Goal: Task Accomplishment & Management: Manage account settings

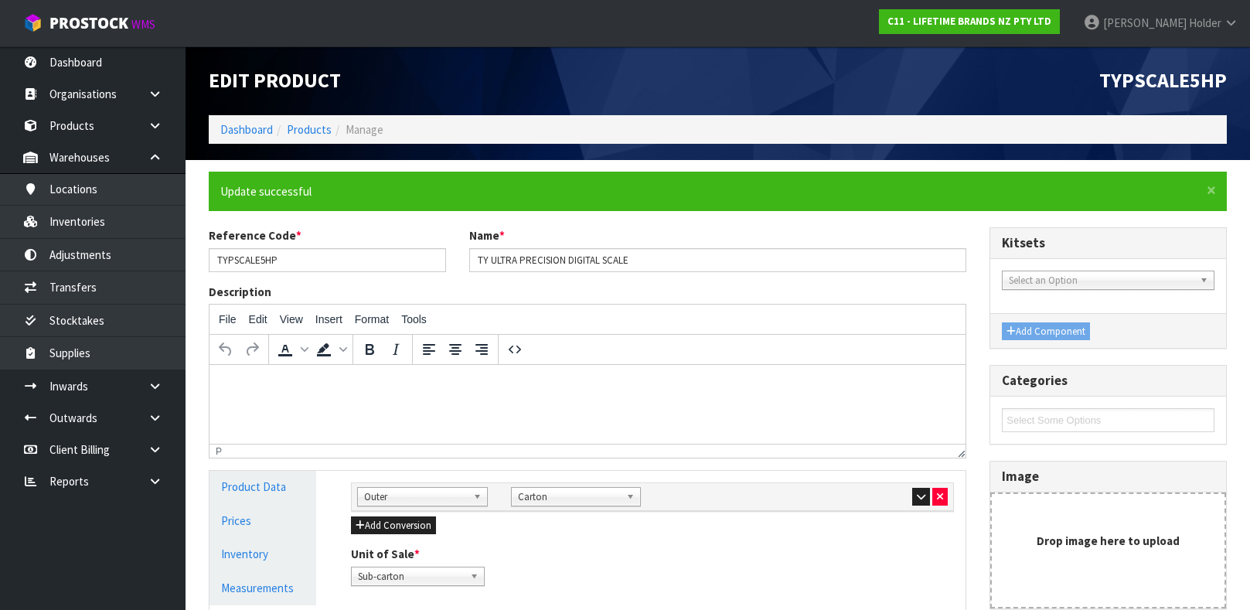
click at [310, 116] on ol "Dashboard Products Manage" at bounding box center [718, 129] width 1018 height 29
click at [309, 121] on li "Products" at bounding box center [302, 129] width 59 height 16
click at [309, 129] on link "Products" at bounding box center [309, 129] width 45 height 15
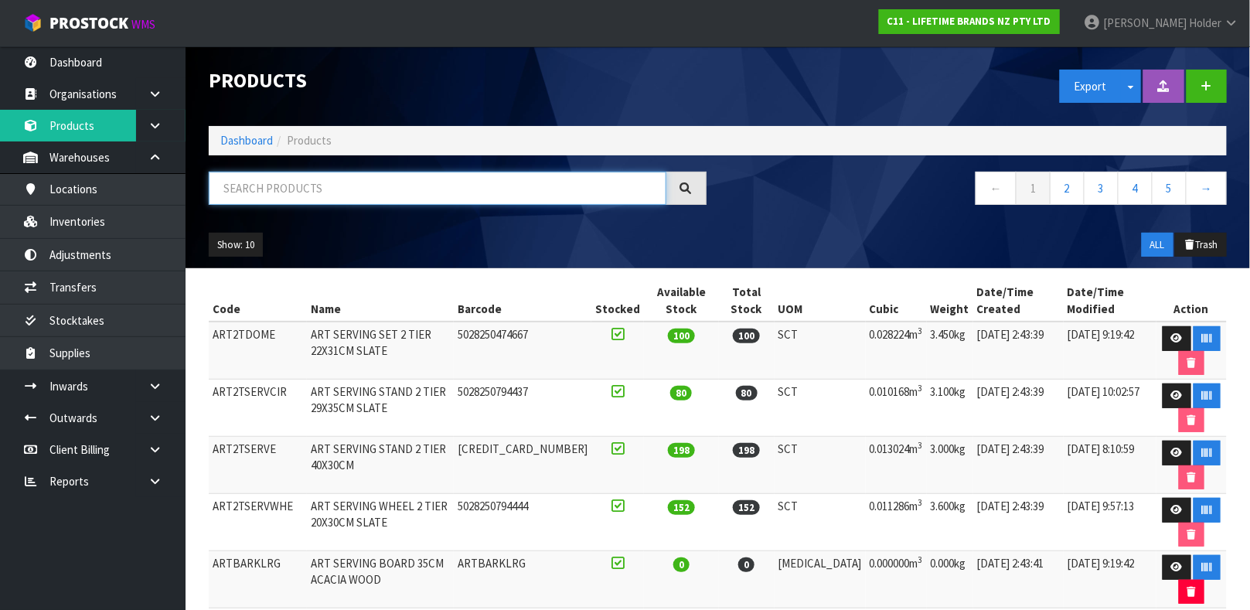
click at [328, 181] on input "text" at bounding box center [438, 188] width 458 height 33
type input "5028250687401"
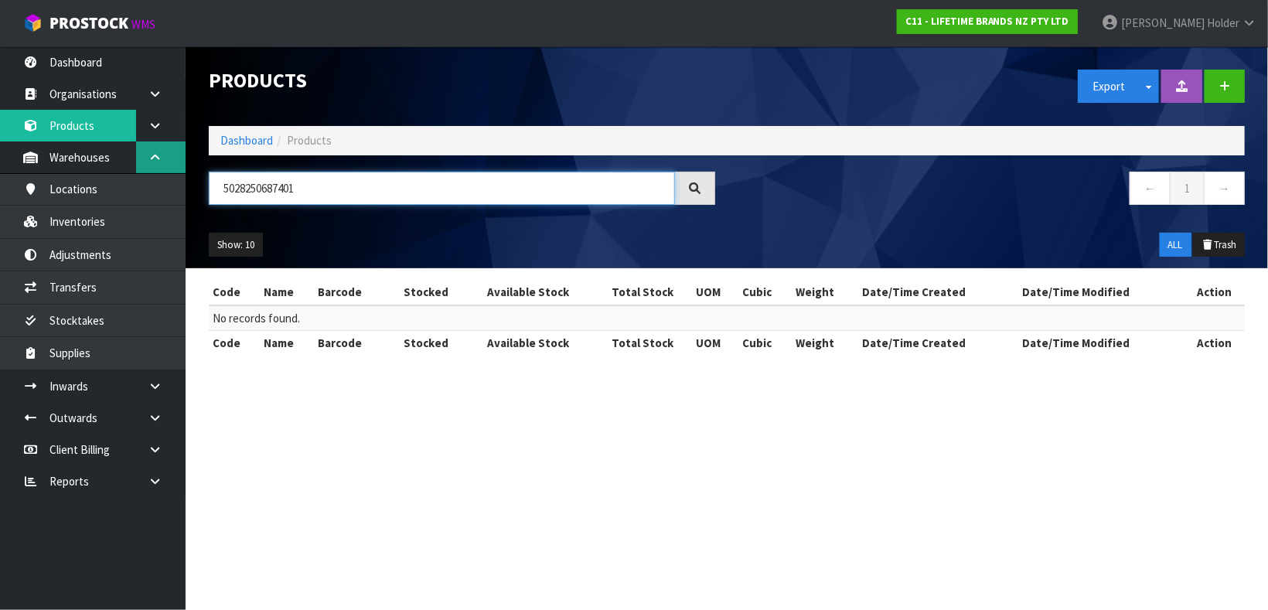
drag, startPoint x: 388, startPoint y: 179, endPoint x: 172, endPoint y: 169, distance: 215.8
click at [172, 169] on body "Toggle navigation ProStock WMS C11 - LIFETIME BRANDS NZ PTY LTD [PERSON_NAME] L…" at bounding box center [634, 305] width 1268 height 610
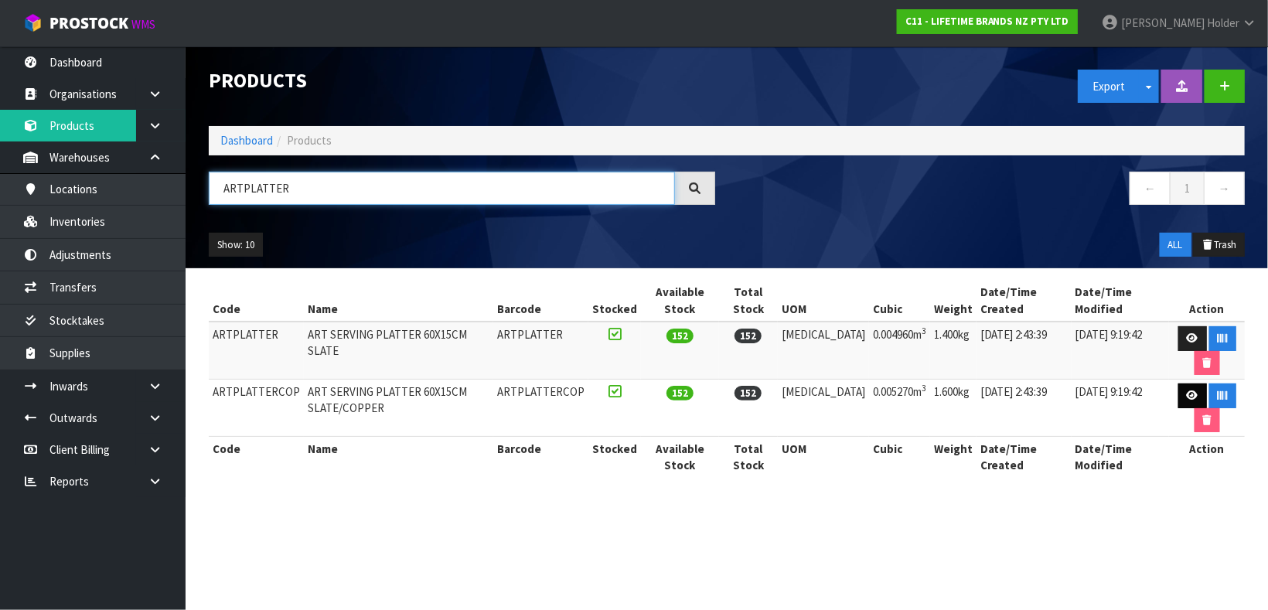
type input "ARTPLATTER"
click at [1186, 400] on icon at bounding box center [1192, 395] width 12 height 10
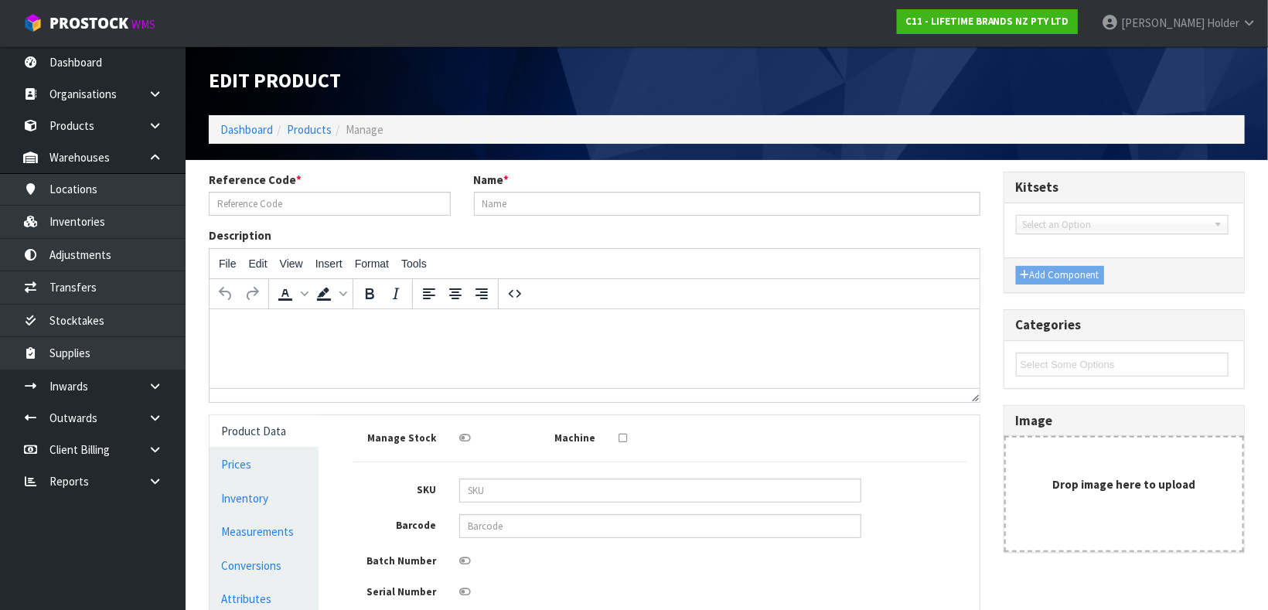
type input "ARTPLATTERCOP"
type input "ART SERVING PLATTER 60X15CM SLATE/COPPER"
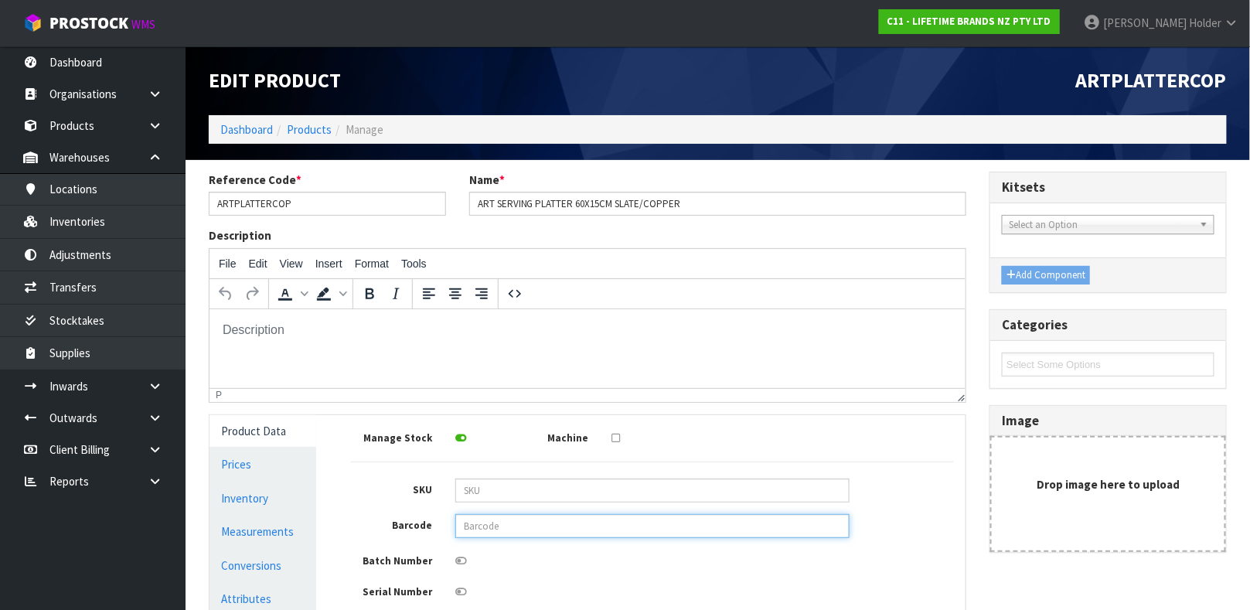
click at [537, 519] on input "text" at bounding box center [652, 526] width 394 height 24
type input "5028250687401"
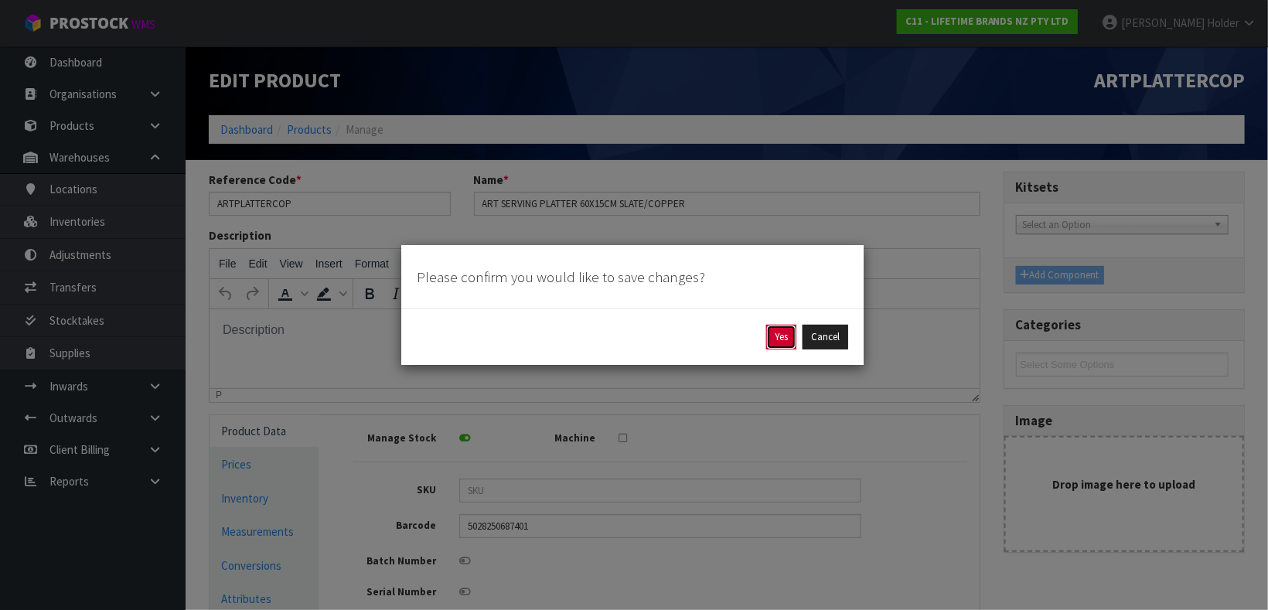
click at [774, 334] on button "Yes" at bounding box center [781, 337] width 30 height 25
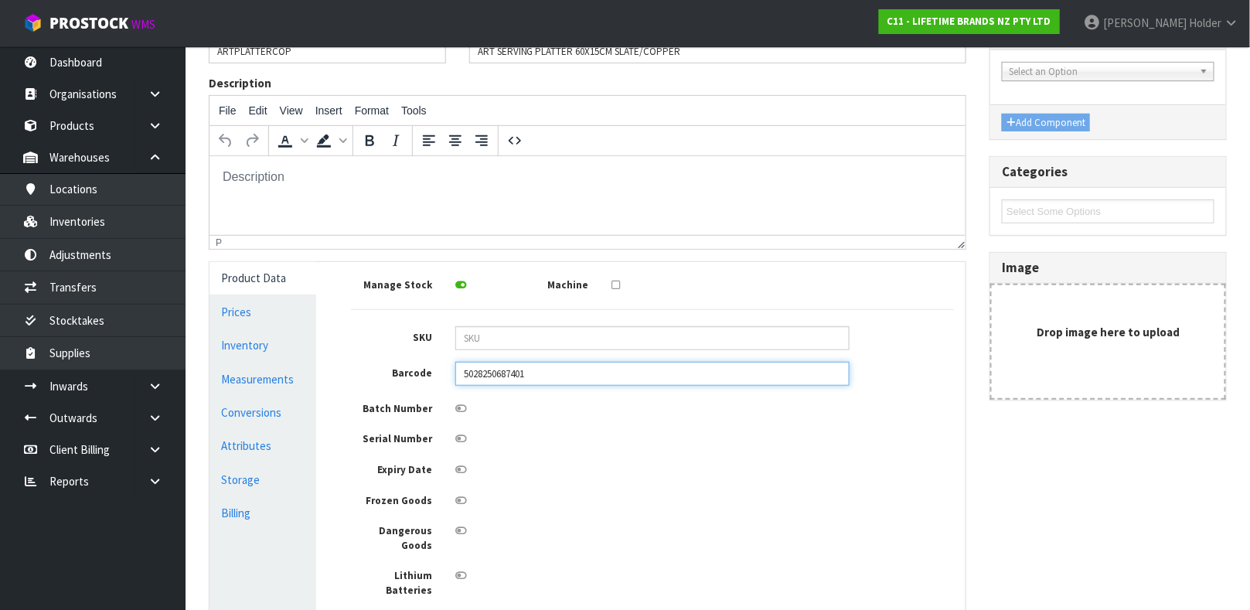
scroll to position [232, 0]
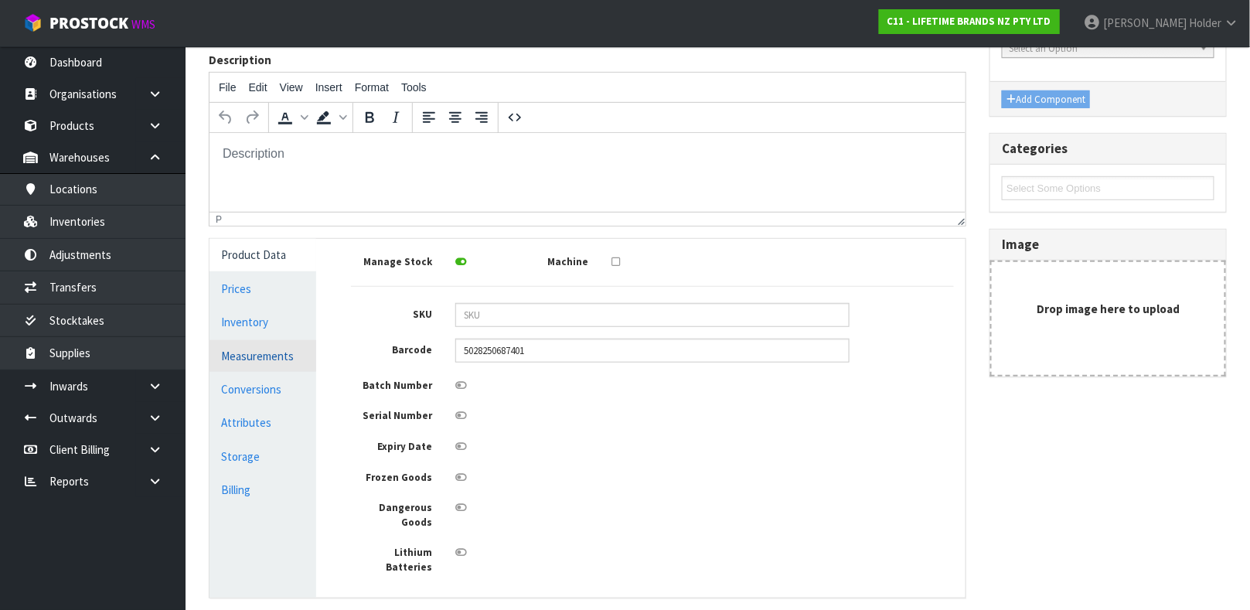
click at [265, 362] on link "Measurements" at bounding box center [262, 356] width 107 height 32
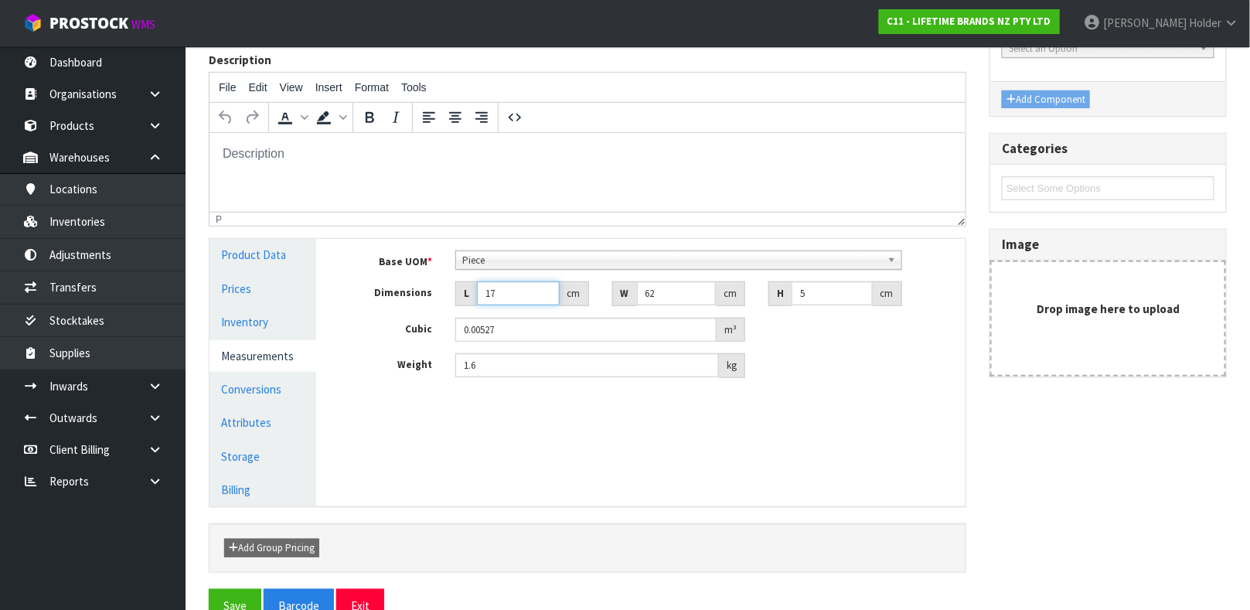
click at [514, 294] on input "17" at bounding box center [518, 293] width 83 height 24
type input "1"
type input "0.00031"
type input "0.000001"
type input "6"
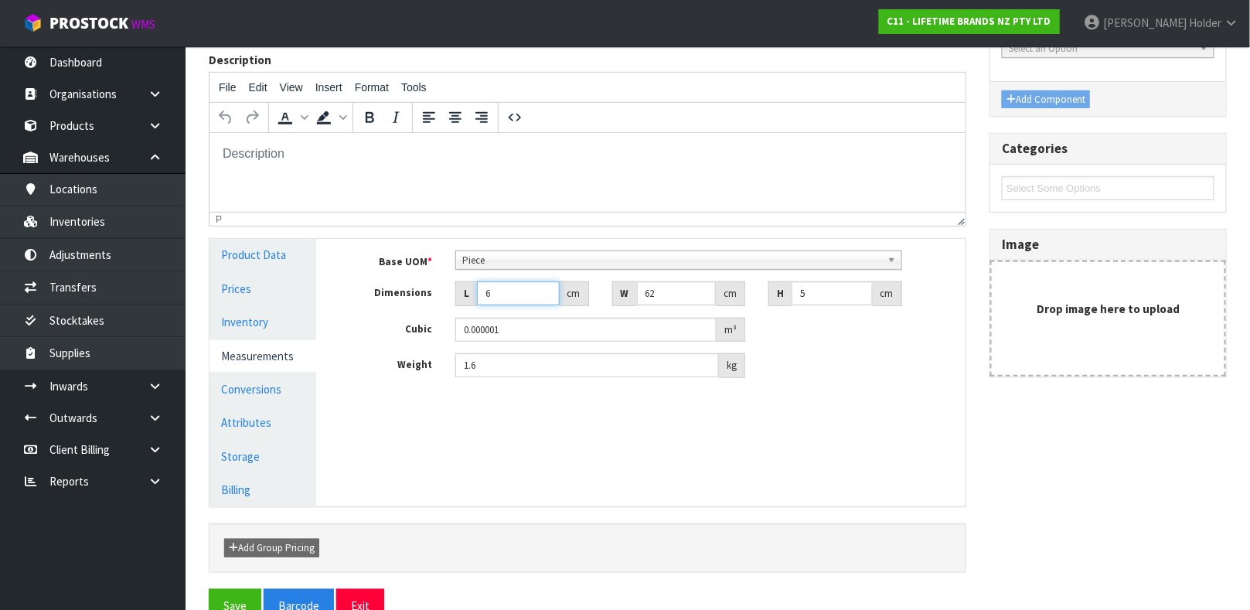
type input "0.00186"
type input "62"
type input "0.01922"
type input "62"
type input "1"
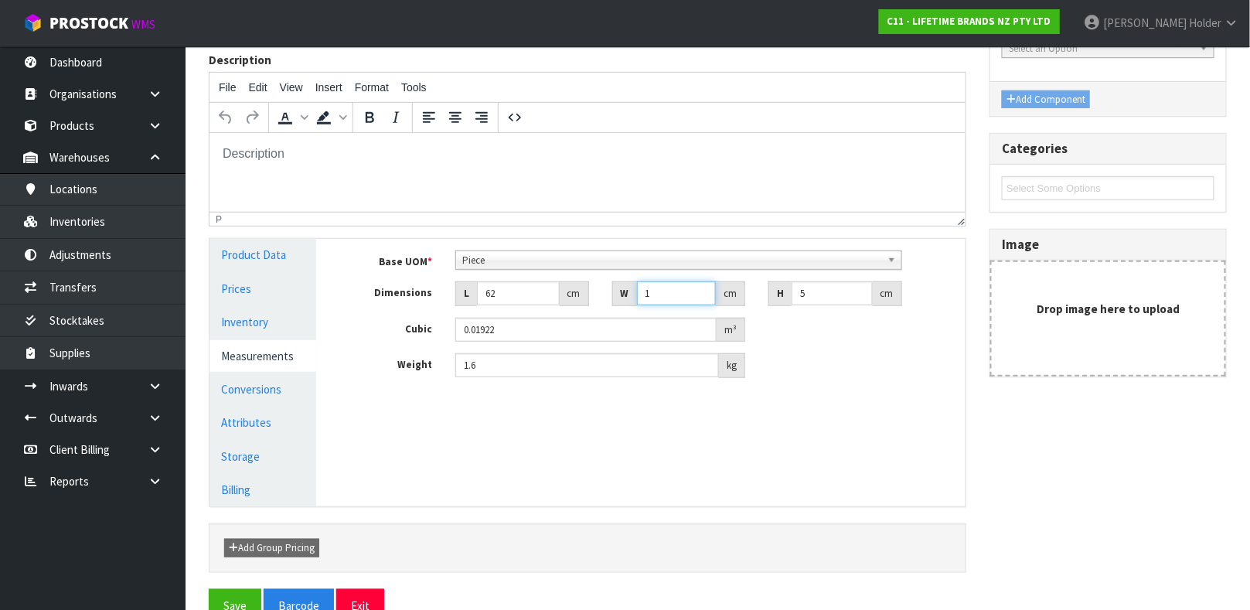
type input "0.00031"
type input "16"
type input "0.00496"
type input "16"
click at [548, 260] on span "Piece" at bounding box center [671, 260] width 419 height 19
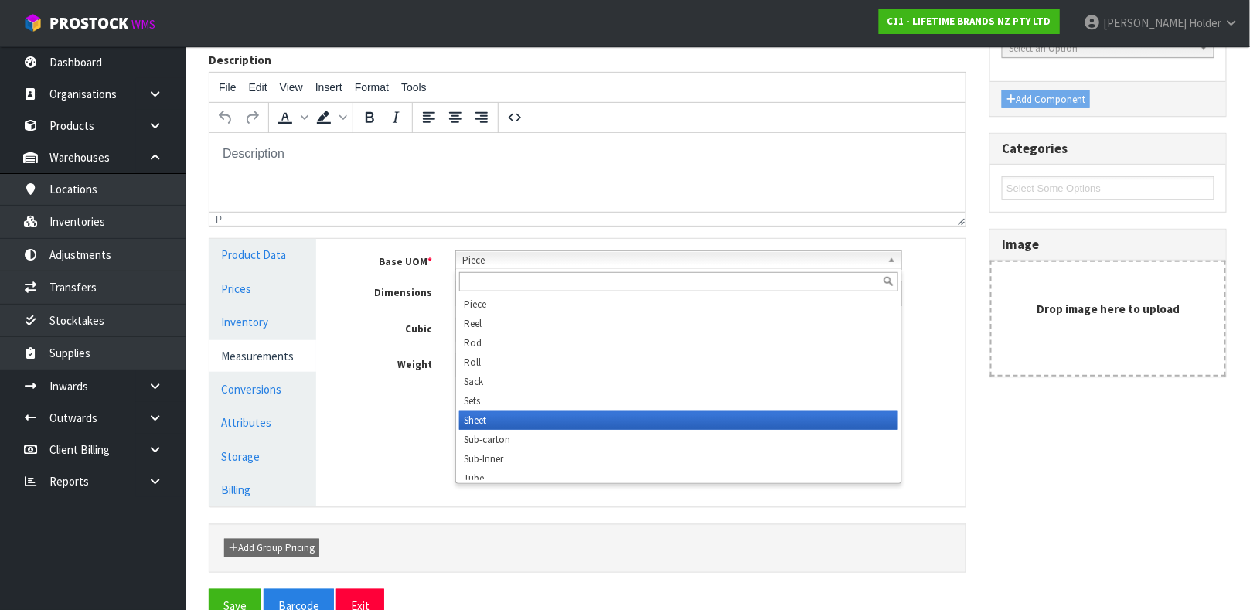
scroll to position [489, 0]
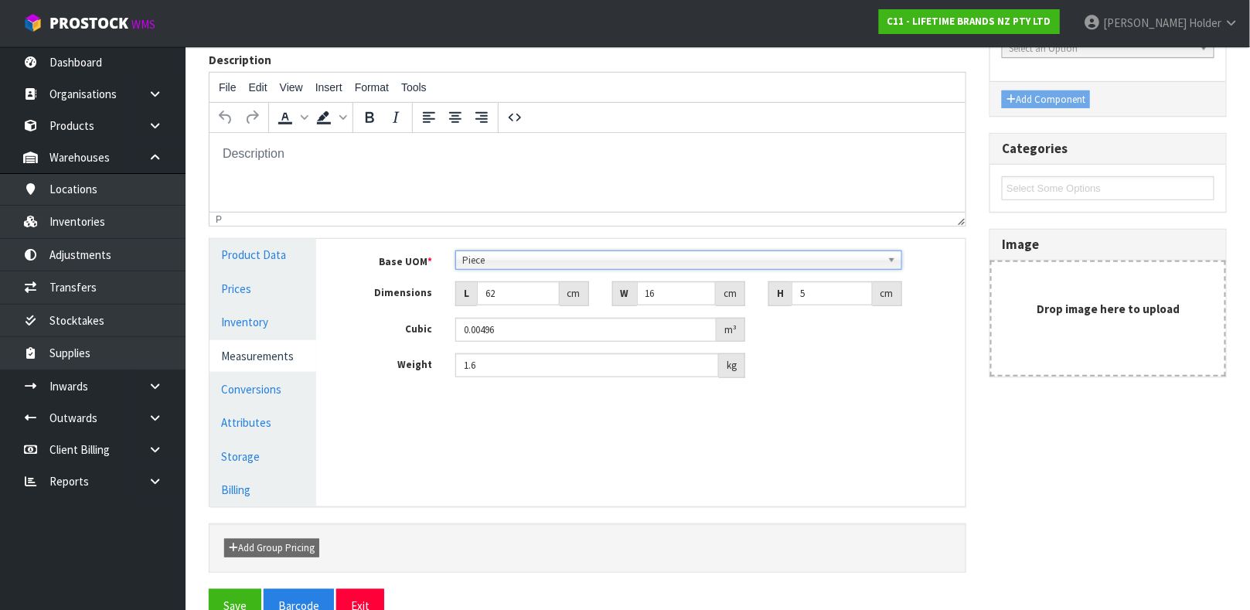
click at [529, 257] on span "Piece" at bounding box center [671, 260] width 419 height 19
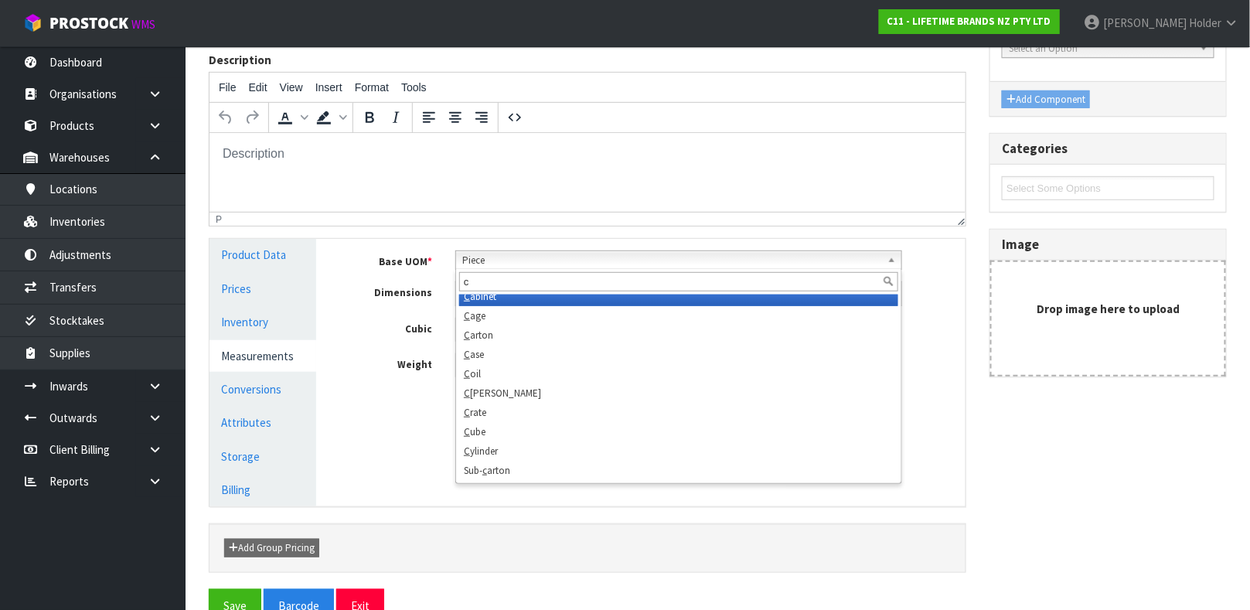
scroll to position [0, 0]
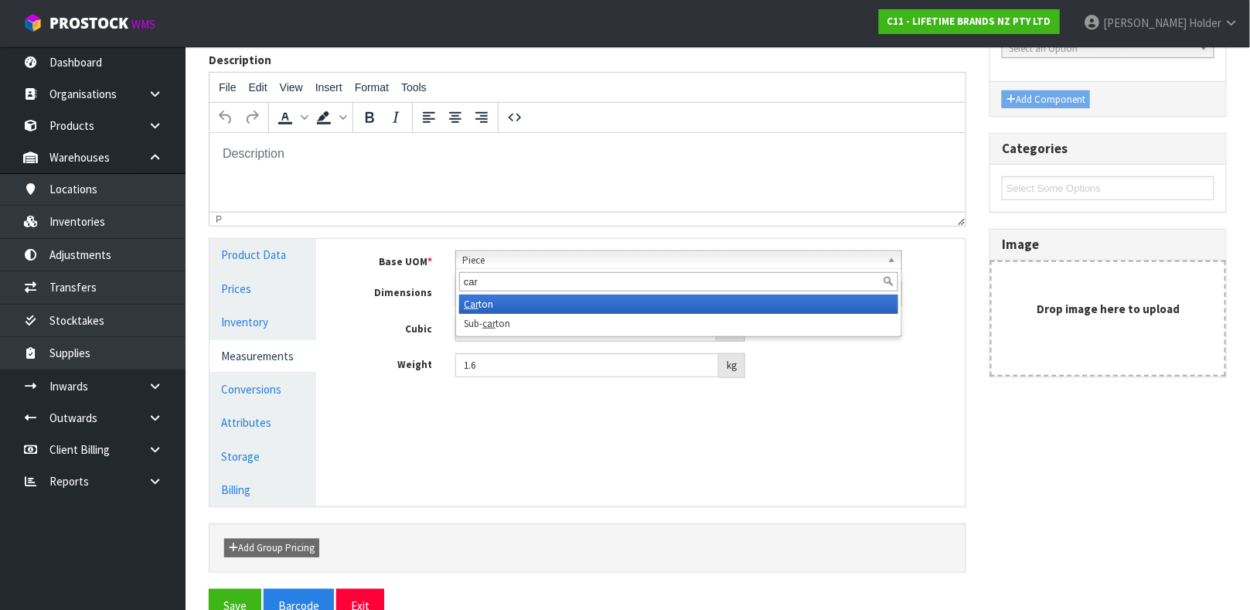
type input "car"
click at [529, 299] on li "Car ton" at bounding box center [678, 303] width 439 height 19
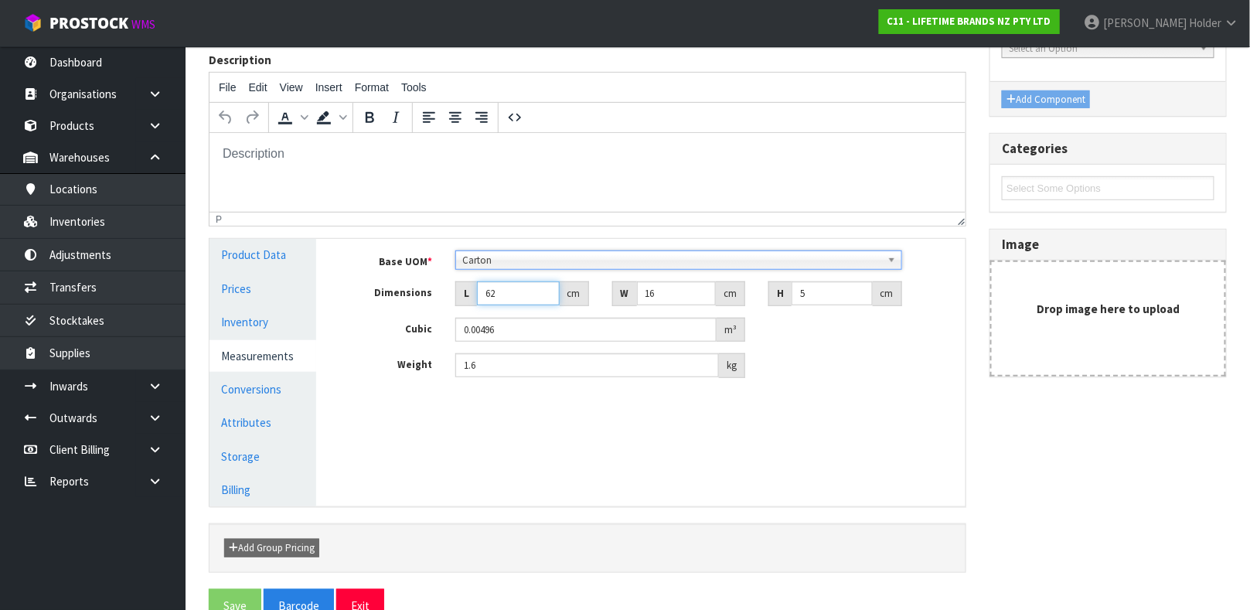
click at [516, 298] on input "62" at bounding box center [518, 293] width 83 height 24
click at [521, 335] on input "0.00496" at bounding box center [585, 330] width 261 height 24
click at [277, 390] on link "Conversions" at bounding box center [262, 389] width 107 height 32
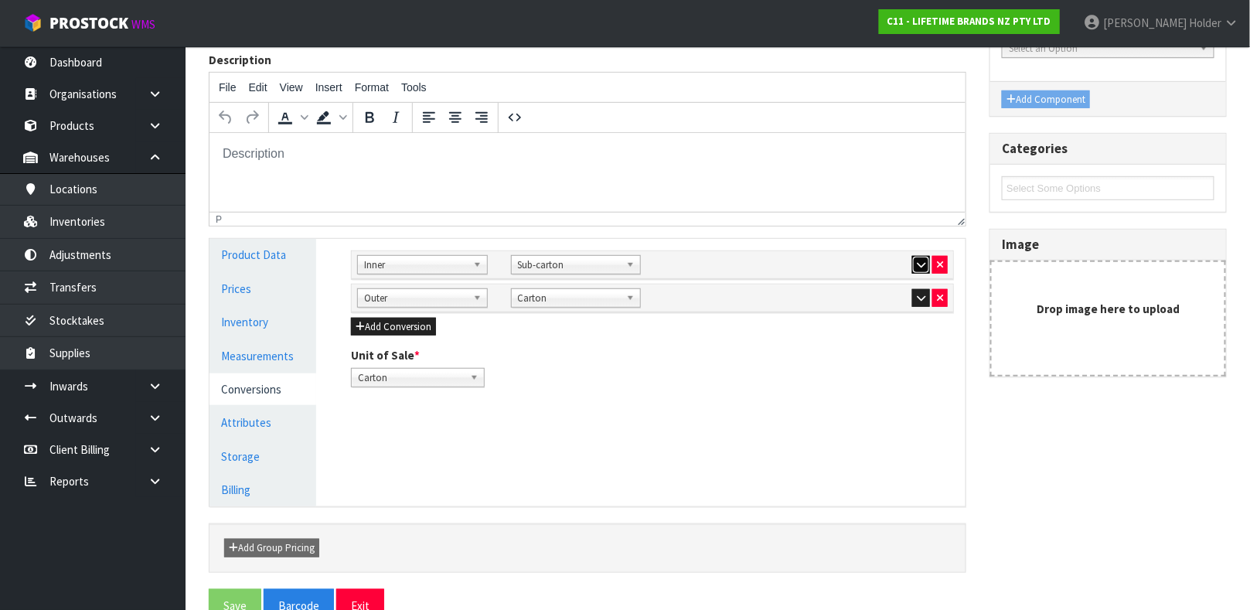
click at [912, 262] on button "button" at bounding box center [921, 265] width 18 height 19
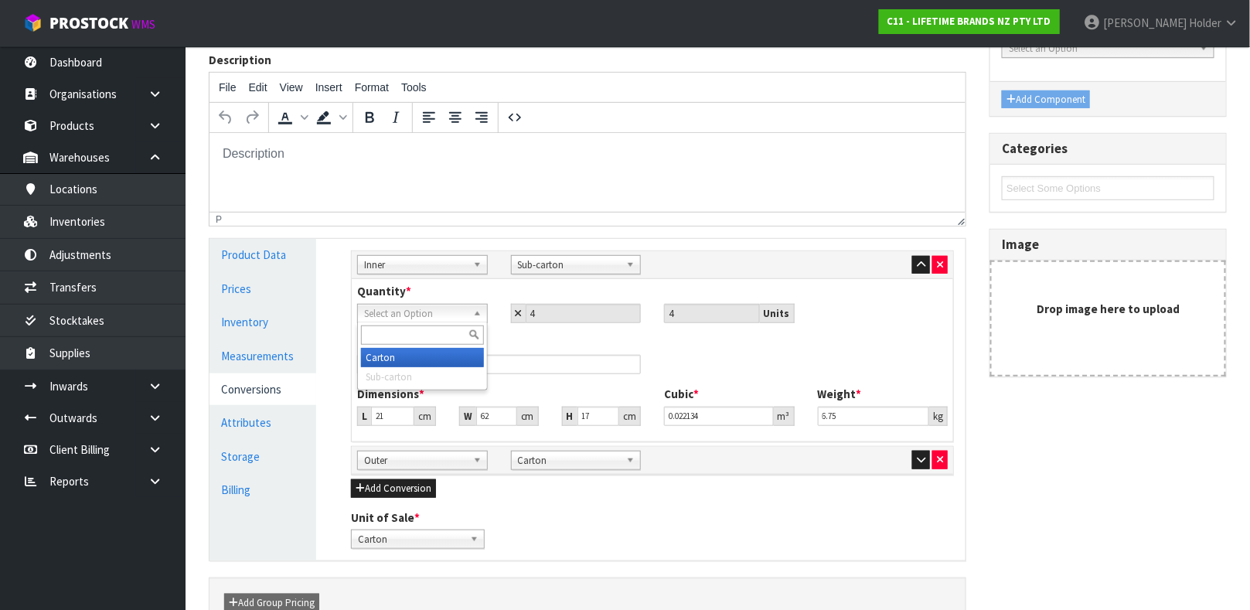
click at [447, 306] on span "Select an Option" at bounding box center [415, 314] width 103 height 19
click at [425, 356] on li "Carton" at bounding box center [422, 357] width 123 height 19
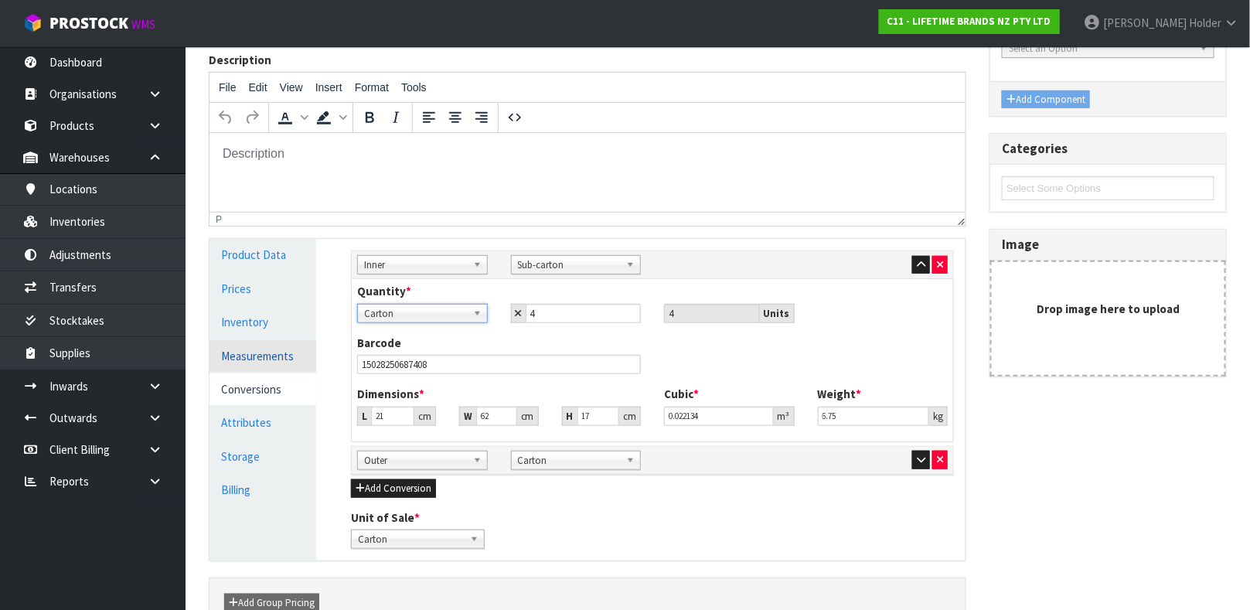
click at [274, 349] on link "Measurements" at bounding box center [262, 356] width 107 height 32
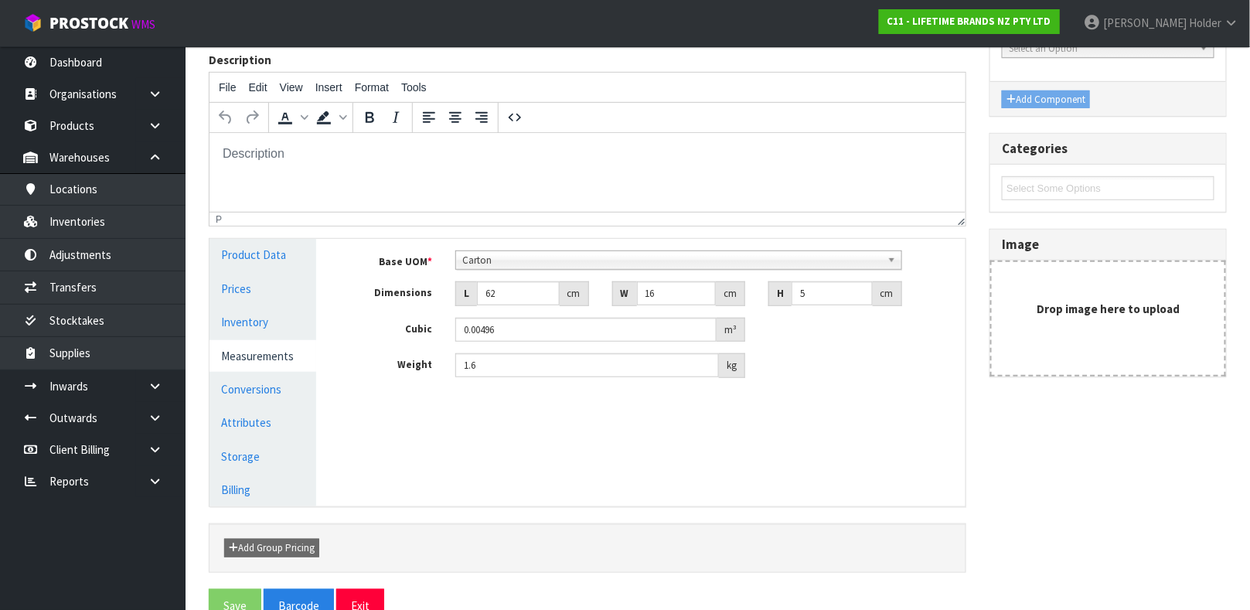
click at [497, 254] on span "Carton" at bounding box center [671, 260] width 419 height 19
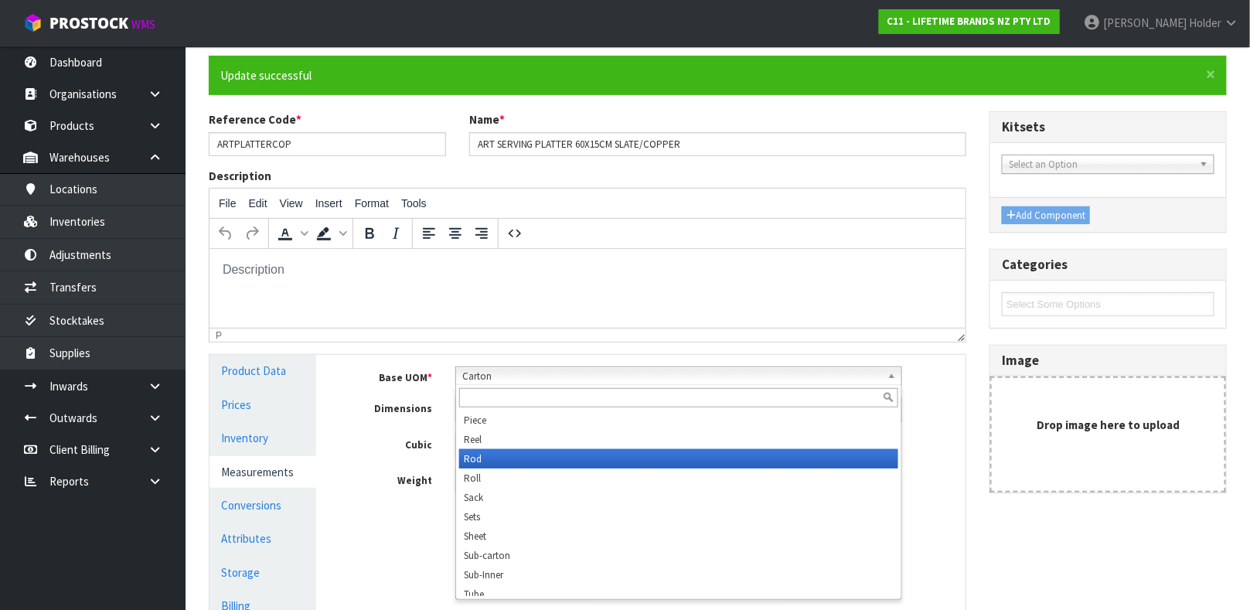
scroll to position [489, 0]
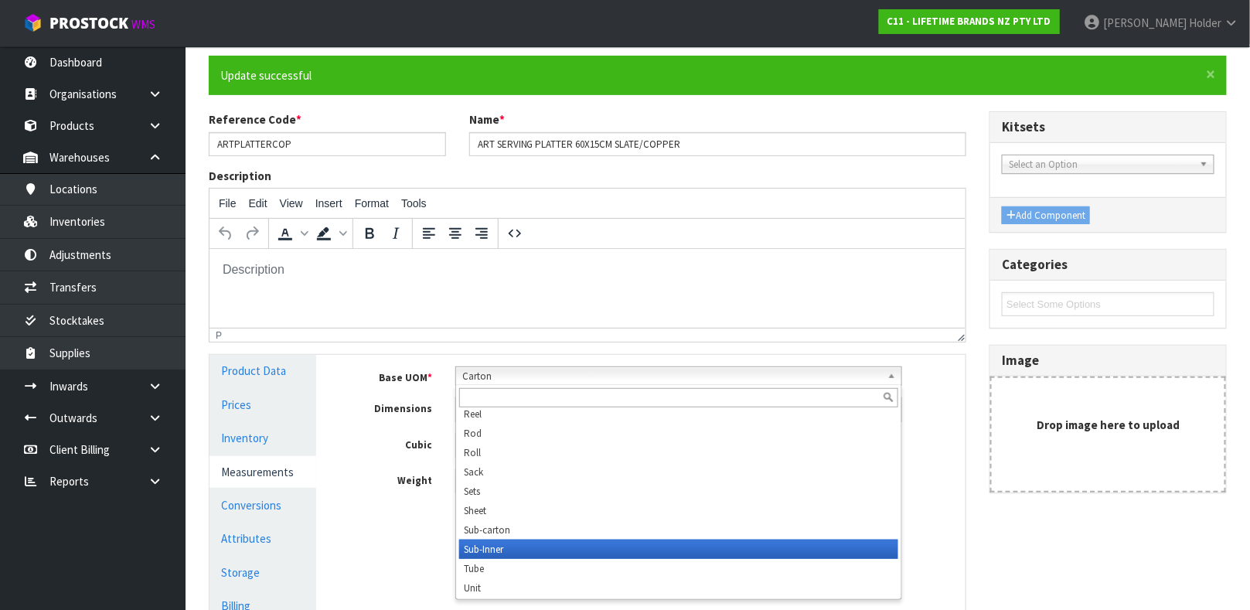
click at [536, 549] on li "Sub-Inner" at bounding box center [678, 549] width 439 height 19
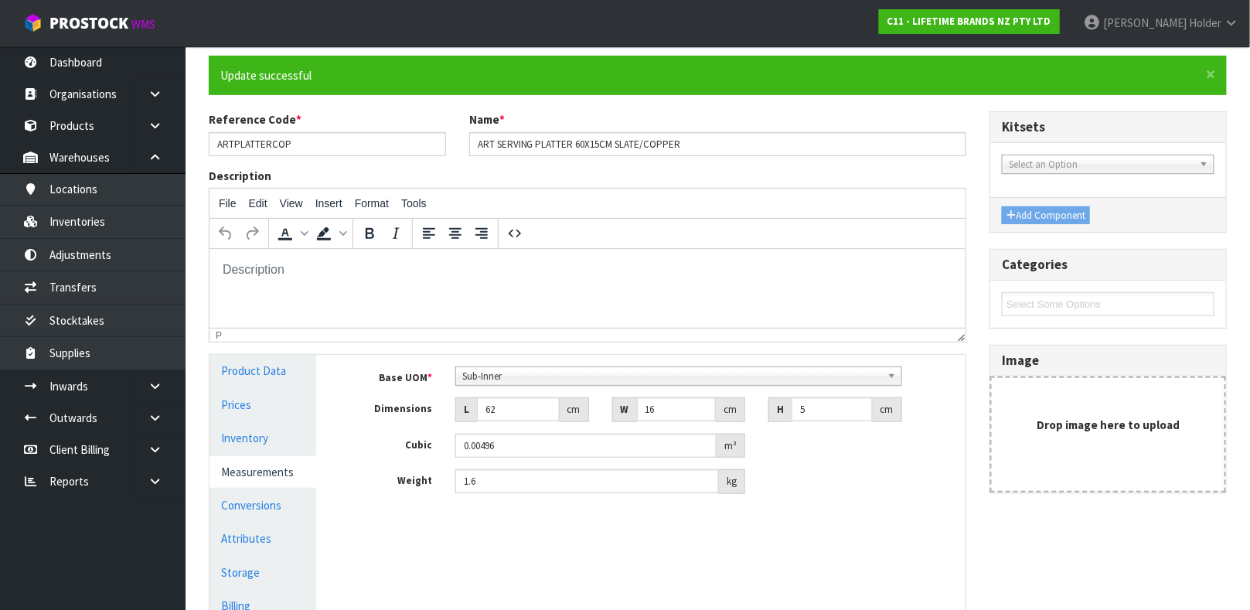
click at [563, 371] on span "Sub-Inner" at bounding box center [671, 376] width 419 height 19
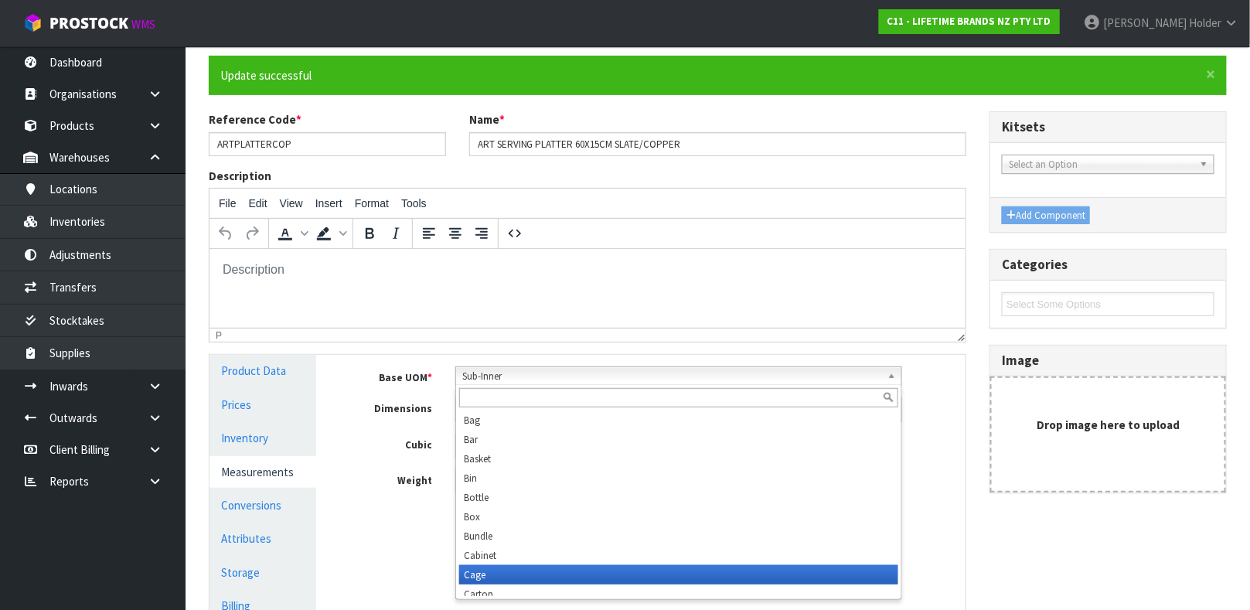
scroll to position [464, 0]
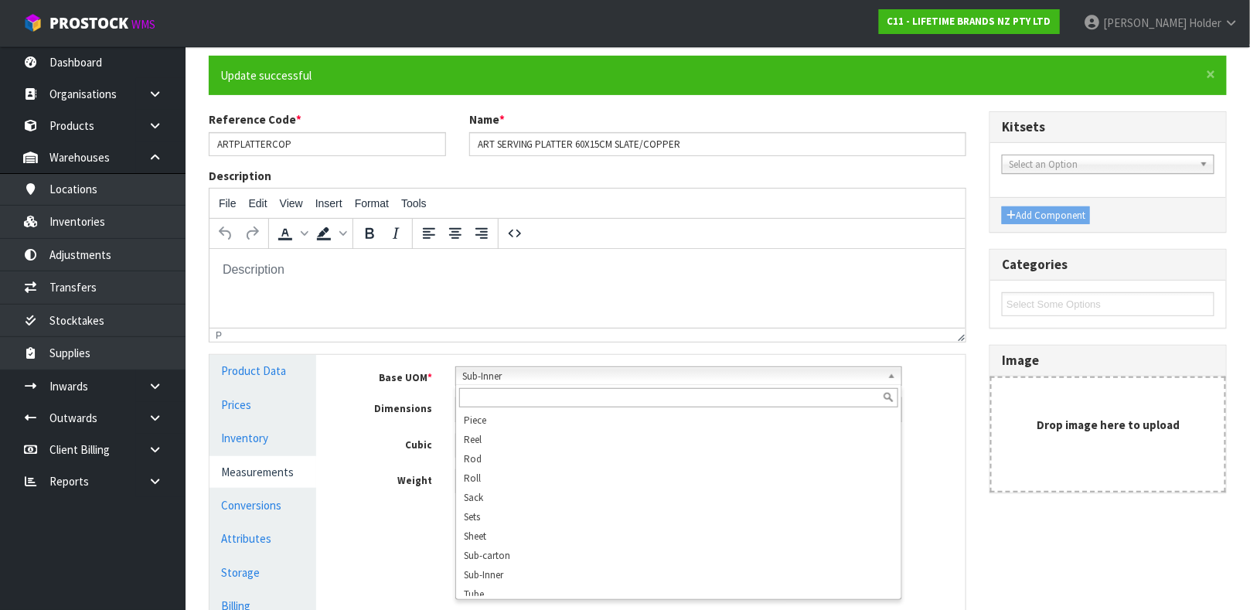
click at [541, 361] on div "Base UOM * Bag Bar Basket Bin Bottle Box Bundle Cabinet Cage Carton Case Coil C…" at bounding box center [652, 436] width 626 height 162
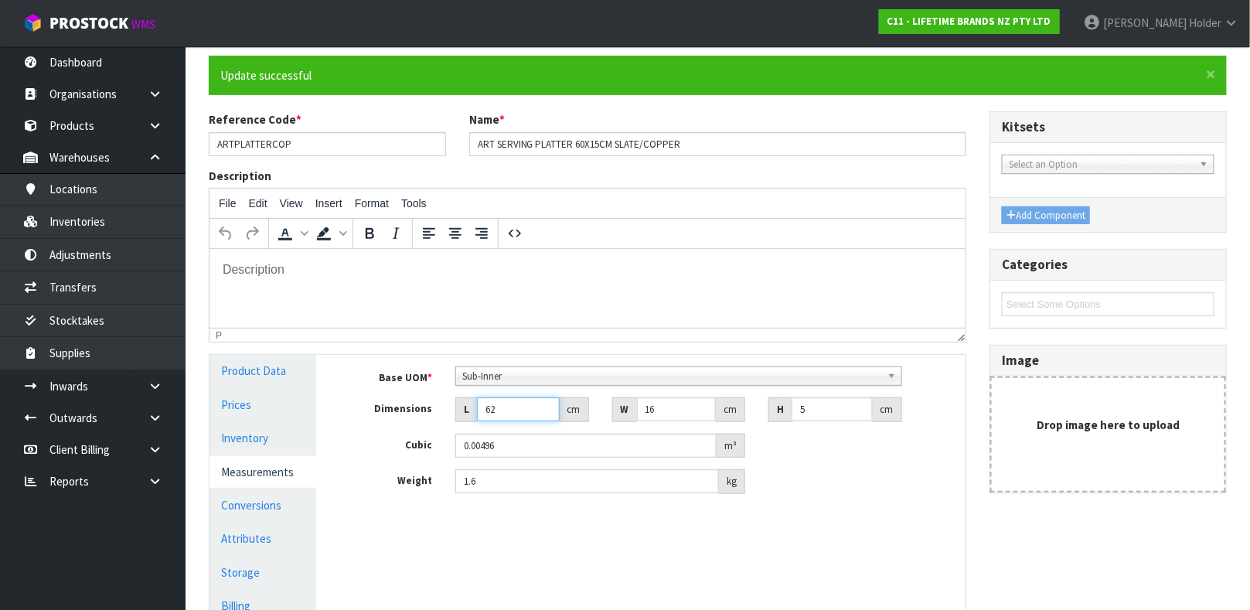
click at [516, 408] on input "62" at bounding box center [518, 409] width 83 height 24
click at [509, 377] on span "Sub-Inner" at bounding box center [671, 376] width 419 height 19
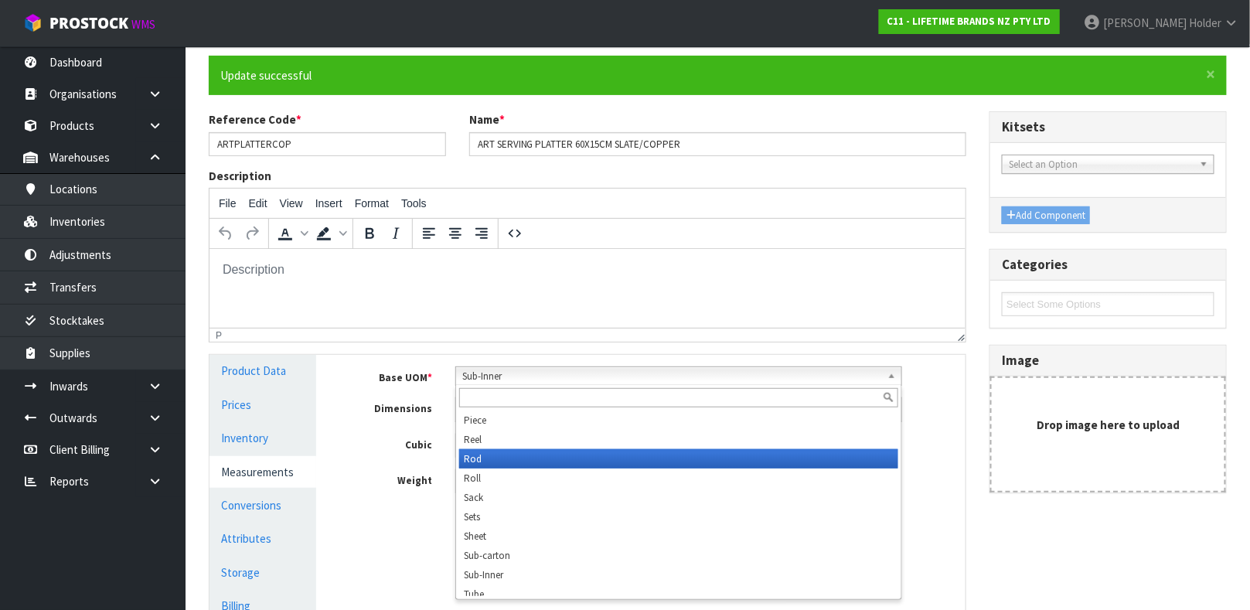
scroll to position [489, 0]
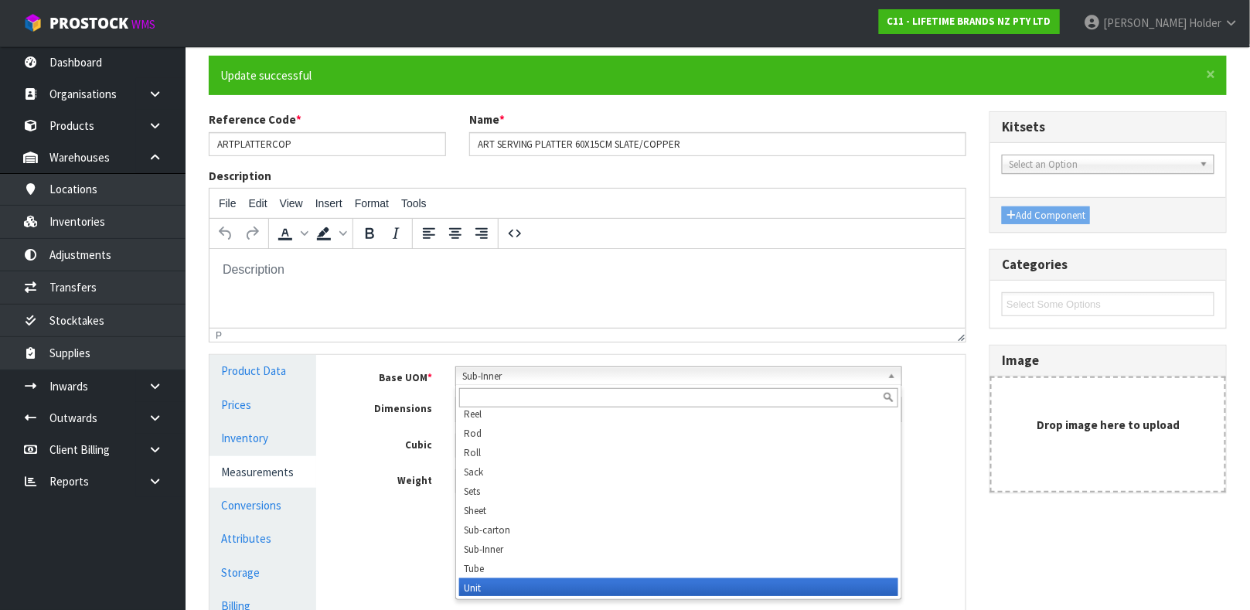
click at [503, 586] on li "Unit" at bounding box center [678, 587] width 439 height 19
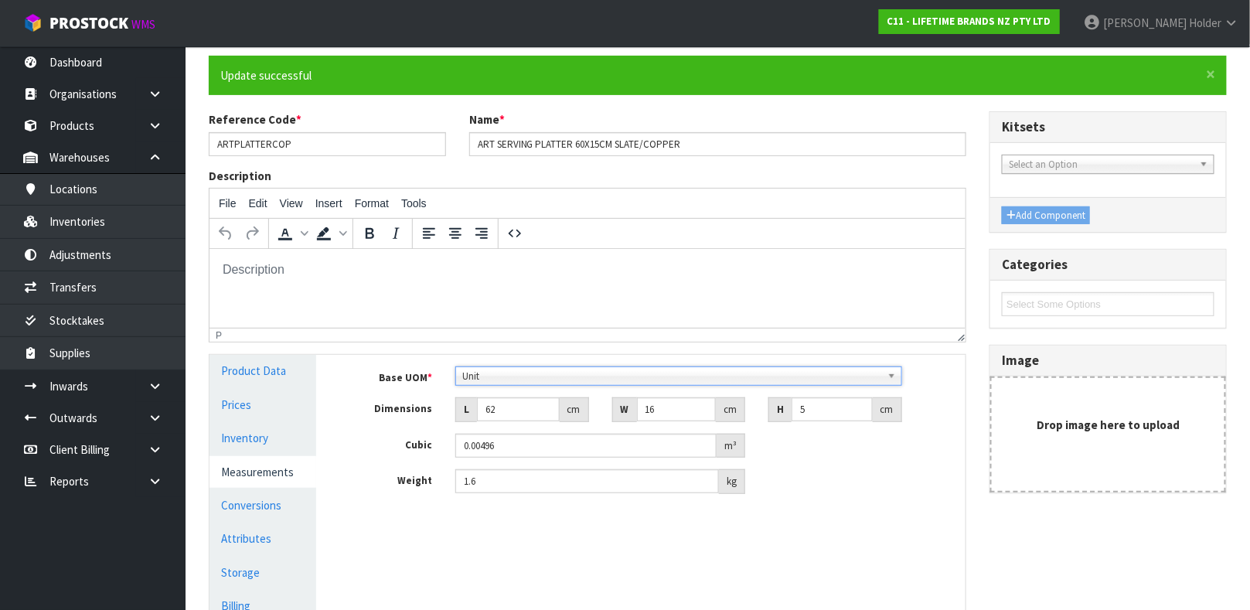
click at [499, 369] on span "Unit" at bounding box center [671, 376] width 419 height 19
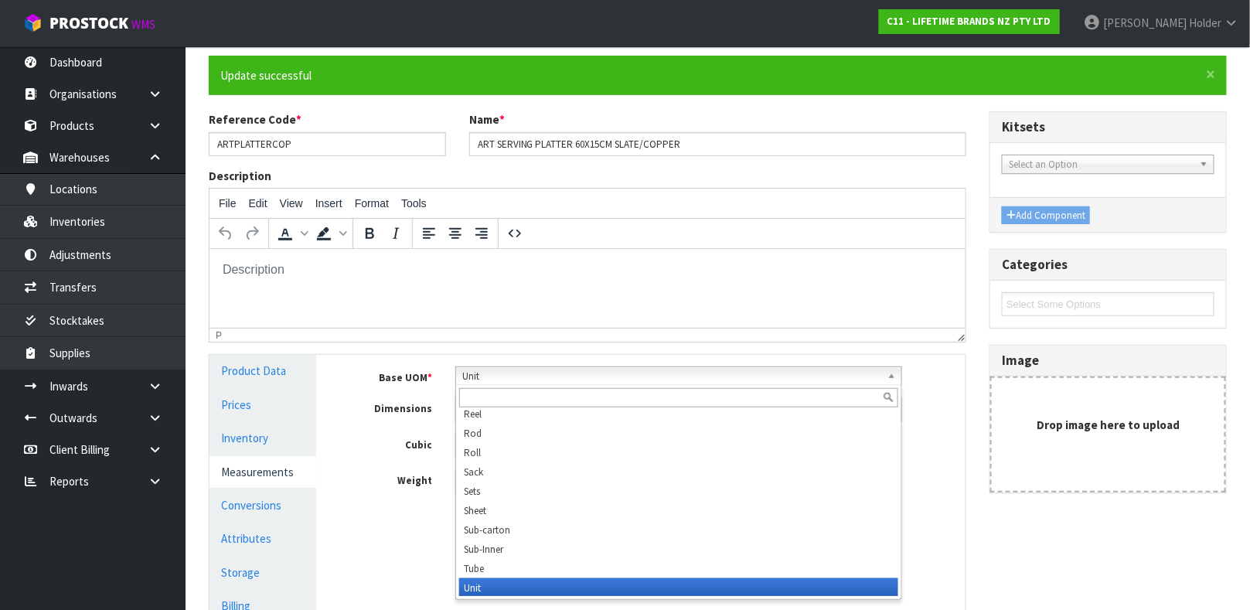
click at [499, 367] on span "Unit" at bounding box center [671, 376] width 419 height 19
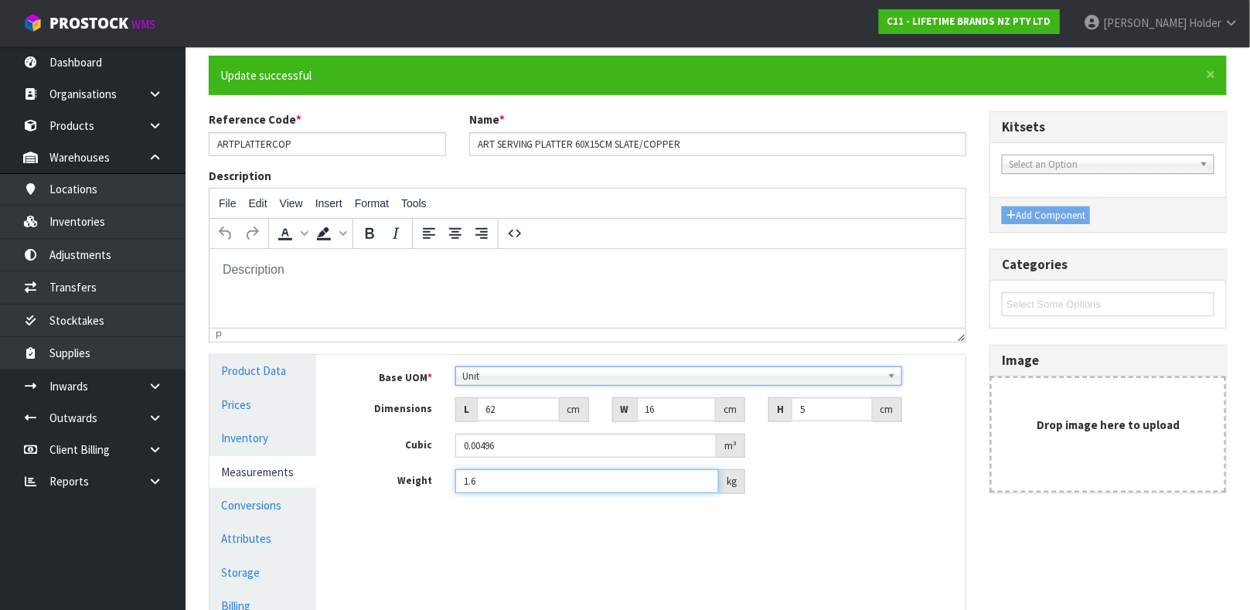
click at [540, 477] on input "1.6" at bounding box center [587, 481] width 264 height 24
type input "1.7"
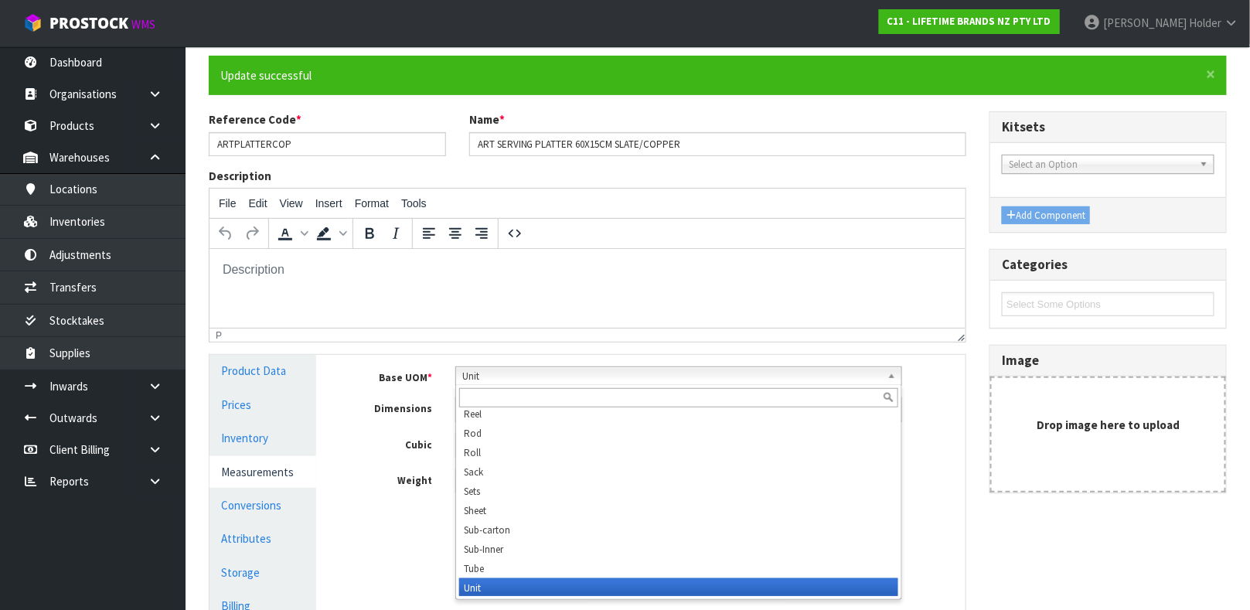
click at [494, 370] on span "Unit" at bounding box center [671, 376] width 419 height 19
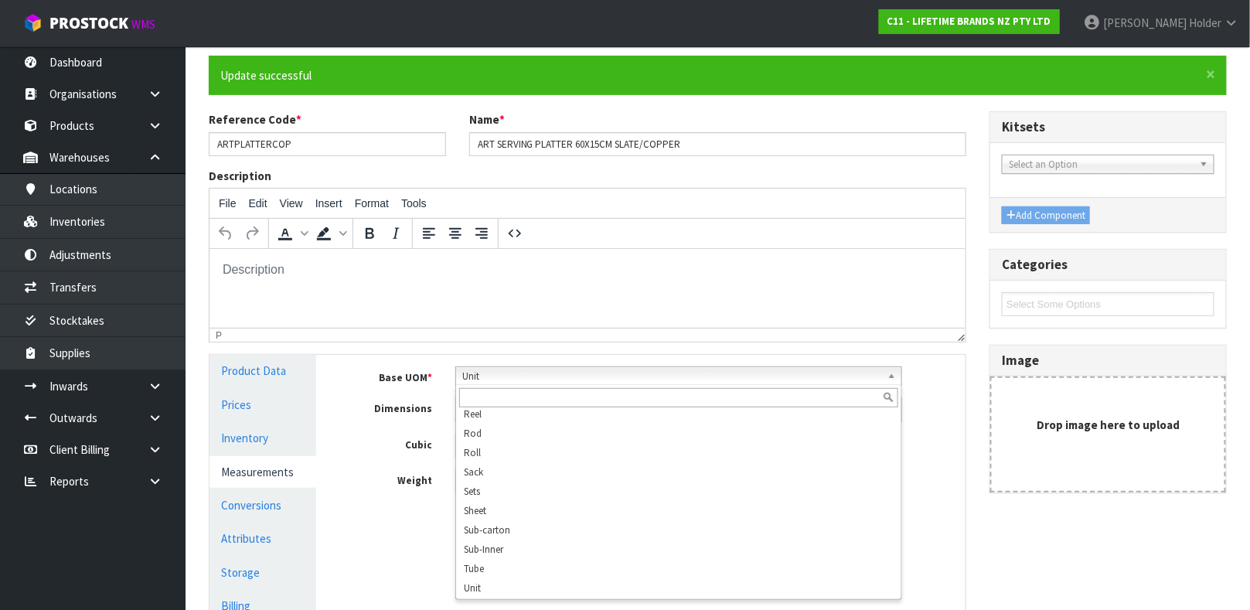
scroll to position [482, 0]
click at [521, 370] on span "Unit" at bounding box center [671, 376] width 419 height 19
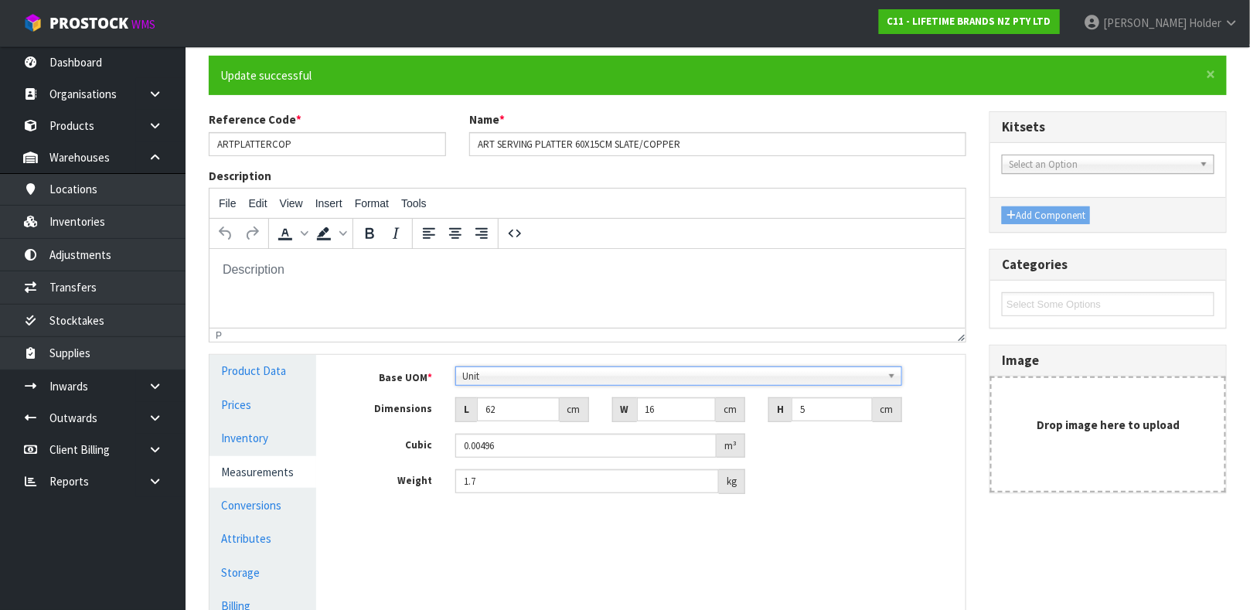
click at [521, 370] on span "Unit" at bounding box center [671, 376] width 419 height 19
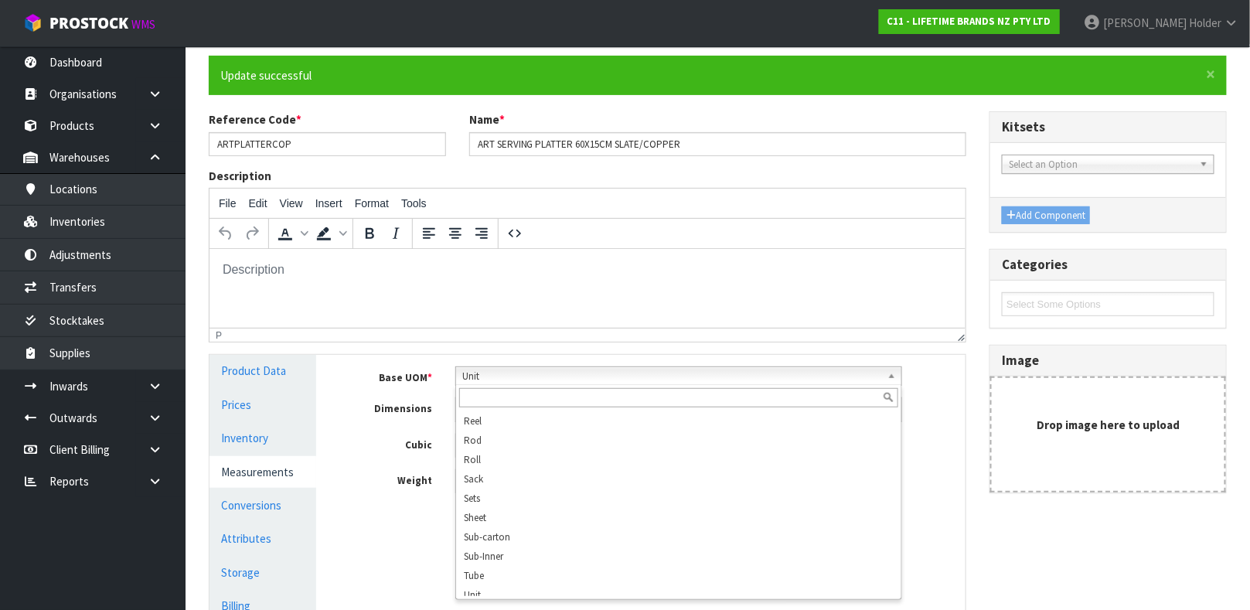
click at [517, 385] on div at bounding box center [678, 398] width 445 height 26
click at [517, 380] on span "Unit" at bounding box center [671, 376] width 419 height 19
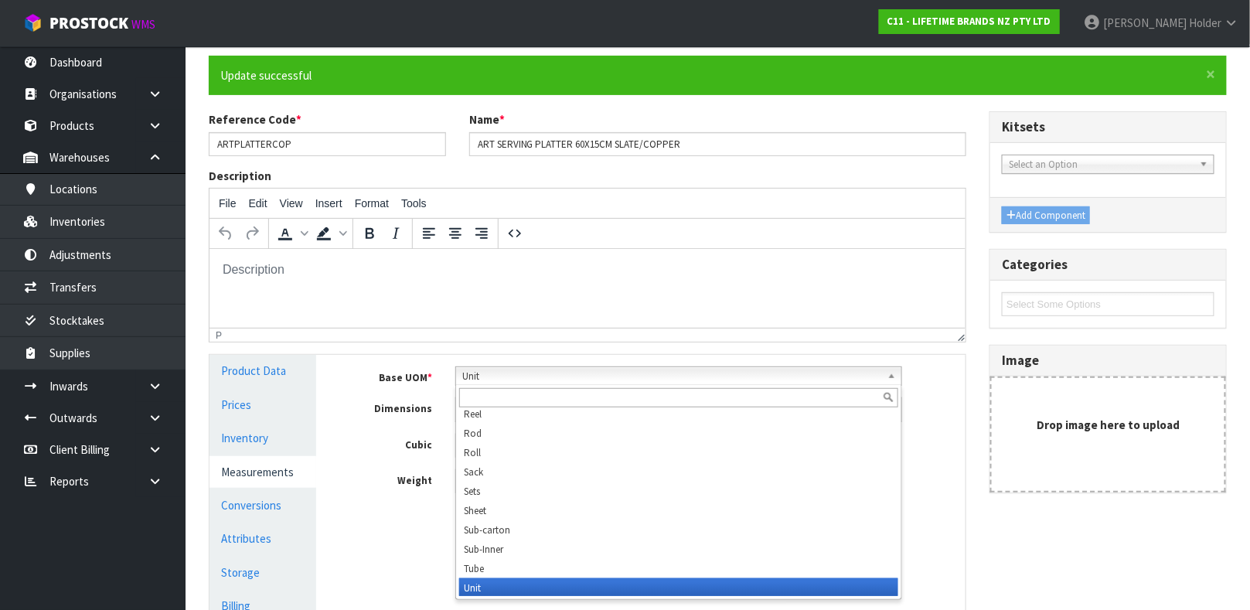
click at [517, 380] on span "Unit" at bounding box center [671, 376] width 419 height 19
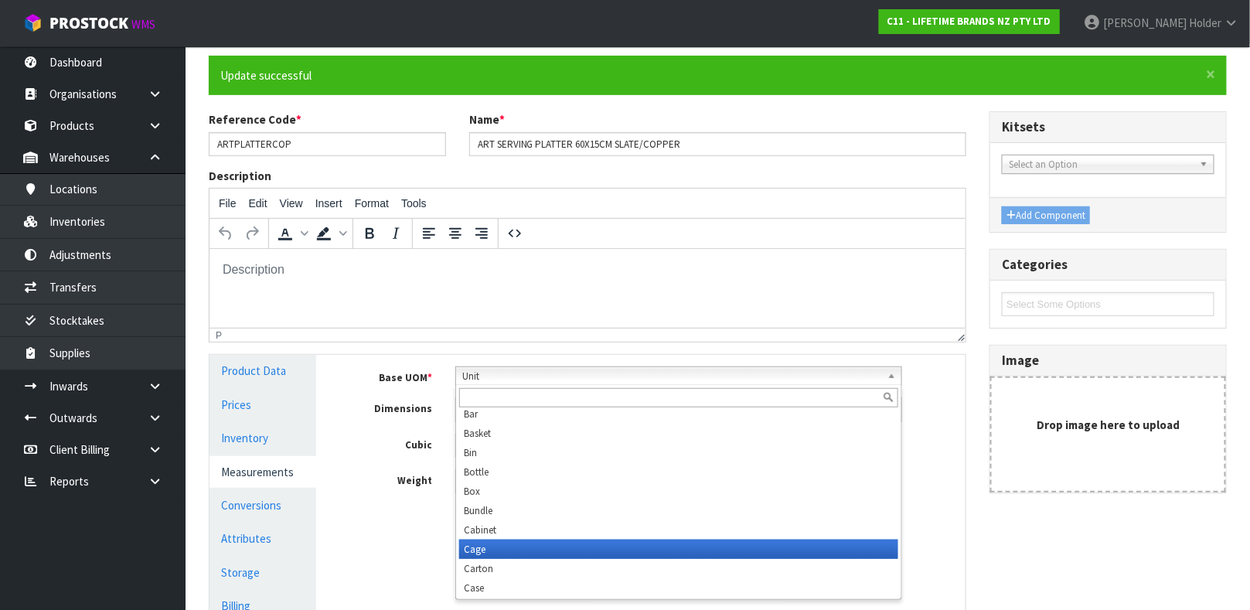
scroll to position [0, 0]
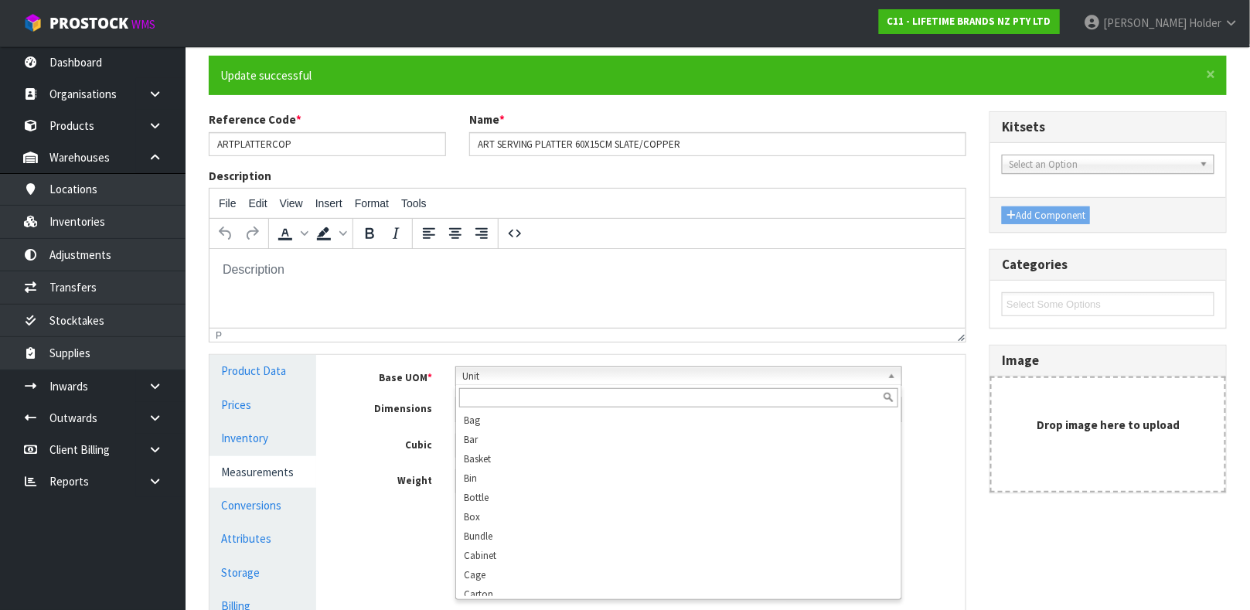
click at [507, 383] on span "Unit" at bounding box center [671, 376] width 419 height 19
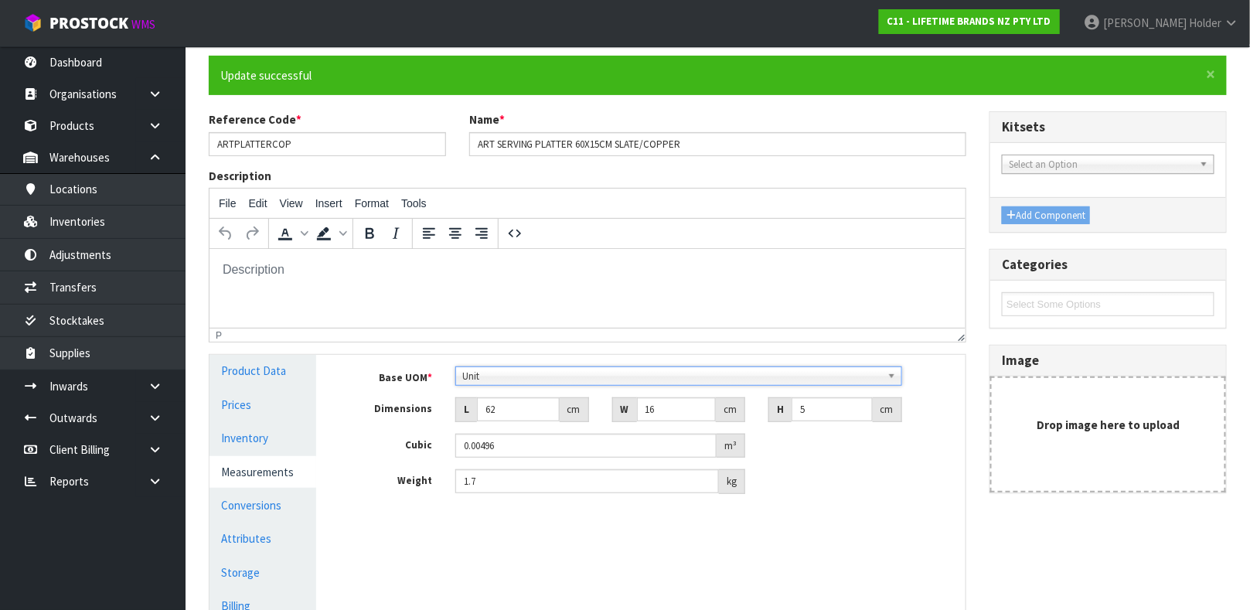
click at [513, 363] on div "Base UOM * Bag Bar Basket Bin Bottle Box Bundle Cabinet Cage Carton Case Coil C…" at bounding box center [652, 436] width 626 height 162
click at [482, 373] on span "Unit" at bounding box center [671, 376] width 419 height 19
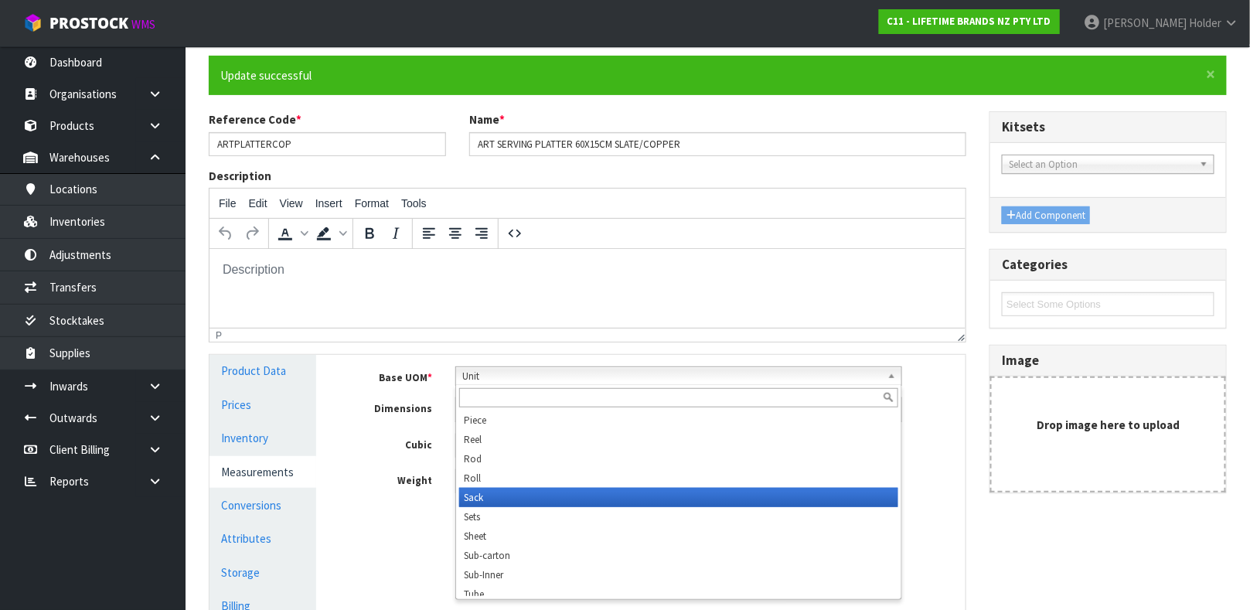
scroll to position [347, 0]
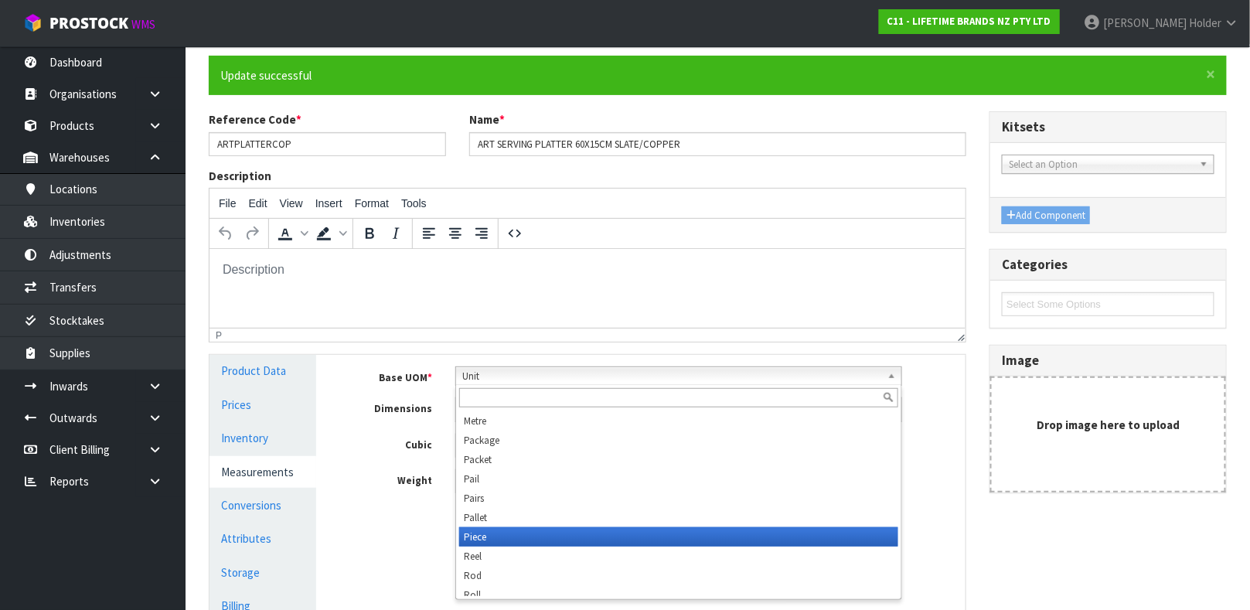
click at [508, 533] on li "Piece" at bounding box center [678, 536] width 439 height 19
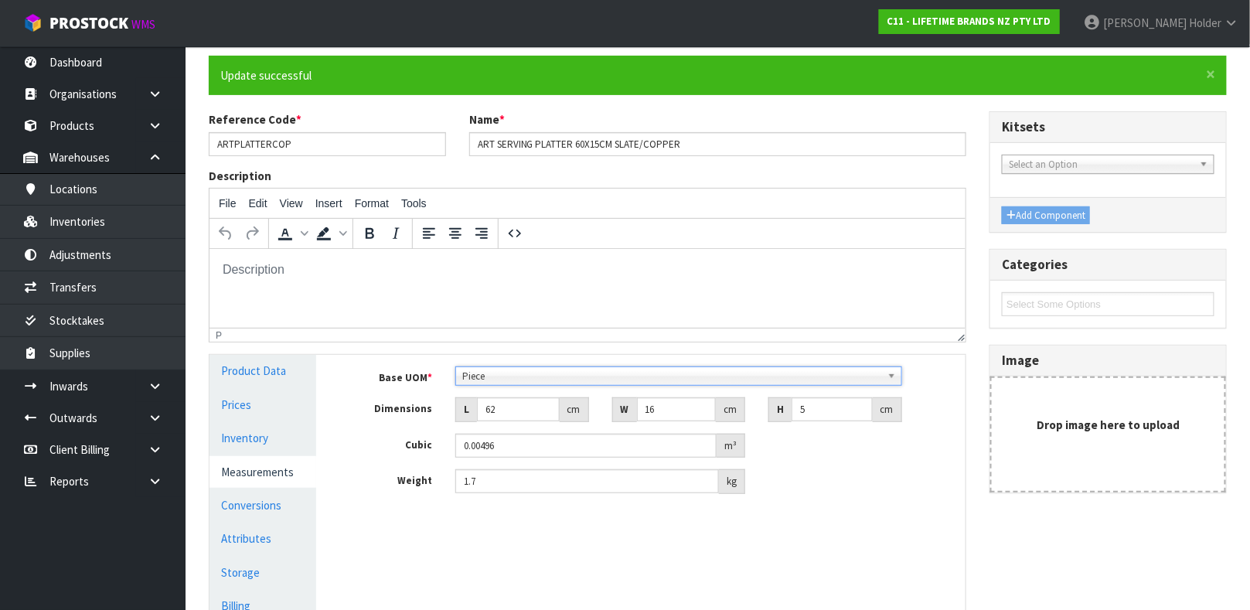
click at [554, 498] on div "Base UOM * Bag Bar Basket Bin Bottle Box Bundle Cabinet Cage Carton Case Coil C…" at bounding box center [652, 436] width 626 height 162
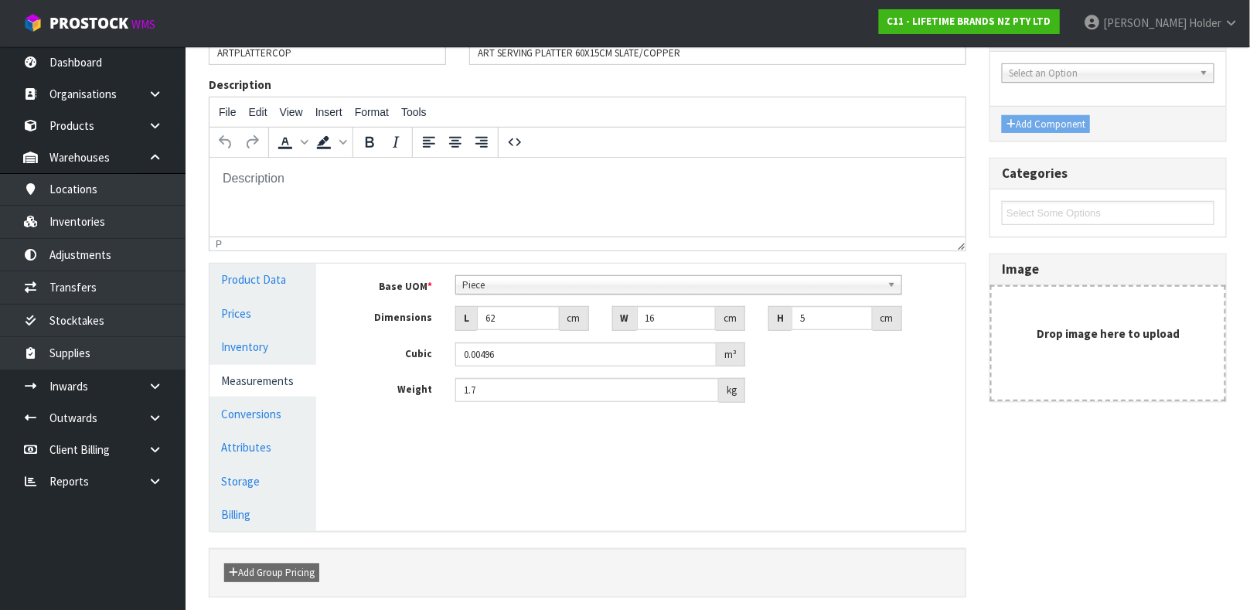
scroll to position [232, 0]
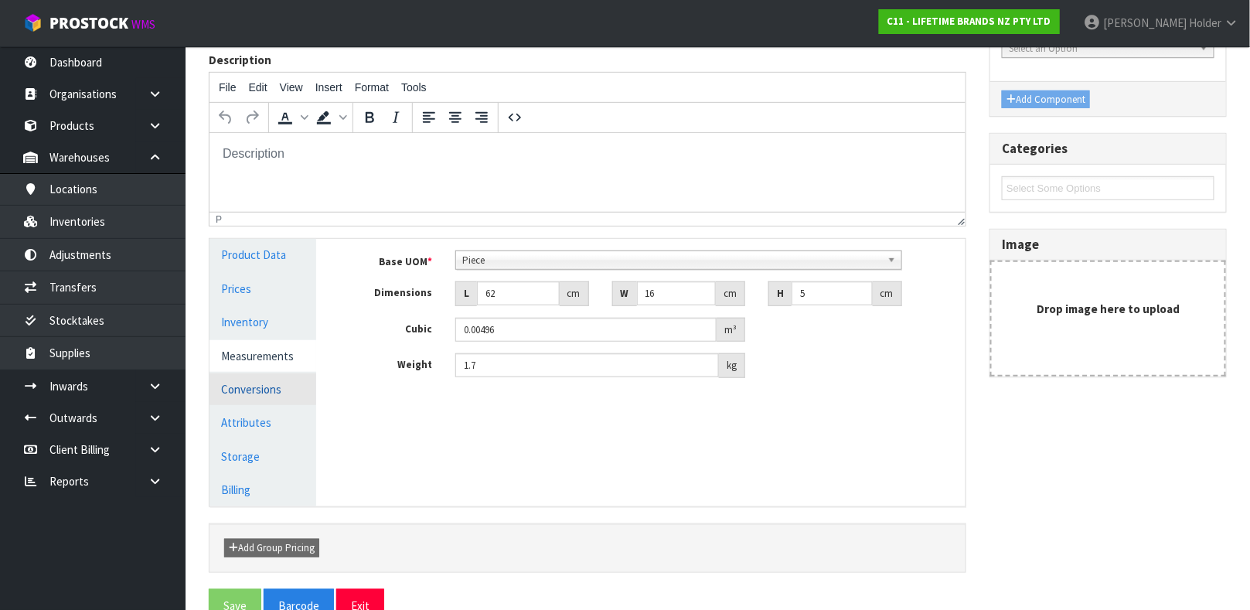
click at [267, 380] on link "Conversions" at bounding box center [262, 389] width 107 height 32
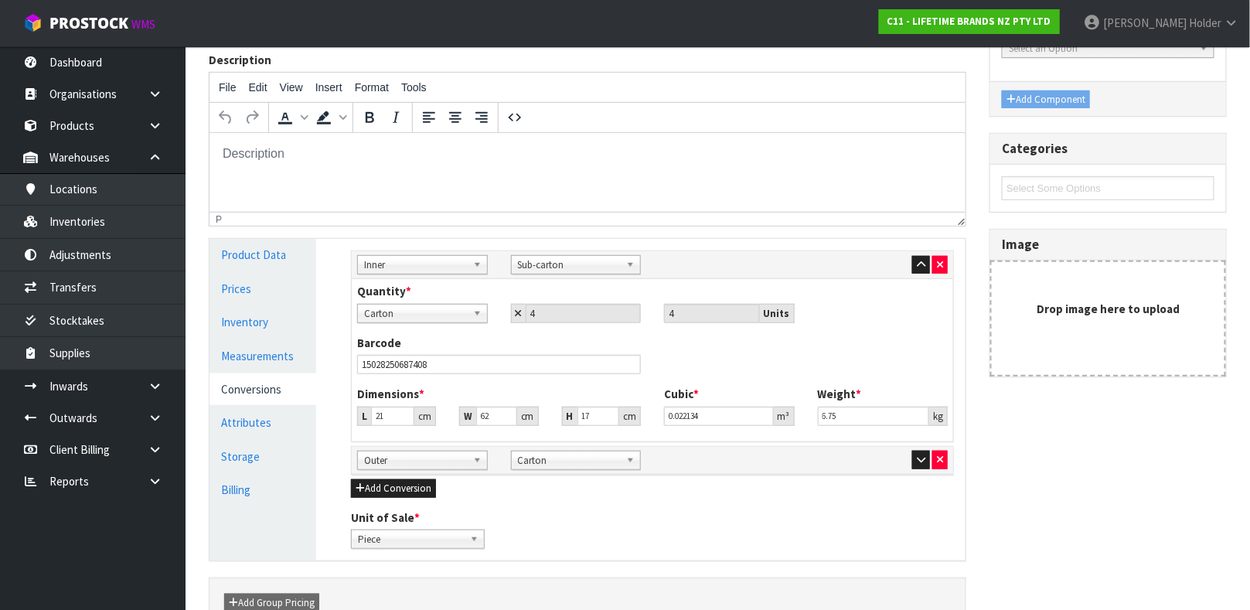
click at [458, 320] on span "Carton" at bounding box center [415, 314] width 103 height 19
type input "p"
click at [516, 315] on icon at bounding box center [519, 313] width 6 height 10
click at [519, 315] on icon at bounding box center [519, 313] width 6 height 10
click at [917, 254] on div "Sub Inner Inner Outer Pallet Inner Bag Bar Basket Bin Bottle Box Bundle Cabinet…" at bounding box center [652, 265] width 601 height 28
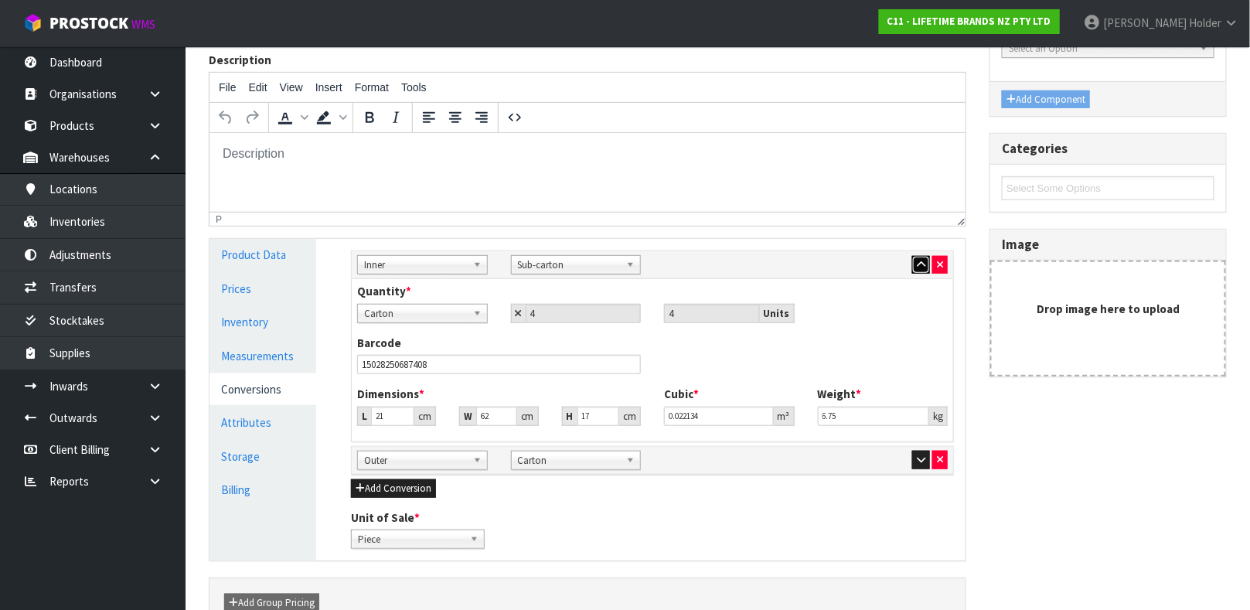
click at [917, 257] on button "button" at bounding box center [921, 265] width 18 height 19
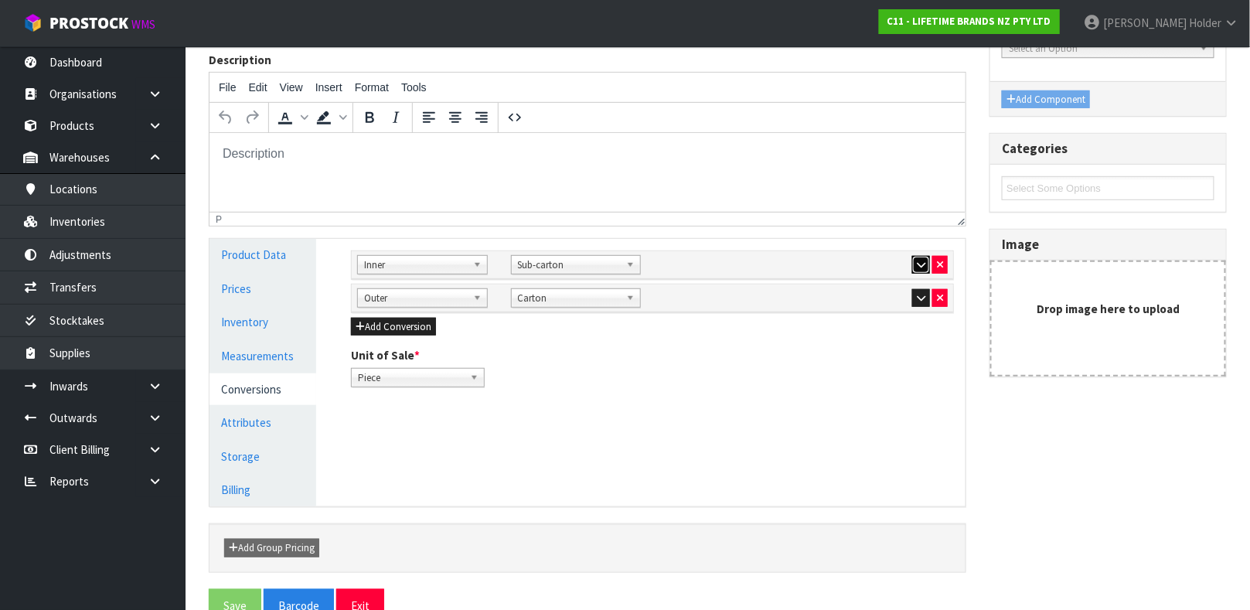
click at [917, 257] on button "button" at bounding box center [921, 265] width 18 height 19
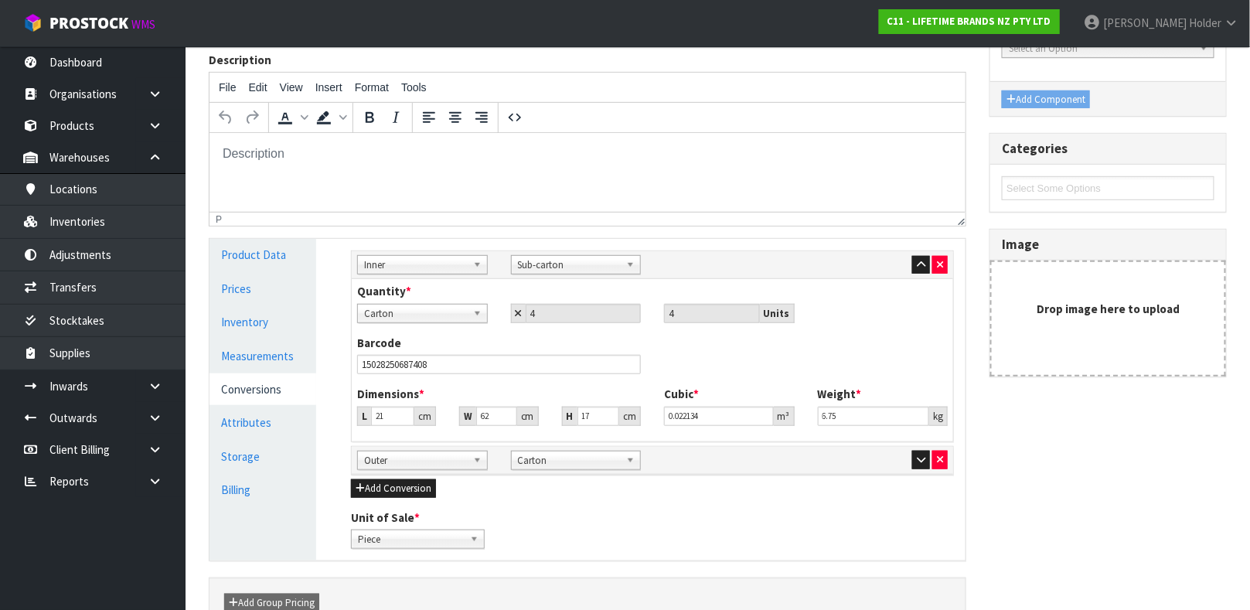
click at [452, 305] on span "Carton" at bounding box center [415, 314] width 103 height 19
click at [531, 267] on span "Sub-carton" at bounding box center [569, 265] width 103 height 19
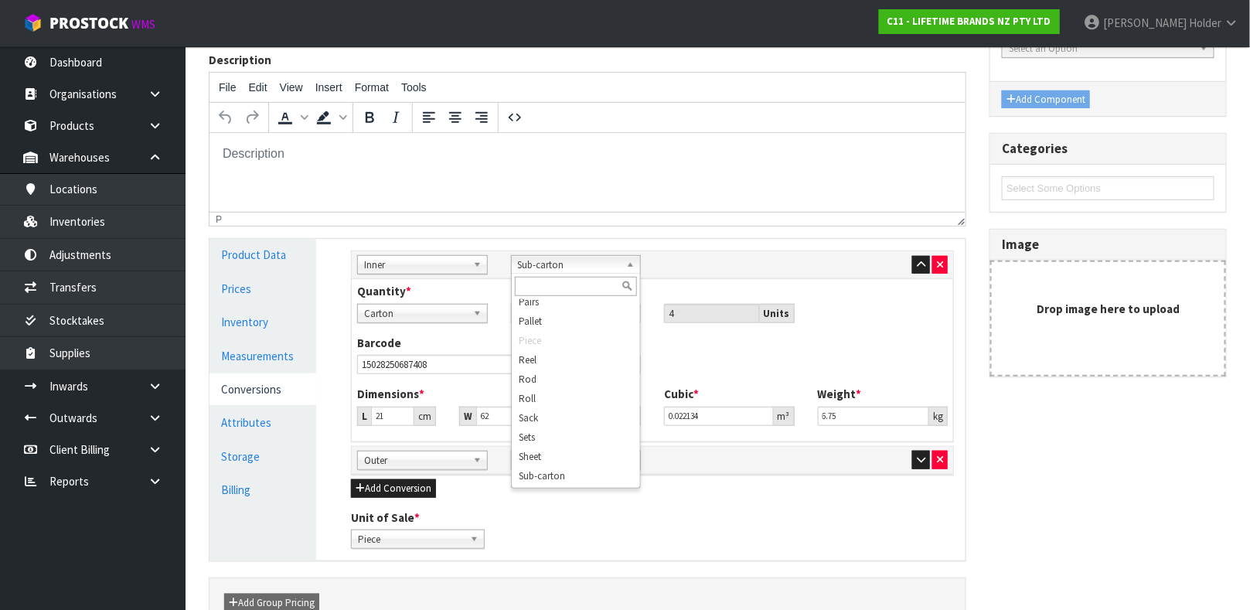
scroll to position [471, 0]
click at [541, 478] on li "Tube" at bounding box center [576, 475] width 123 height 19
click at [537, 266] on span "Tube" at bounding box center [569, 265] width 103 height 19
click at [558, 441] on li "Sub-carton" at bounding box center [576, 436] width 123 height 19
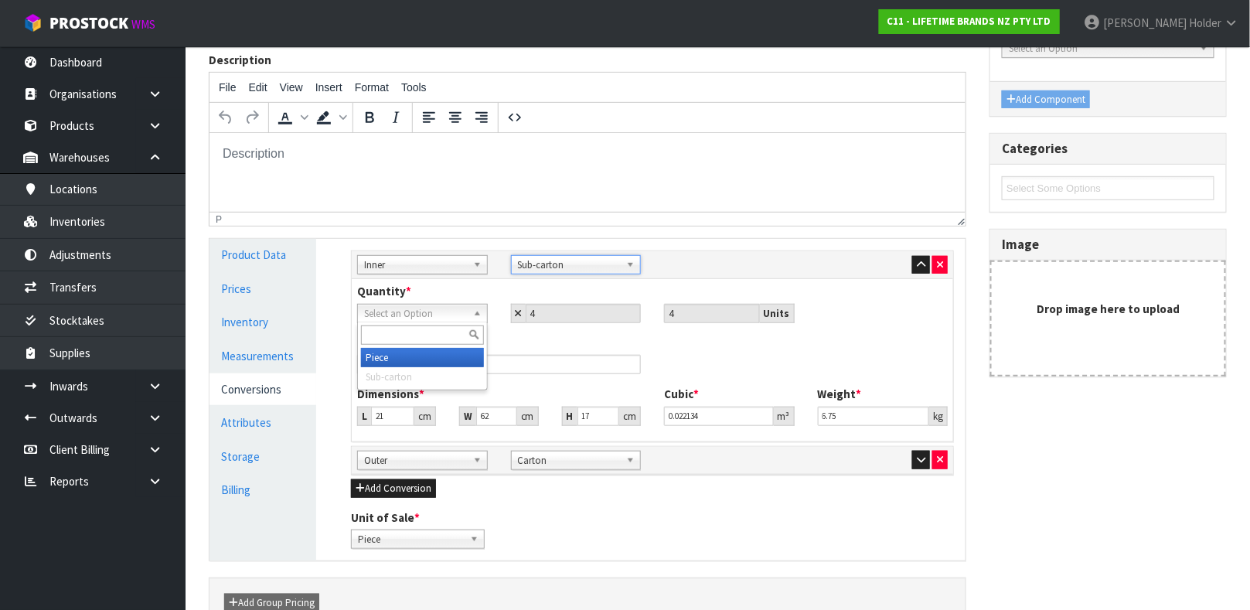
click at [448, 318] on span "Select an Option" at bounding box center [415, 314] width 103 height 19
click at [440, 359] on li "Piece" at bounding box center [422, 357] width 123 height 19
click at [914, 459] on button "button" at bounding box center [921, 460] width 18 height 19
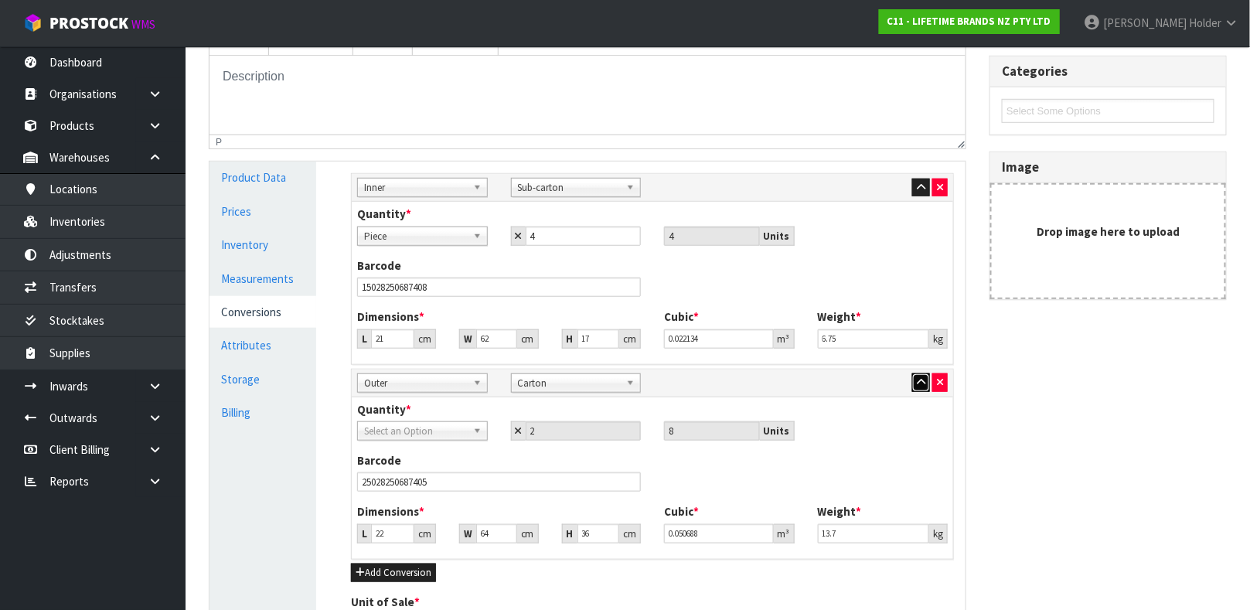
scroll to position [347, 0]
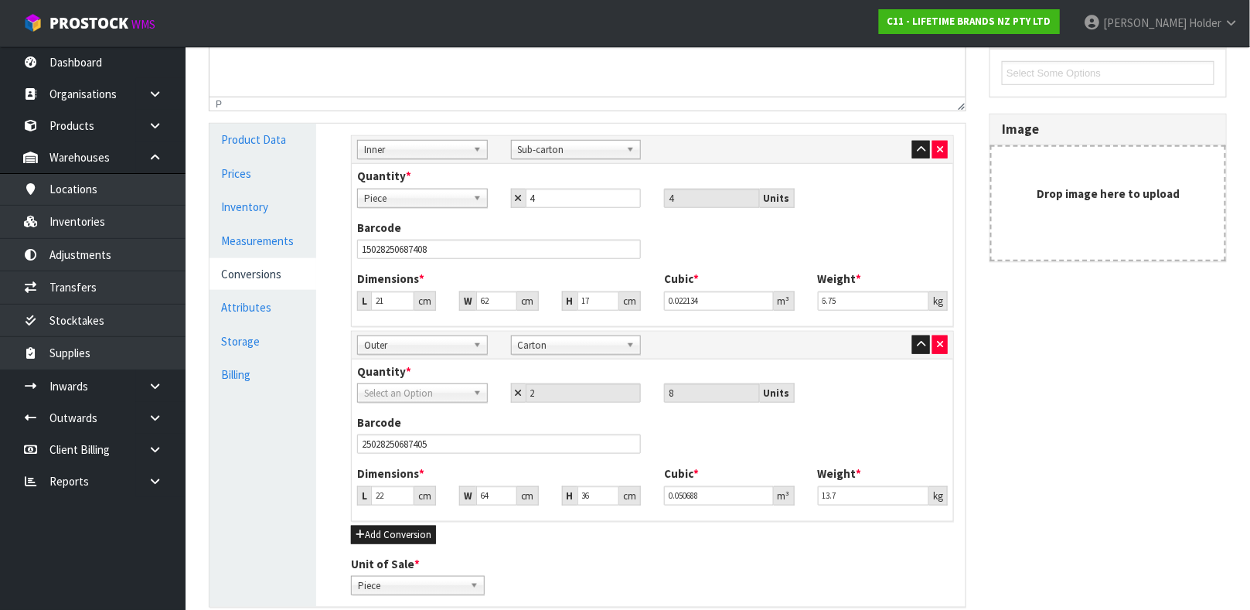
click at [425, 395] on span "Select an Option" at bounding box center [415, 393] width 103 height 19
click at [427, 450] on li "Sub-carton" at bounding box center [422, 456] width 123 height 19
click at [567, 386] on input "2" at bounding box center [584, 392] width 116 height 19
drag, startPoint x: 567, startPoint y: 390, endPoint x: 495, endPoint y: 389, distance: 71.9
click at [495, 389] on div "Piece Sub-carton Sub-carton Piece Sub-carton 2 8 Units" at bounding box center [652, 392] width 614 height 19
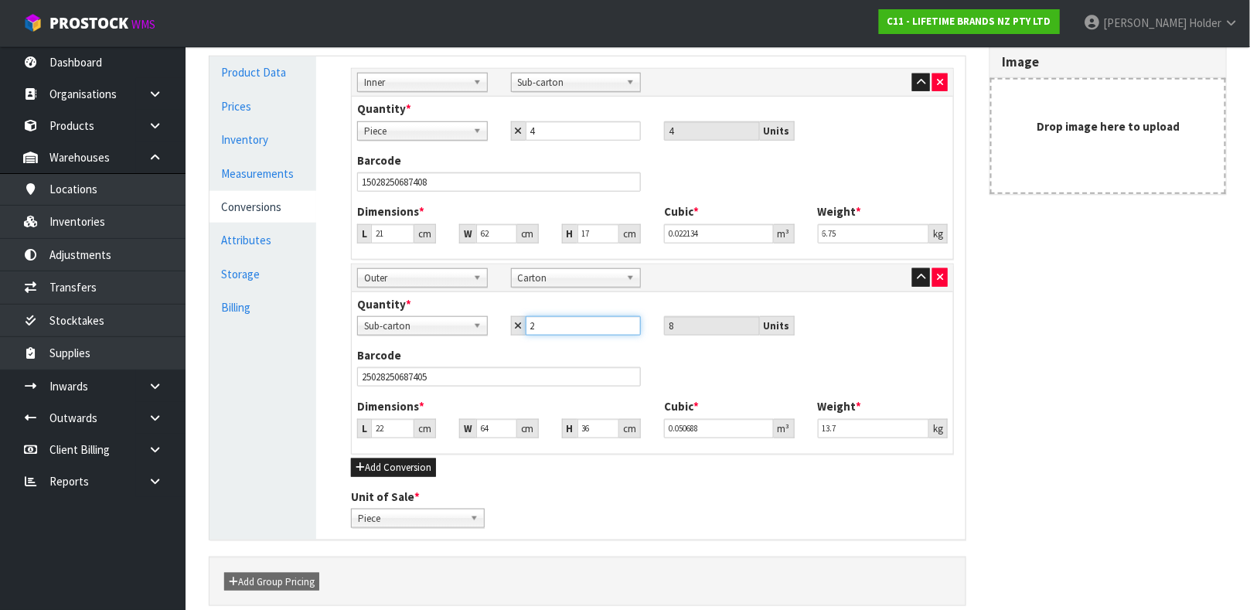
scroll to position [368, 0]
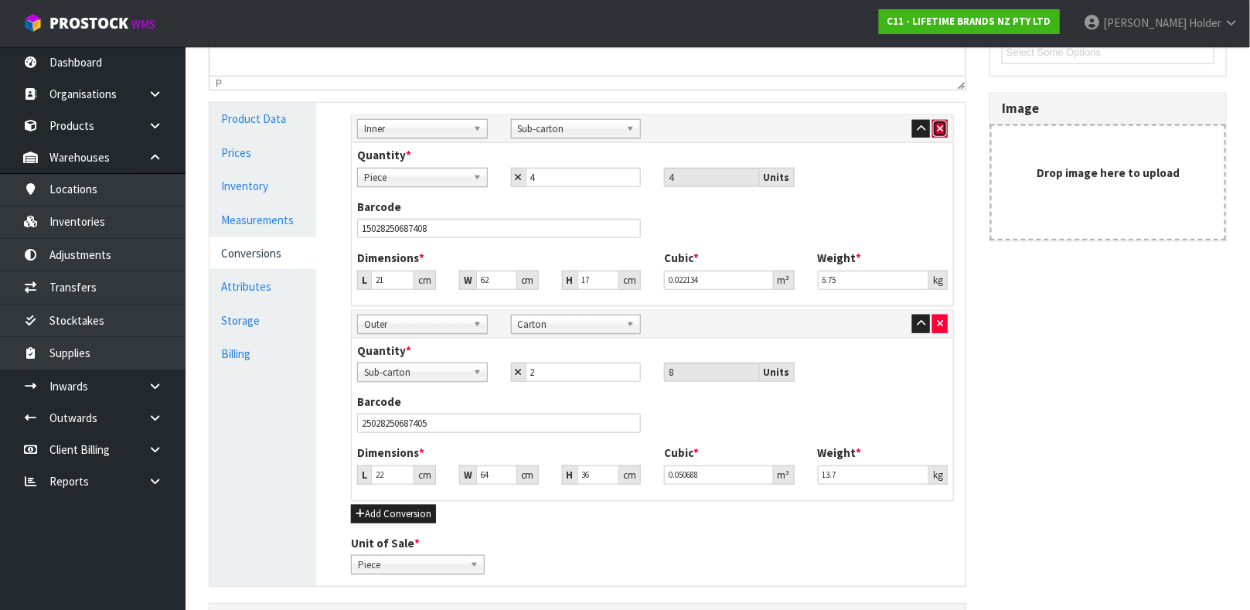
click at [941, 121] on button "button" at bounding box center [939, 129] width 15 height 19
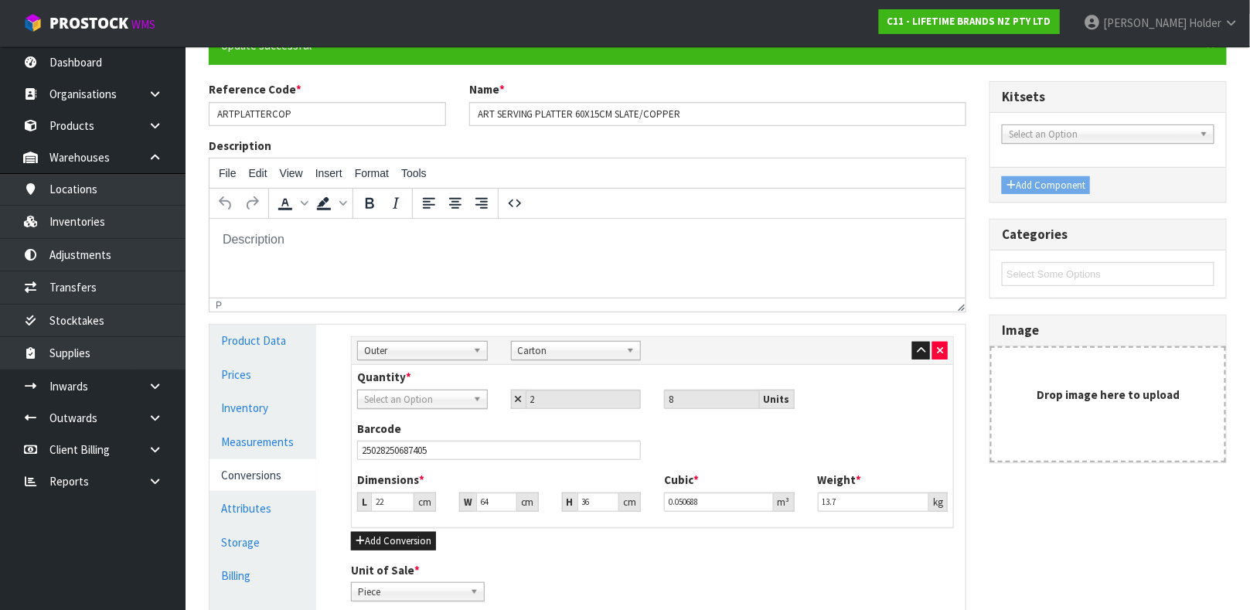
scroll to position [289, 0]
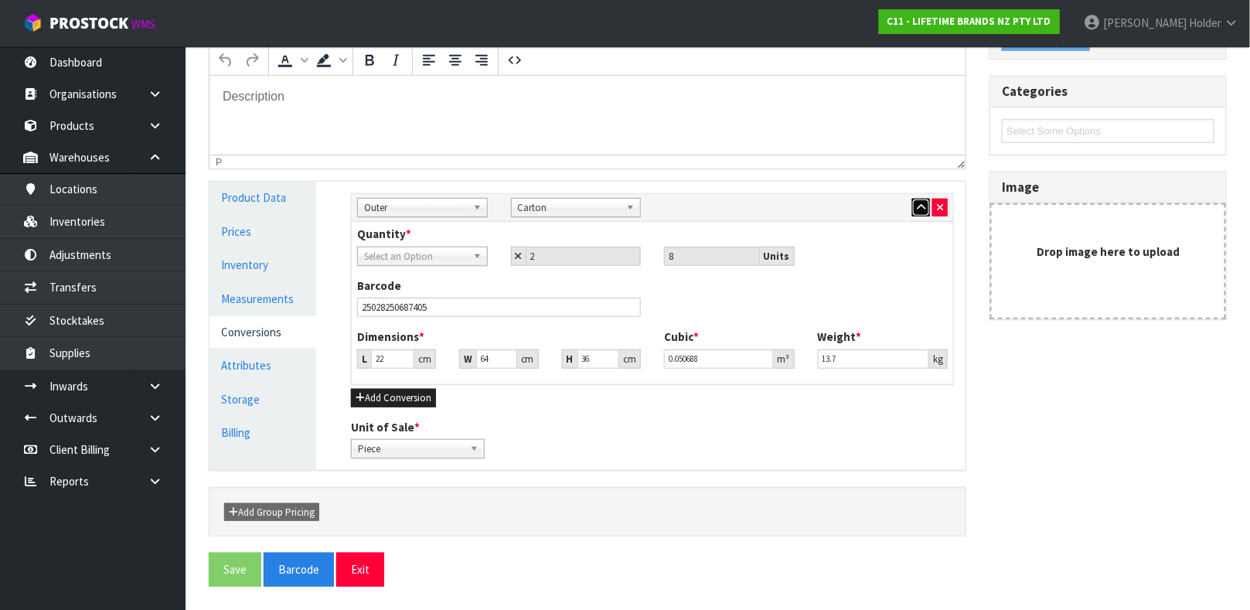
click at [912, 205] on button "button" at bounding box center [921, 208] width 18 height 19
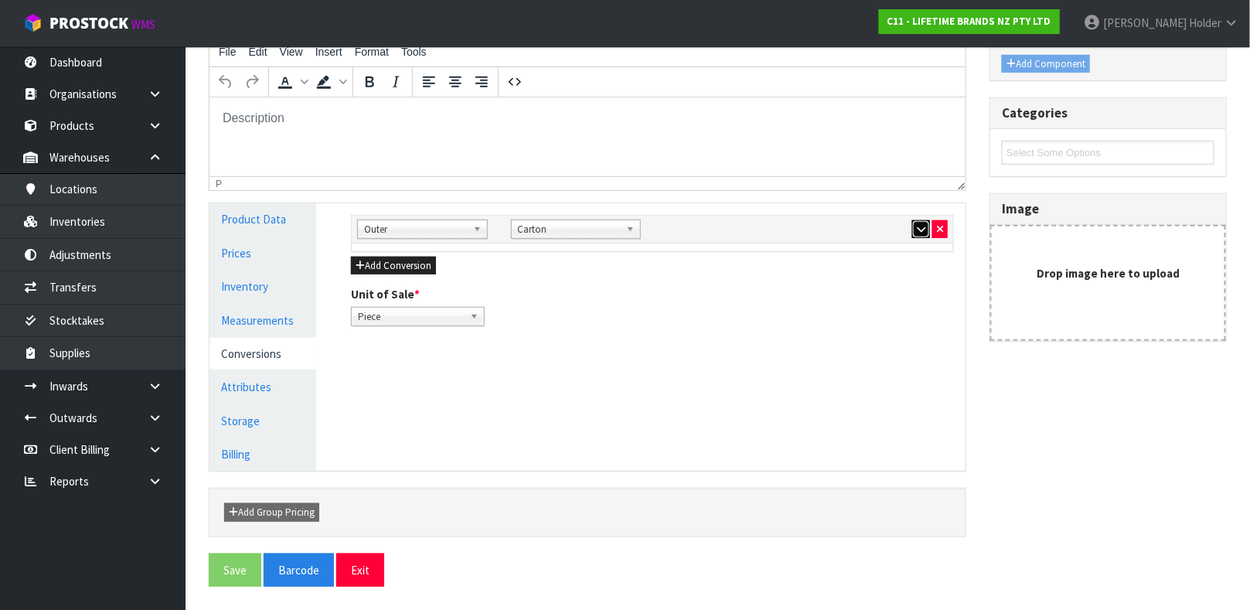
scroll to position [267, 0]
click at [416, 264] on button "Add Conversion" at bounding box center [393, 258] width 85 height 19
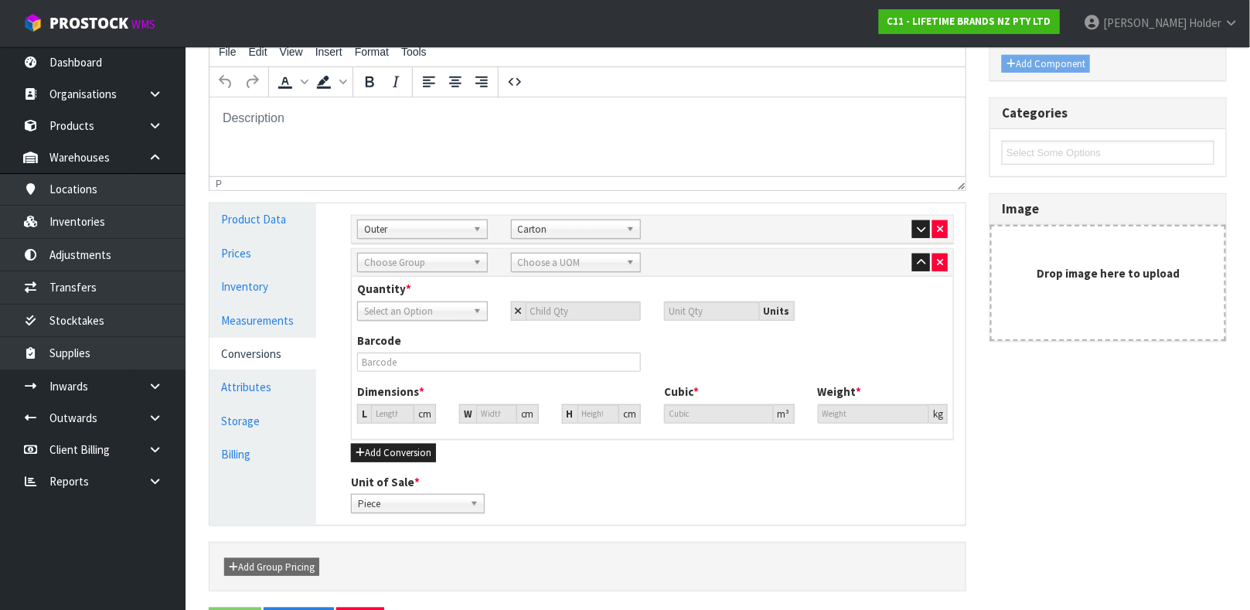
click at [429, 265] on span "Choose Group" at bounding box center [415, 263] width 103 height 19
type input "inn"
click at [420, 317] on li "Inn er" at bounding box center [422, 325] width 123 height 19
click at [546, 260] on span "Choose a UOM" at bounding box center [569, 263] width 103 height 19
type input "sub"
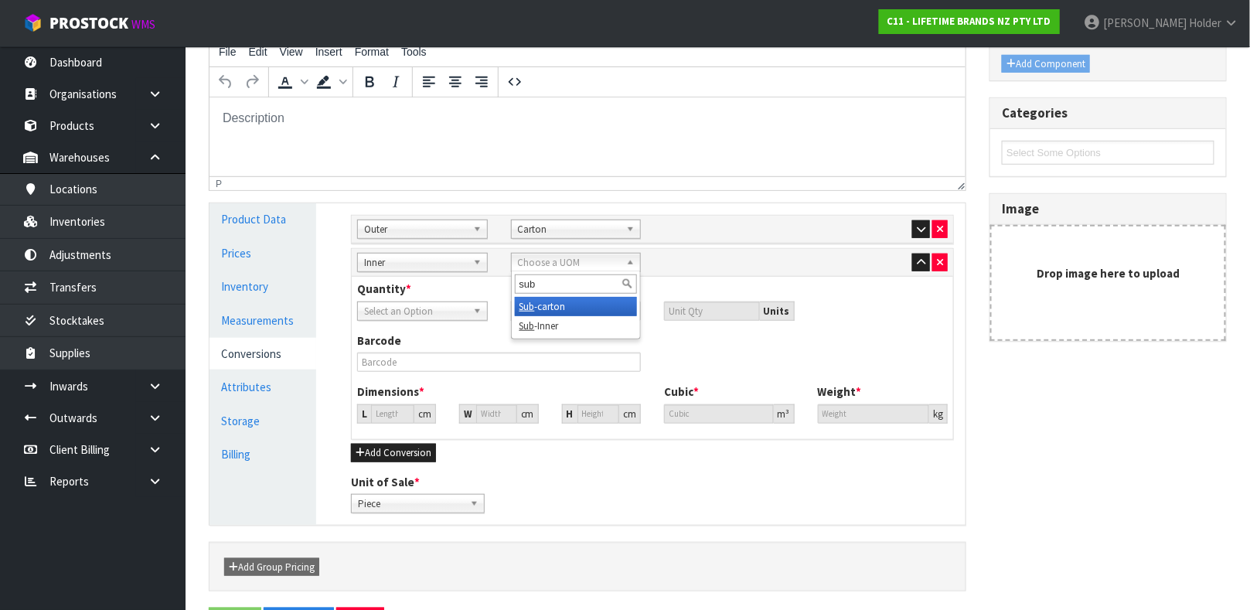
click at [549, 301] on li "Sub -carton" at bounding box center [576, 306] width 123 height 19
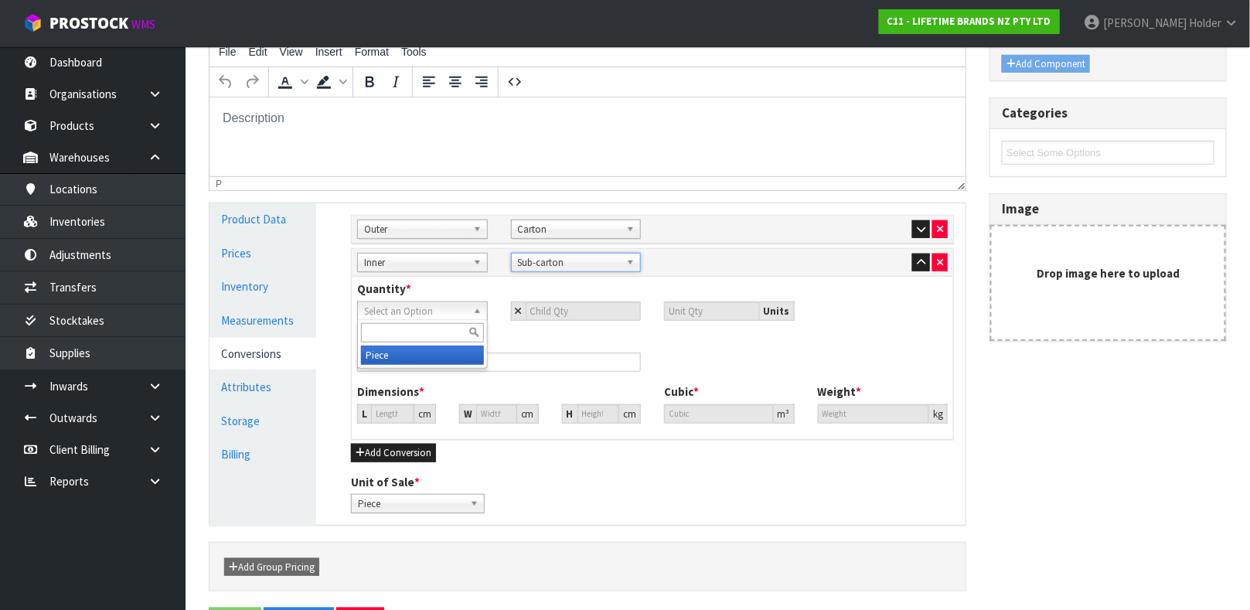
click at [415, 304] on span "Select an Option" at bounding box center [415, 311] width 103 height 19
click at [427, 352] on li "Piece" at bounding box center [422, 354] width 123 height 19
click at [569, 312] on input "number" at bounding box center [584, 310] width 116 height 19
type input "5"
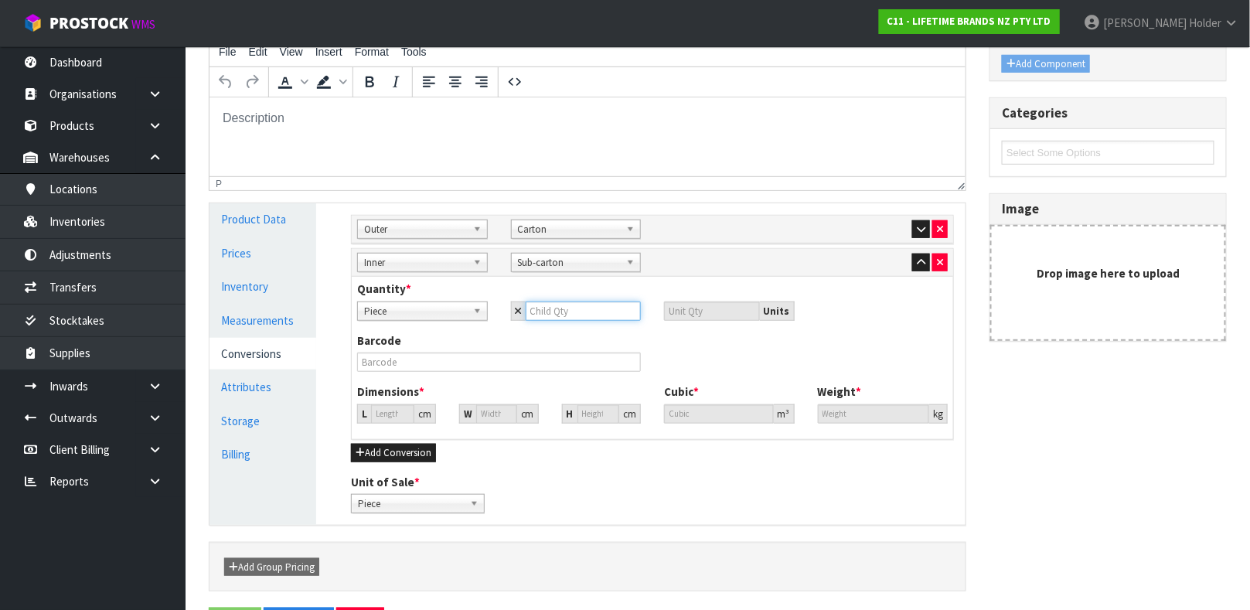
type input "4"
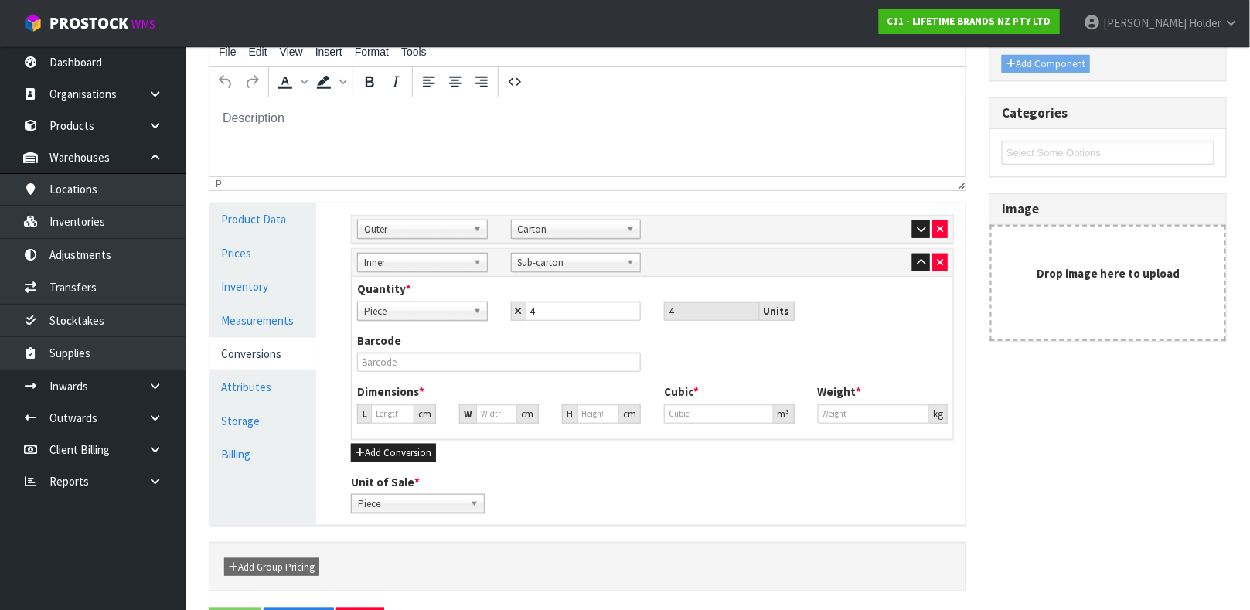
type input "27.072"
type input "0.01984"
type input "6.8"
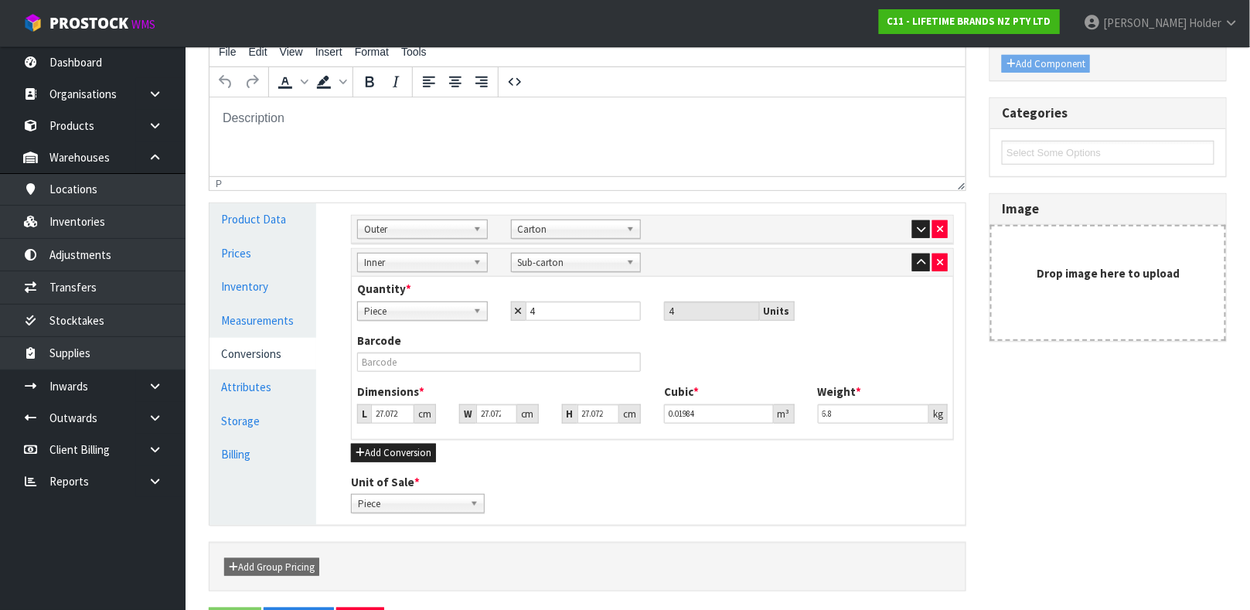
click at [662, 288] on div "Quantity * Piece Piece Piece 4 4 Units" at bounding box center [652, 300] width 614 height 39
click at [494, 354] on input "text" at bounding box center [499, 361] width 284 height 19
type input "15028250687408"
click at [455, 503] on span "Piece" at bounding box center [411, 504] width 106 height 19
click at [387, 417] on input "27.072" at bounding box center [392, 413] width 43 height 19
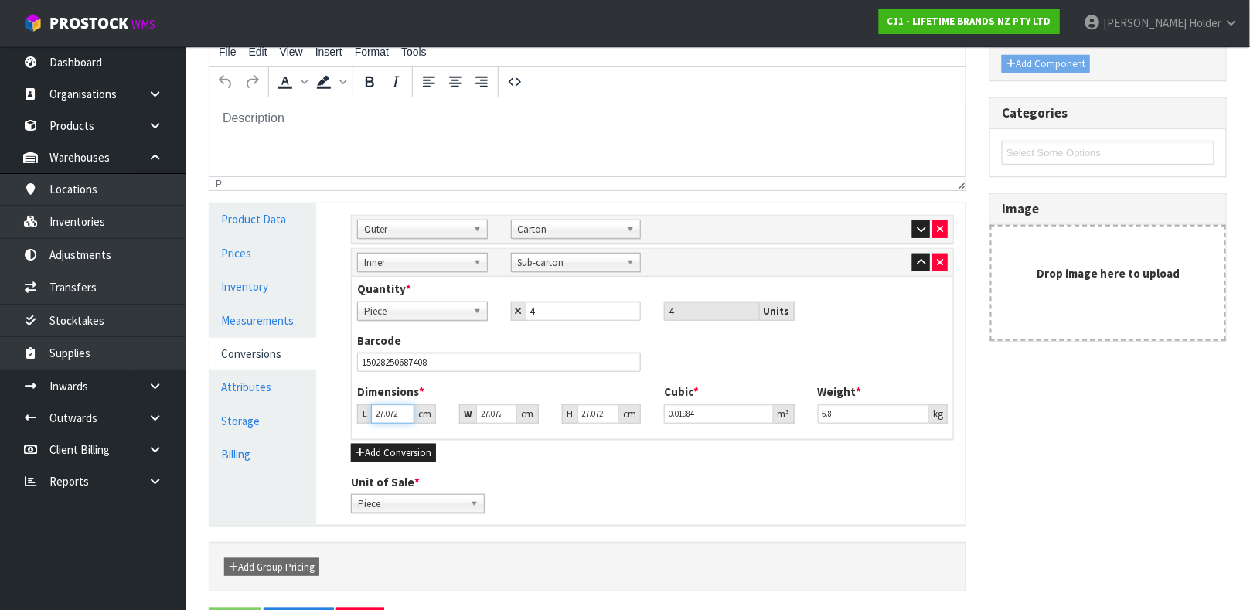
type input "6"
type input "0.004397"
type input "62"
type input "0.045439"
type input "62"
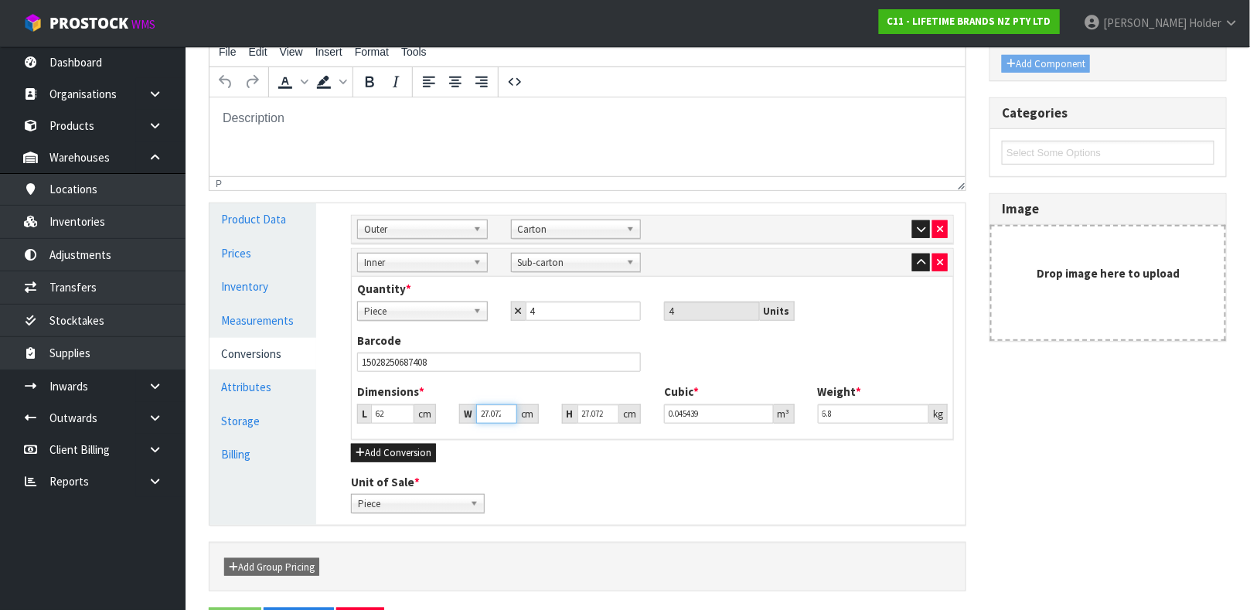
type input "1"
type input "0.001678"
type input "19"
type input "0.031891"
type input "19"
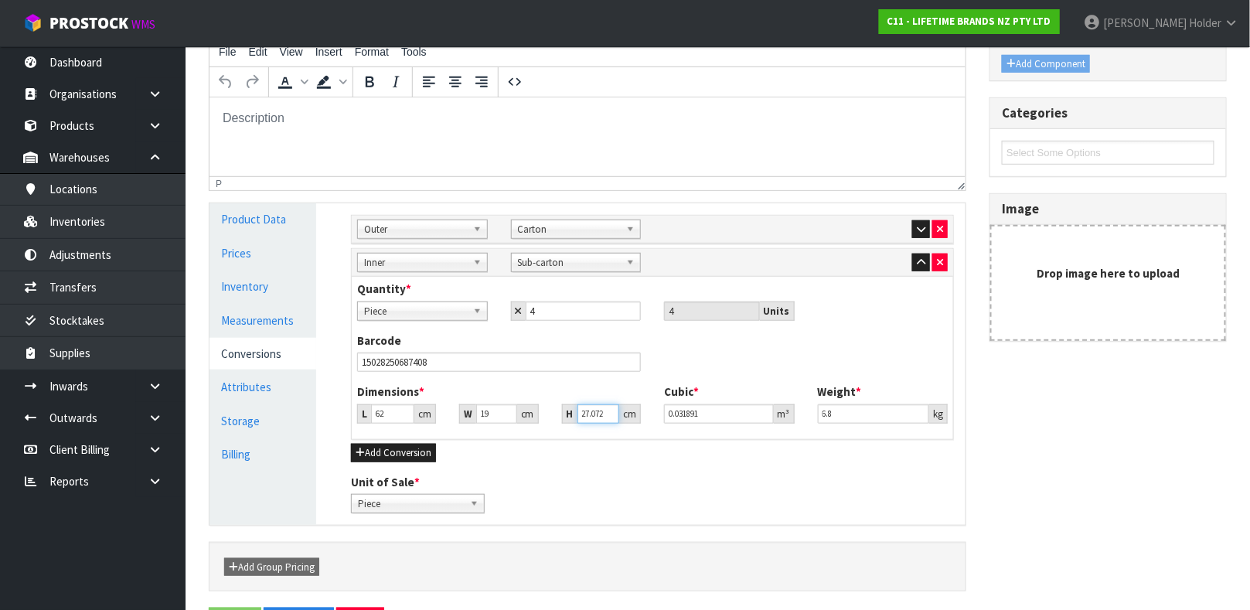
type input "1"
type input "0.001178"
type input "18"
type input "0.021204"
type input "1"
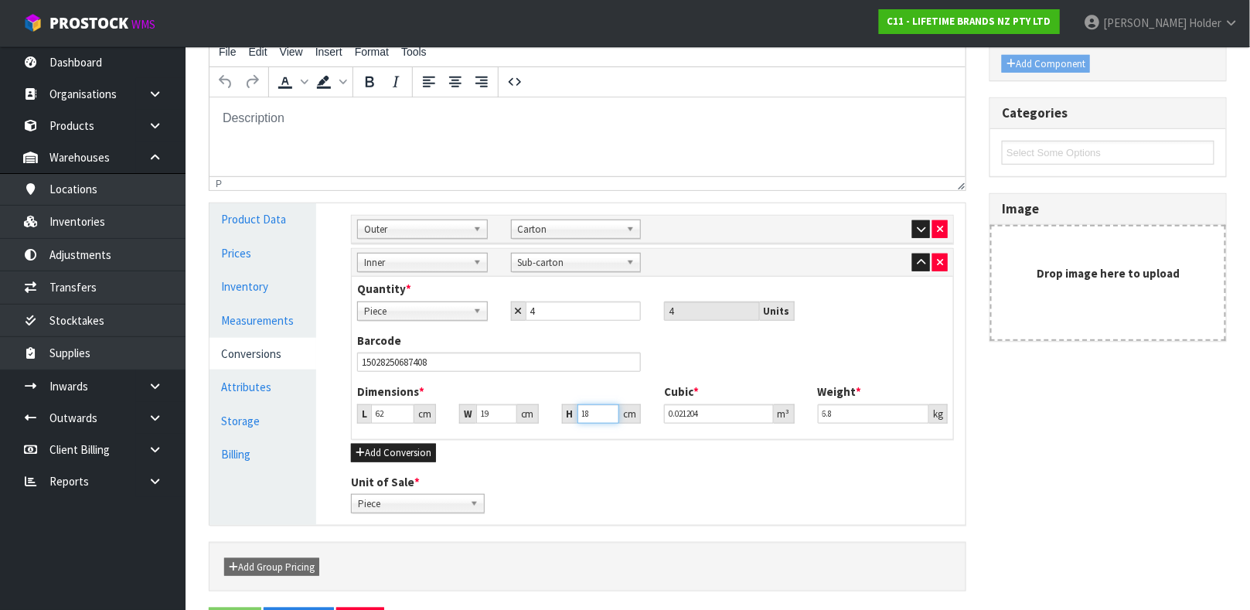
type input "0.001178"
type input "19"
type input "0.022382"
type input "19"
drag, startPoint x: 856, startPoint y: 412, endPoint x: 688, endPoint y: 404, distance: 168.7
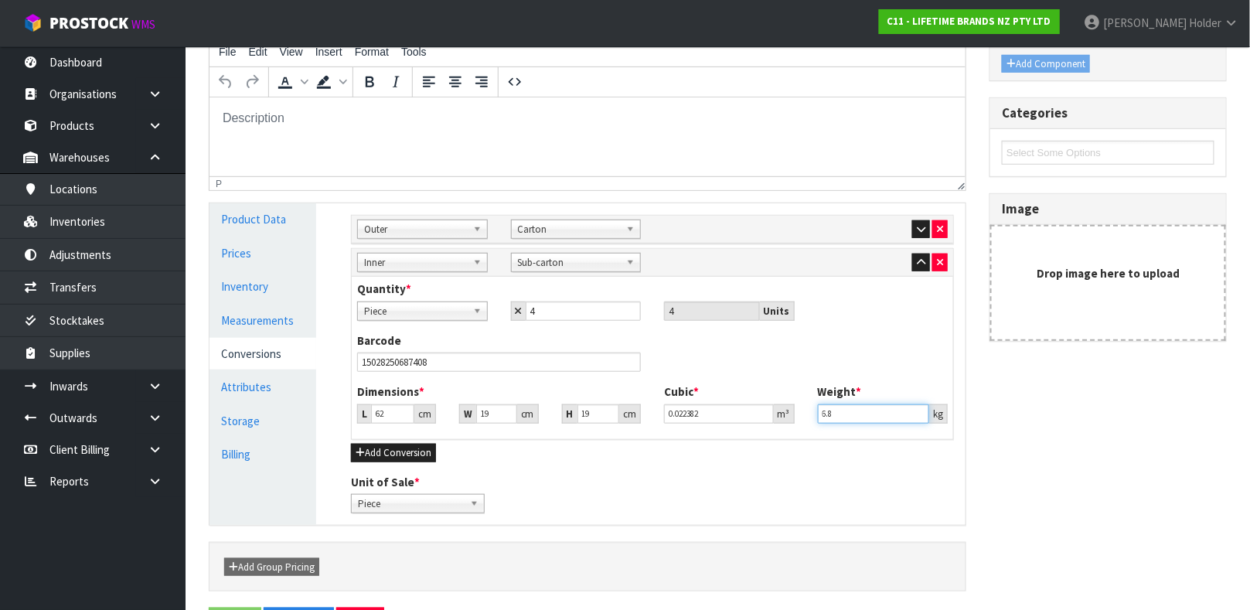
click at [695, 404] on div "Dimensions * L 62 cm W 19 cm H 19 cm Cubic * 0.022382 m³ Weight * 6.8 kg" at bounding box center [652, 408] width 614 height 51
type input "6.7"
click at [917, 260] on icon "button" at bounding box center [921, 262] width 9 height 10
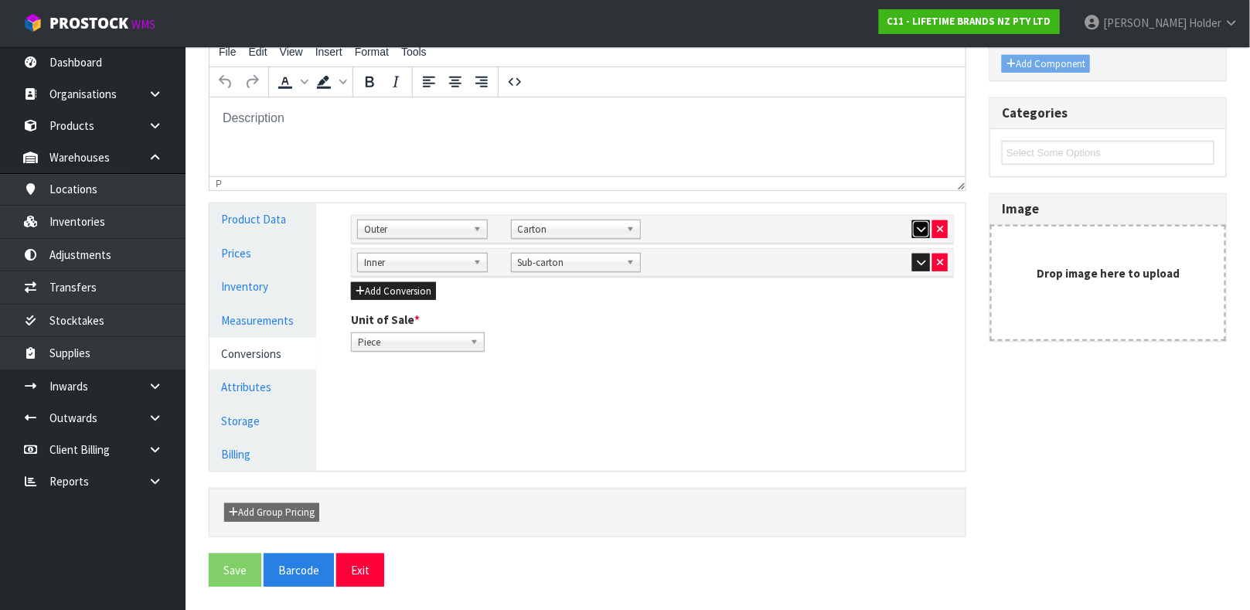
click at [916, 237] on button "button" at bounding box center [921, 229] width 18 height 19
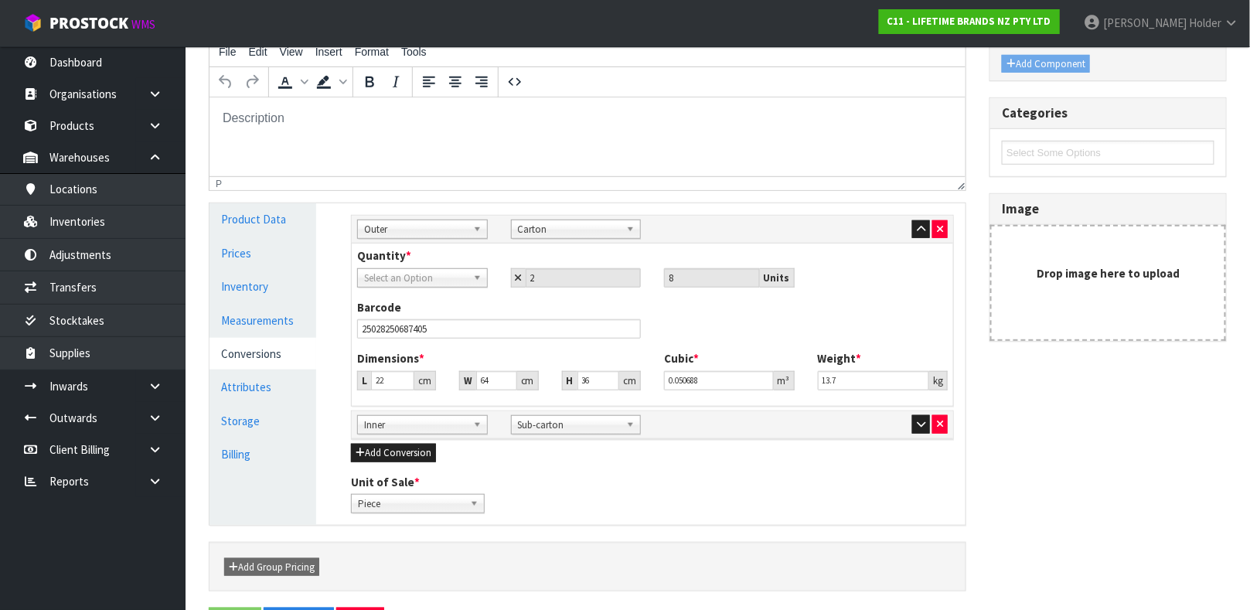
click at [449, 289] on div "Quantity * Piece Select an Option 2 8 Units" at bounding box center [652, 272] width 614 height 51
click at [442, 233] on span "Outer" at bounding box center [415, 229] width 103 height 19
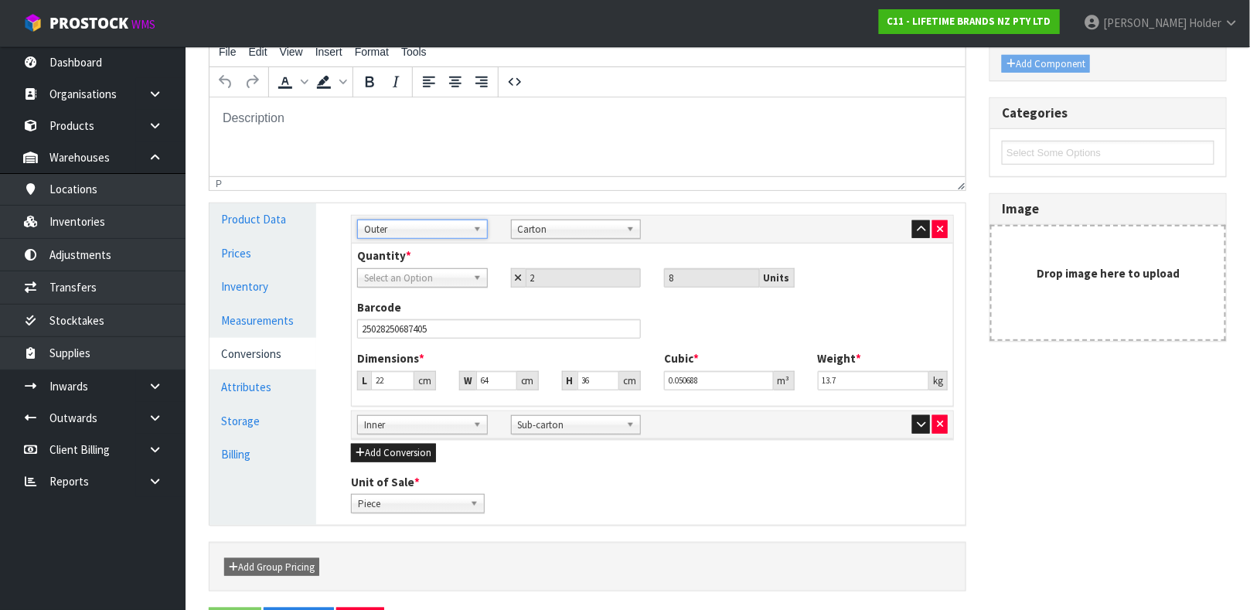
click at [454, 274] on span "Select an Option" at bounding box center [415, 278] width 103 height 19
click at [448, 281] on span "Select an Option" at bounding box center [415, 278] width 103 height 19
click at [513, 234] on link "Carton" at bounding box center [576, 229] width 131 height 19
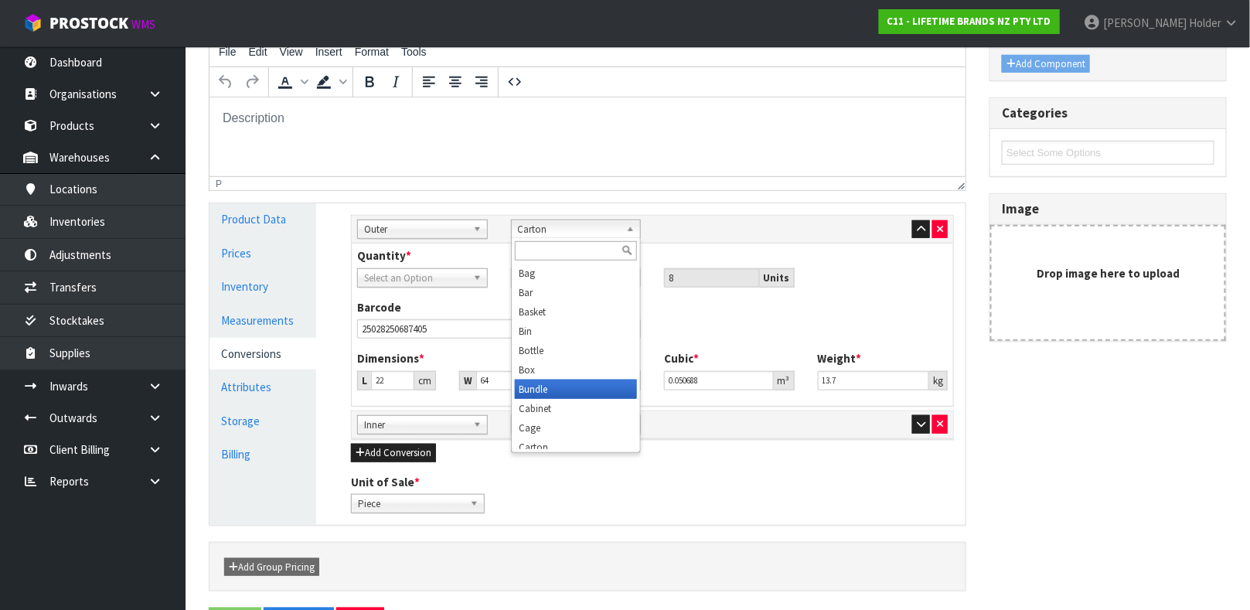
scroll to position [7, 0]
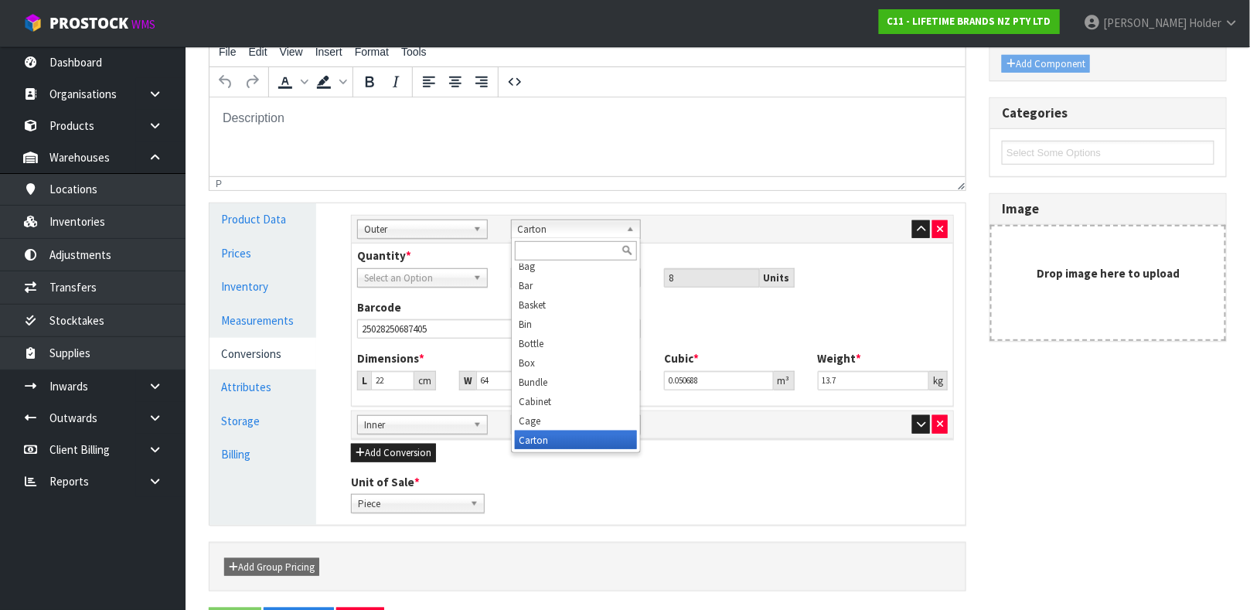
click at [546, 440] on li "Carton" at bounding box center [576, 440] width 123 height 19
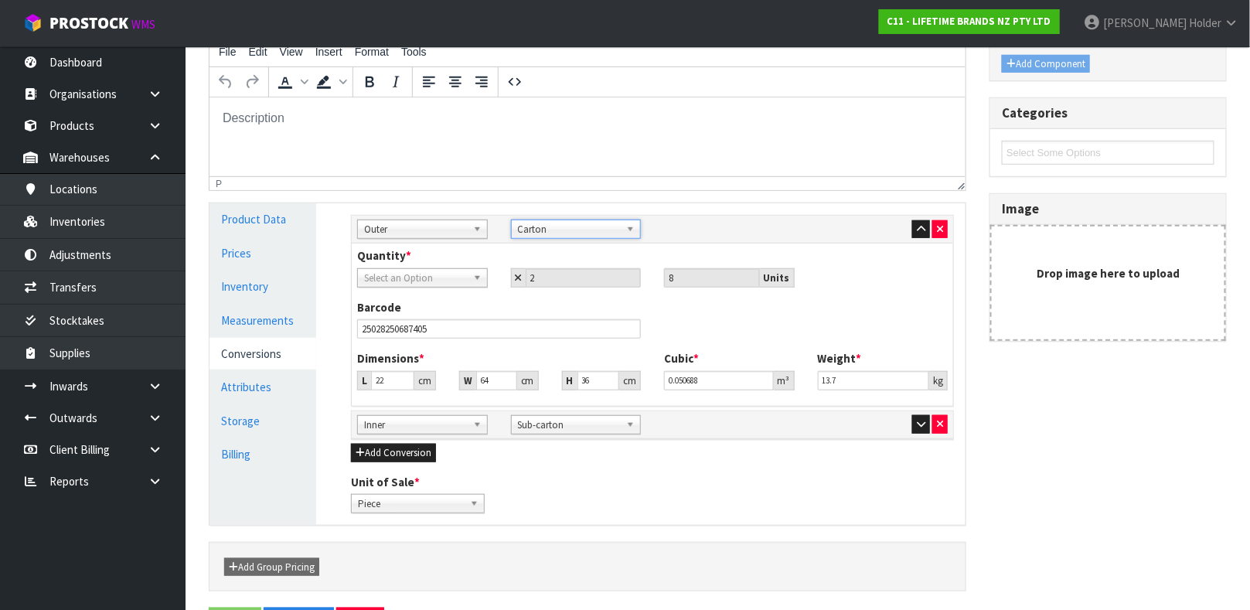
click at [458, 288] on div "Quantity * Piece Select an Option Piece 2 8 Units" at bounding box center [652, 272] width 614 height 51
click at [466, 278] on span "Select an Option" at bounding box center [415, 278] width 103 height 19
click at [461, 293] on input "text" at bounding box center [422, 299] width 123 height 19
click at [461, 284] on span "Select an Option" at bounding box center [415, 278] width 103 height 19
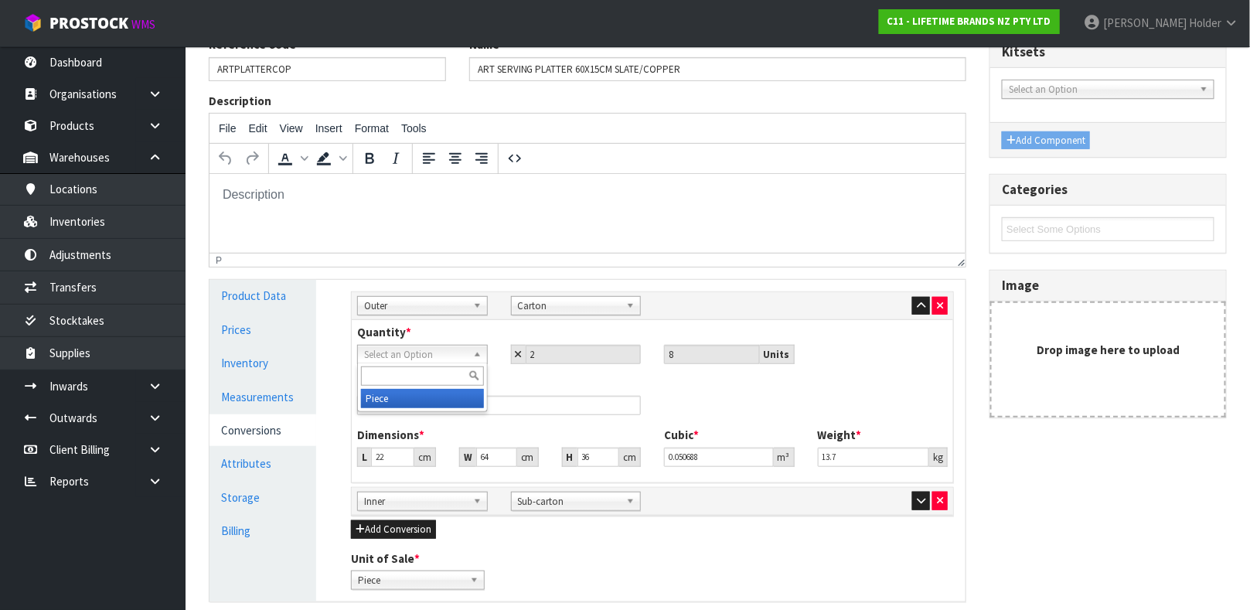
scroll to position [90, 0]
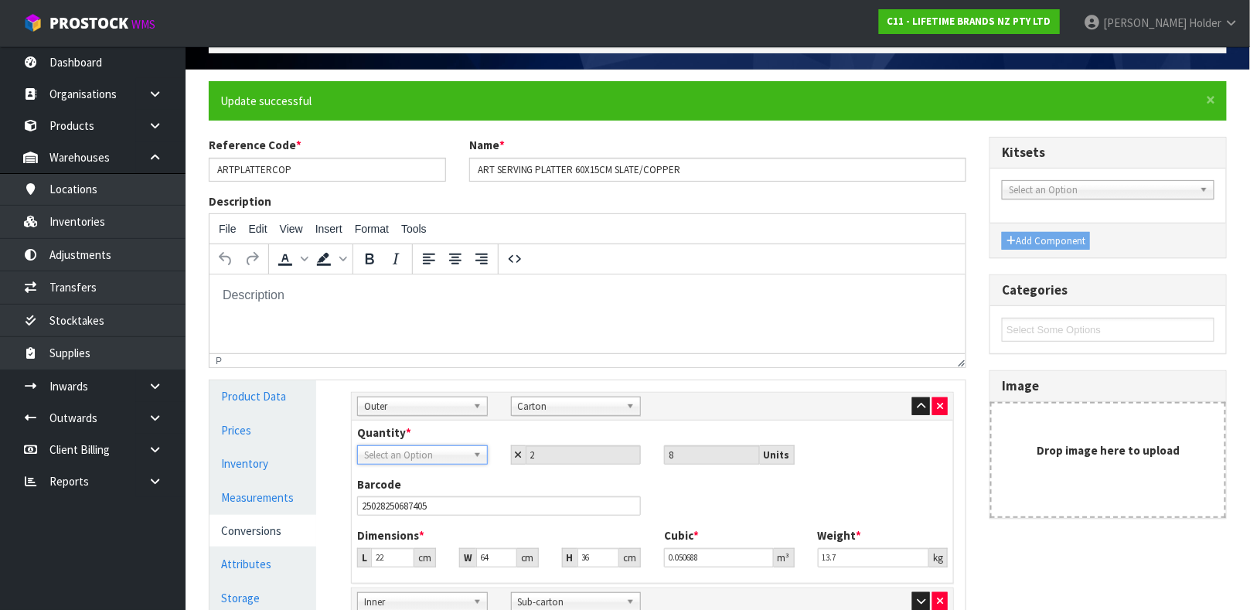
click at [420, 451] on span "Select an Option" at bounding box center [415, 455] width 103 height 19
click at [423, 410] on span "Outer" at bounding box center [415, 406] width 103 height 19
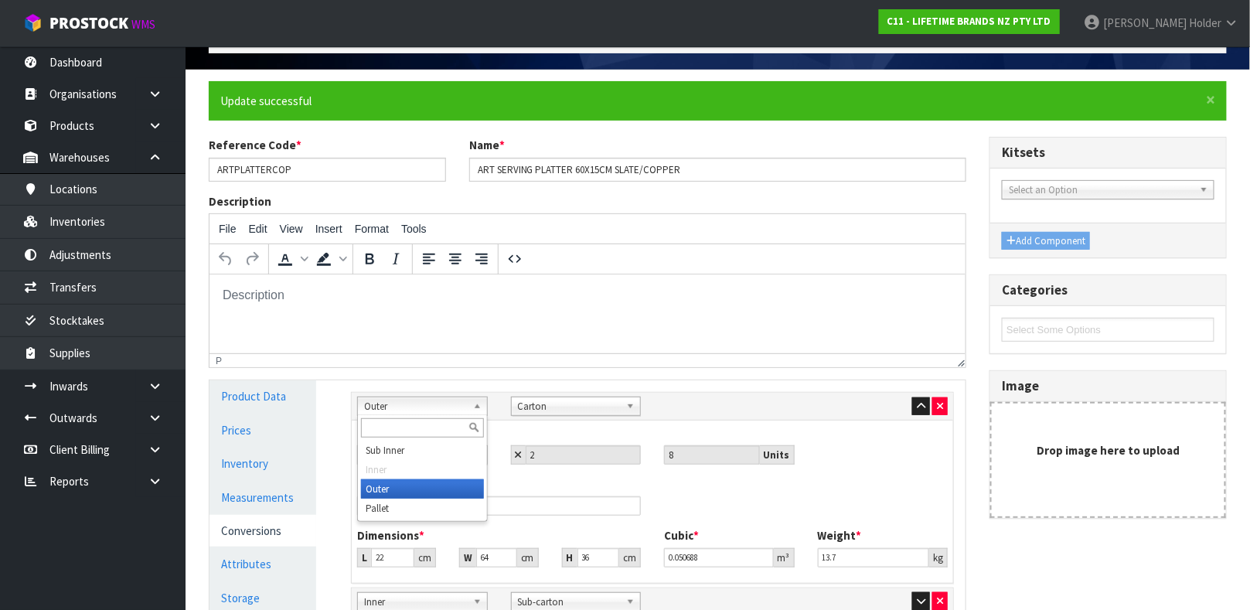
click at [423, 488] on li "Outer" at bounding box center [422, 488] width 123 height 19
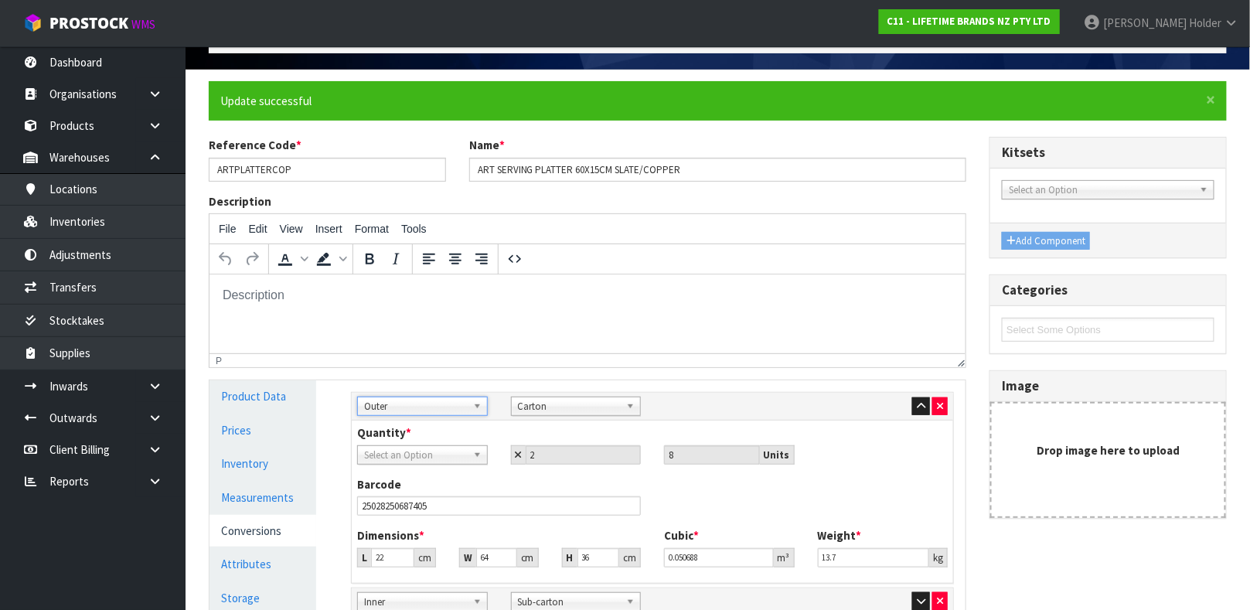
click at [465, 449] on span "Select an Option" at bounding box center [415, 455] width 103 height 19
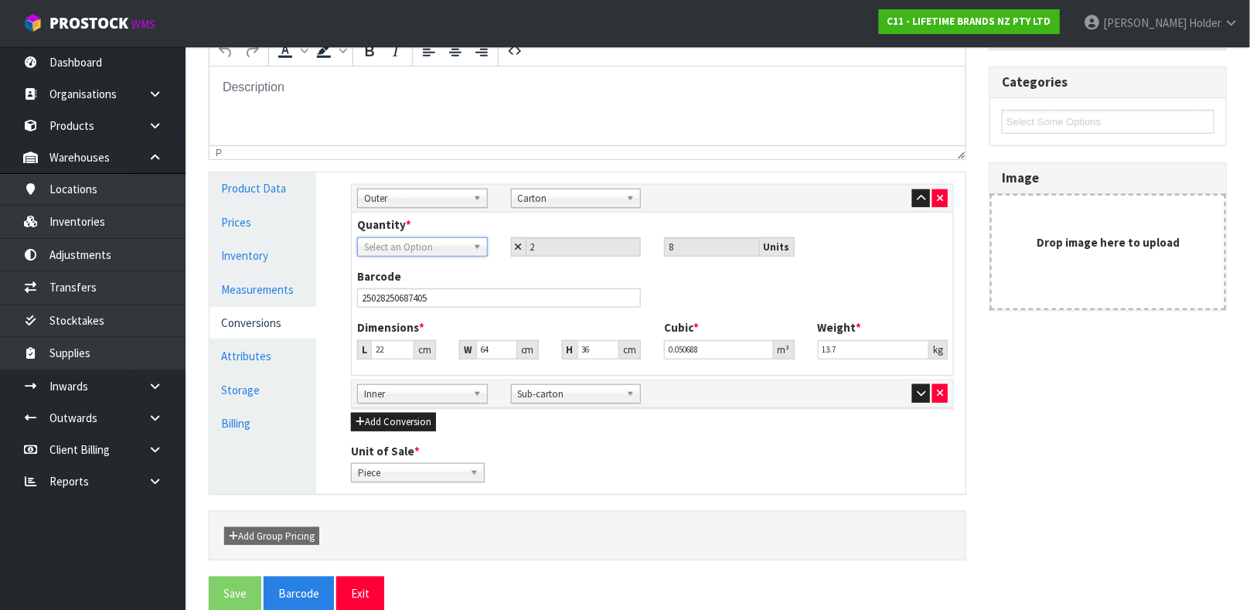
scroll to position [322, 0]
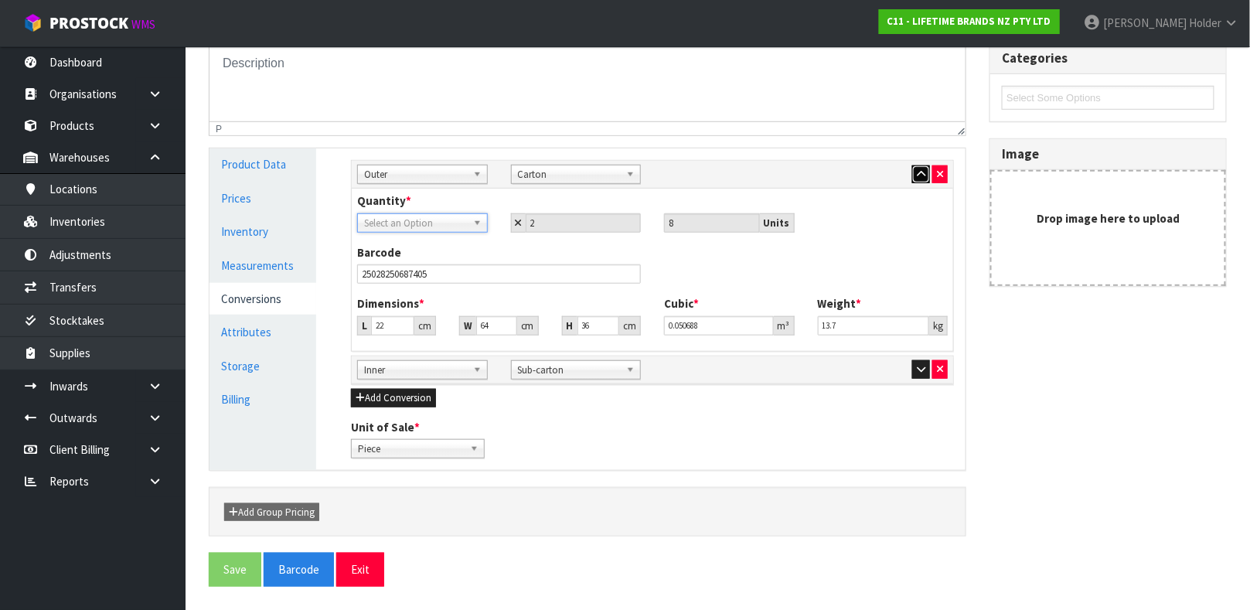
click at [919, 167] on button "button" at bounding box center [921, 174] width 18 height 19
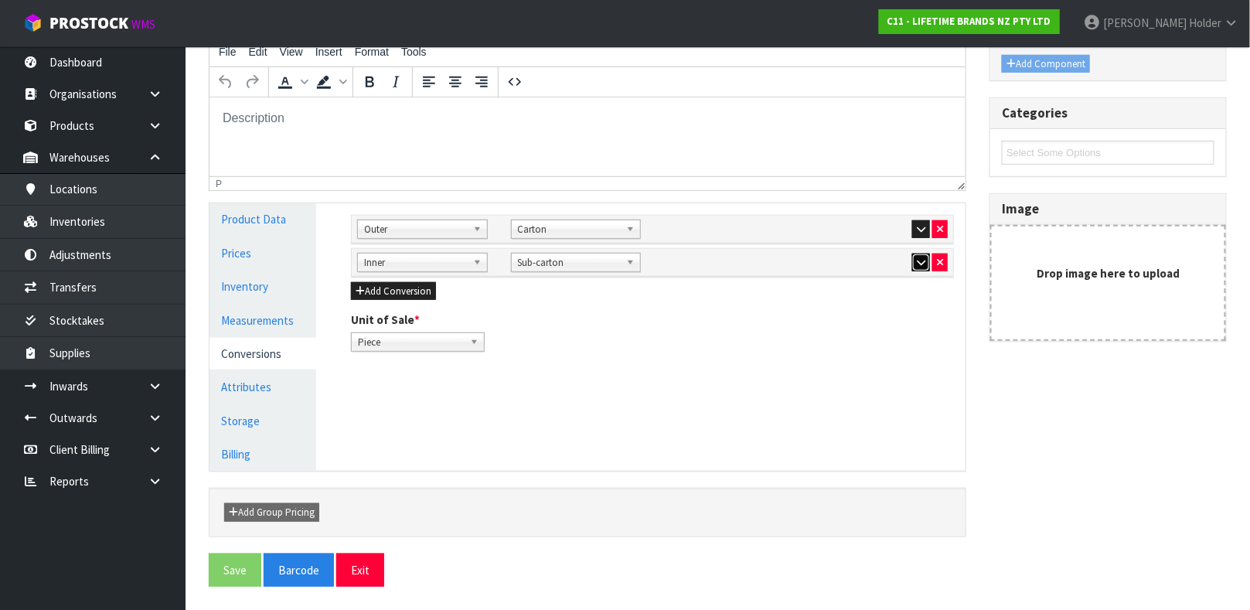
click at [919, 262] on icon "button" at bounding box center [921, 262] width 9 height 10
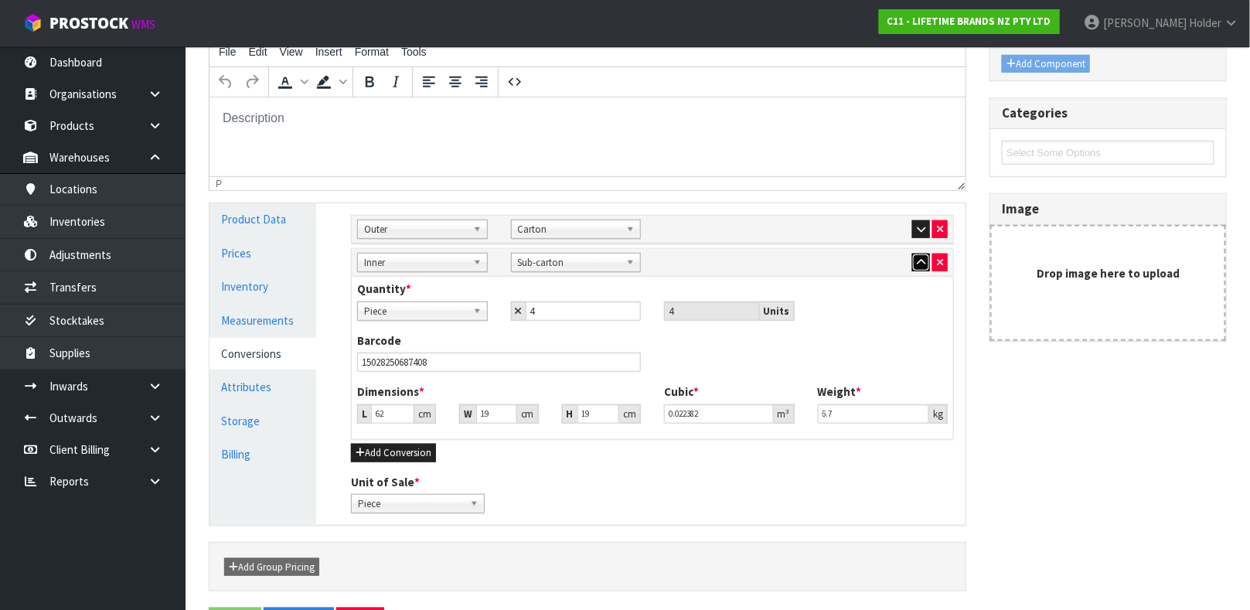
click at [917, 262] on icon "button" at bounding box center [921, 262] width 9 height 10
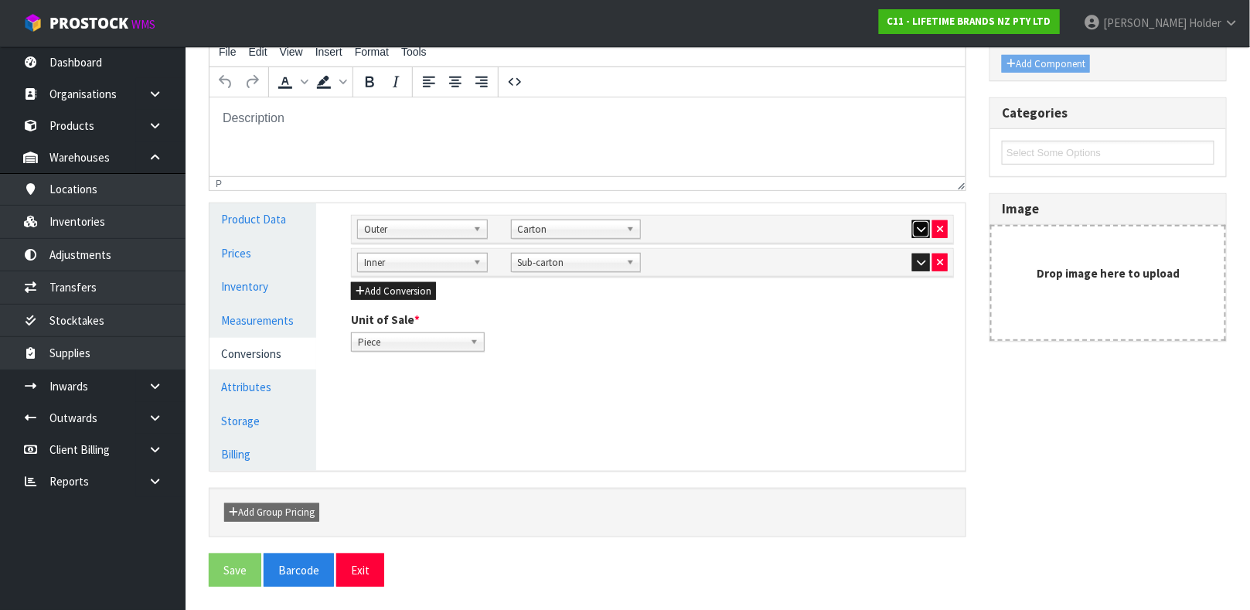
click at [917, 231] on icon "button" at bounding box center [921, 229] width 9 height 10
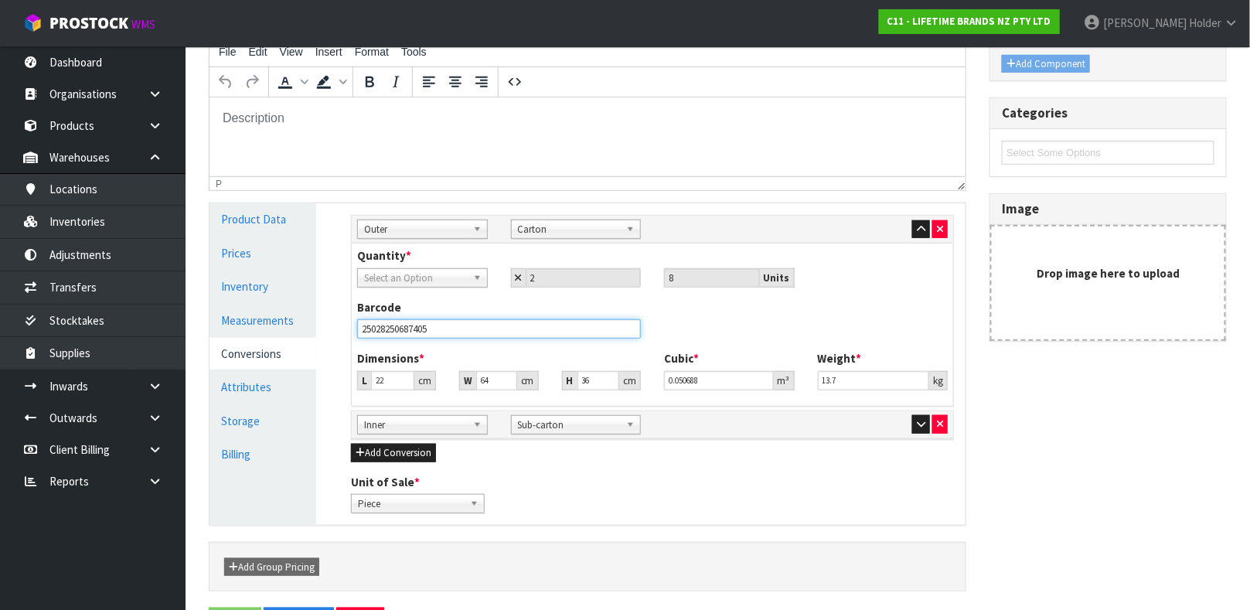
click at [485, 322] on input "25028250687405" at bounding box center [499, 328] width 284 height 19
click at [461, 270] on span "Select an Option" at bounding box center [415, 278] width 103 height 19
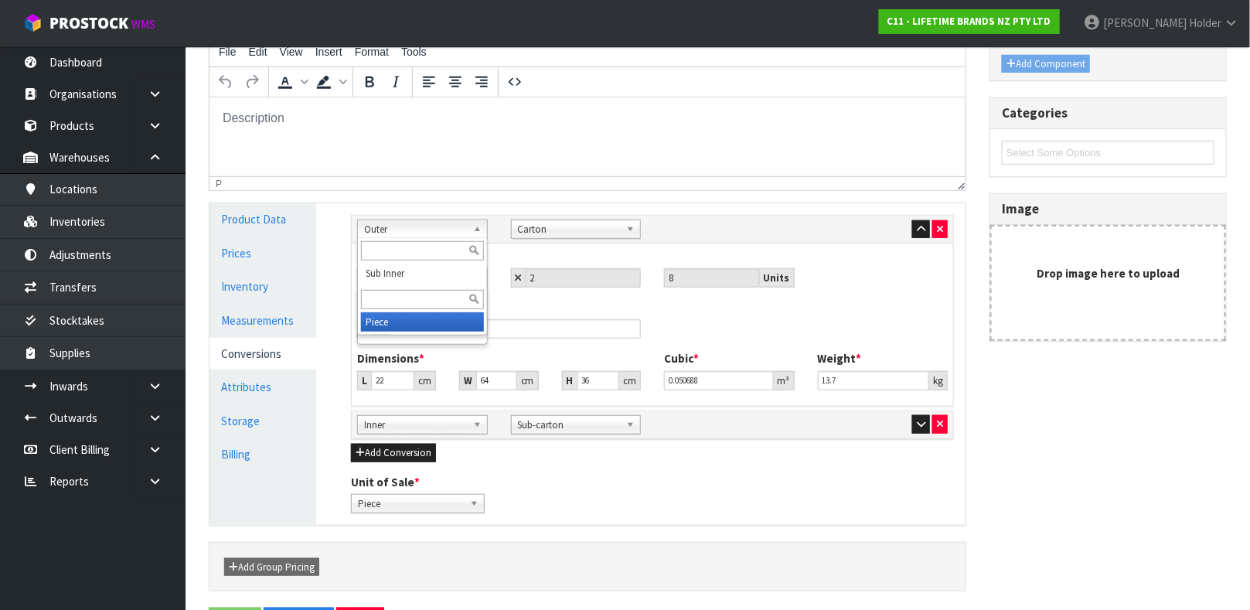
click at [461, 233] on span "Outer" at bounding box center [415, 229] width 103 height 19
click at [511, 224] on link "Carton" at bounding box center [576, 229] width 131 height 19
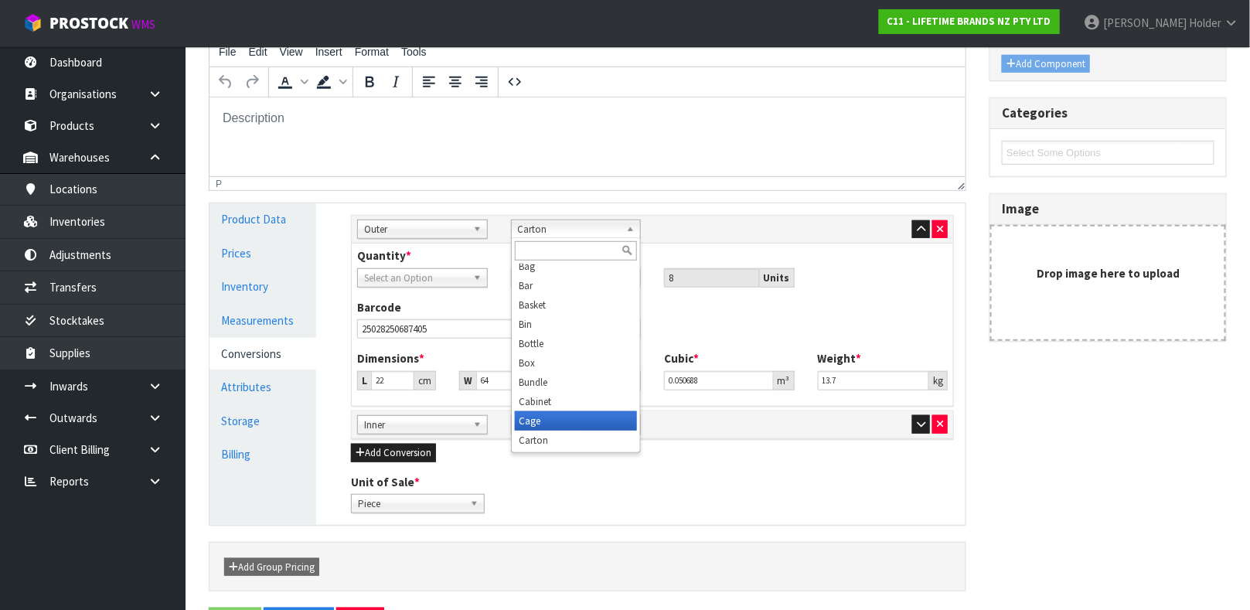
click at [582, 412] on li "Cage" at bounding box center [576, 420] width 123 height 19
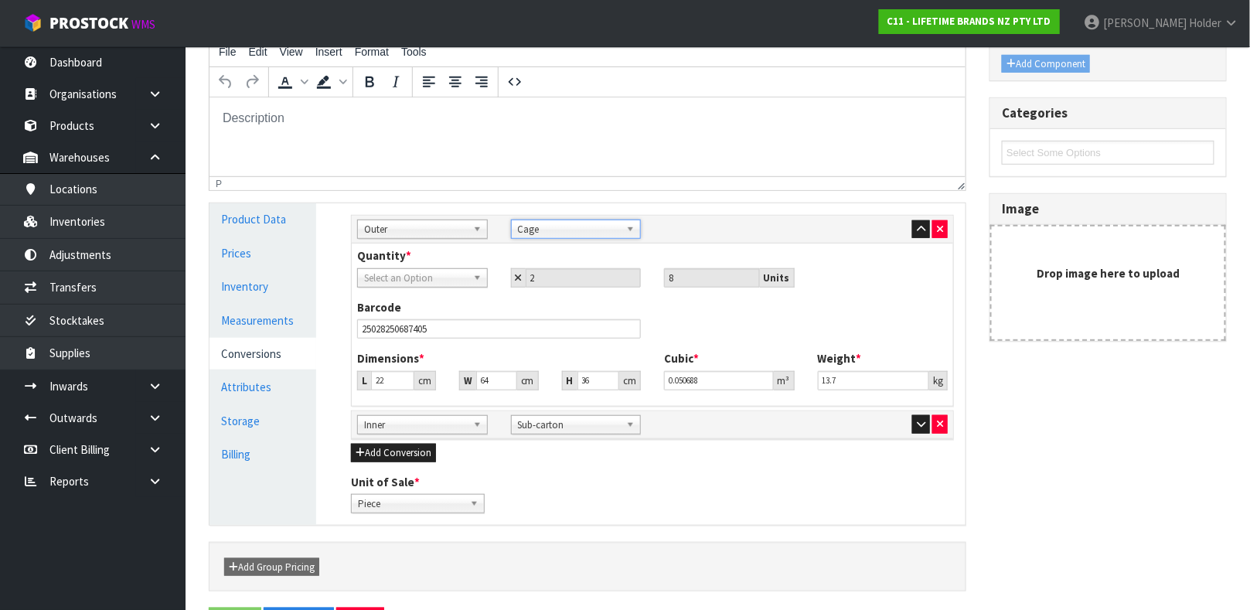
click at [567, 230] on span "Cage" at bounding box center [569, 229] width 103 height 19
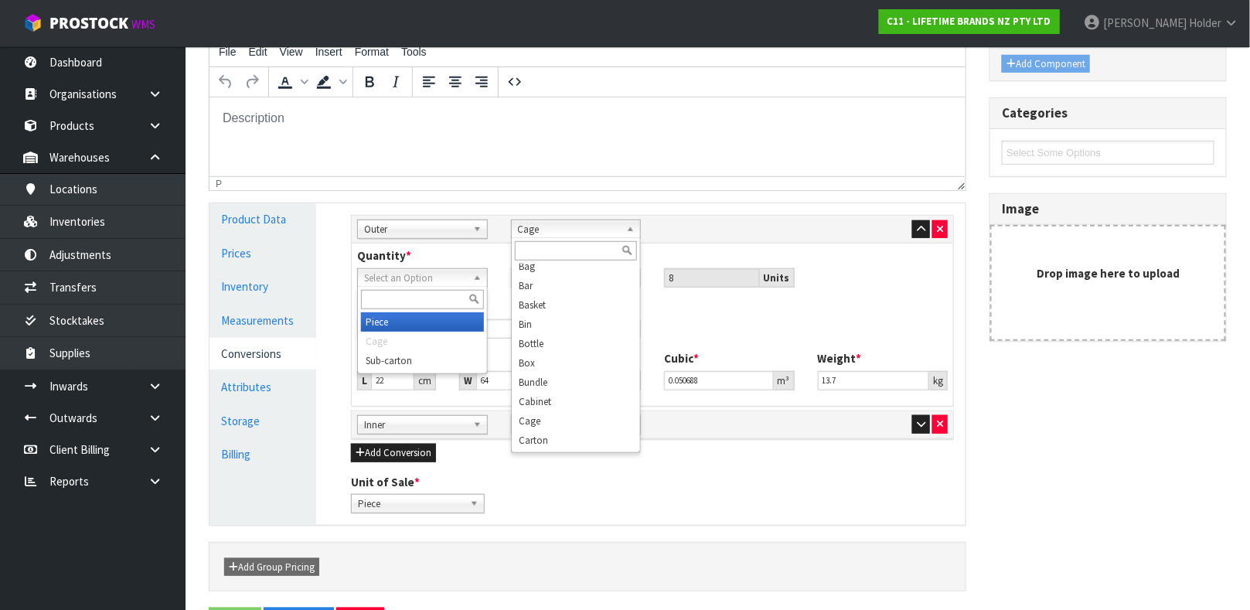
click at [454, 273] on span "Select an Option" at bounding box center [415, 278] width 103 height 19
click at [527, 234] on span "Cage" at bounding box center [569, 229] width 103 height 19
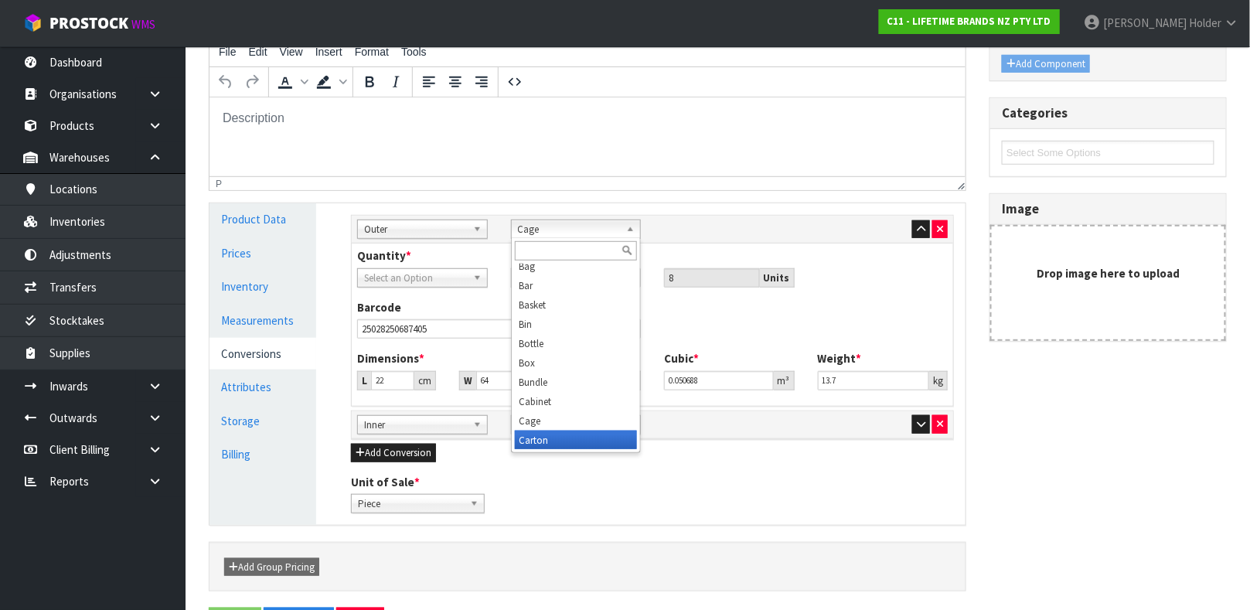
click at [553, 436] on li "Carton" at bounding box center [576, 440] width 123 height 19
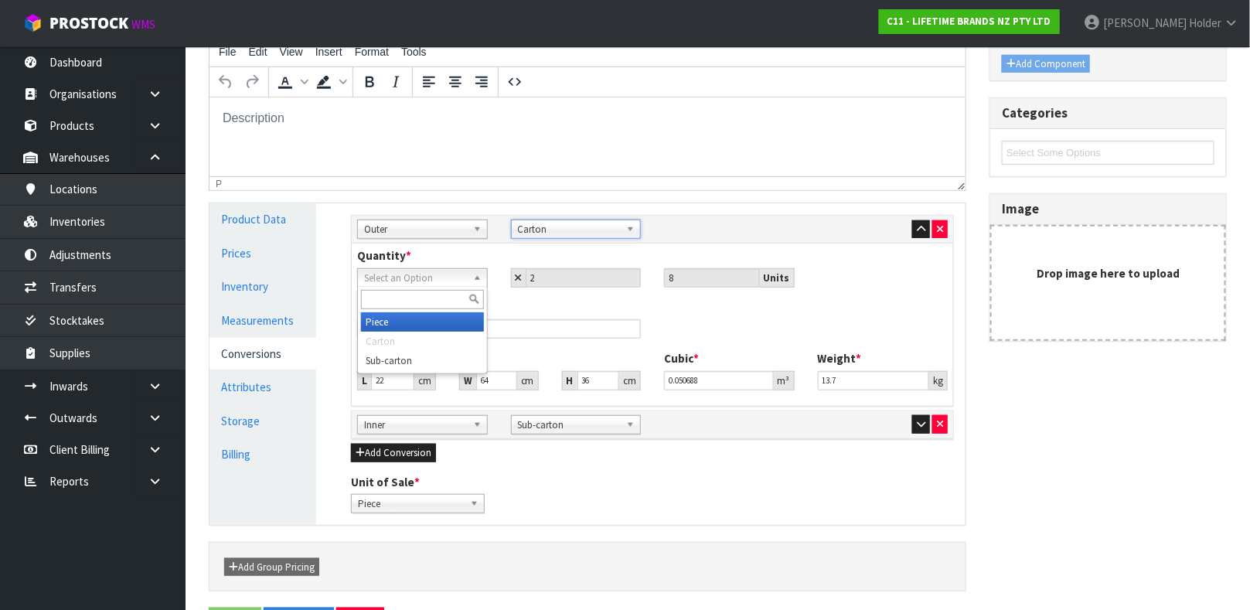
click at [473, 279] on b at bounding box center [480, 278] width 14 height 18
click at [447, 352] on li "Sub-carton" at bounding box center [422, 360] width 123 height 19
click at [554, 281] on input "2" at bounding box center [584, 277] width 116 height 19
drag, startPoint x: 573, startPoint y: 281, endPoint x: 493, endPoint y: 270, distance: 80.3
click at [493, 270] on div "Piece Carton Sub-carton Sub-carton Piece Carton Sub-carton 2 8 Units" at bounding box center [652, 277] width 614 height 19
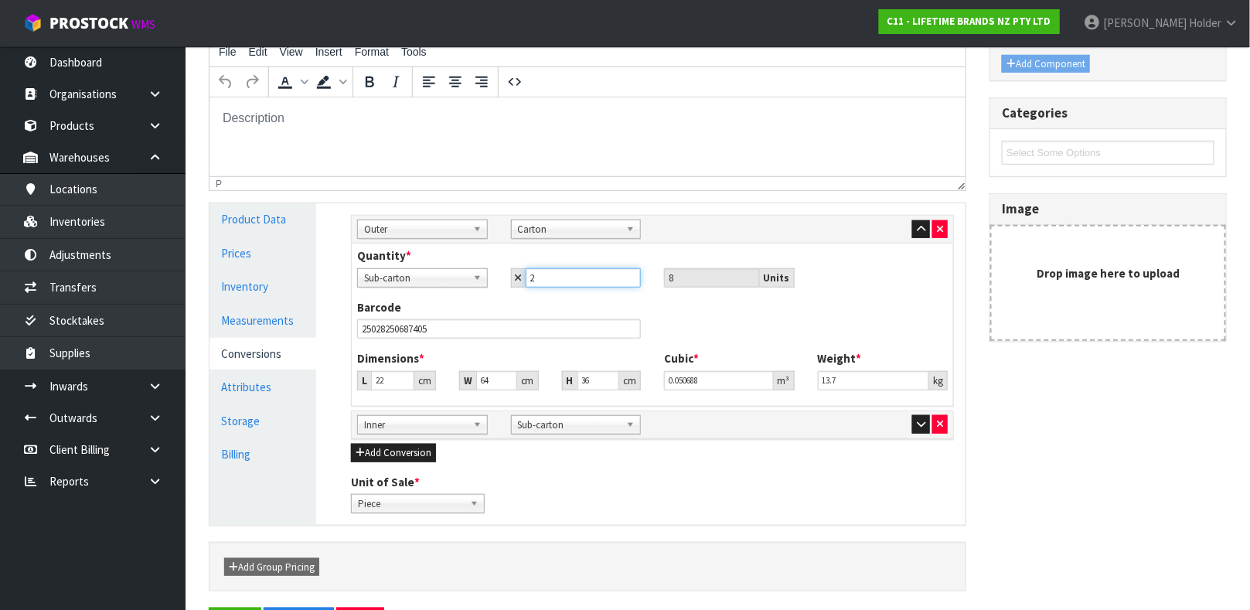
click at [562, 274] on input "2" at bounding box center [584, 277] width 116 height 19
drag, startPoint x: 386, startPoint y: 380, endPoint x: 298, endPoint y: 380, distance: 88.9
click at [298, 380] on div "Product Data Prices Inventory Measurements Conversions Attributes Storage Billi…" at bounding box center [587, 364] width 779 height 322
type input "6"
type input "0.013824"
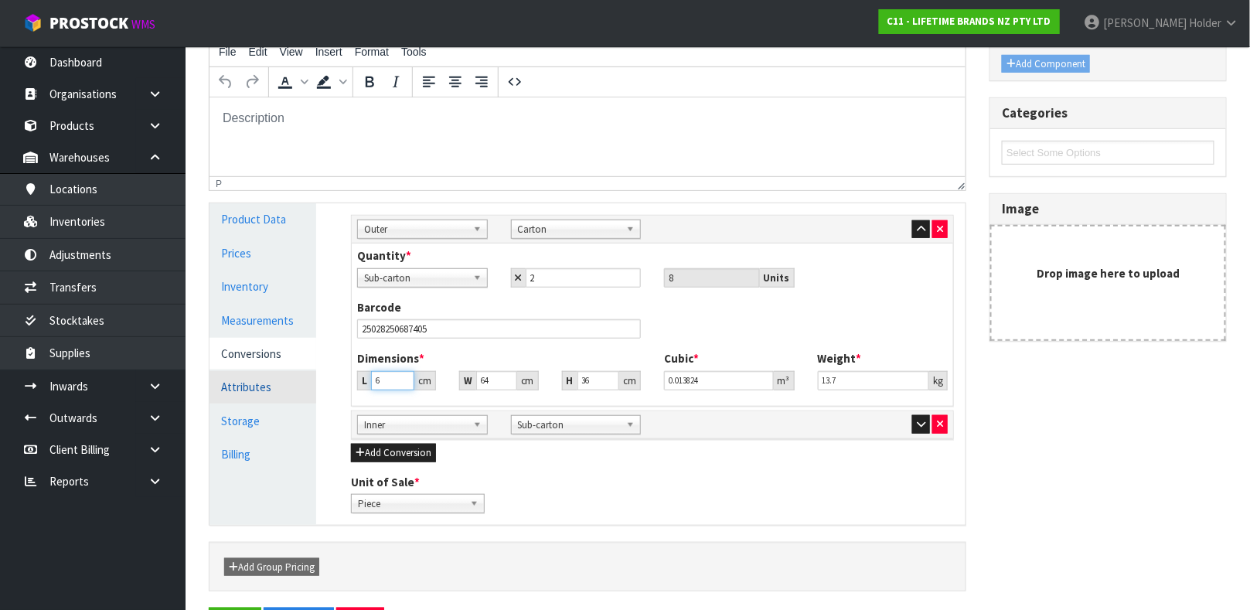
type input "64"
type input "0.147456"
type input "64"
type input "2"
type input "0.004608"
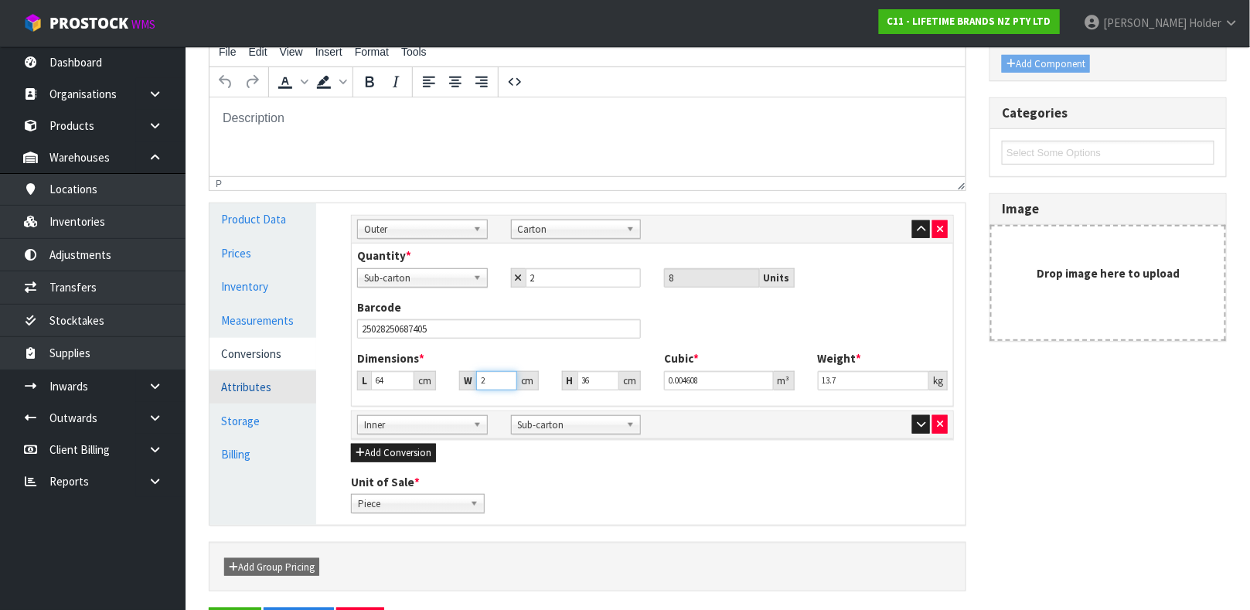
type input "21"
type input "0.048384"
type input "21"
type input "3"
type input "0.004032"
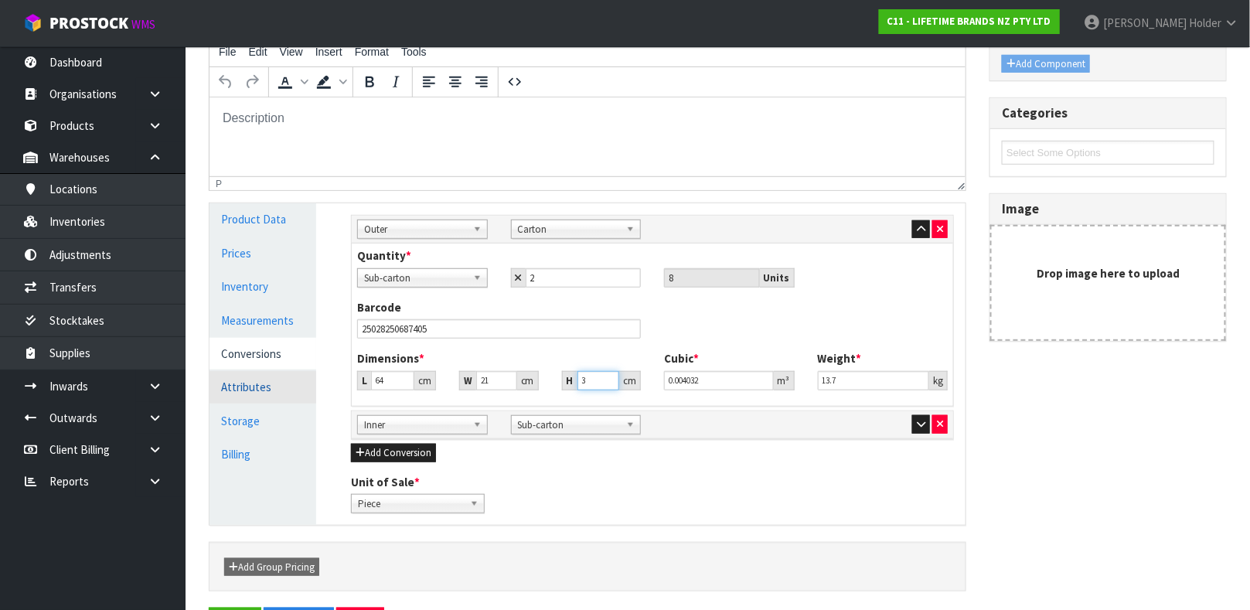
type input "35"
type input "0.04704"
type input "35"
drag, startPoint x: 879, startPoint y: 373, endPoint x: 638, endPoint y: 373, distance: 241.2
click at [638, 373] on div "Dimensions * L 64 cm W 21 cm H 35 cm Cubic * 0.04704 m³ Weight * 13.7 kg" at bounding box center [652, 375] width 614 height 51
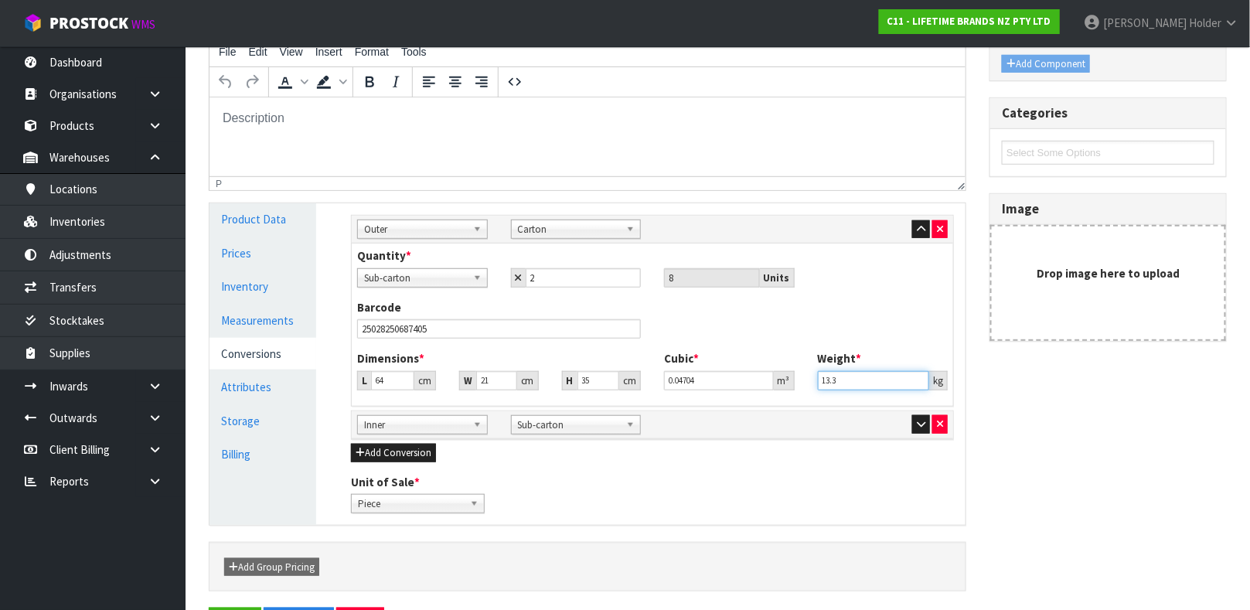
type input "13.3"
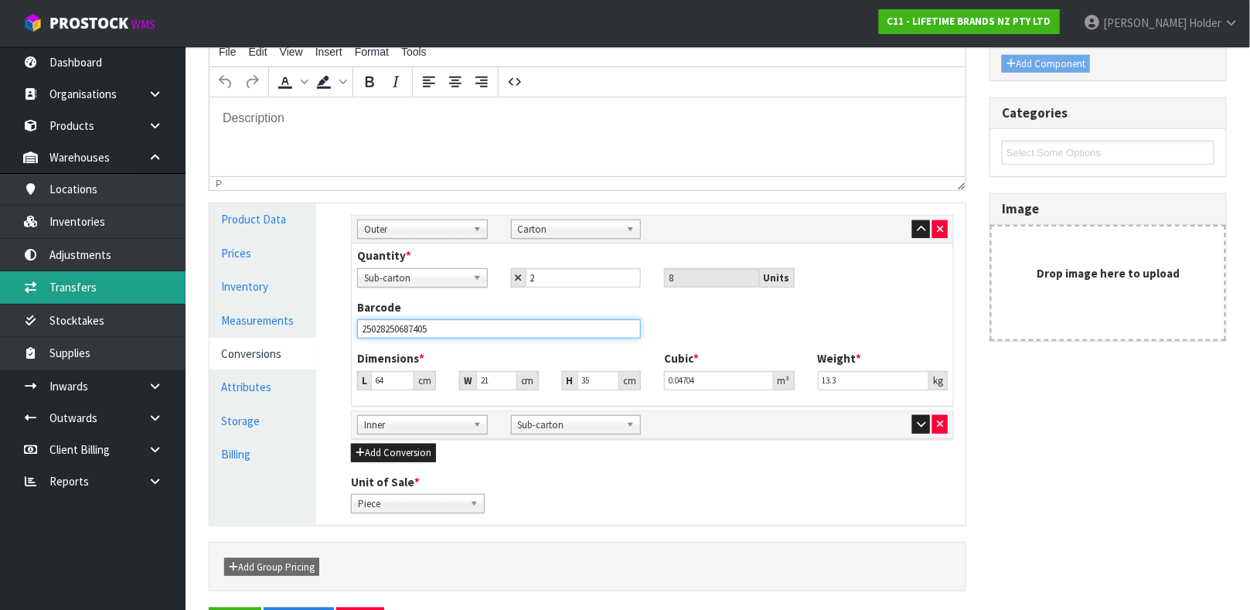
drag, startPoint x: 500, startPoint y: 325, endPoint x: 137, endPoint y: 287, distance: 365.2
click at [137, 287] on body "Toggle navigation ProStock WMS C11 - LIFETIME BRANDS NZ PTY LTD [PERSON_NAME] L…" at bounding box center [625, 38] width 1250 height 610
type input "25028250687405"
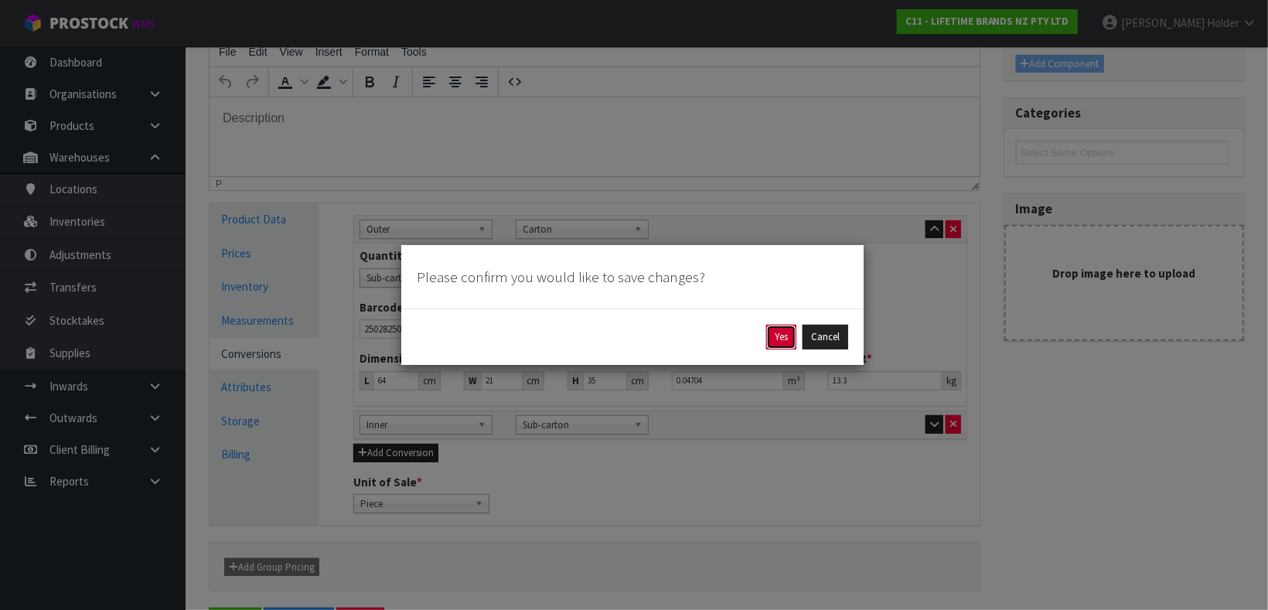
click at [778, 336] on button "Yes" at bounding box center [781, 337] width 30 height 25
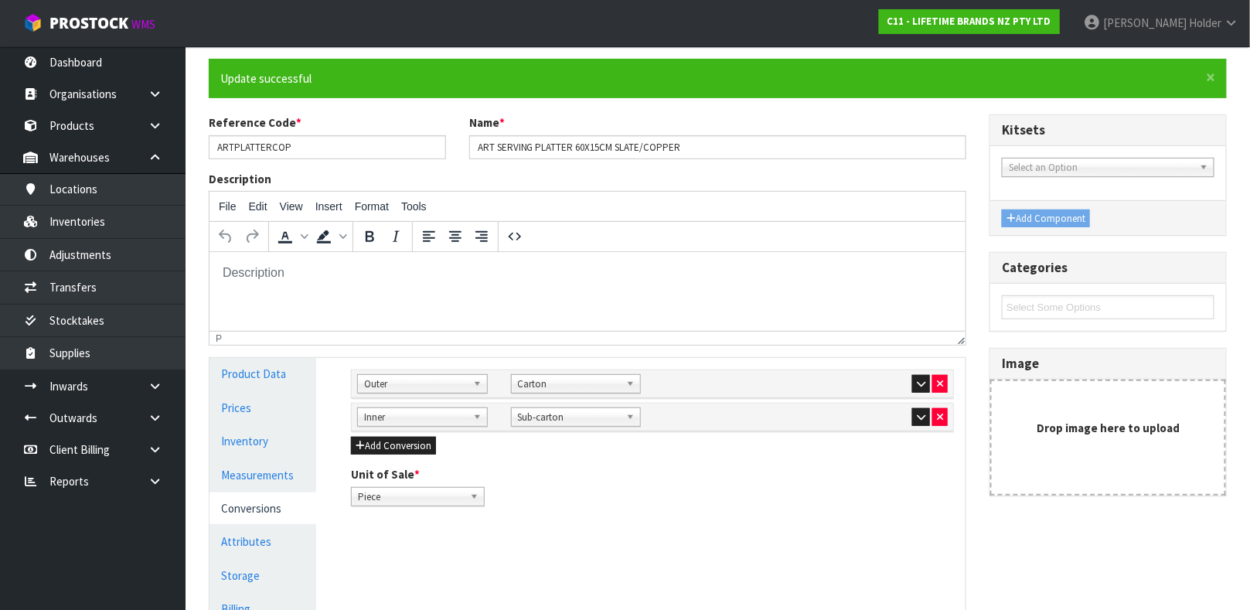
scroll to position [232, 0]
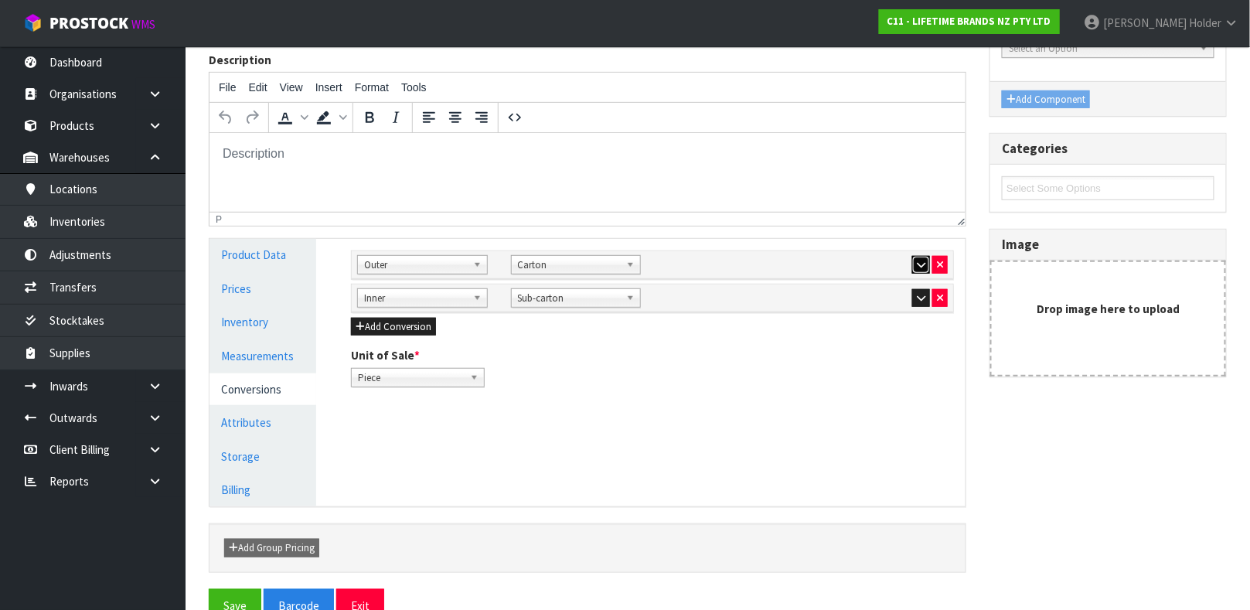
click at [914, 271] on button "button" at bounding box center [921, 265] width 18 height 19
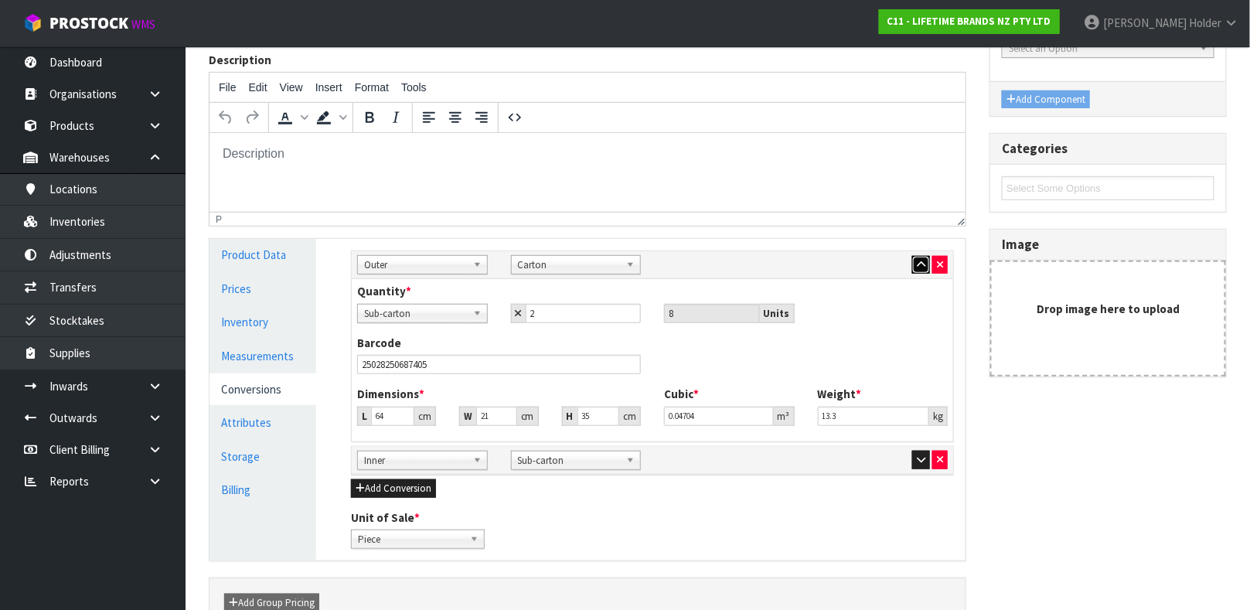
click at [914, 271] on button "button" at bounding box center [921, 265] width 18 height 19
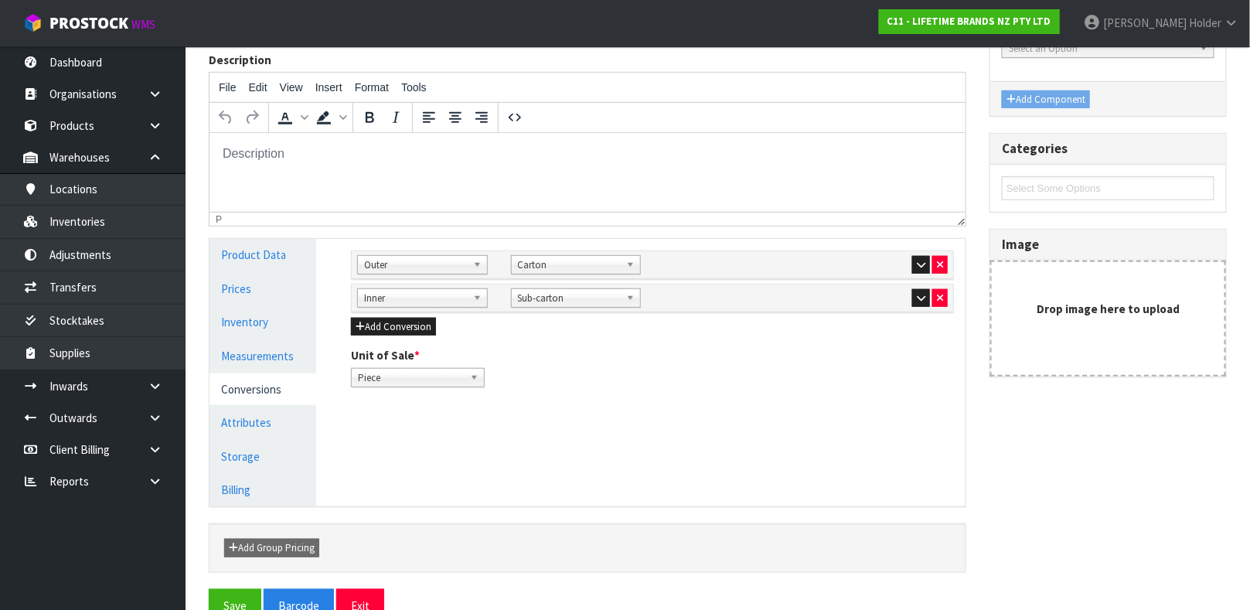
click at [910, 292] on div at bounding box center [883, 297] width 131 height 19
click at [914, 292] on button "button" at bounding box center [921, 298] width 18 height 19
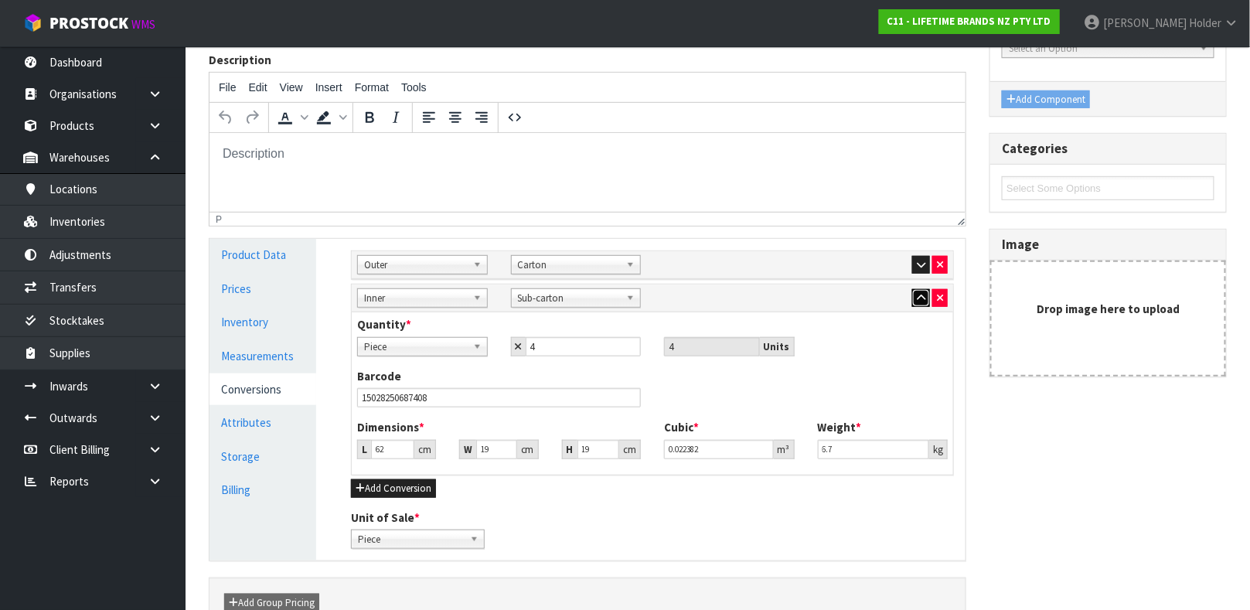
click at [914, 292] on button "button" at bounding box center [921, 298] width 18 height 19
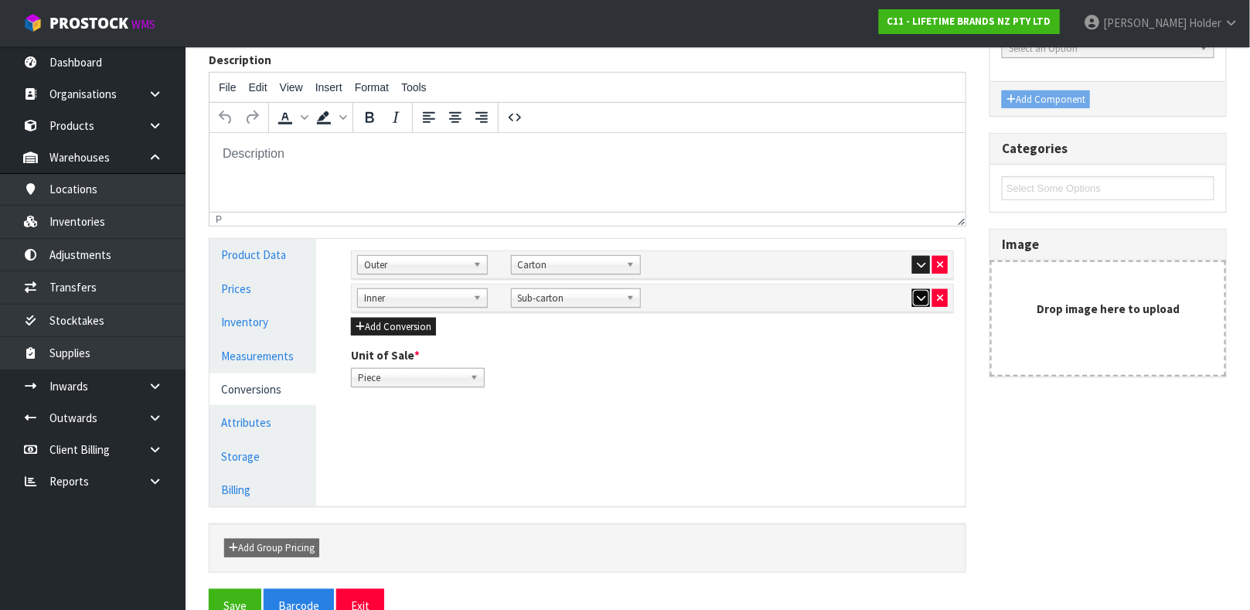
click at [917, 297] on icon "button" at bounding box center [921, 298] width 9 height 10
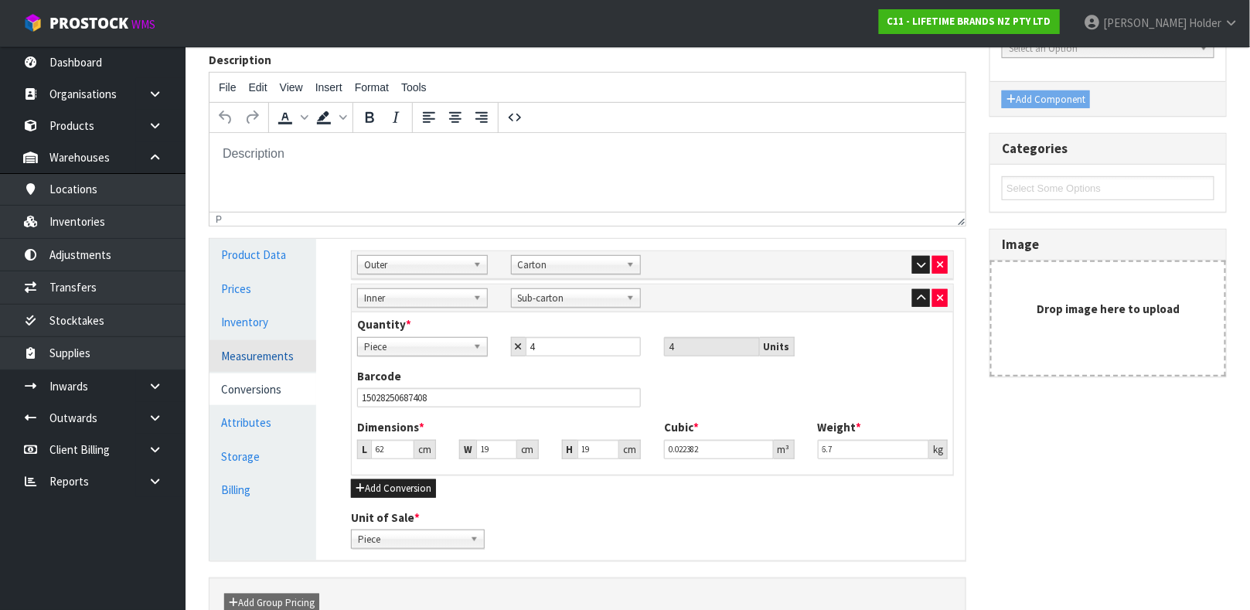
click at [280, 358] on link "Measurements" at bounding box center [262, 356] width 107 height 32
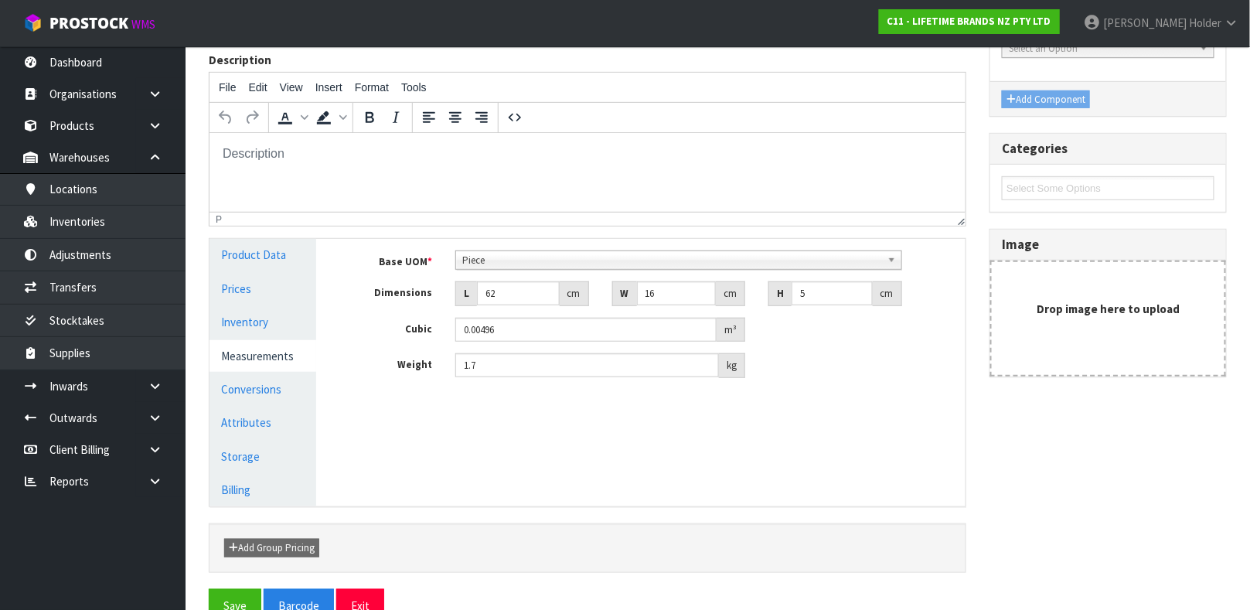
click at [479, 265] on span "Piece" at bounding box center [671, 260] width 419 height 19
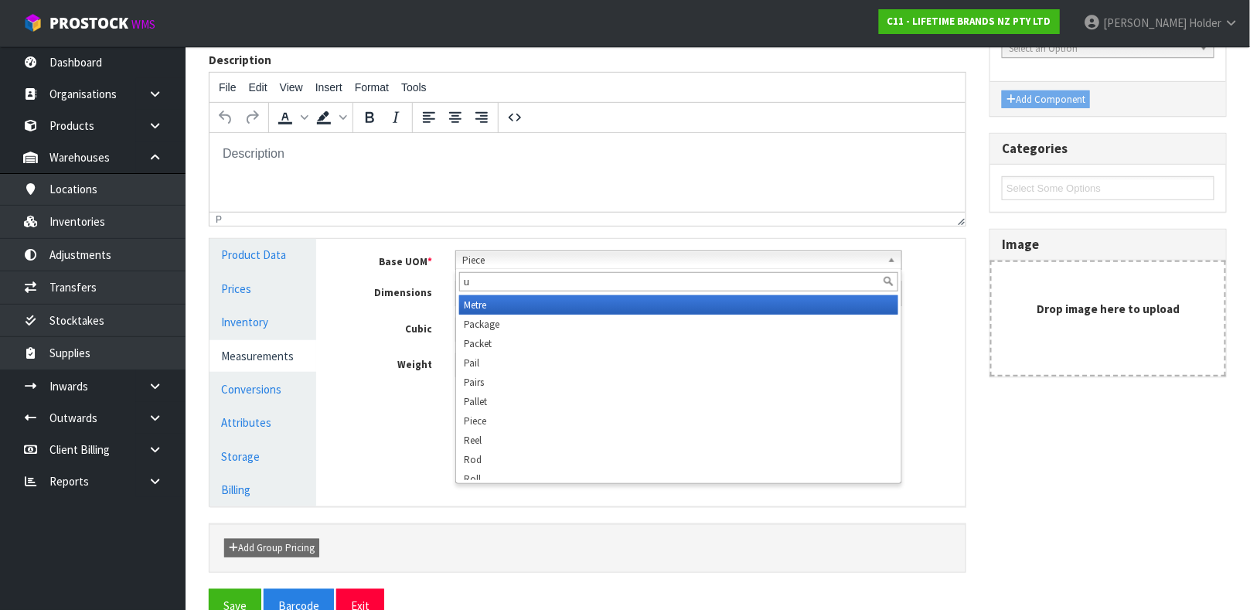
scroll to position [0, 0]
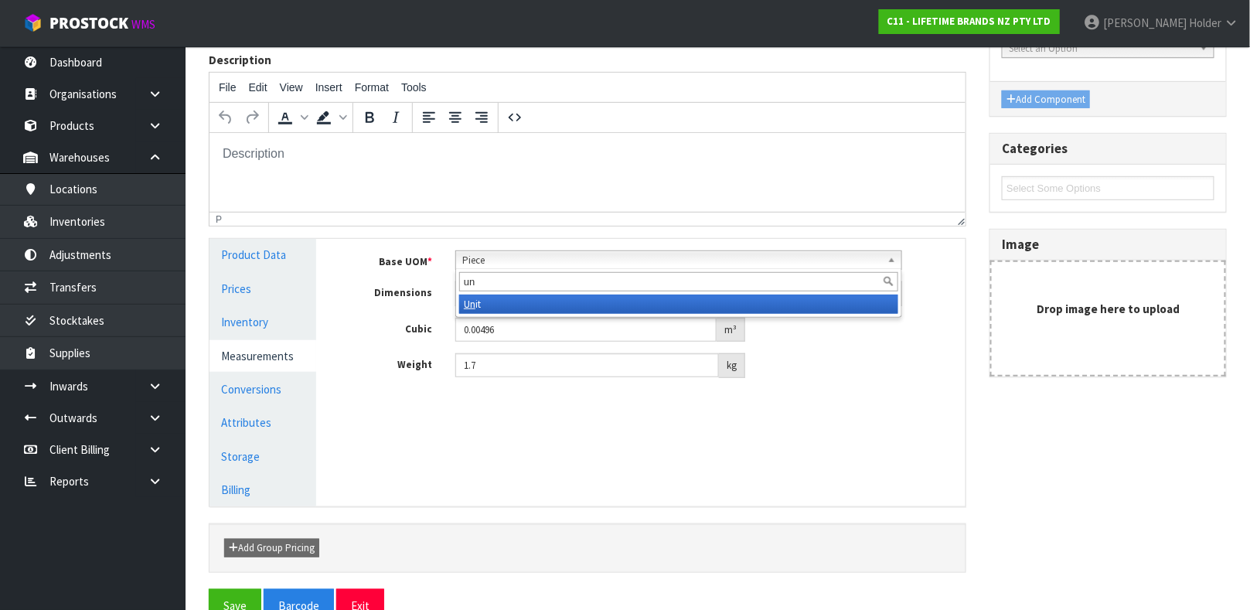
type input "un"
click at [495, 306] on li "Un it" at bounding box center [678, 303] width 439 height 19
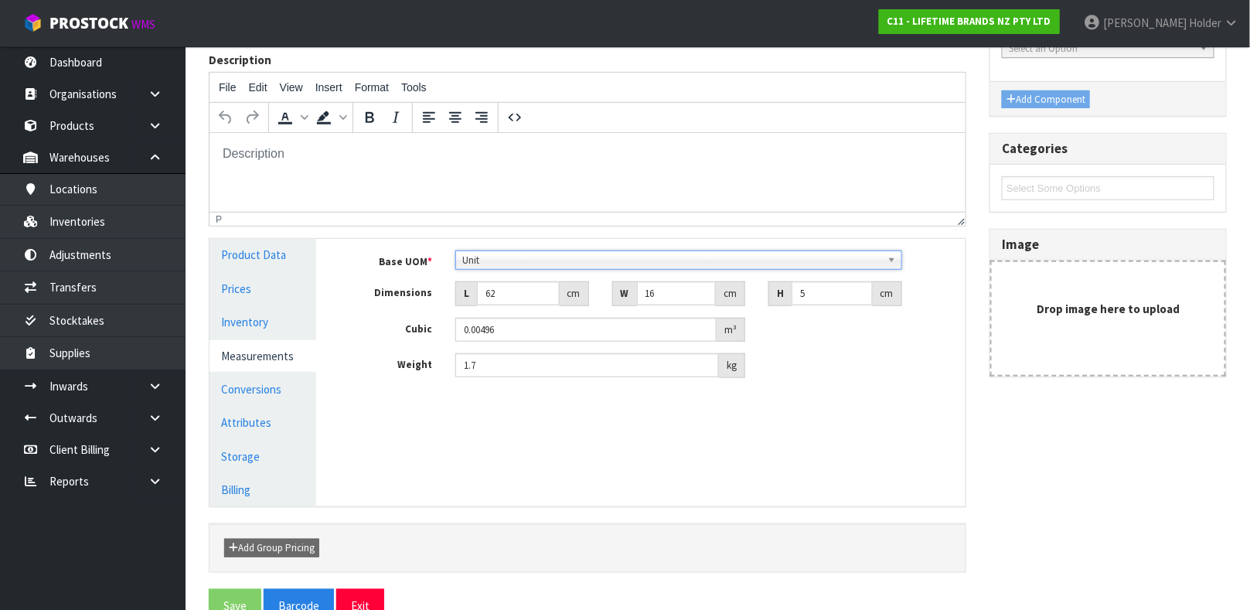
click at [507, 392] on div "Base UOM * Bag Bar Basket Bin Bottle Box Bundle Cabinet Cage Carton Case Coil C…" at bounding box center [652, 320] width 626 height 162
click at [300, 352] on link "Measurements" at bounding box center [262, 356] width 107 height 32
click at [485, 267] on span "Unit" at bounding box center [671, 260] width 419 height 19
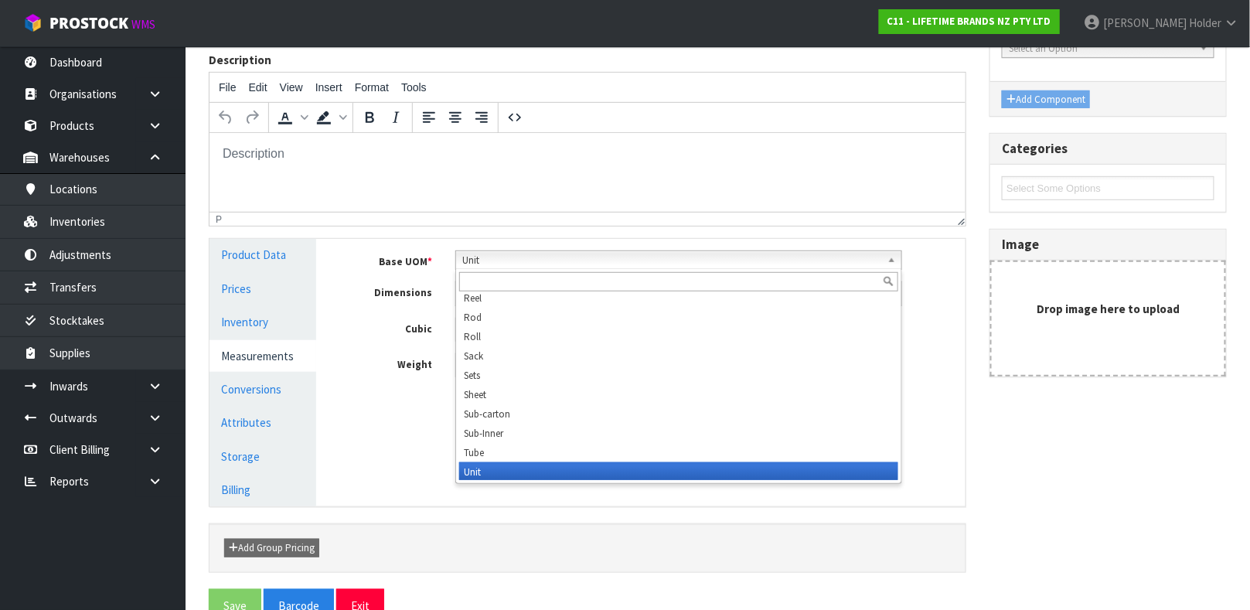
click at [485, 264] on span "Unit" at bounding box center [671, 260] width 419 height 19
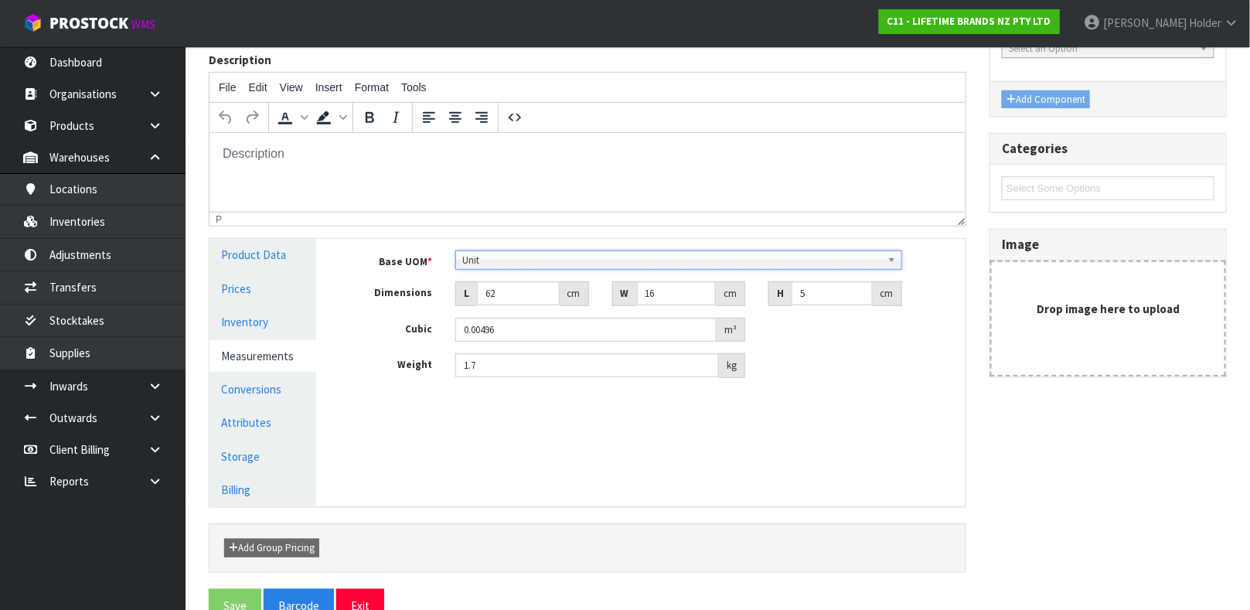
click at [282, 361] on link "Measurements" at bounding box center [262, 356] width 107 height 32
click at [282, 377] on link "Conversions" at bounding box center [262, 389] width 107 height 32
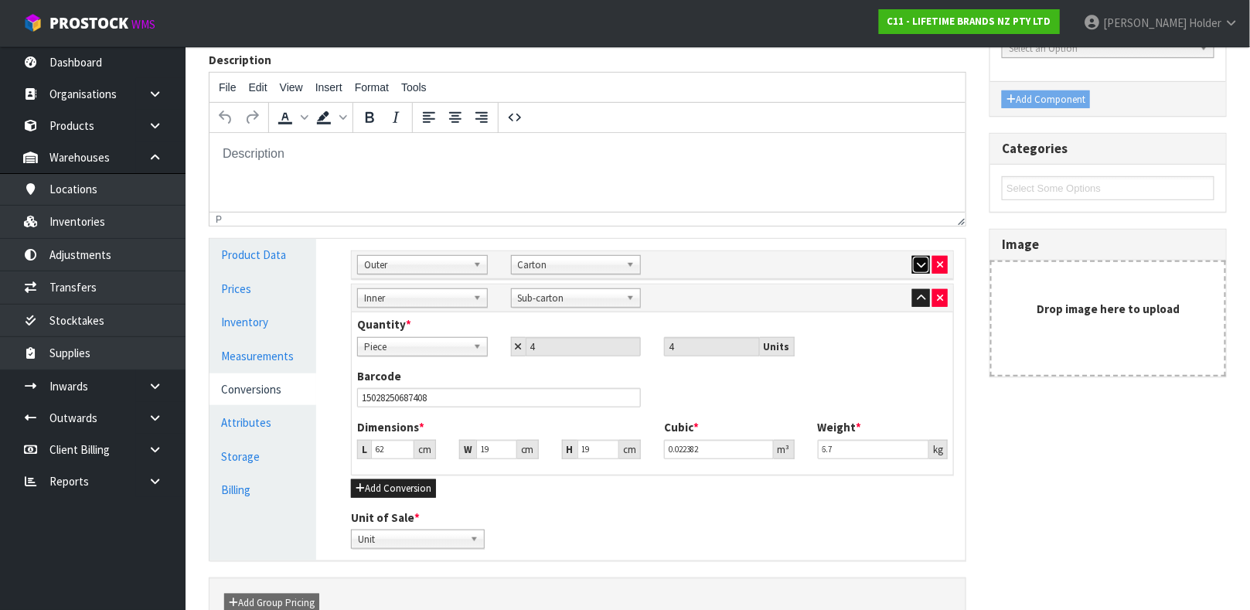
click at [917, 264] on icon "button" at bounding box center [921, 265] width 9 height 10
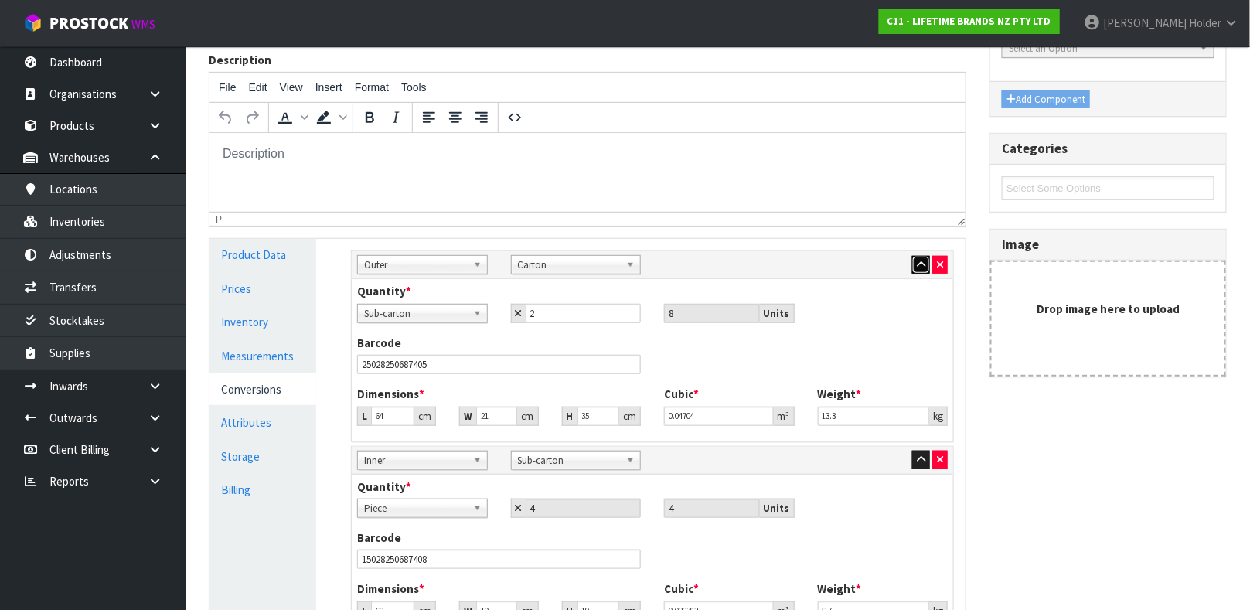
click at [917, 262] on icon "button" at bounding box center [921, 265] width 9 height 10
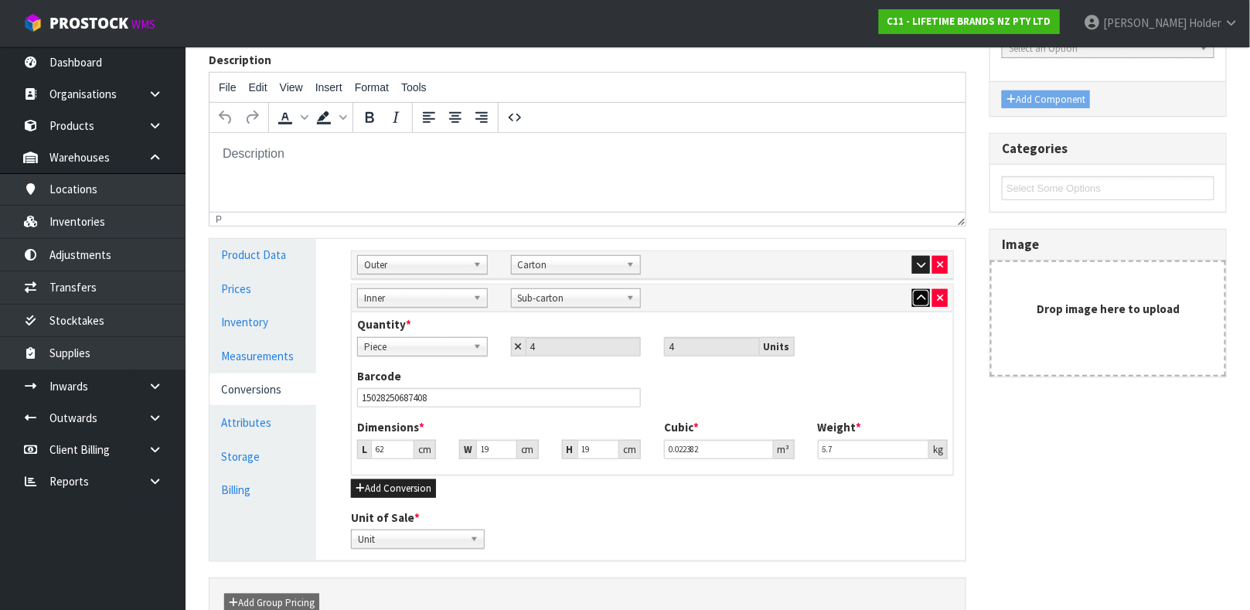
click at [917, 301] on icon "button" at bounding box center [921, 298] width 9 height 10
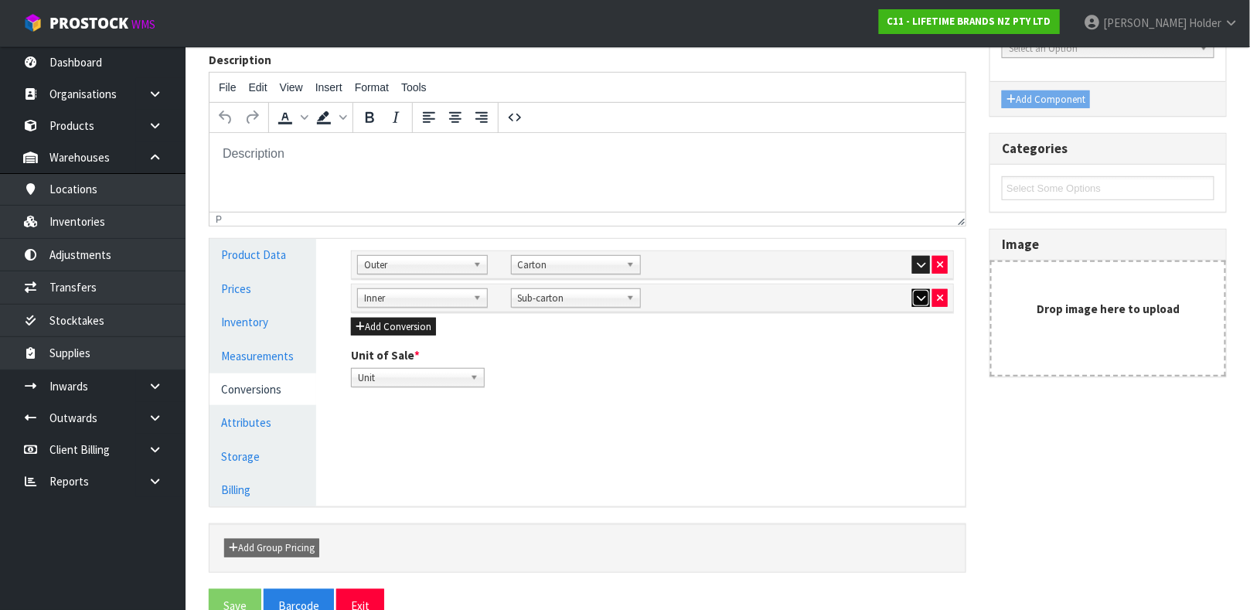
click at [917, 301] on icon "button" at bounding box center [921, 298] width 9 height 10
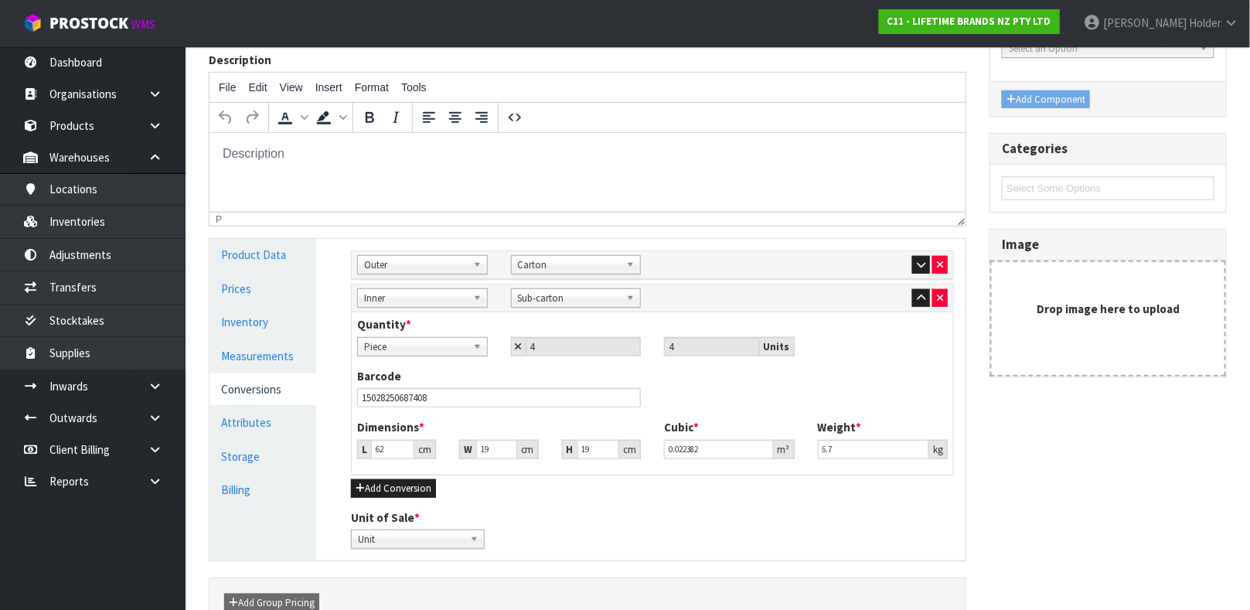
click at [434, 345] on span "Piece" at bounding box center [415, 347] width 103 height 19
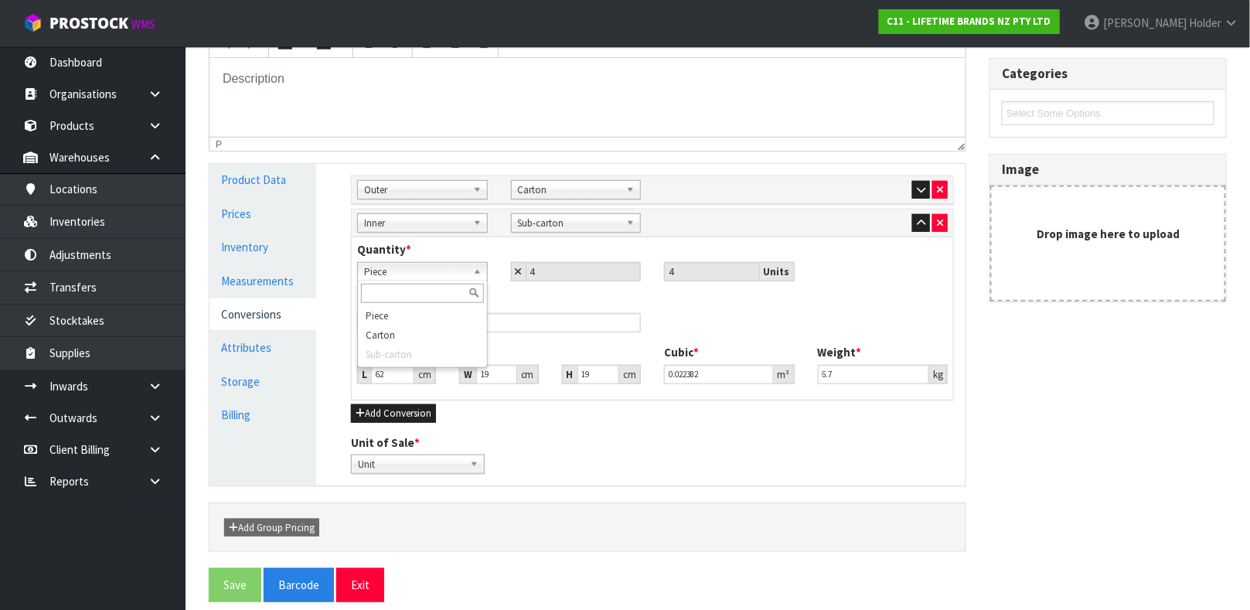
scroll to position [322, 0]
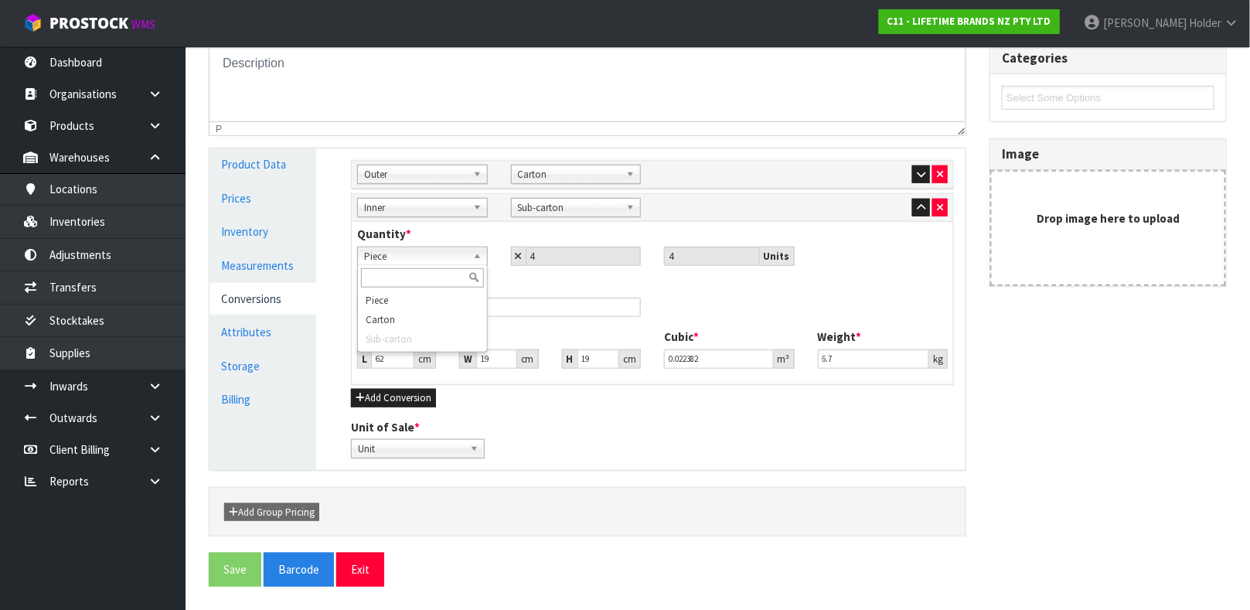
click at [465, 230] on div "Quantity * Unit Carton Sub-carton Piece Piece Carton Sub-carton 4 4 Units" at bounding box center [652, 245] width 614 height 39
click at [535, 213] on span "Sub-carton" at bounding box center [569, 208] width 103 height 19
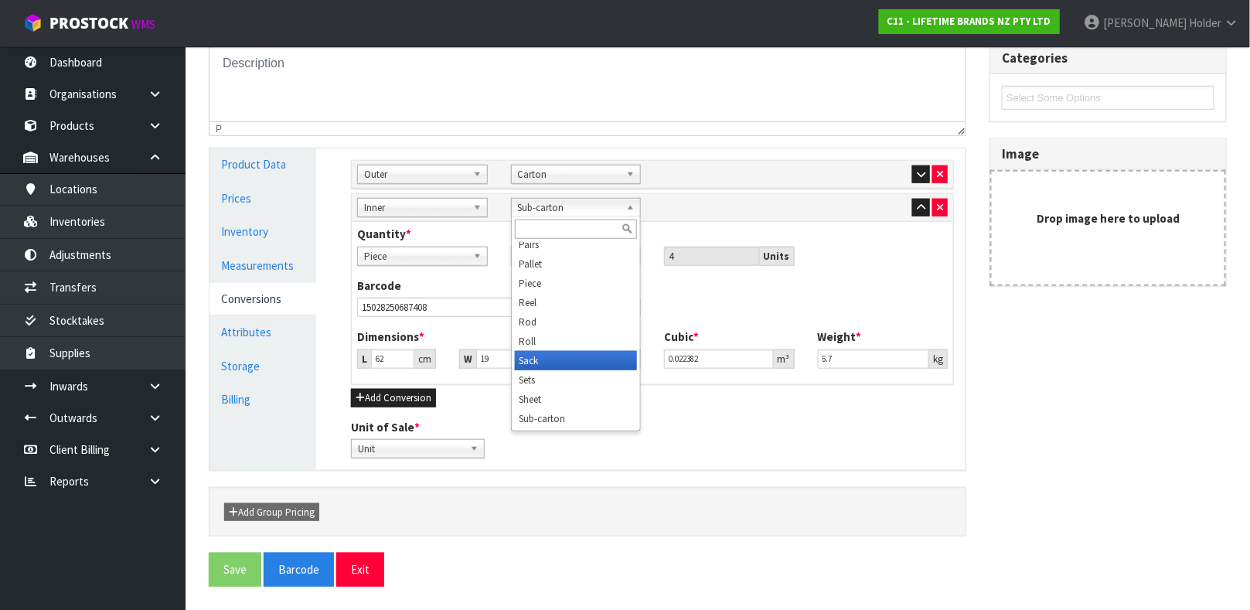
scroll to position [424, 0]
click at [550, 398] on li "Sheet" at bounding box center [576, 406] width 123 height 19
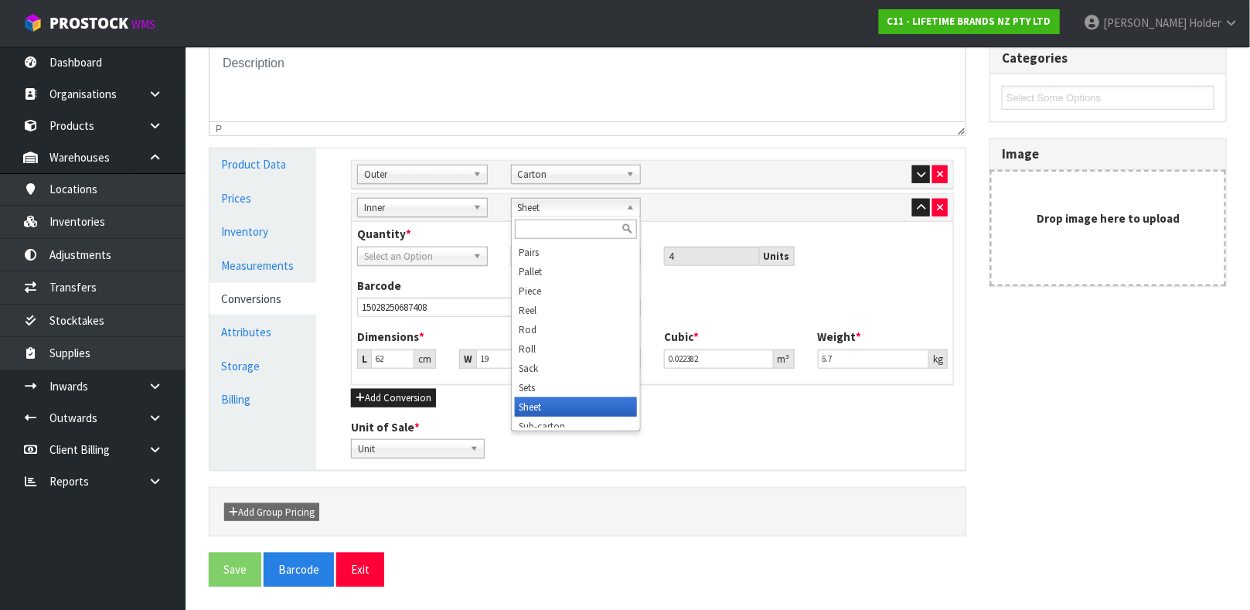
click at [556, 209] on span "Sheet" at bounding box center [569, 208] width 103 height 19
click at [565, 417] on li "Sub-carton" at bounding box center [576, 418] width 123 height 19
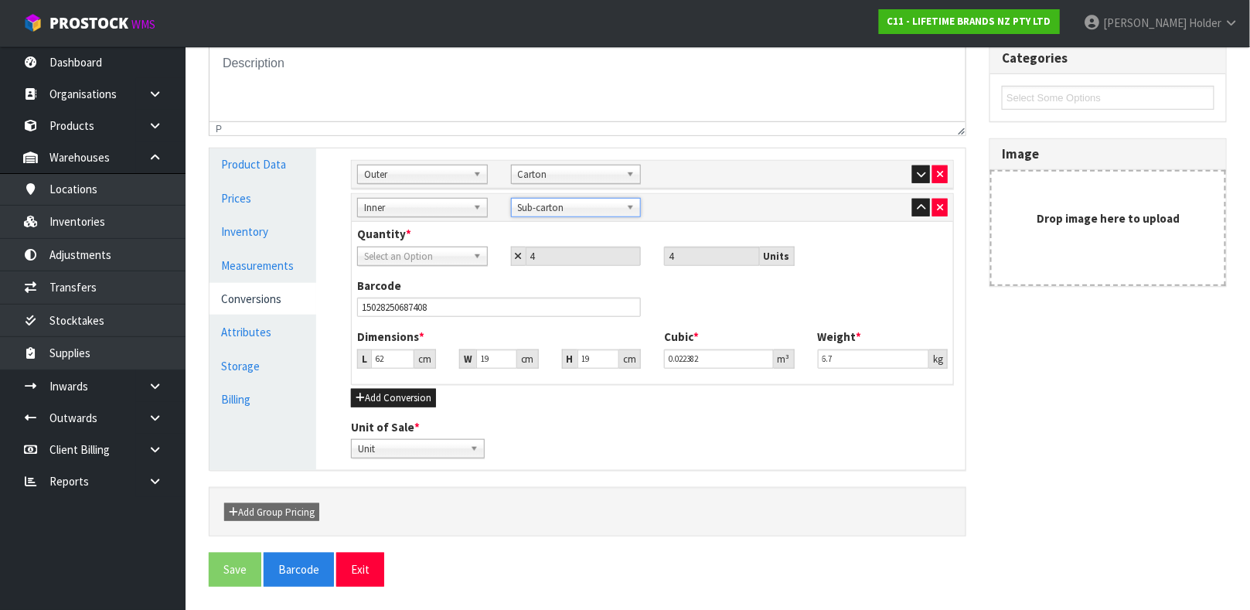
click at [444, 270] on div "Quantity * Unit Carton Sub-carton Select an Option 4 4 Units" at bounding box center [652, 251] width 614 height 51
click at [440, 257] on span "Select an Option" at bounding box center [415, 256] width 103 height 19
click at [432, 301] on li "Unit" at bounding box center [422, 300] width 123 height 19
click at [922, 216] on button "button" at bounding box center [921, 208] width 18 height 19
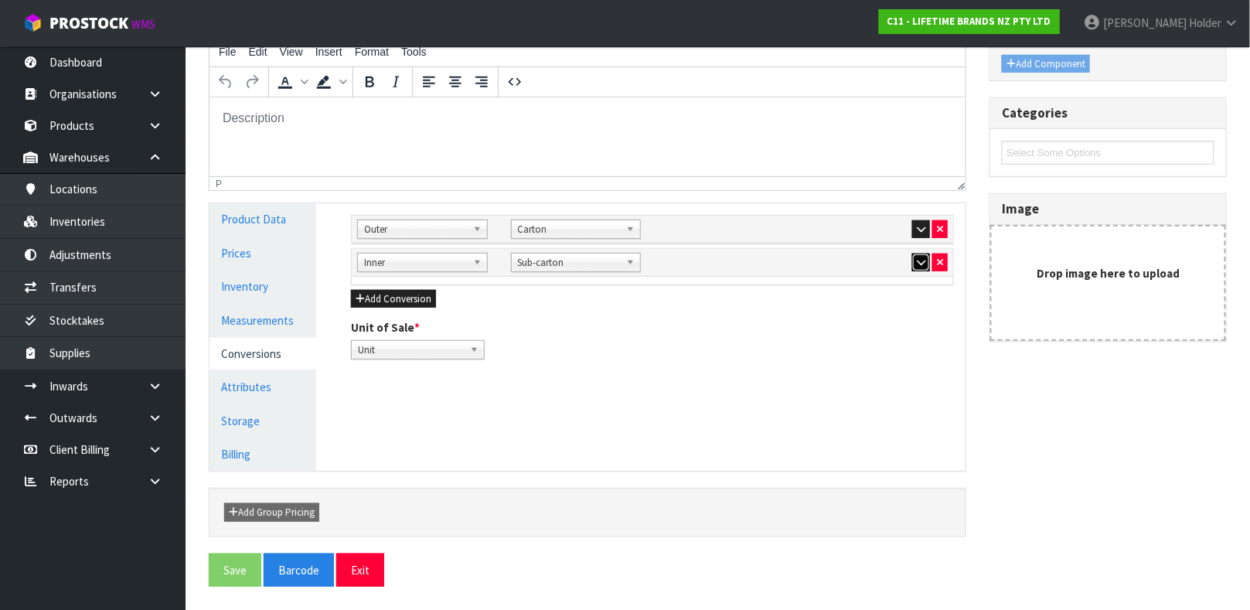
scroll to position [267, 0]
click at [917, 233] on icon "button" at bounding box center [921, 229] width 9 height 10
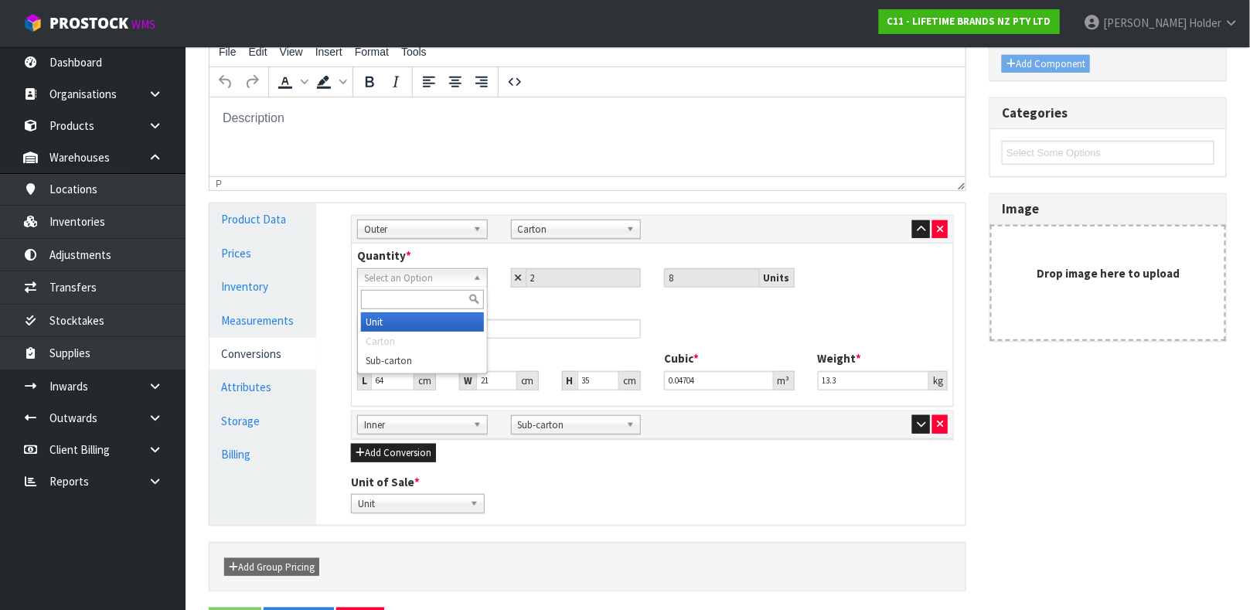
click at [452, 282] on span "Select an Option" at bounding box center [415, 278] width 103 height 19
click at [444, 356] on li "Sub-carton" at bounding box center [422, 360] width 123 height 19
click at [604, 256] on div "Quantity * Unit Carton Sub-carton Sub-carton Unit Carton Sub-carton 2 8 Units" at bounding box center [652, 266] width 614 height 39
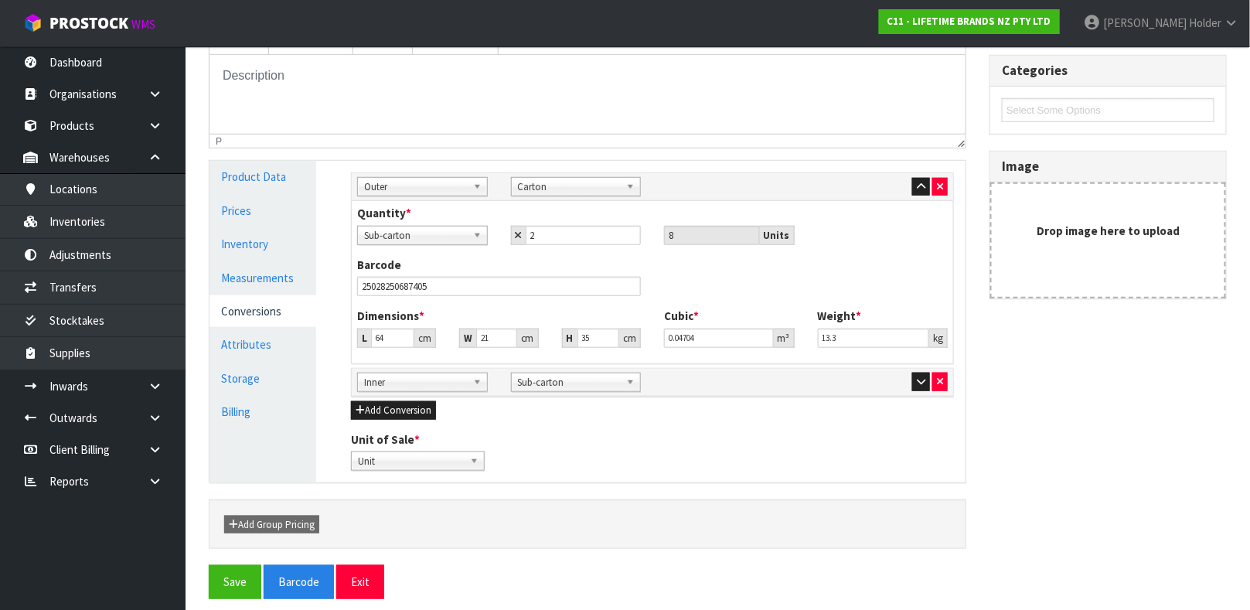
scroll to position [322, 0]
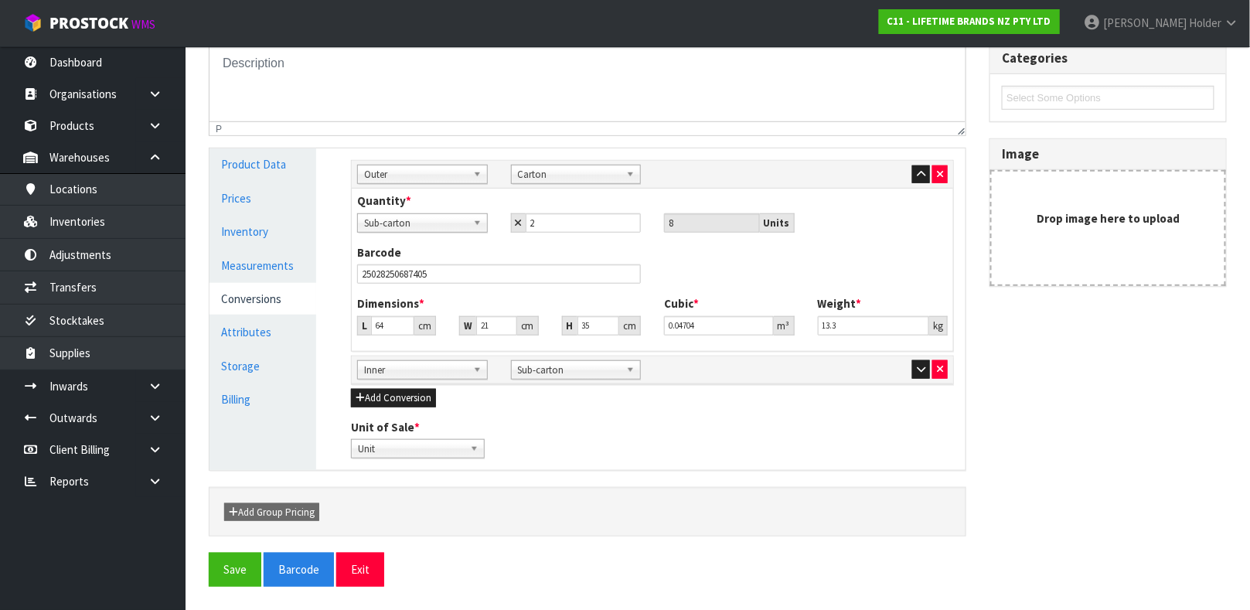
click at [597, 177] on span "Carton" at bounding box center [569, 174] width 103 height 19
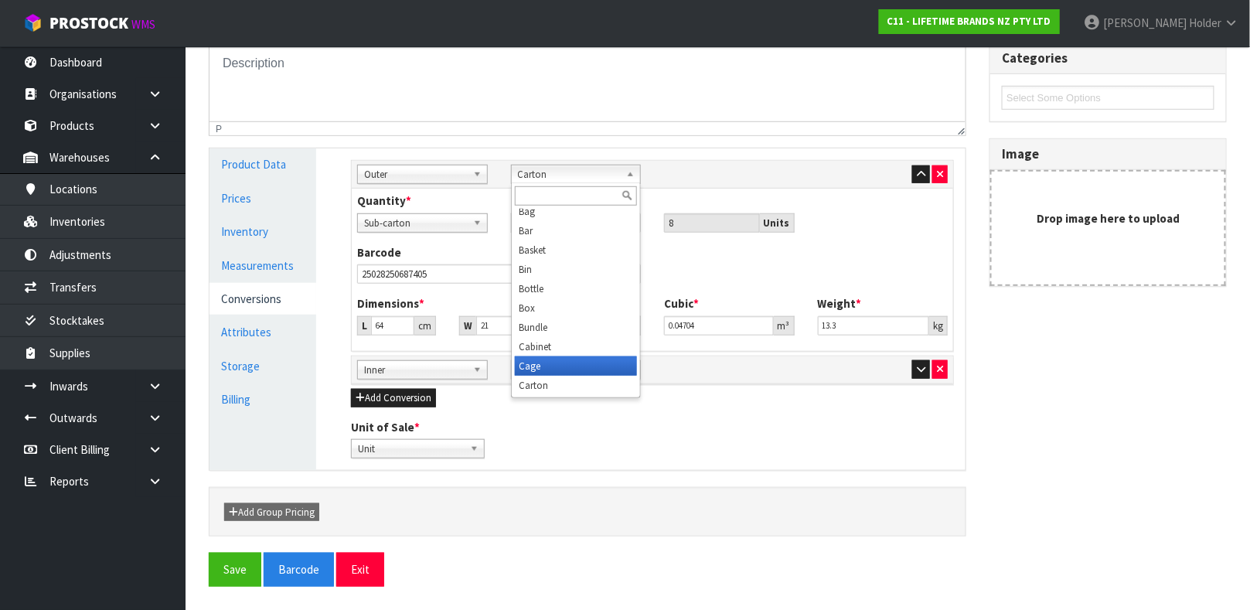
click at [559, 366] on li "Cage" at bounding box center [576, 365] width 123 height 19
click at [551, 166] on span "Cage" at bounding box center [569, 174] width 103 height 19
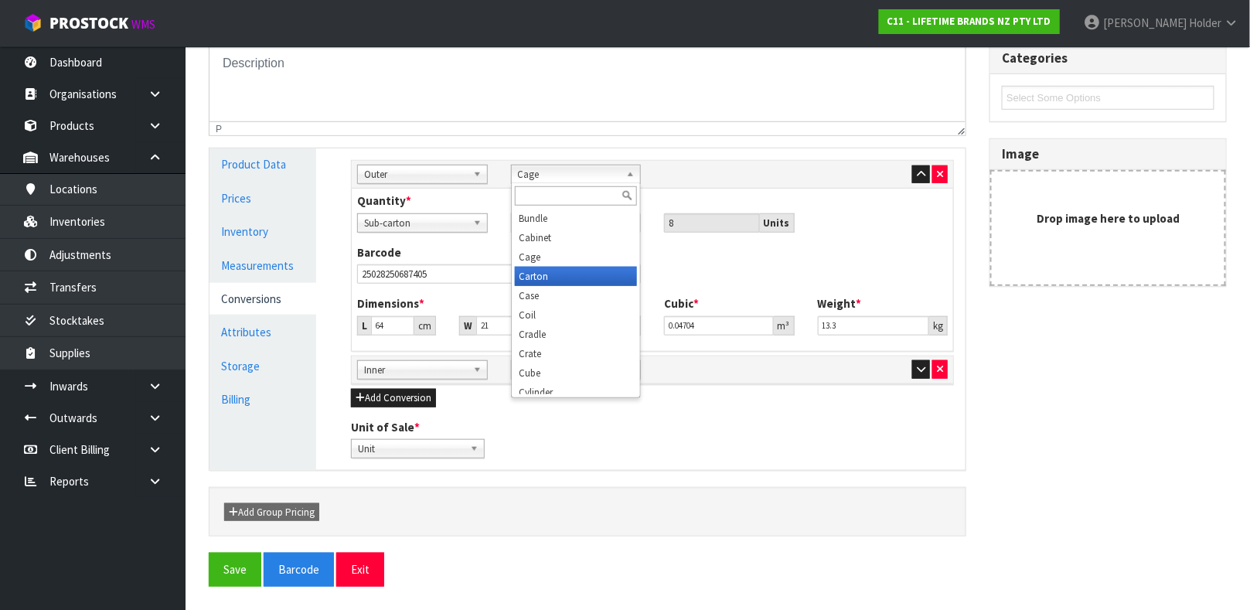
click at [540, 267] on li "Carton" at bounding box center [576, 276] width 123 height 19
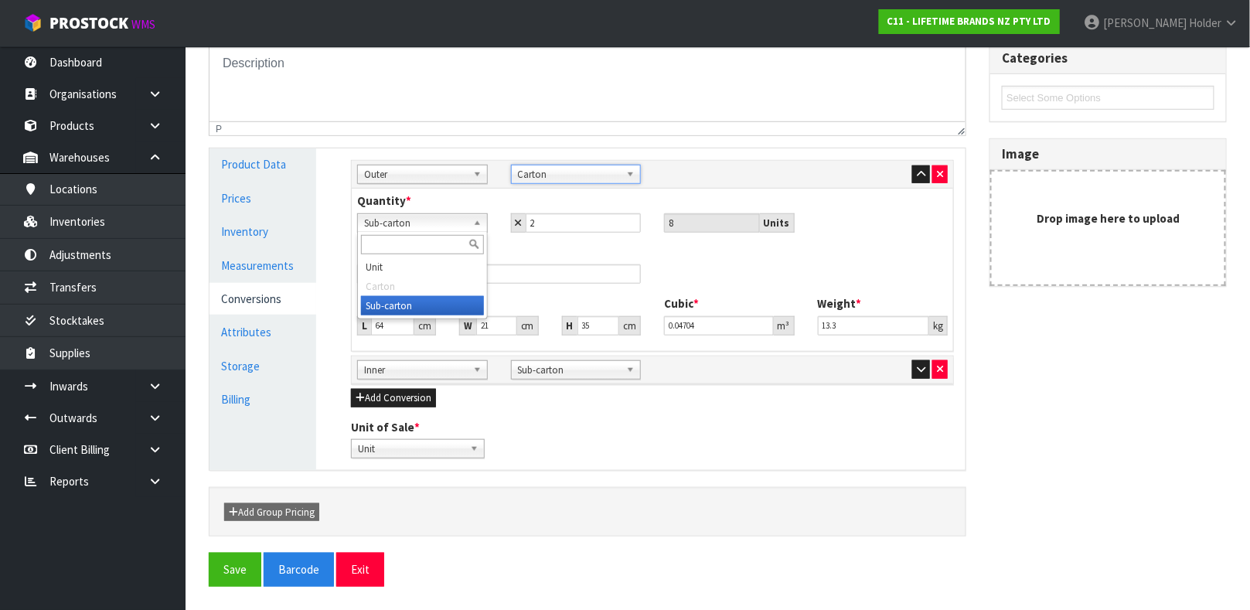
click at [469, 227] on link "Sub-carton" at bounding box center [422, 222] width 131 height 19
click at [446, 264] on li "Unit" at bounding box center [422, 266] width 123 height 19
click at [465, 226] on span "Unit" at bounding box center [415, 223] width 103 height 19
click at [448, 299] on li "Sub-carton" at bounding box center [422, 305] width 123 height 19
click at [665, 192] on div "Quantity * Unit Carton Sub-carton Sub-carton Unit Carton Sub-carton 2 8 Units" at bounding box center [652, 211] width 614 height 39
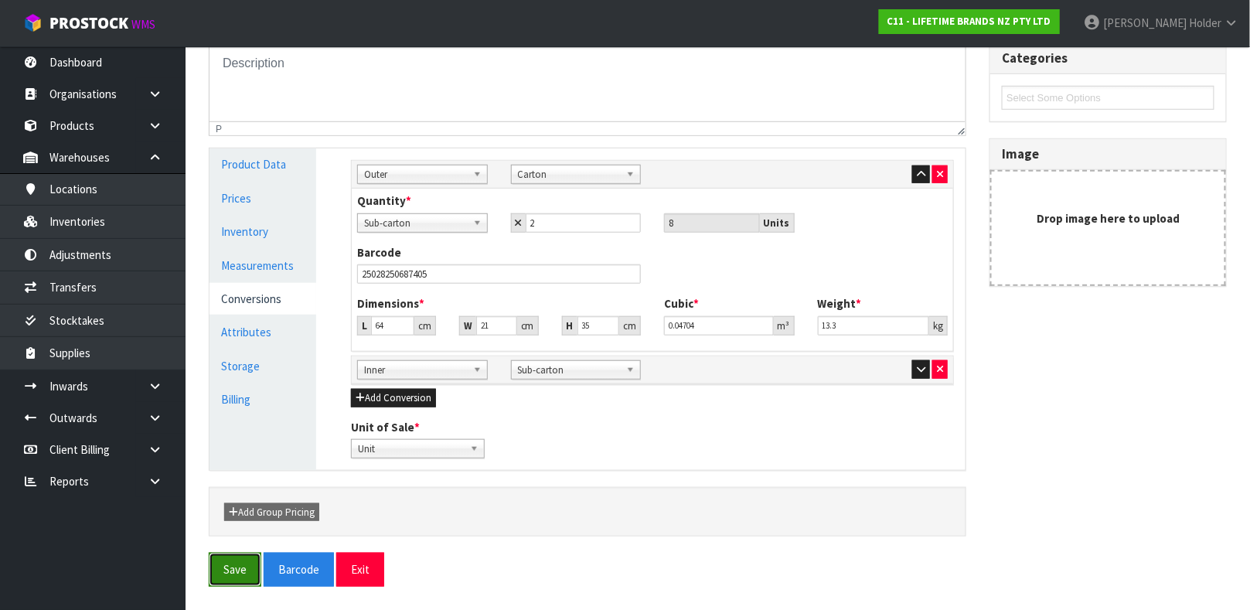
click at [213, 567] on button "Save" at bounding box center [235, 569] width 53 height 33
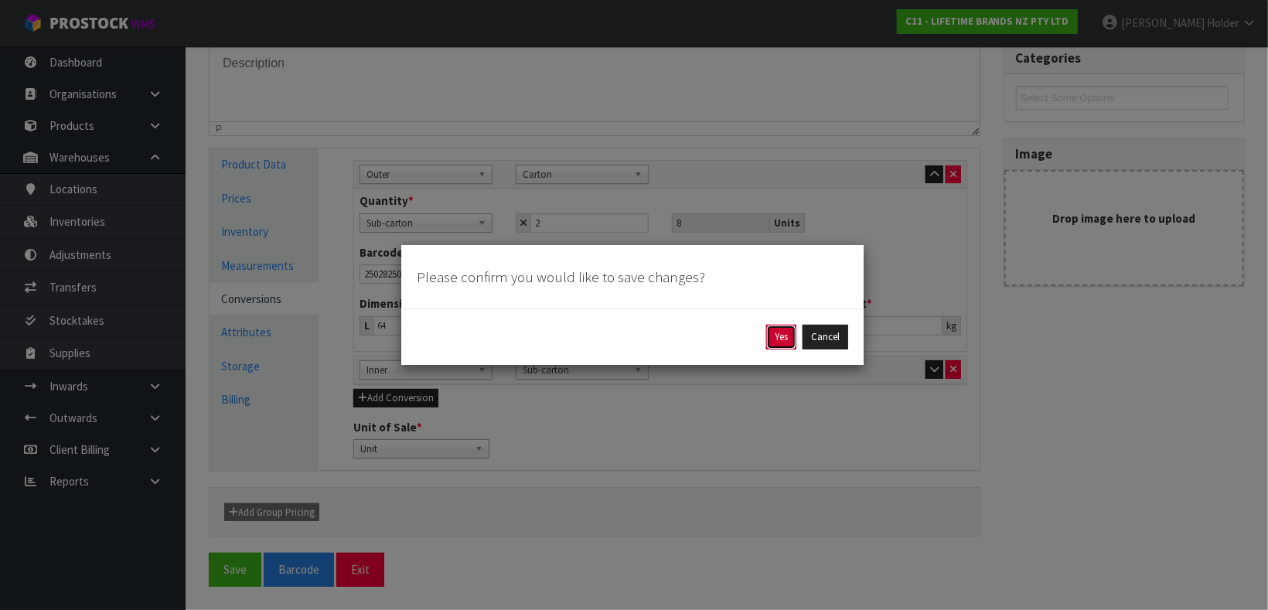
click at [771, 334] on button "Yes" at bounding box center [781, 337] width 30 height 25
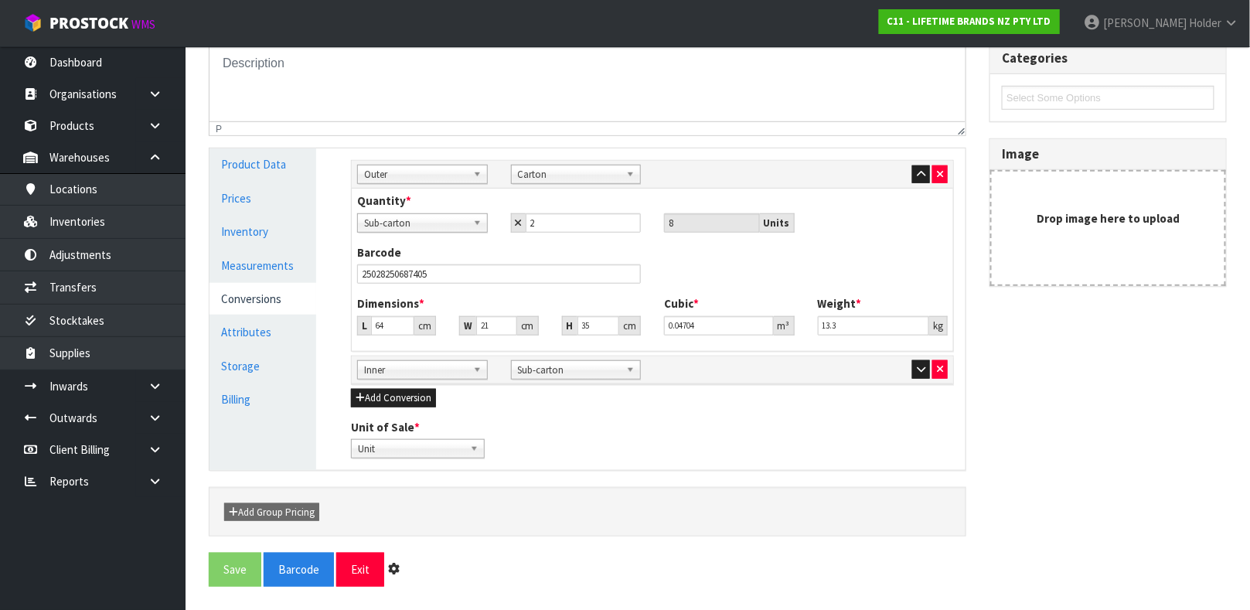
scroll to position [0, 0]
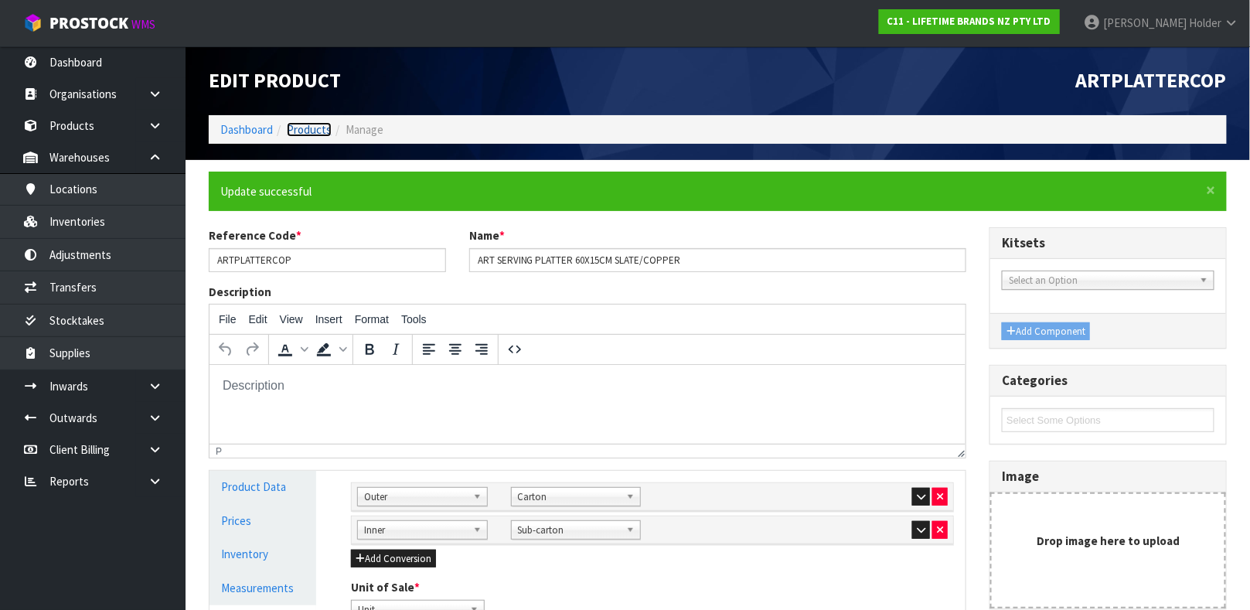
click at [313, 132] on link "Products" at bounding box center [309, 129] width 45 height 15
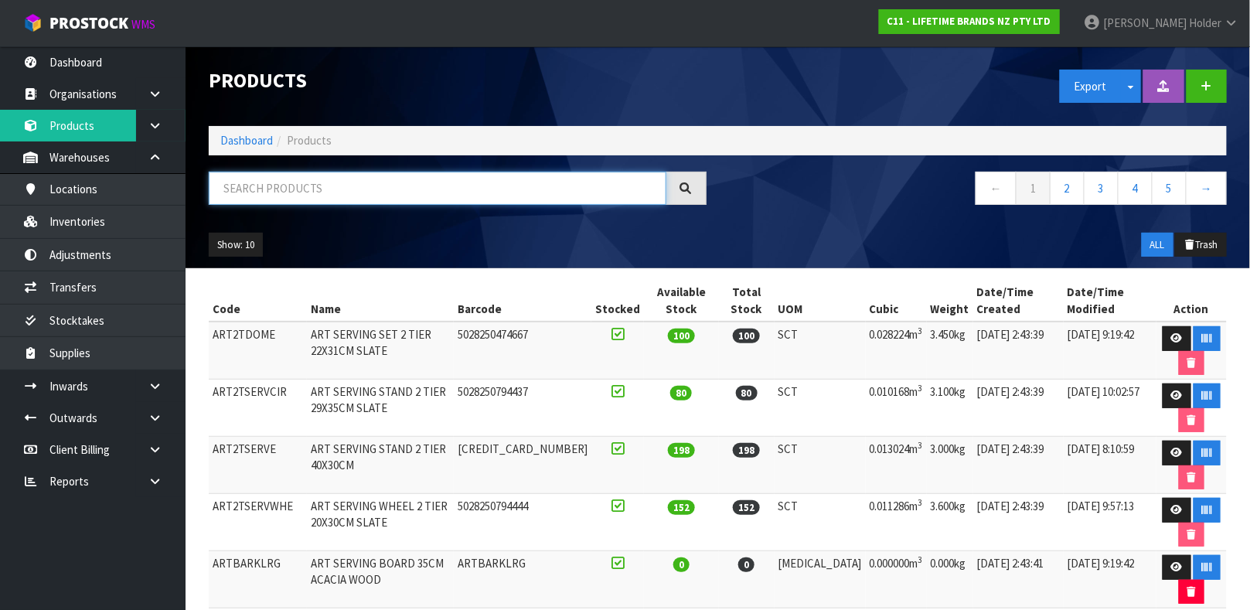
click at [322, 190] on input "text" at bounding box center [438, 188] width 458 height 33
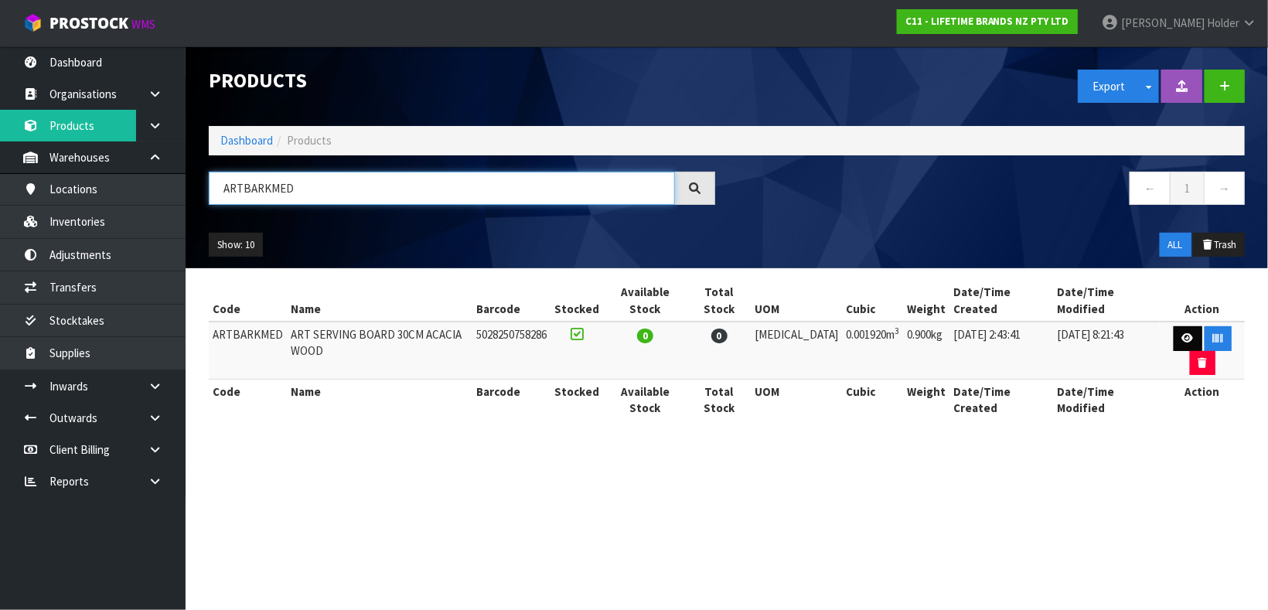
type input "ARTBARKMED"
click at [1173, 326] on link at bounding box center [1187, 338] width 29 height 25
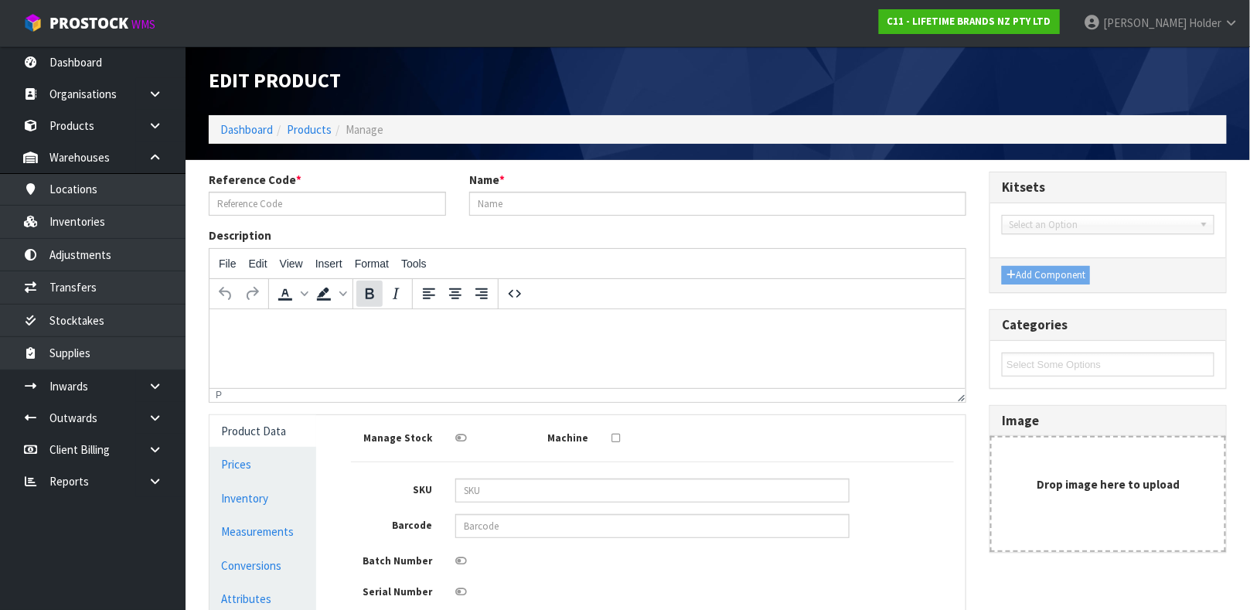
type input "ARTBARKMED"
type input "ART SERVING BOARD 30CM ACACIA WOOD"
type input "5028250758286"
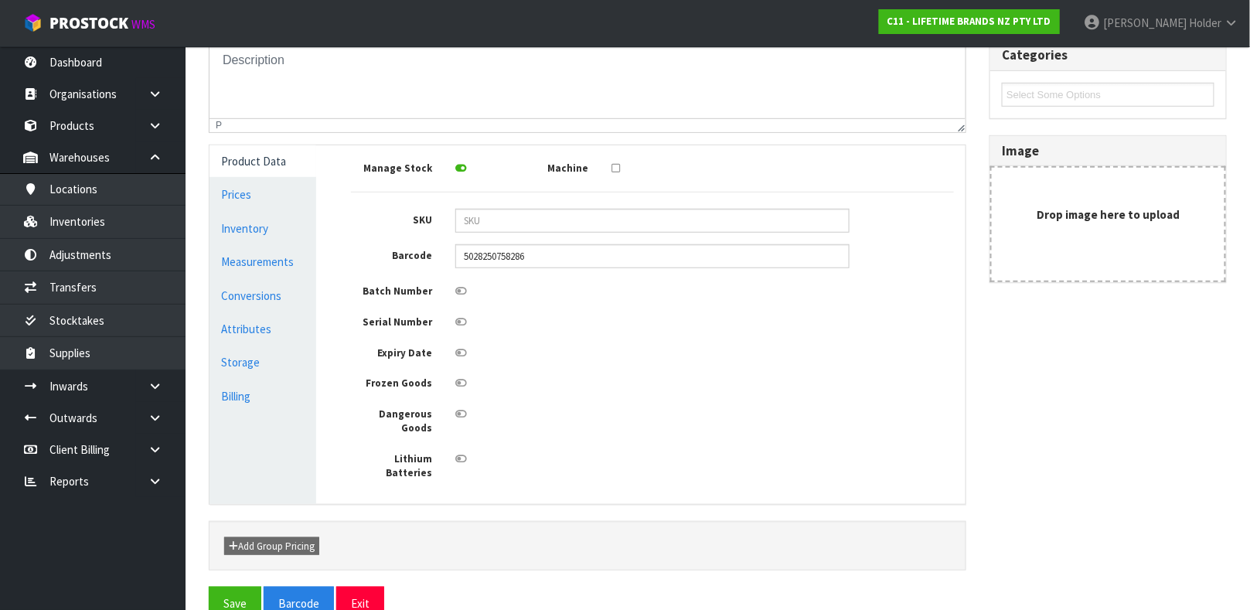
scroll to position [272, 0]
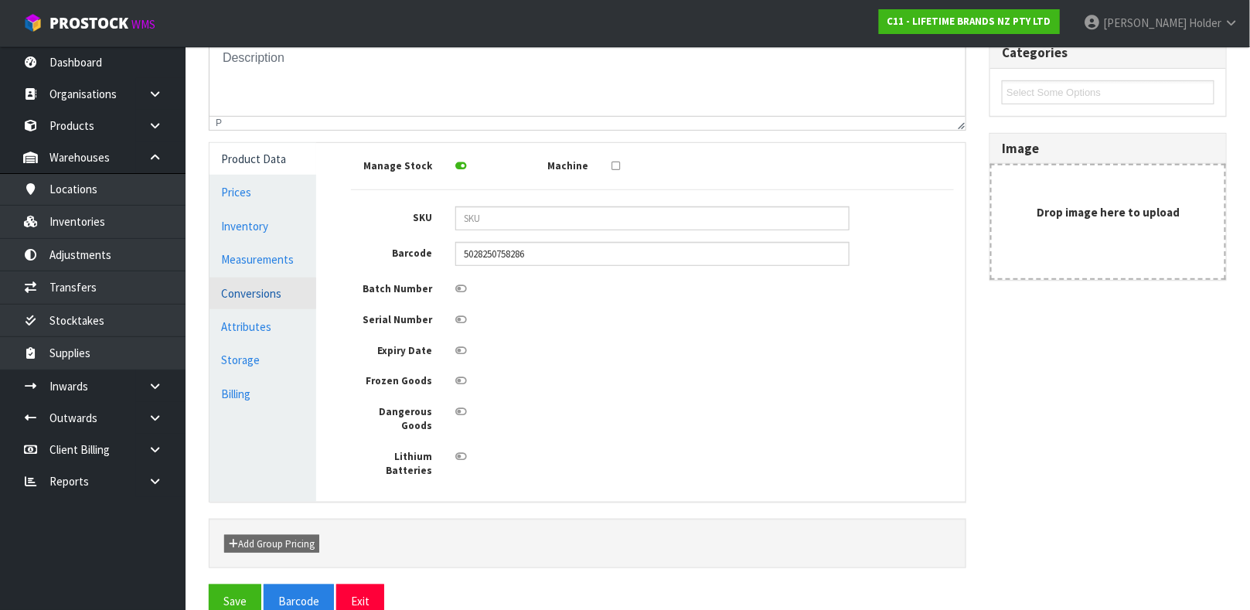
click at [253, 289] on link "Conversions" at bounding box center [262, 293] width 107 height 32
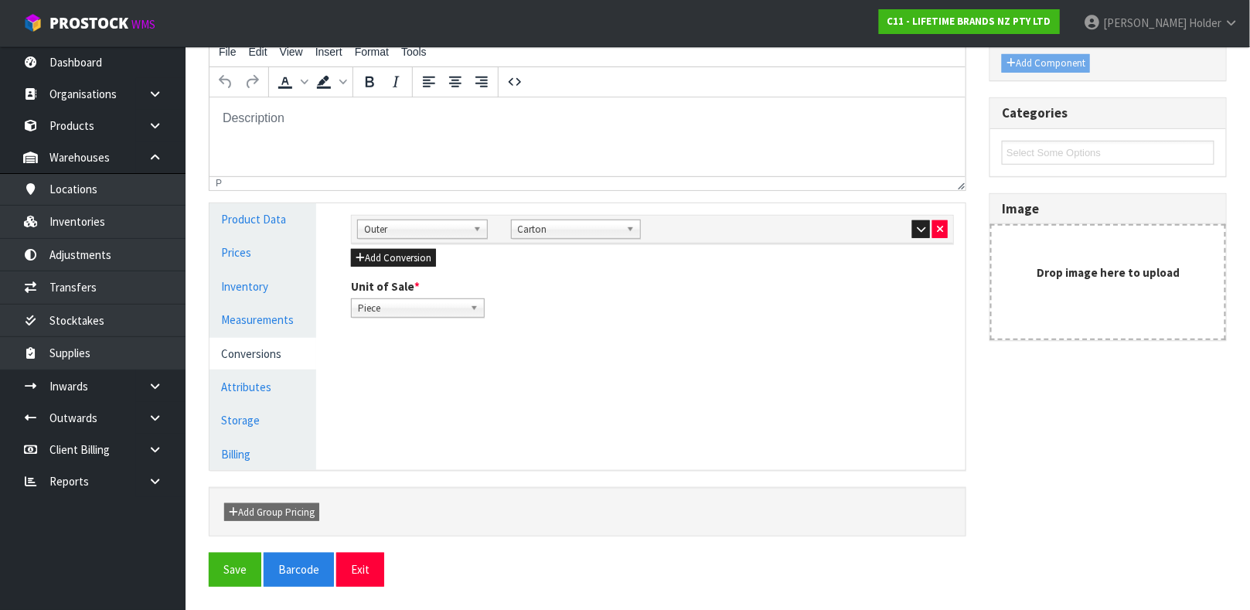
scroll to position [211, 0]
click at [917, 232] on icon "button" at bounding box center [921, 230] width 9 height 10
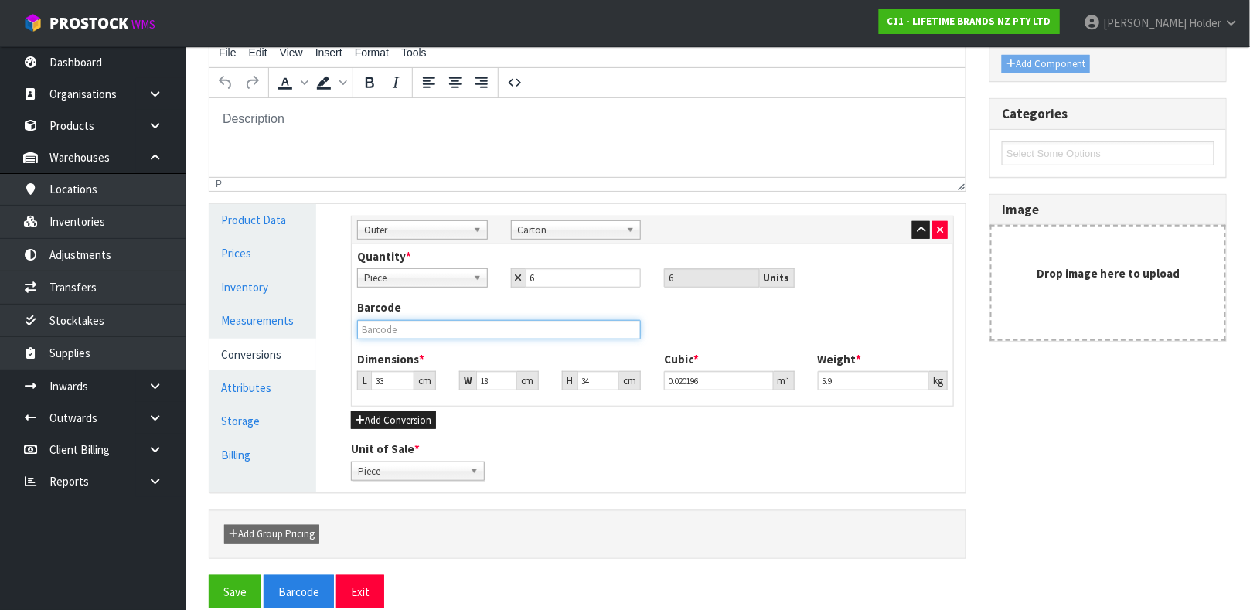
click at [374, 333] on input "text" at bounding box center [499, 329] width 284 height 19
type input "25028250758280"
click at [209, 575] on button "Save" at bounding box center [235, 591] width 53 height 33
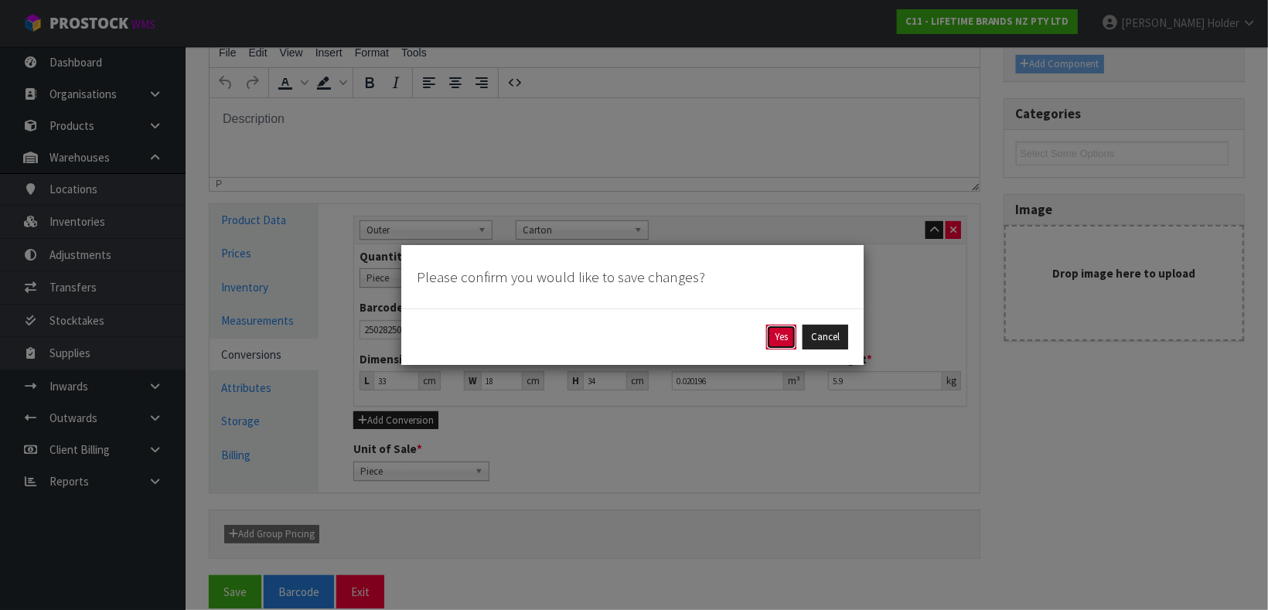
click at [769, 339] on button "Yes" at bounding box center [781, 337] width 30 height 25
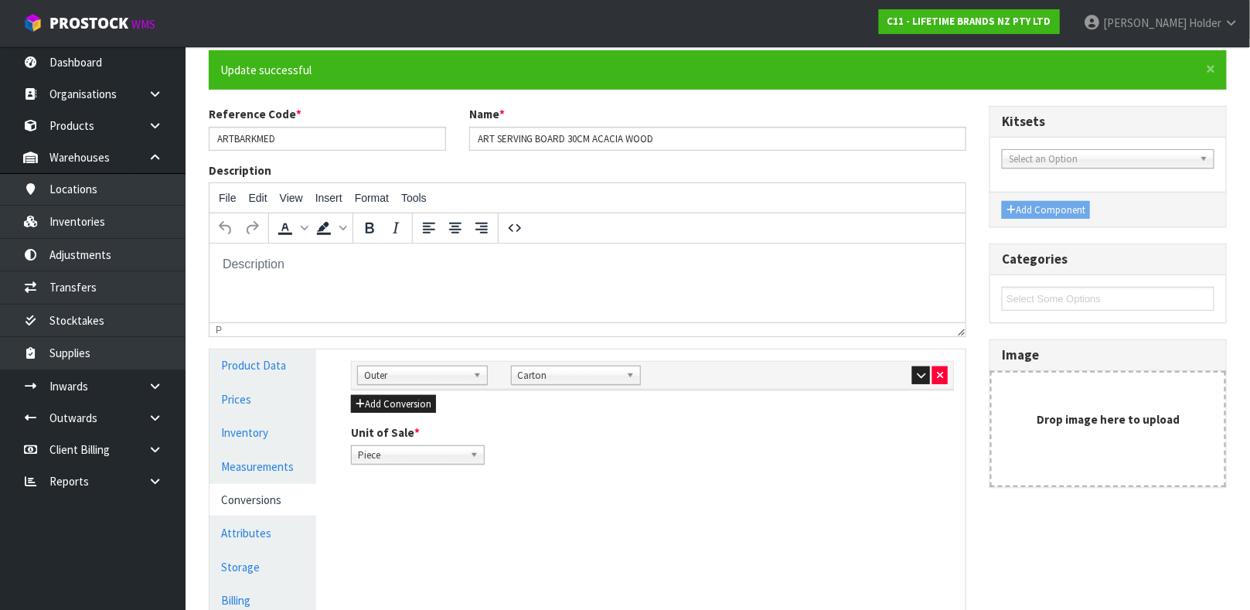
scroll to position [232, 0]
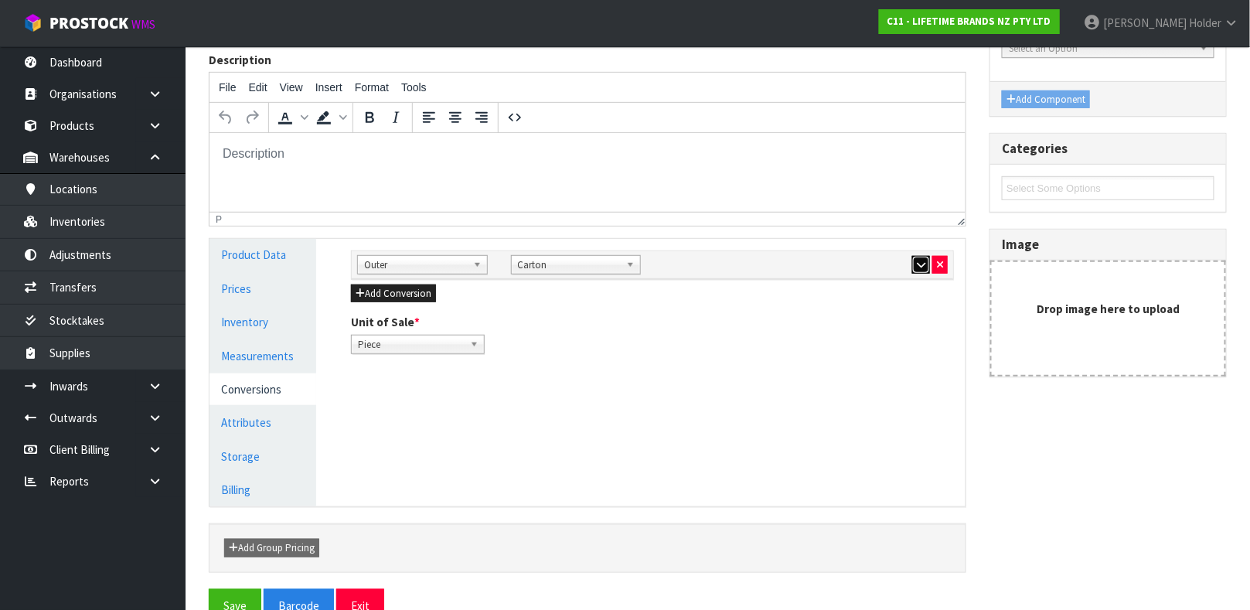
click at [914, 267] on button "button" at bounding box center [921, 265] width 18 height 19
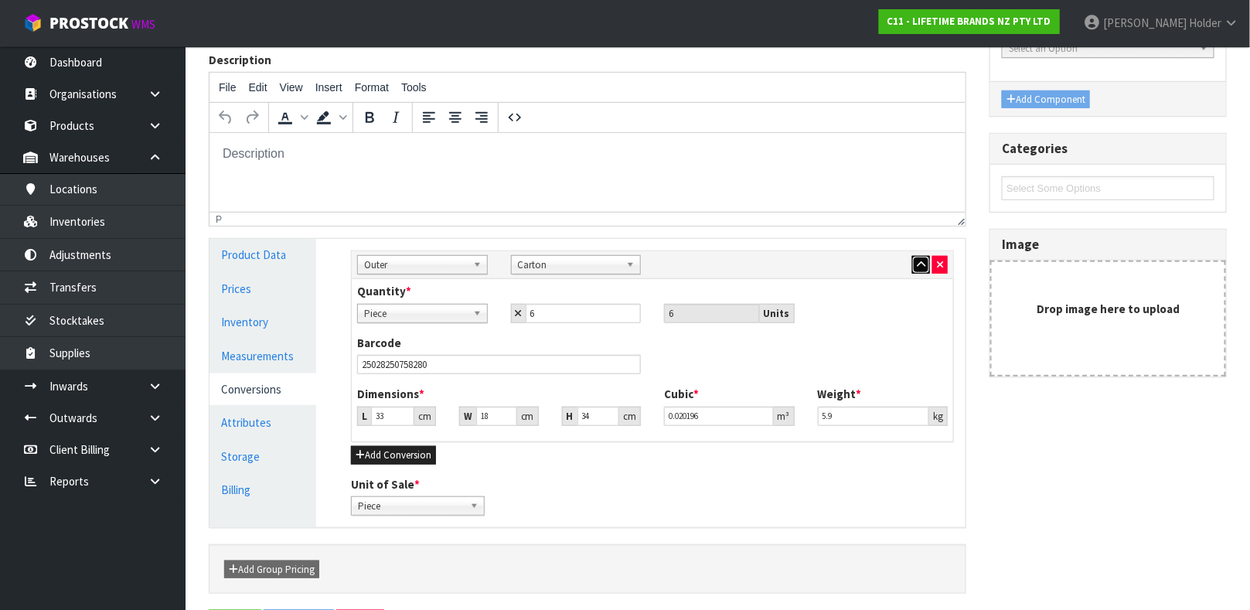
scroll to position [288, 0]
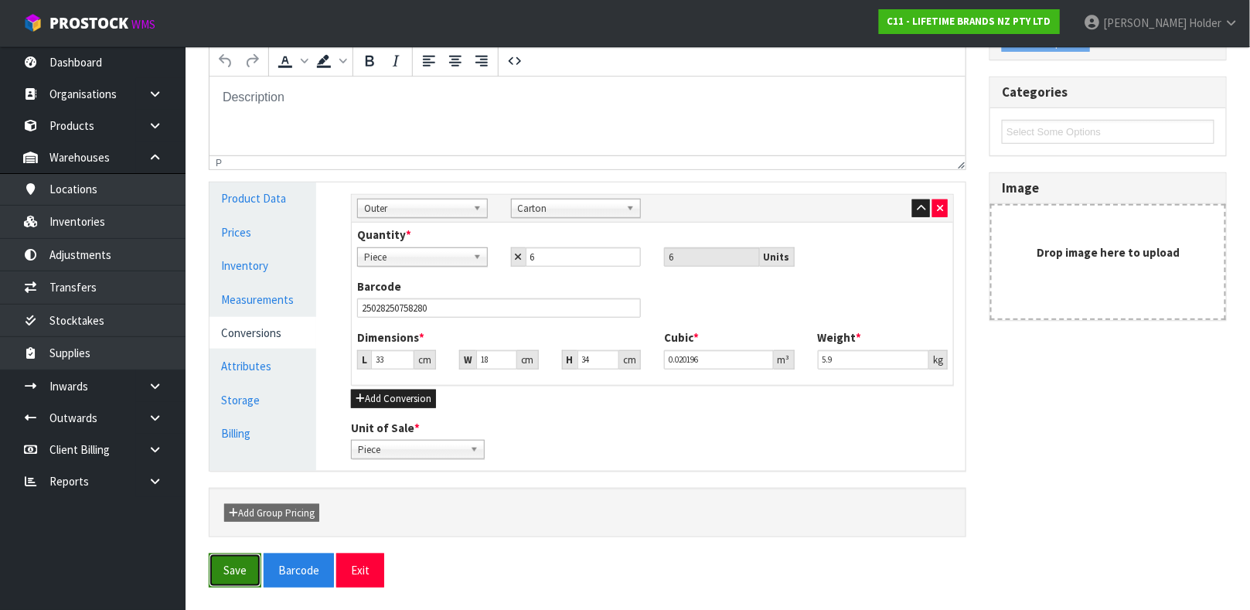
click at [212, 556] on button "Save" at bounding box center [235, 569] width 53 height 33
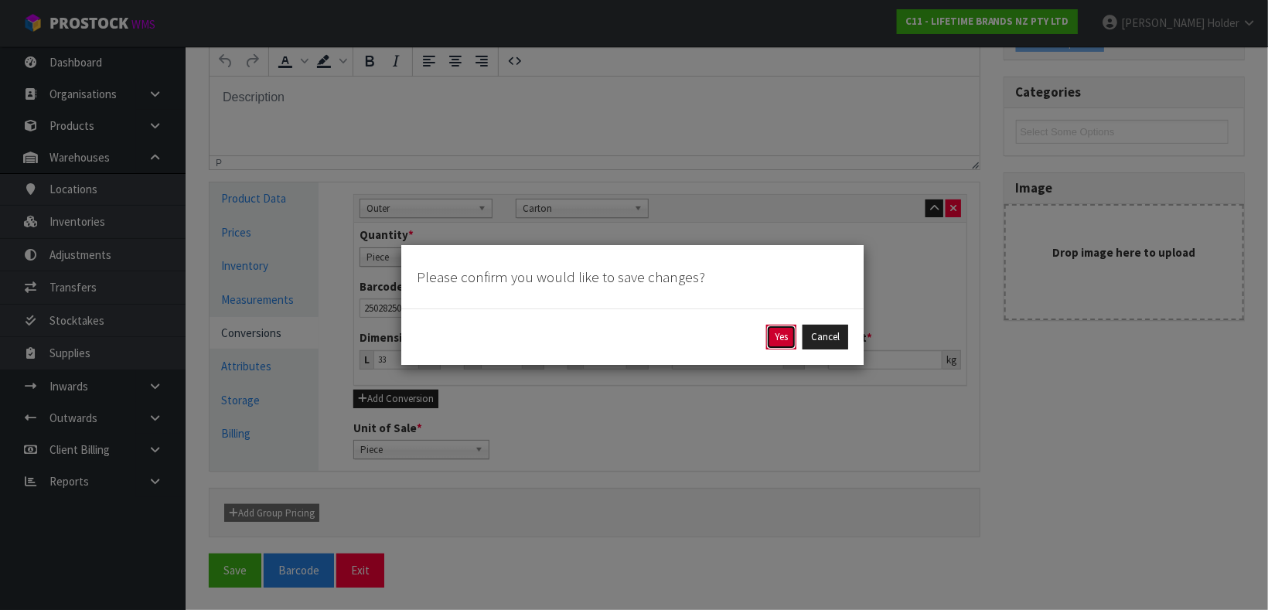
click at [774, 335] on button "Yes" at bounding box center [781, 337] width 30 height 25
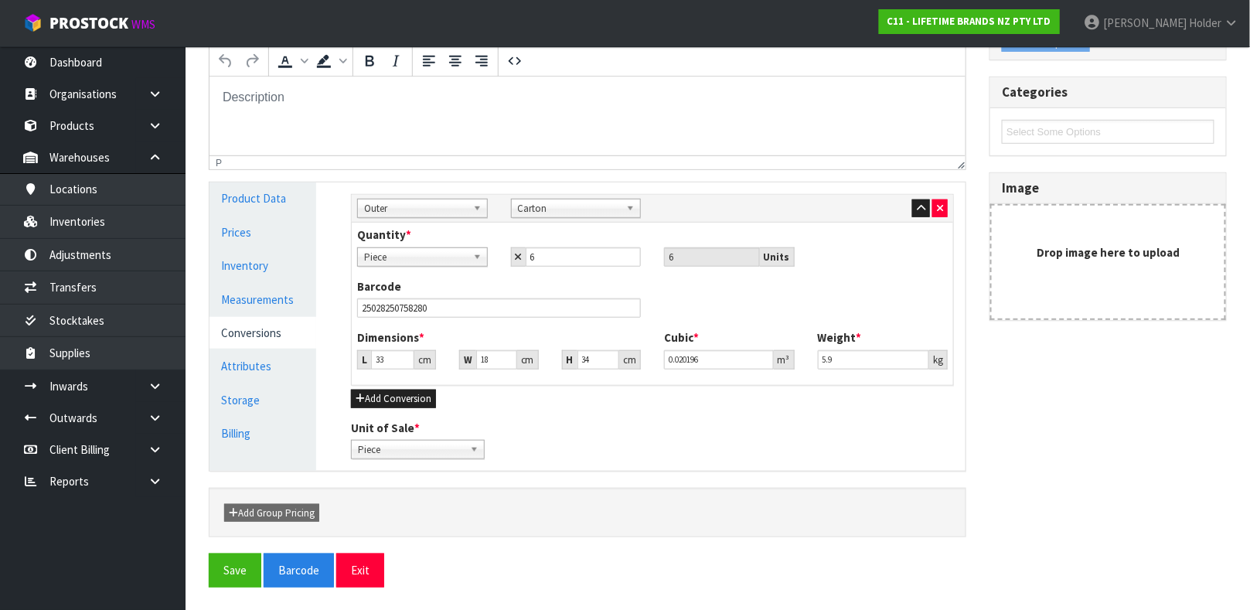
scroll to position [0, 0]
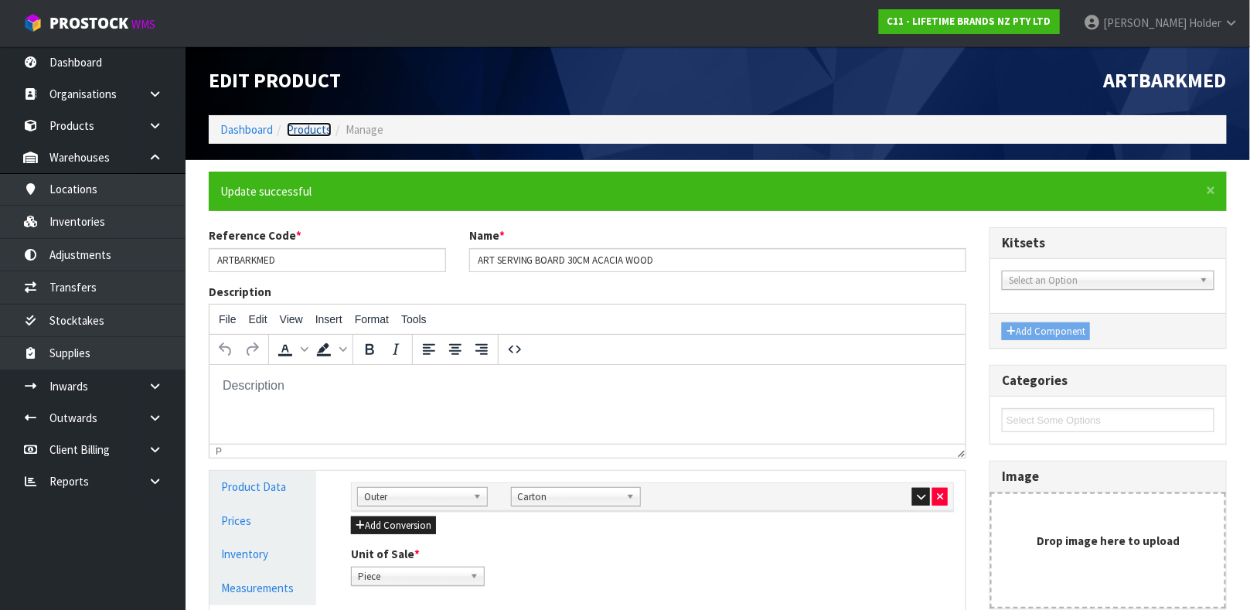
click at [317, 135] on link "Products" at bounding box center [309, 129] width 45 height 15
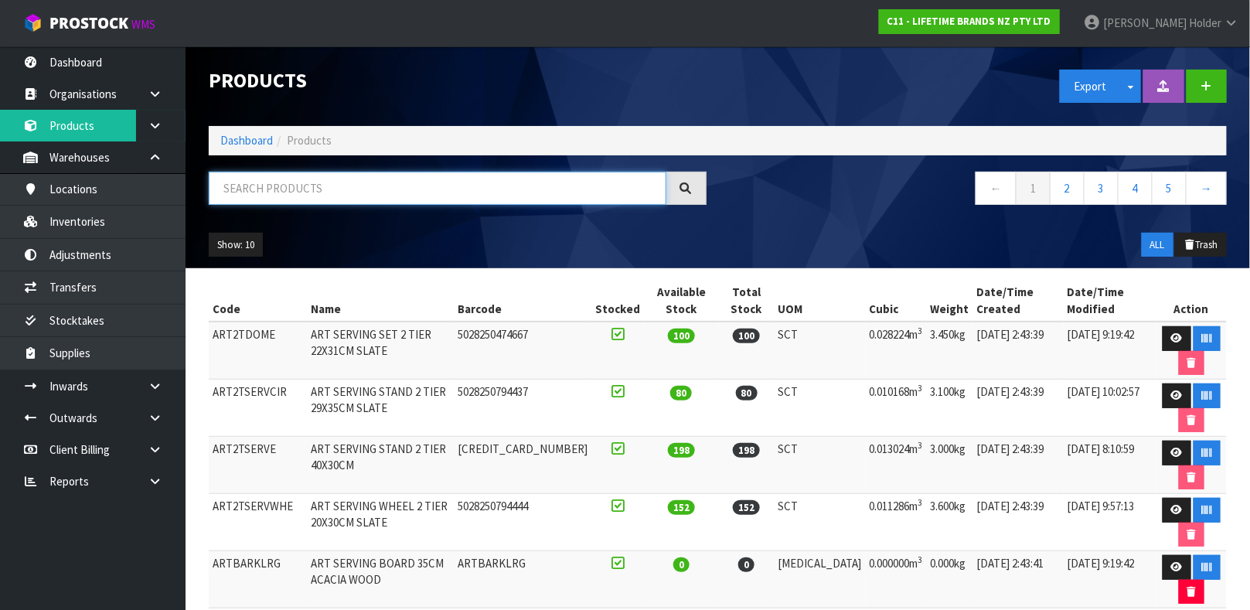
click at [345, 172] on input "text" at bounding box center [438, 188] width 458 height 33
type input "5028250794451"
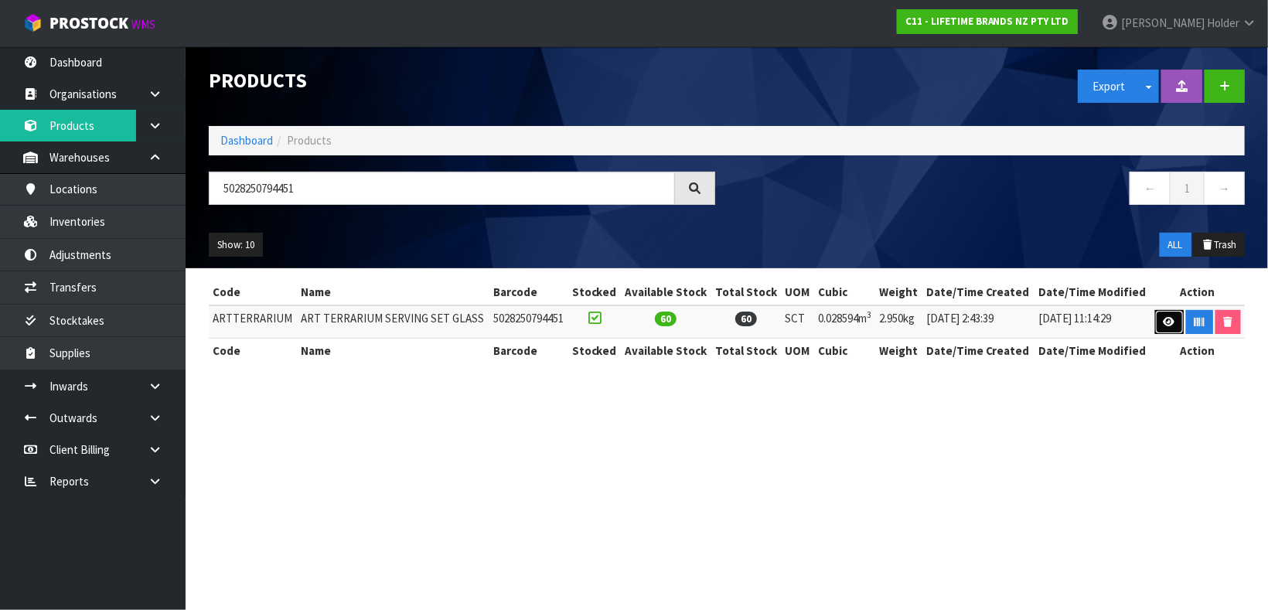
click at [1166, 316] on link at bounding box center [1169, 322] width 29 height 25
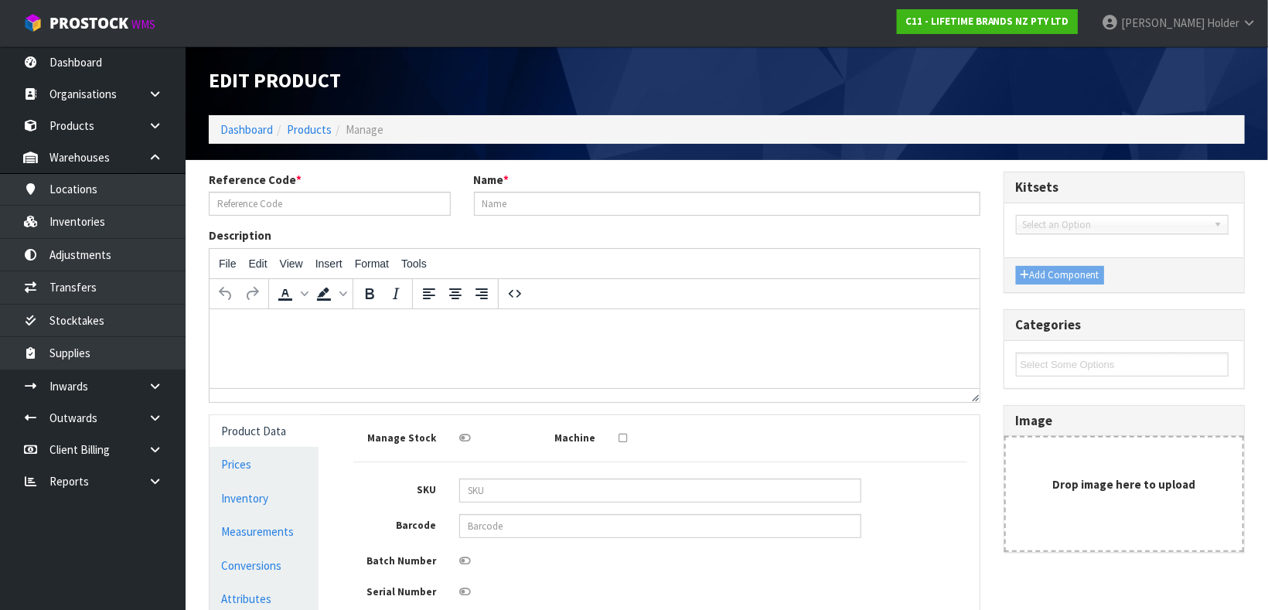
type input "ARTTERRARIUM"
type input "ART TERRARIUM SERVING SET GLASS"
type input "5028250794451"
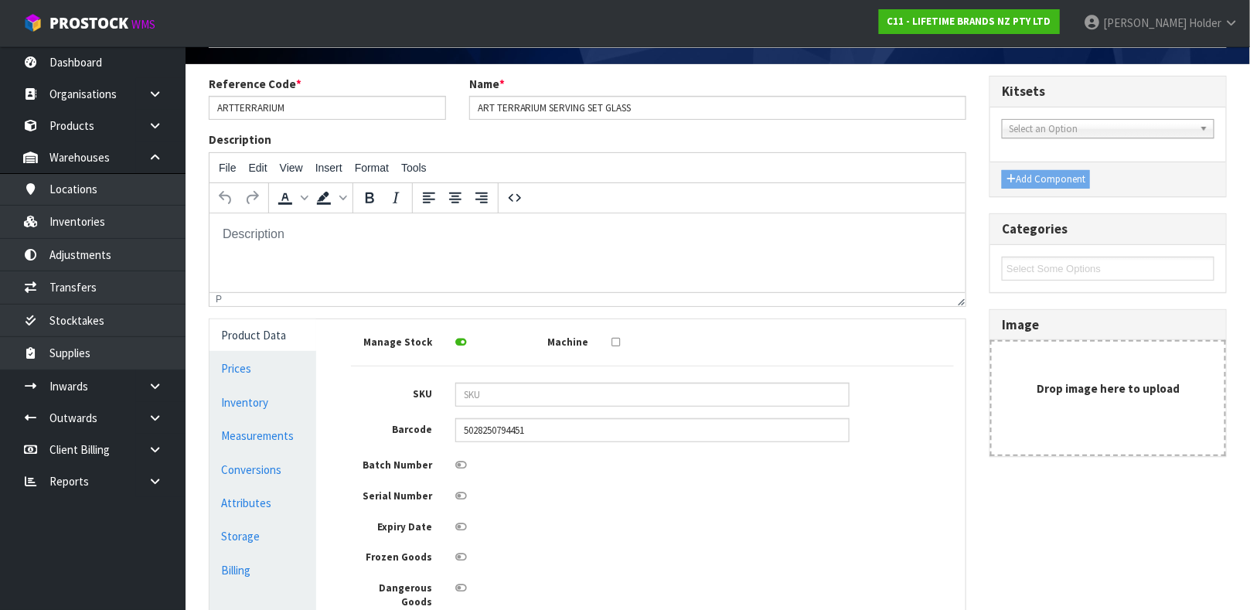
scroll to position [116, 0]
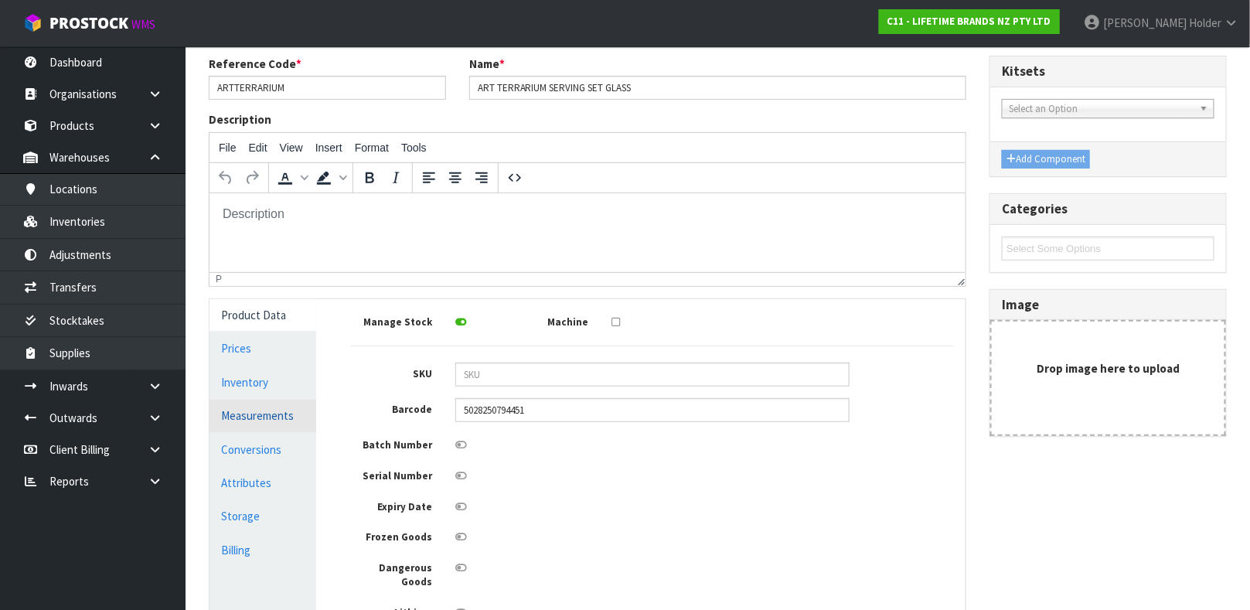
click at [287, 414] on link "Measurements" at bounding box center [262, 416] width 107 height 32
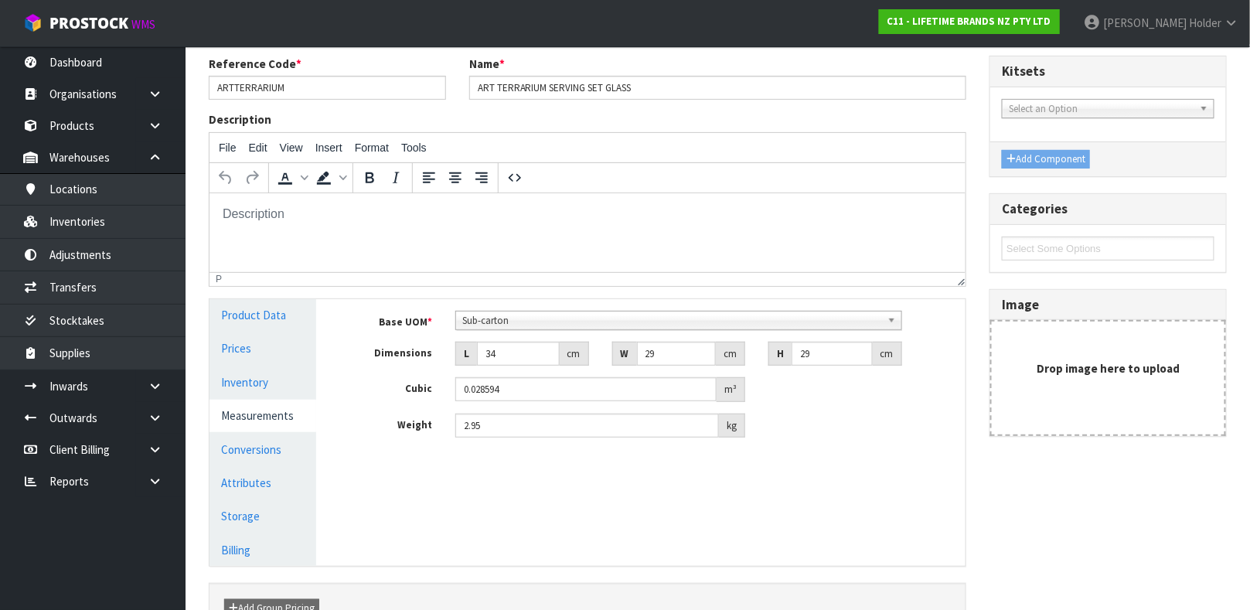
click at [514, 312] on span "Sub-carton" at bounding box center [671, 320] width 419 height 19
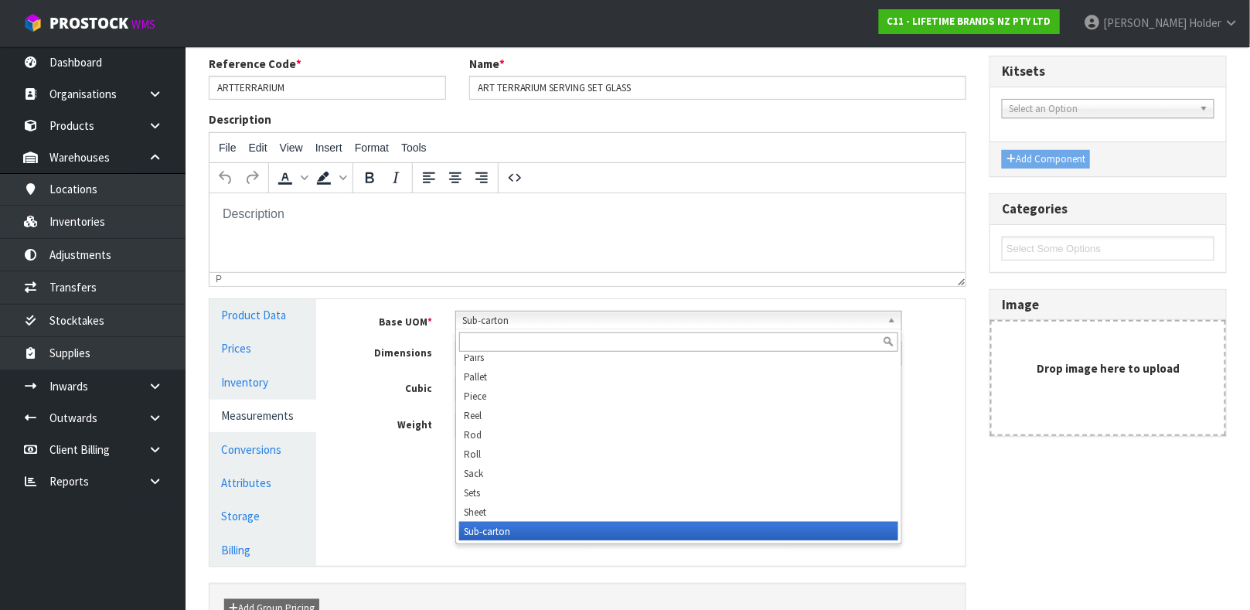
click at [520, 299] on div "Base UOM * Bag Bar Basket Bin Bottle Box Bundle Cabinet Cage Carton Case Coil C…" at bounding box center [652, 380] width 626 height 162
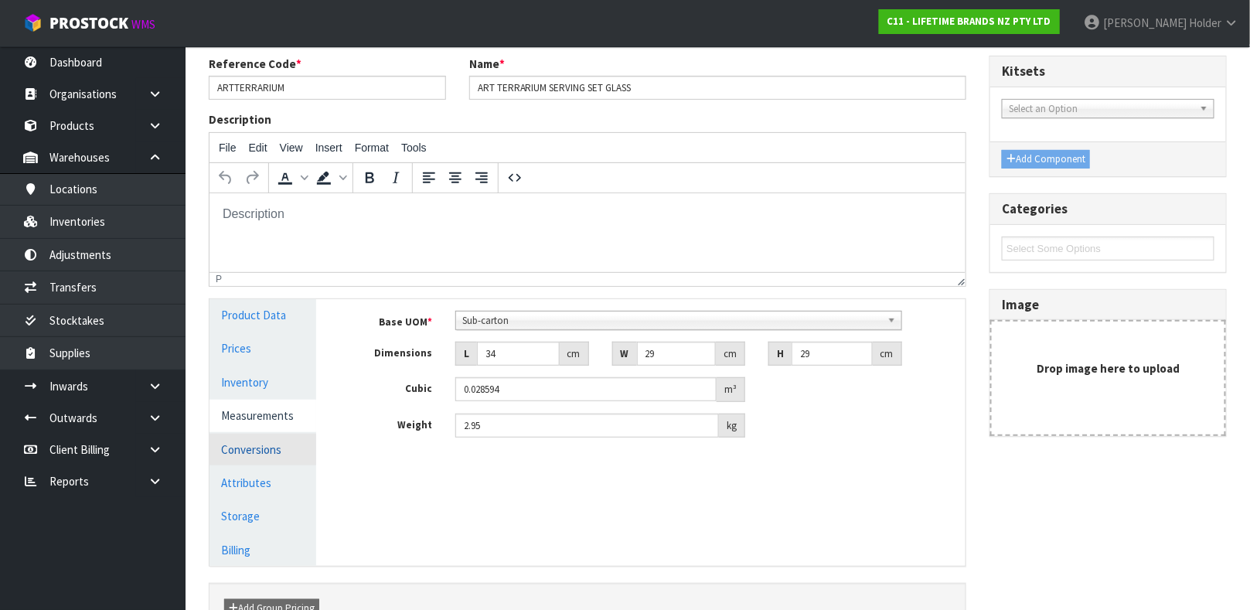
click at [304, 441] on link "Conversions" at bounding box center [262, 450] width 107 height 32
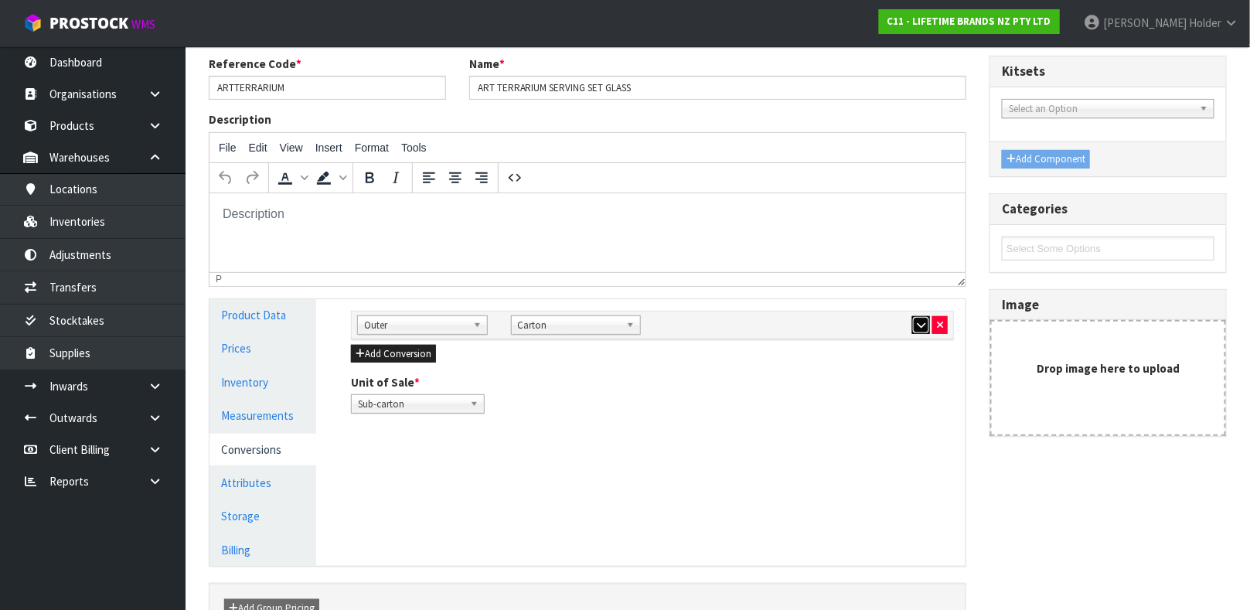
click at [927, 326] on button "button" at bounding box center [921, 325] width 18 height 19
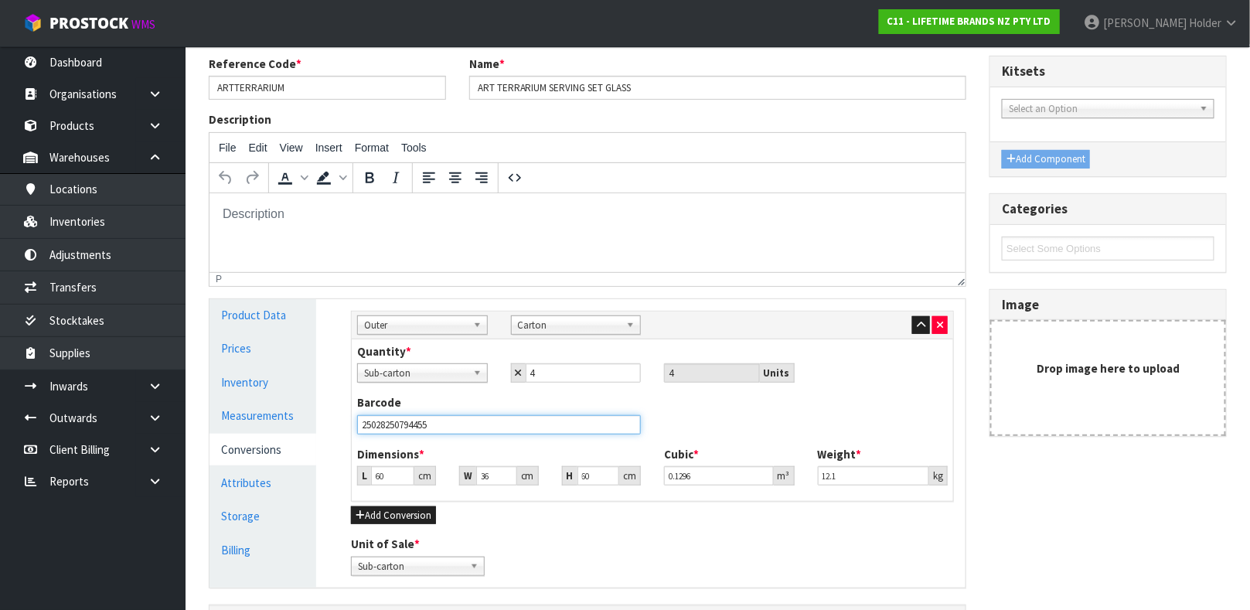
drag, startPoint x: 534, startPoint y: 431, endPoint x: 449, endPoint y: 419, distance: 85.8
click at [449, 419] on input "25028250794455" at bounding box center [499, 424] width 284 height 19
type input "2502825079445"
type input "25028250794455"
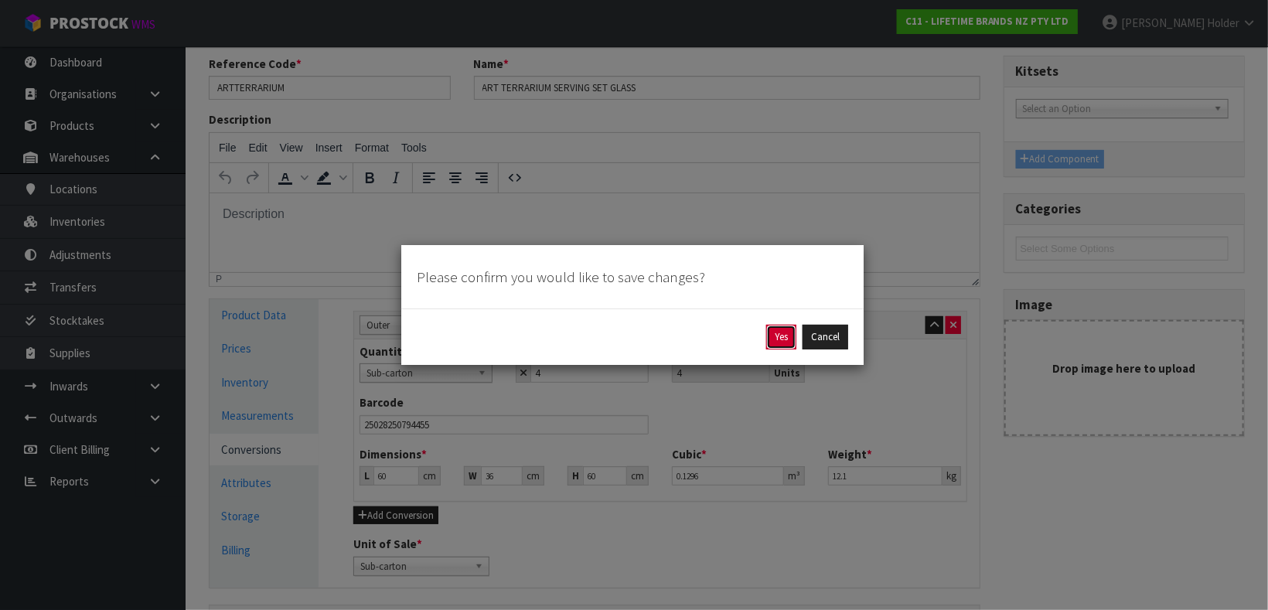
click at [782, 334] on button "Yes" at bounding box center [781, 337] width 30 height 25
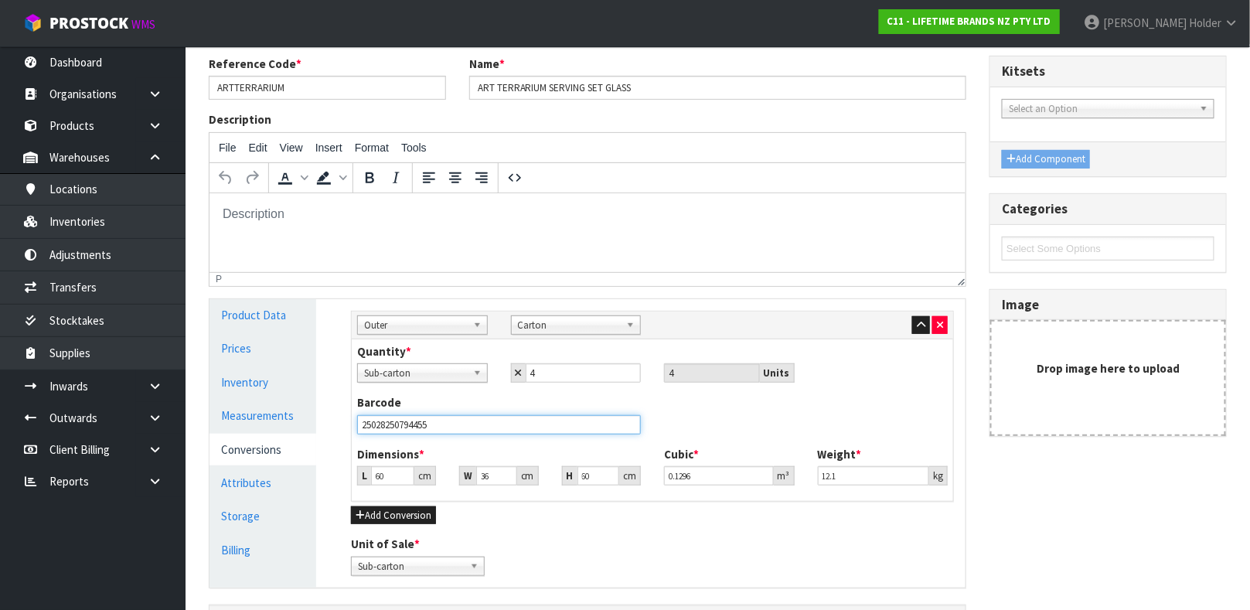
scroll to position [0, 0]
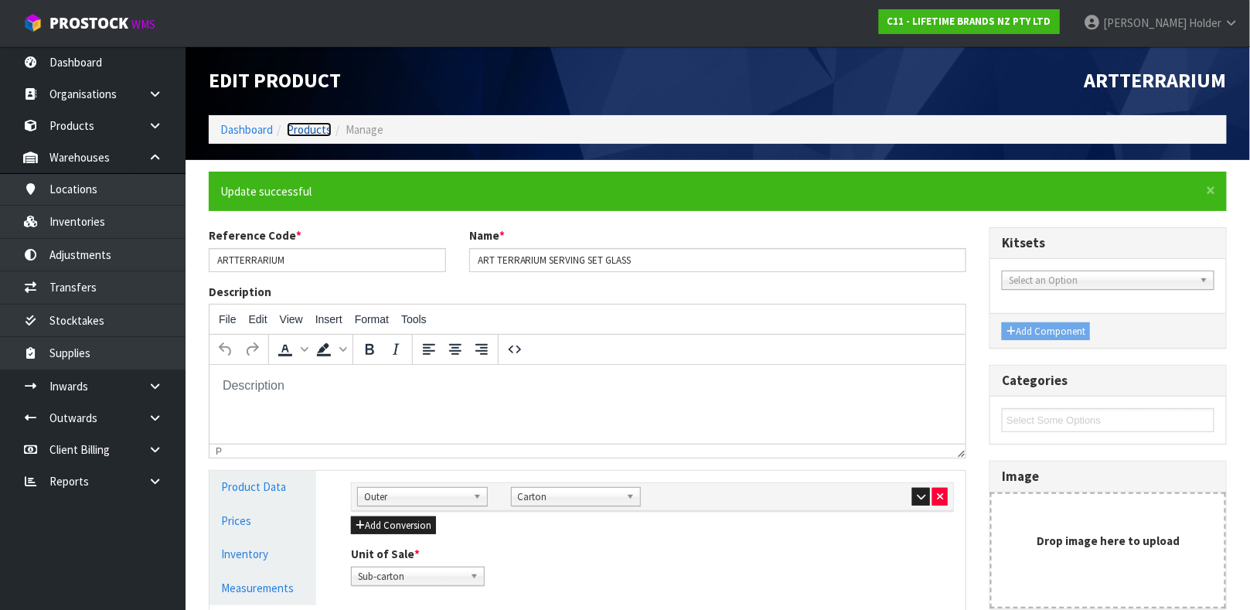
click at [323, 124] on link "Products" at bounding box center [309, 129] width 45 height 15
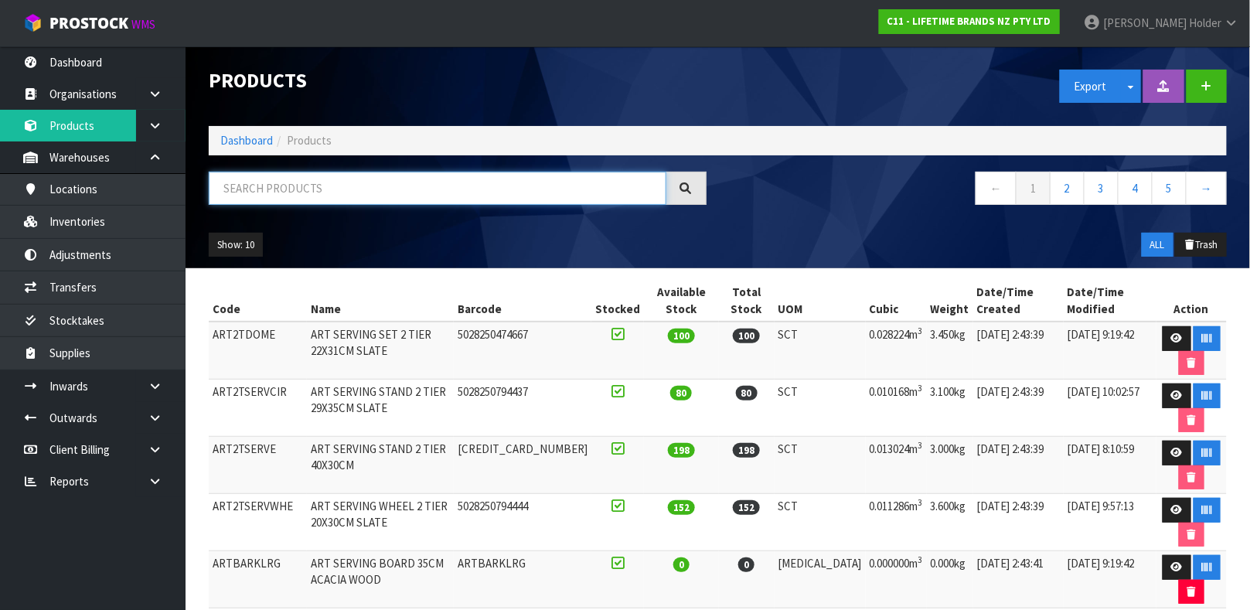
click at [339, 182] on input "text" at bounding box center [438, 188] width 458 height 33
type input "5028250589941"
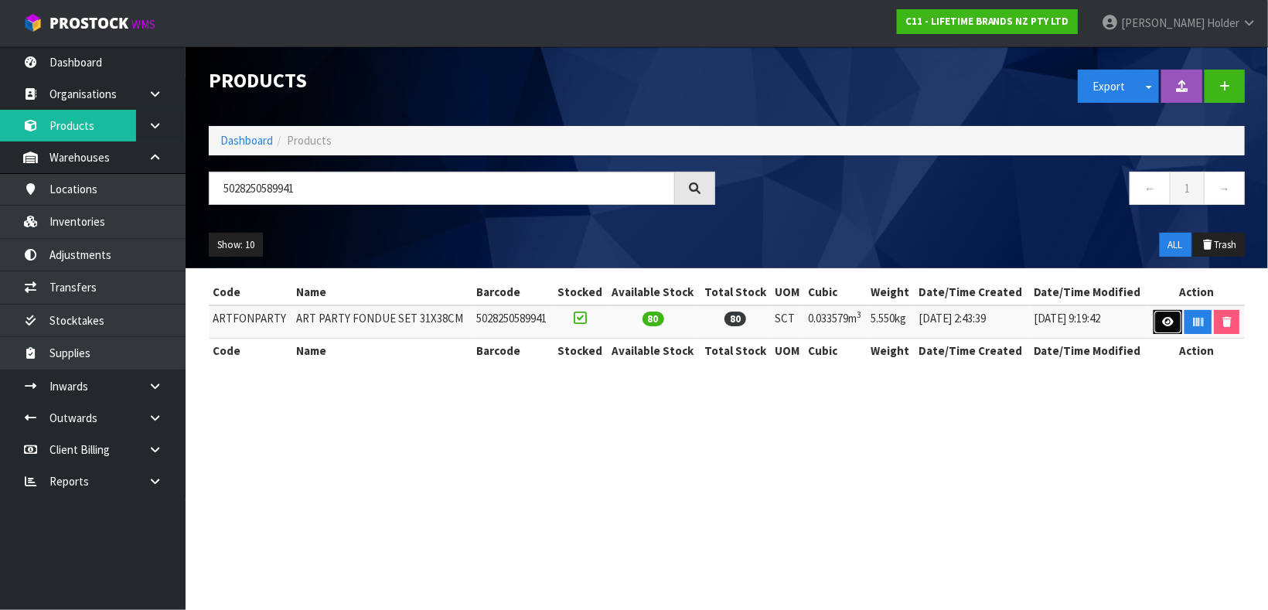
click at [1171, 320] on link at bounding box center [1167, 322] width 29 height 25
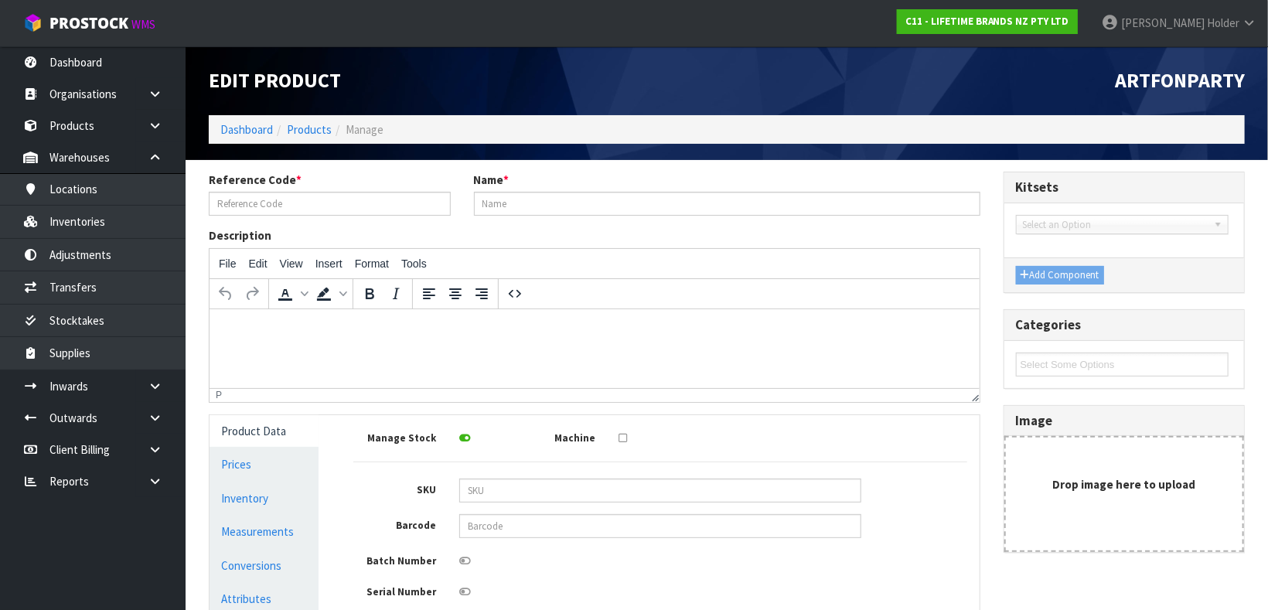
type input "ARTFONPARTY"
type input "ART PARTY FONDUE SET 31X38CM"
type input "5028250589941"
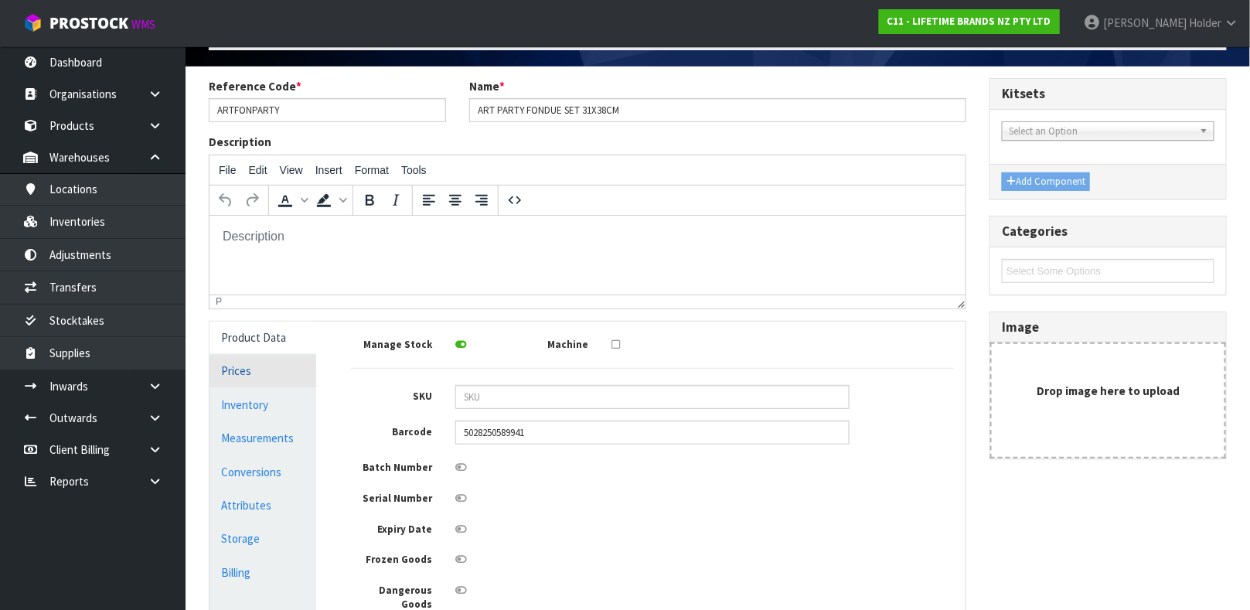
scroll to position [116, 0]
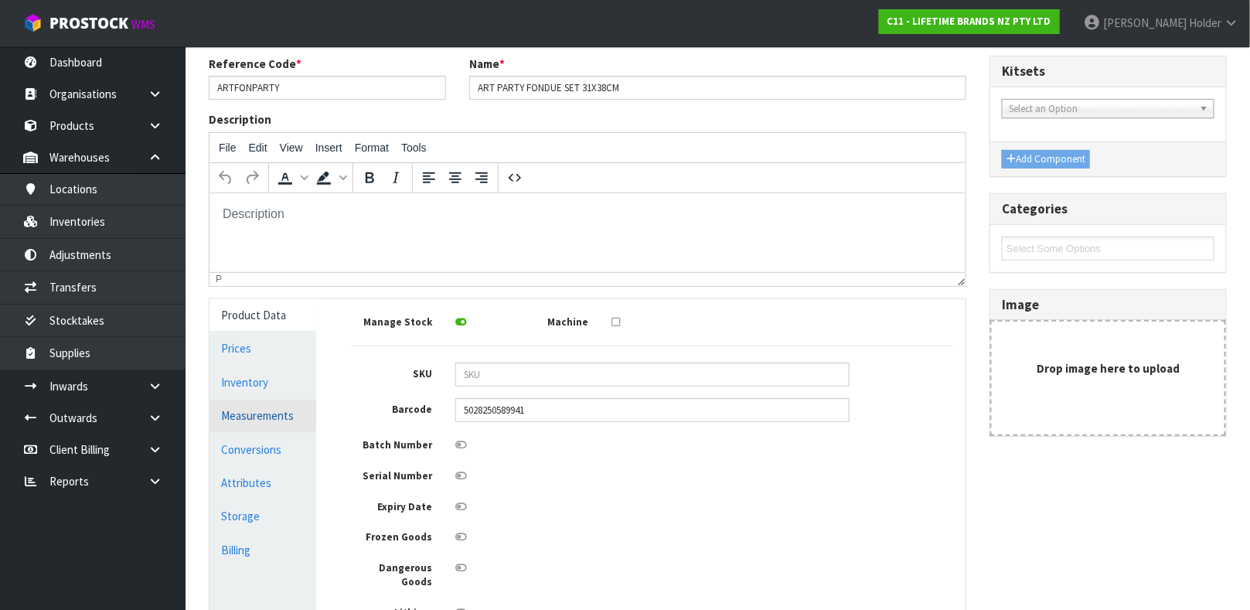
click at [264, 414] on link "Measurements" at bounding box center [262, 416] width 107 height 32
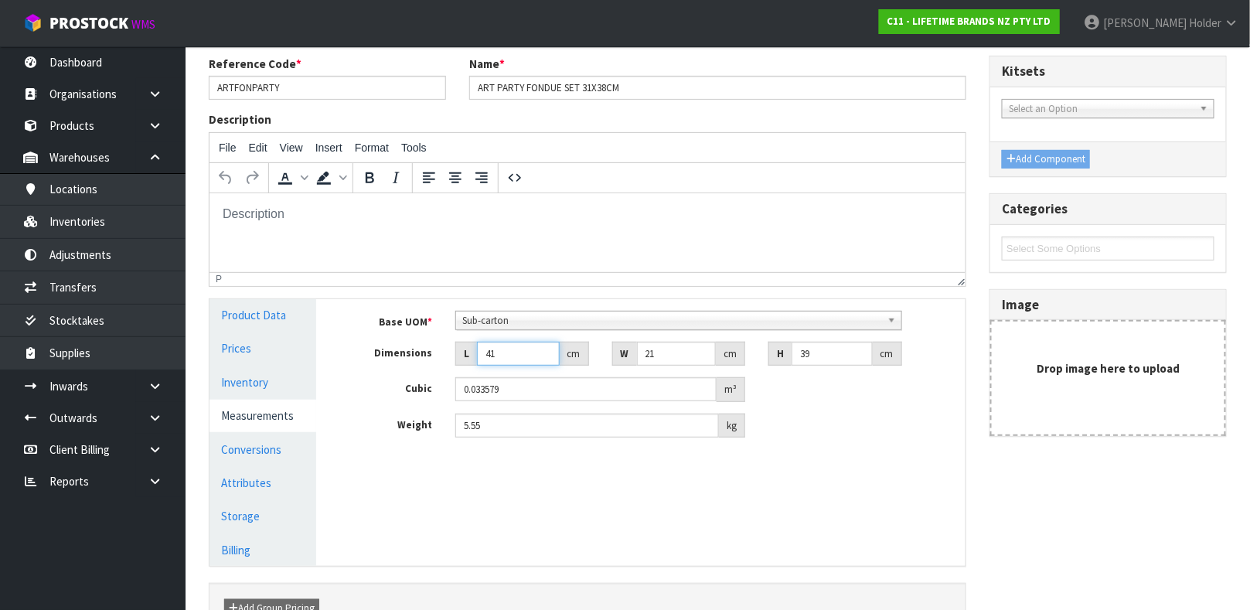
click at [517, 345] on input "41" at bounding box center [518, 354] width 83 height 24
click at [291, 444] on link "Conversions" at bounding box center [262, 450] width 107 height 32
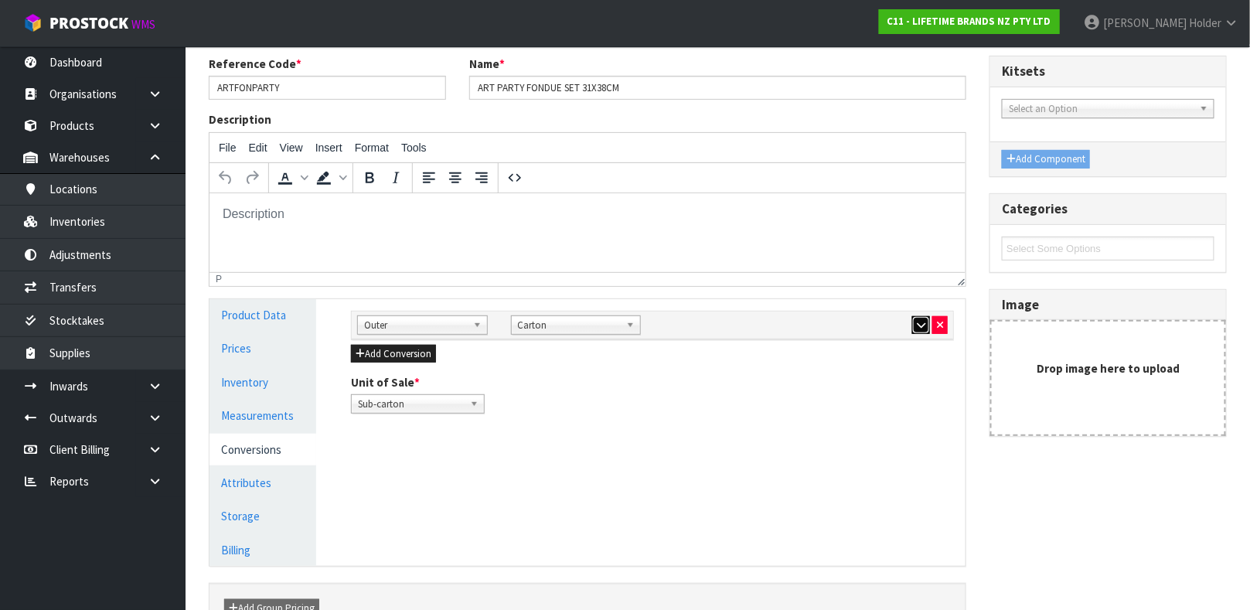
click at [924, 330] on button "button" at bounding box center [921, 325] width 18 height 19
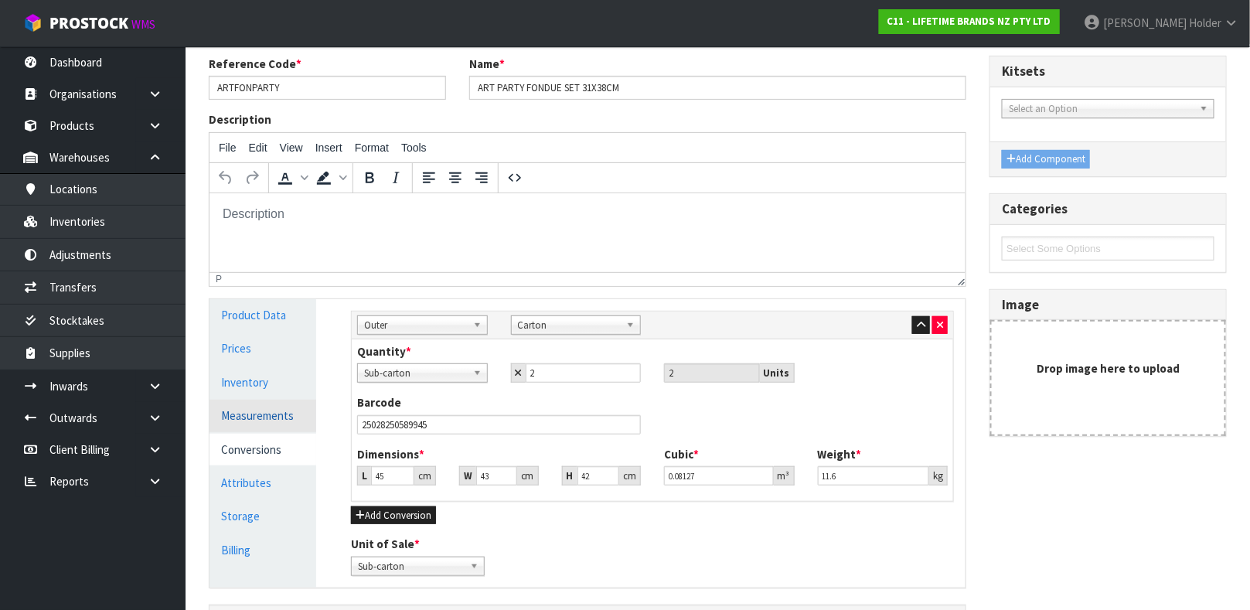
click at [267, 418] on link "Measurements" at bounding box center [262, 416] width 107 height 32
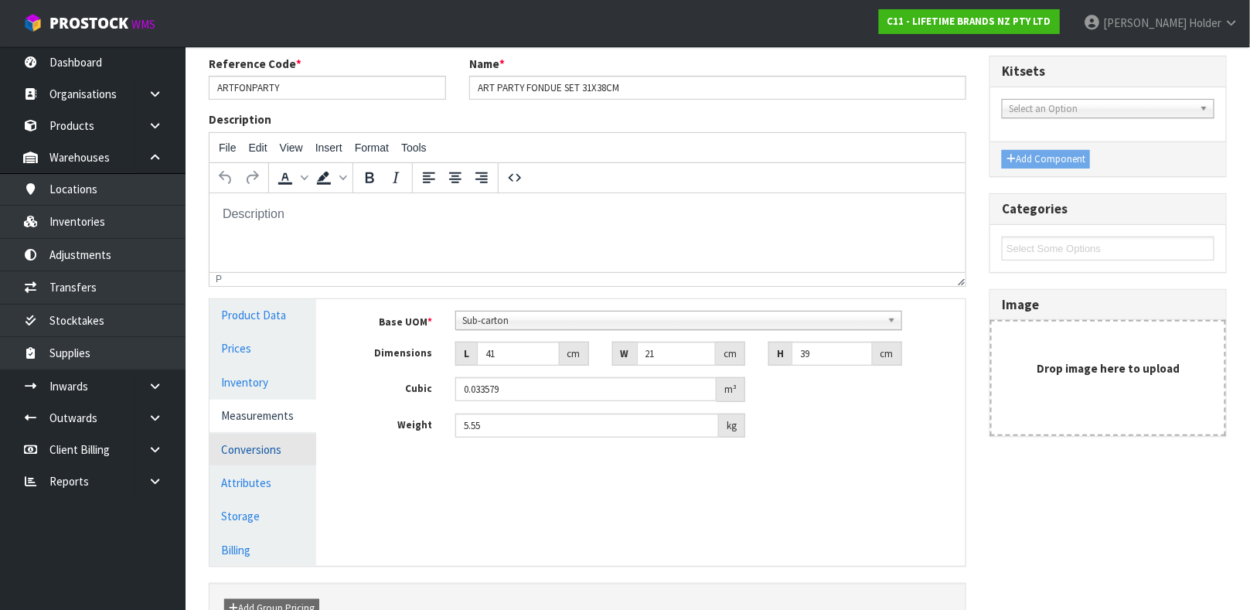
click at [266, 454] on link "Conversions" at bounding box center [262, 450] width 107 height 32
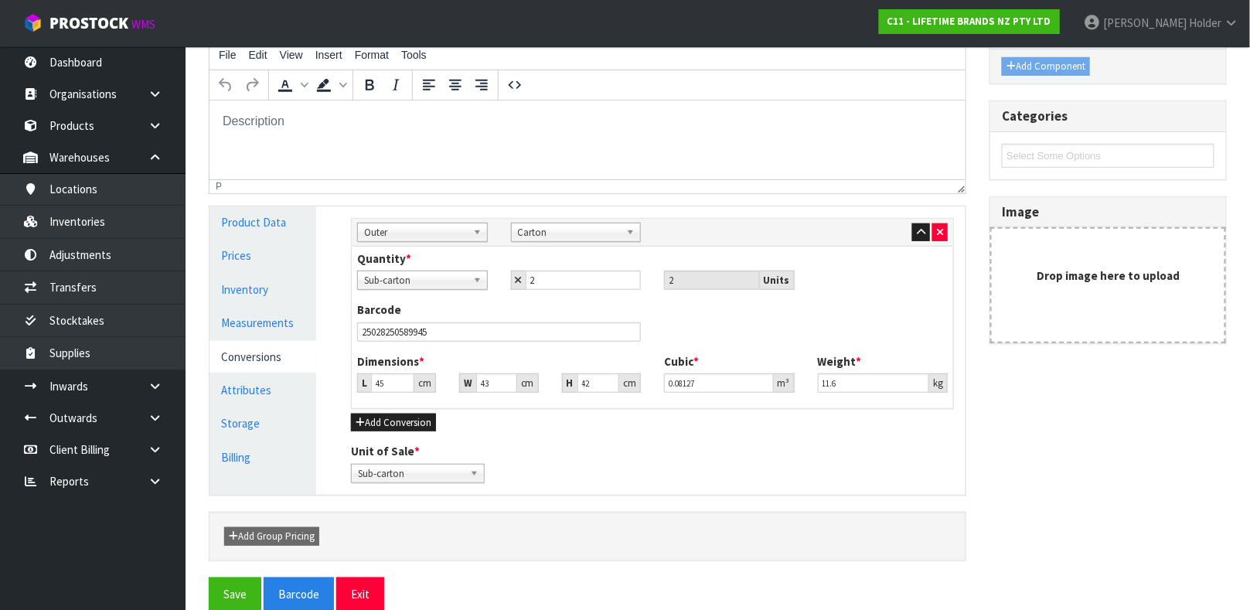
scroll to position [232, 0]
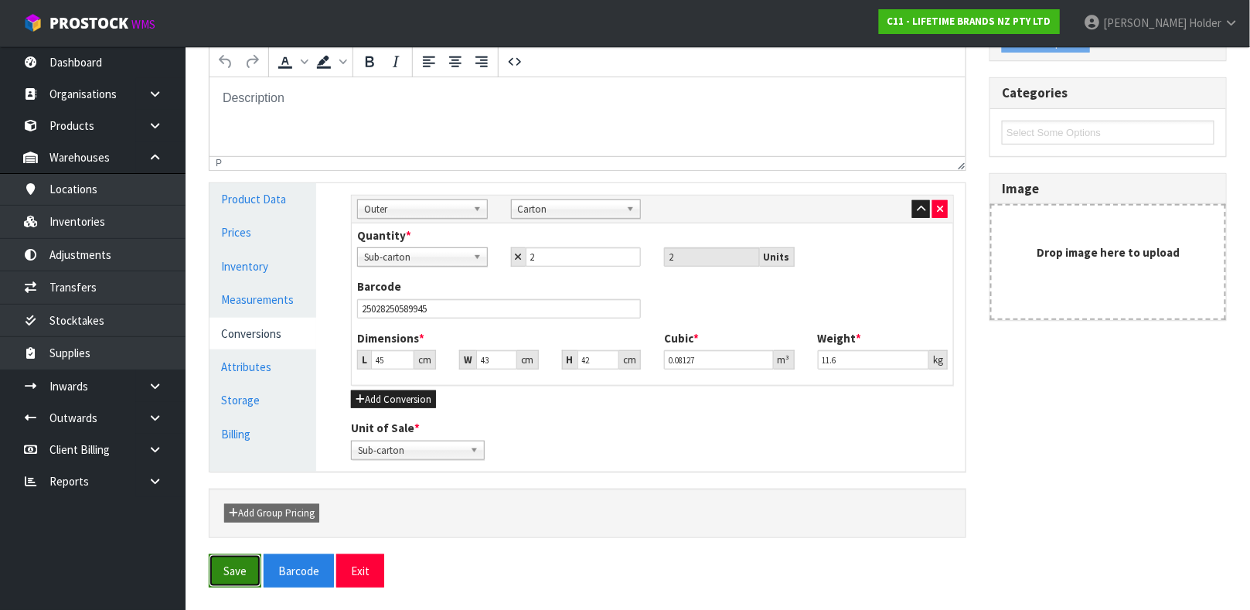
click at [233, 570] on button "Save" at bounding box center [235, 570] width 53 height 33
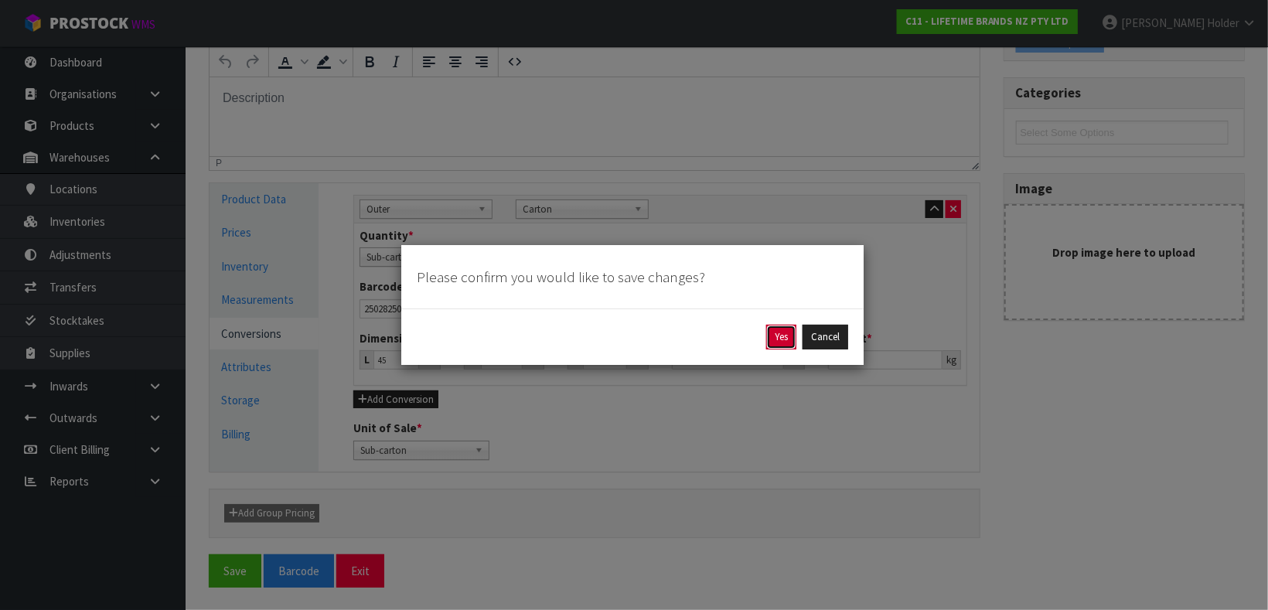
click at [788, 335] on button "Yes" at bounding box center [781, 337] width 30 height 25
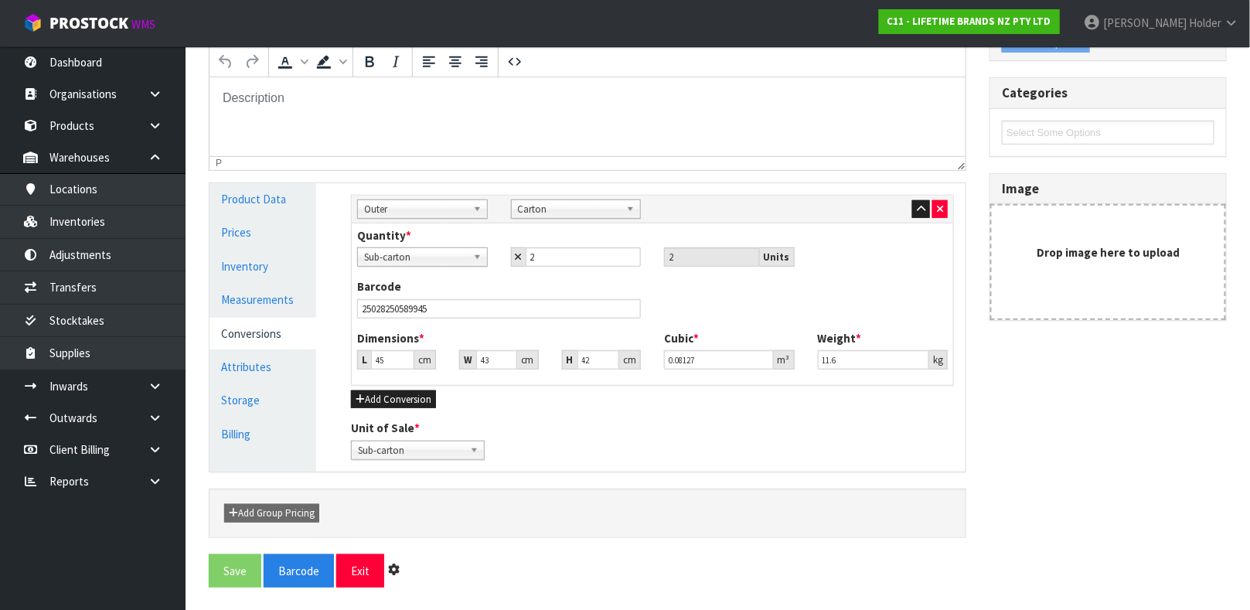
scroll to position [0, 0]
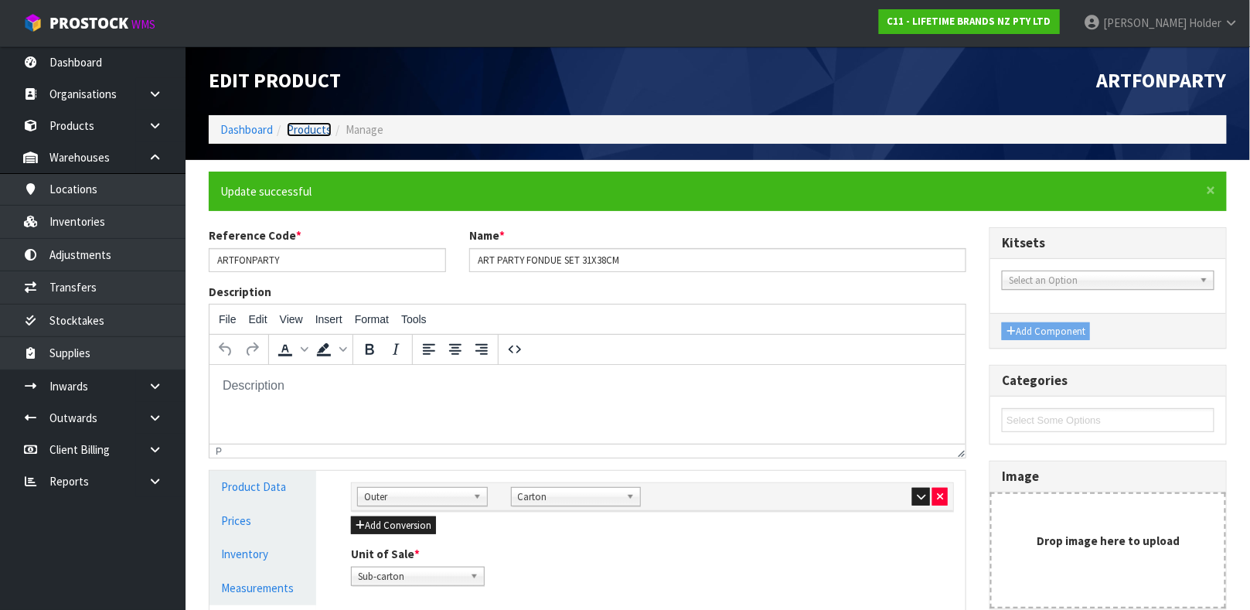
click at [307, 124] on link "Products" at bounding box center [309, 129] width 45 height 15
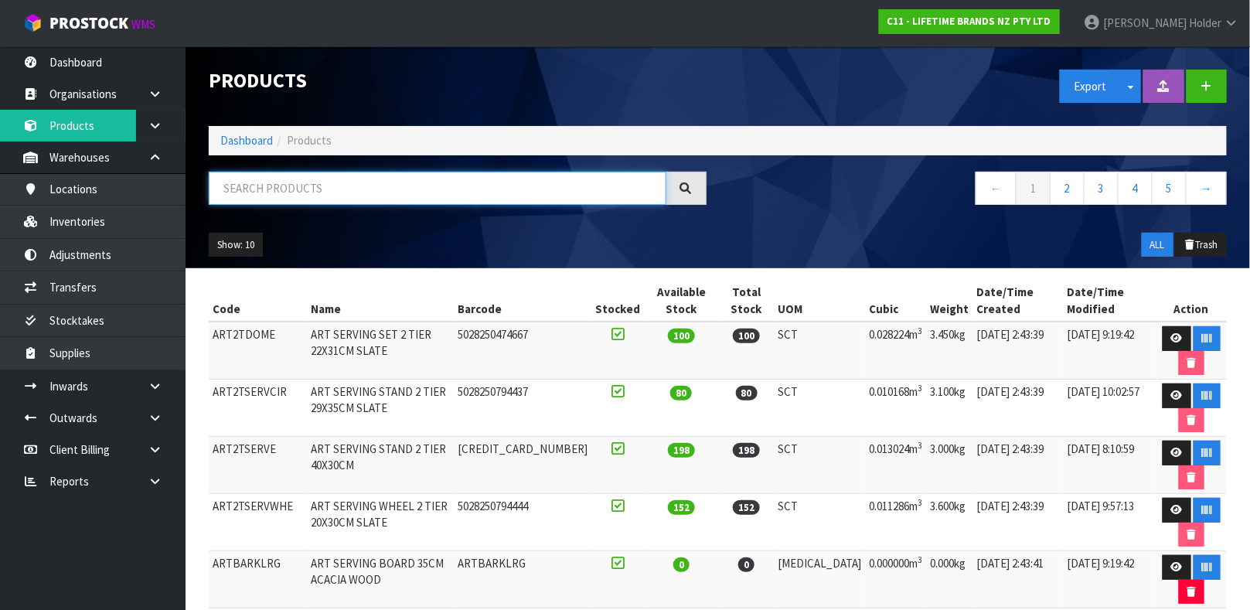
click at [321, 195] on input "text" at bounding box center [438, 188] width 458 height 33
type input "5057982074524"
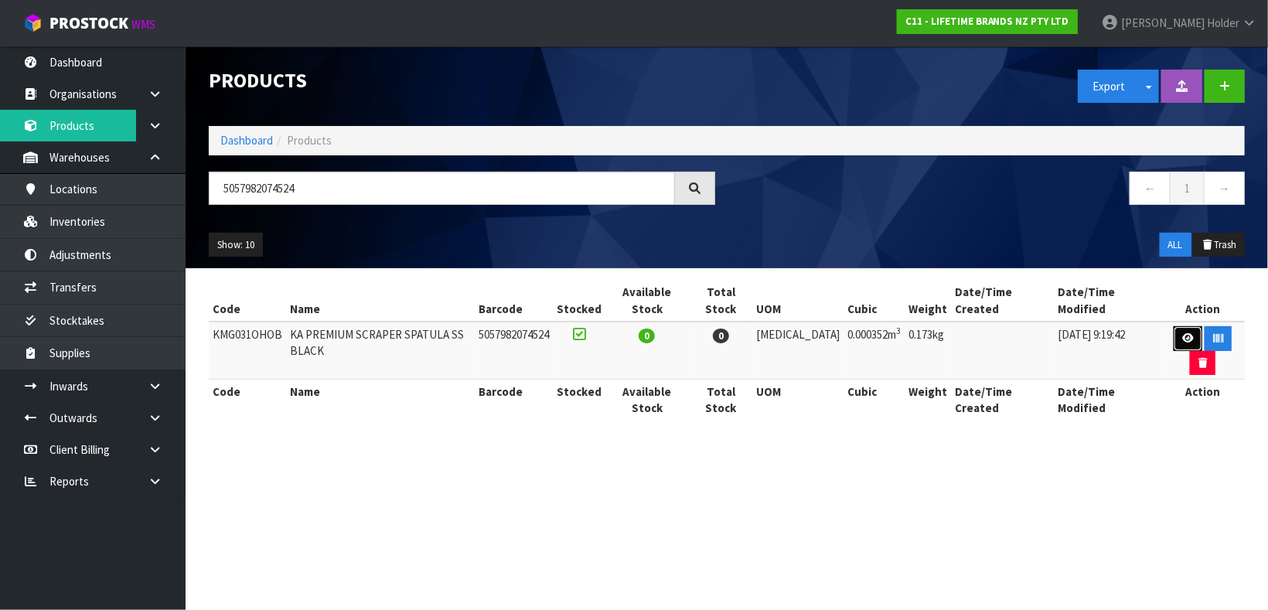
click at [1182, 333] on icon at bounding box center [1188, 338] width 12 height 10
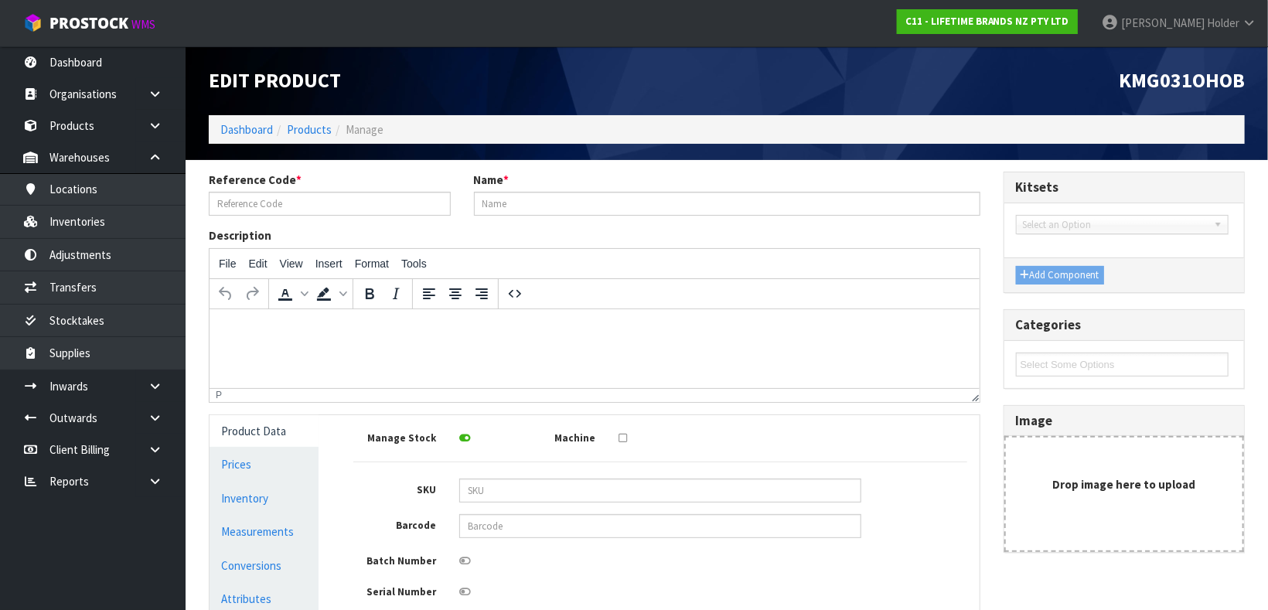
type input "KMG031OHOB"
type input "KA PREMIUM SCRAPER SPATULA SS BLACK"
type input "5057982074524"
type input "5.6"
type input "2"
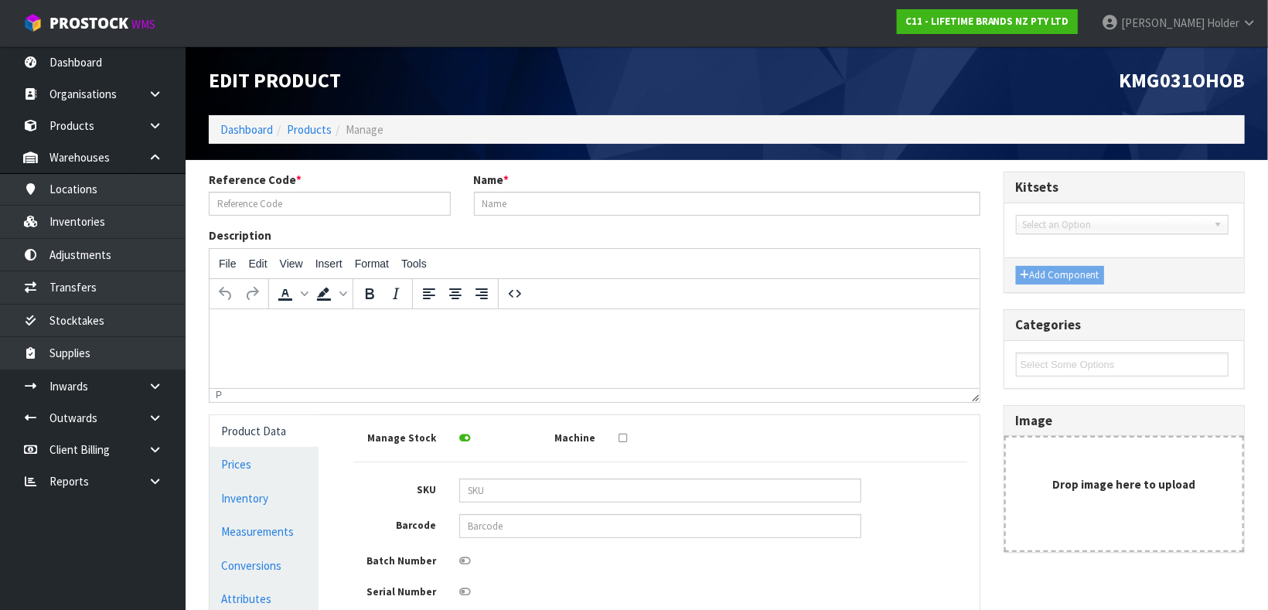
type input "31.4"
type input "0.000352"
type input "0.173"
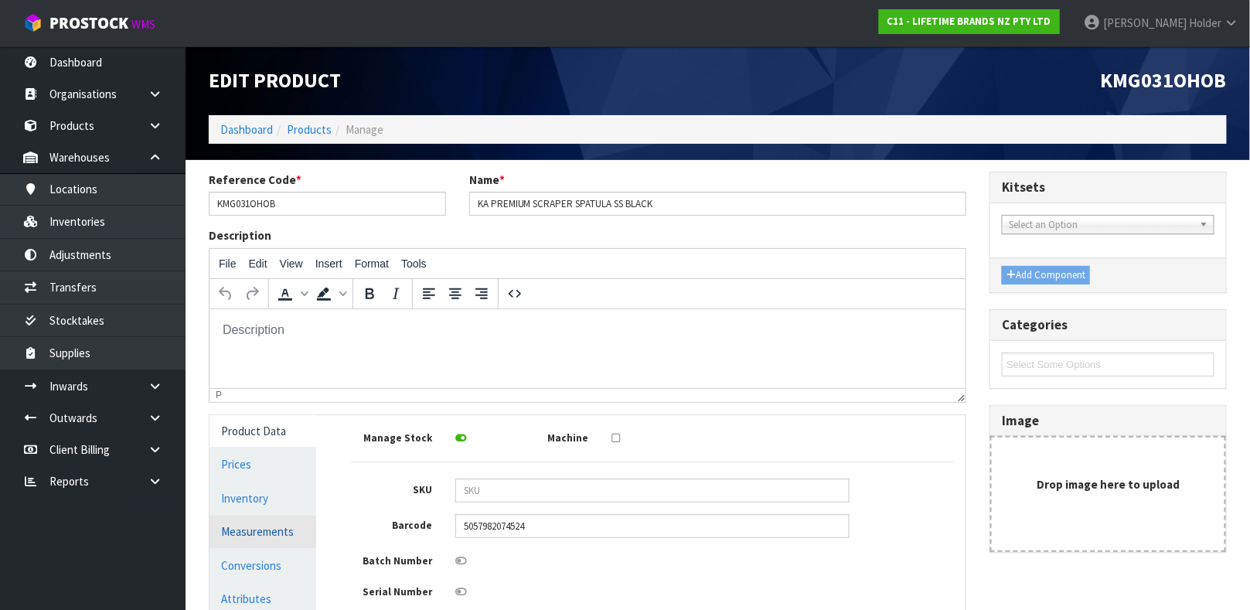
click at [284, 543] on link "Measurements" at bounding box center [262, 532] width 107 height 32
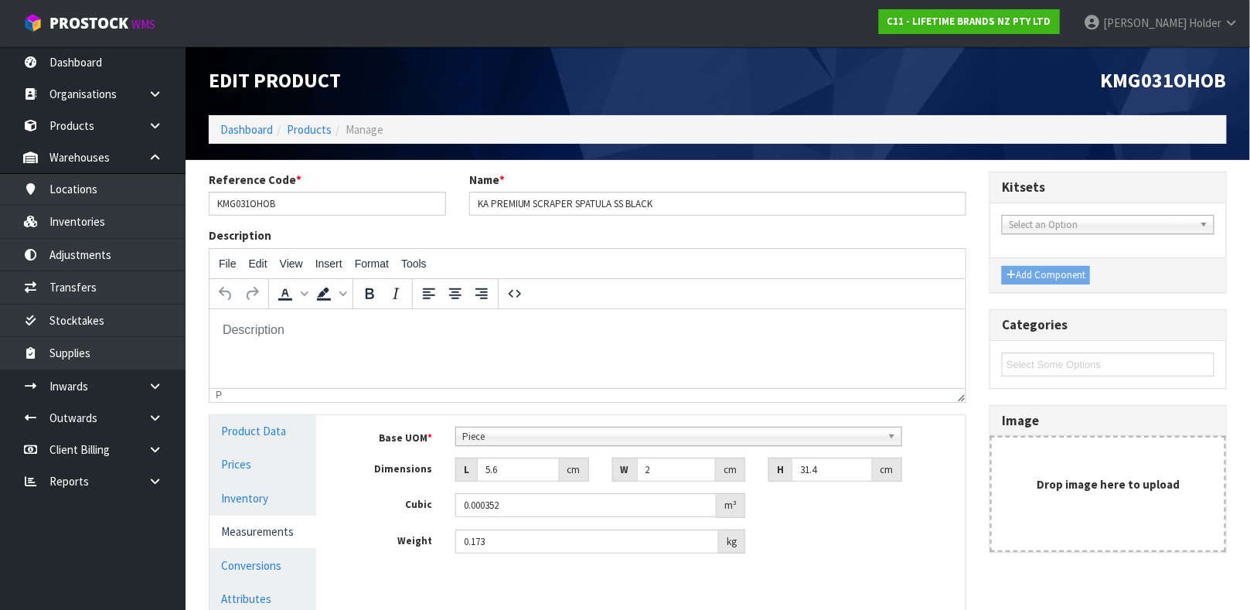
scroll to position [116, 0]
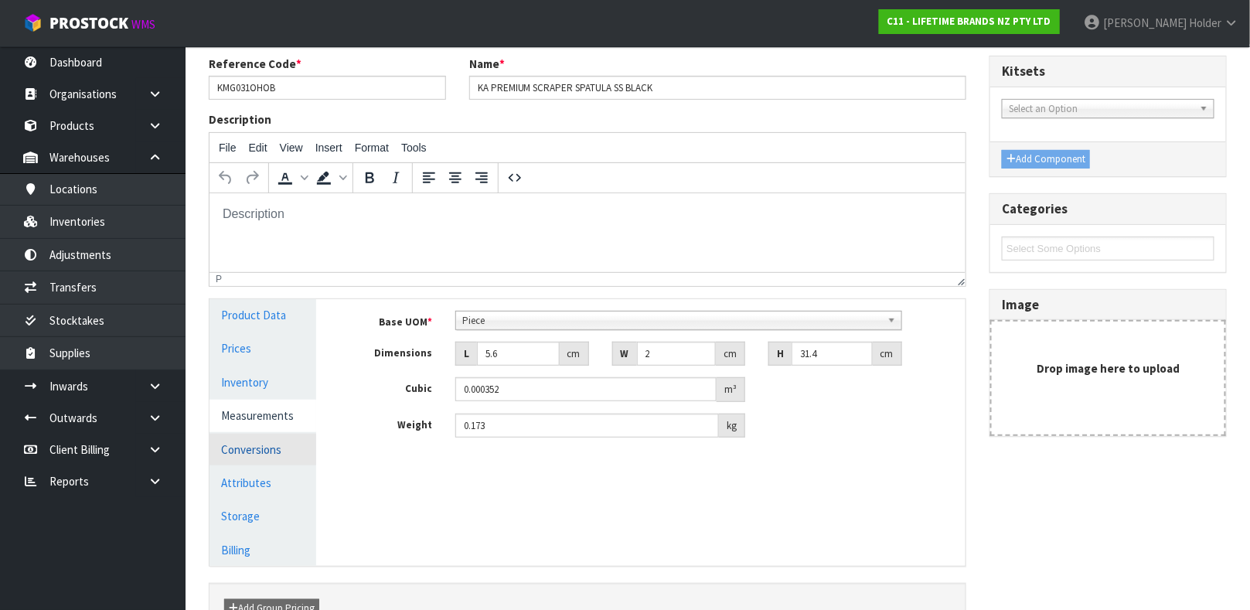
click at [254, 447] on link "Conversions" at bounding box center [262, 450] width 107 height 32
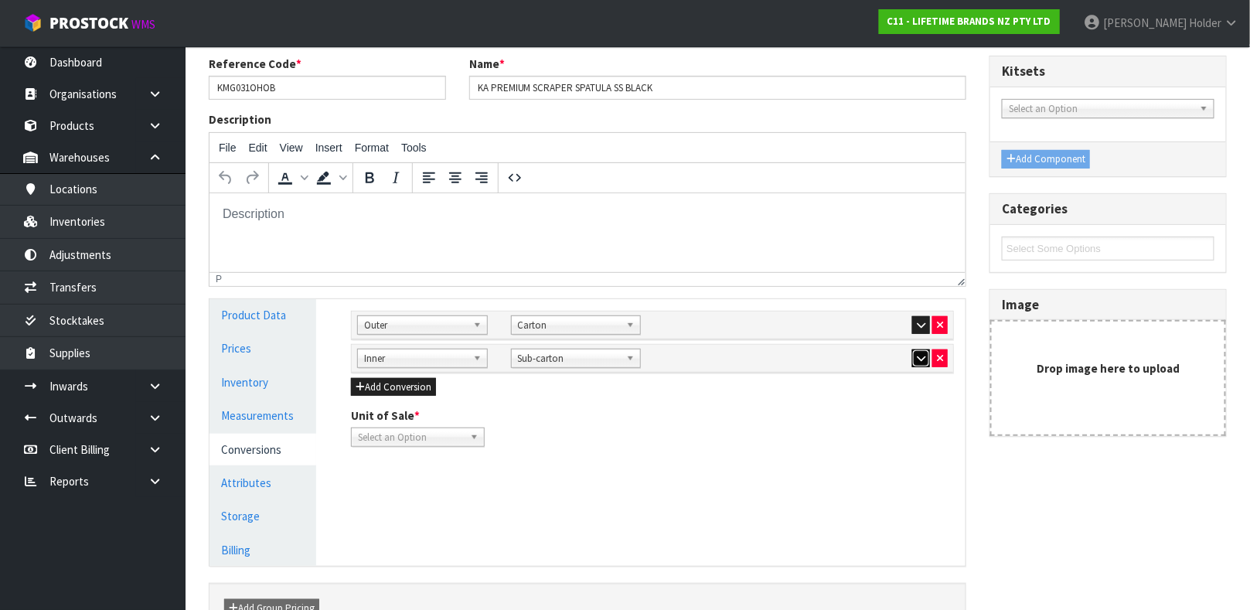
click at [917, 349] on button "button" at bounding box center [921, 358] width 18 height 19
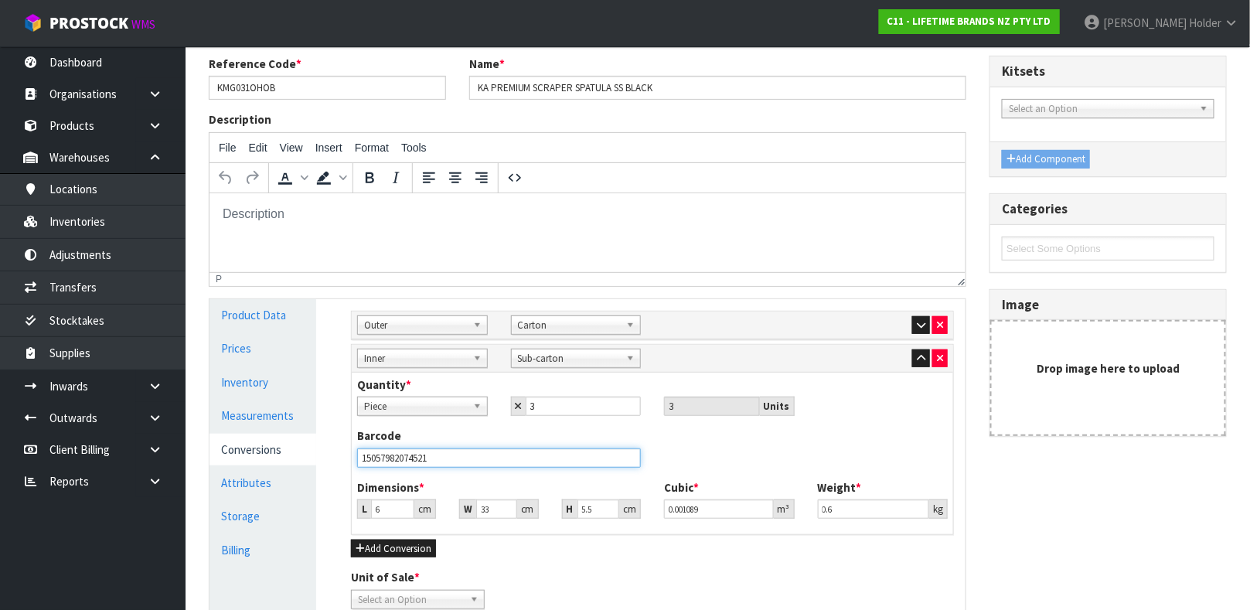
click at [503, 455] on input "15057982074521" at bounding box center [499, 457] width 284 height 19
drag, startPoint x: 380, startPoint y: 512, endPoint x: 268, endPoint y: 482, distance: 115.1
click at [268, 482] on div "Product Data Prices Inventory Measurements Conversions Attributes Storage Billi…" at bounding box center [587, 460] width 779 height 322
type input "3"
type input "0.000545"
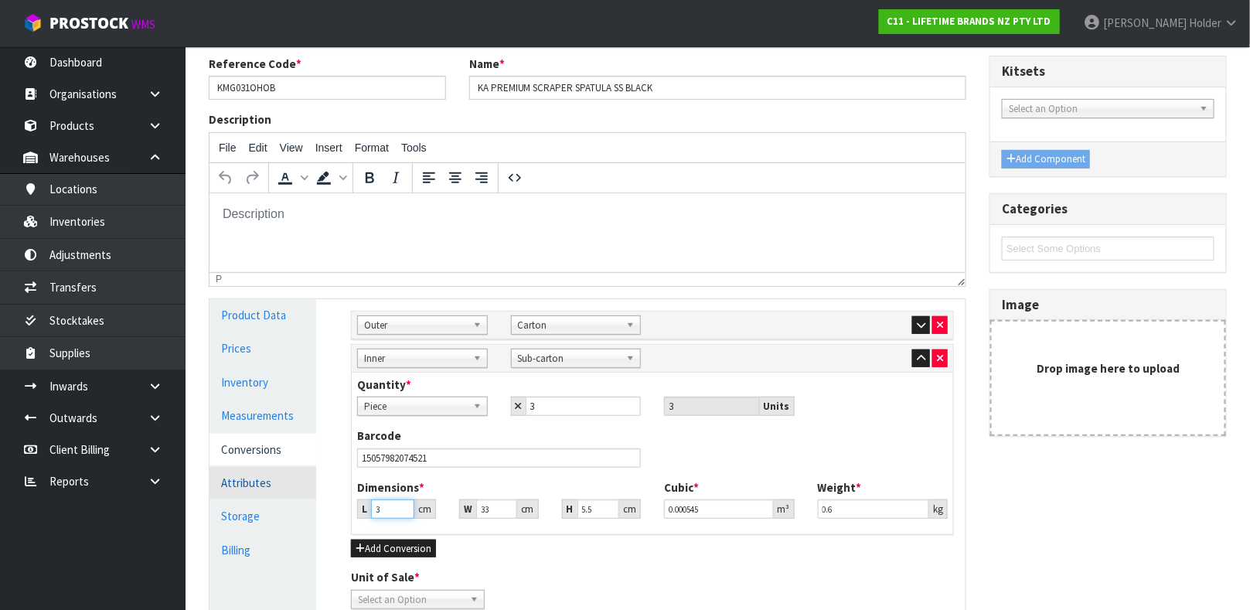
type input "34"
type input "0.006171"
type input "34"
type input "7"
type input "0.001309"
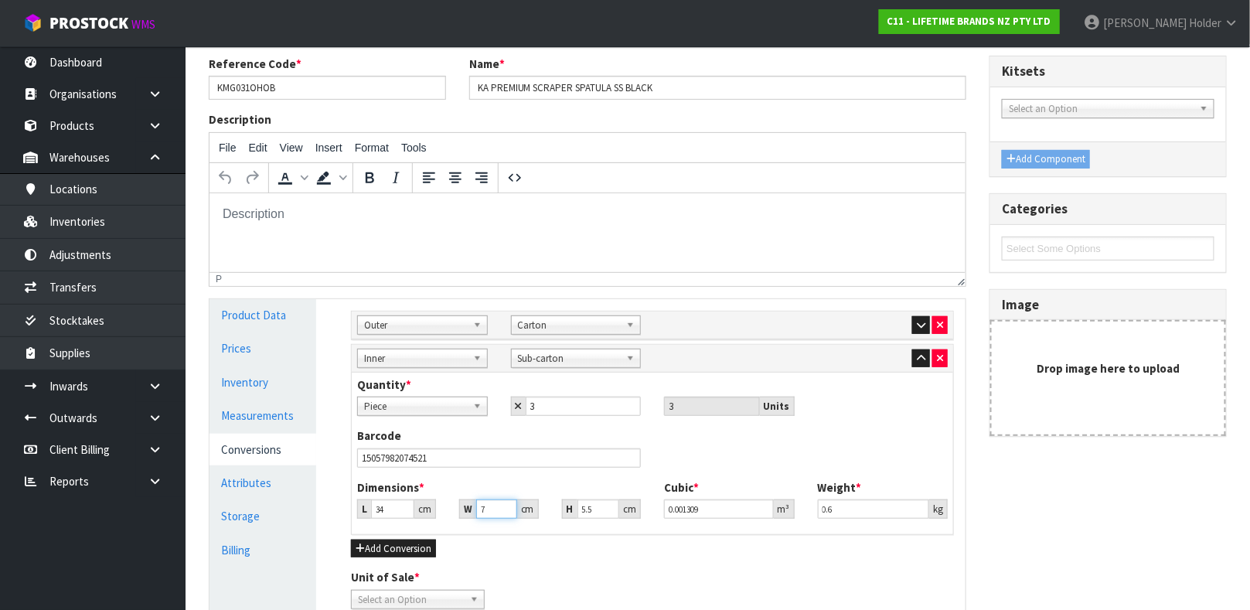
type input "7"
type input "5.497"
type input "0.001308"
drag, startPoint x: 604, startPoint y: 514, endPoint x: 555, endPoint y: 512, distance: 49.5
type input "5.495"
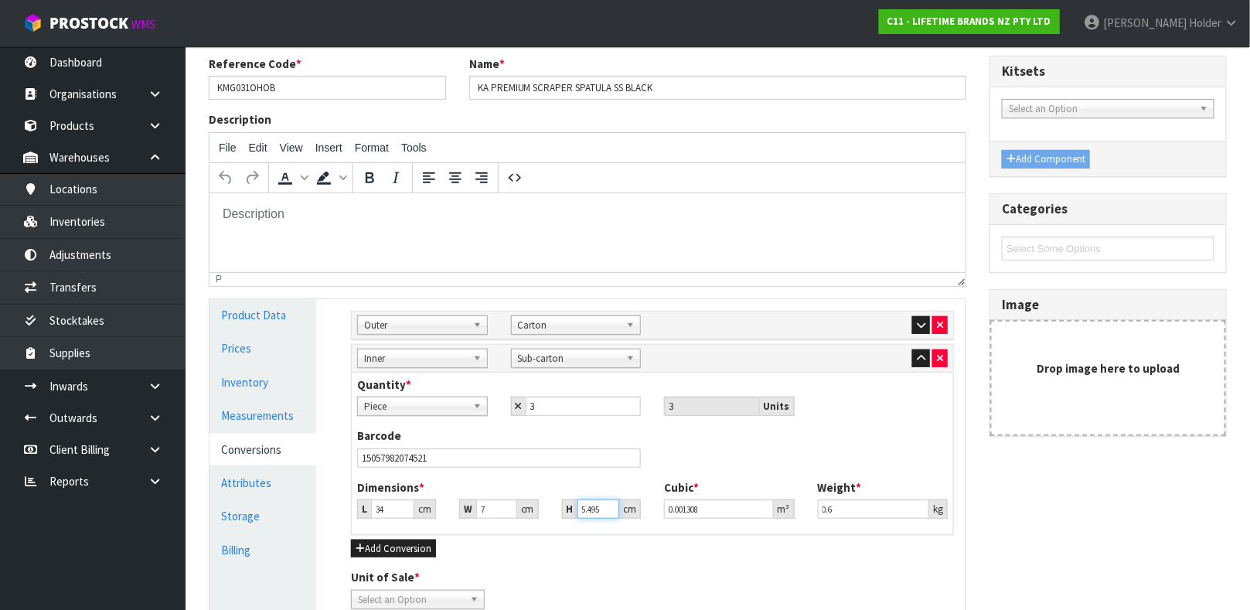
click at [577, 512] on input "5.495" at bounding box center [598, 508] width 42 height 19
click at [599, 512] on input "5.495" at bounding box center [598, 508] width 42 height 19
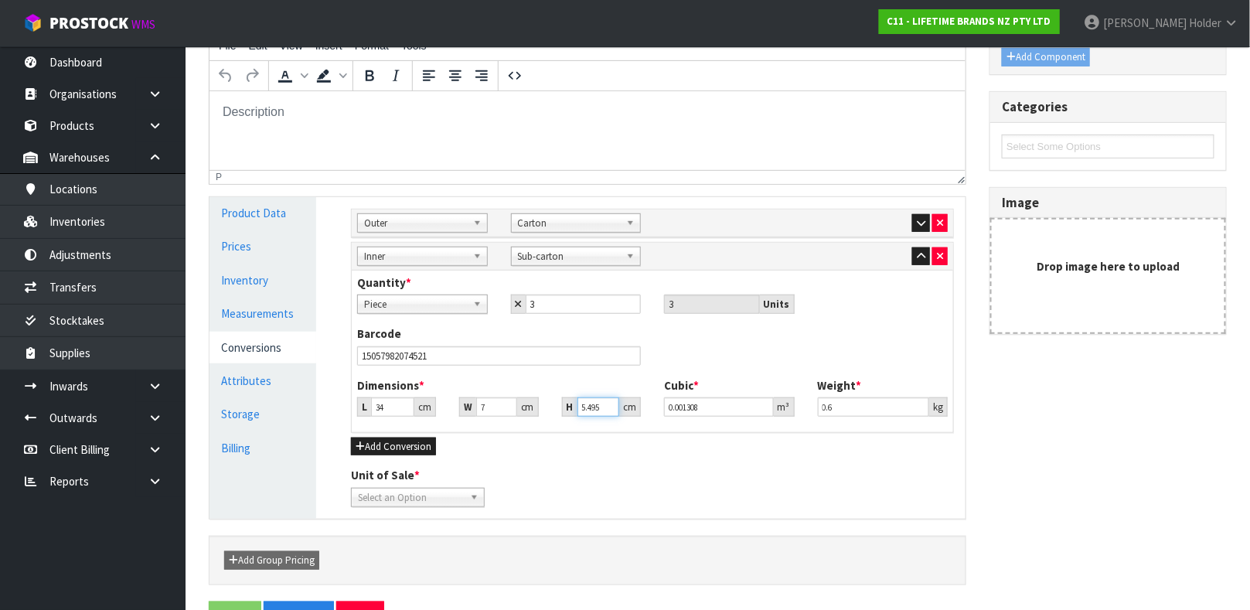
scroll to position [232, 0]
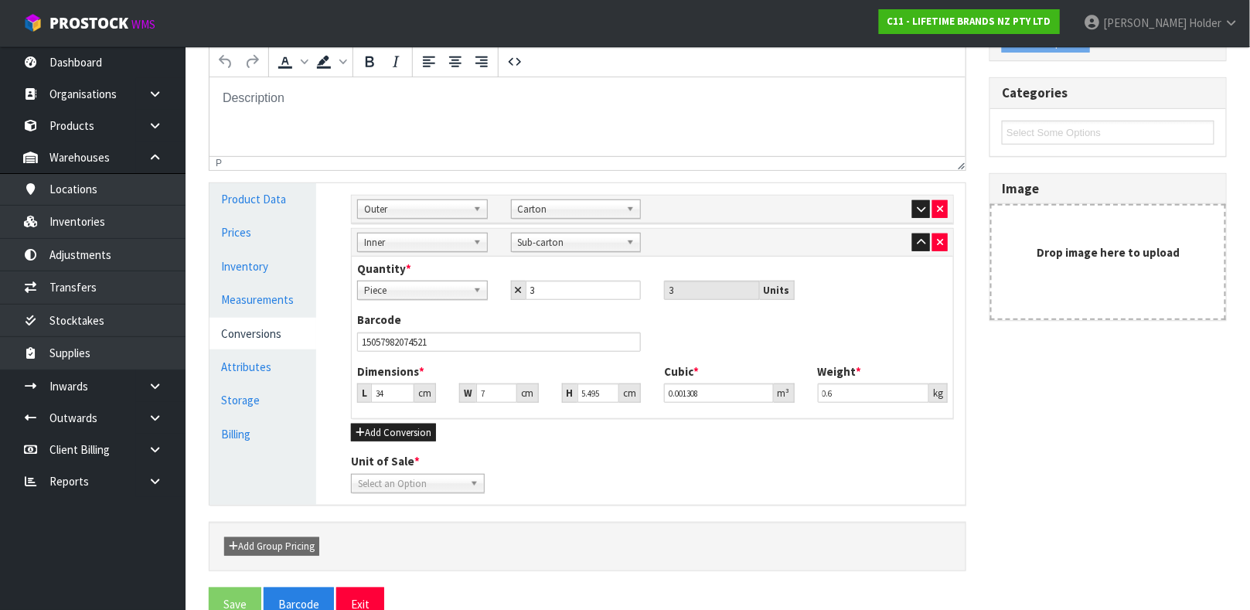
click at [446, 489] on span "Select an Option" at bounding box center [411, 484] width 106 height 19
click at [441, 531] on li "Piece" at bounding box center [418, 527] width 126 height 19
click at [908, 238] on div at bounding box center [883, 242] width 131 height 19
click at [913, 238] on button "button" at bounding box center [921, 242] width 18 height 19
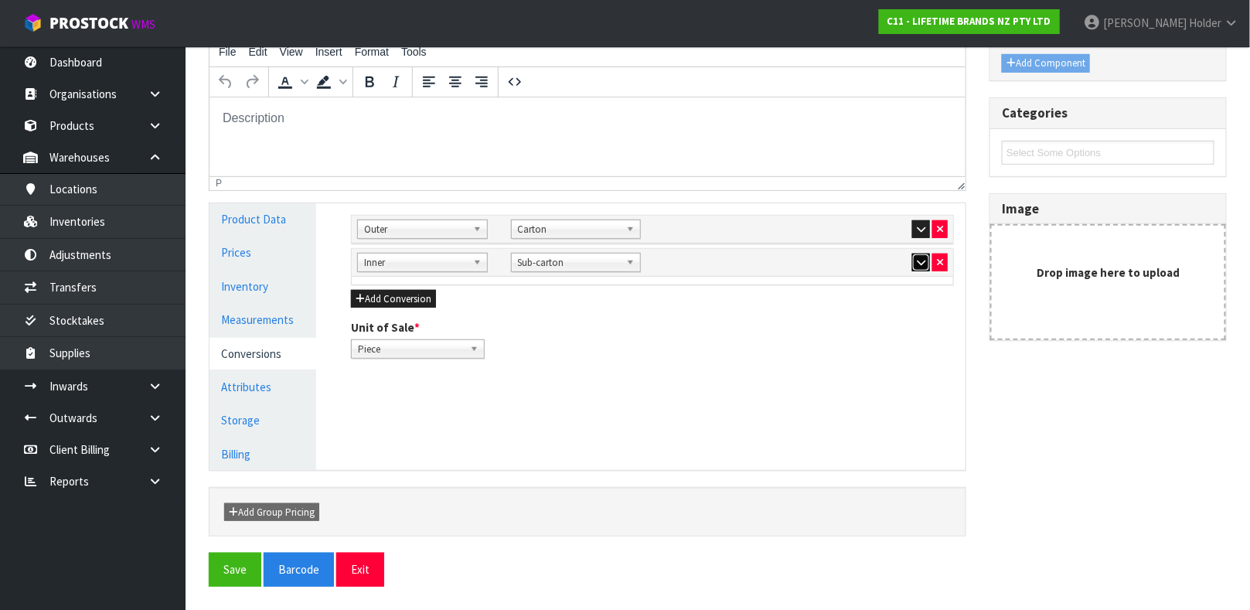
scroll to position [211, 0]
click at [914, 222] on button "button" at bounding box center [921, 230] width 18 height 19
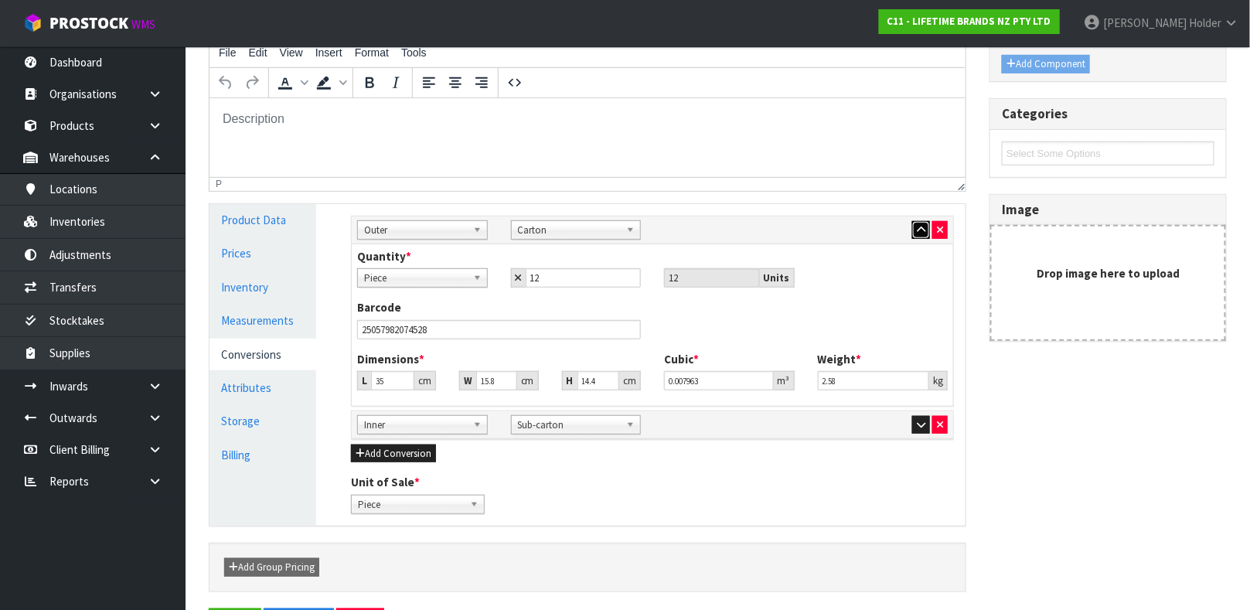
click at [917, 225] on icon "button" at bounding box center [921, 230] width 9 height 10
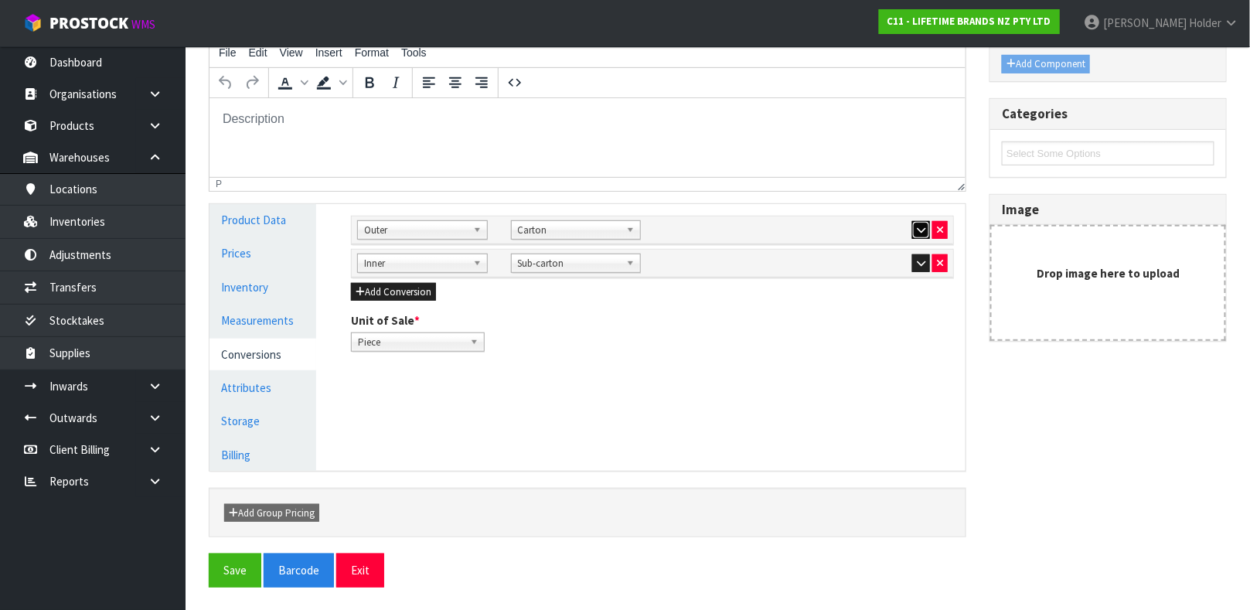
click at [917, 225] on icon "button" at bounding box center [921, 230] width 9 height 10
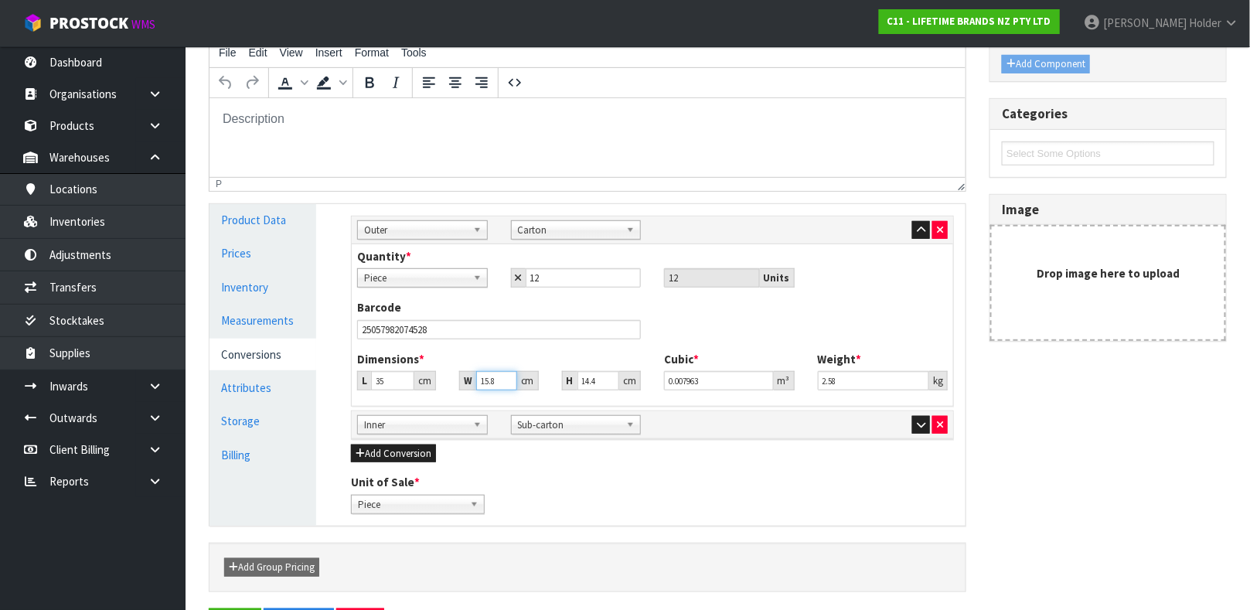
click at [495, 383] on input "15.8" at bounding box center [496, 380] width 40 height 19
type input "1"
type input "0.000504"
type input "16"
type input "0.008064"
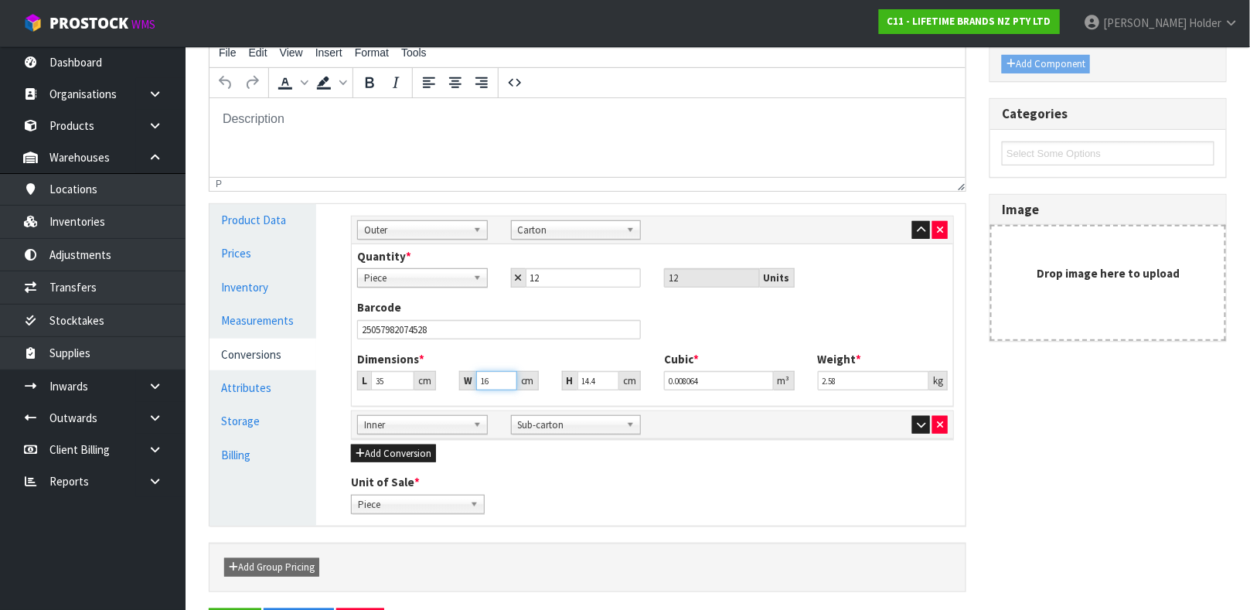
type input "16"
type input "1"
type input "0.00056"
type input "16"
type input "0.00896"
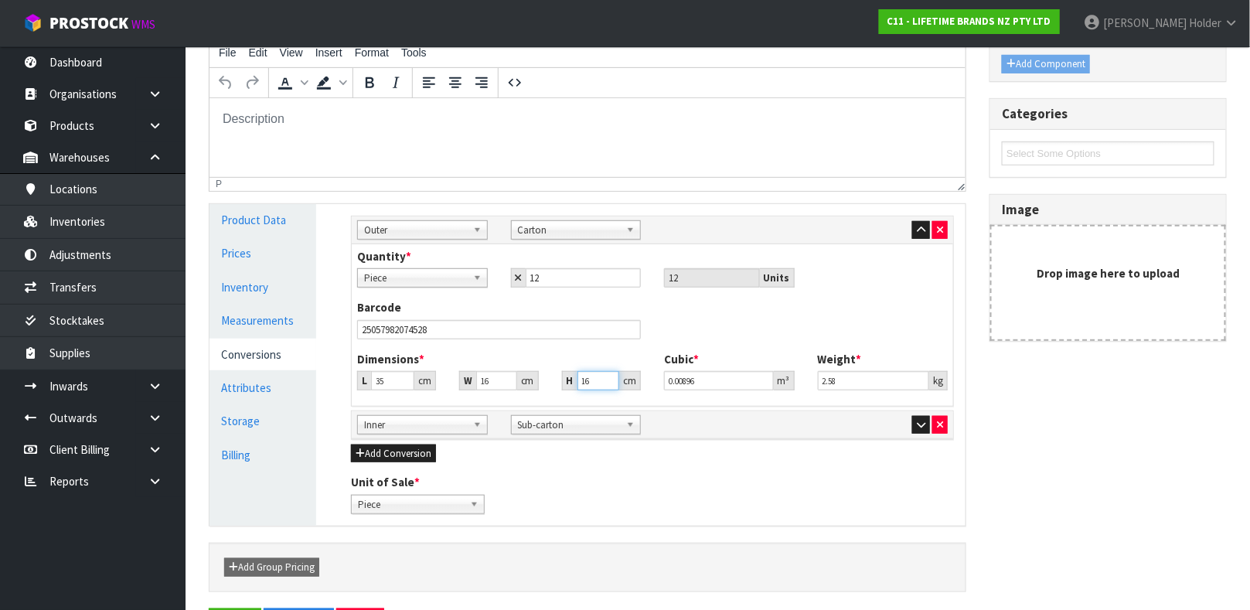
type input "1"
type input "0.00056"
type input "14"
type input "0.00784"
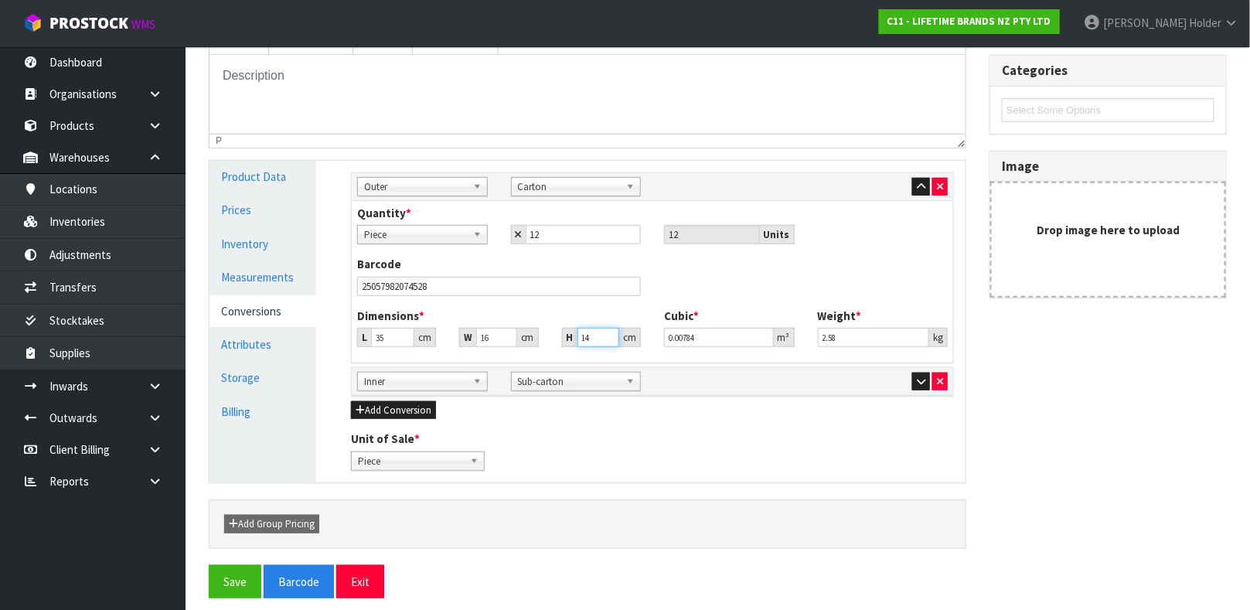
scroll to position [267, 0]
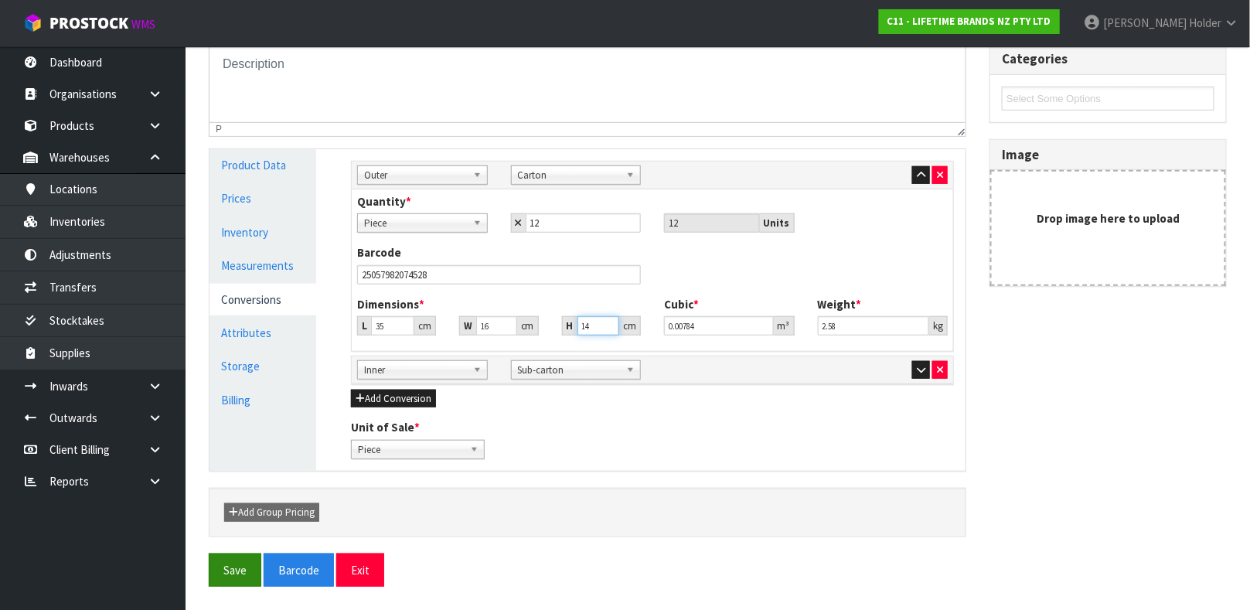
type input "14"
click at [224, 571] on button "Save" at bounding box center [235, 569] width 53 height 33
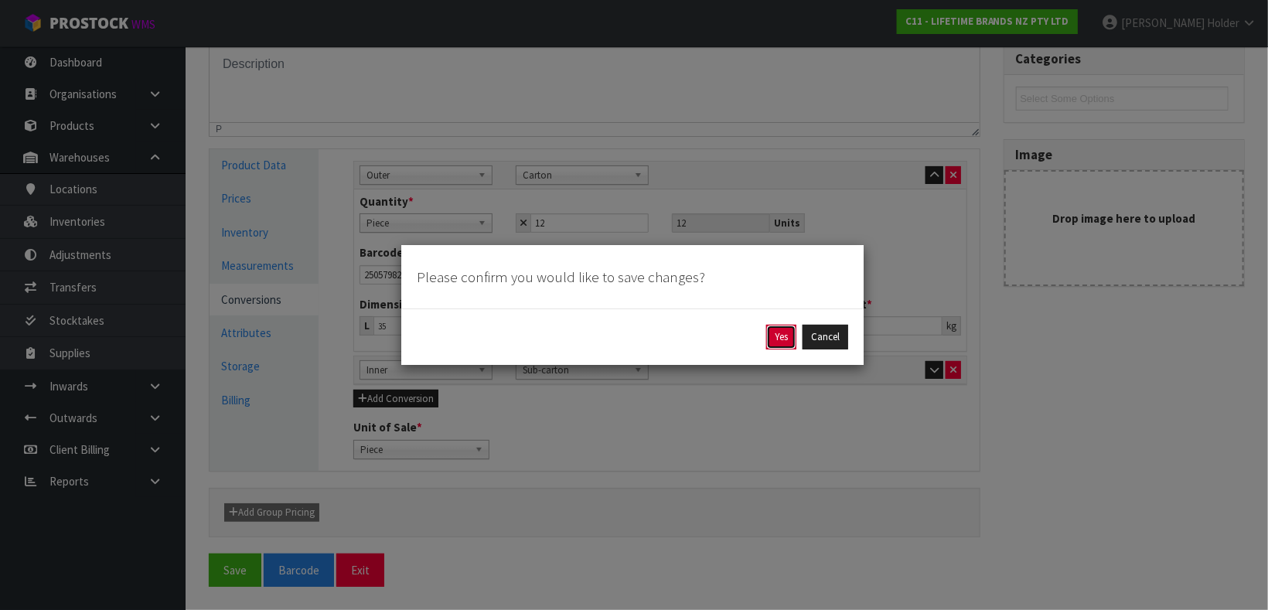
click at [786, 339] on button "Yes" at bounding box center [781, 337] width 30 height 25
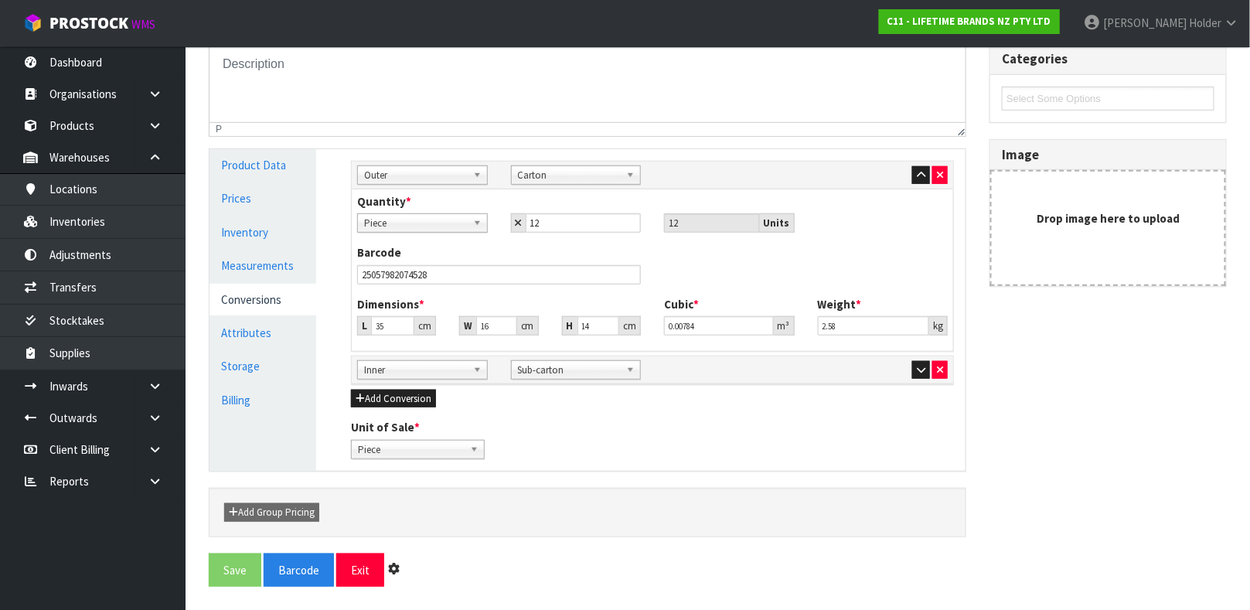
scroll to position [0, 0]
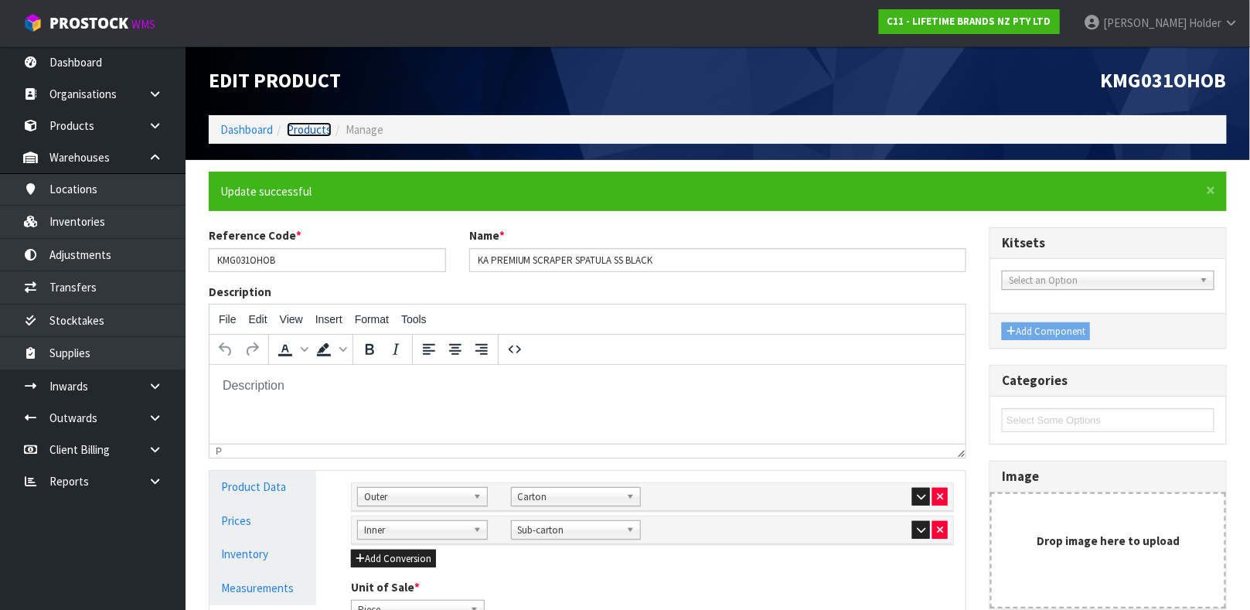
click at [309, 134] on link "Products" at bounding box center [309, 129] width 45 height 15
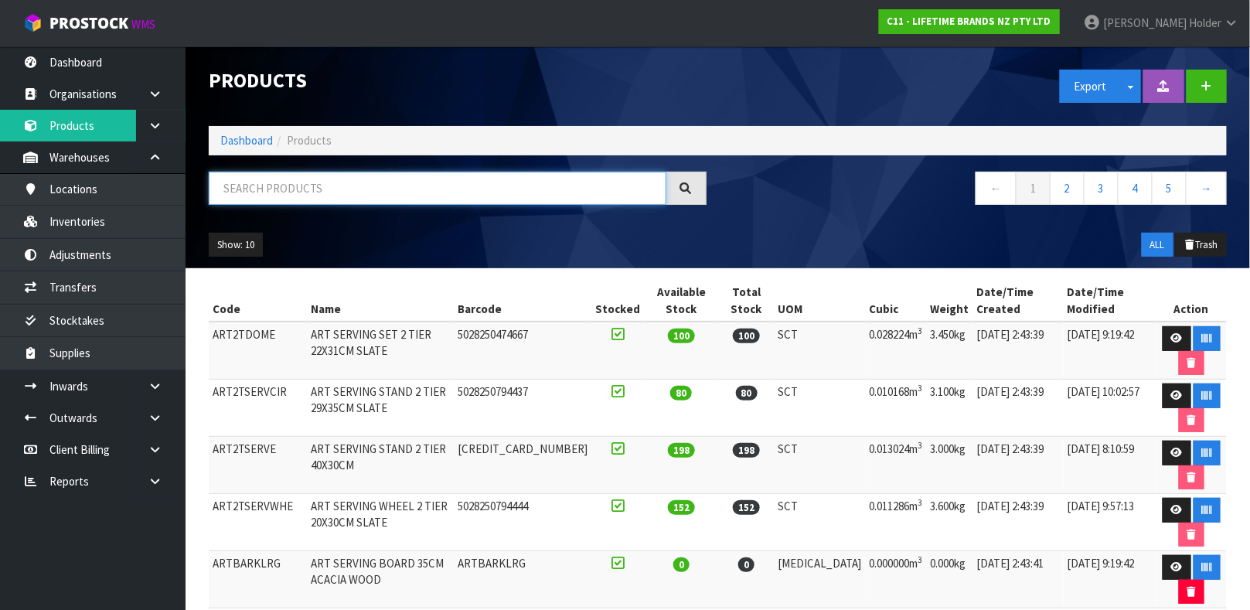
click at [373, 192] on input "text" at bounding box center [438, 188] width 458 height 33
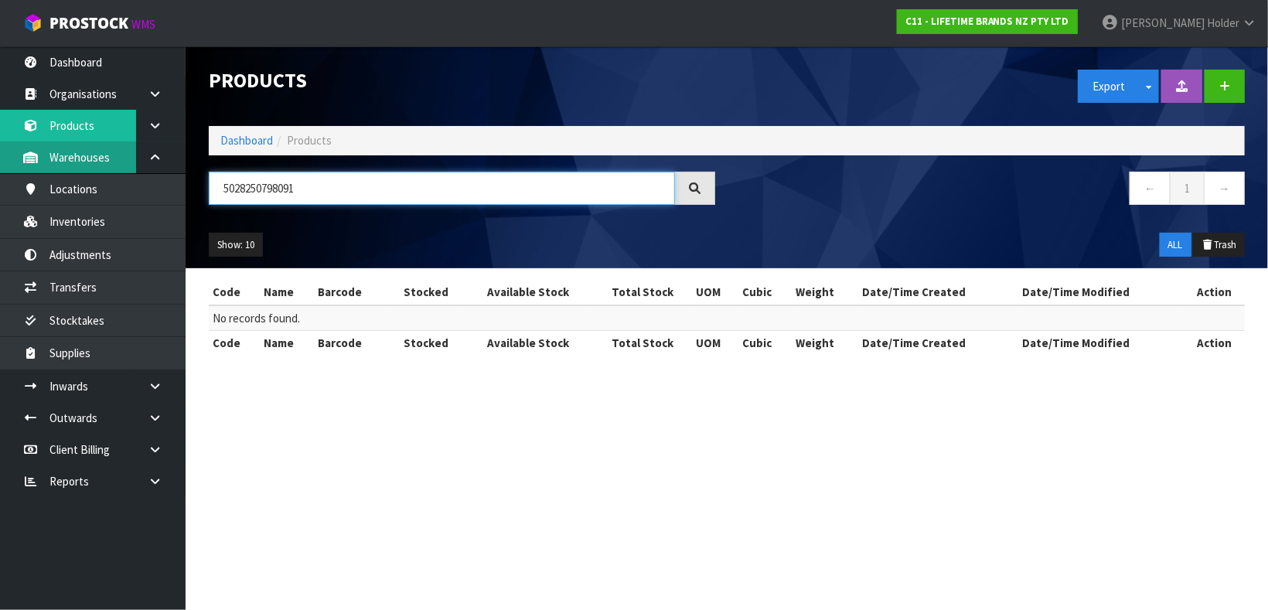
drag, startPoint x: 373, startPoint y: 192, endPoint x: 2, endPoint y: 155, distance: 372.9
click at [0, 187] on body "Toggle navigation ProStock WMS C11 - LIFETIME BRANDS NZ PTY LTD [PERSON_NAME] L…" at bounding box center [634, 305] width 1268 height 610
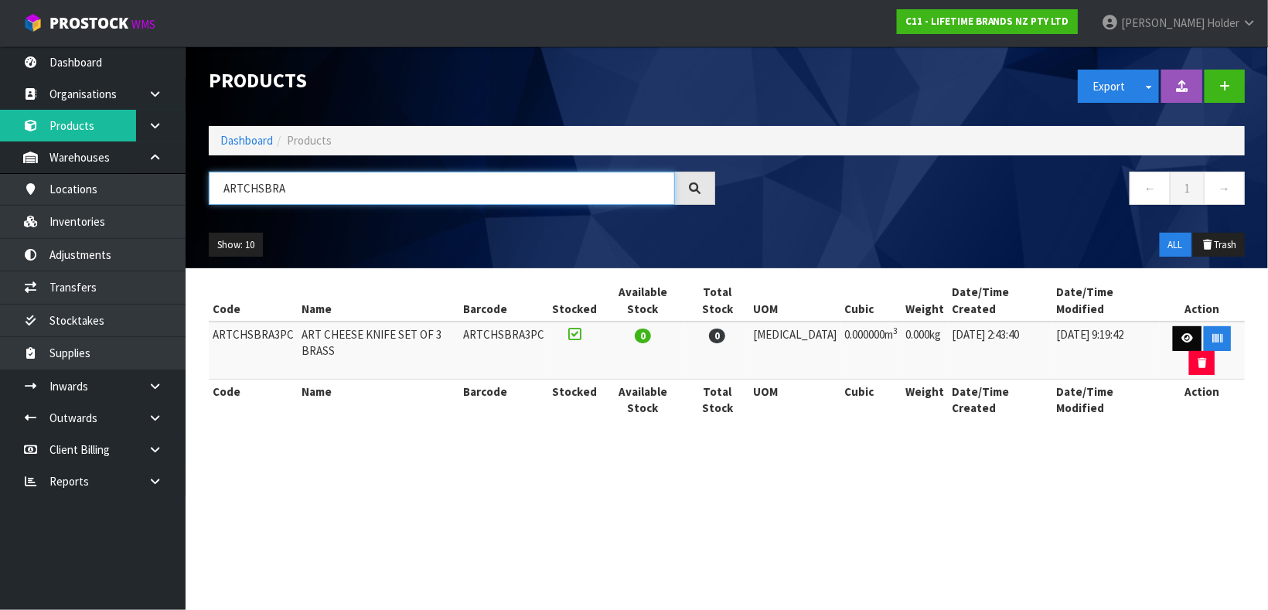
type input "ARTCHSBRA"
click at [1173, 326] on link at bounding box center [1187, 338] width 29 height 25
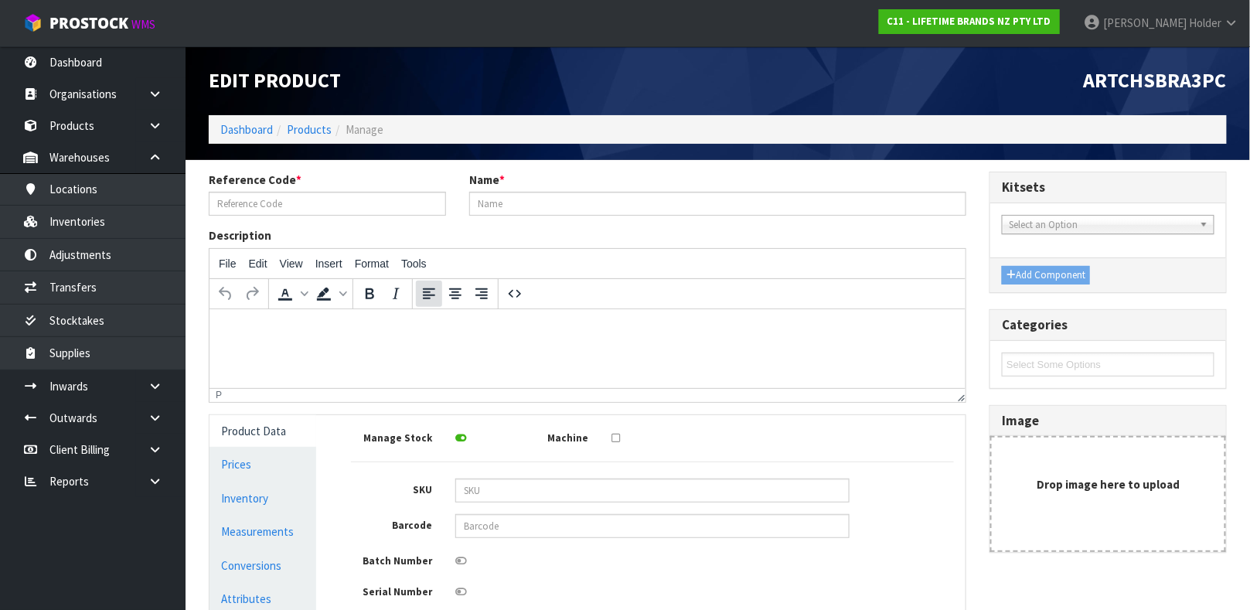
type input "ARTCHSBRA3PC"
type input "ART CHEESE KNIFE SET OF 3 BRASS"
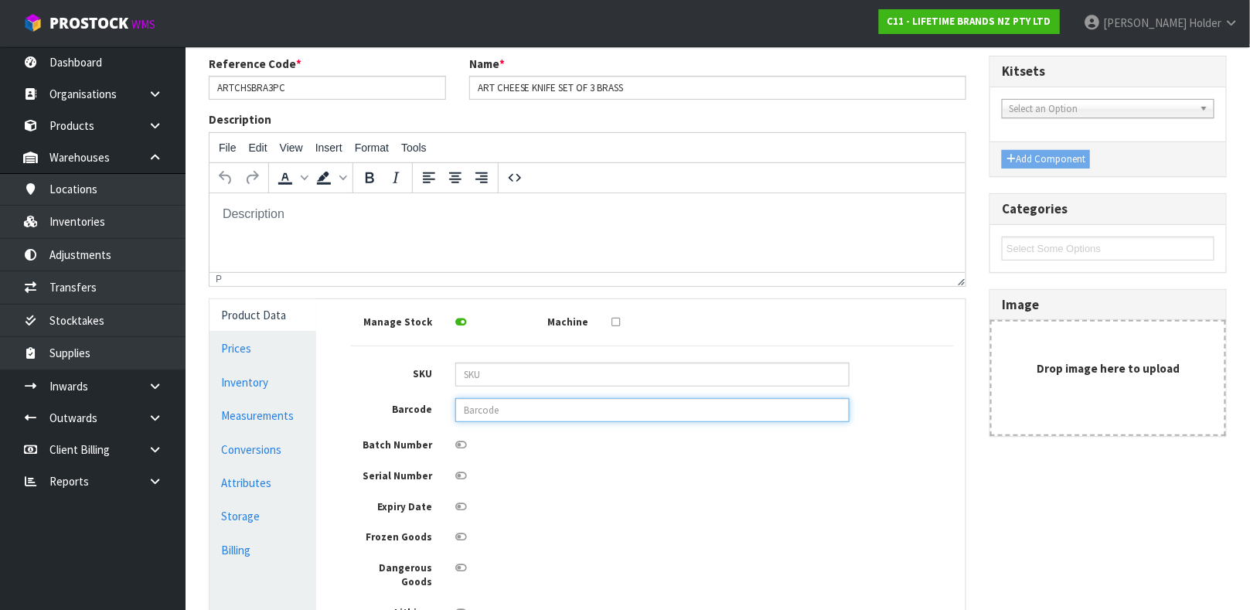
click at [488, 409] on input "text" at bounding box center [652, 410] width 394 height 24
type input "5028250798091"
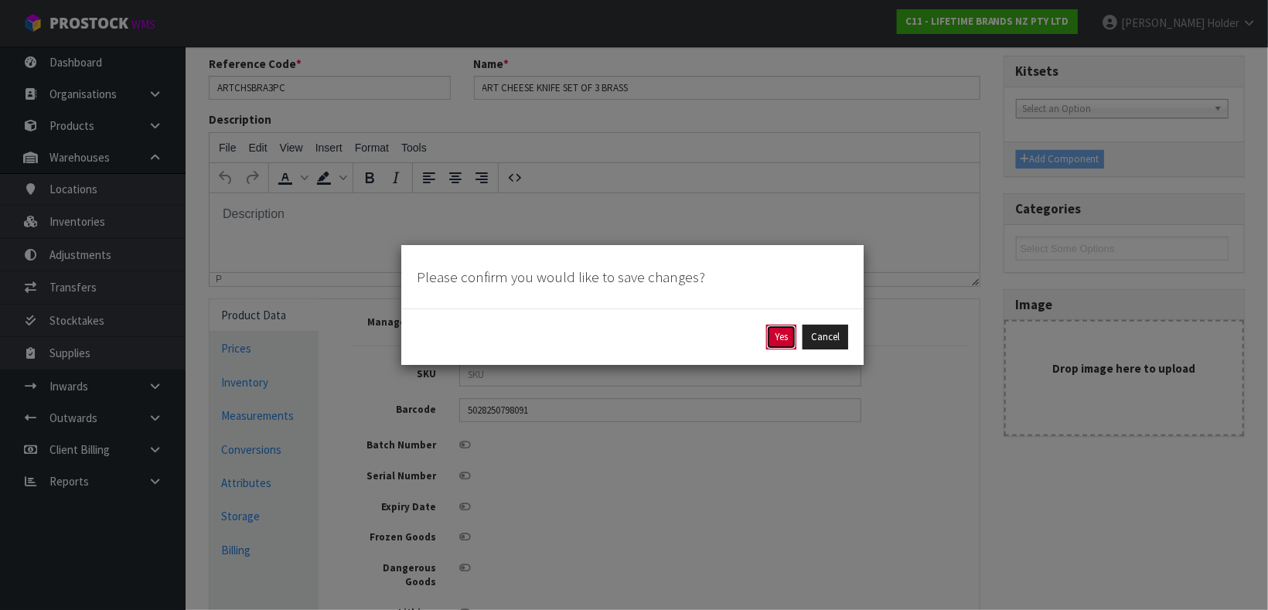
click at [774, 332] on button "Yes" at bounding box center [781, 337] width 30 height 25
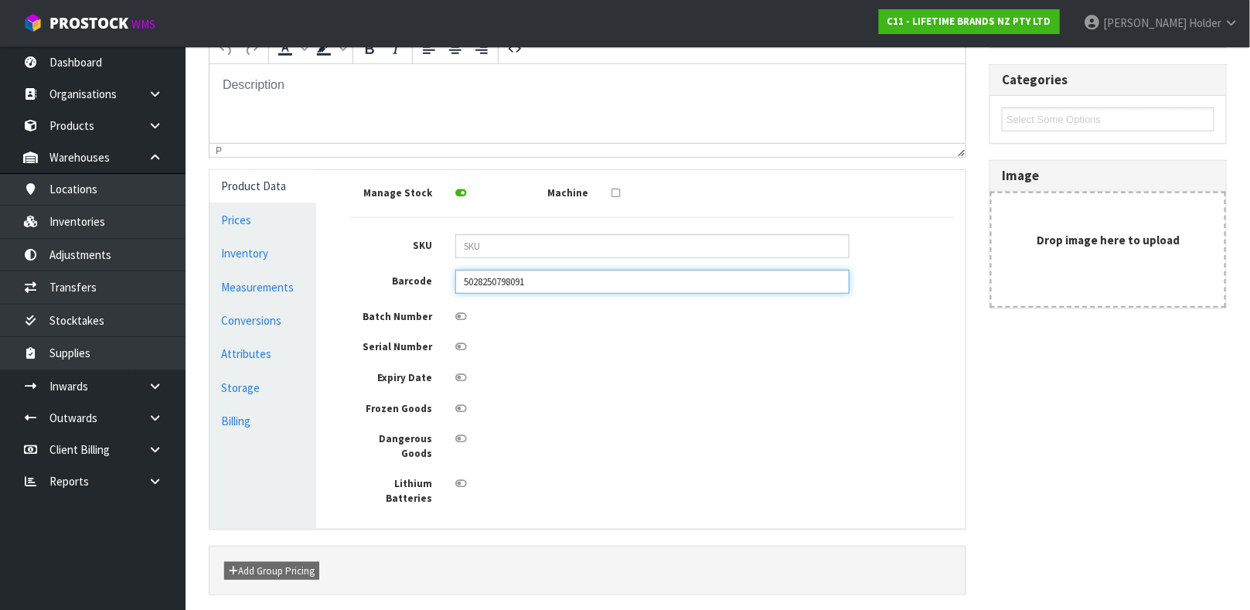
scroll to position [332, 0]
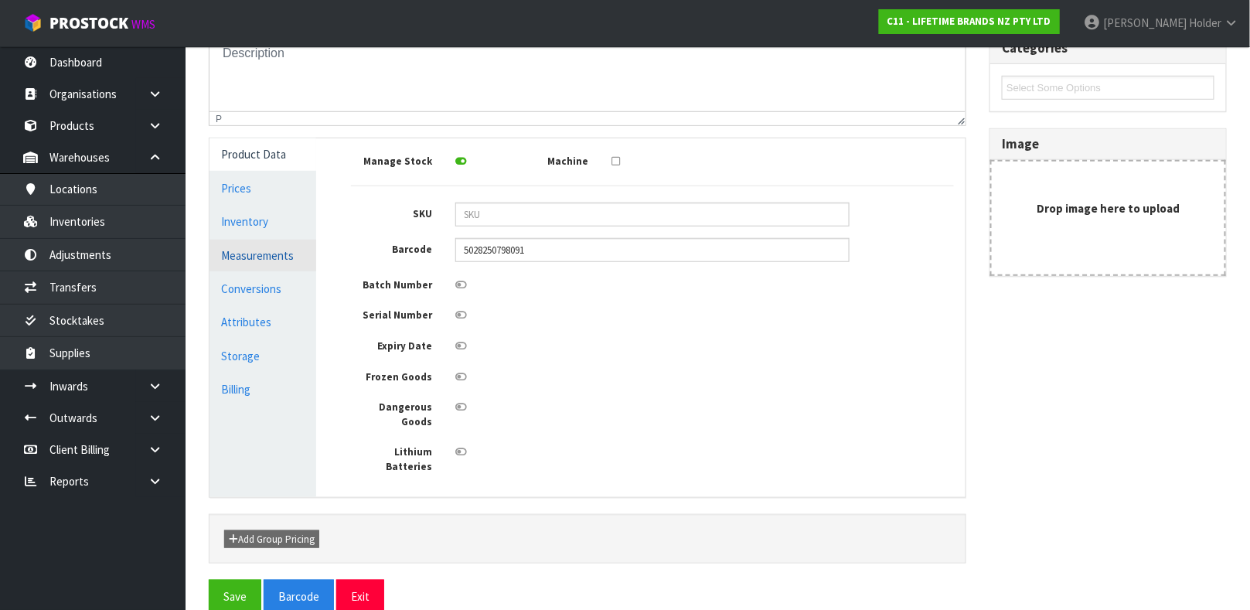
click at [267, 260] on link "Measurements" at bounding box center [262, 256] width 107 height 32
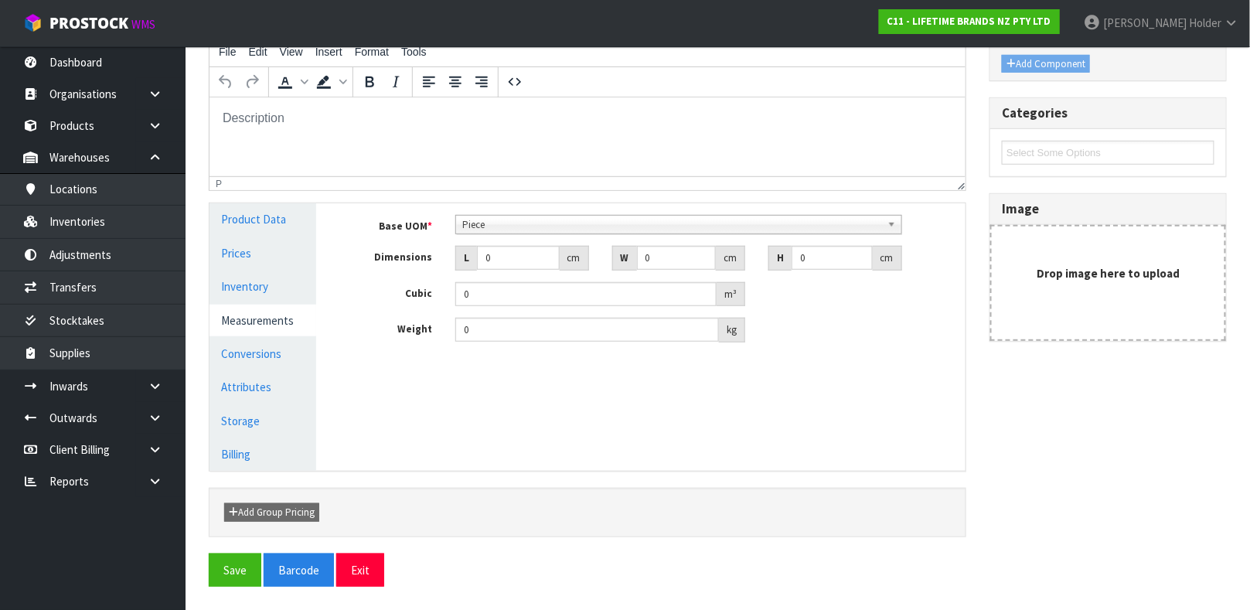
scroll to position [296, 0]
click at [536, 229] on span "Piece" at bounding box center [671, 225] width 419 height 19
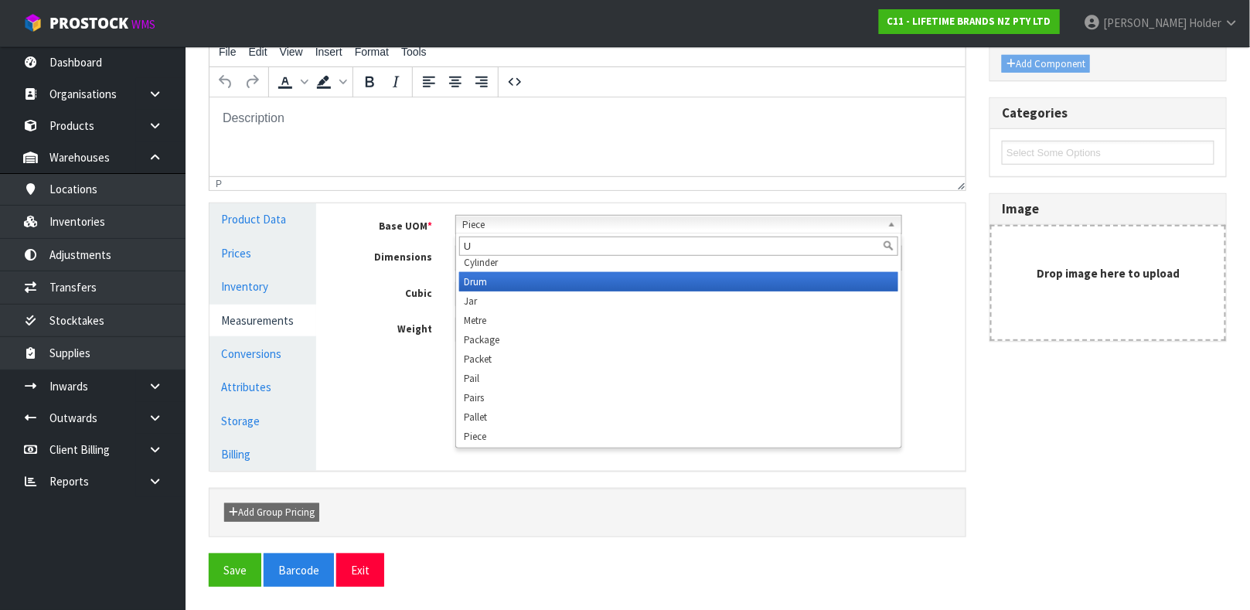
scroll to position [0, 0]
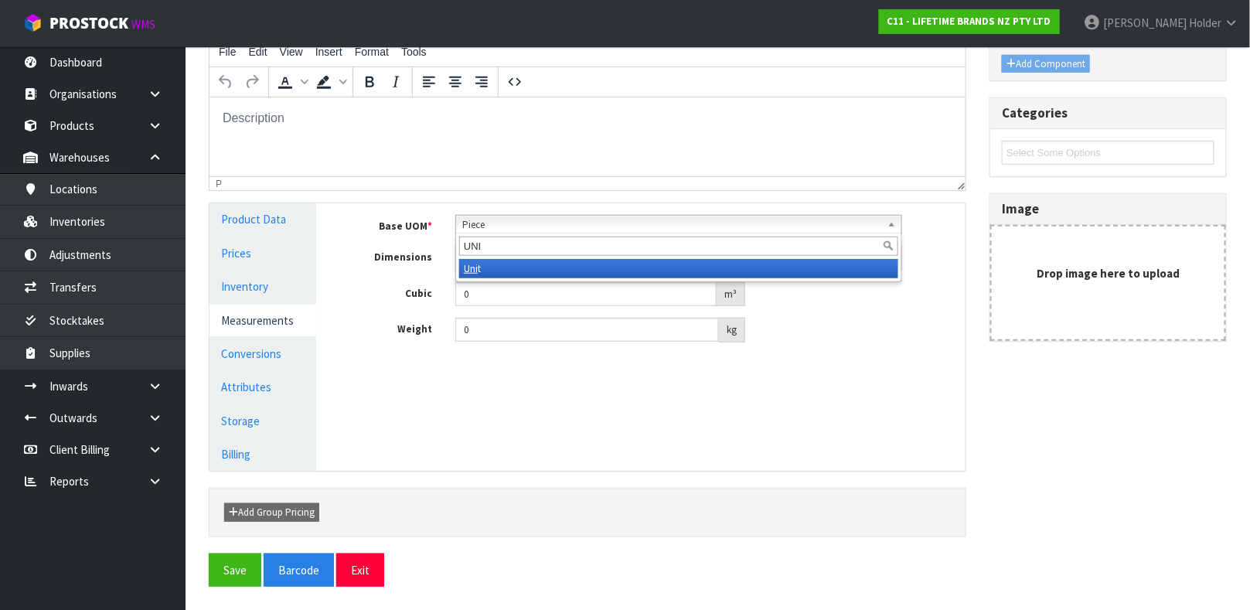
type input "UNI"
click at [499, 259] on li "Uni t" at bounding box center [678, 268] width 439 height 19
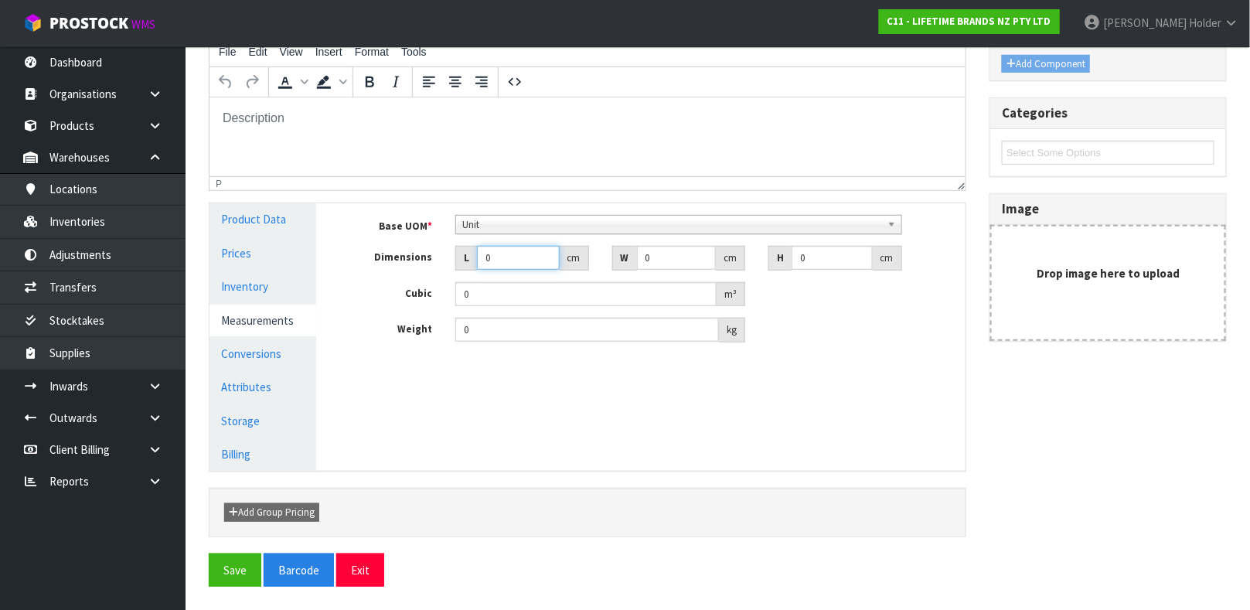
drag, startPoint x: 516, startPoint y: 259, endPoint x: 347, endPoint y: 246, distance: 169.8
click at [347, 246] on div "Dimensions L 0 cm W 0 cm H 0 cm" at bounding box center [652, 258] width 626 height 25
type input "2"
type input "0.000001"
type input "24.5"
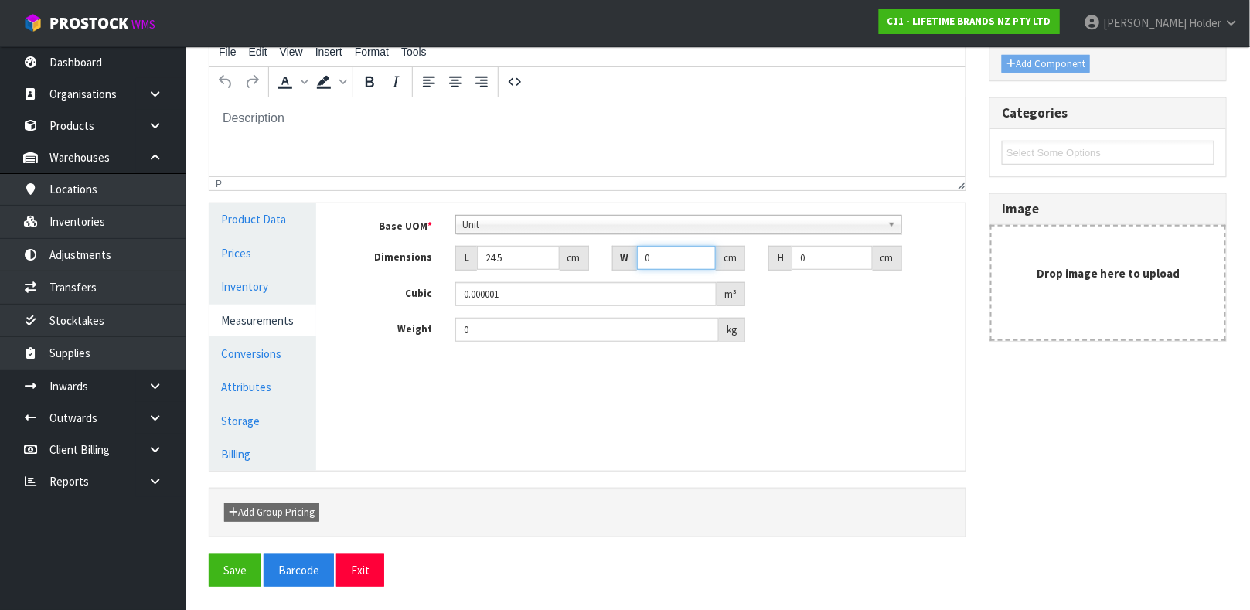
drag, startPoint x: 661, startPoint y: 257, endPoint x: 600, endPoint y: 248, distance: 61.8
click at [601, 248] on div "W 0 cm" at bounding box center [679, 258] width 157 height 25
drag, startPoint x: 665, startPoint y: 257, endPoint x: 651, endPoint y: 256, distance: 13.9
click at [651, 256] on input "1.6" at bounding box center [677, 258] width 80 height 24
type input "16"
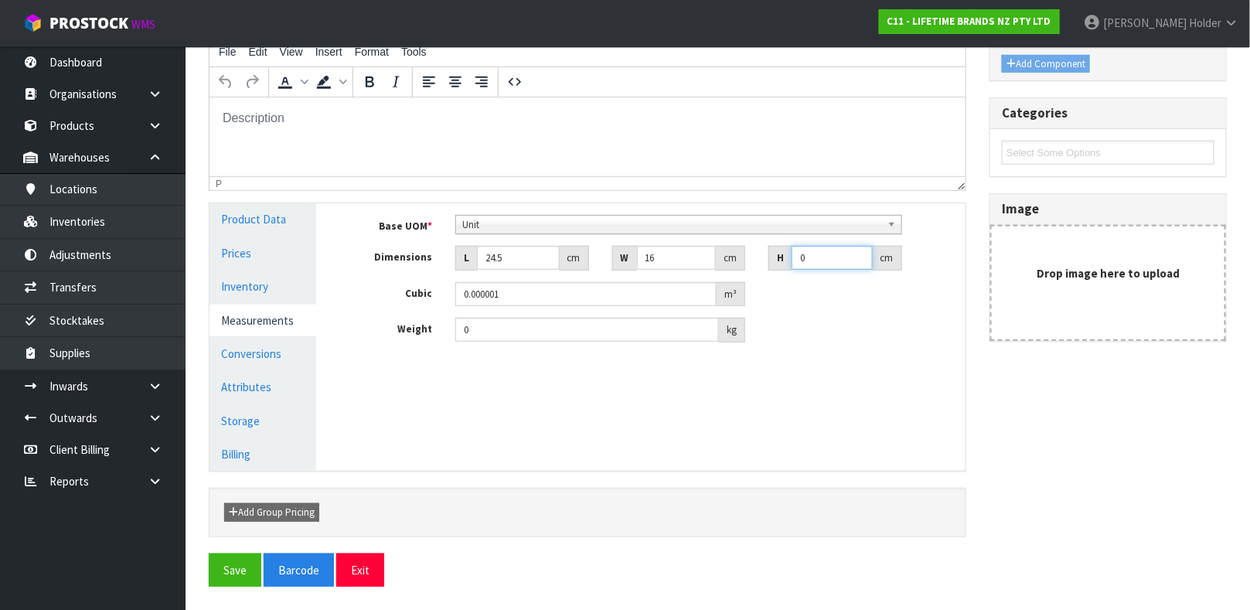
click at [828, 262] on input "0" at bounding box center [831, 258] width 81 height 24
type input "3"
type input "0.001176"
type input "3"
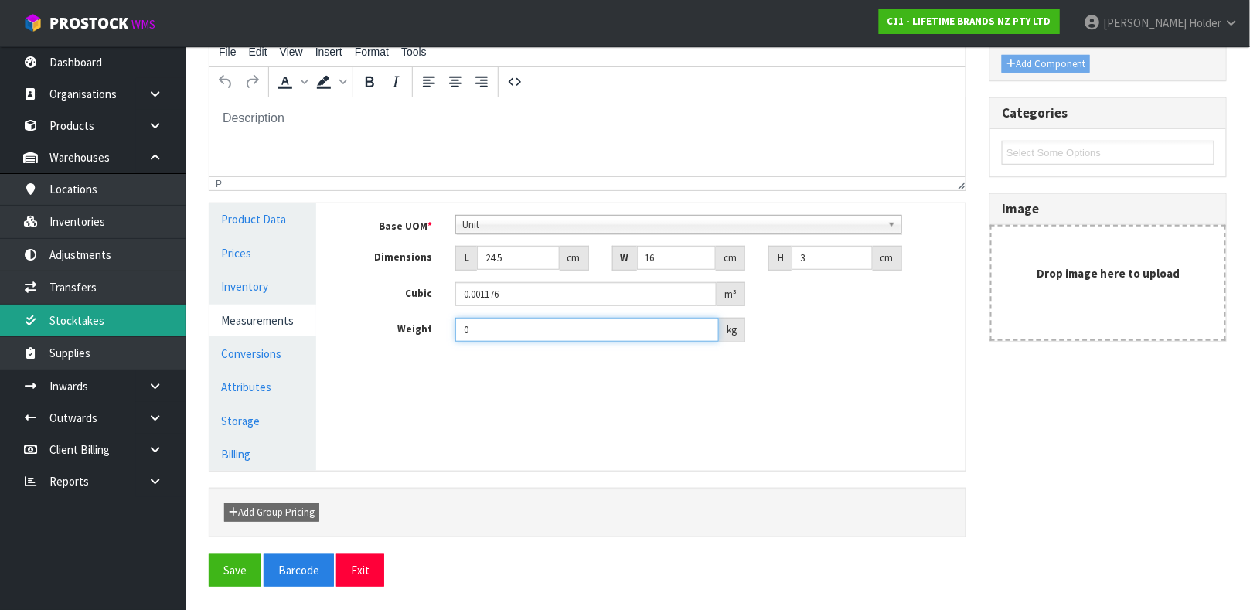
drag, startPoint x: 490, startPoint y: 331, endPoint x: 145, endPoint y: 334, distance: 345.5
click at [145, 334] on body "Toggle navigation ProStock WMS C11 - LIFETIME BRANDS NZ PTY LTD [PERSON_NAME] L…" at bounding box center [625, 38] width 1250 height 610
type input "0.3"
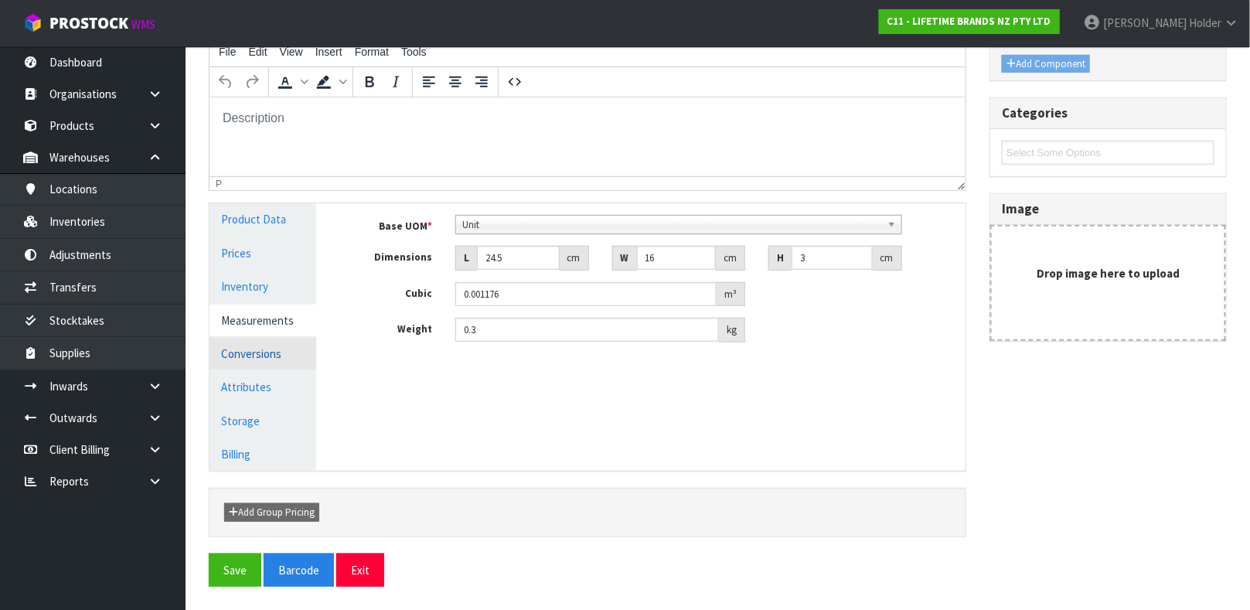
click at [282, 359] on link "Conversions" at bounding box center [262, 354] width 107 height 32
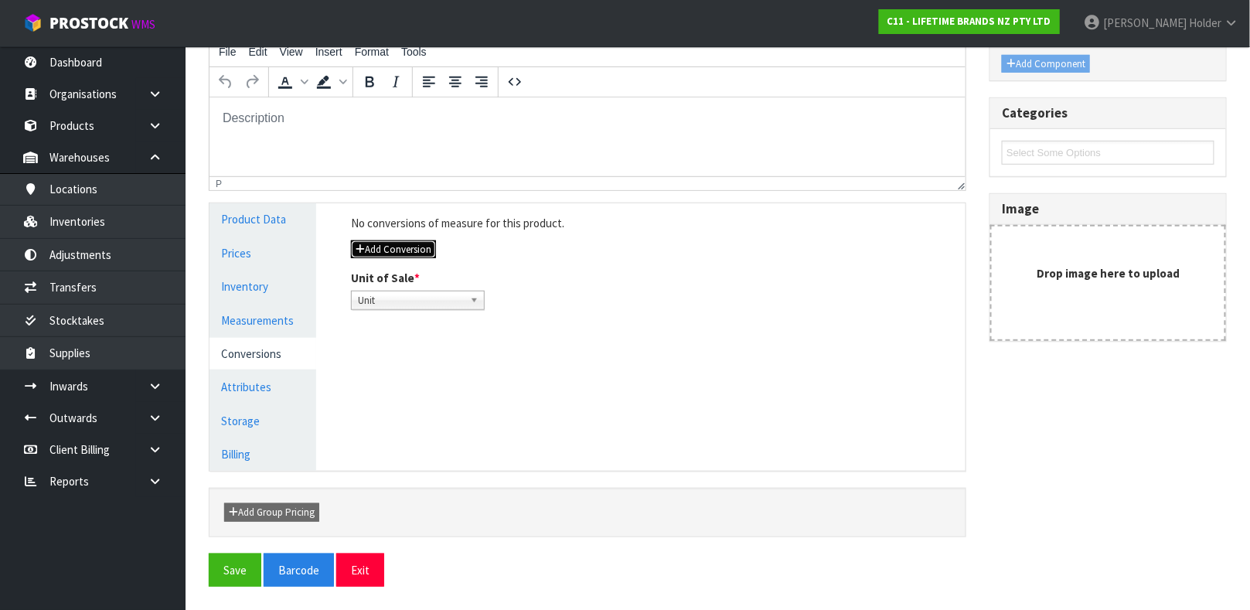
click at [401, 240] on button "Add Conversion" at bounding box center [393, 249] width 85 height 19
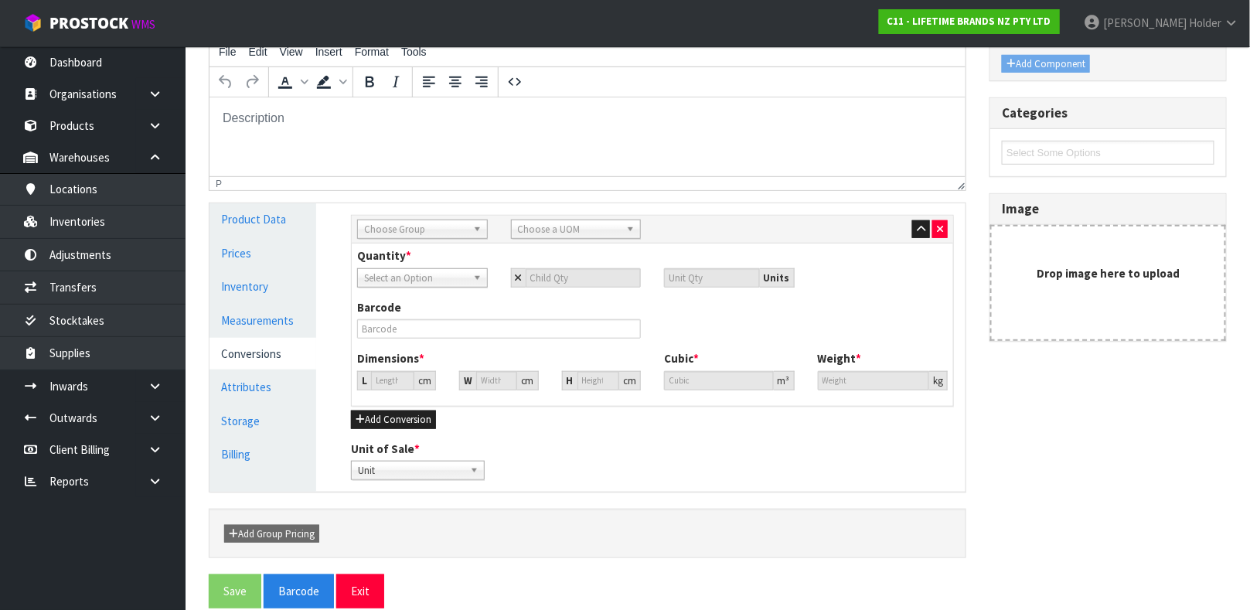
click at [401, 228] on span "Choose Group" at bounding box center [415, 229] width 103 height 19
type input "INN"
click at [401, 292] on li "Inn er" at bounding box center [422, 292] width 123 height 19
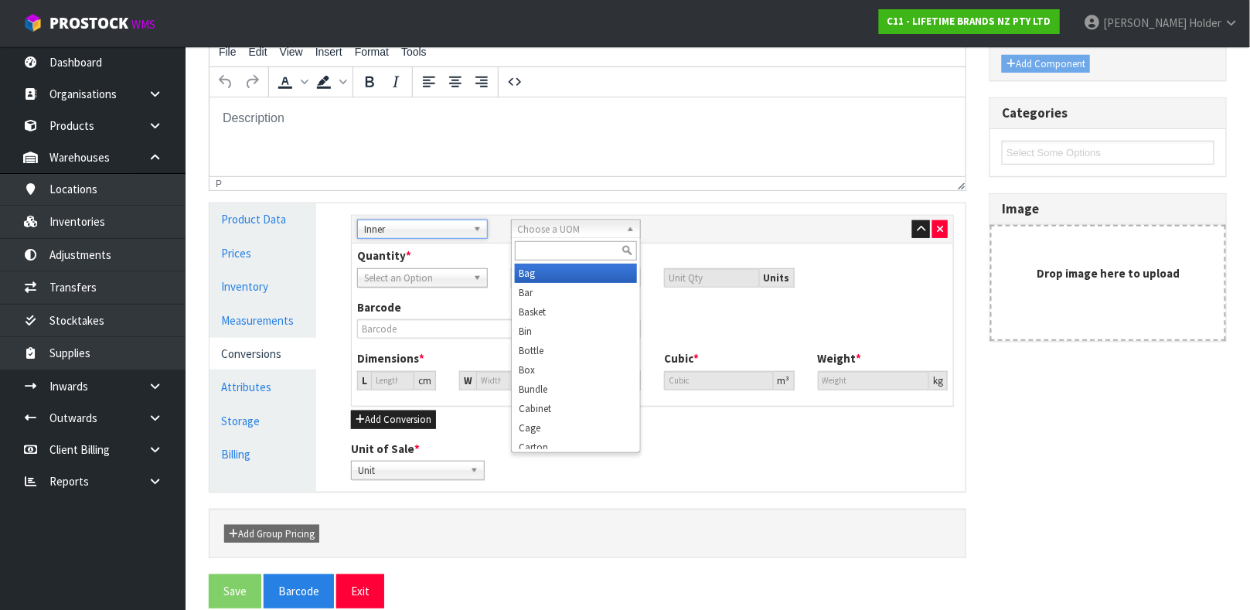
click at [574, 229] on span "Choose a UOM" at bounding box center [569, 229] width 103 height 19
type input "SUB"
click at [567, 269] on li "Sub -carton" at bounding box center [576, 273] width 123 height 19
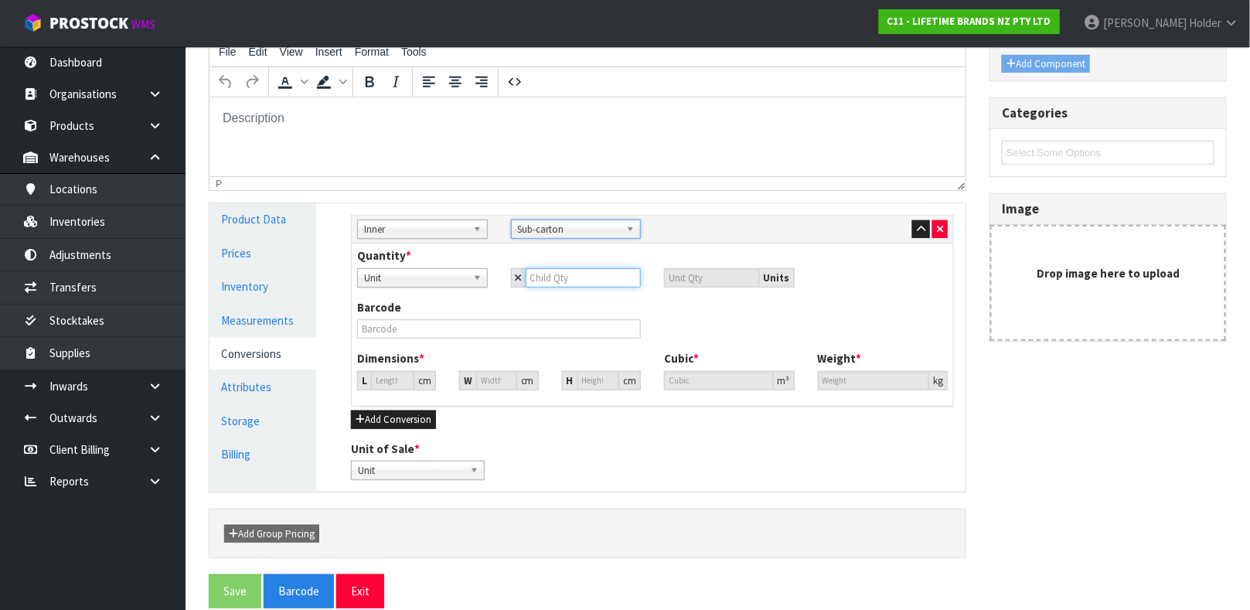
click at [572, 284] on input "number" at bounding box center [584, 277] width 116 height 19
type input "6"
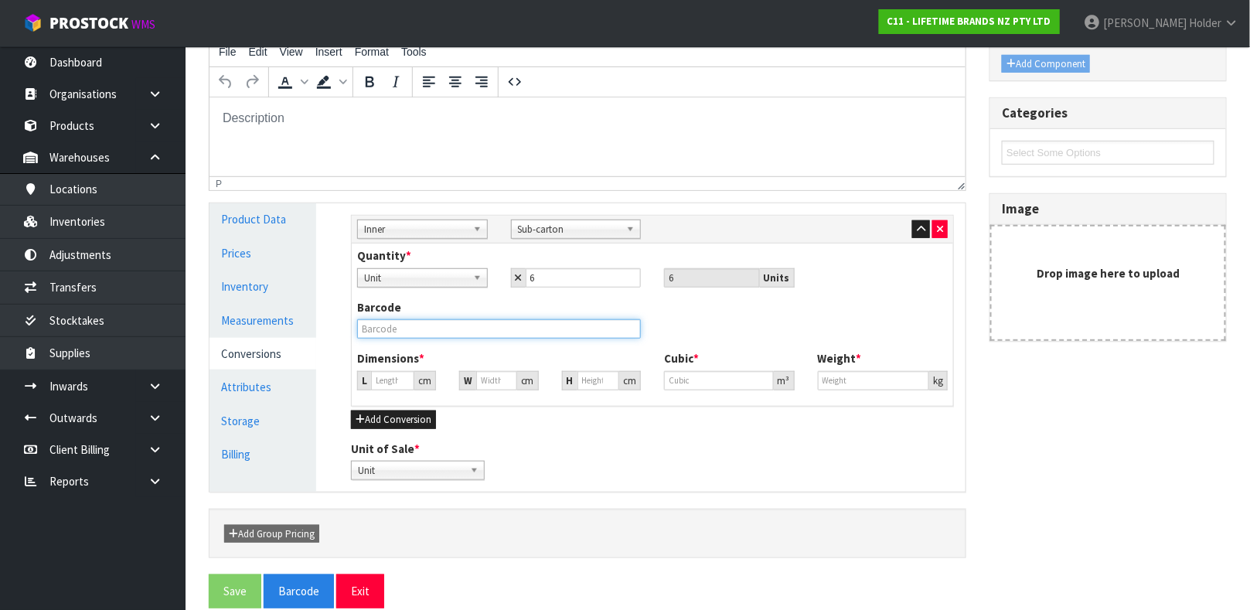
type input "19.18"
type input "0.007056"
type input "1.8"
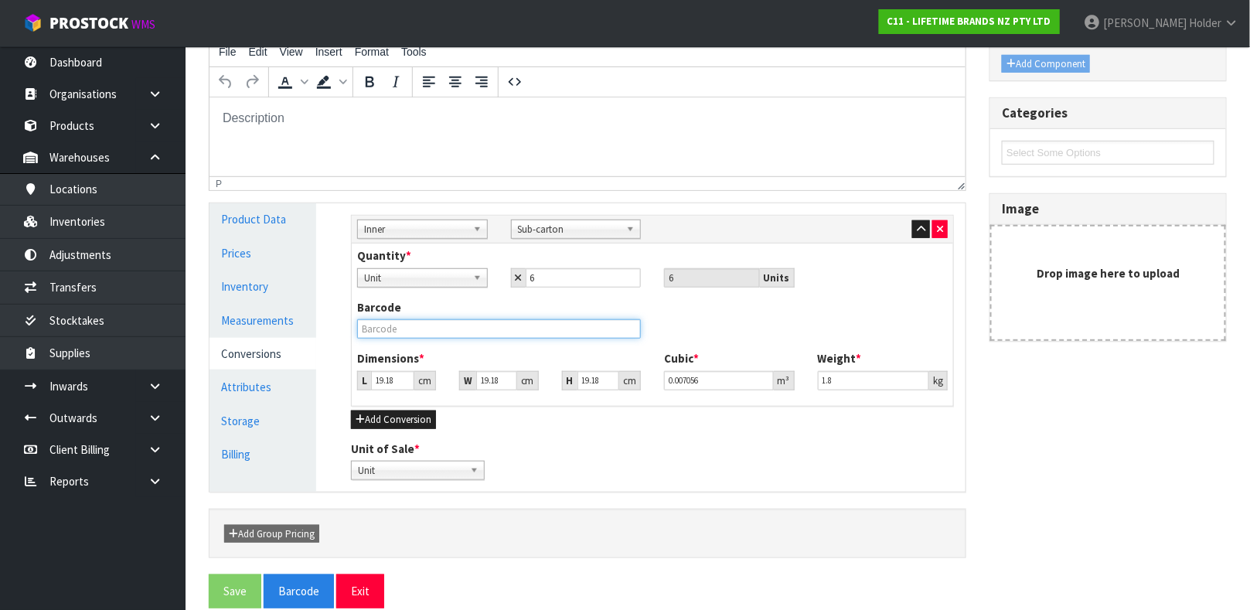
click at [461, 325] on input "text" at bounding box center [499, 328] width 284 height 19
type input "15028250798098"
click at [209, 574] on button "Save" at bounding box center [235, 590] width 53 height 33
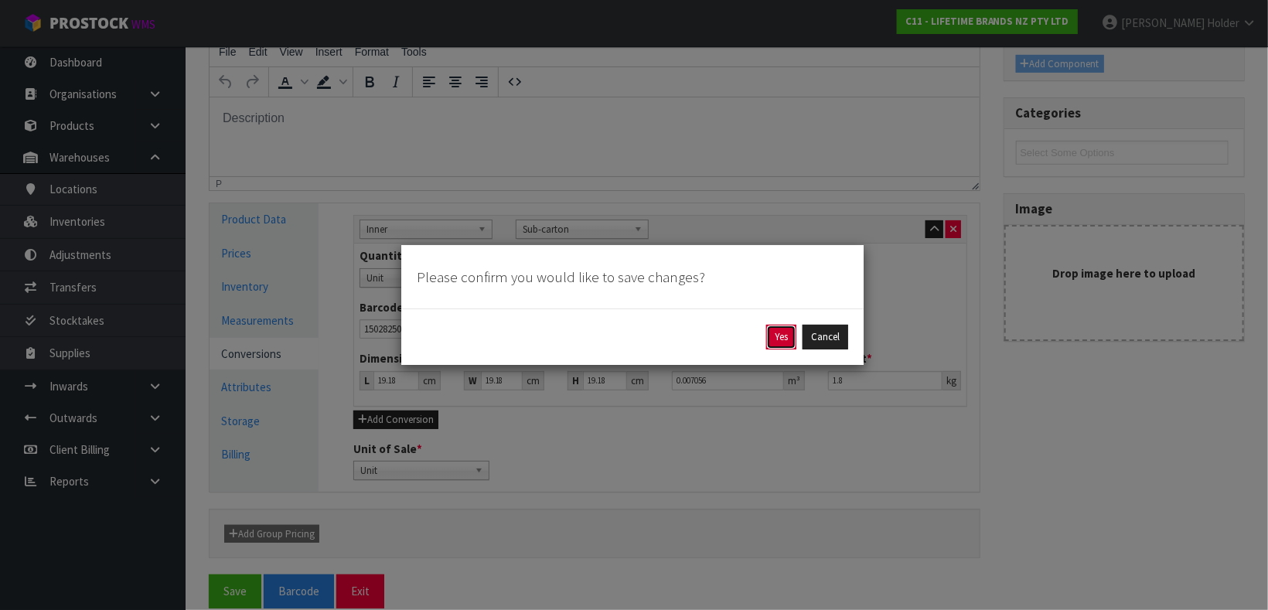
click at [778, 327] on button "Yes" at bounding box center [781, 337] width 30 height 25
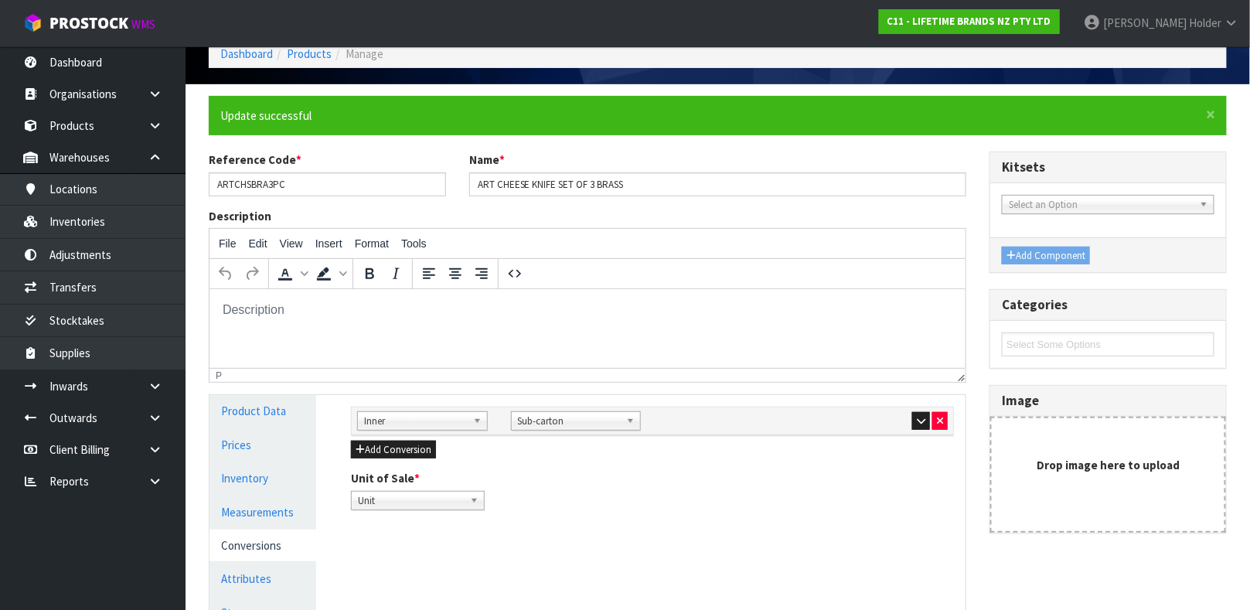
scroll to position [232, 0]
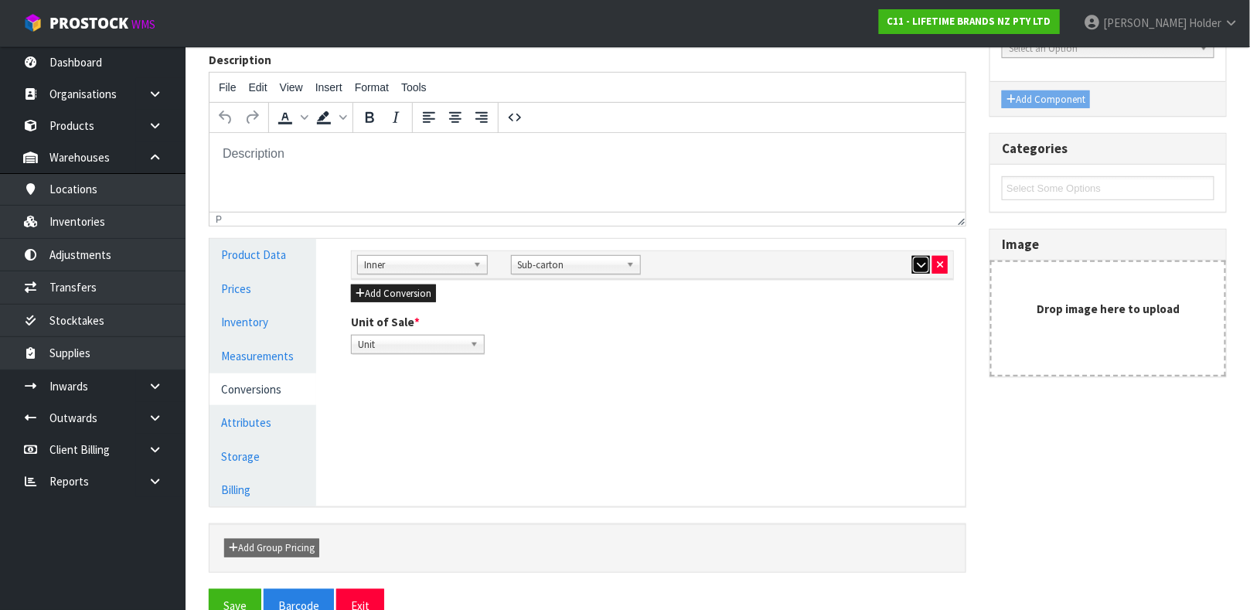
click at [921, 264] on icon "button" at bounding box center [921, 265] width 9 height 10
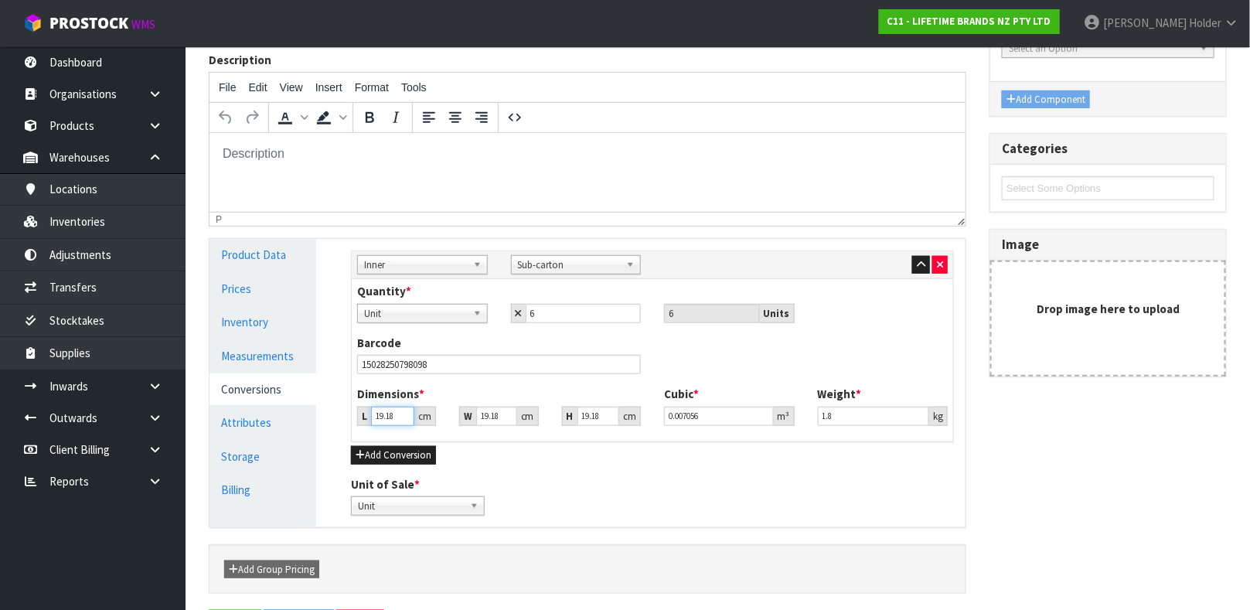
click at [400, 408] on input "19.18" at bounding box center [392, 416] width 43 height 19
type input "2"
type input "0.000736"
type input "27"
type input "0.009933"
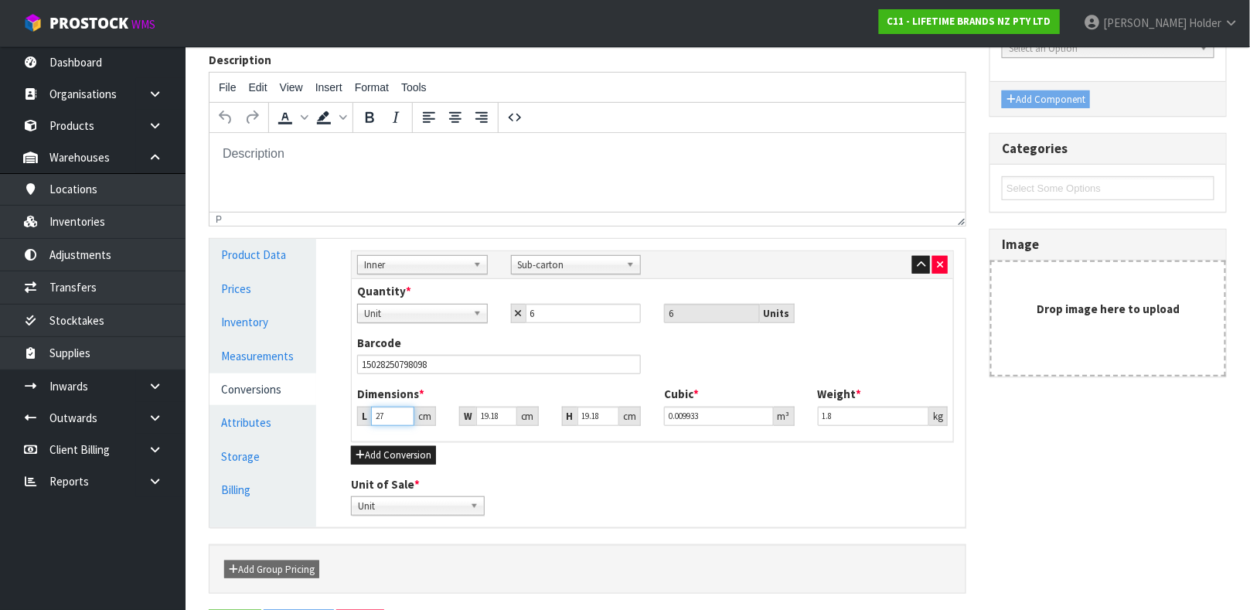
type input "27"
type input "1"
type input "0.000518"
type input "17"
type input "0.008804"
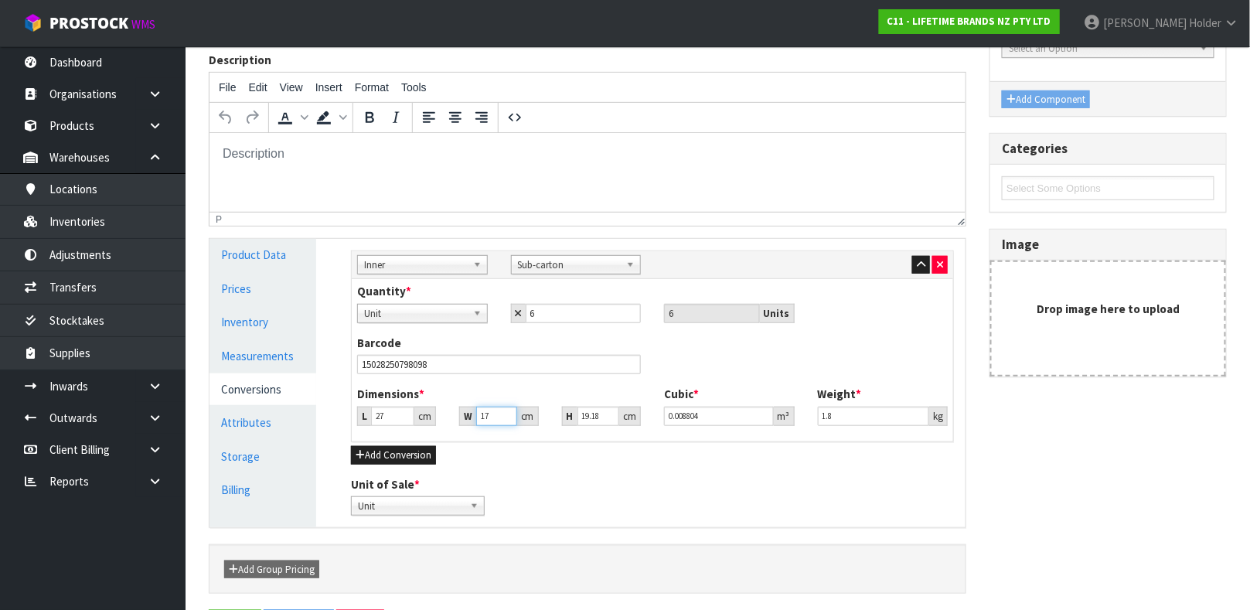
type input "17"
type input "1"
type input "0.000459"
type input "16"
type input "0.007344"
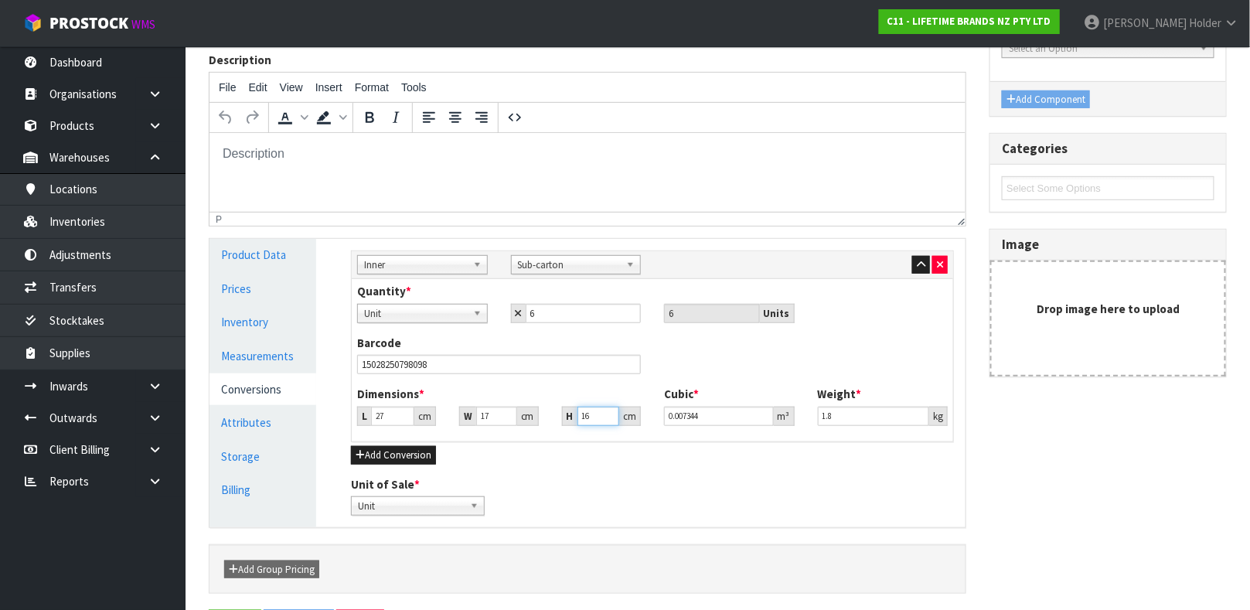
type input "16"
drag, startPoint x: 841, startPoint y: 408, endPoint x: 771, endPoint y: 378, distance: 76.5
click at [771, 378] on div "Quantity * Unit Sub-carton Unit 6 6 Units Barcode 15028250798098 Dimensions * L…" at bounding box center [652, 360] width 601 height 162
type input "2"
click at [389, 460] on button "Add Conversion" at bounding box center [393, 455] width 85 height 19
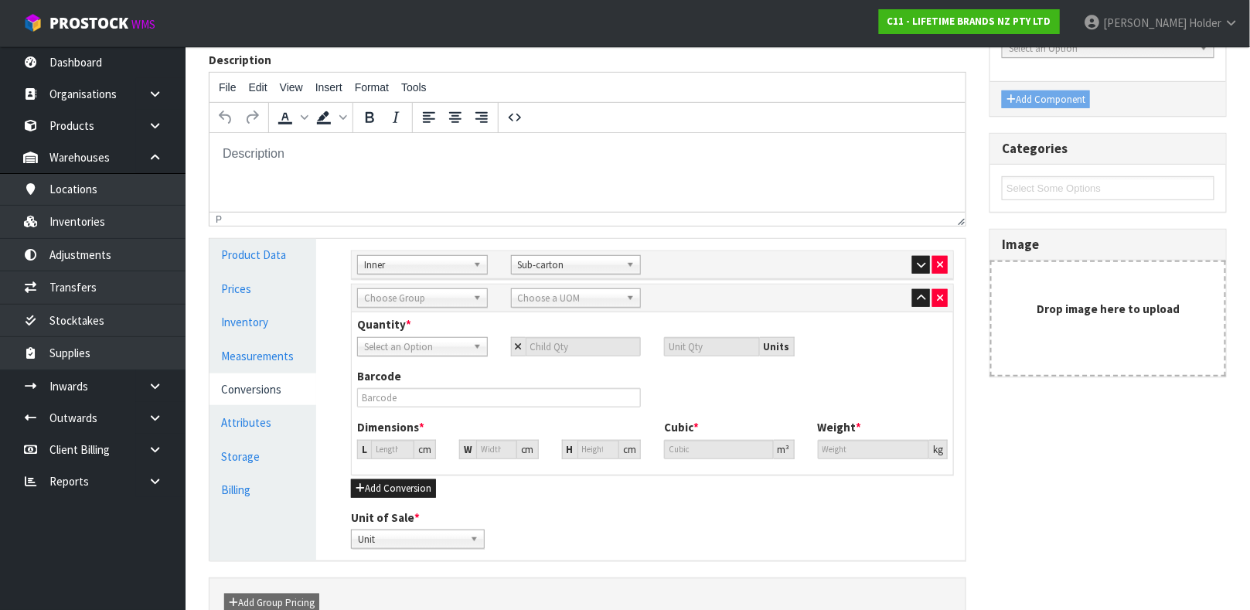
click at [444, 301] on span "Choose Group" at bounding box center [415, 298] width 103 height 19
type input "OUT"
click at [444, 342] on li "Out er" at bounding box center [422, 341] width 123 height 19
click at [536, 289] on span "Choose a UOM" at bounding box center [569, 298] width 103 height 19
type input "CAR"
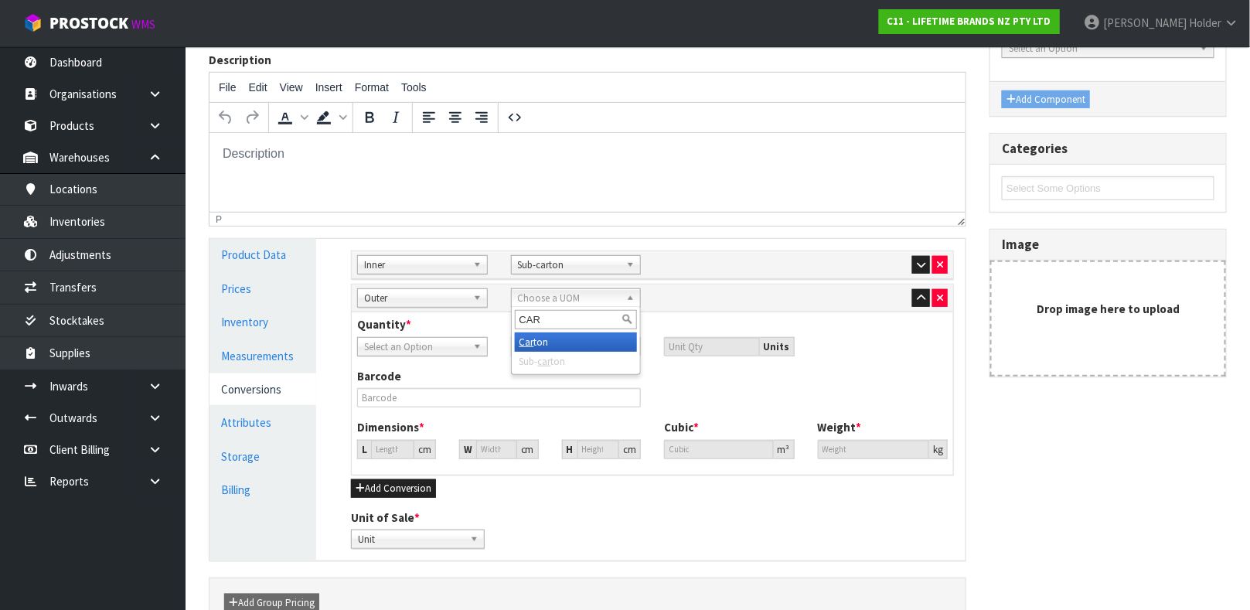
click at [553, 345] on li "Car ton" at bounding box center [576, 341] width 123 height 19
click at [449, 348] on span "Select an Option" at bounding box center [415, 347] width 103 height 19
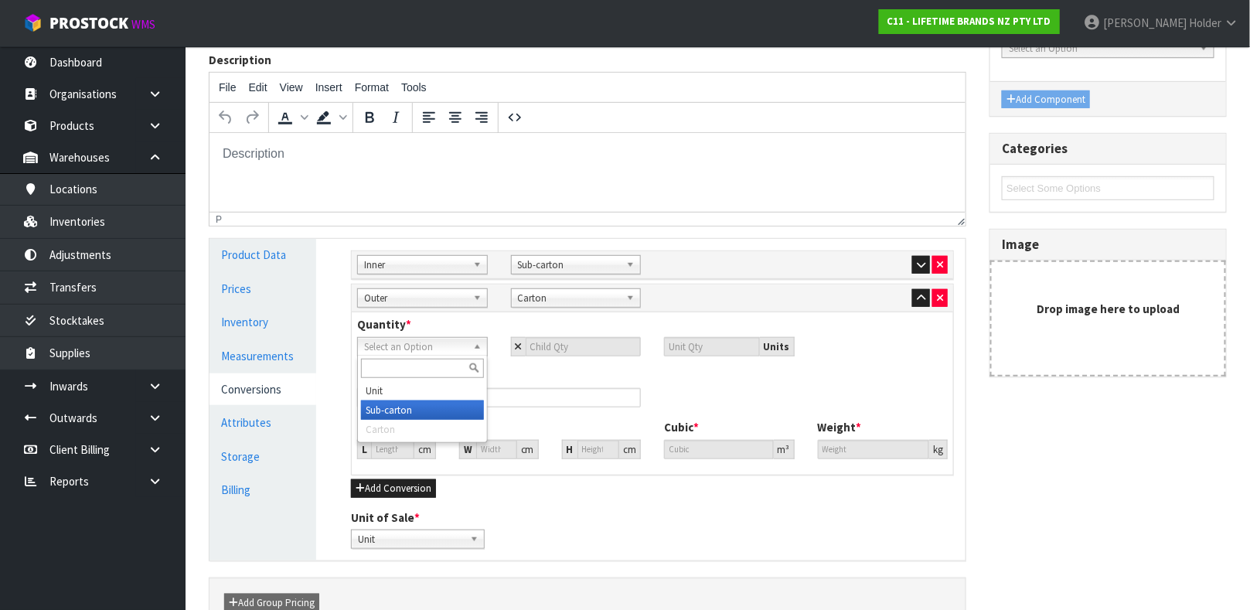
click at [433, 403] on li "Sub-carton" at bounding box center [422, 409] width 123 height 19
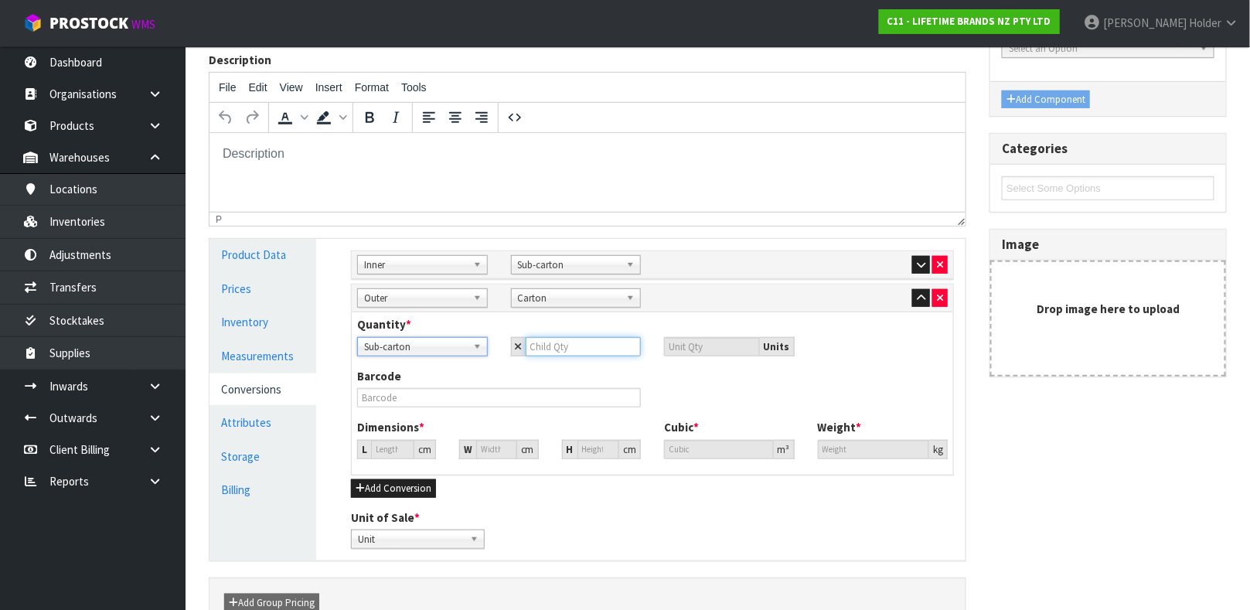
click at [565, 342] on input "number" at bounding box center [584, 346] width 116 height 19
type input "6"
type input "36"
type input "6"
type input "34.853"
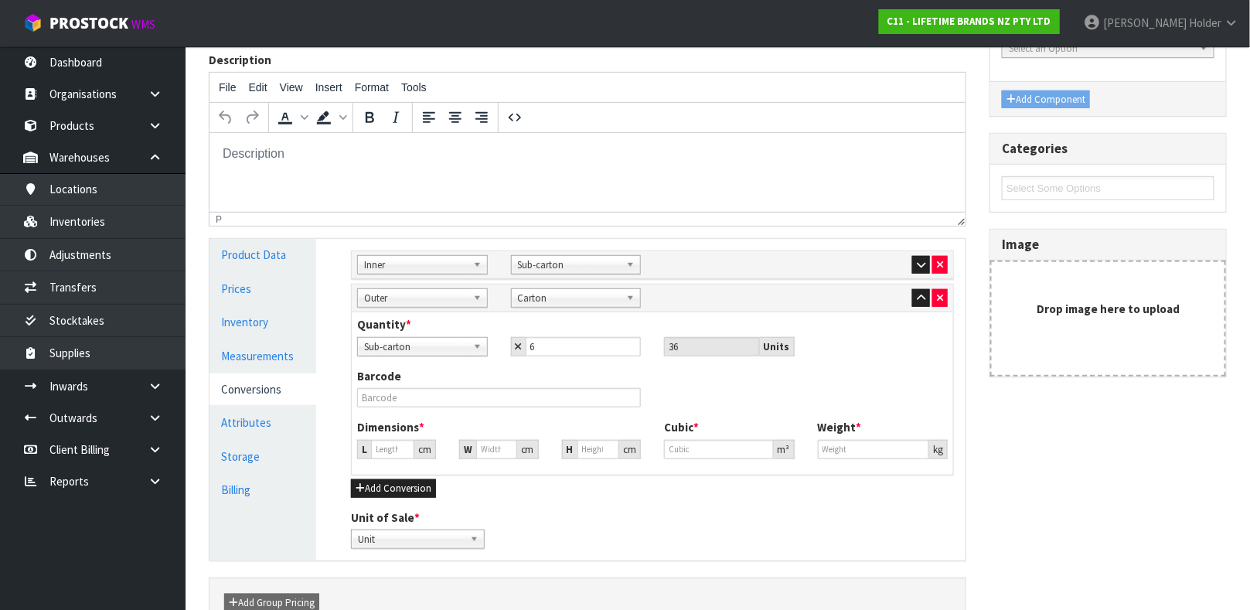
type input "34.853"
type input "0.042336"
type input "10.8"
click at [455, 390] on div "Barcode" at bounding box center [498, 387] width 307 height 39
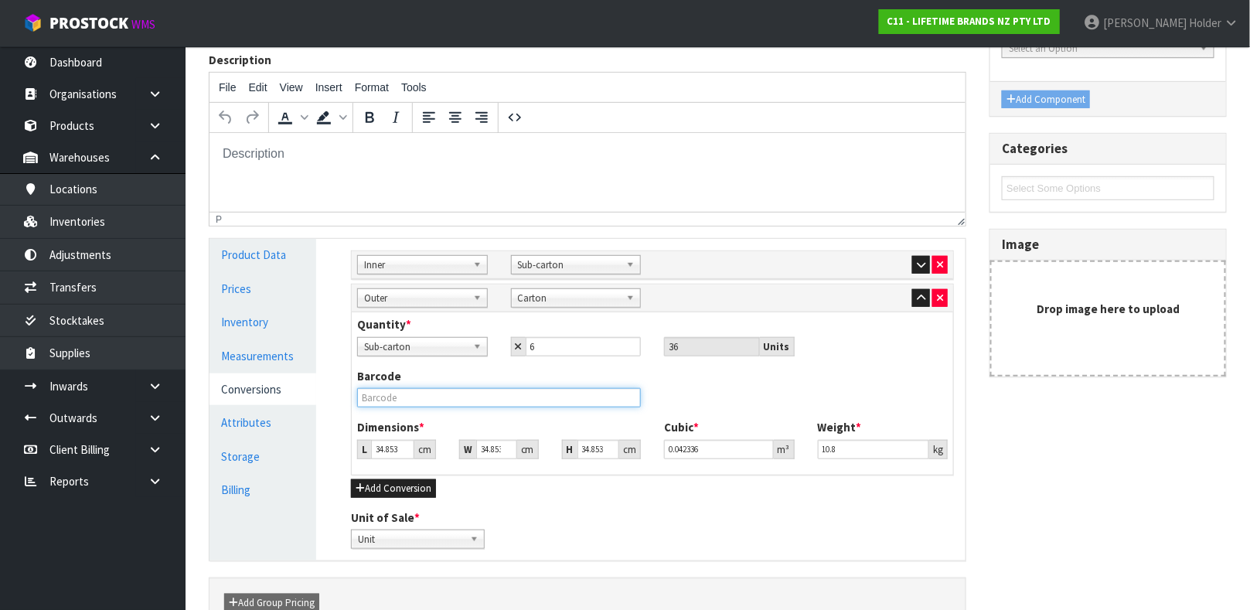
click at [455, 403] on input "text" at bounding box center [499, 397] width 284 height 19
type input "25028250798095"
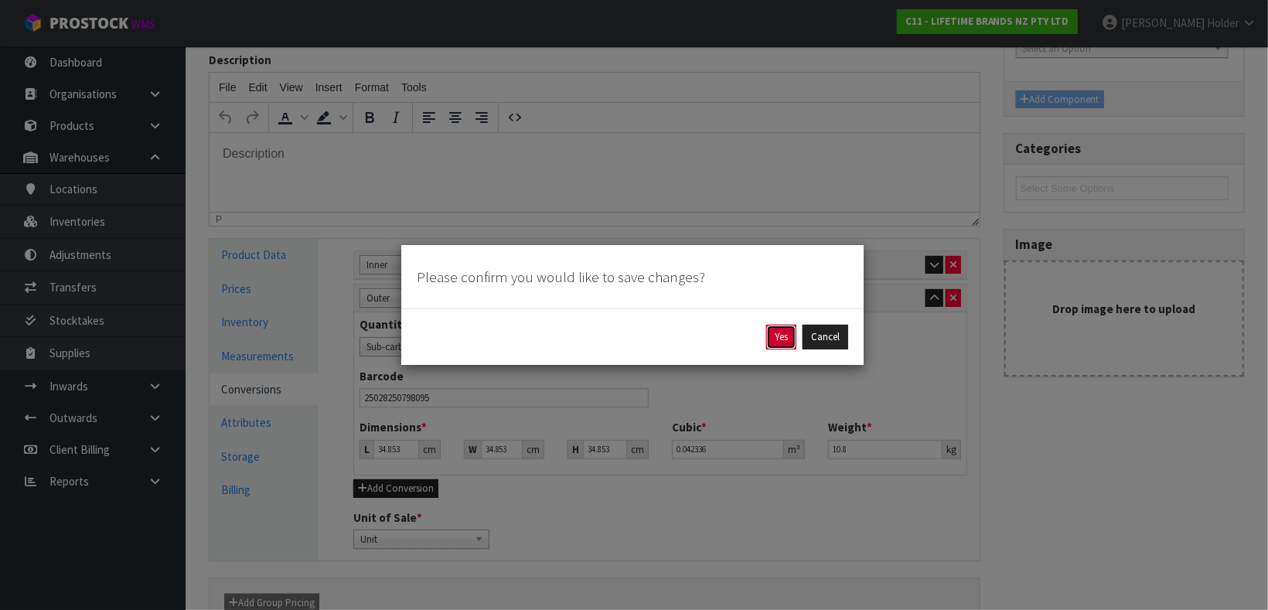
click at [774, 339] on button "Yes" at bounding box center [781, 337] width 30 height 25
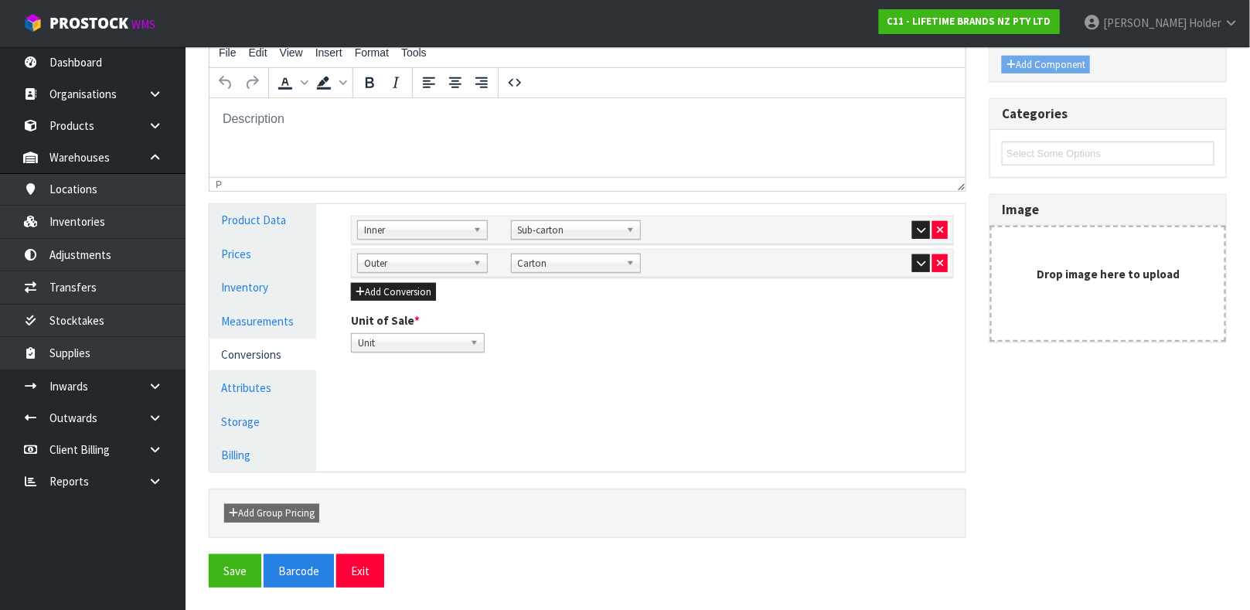
scroll to position [267, 0]
click at [915, 268] on button "button" at bounding box center [921, 263] width 18 height 19
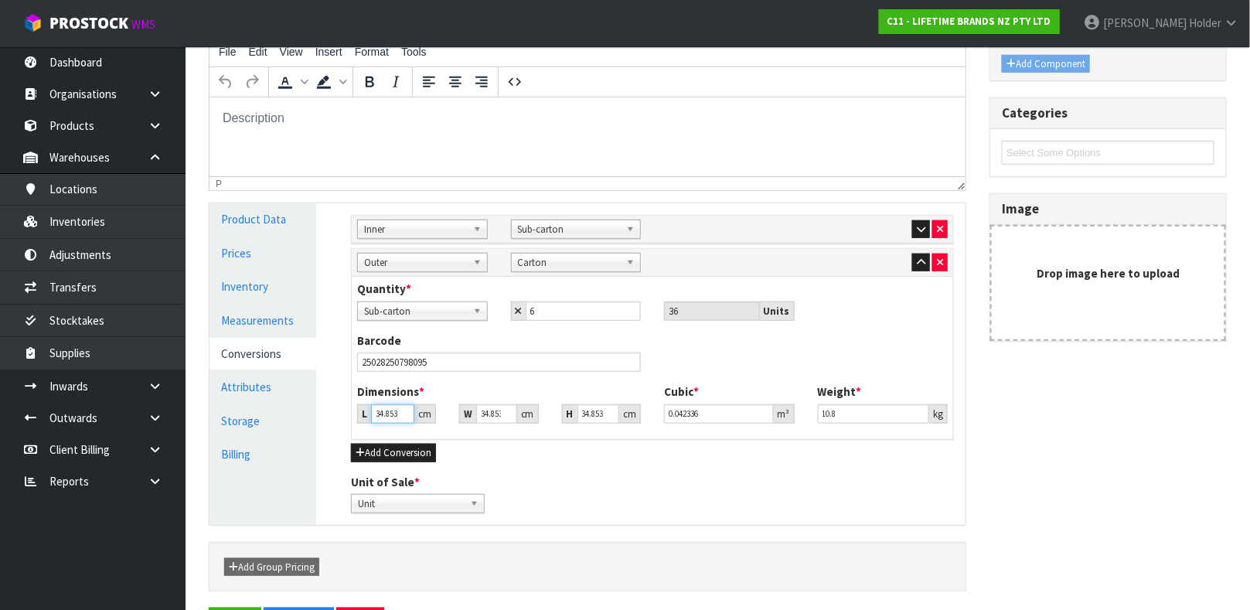
click at [386, 410] on input "34.853" at bounding box center [392, 413] width 43 height 19
type input "5"
type input "0.006074"
type input "53"
type input "0.064381"
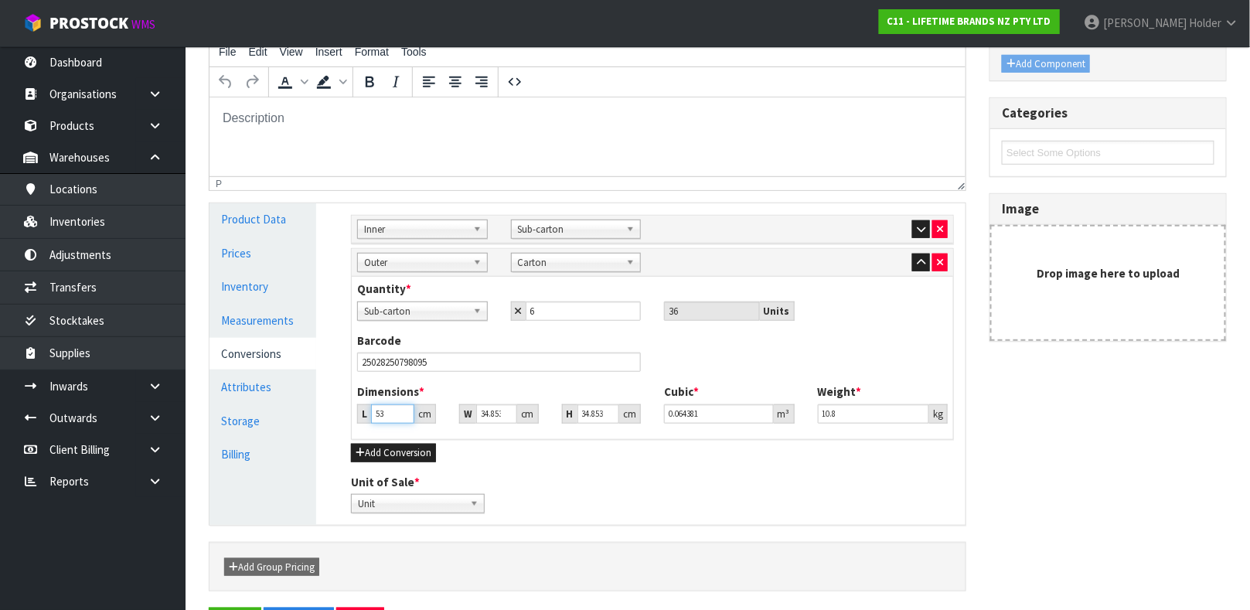
type input "53"
type input "2"
type input "0.003694"
type input "28"
type input "0.051722"
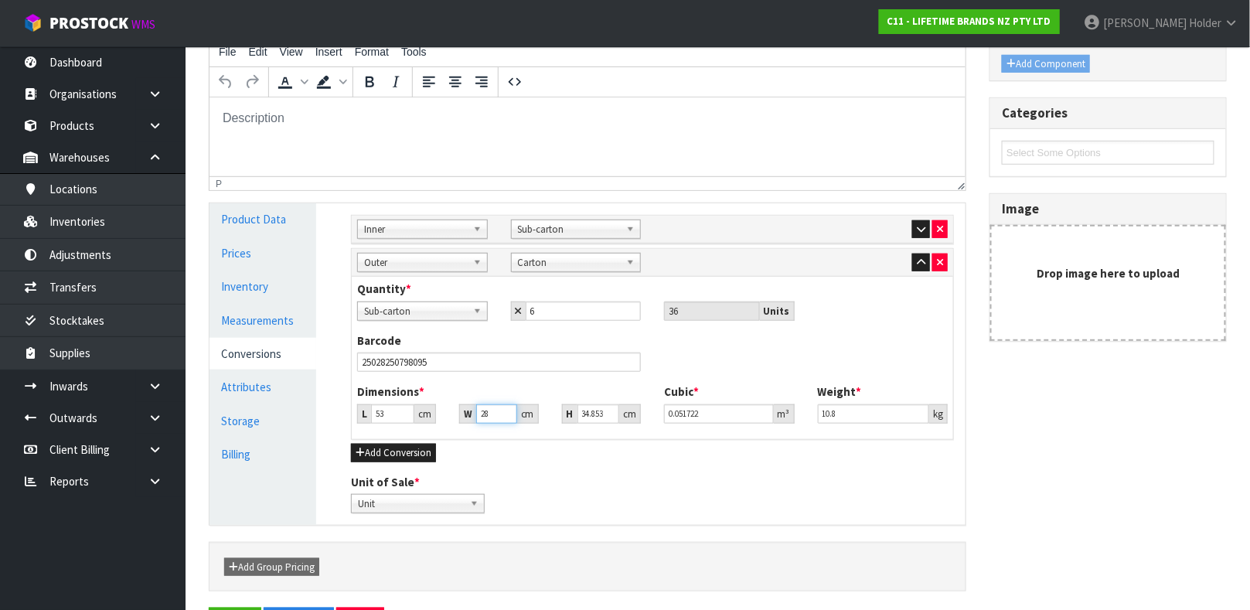
type input "28"
type input "3"
type input "0.004452"
type input "35"
type input "0.05194"
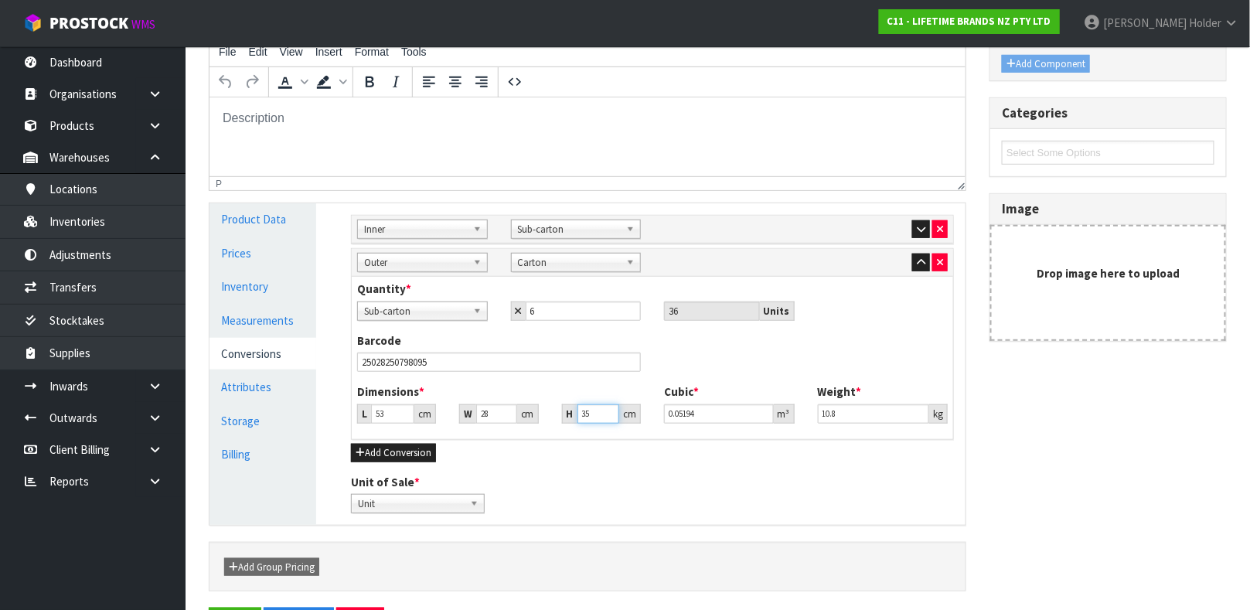
type input "35"
drag, startPoint x: 859, startPoint y: 410, endPoint x: 688, endPoint y: 377, distance: 174.8
click at [692, 378] on div "Quantity * Unit Sub-carton Carton Sub-carton 6 36 Units Barcode 25028250798095 …" at bounding box center [652, 358] width 601 height 162
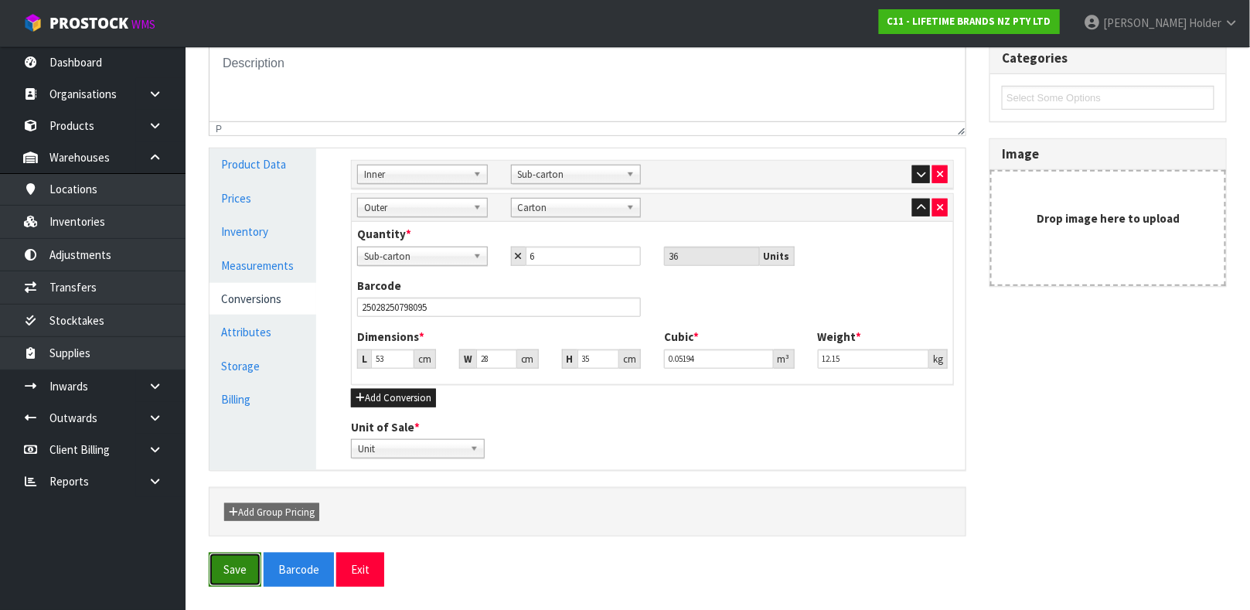
click at [226, 557] on button "Save" at bounding box center [235, 569] width 53 height 33
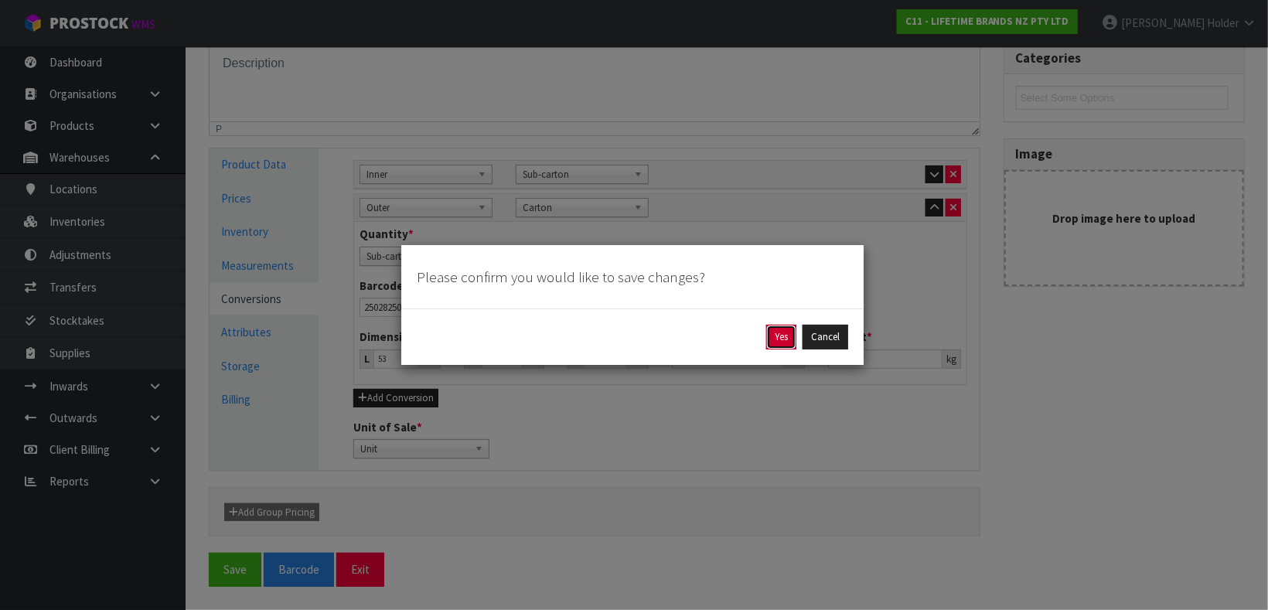
click at [789, 335] on button "Yes" at bounding box center [781, 337] width 30 height 25
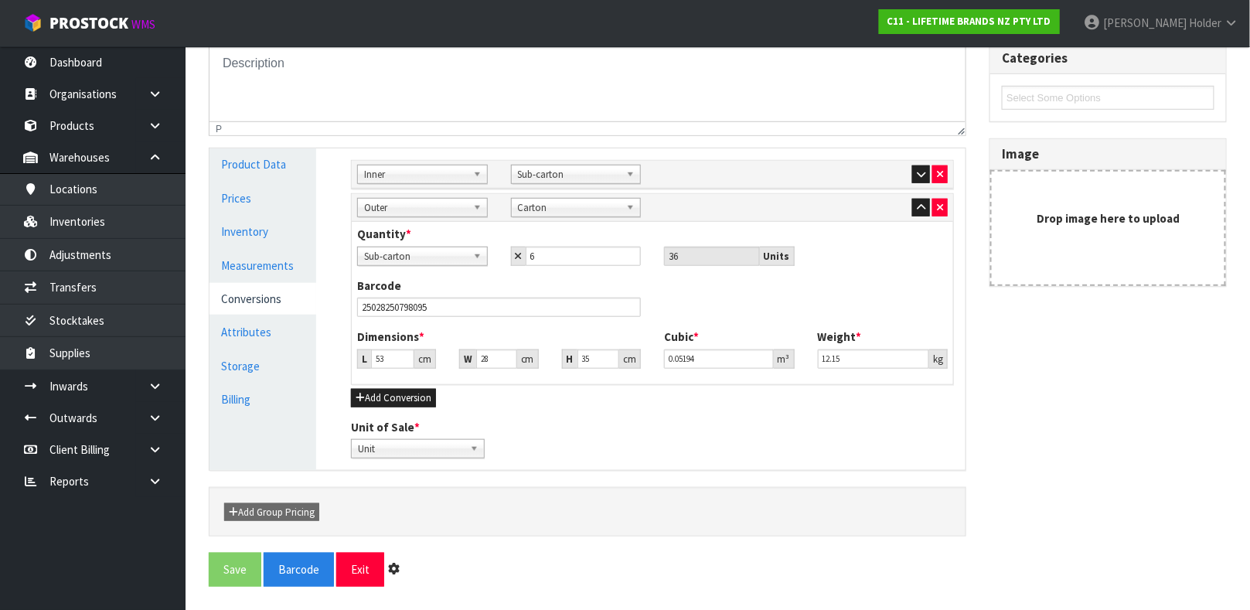
scroll to position [0, 0]
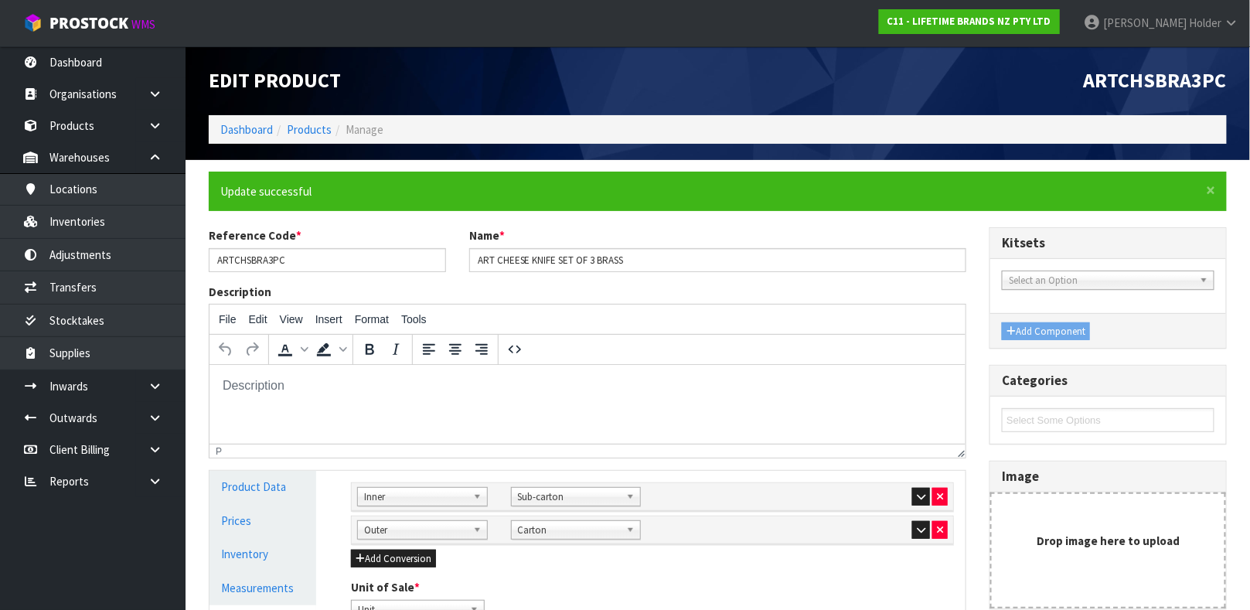
click at [305, 120] on ol "Dashboard Products Manage" at bounding box center [718, 129] width 1018 height 29
click at [305, 123] on link "Products" at bounding box center [309, 129] width 45 height 15
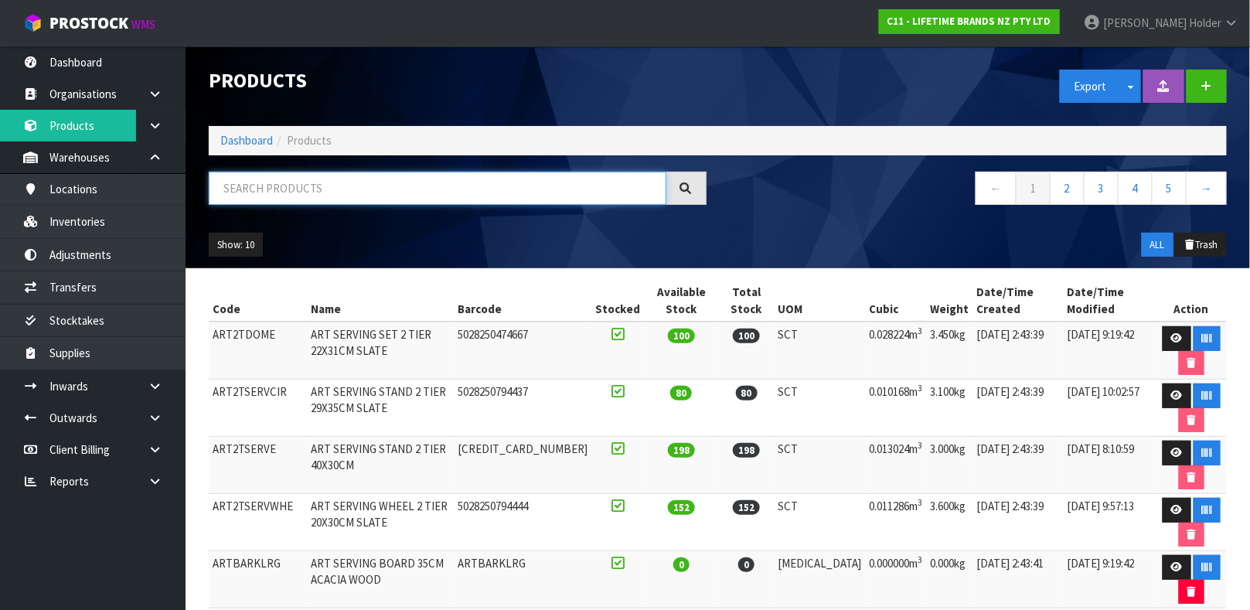
click at [327, 186] on input "text" at bounding box center [438, 188] width 458 height 33
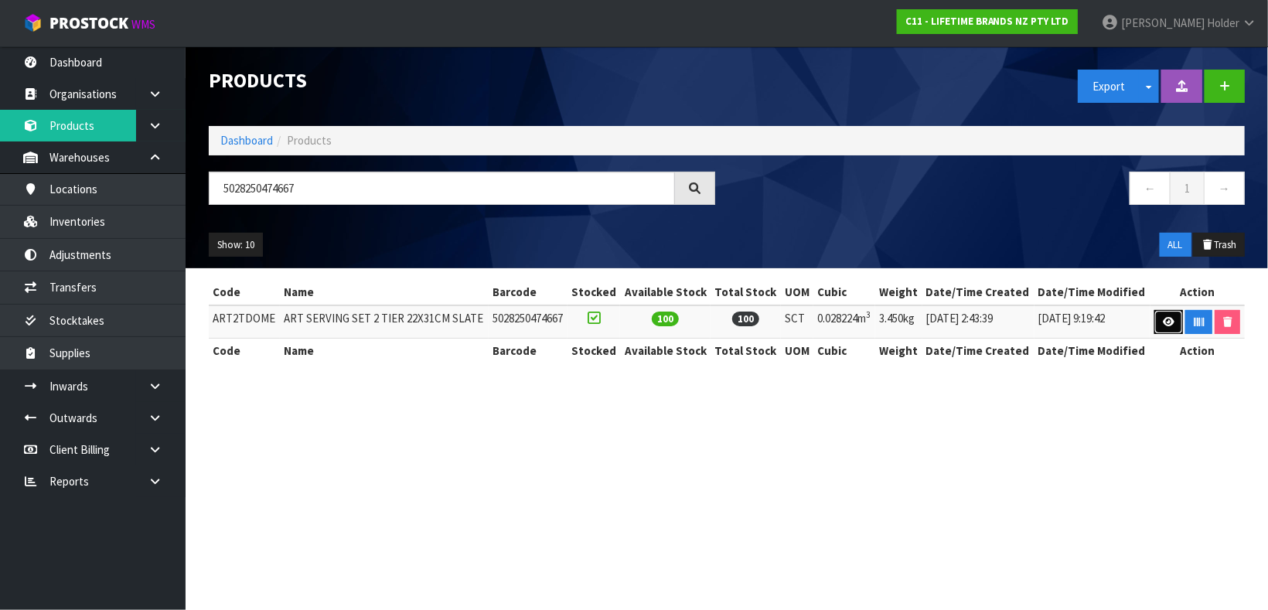
click at [1169, 321] on icon at bounding box center [1168, 322] width 12 height 10
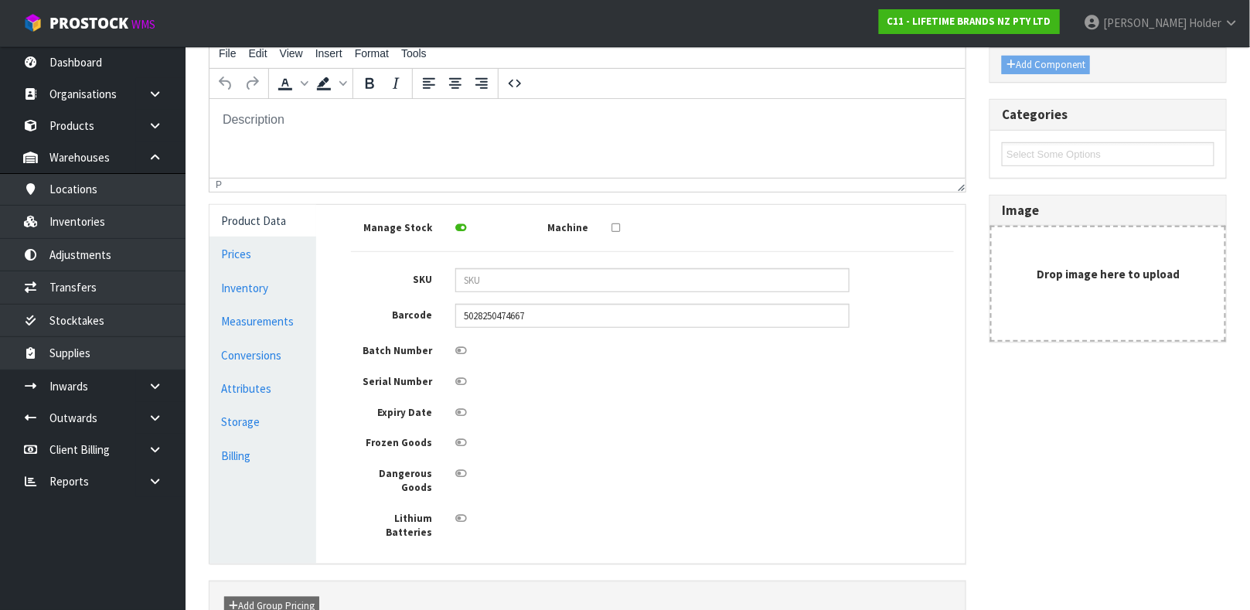
scroll to position [232, 0]
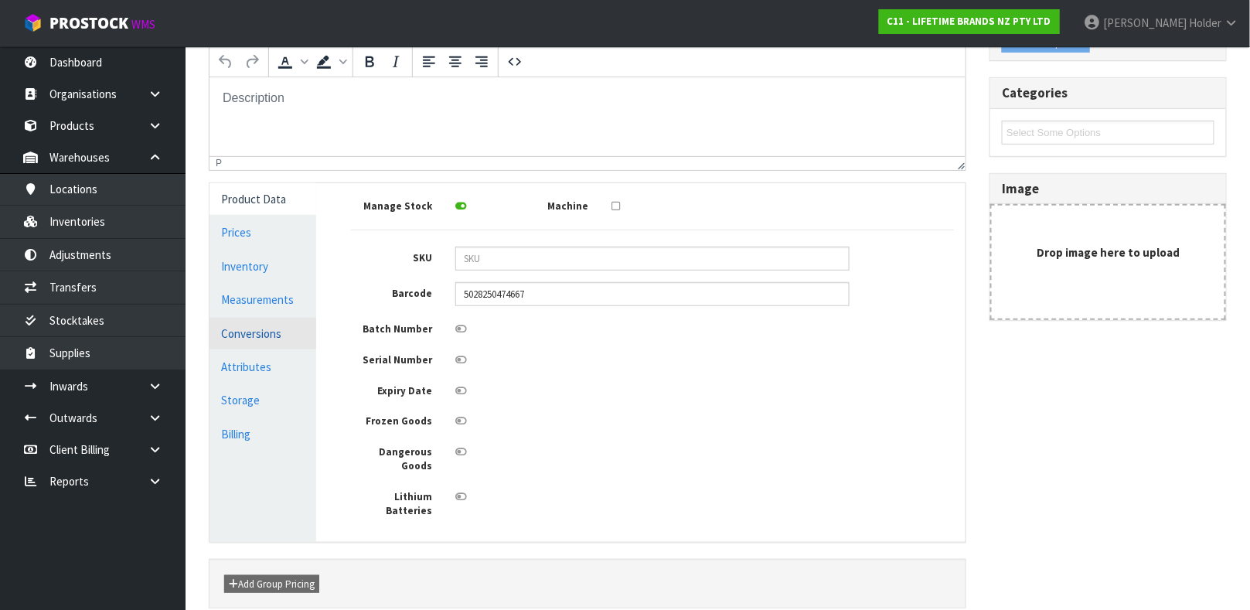
click at [254, 330] on link "Conversions" at bounding box center [262, 334] width 107 height 32
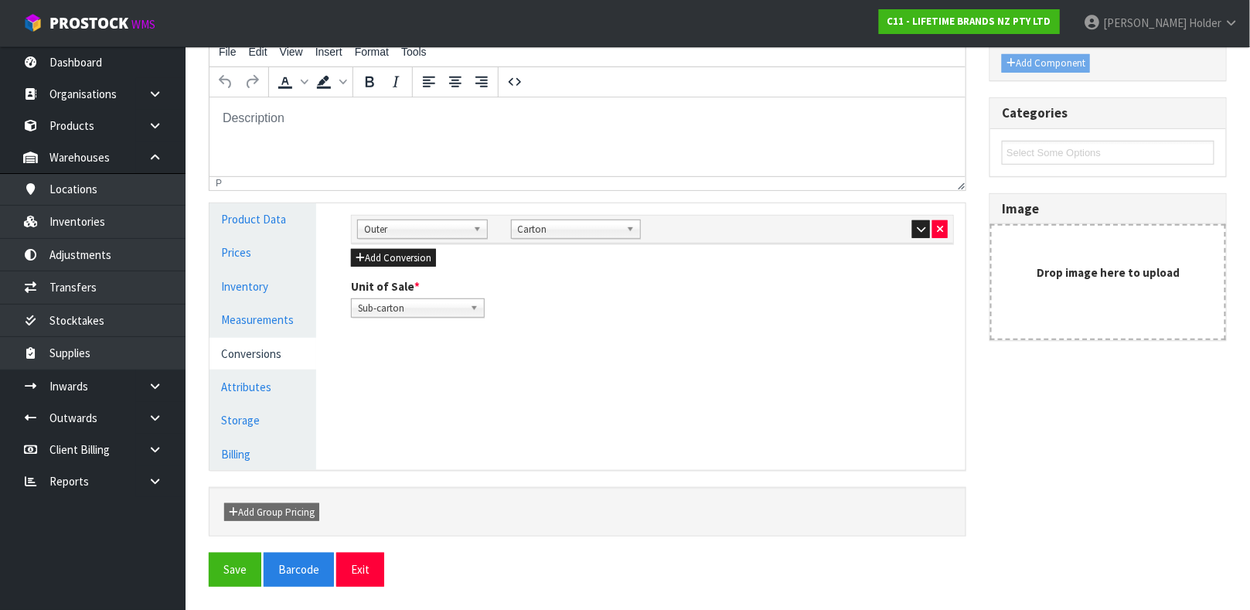
scroll to position [211, 0]
click at [924, 222] on button "button" at bounding box center [921, 230] width 18 height 19
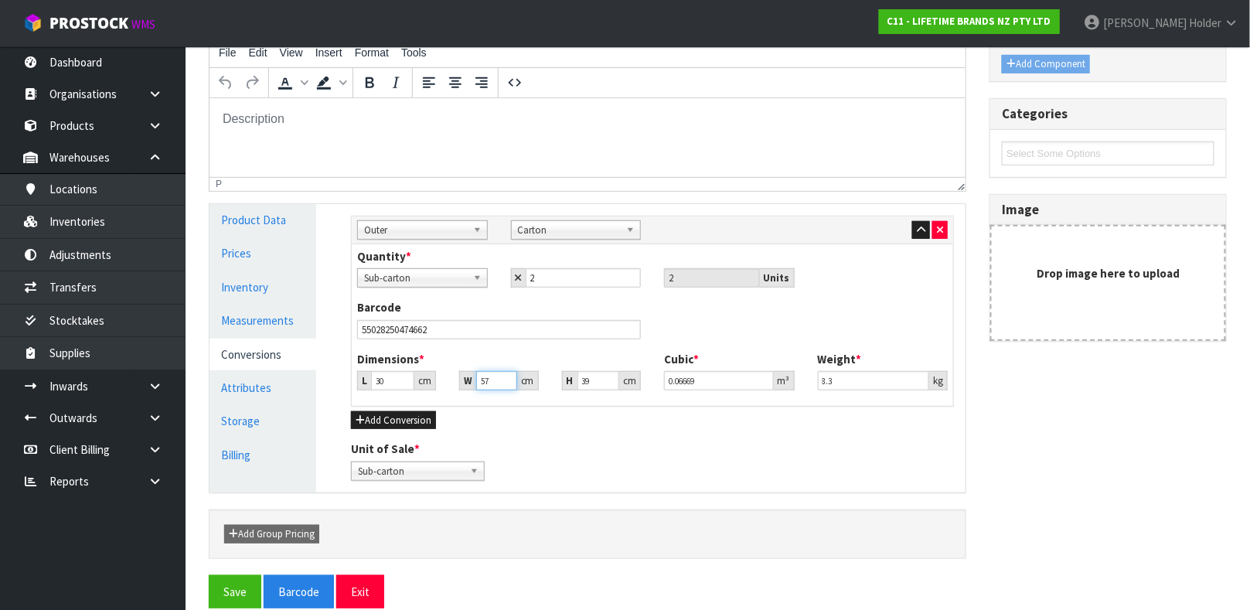
click at [486, 380] on input "57" at bounding box center [496, 380] width 40 height 19
drag, startPoint x: 491, startPoint y: 380, endPoint x: 458, endPoint y: 380, distance: 33.2
click at [458, 380] on div "W 57 cm" at bounding box center [499, 380] width 102 height 19
click at [271, 308] on link "Measurements" at bounding box center [262, 321] width 107 height 32
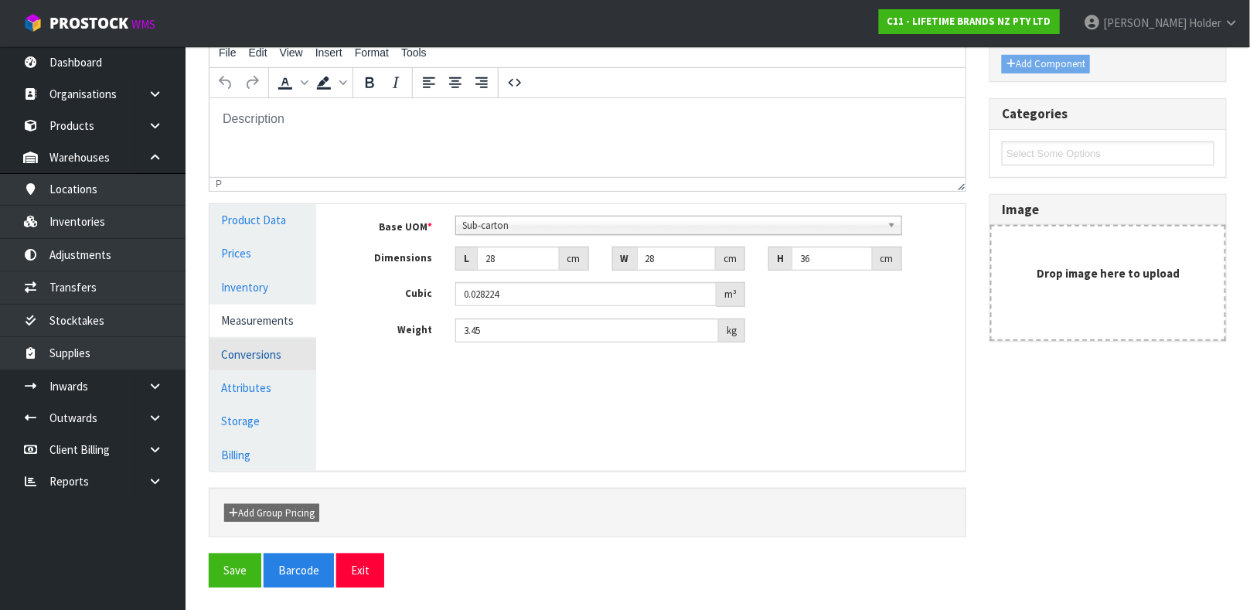
click at [282, 340] on link "Conversions" at bounding box center [262, 355] width 107 height 32
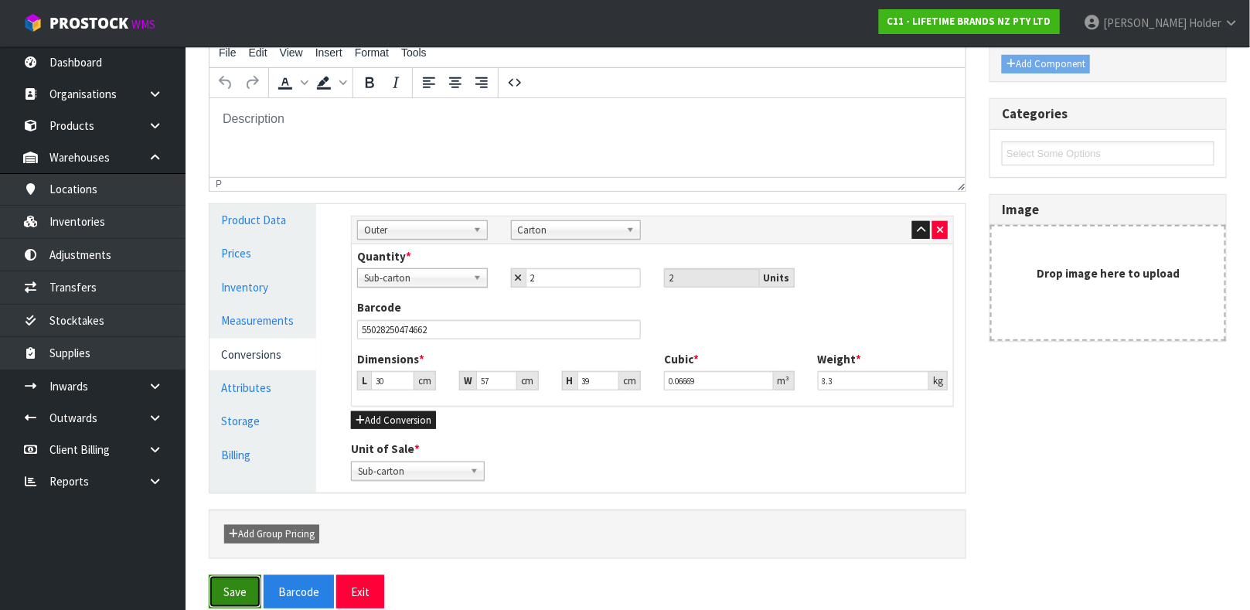
click at [238, 591] on button "Save" at bounding box center [235, 591] width 53 height 33
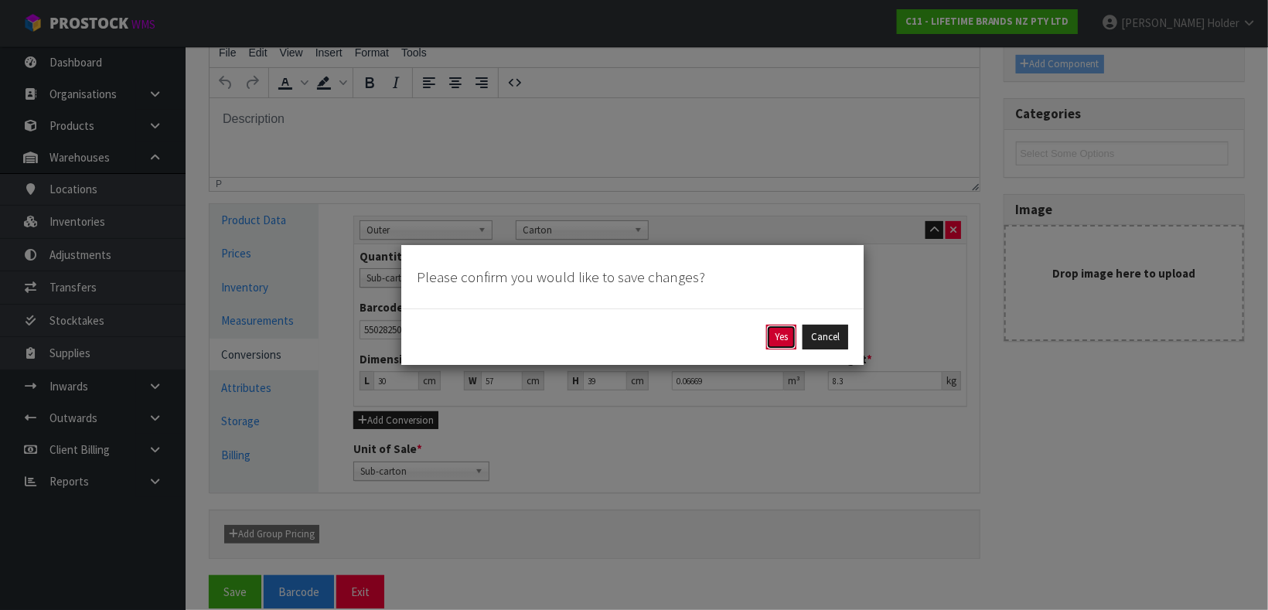
click at [785, 340] on button "Yes" at bounding box center [781, 337] width 30 height 25
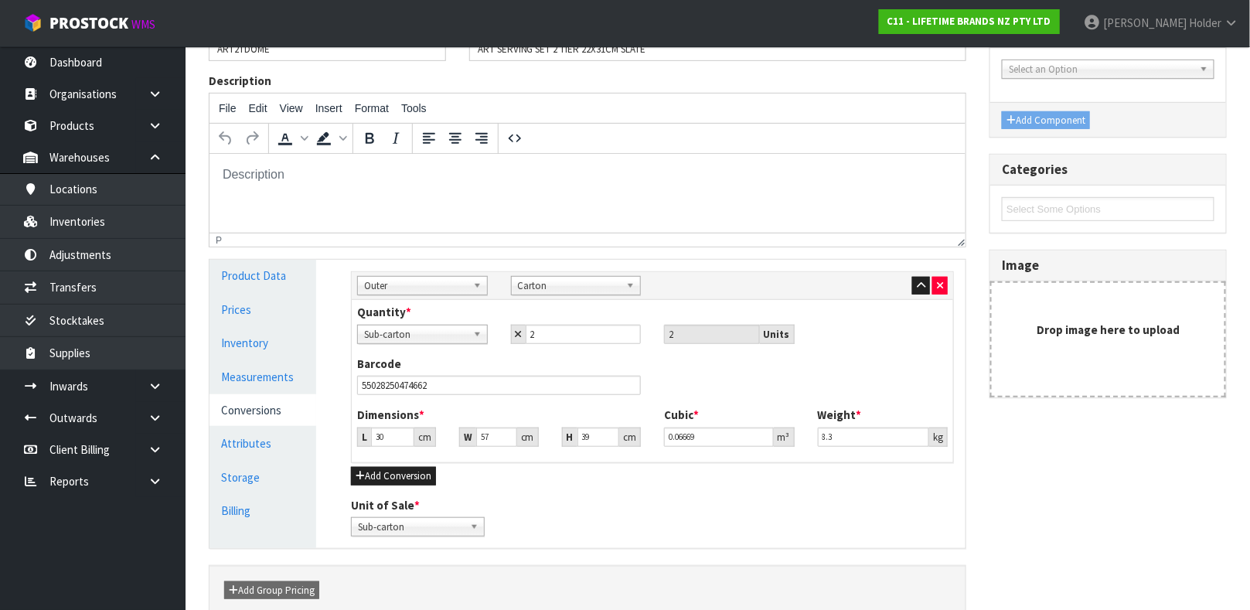
scroll to position [0, 0]
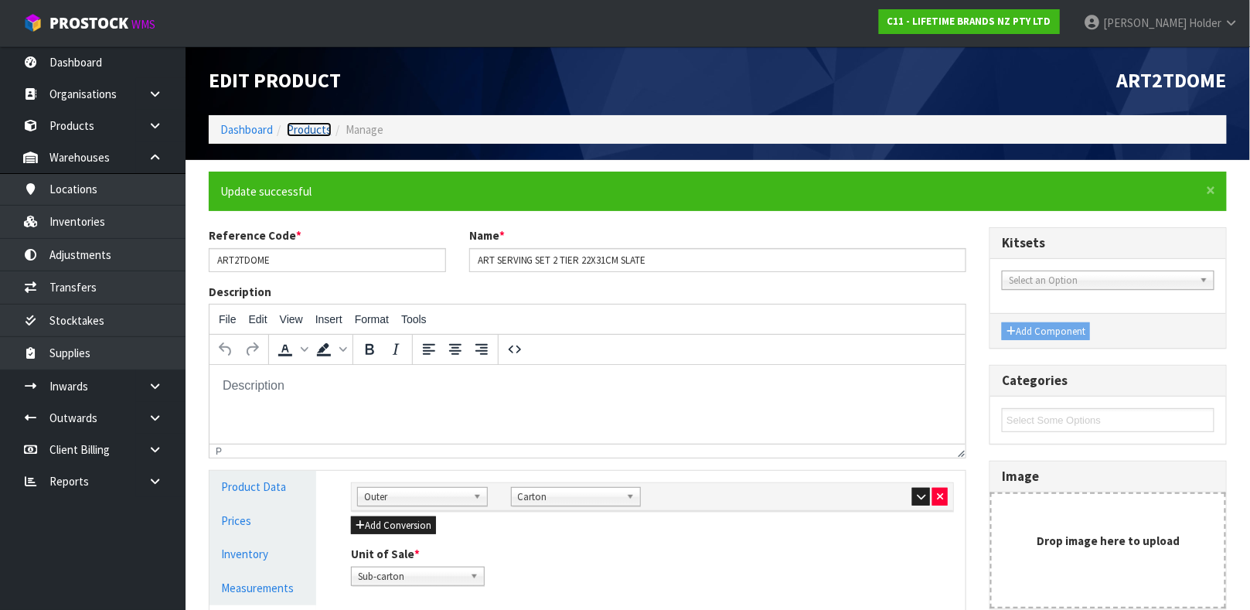
click at [315, 124] on link "Products" at bounding box center [309, 129] width 45 height 15
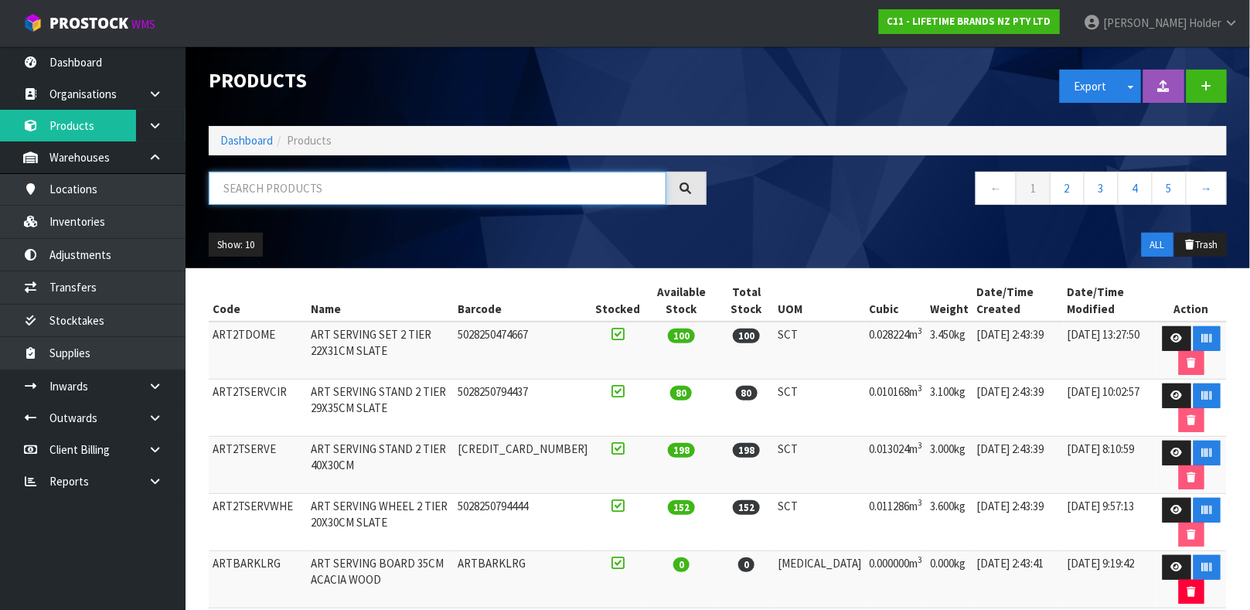
click at [388, 183] on input "text" at bounding box center [438, 188] width 458 height 33
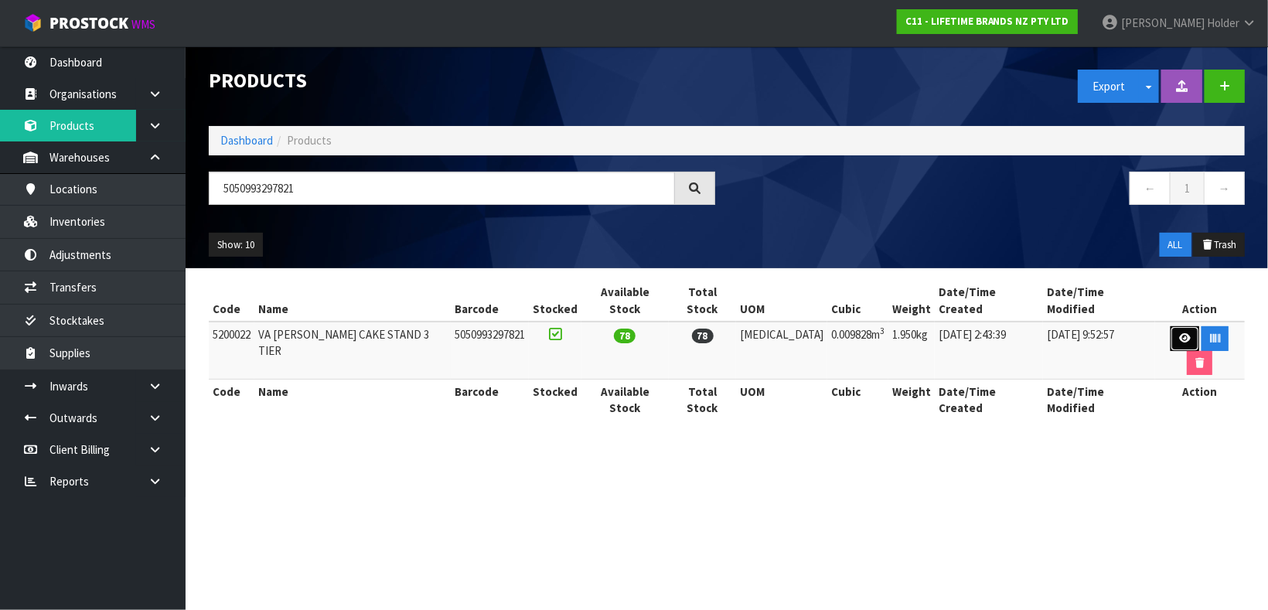
click at [1170, 326] on link at bounding box center [1184, 338] width 29 height 25
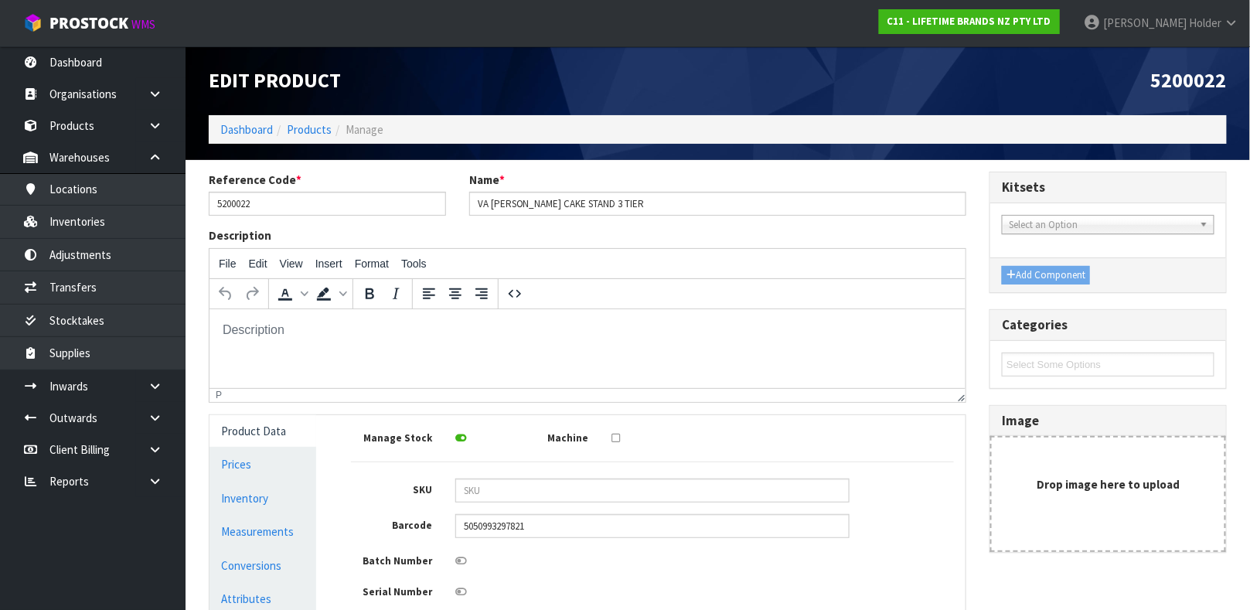
scroll to position [277, 0]
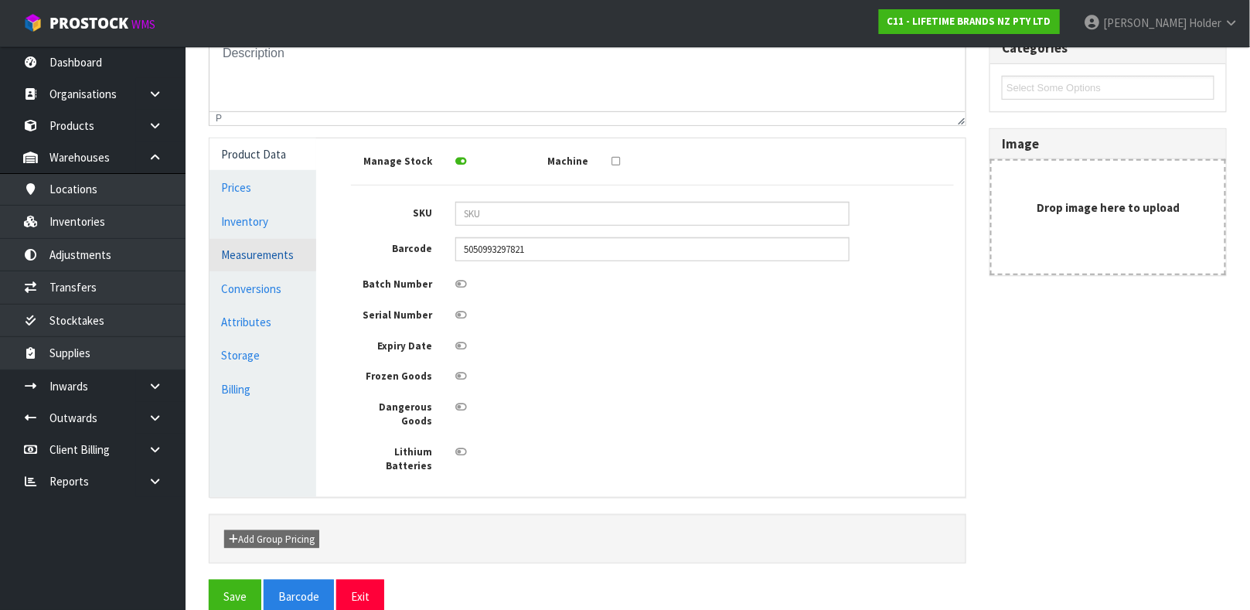
click at [259, 264] on link "Measurements" at bounding box center [262, 255] width 107 height 32
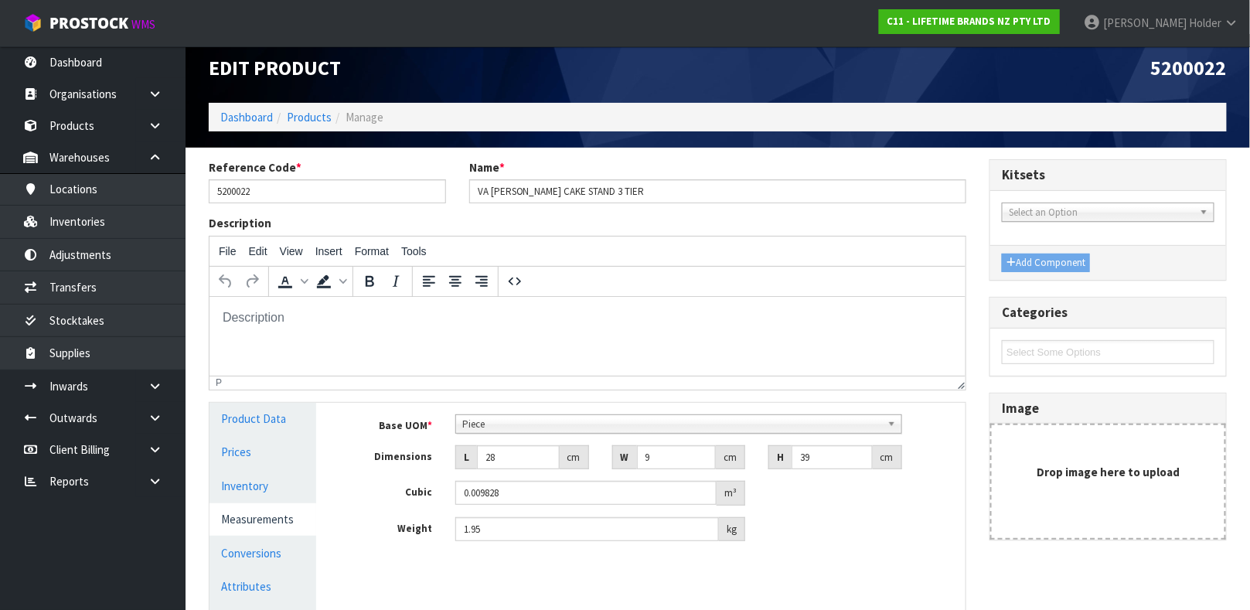
scroll to position [0, 0]
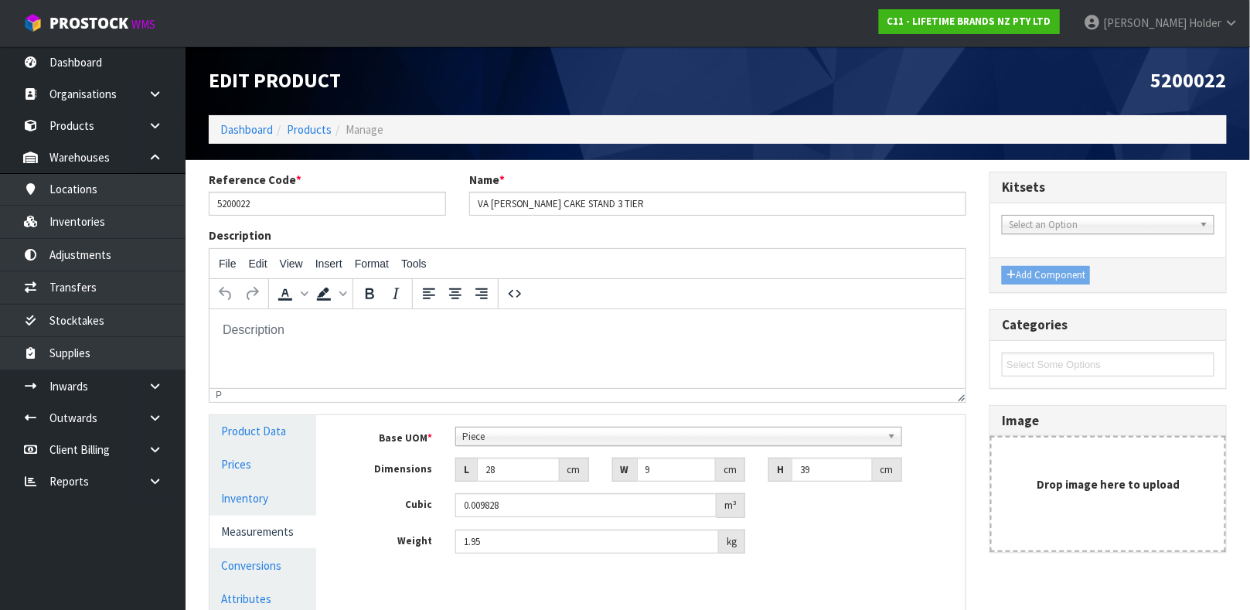
click at [309, 114] on div "Edit Product" at bounding box center [457, 80] width 521 height 69
click at [272, 554] on link "Conversions" at bounding box center [262, 566] width 107 height 32
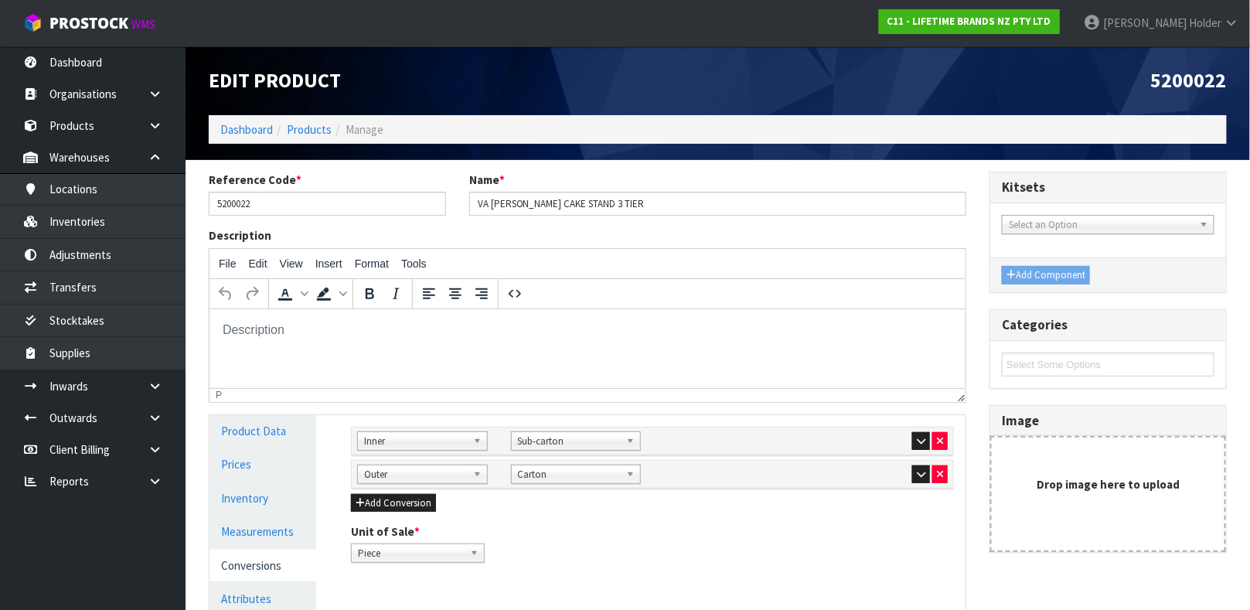
scroll to position [211, 0]
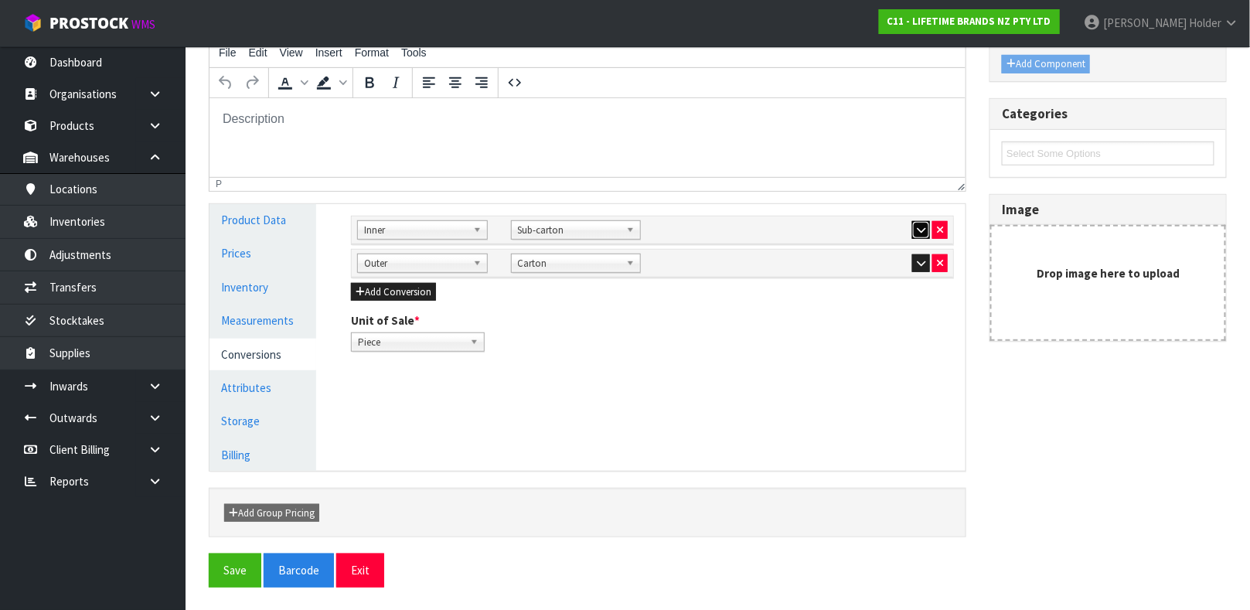
click at [912, 222] on button "button" at bounding box center [921, 230] width 18 height 19
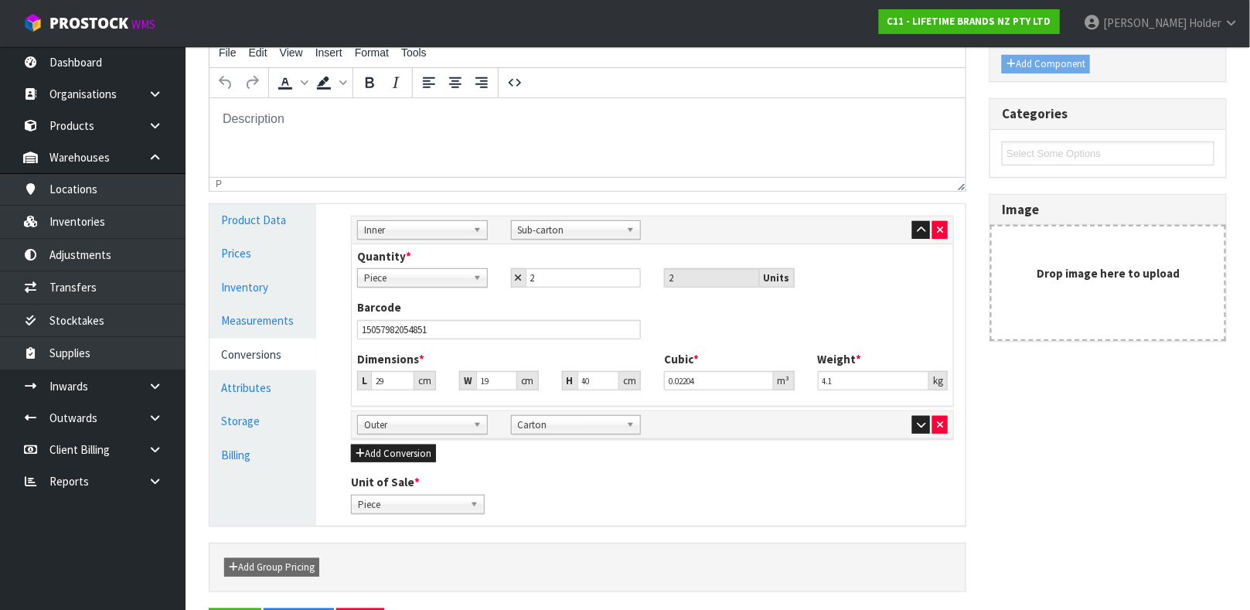
click at [303, 342] on link "Conversions" at bounding box center [262, 355] width 107 height 32
click at [925, 231] on button "button" at bounding box center [921, 230] width 18 height 19
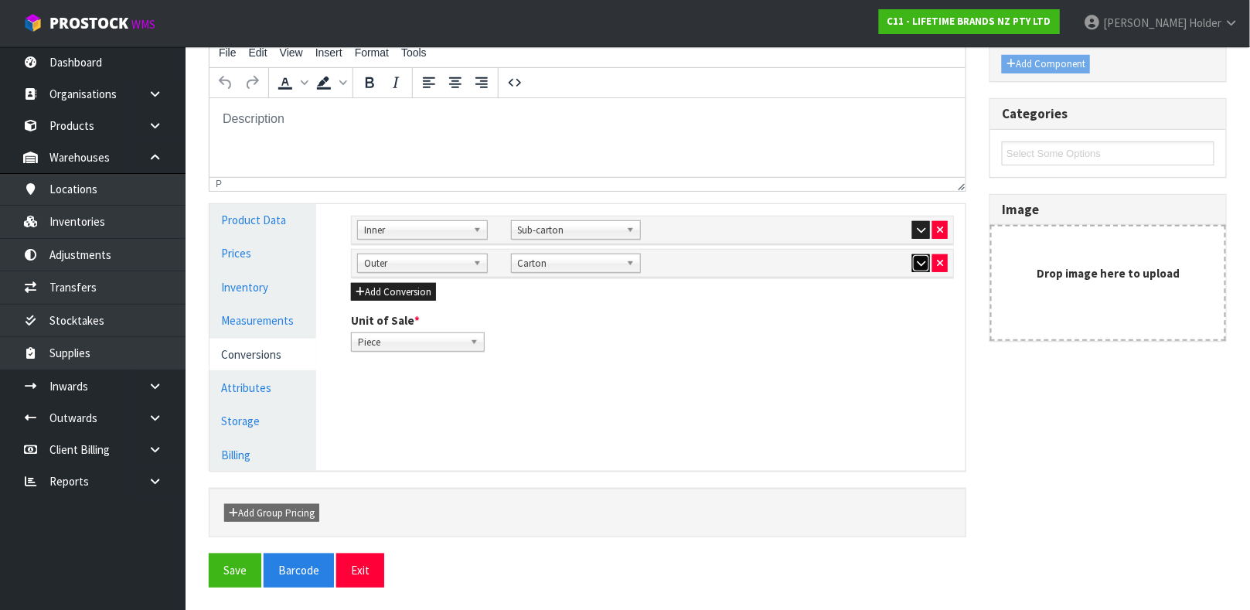
click at [925, 269] on button "button" at bounding box center [921, 263] width 18 height 19
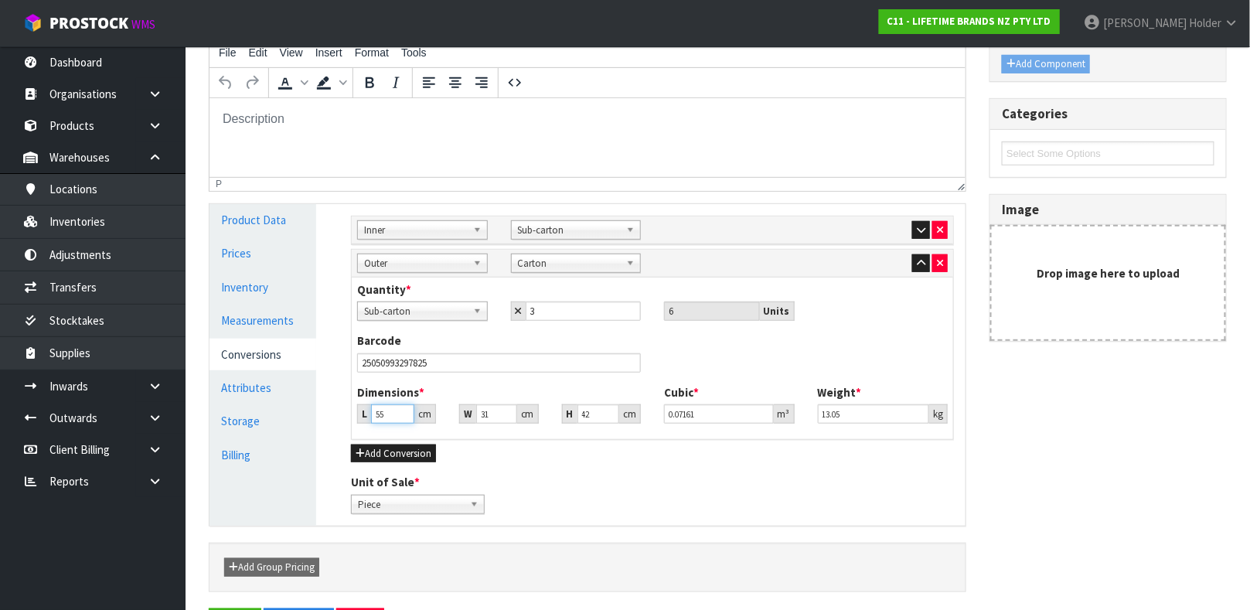
click at [380, 422] on input "55" at bounding box center [392, 413] width 43 height 19
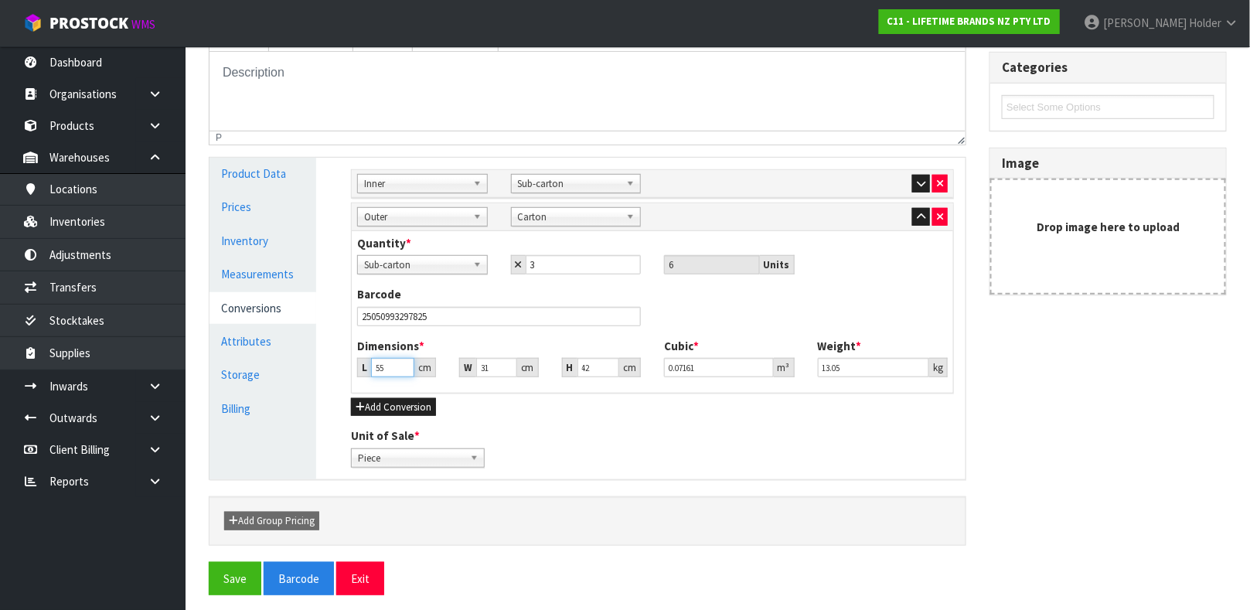
scroll to position [267, 0]
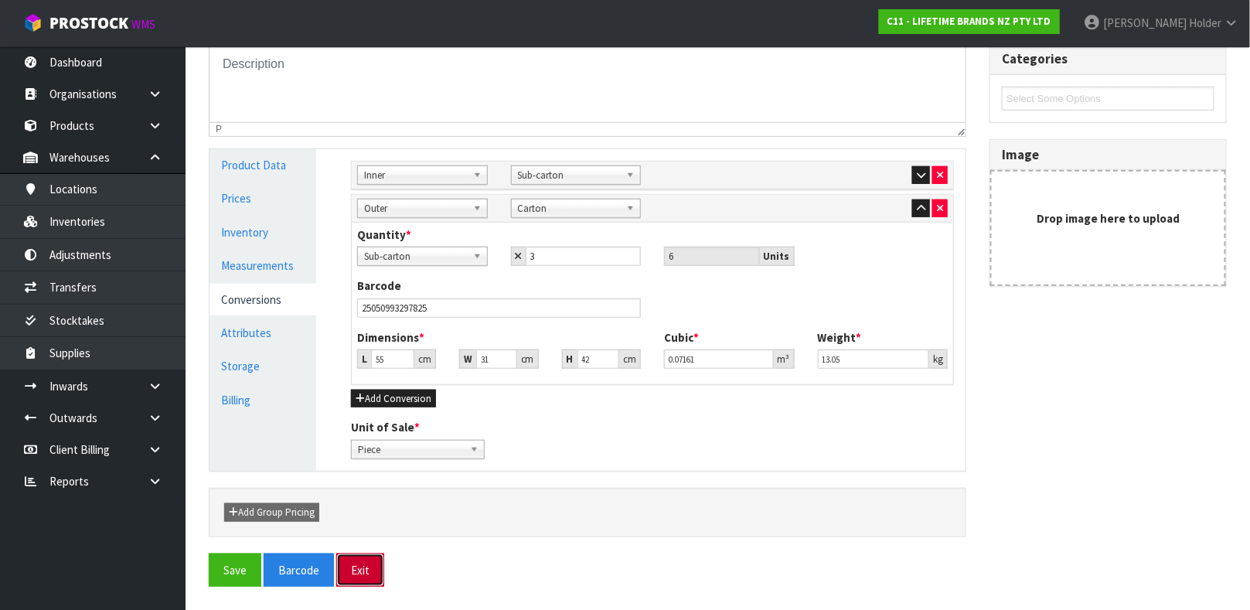
click at [339, 570] on button "Exit" at bounding box center [360, 569] width 48 height 33
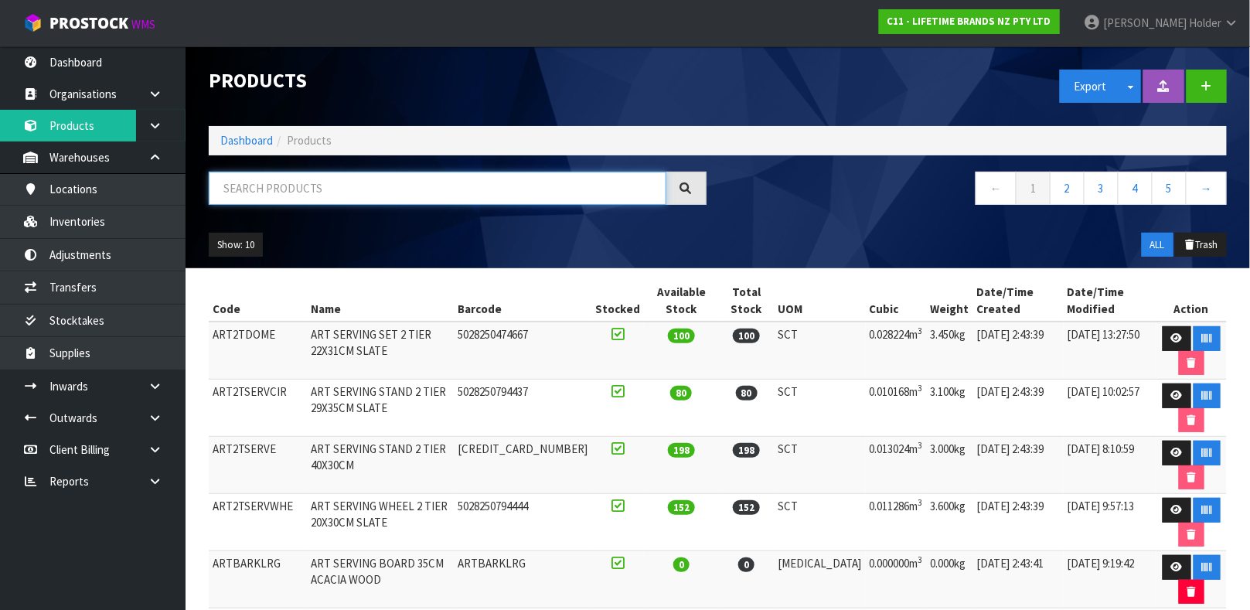
click at [410, 174] on input "text" at bounding box center [438, 188] width 458 height 33
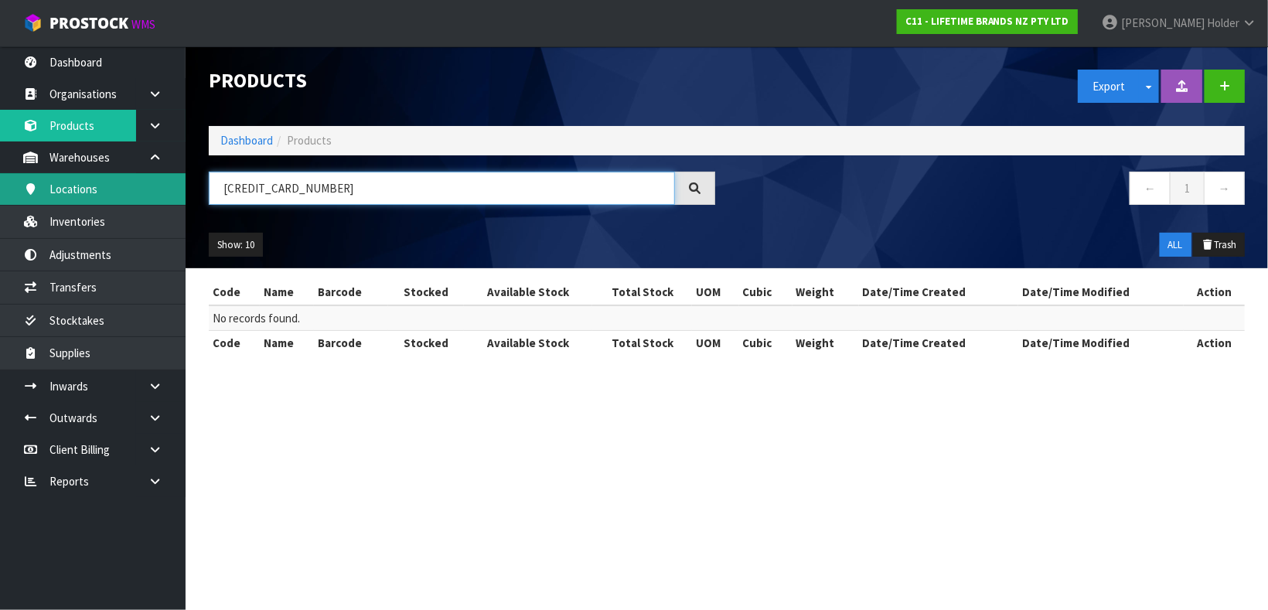
drag, startPoint x: 421, startPoint y: 182, endPoint x: 0, endPoint y: 188, distance: 421.3
click at [0, 188] on body "Toggle navigation ProStock WMS C11 - LIFETIME BRANDS NZ PTY LTD [PERSON_NAME] L…" at bounding box center [634, 305] width 1268 height 610
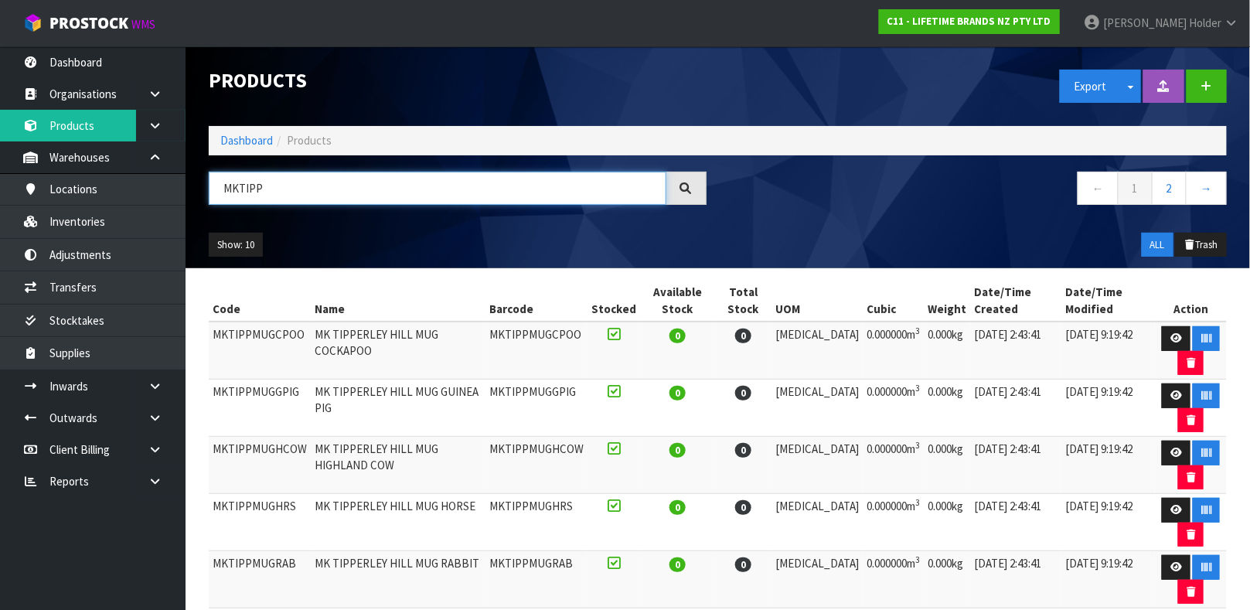
click at [350, 183] on input "MKTIPP" at bounding box center [438, 188] width 458 height 33
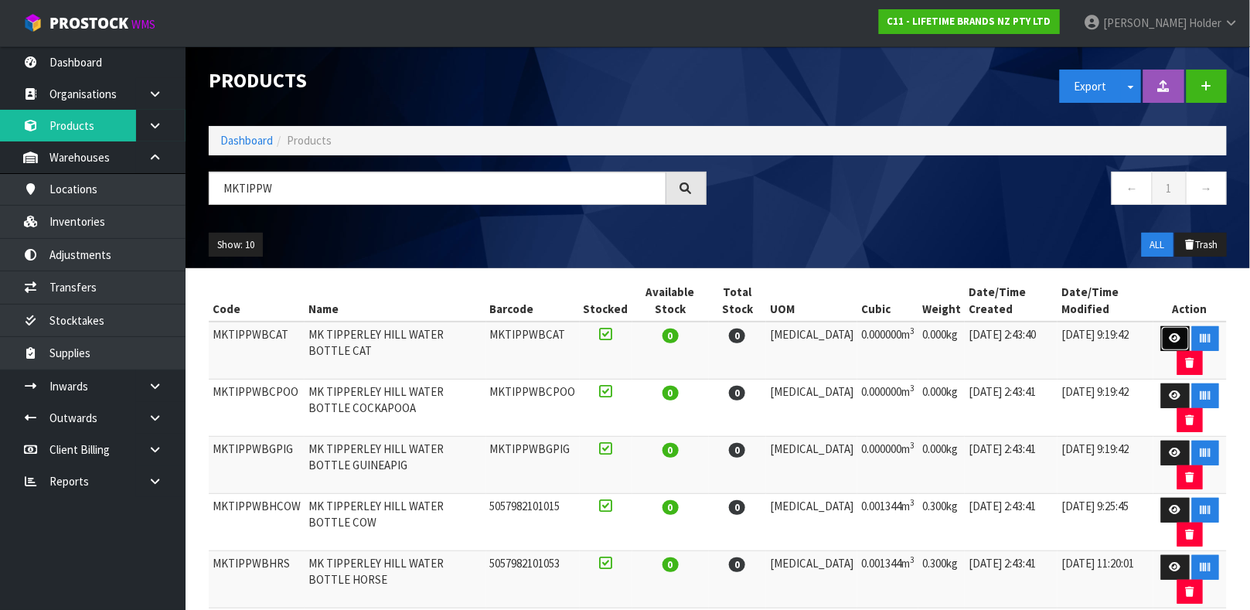
click at [1169, 338] on icon at bounding box center [1175, 338] width 12 height 10
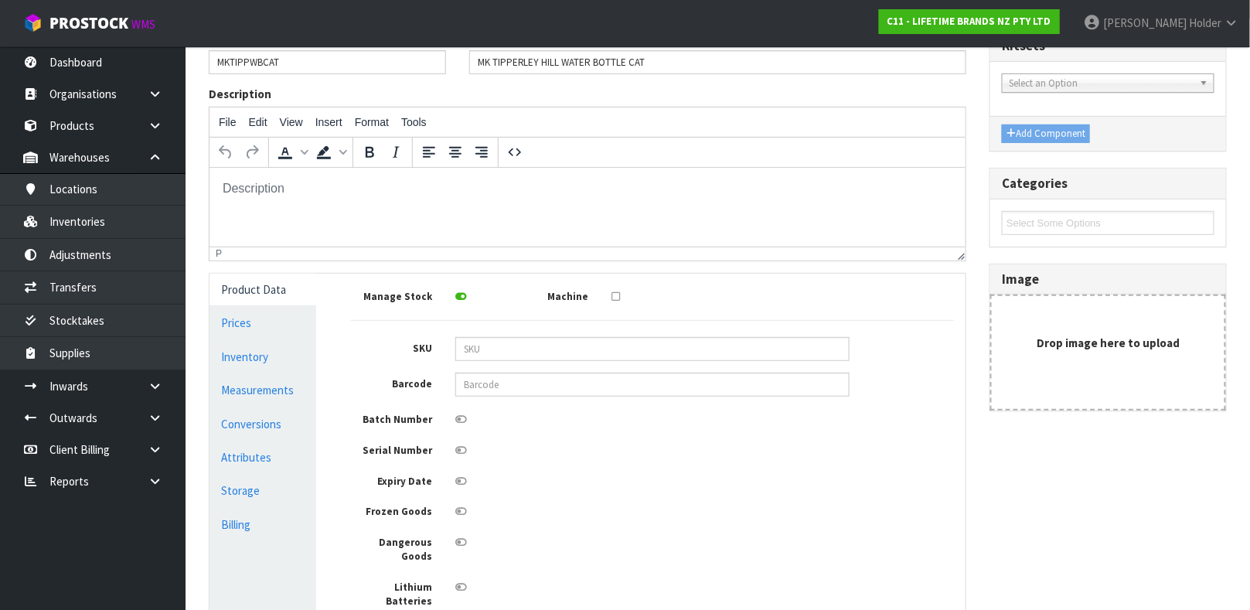
scroll to position [232, 0]
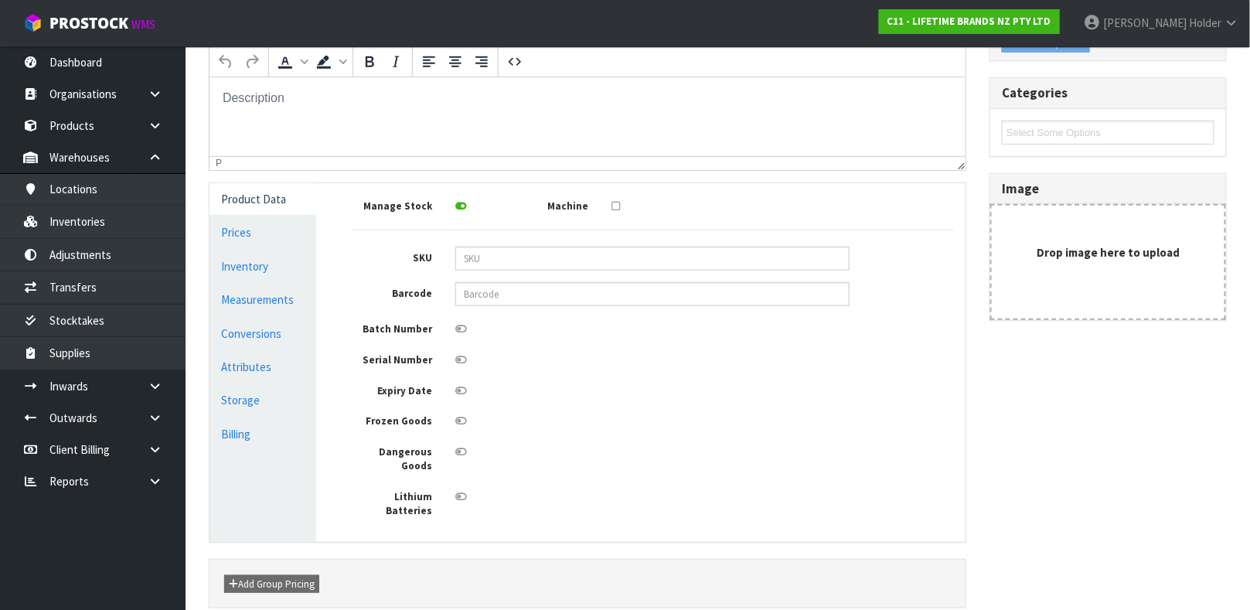
click at [513, 308] on div "Manage Stock Machine SKU Barcode Batch Number Serial Number Expiry Date Frozen …" at bounding box center [652, 357] width 603 height 324
click at [512, 301] on input "text" at bounding box center [652, 294] width 394 height 24
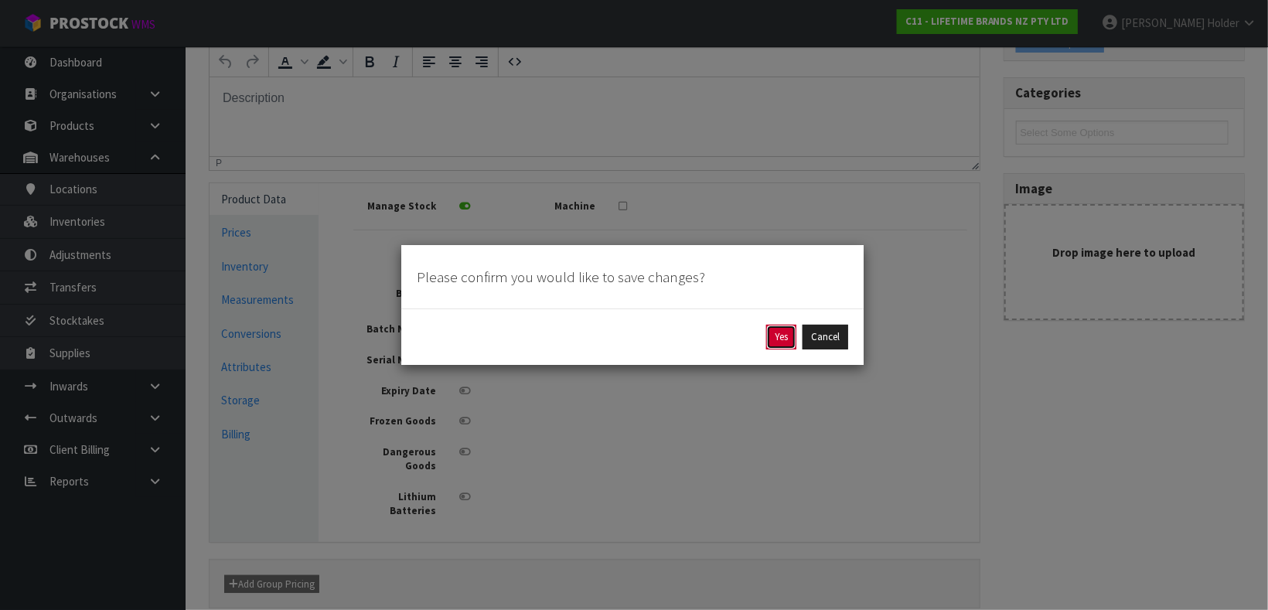
click at [785, 335] on button "Yes" at bounding box center [781, 337] width 30 height 25
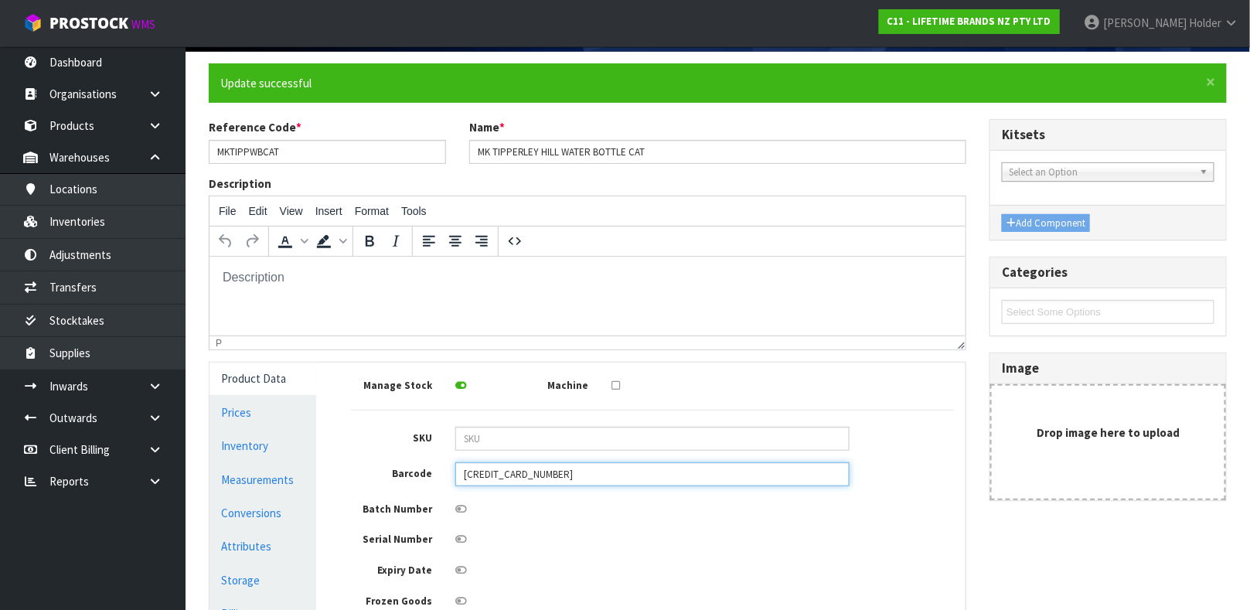
scroll to position [332, 0]
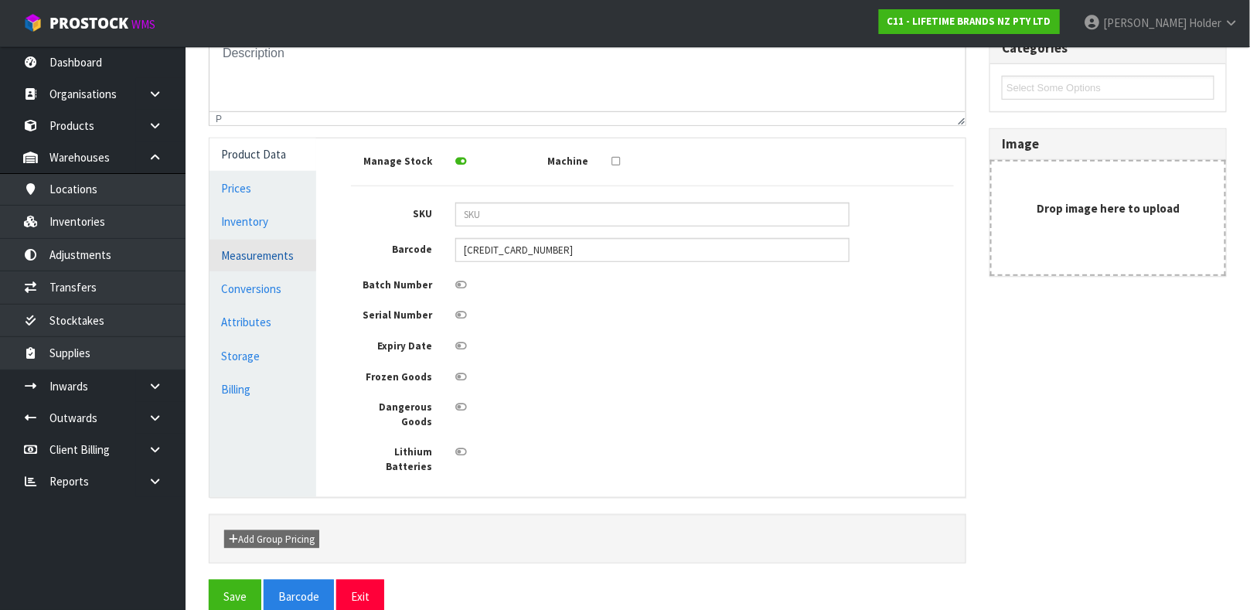
click at [290, 246] on link "Measurements" at bounding box center [262, 256] width 107 height 32
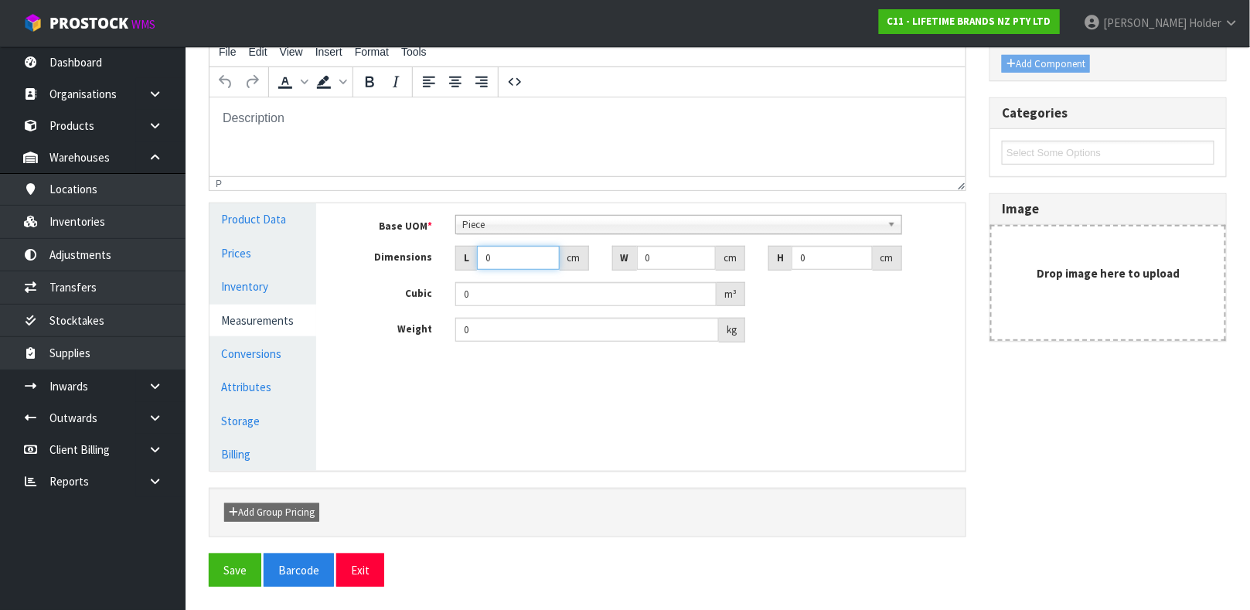
drag, startPoint x: 485, startPoint y: 265, endPoint x: 426, endPoint y: 265, distance: 58.7
click at [426, 265] on div "Dimensions L 0 cm W 0 cm H 0 cm" at bounding box center [652, 258] width 626 height 25
click at [511, 318] on input "0" at bounding box center [587, 330] width 264 height 24
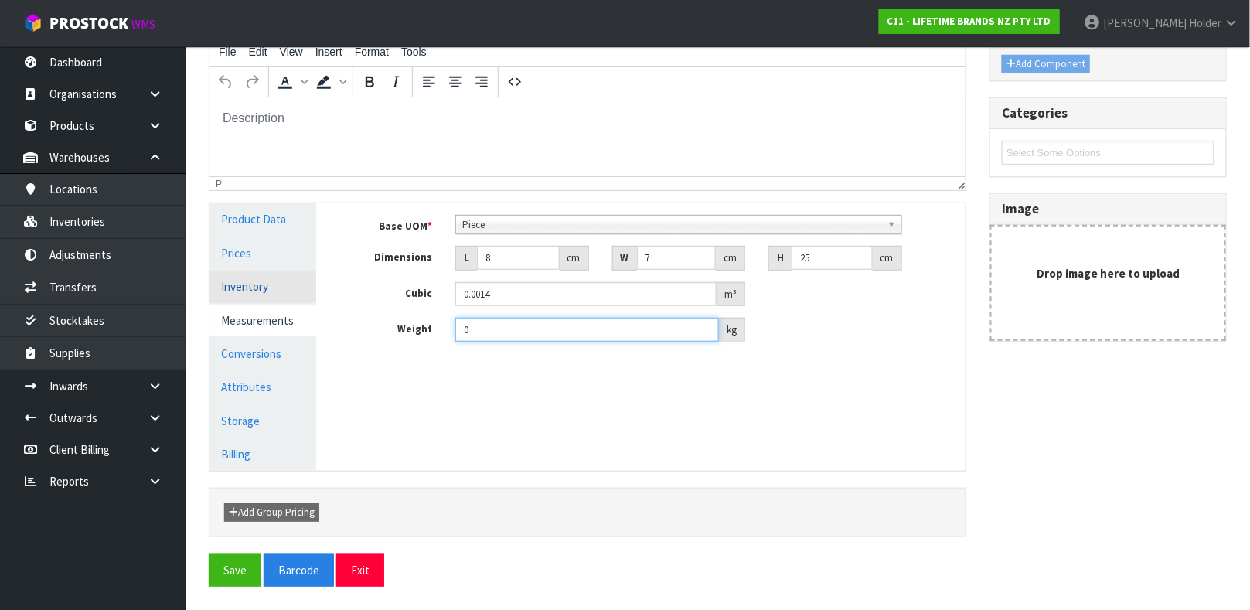
drag, startPoint x: 509, startPoint y: 325, endPoint x: 304, endPoint y: 296, distance: 207.6
click at [305, 298] on div "Product Data Prices Inventory Measurements Conversions Attributes Storage Billi…" at bounding box center [587, 336] width 779 height 267
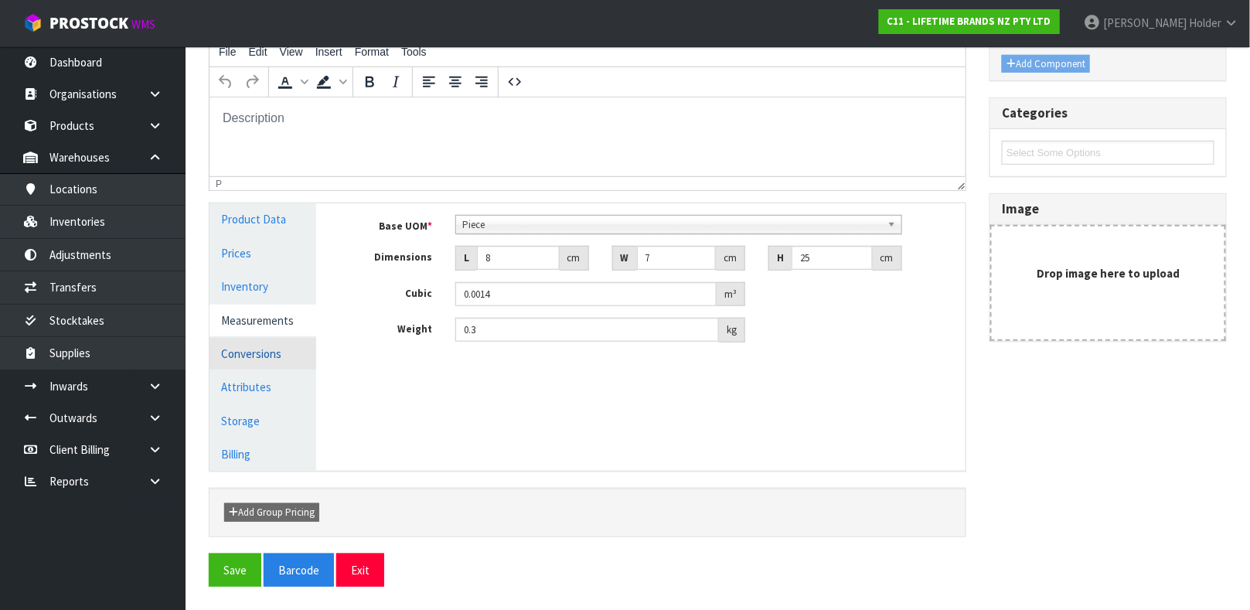
click at [285, 339] on link "Conversions" at bounding box center [262, 354] width 107 height 32
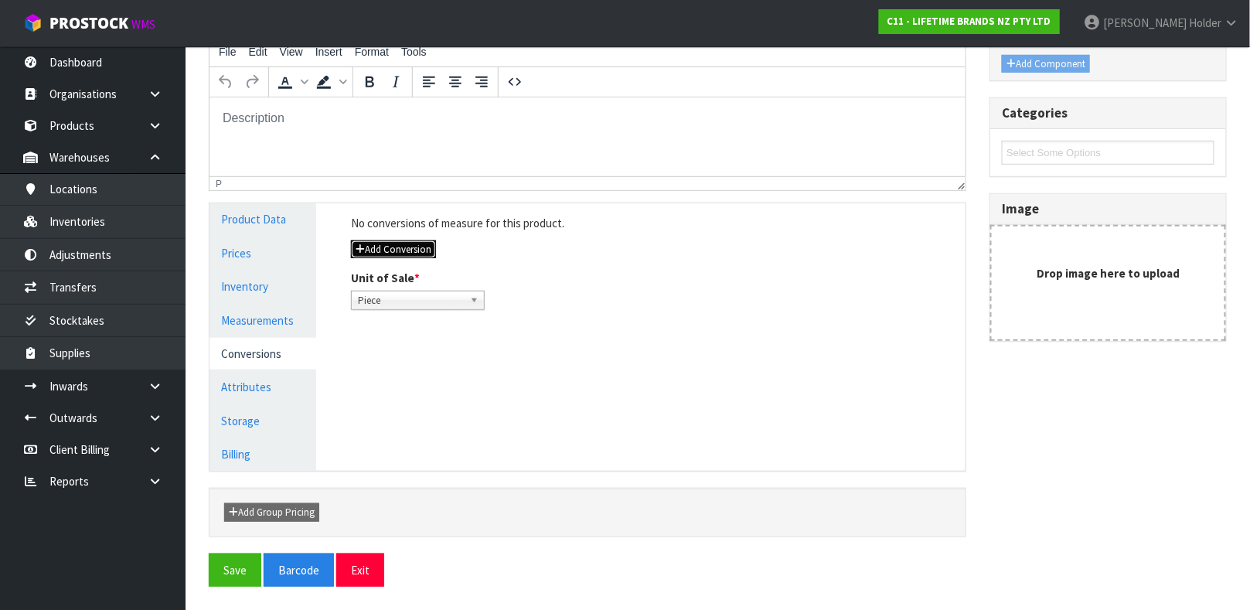
click at [374, 248] on button "Add Conversion" at bounding box center [393, 249] width 85 height 19
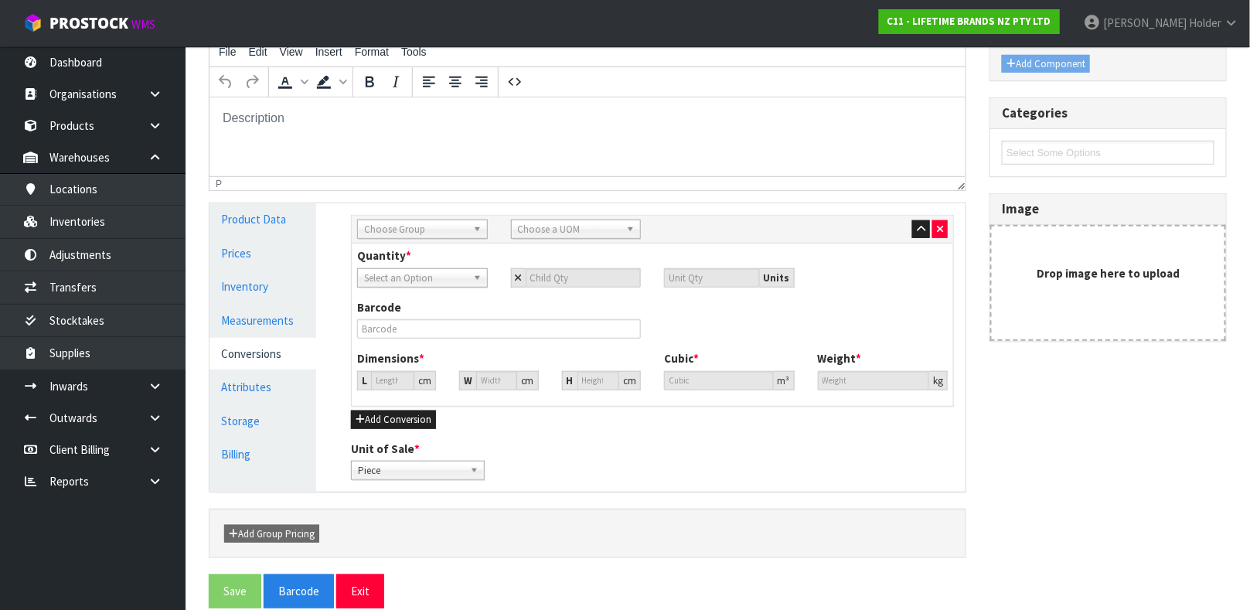
click at [379, 242] on div "Sub Inner Inner Outer Pallet Choose Group Bag Bar Basket Bin Bottle Box Bundle …" at bounding box center [652, 230] width 601 height 28
click at [381, 233] on span "Choose Group" at bounding box center [415, 229] width 103 height 19
click at [407, 283] on li "Inn er" at bounding box center [422, 292] width 123 height 19
click at [540, 220] on span "Choose a UOM" at bounding box center [569, 229] width 103 height 19
click at [540, 268] on li "Sub -carton" at bounding box center [576, 273] width 123 height 19
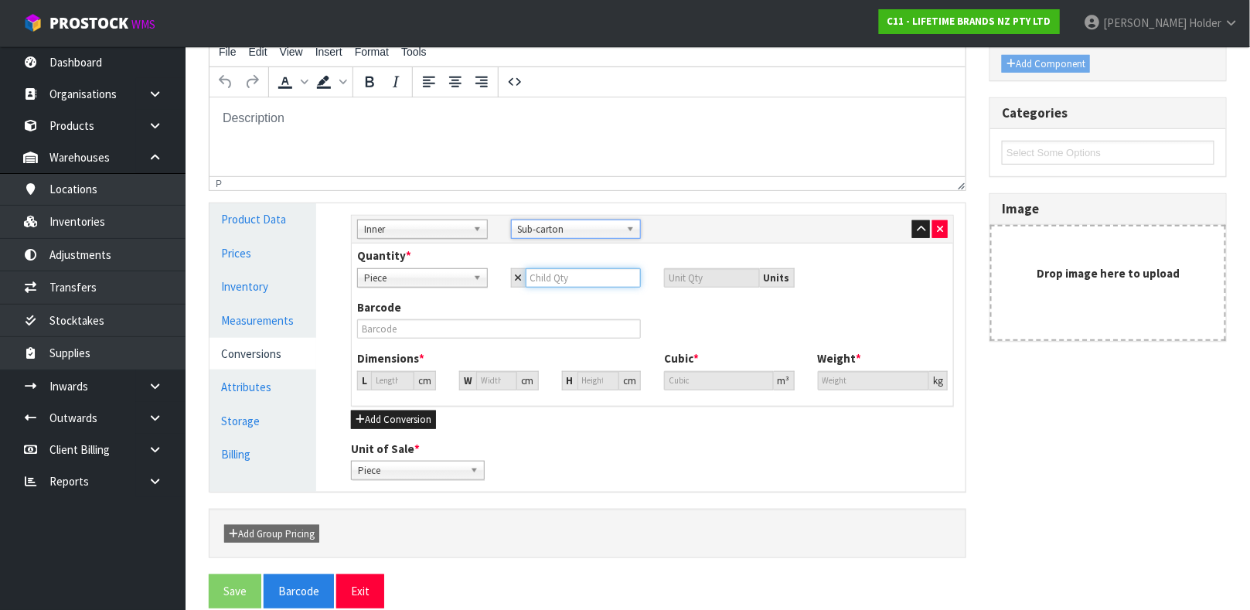
click at [542, 271] on input "number" at bounding box center [584, 277] width 116 height 19
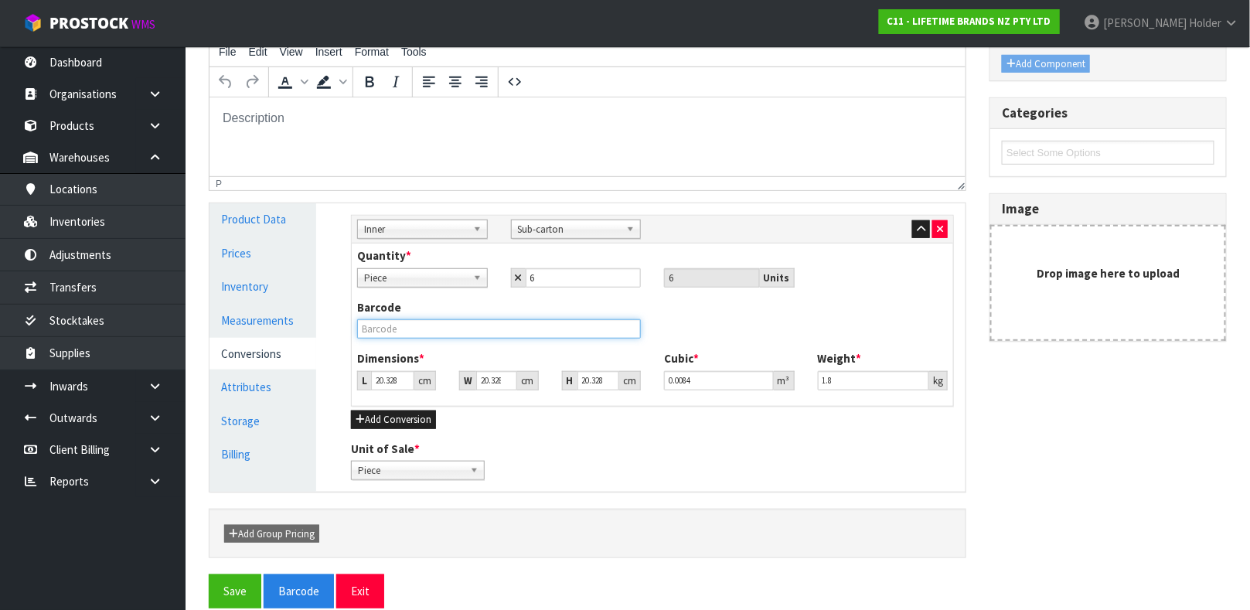
click at [508, 320] on input "text" at bounding box center [499, 328] width 284 height 19
click at [209, 574] on button "Save" at bounding box center [235, 590] width 53 height 33
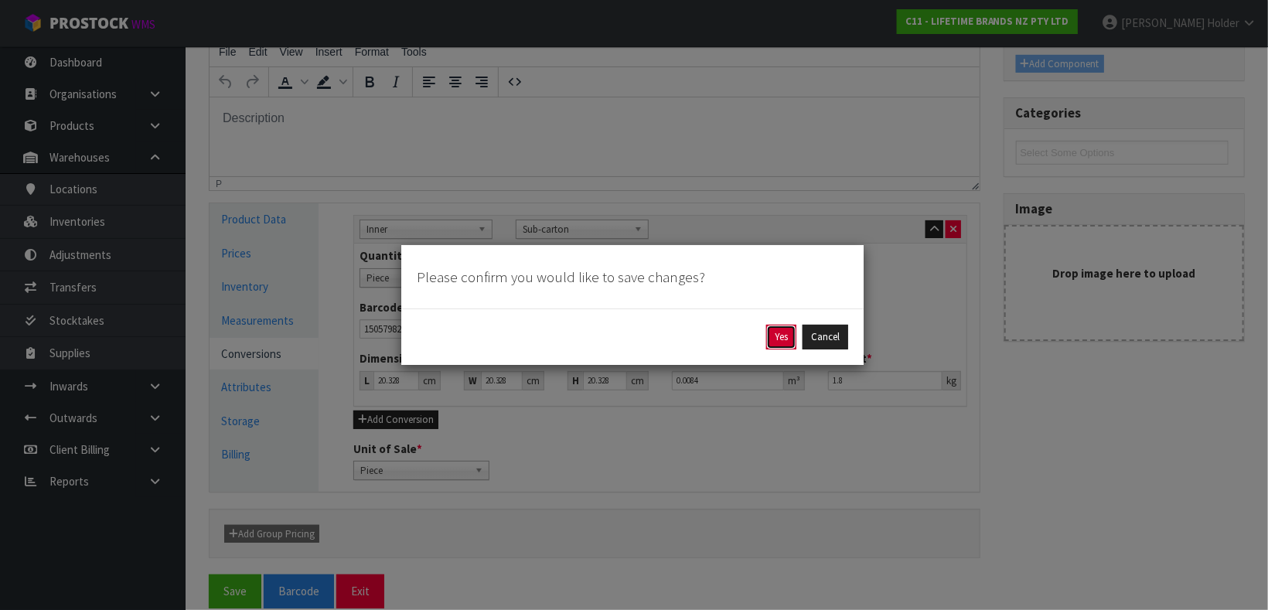
click at [769, 329] on button "Yes" at bounding box center [781, 337] width 30 height 25
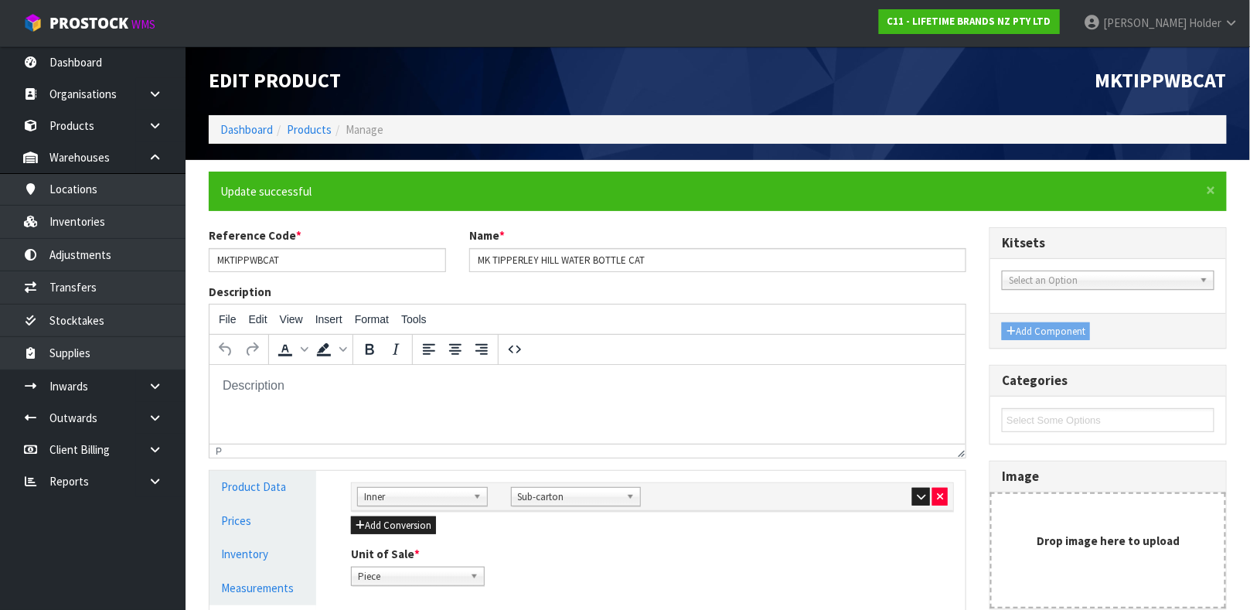
scroll to position [116, 0]
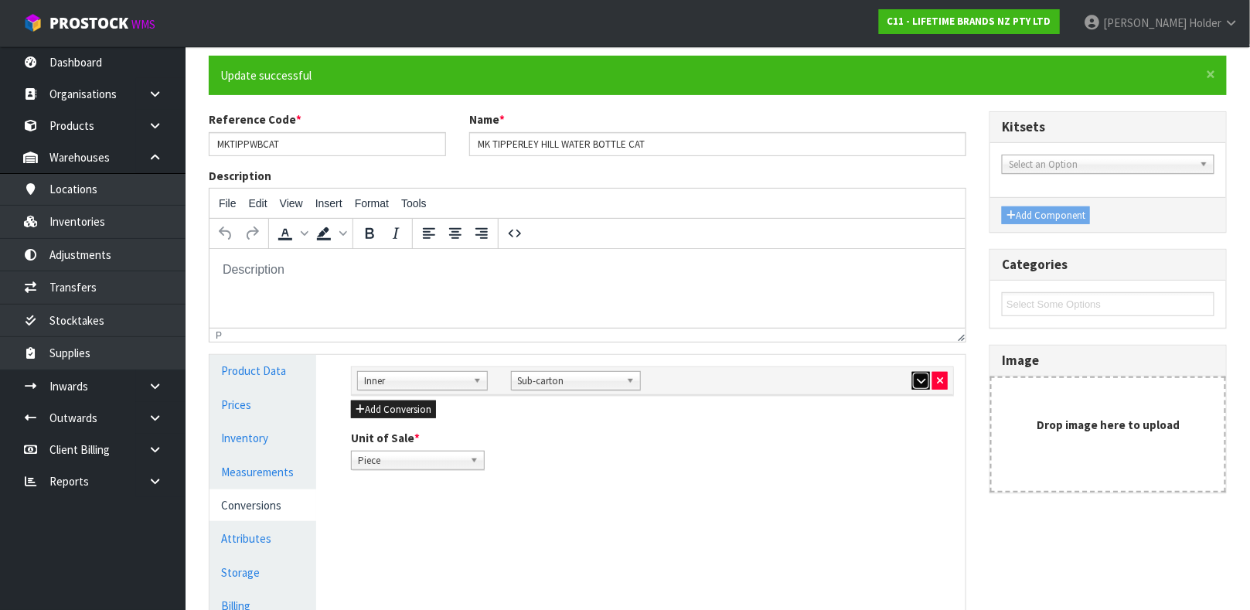
click at [924, 376] on icon "button" at bounding box center [921, 381] width 9 height 10
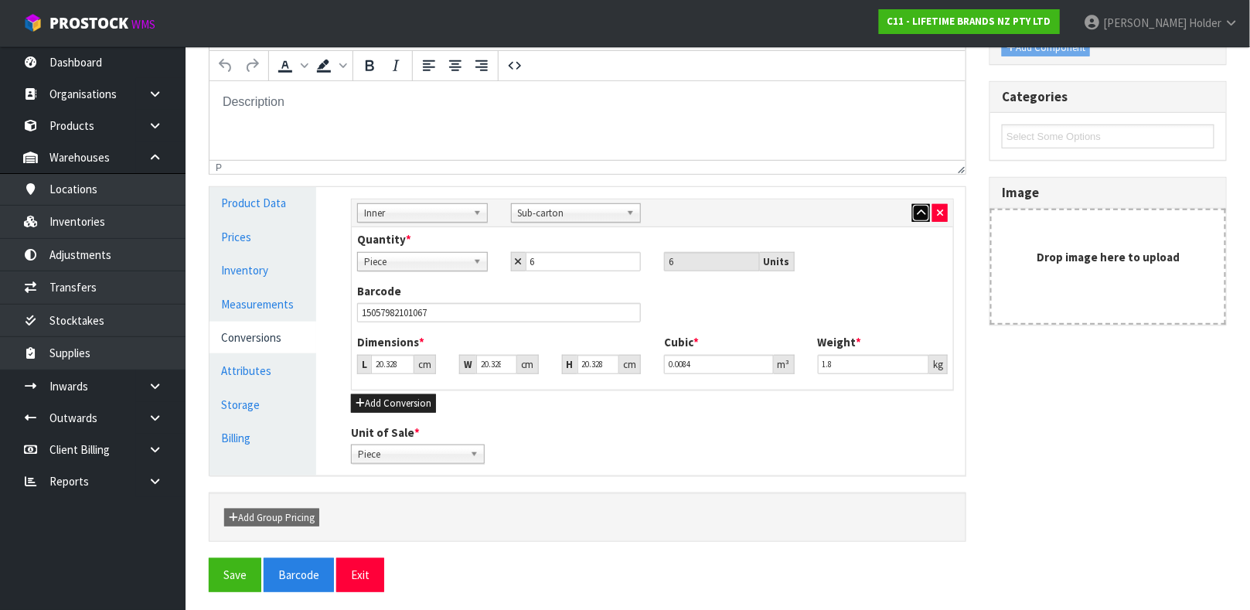
scroll to position [289, 0]
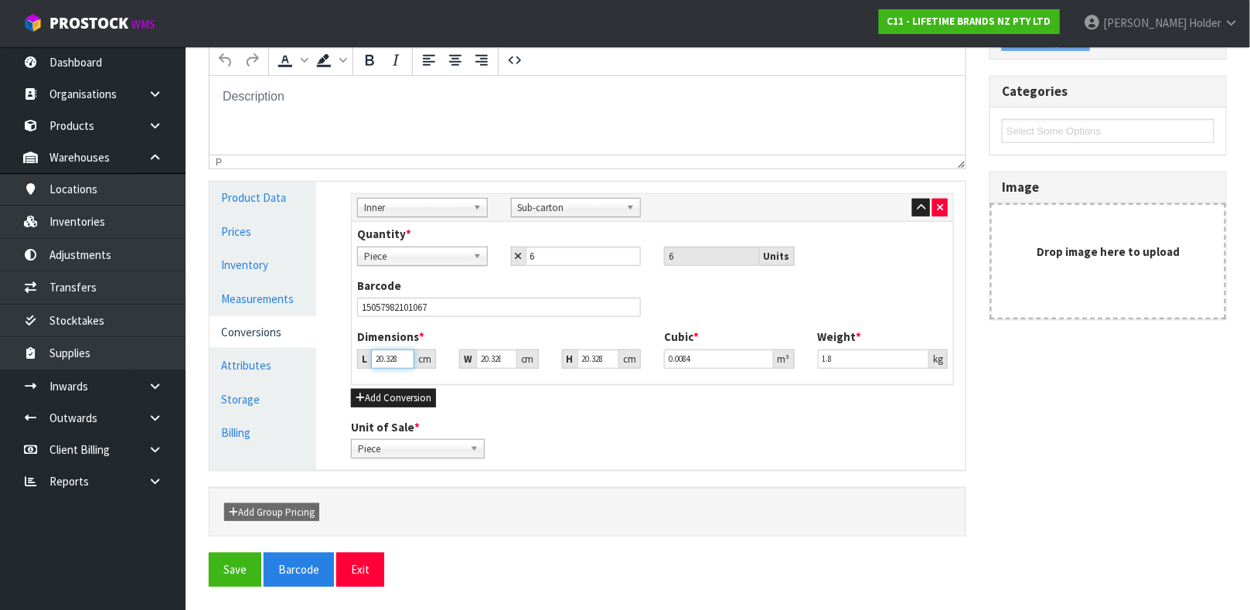
click at [397, 355] on input "20.328" at bounding box center [392, 358] width 43 height 19
drag, startPoint x: 847, startPoint y: 363, endPoint x: 754, endPoint y: 363, distance: 93.5
click at [754, 363] on div "Dimensions * L 23 cm W 16 cm H 27 cm Cubic * 0.009936 m³ Weight * 1.8 kg" at bounding box center [652, 353] width 614 height 51
click at [424, 398] on button "Add Conversion" at bounding box center [393, 398] width 85 height 19
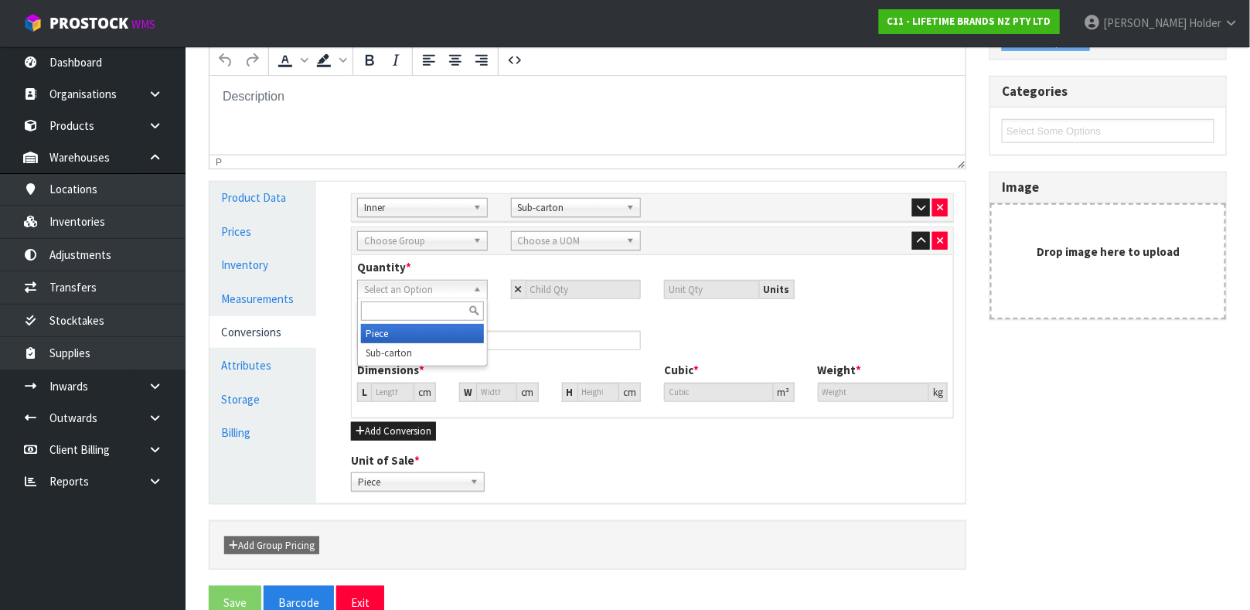
click at [458, 287] on span "Select an Option" at bounding box center [415, 290] width 103 height 19
click at [457, 288] on span "Select an Option" at bounding box center [415, 290] width 103 height 19
click at [451, 236] on span "Choose Group" at bounding box center [415, 241] width 103 height 19
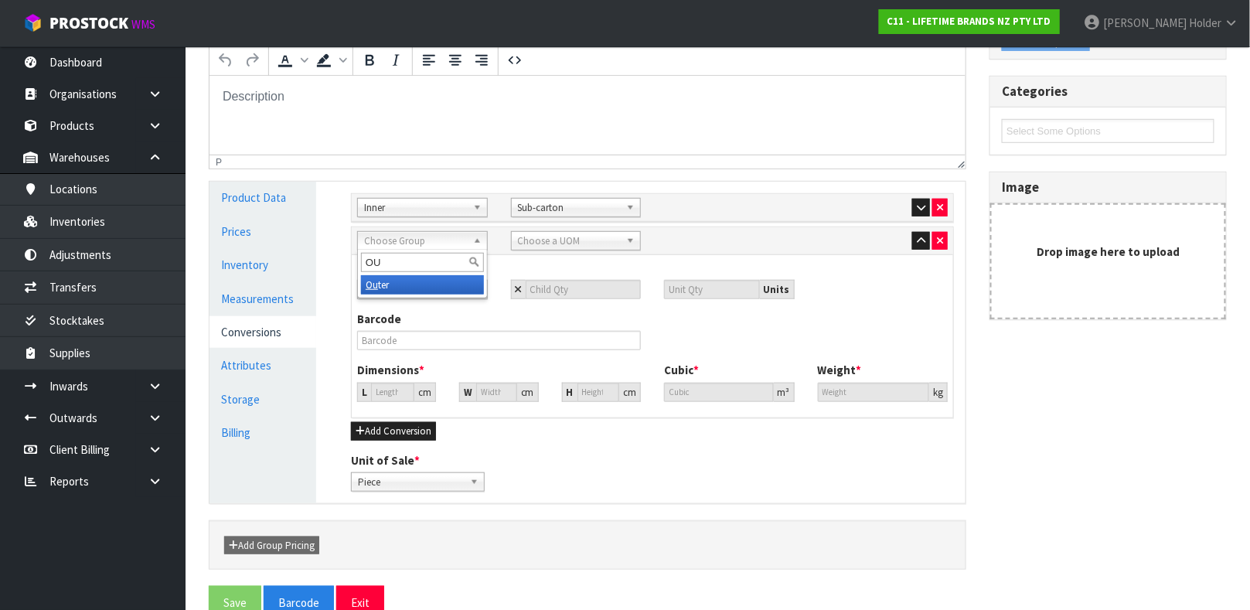
click at [444, 279] on li "Ou ter" at bounding box center [422, 284] width 123 height 19
click at [560, 246] on span "Choose a UOM" at bounding box center [569, 241] width 103 height 19
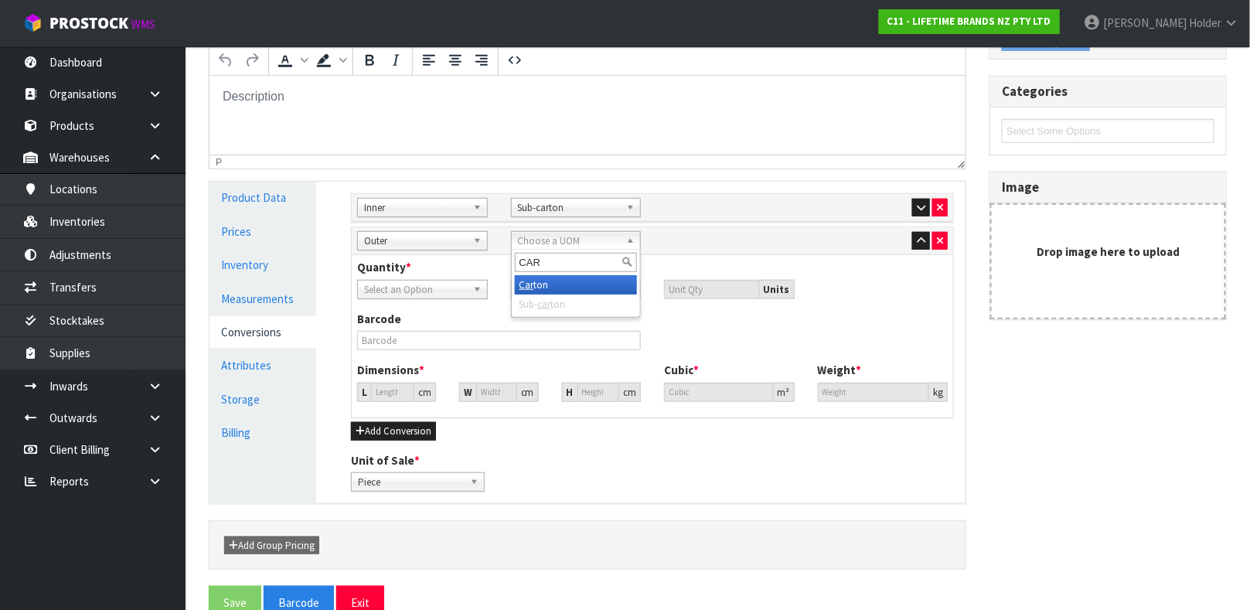
click at [560, 279] on li "Car ton" at bounding box center [576, 284] width 123 height 19
click at [462, 296] on span "Select an Option" at bounding box center [415, 290] width 103 height 19
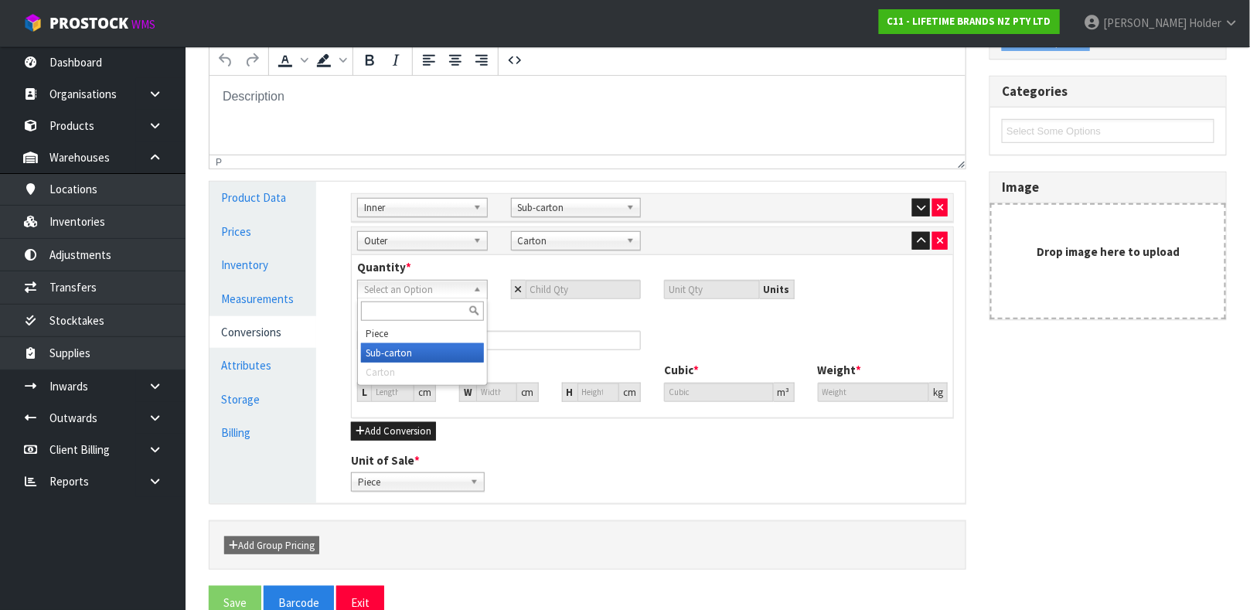
click at [443, 345] on li "Sub-carton" at bounding box center [422, 352] width 123 height 19
click at [560, 294] on input "number" at bounding box center [584, 289] width 116 height 19
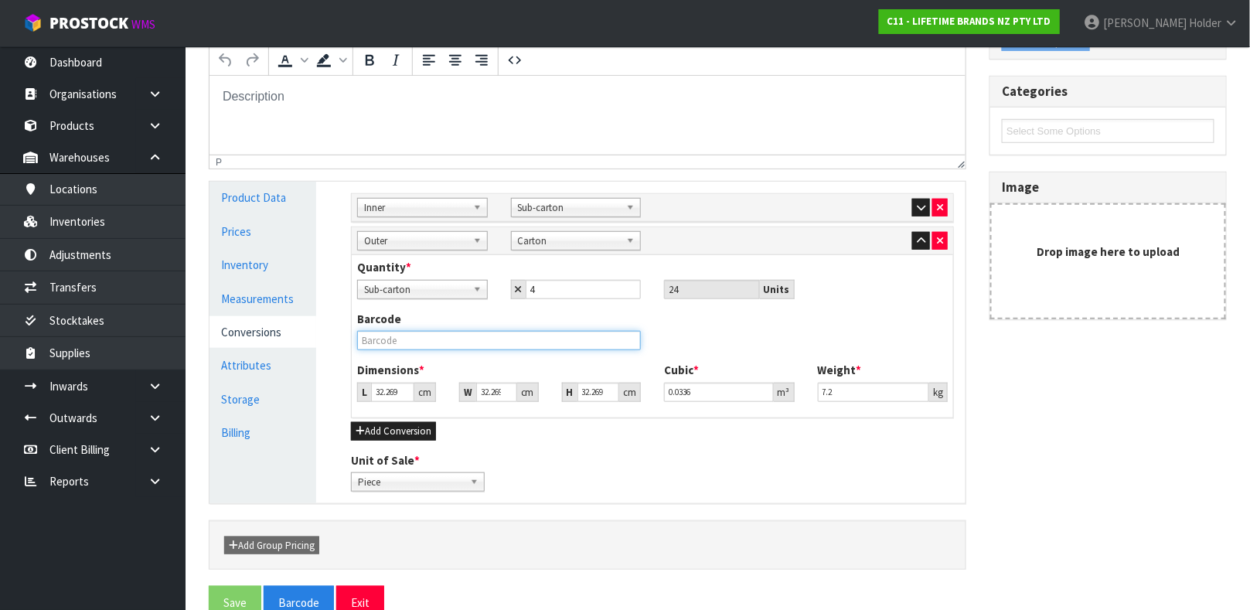
click at [542, 349] on input "text" at bounding box center [499, 340] width 284 height 19
click at [209, 586] on button "Save" at bounding box center [235, 602] width 53 height 33
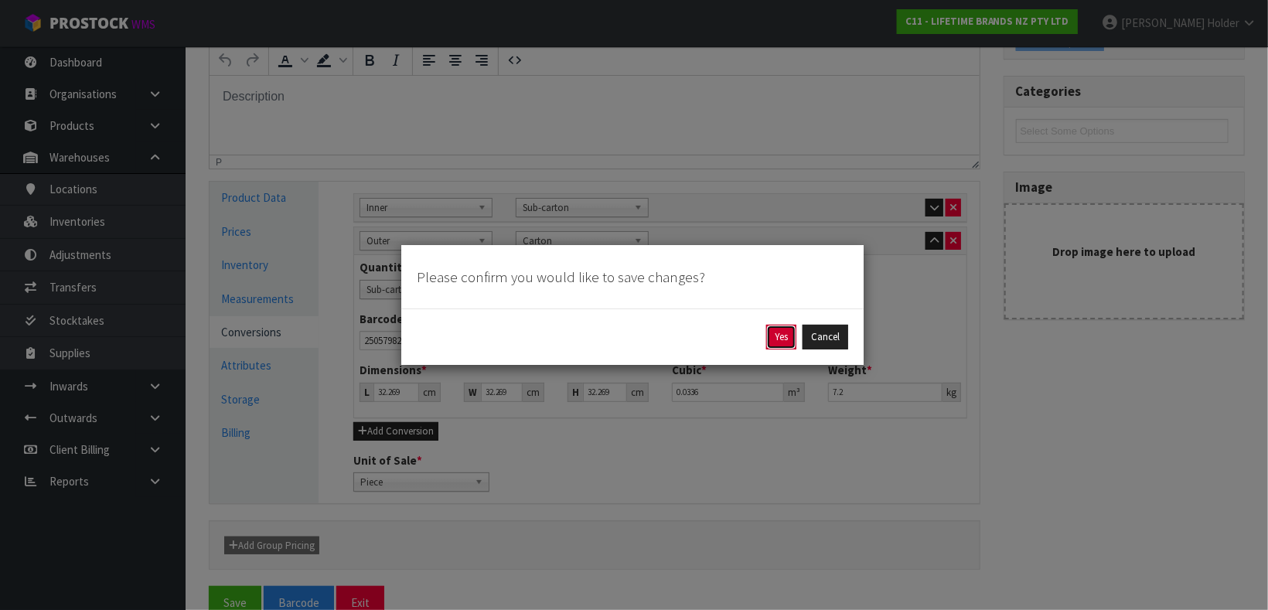
click at [766, 333] on button "Yes" at bounding box center [781, 337] width 30 height 25
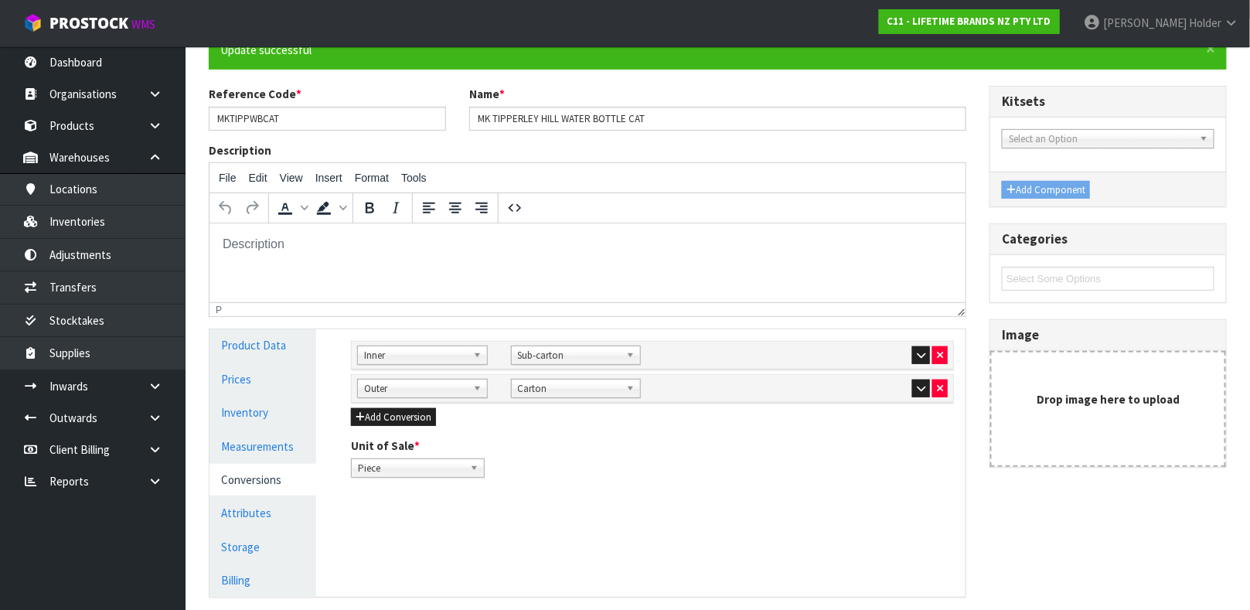
scroll to position [267, 0]
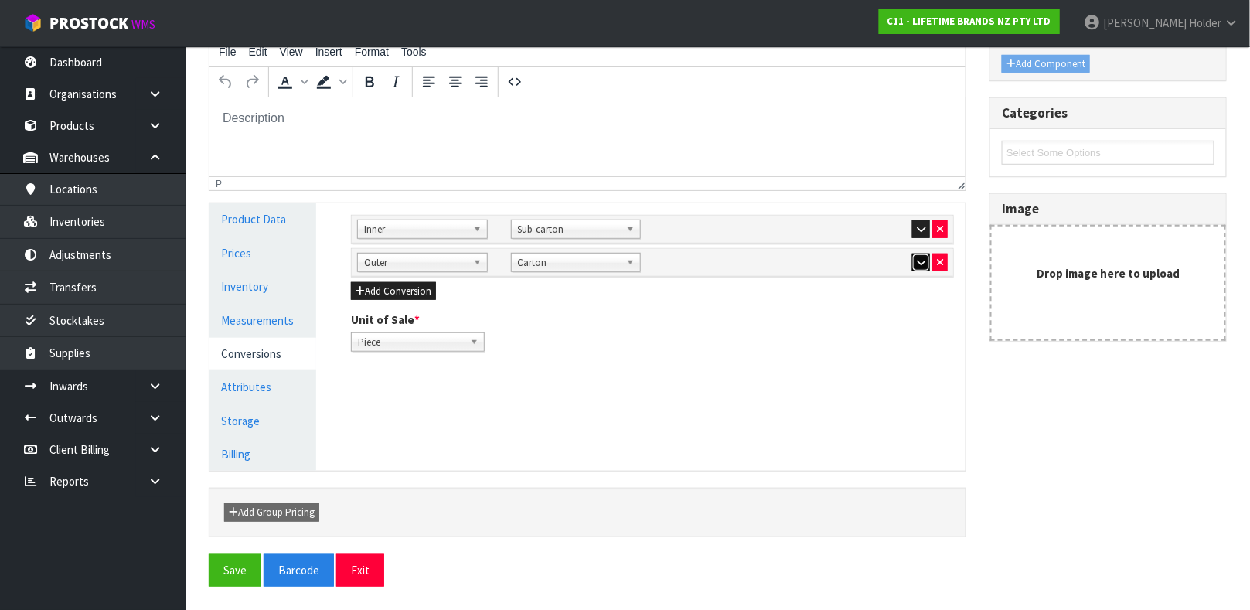
click at [913, 257] on button "button" at bounding box center [921, 263] width 18 height 19
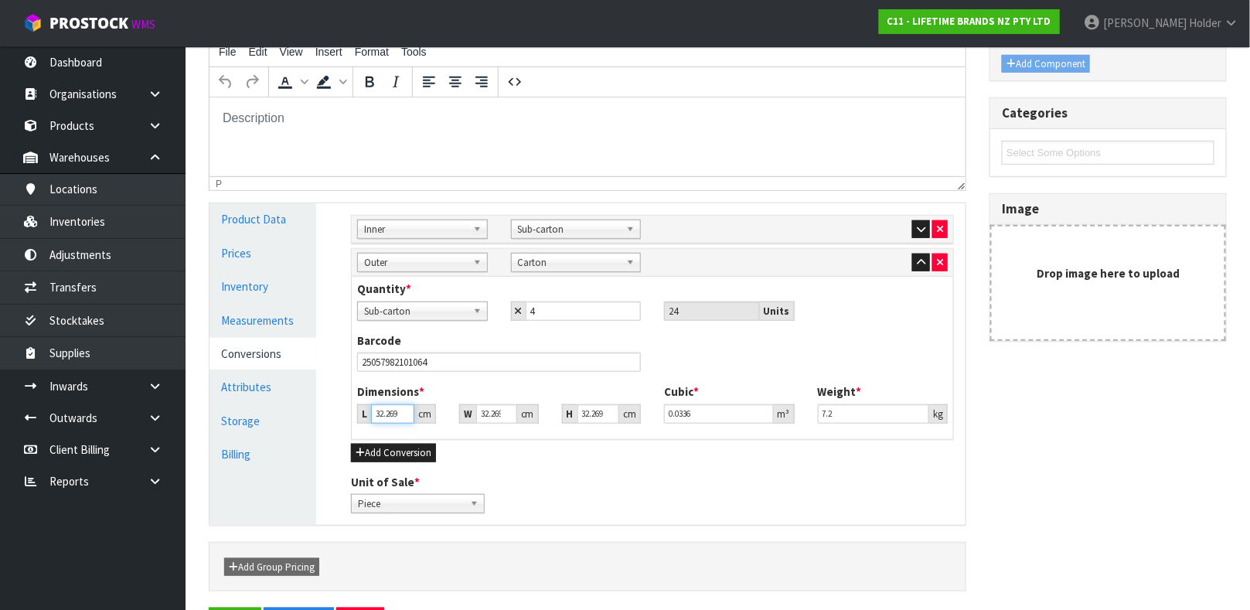
click at [398, 404] on input "32.269" at bounding box center [392, 413] width 43 height 19
drag, startPoint x: 859, startPoint y: 412, endPoint x: 730, endPoint y: 407, distance: 128.4
click at [730, 407] on div "Dimensions * L 48 cm W 24 cm H 29 cm Cubic * 0.033408 m³ Weight * 7.2 kg" at bounding box center [652, 408] width 614 height 51
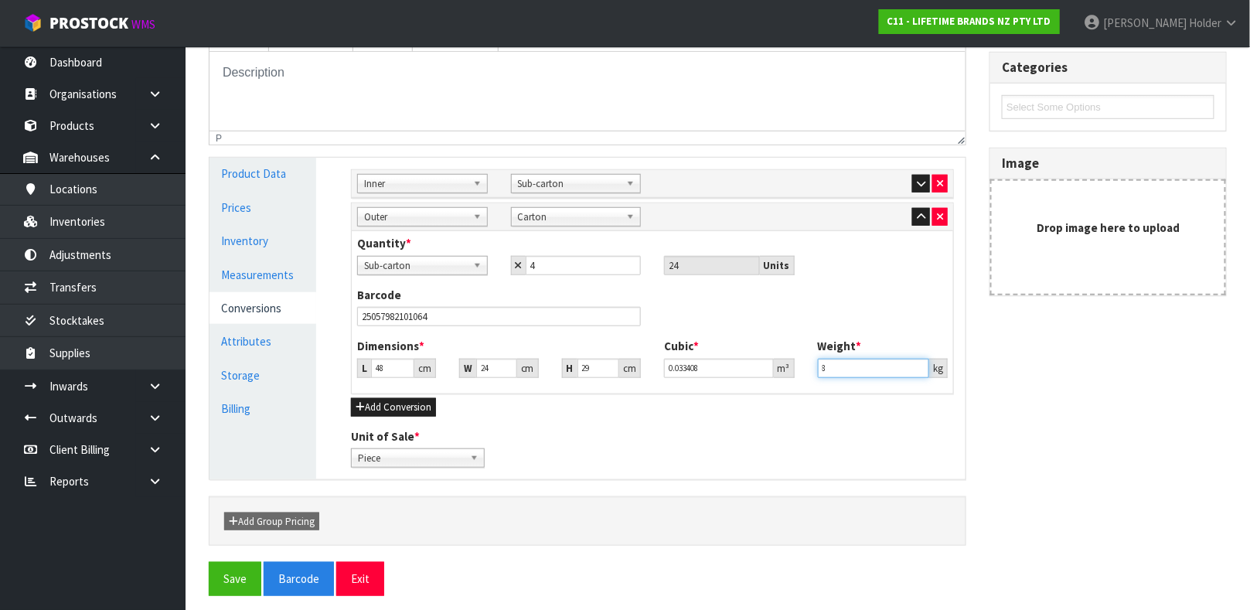
scroll to position [322, 0]
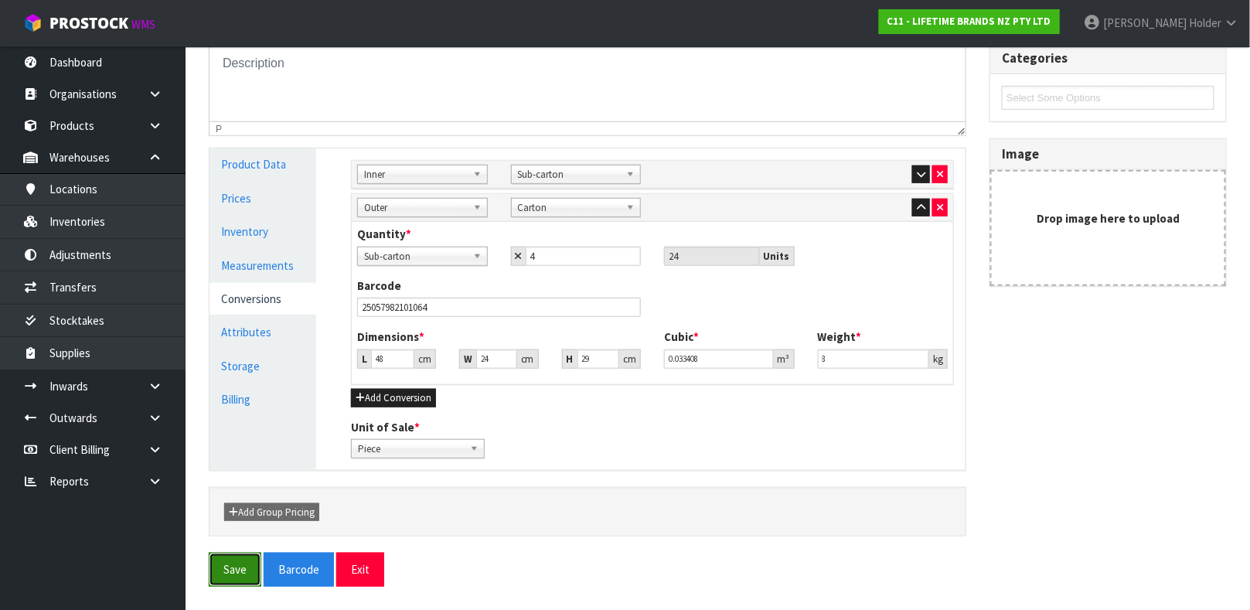
click at [220, 557] on button "Save" at bounding box center [235, 569] width 53 height 33
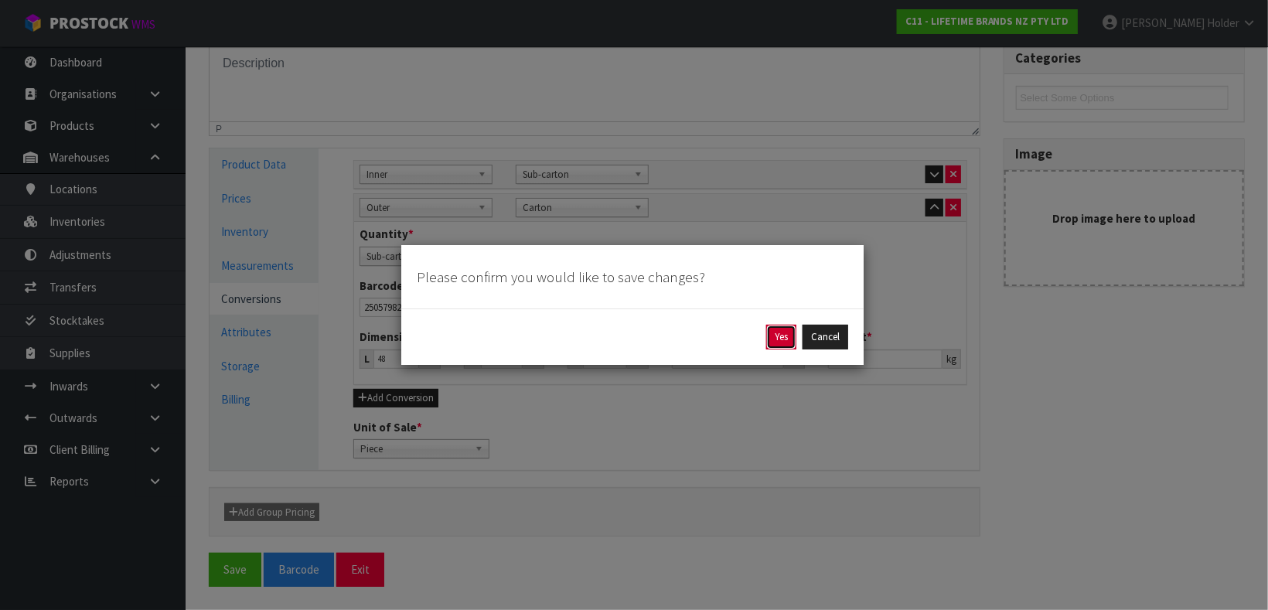
click at [781, 336] on button "Yes" at bounding box center [781, 337] width 30 height 25
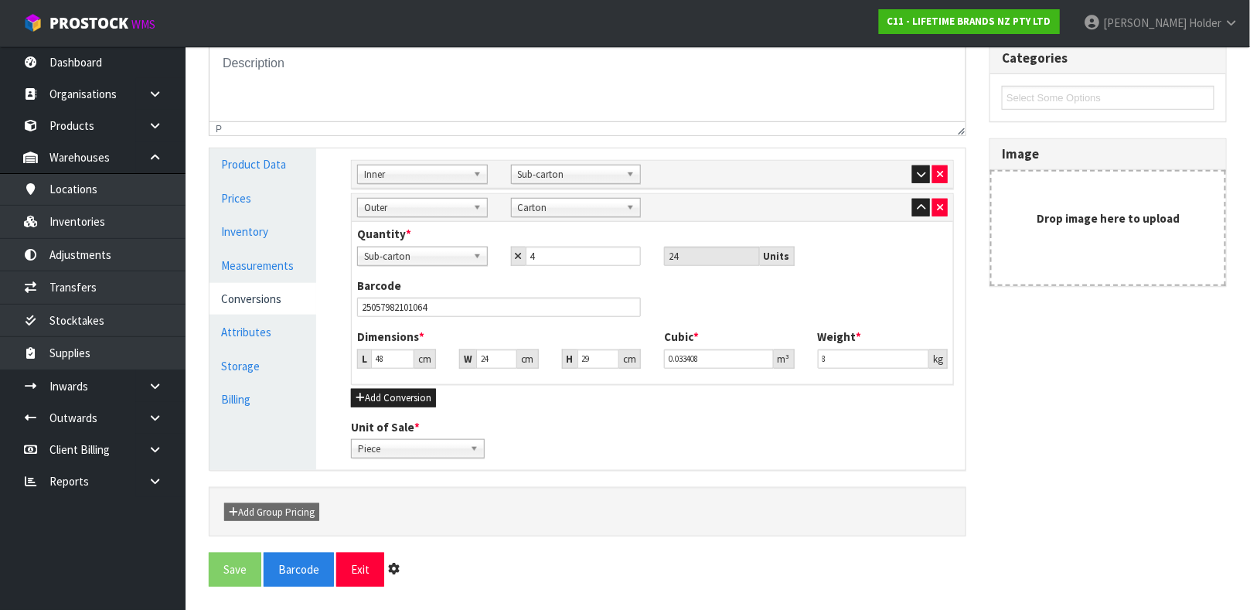
scroll to position [0, 0]
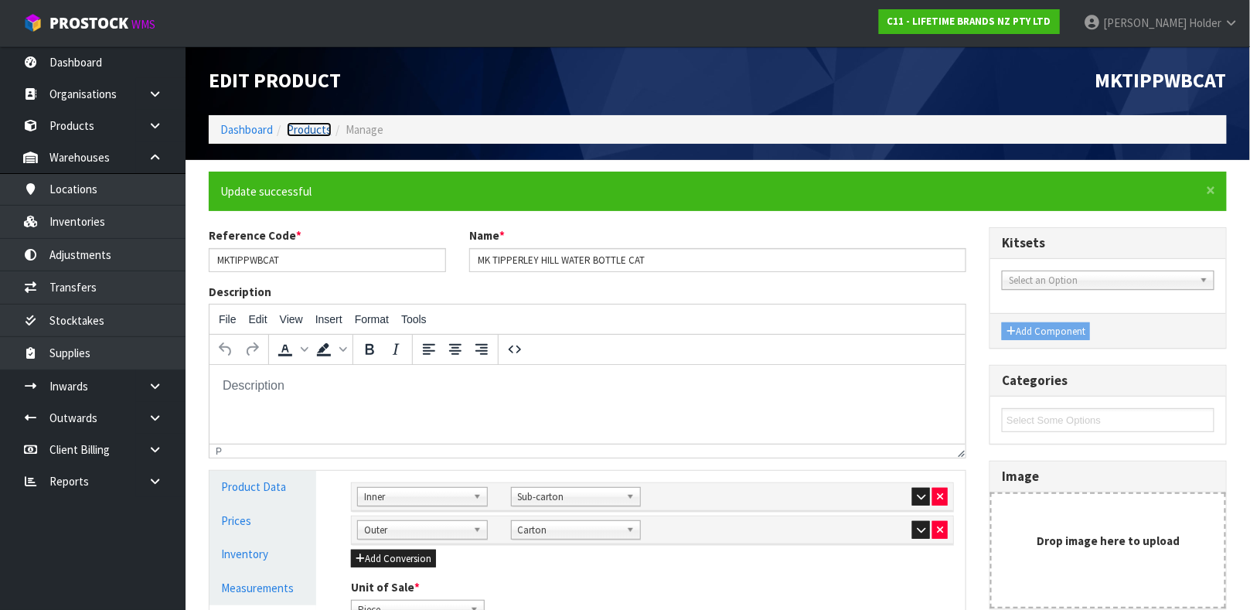
click at [317, 129] on link "Products" at bounding box center [309, 129] width 45 height 15
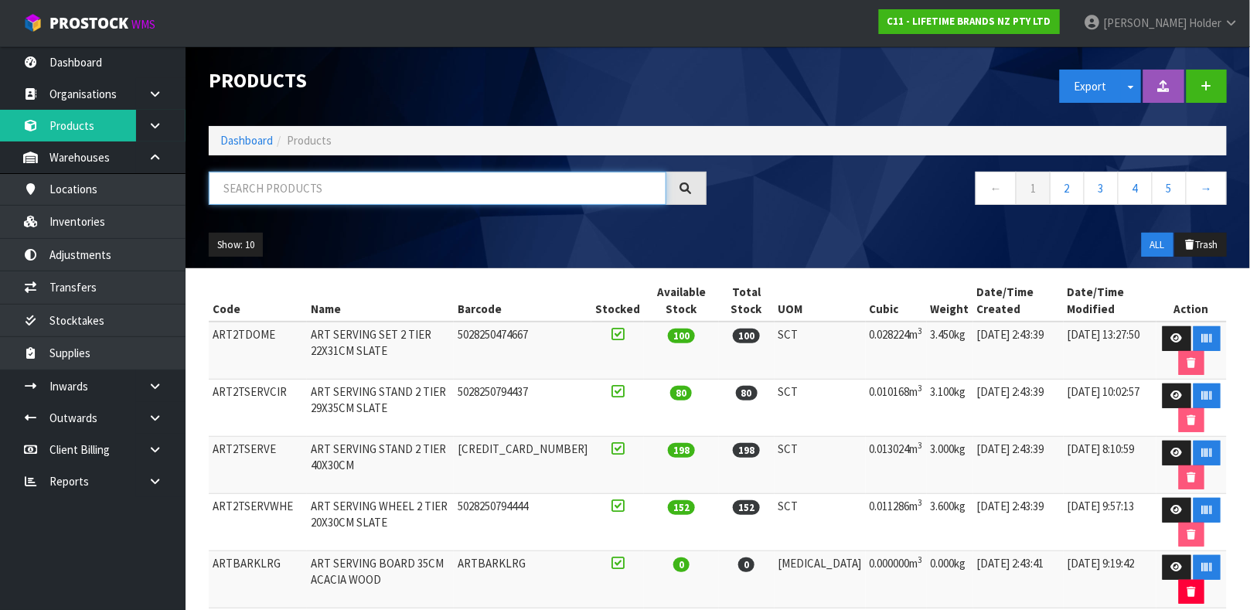
click at [373, 181] on input "text" at bounding box center [438, 188] width 458 height 33
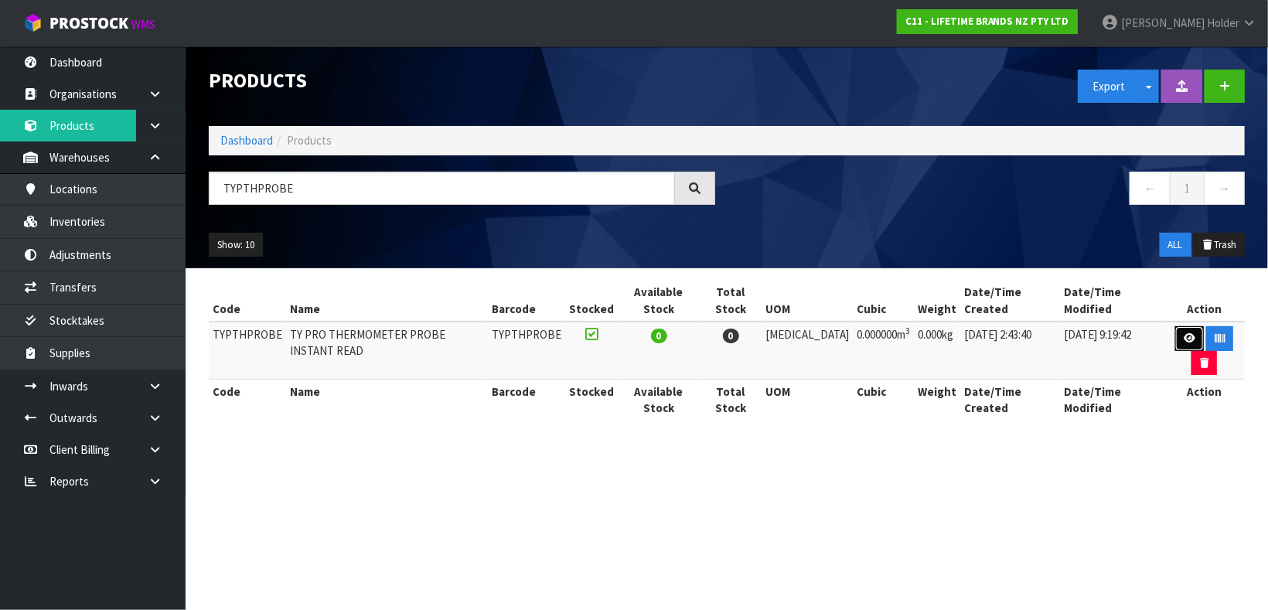
click at [1175, 328] on link at bounding box center [1189, 338] width 29 height 25
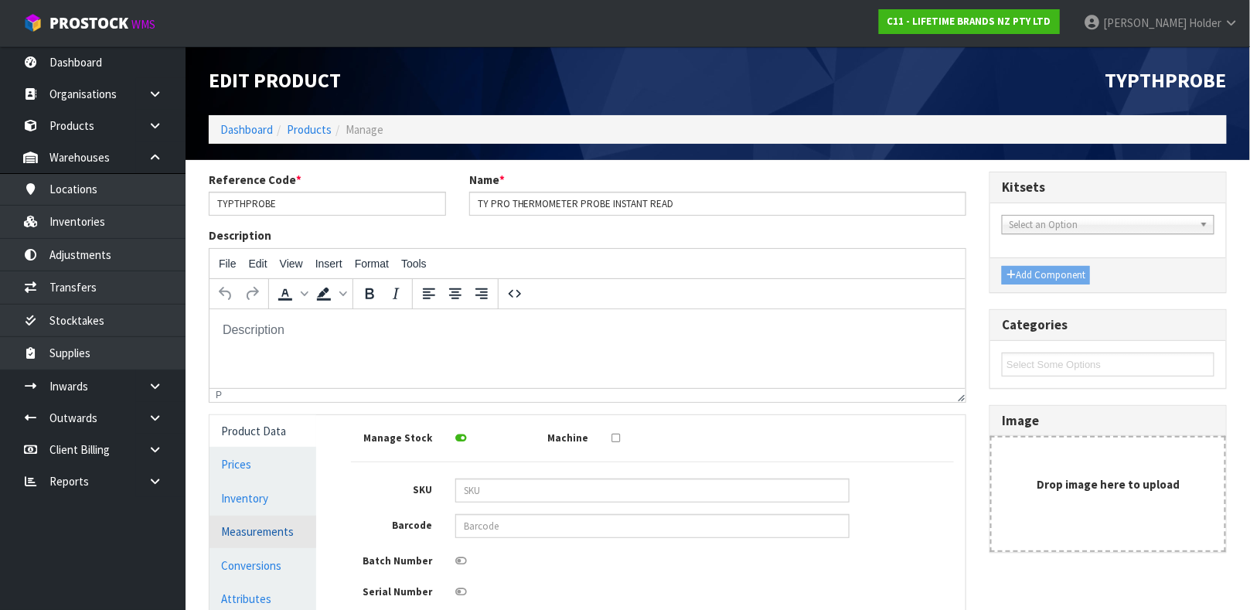
click at [281, 529] on link "Measurements" at bounding box center [262, 532] width 107 height 32
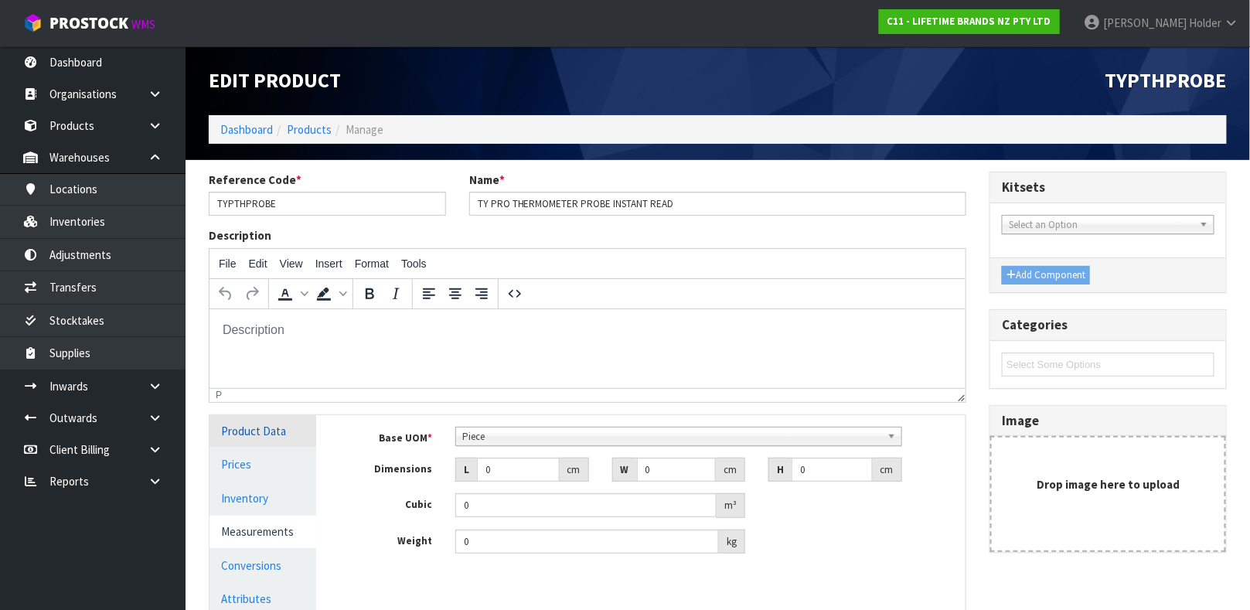
click at [291, 432] on link "Product Data" at bounding box center [262, 431] width 107 height 32
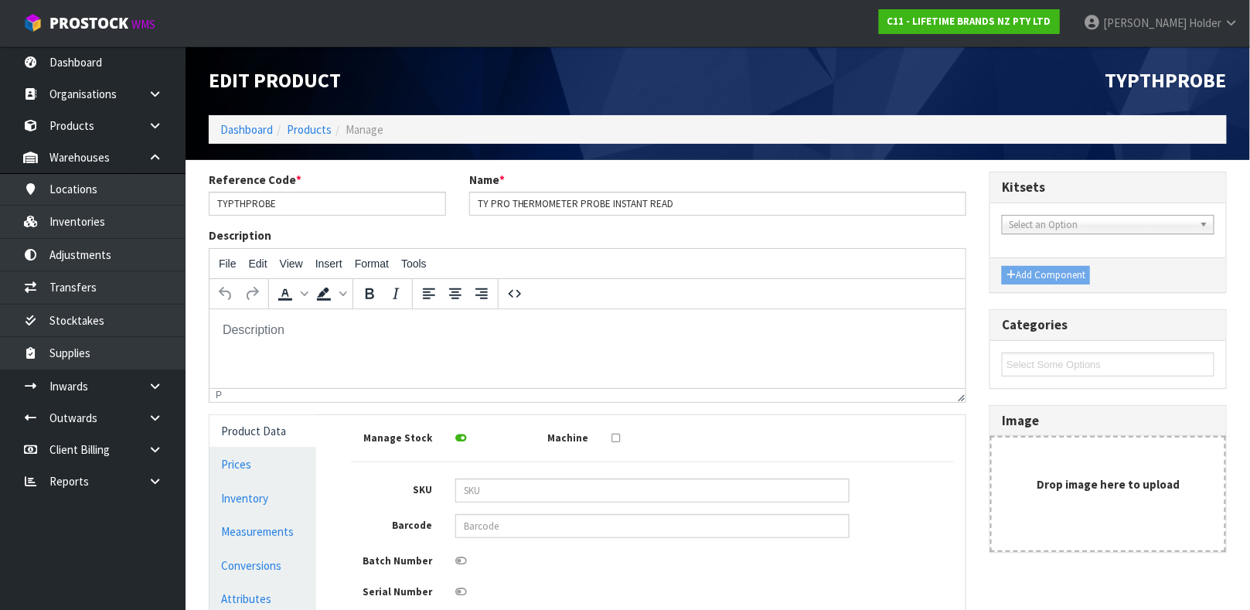
click at [503, 559] on div at bounding box center [652, 559] width 417 height 19
click at [495, 524] on input "text" at bounding box center [652, 526] width 394 height 24
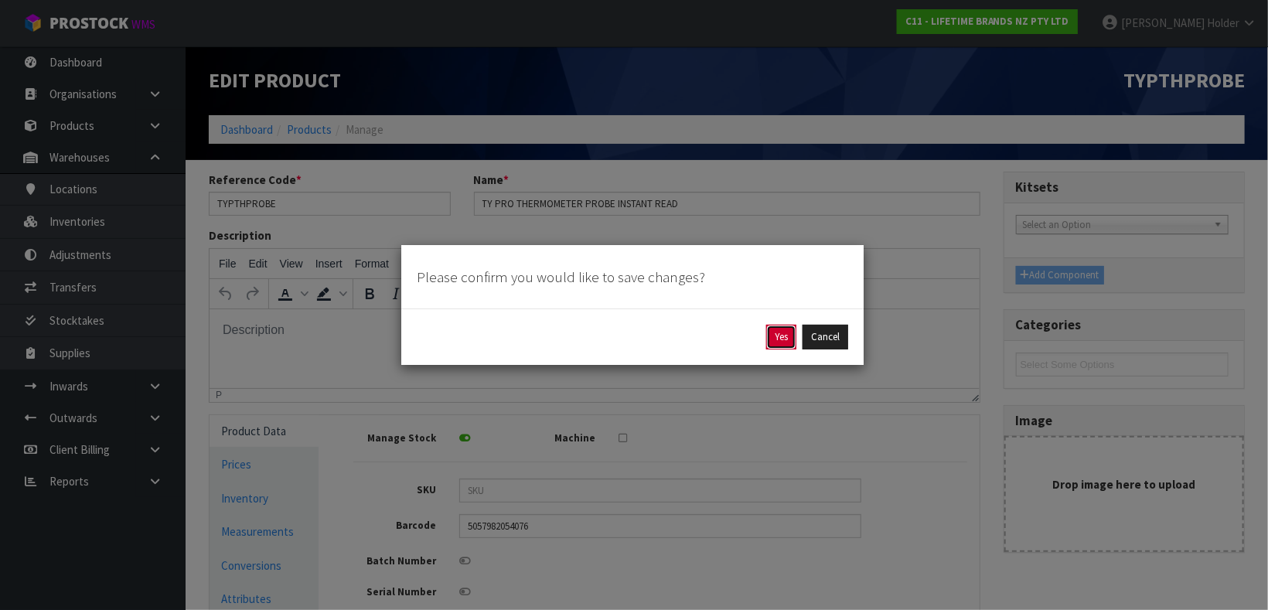
click at [775, 334] on button "Yes" at bounding box center [781, 337] width 30 height 25
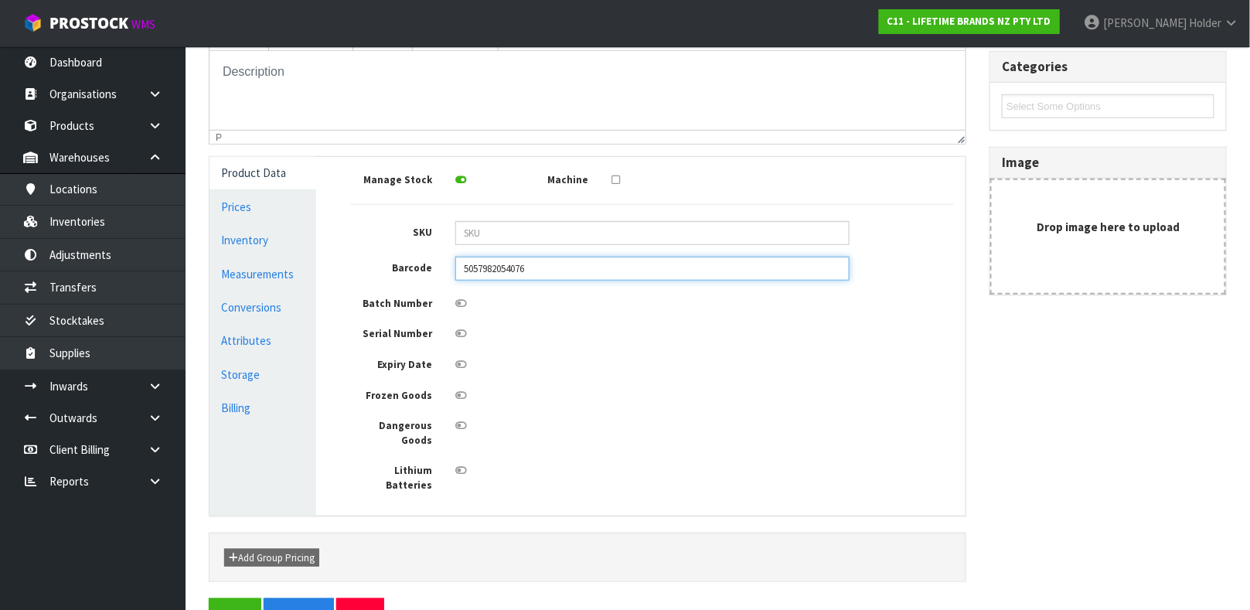
scroll to position [332, 0]
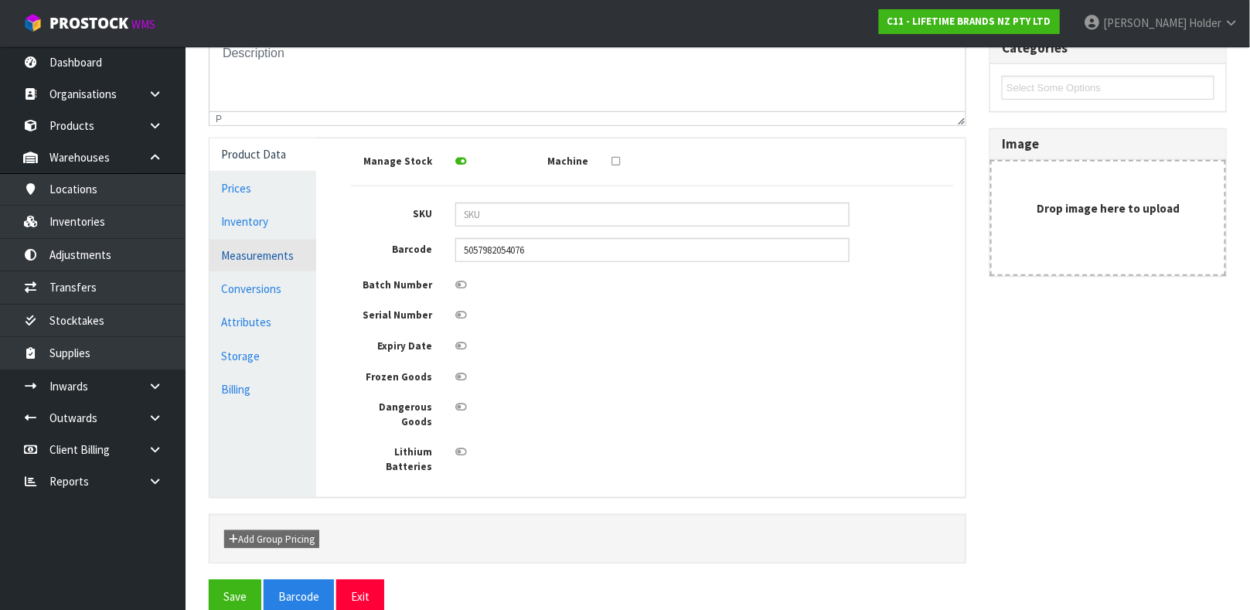
click at [274, 243] on link "Measurements" at bounding box center [262, 256] width 107 height 32
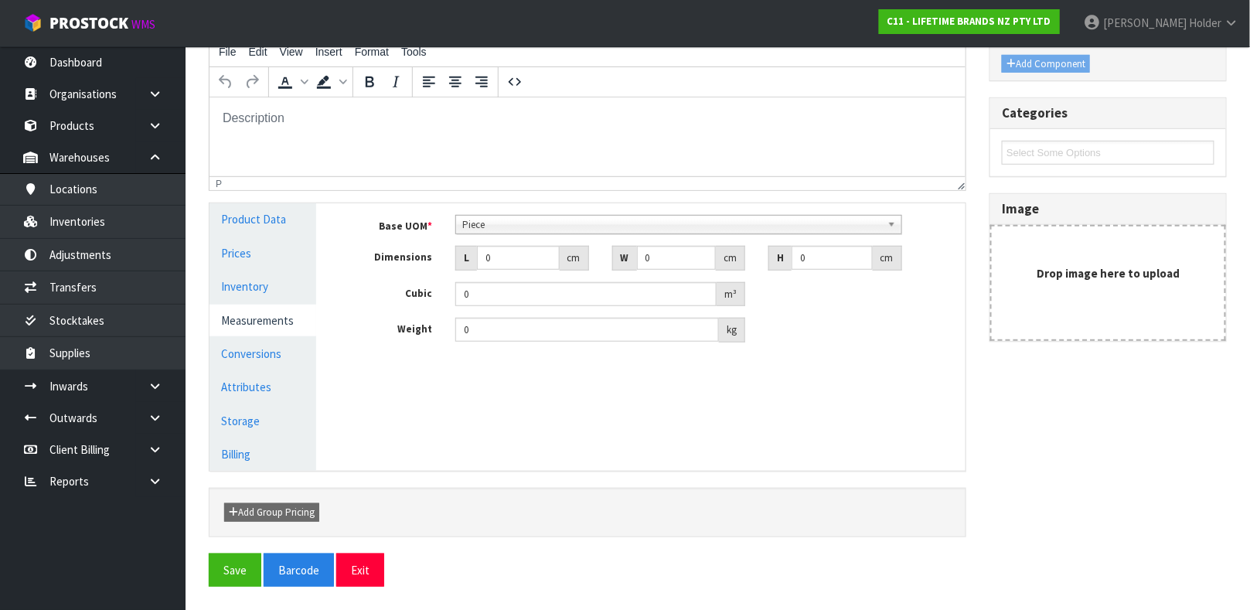
click at [539, 229] on span "Piece" at bounding box center [671, 225] width 419 height 19
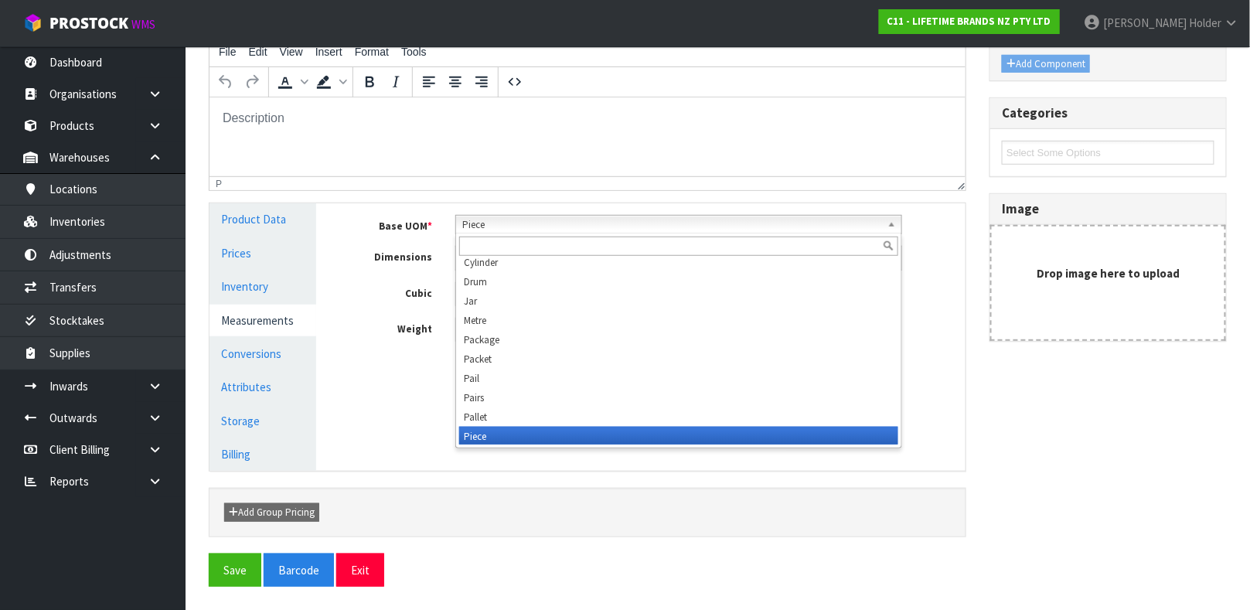
click at [539, 229] on span "Piece" at bounding box center [671, 225] width 419 height 19
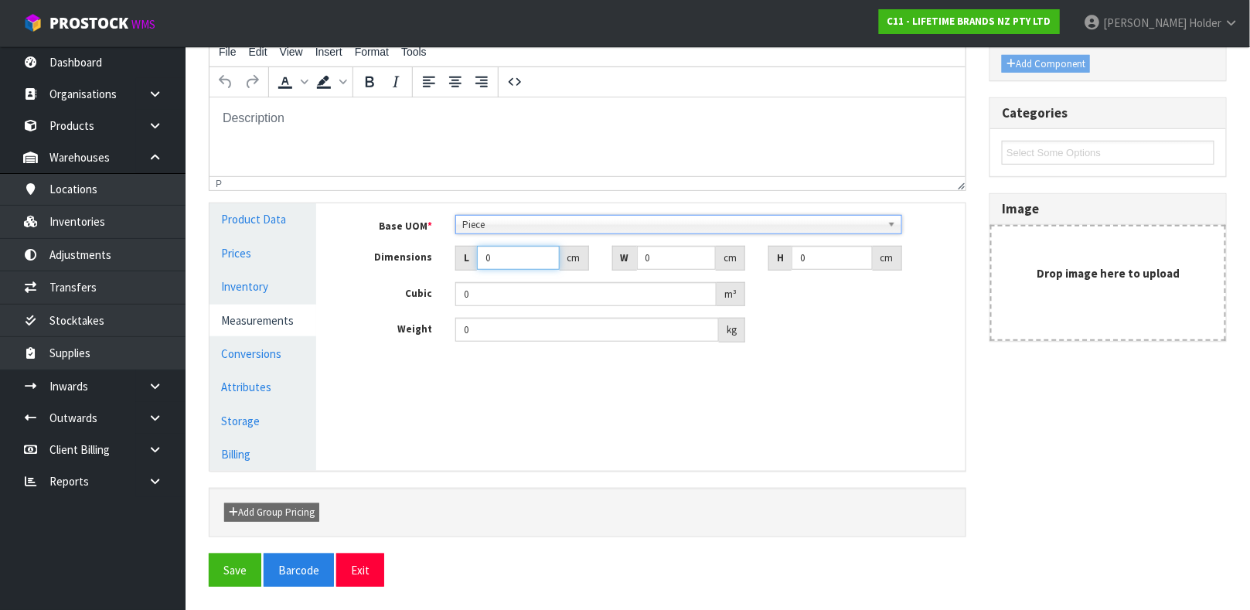
click at [516, 251] on input "0" at bounding box center [518, 258] width 83 height 24
click at [254, 347] on link "Conversions" at bounding box center [262, 354] width 107 height 32
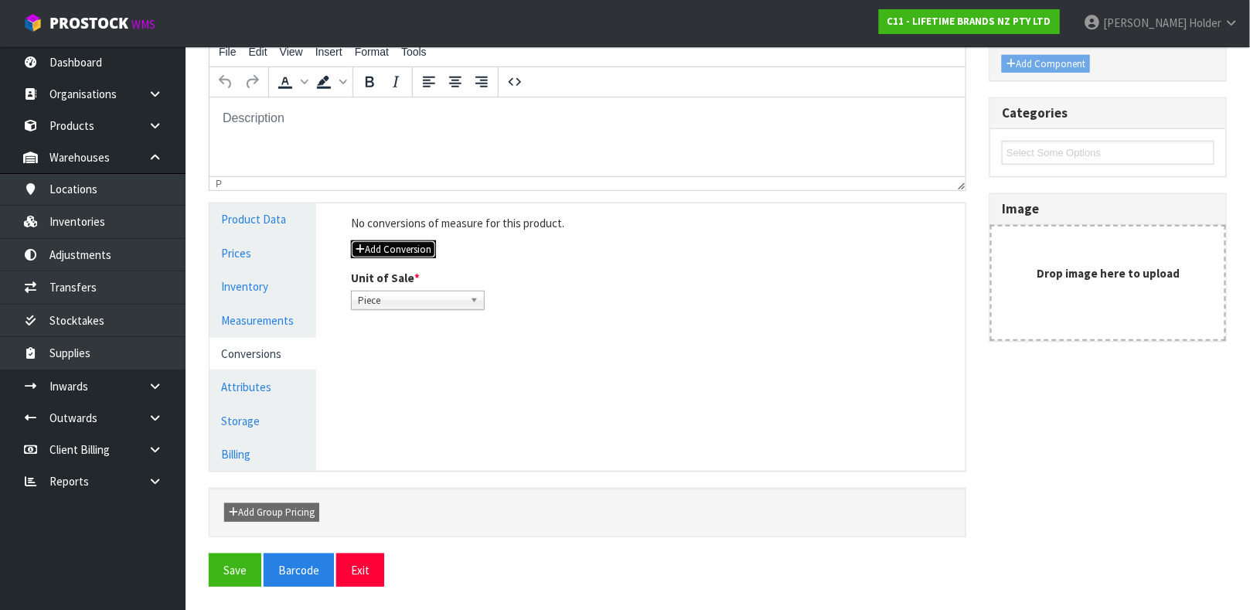
click at [407, 250] on button "Add Conversion" at bounding box center [393, 249] width 85 height 19
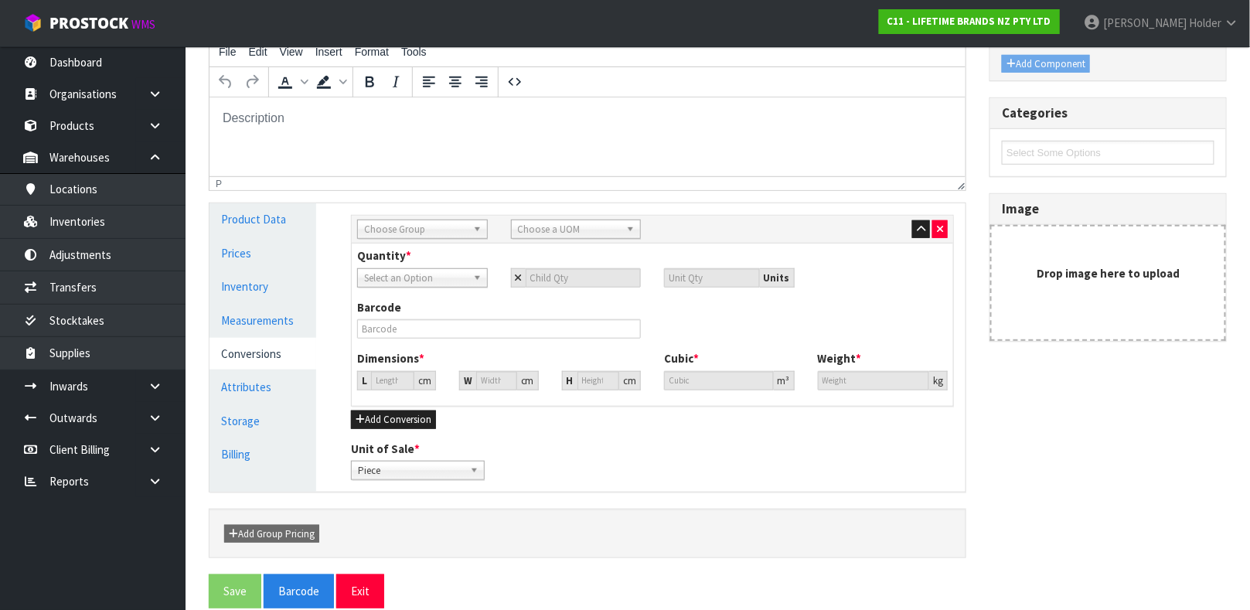
click at [411, 220] on span "Choose Group" at bounding box center [415, 229] width 103 height 19
click at [424, 299] on li "Inner" at bounding box center [422, 292] width 123 height 19
click at [540, 226] on span "Choose a UOM" at bounding box center [569, 229] width 103 height 19
click at [545, 262] on div "SUB" at bounding box center [576, 251] width 129 height 26
click at [545, 264] on li "Sub -carton" at bounding box center [576, 273] width 123 height 19
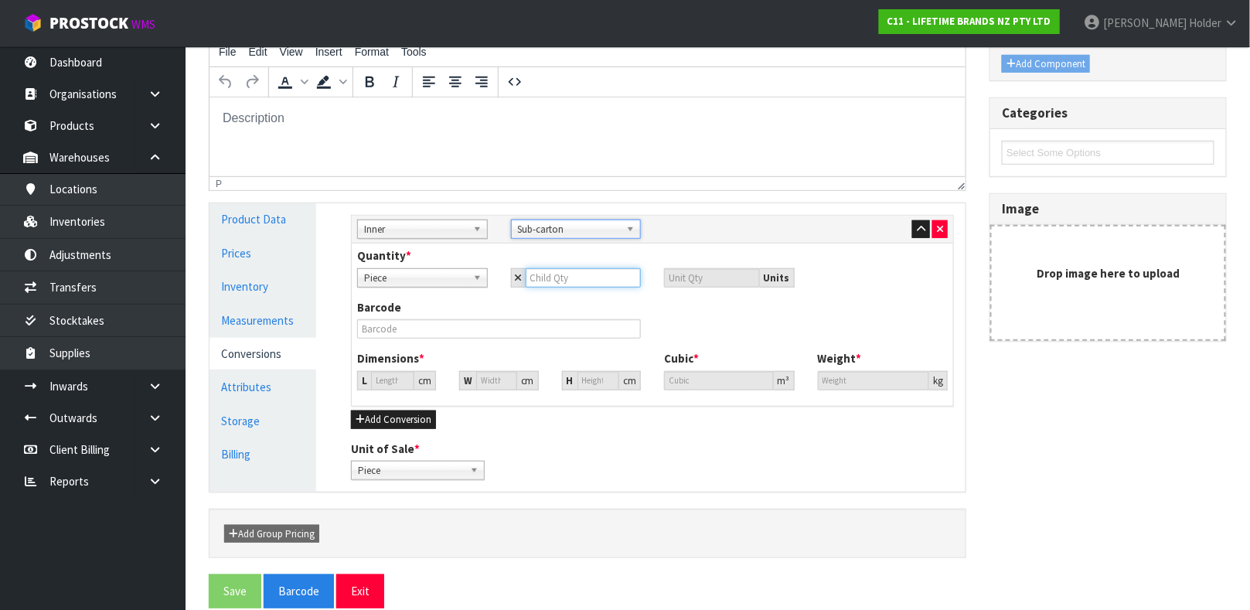
click at [536, 280] on input "number" at bounding box center [584, 277] width 116 height 19
click at [469, 285] on div "Piece" at bounding box center [422, 277] width 131 height 19
click at [465, 322] on li "Piece" at bounding box center [422, 321] width 123 height 19
click at [548, 279] on input "number" at bounding box center [584, 277] width 116 height 19
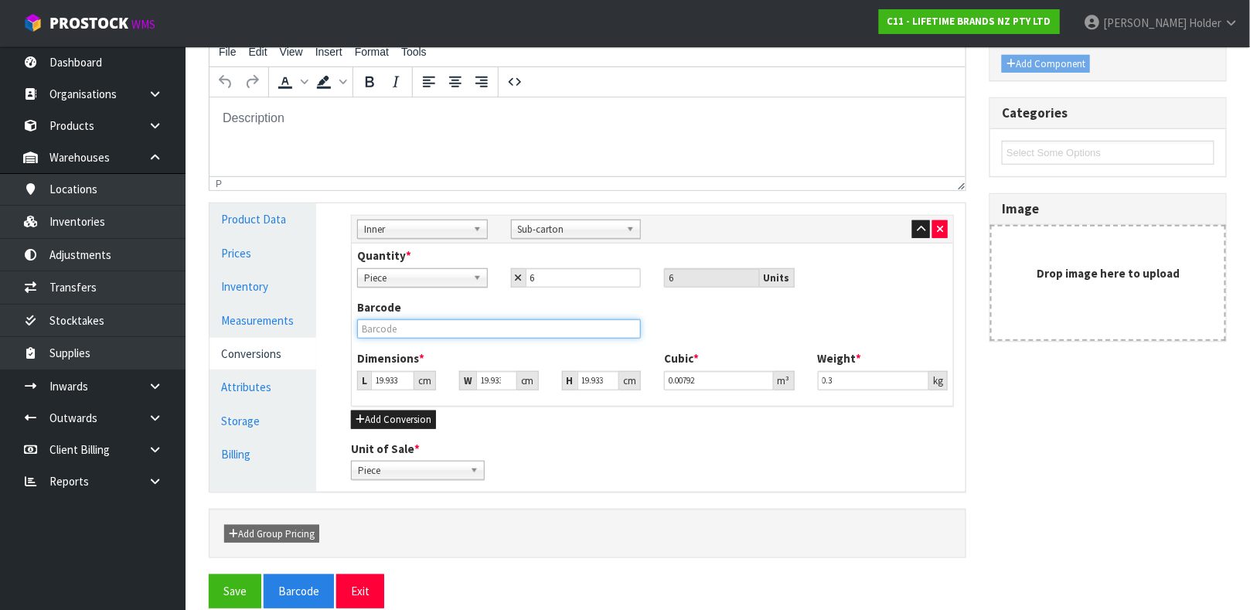
click at [615, 325] on input "text" at bounding box center [499, 328] width 284 height 19
click at [209, 574] on button "Save" at bounding box center [235, 590] width 53 height 33
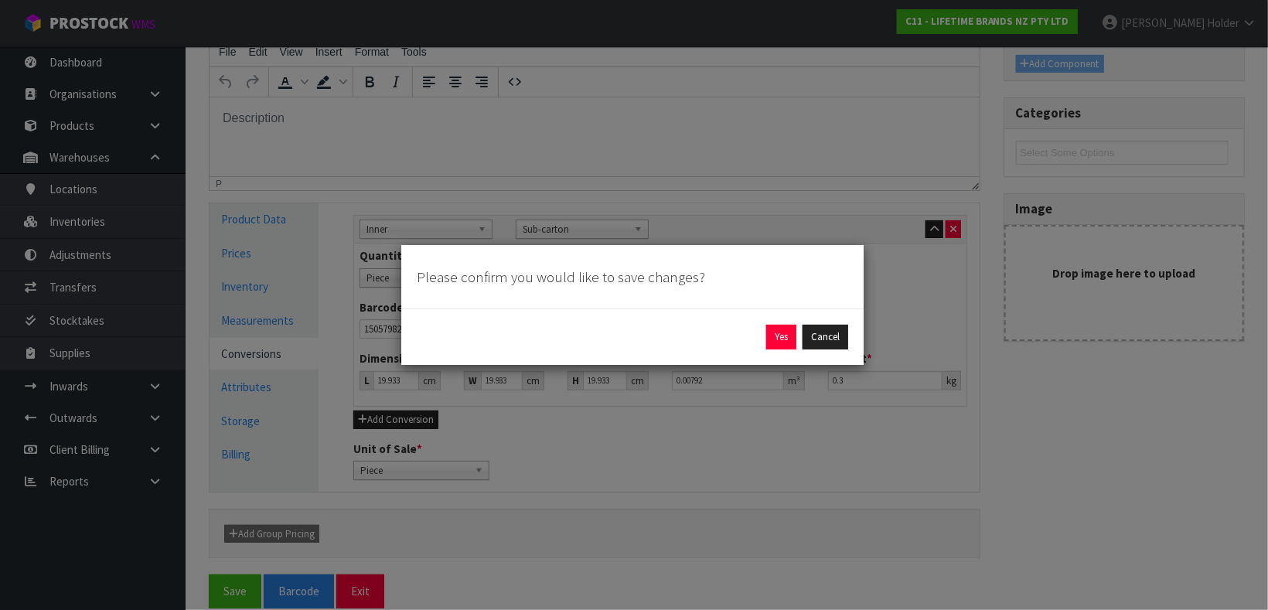
click at [761, 330] on div "Yes Cancel" at bounding box center [632, 337] width 431 height 25
click at [773, 335] on button "Yes" at bounding box center [781, 337] width 30 height 25
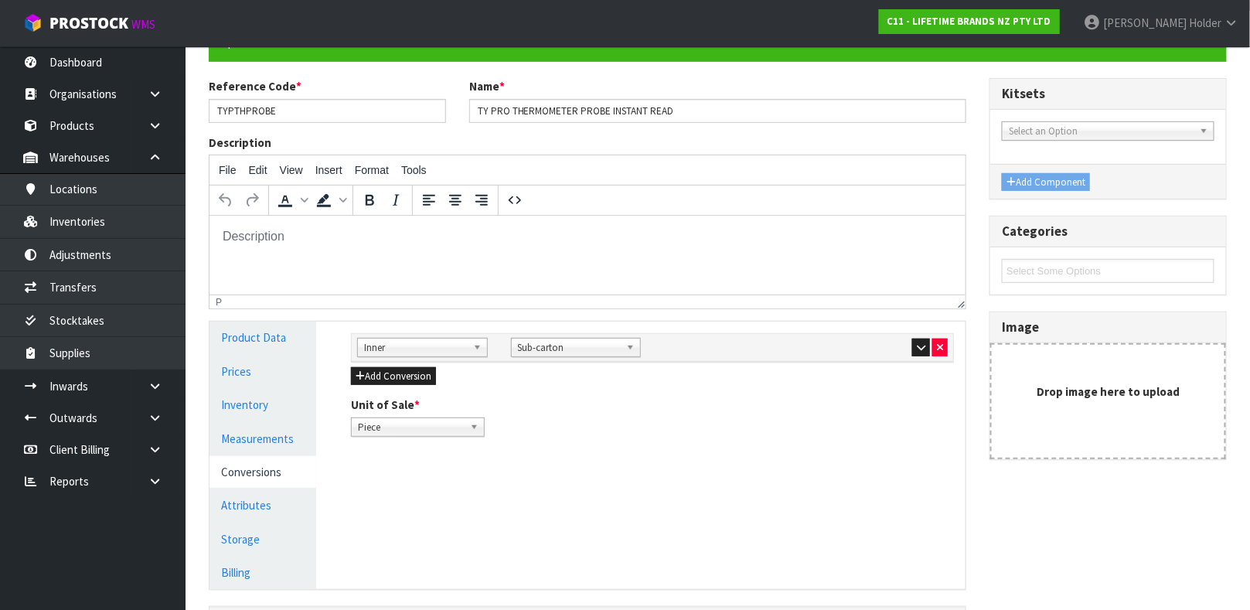
scroll to position [232, 0]
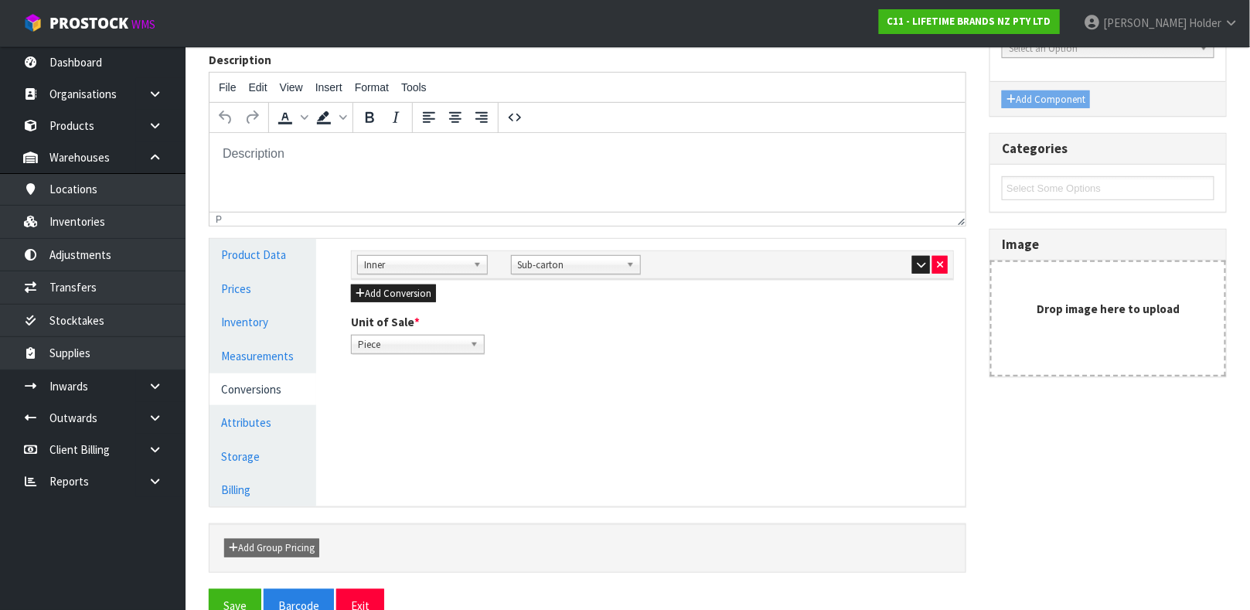
click at [276, 373] on link "Conversions" at bounding box center [262, 389] width 107 height 32
click at [272, 341] on link "Measurements" at bounding box center [262, 356] width 107 height 32
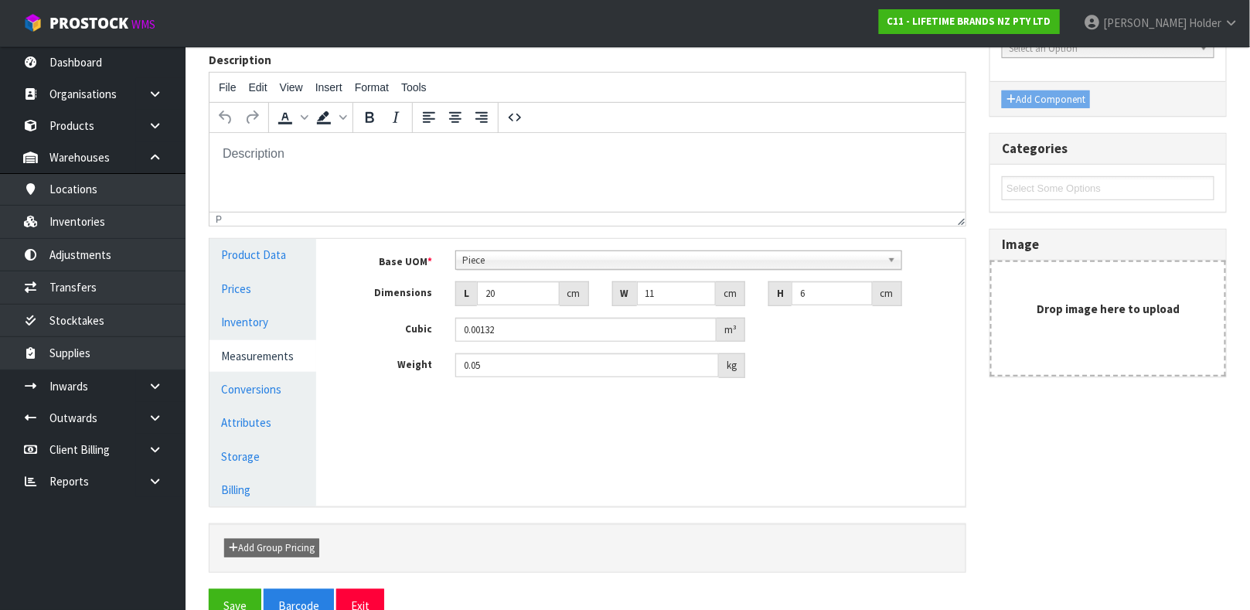
click at [270, 366] on link "Measurements" at bounding box center [262, 356] width 107 height 32
click at [258, 390] on link "Conversions" at bounding box center [262, 389] width 107 height 32
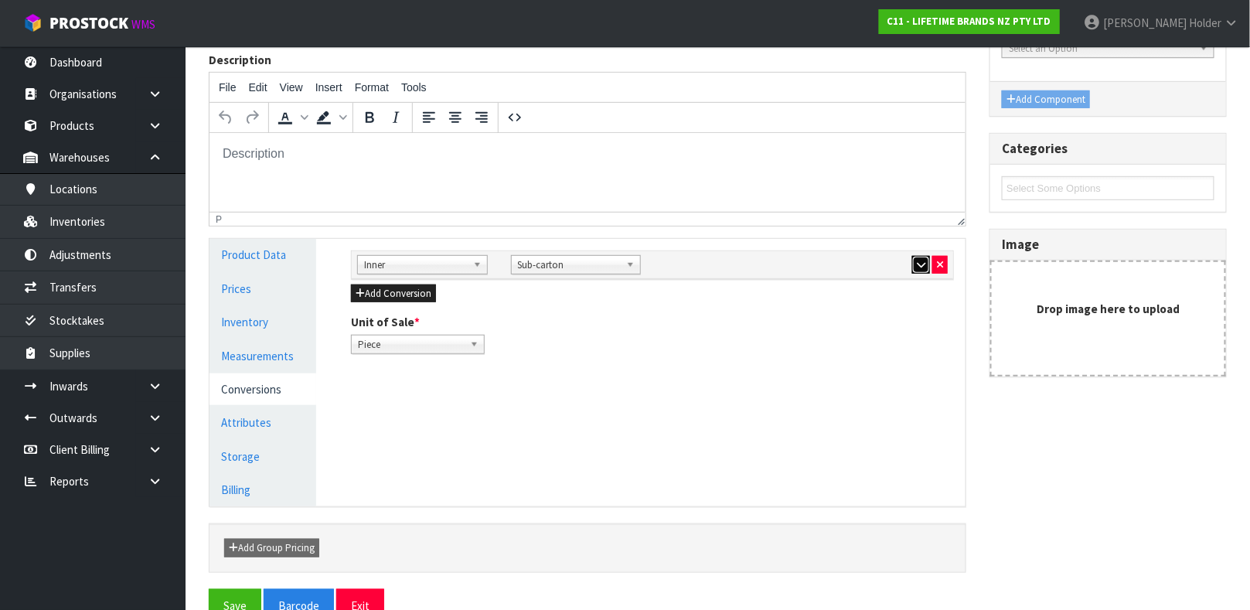
click at [917, 261] on icon "button" at bounding box center [921, 265] width 9 height 10
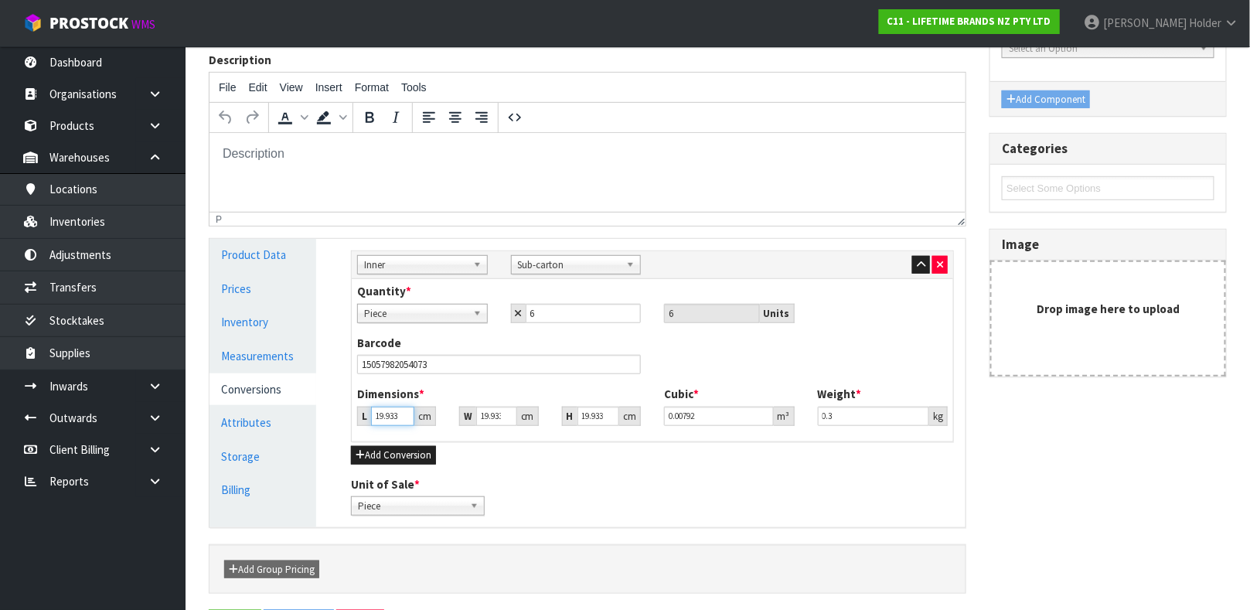
click at [377, 413] on input "19.933" at bounding box center [392, 416] width 43 height 19
drag, startPoint x: 853, startPoint y: 421, endPoint x: 572, endPoint y: 393, distance: 281.9
click at [572, 393] on div "Dimensions * L 22 cm W 21 cm H 12 cm Cubic * 0.005544 m³ Weight * 0.3 kg" at bounding box center [652, 411] width 614 height 51
click at [912, 259] on button "button" at bounding box center [921, 265] width 18 height 19
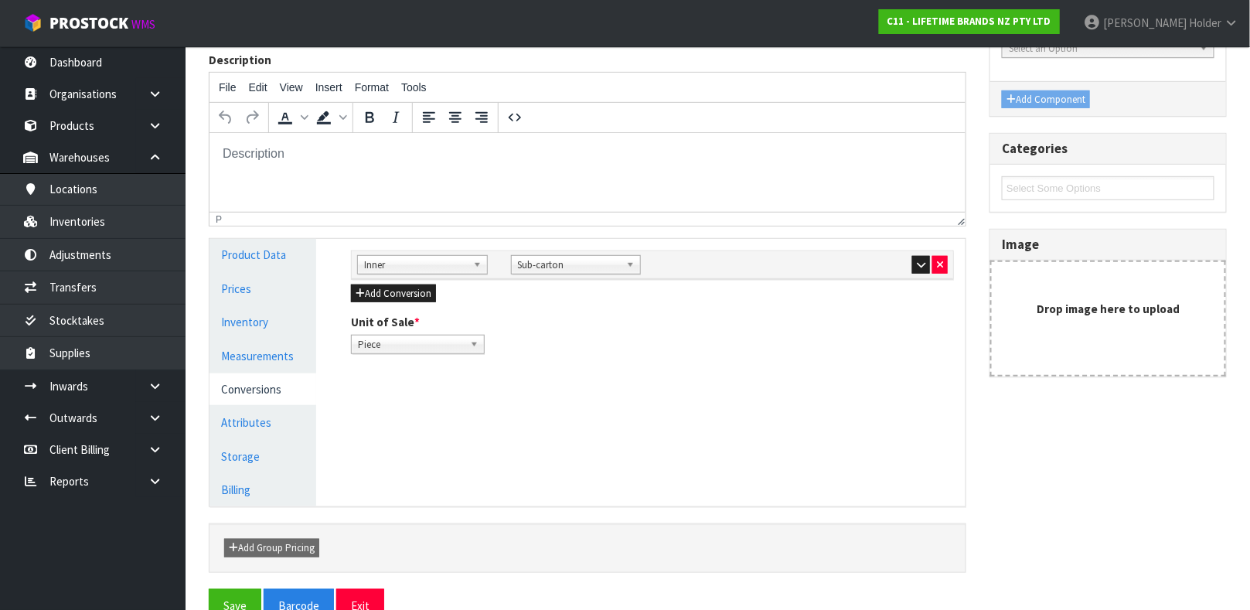
click at [440, 292] on div "Add Conversion" at bounding box center [652, 293] width 603 height 19
click at [411, 292] on button "Add Conversion" at bounding box center [393, 293] width 85 height 19
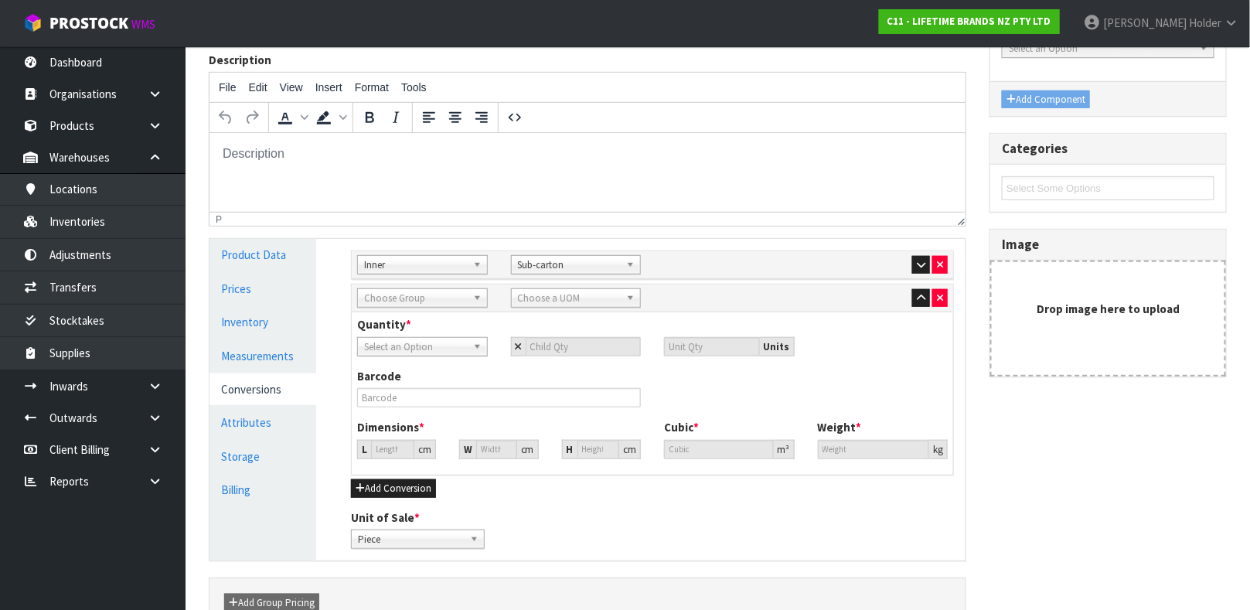
click at [420, 304] on span "Choose Group" at bounding box center [415, 298] width 103 height 19
click at [530, 303] on span "Choose a UOM" at bounding box center [569, 298] width 103 height 19
click at [536, 347] on li "Car ton" at bounding box center [576, 341] width 123 height 19
click at [448, 344] on span "Select an Option" at bounding box center [415, 347] width 103 height 19
click at [441, 403] on li "Sub-carton" at bounding box center [422, 409] width 123 height 19
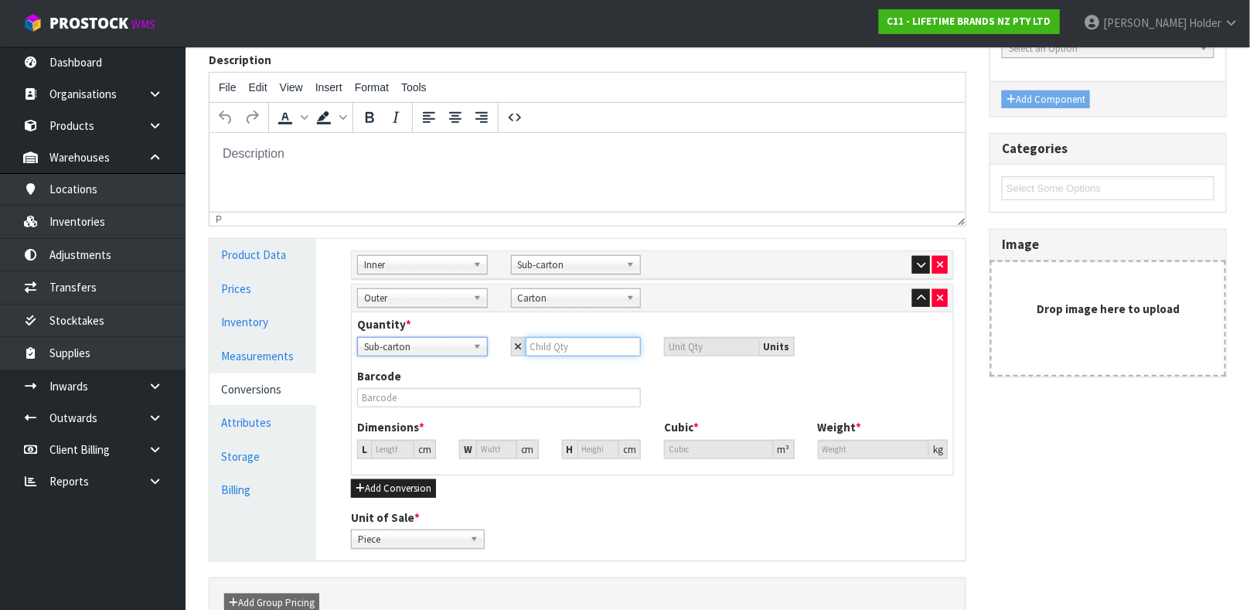
click at [611, 345] on input "number" at bounding box center [584, 346] width 116 height 19
click at [431, 350] on span "Sub-carton" at bounding box center [415, 347] width 103 height 19
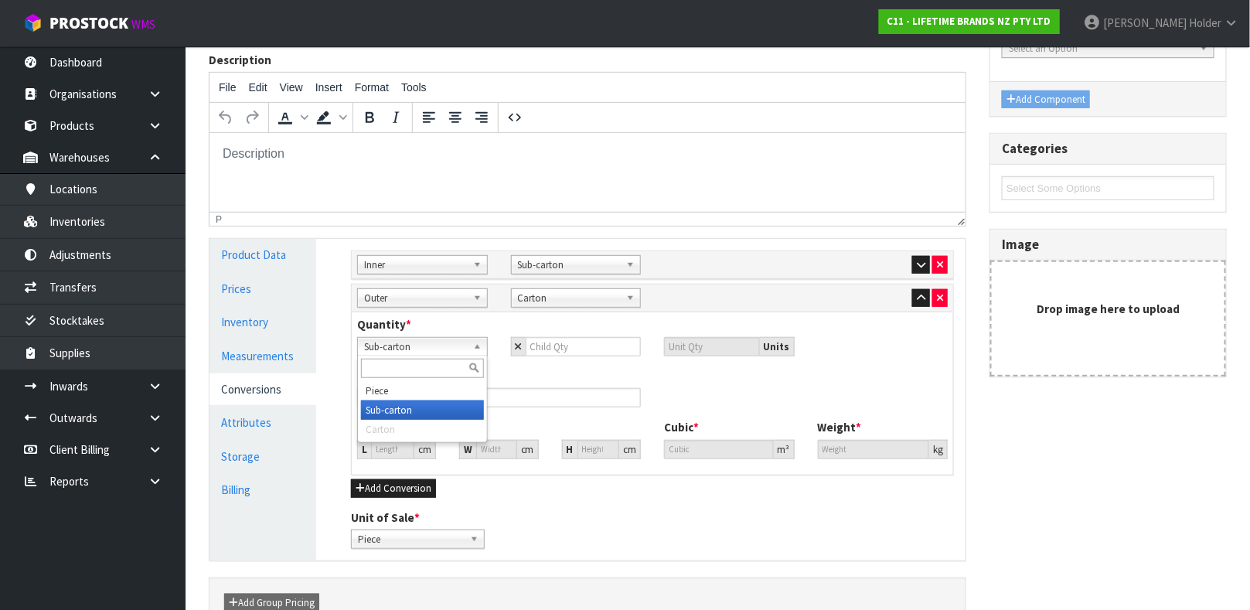
click at [431, 350] on span "Sub-carton" at bounding box center [415, 347] width 103 height 19
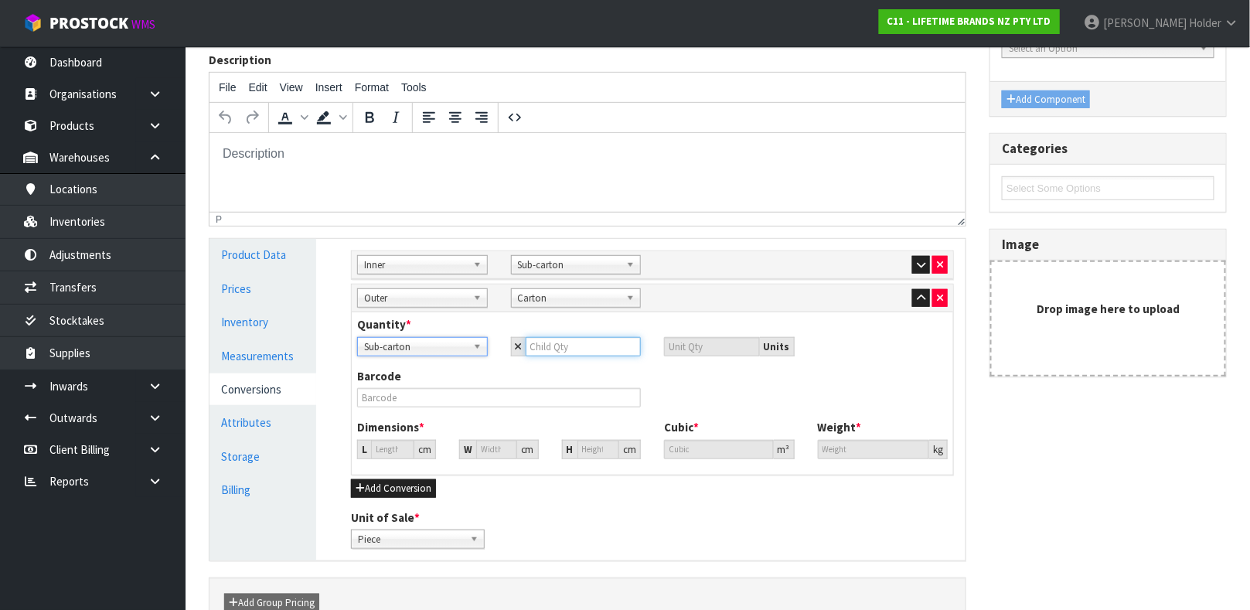
click at [548, 345] on input "number" at bounding box center [584, 346] width 116 height 19
click at [458, 349] on span "Sub-carton" at bounding box center [415, 347] width 103 height 19
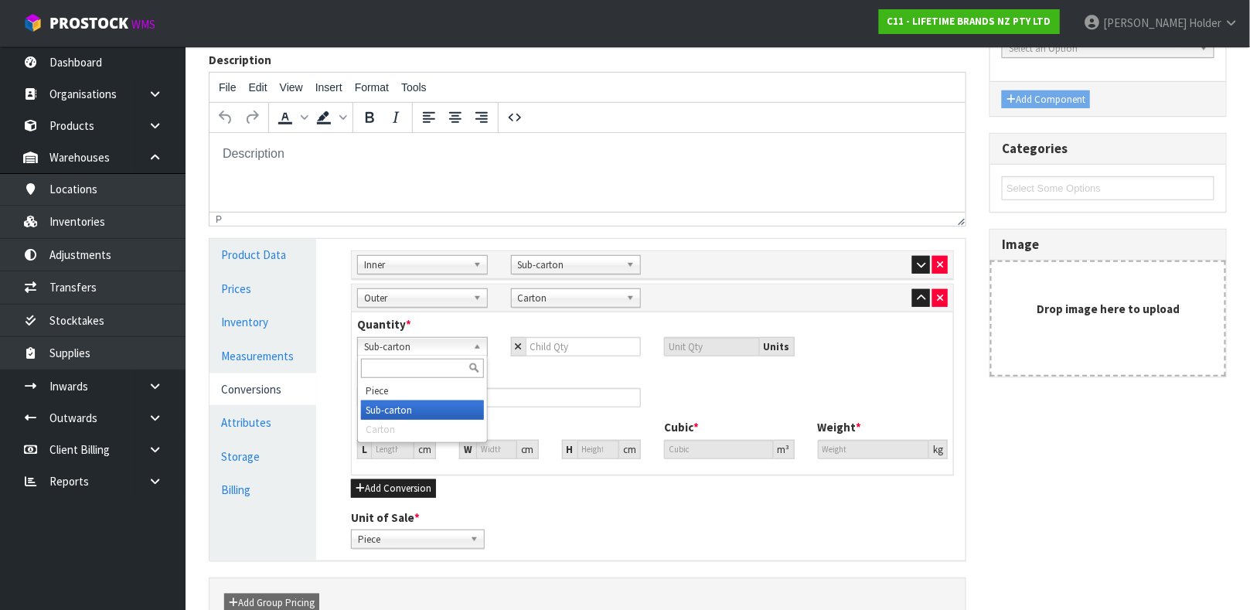
click at [453, 345] on span "Sub-carton" at bounding box center [415, 347] width 103 height 19
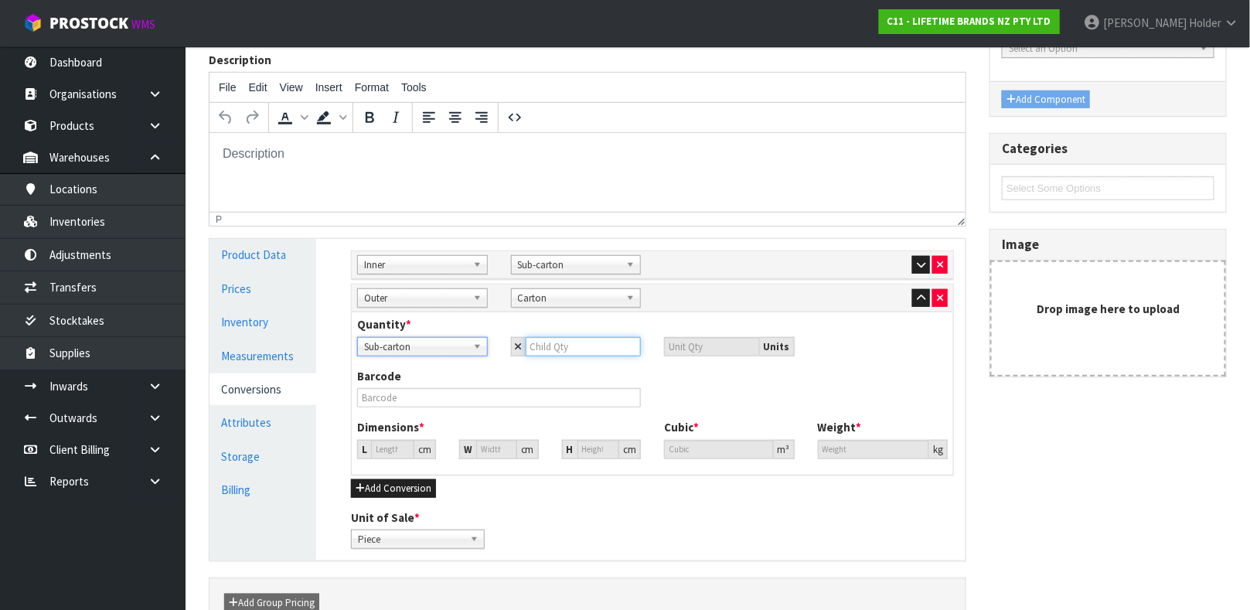
click at [579, 347] on input "number" at bounding box center [584, 346] width 116 height 19
click at [577, 373] on div "Barcode" at bounding box center [498, 387] width 307 height 39
click at [570, 378] on div "Barcode" at bounding box center [498, 387] width 307 height 39
click at [572, 409] on div "Barcode" at bounding box center [652, 393] width 614 height 51
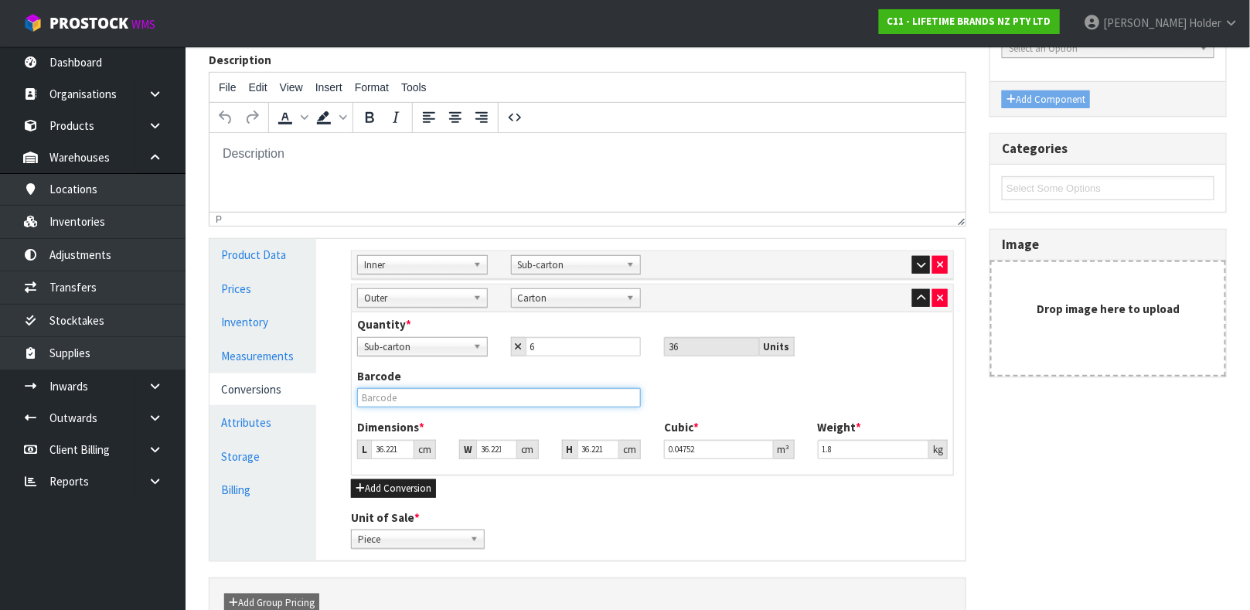
click at [572, 401] on input "text" at bounding box center [499, 397] width 284 height 19
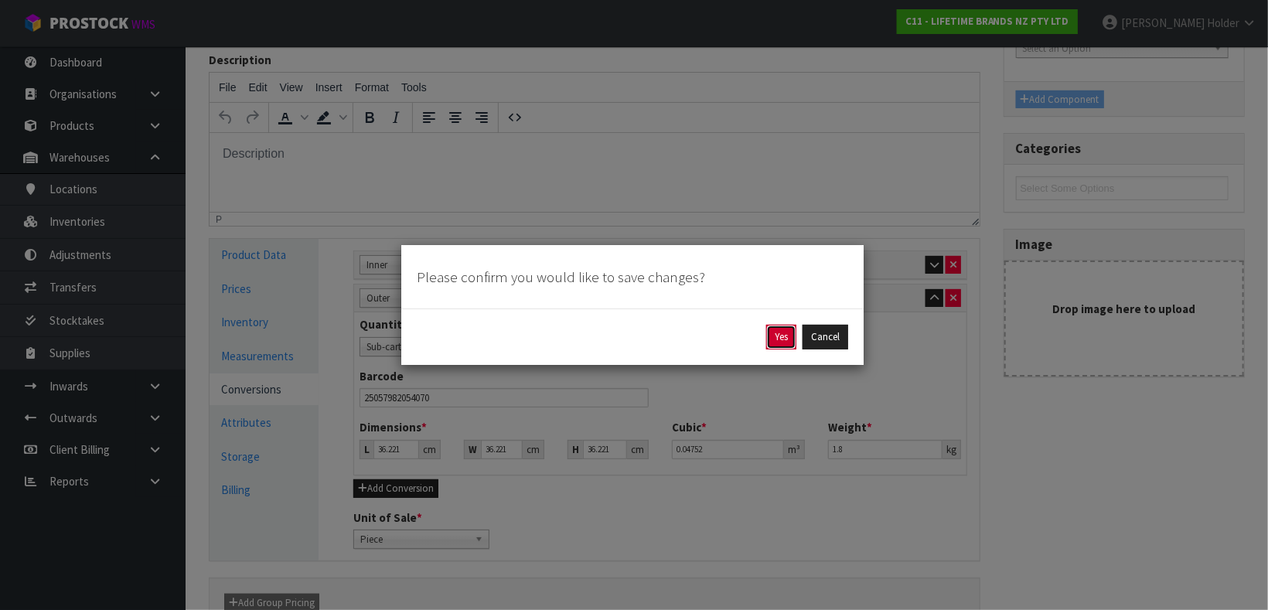
click at [783, 333] on button "Yes" at bounding box center [781, 337] width 30 height 25
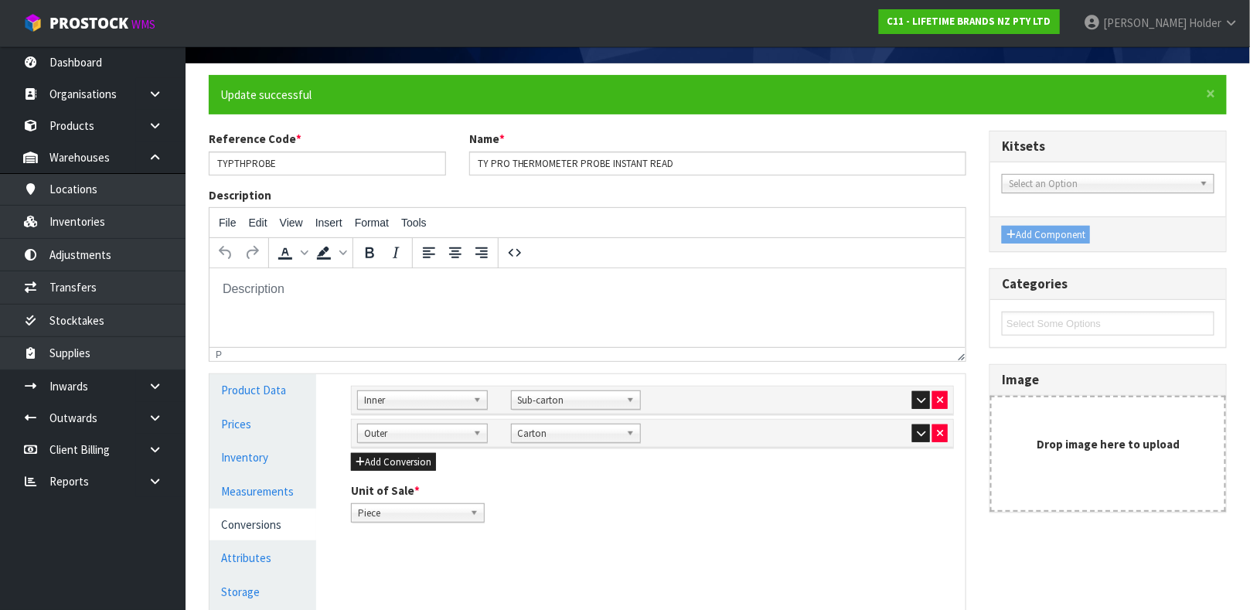
scroll to position [267, 0]
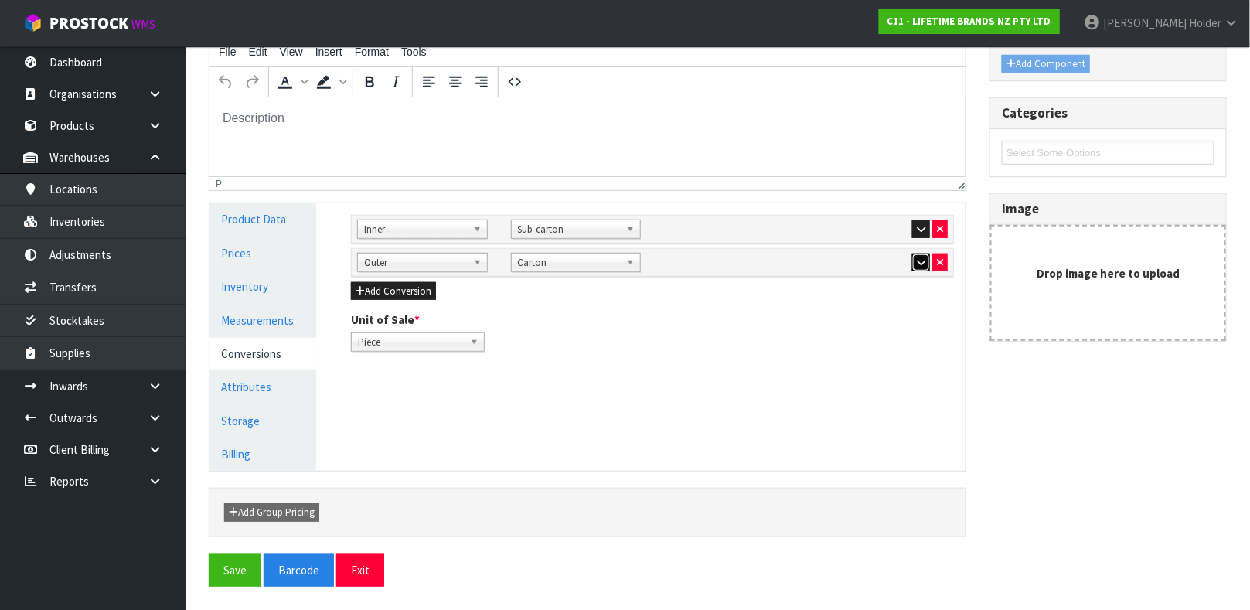
click at [914, 264] on button "button" at bounding box center [921, 263] width 18 height 19
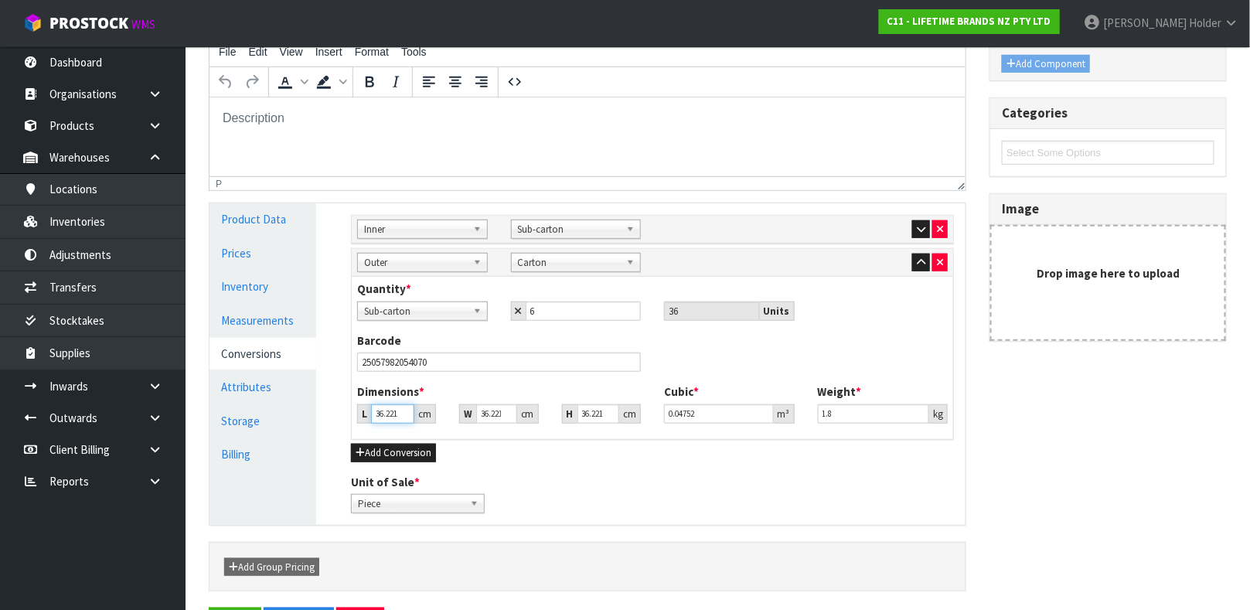
click at [386, 412] on input "36.221" at bounding box center [392, 413] width 43 height 19
drag, startPoint x: 880, startPoint y: 417, endPoint x: 587, endPoint y: 404, distance: 294.0
click at [587, 404] on div "Dimensions * L 44 cm W 23 cm H 40 cm Cubic * 0.04048 m³ Weight * 1.8 kg" at bounding box center [652, 408] width 614 height 51
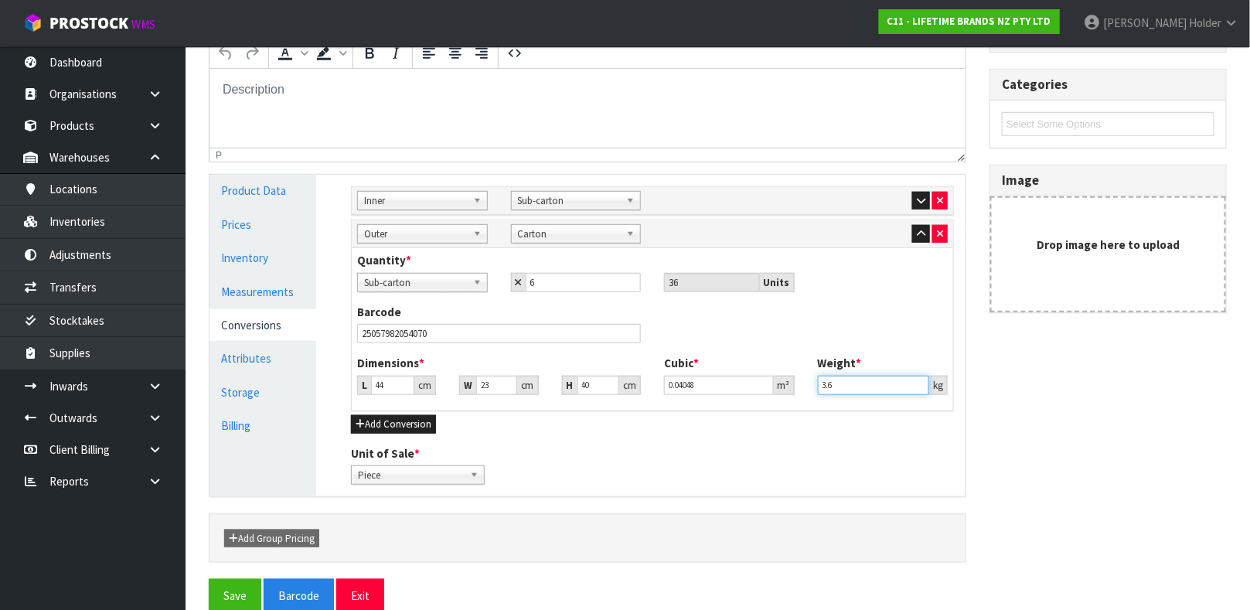
scroll to position [322, 0]
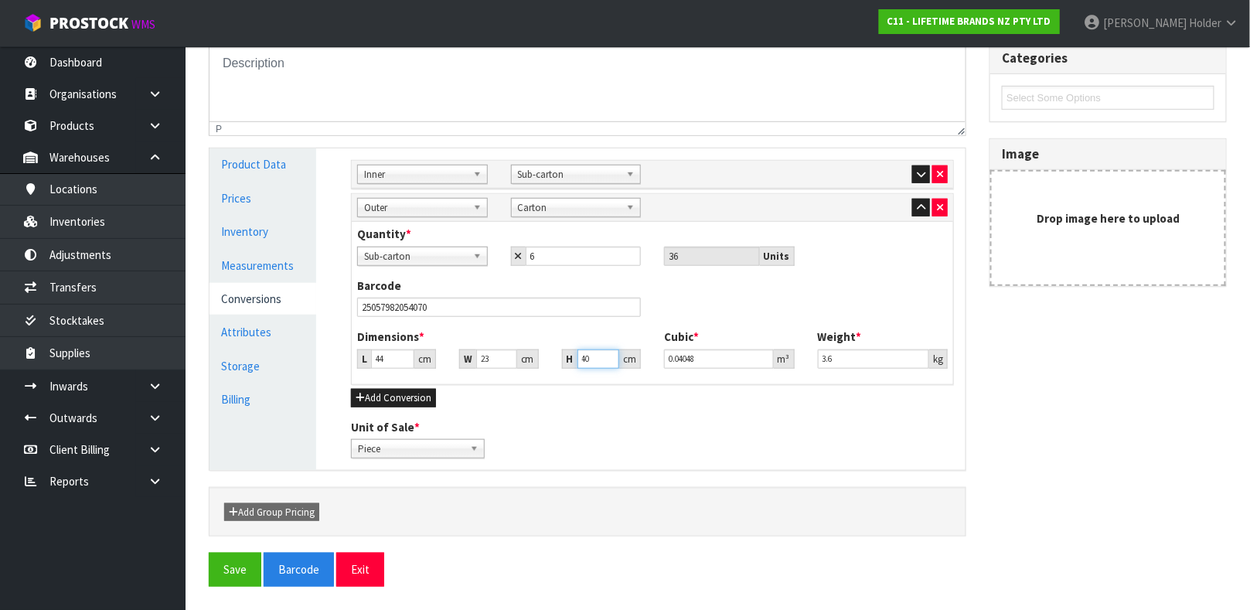
drag, startPoint x: 600, startPoint y: 352, endPoint x: 441, endPoint y: 349, distance: 158.5
click at [448, 349] on div "L 44 cm W 23 cm H 40 cm" at bounding box center [498, 358] width 307 height 19
click at [239, 567] on button "Save" at bounding box center [235, 569] width 53 height 33
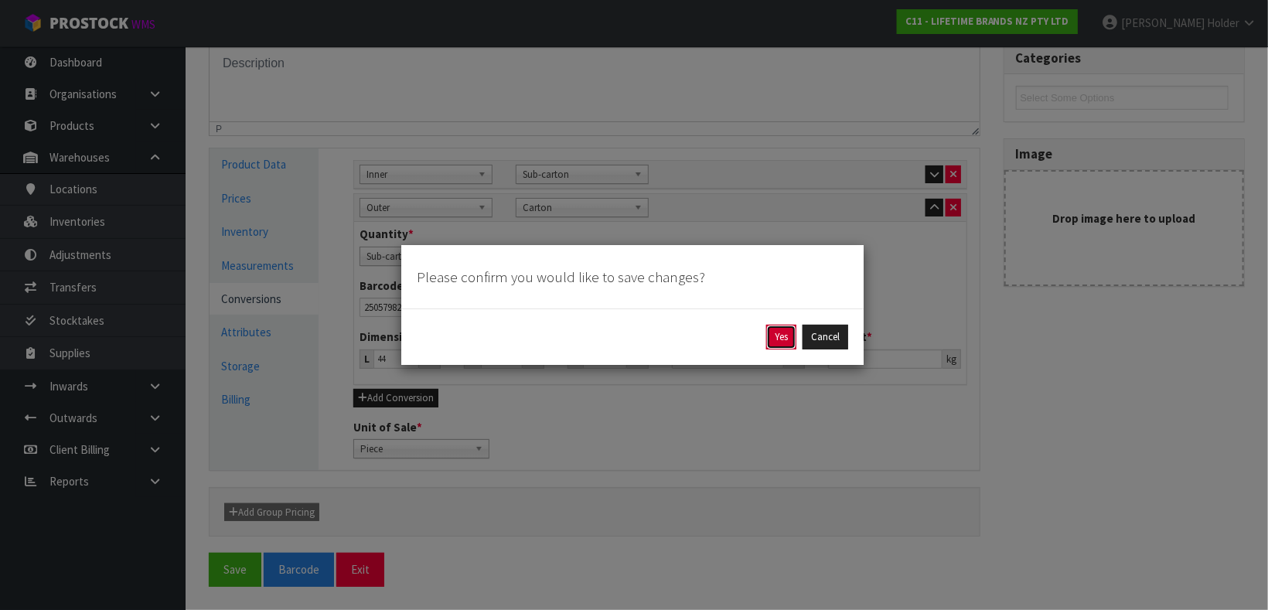
click at [788, 330] on button "Yes" at bounding box center [781, 337] width 30 height 25
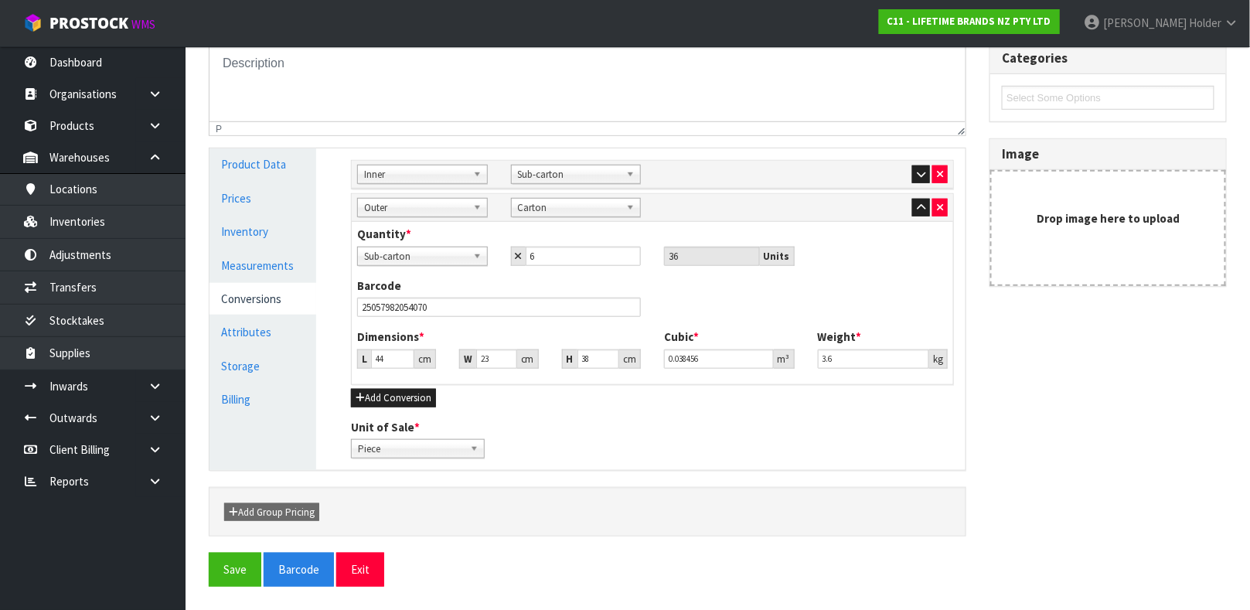
scroll to position [0, 0]
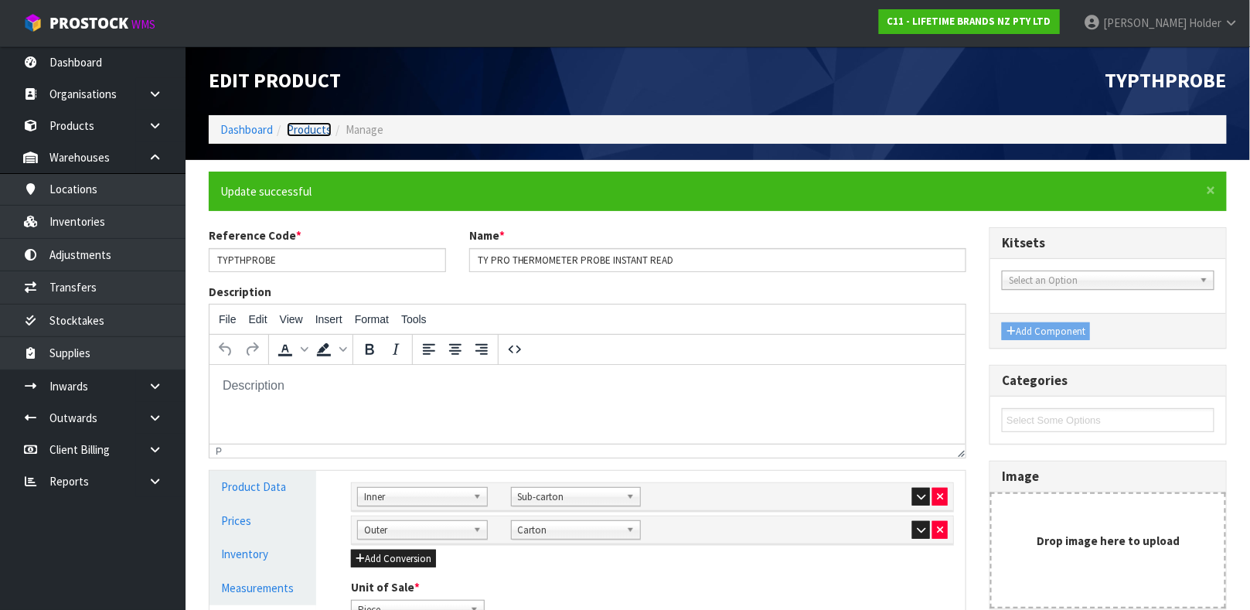
click at [322, 128] on link "Products" at bounding box center [309, 129] width 45 height 15
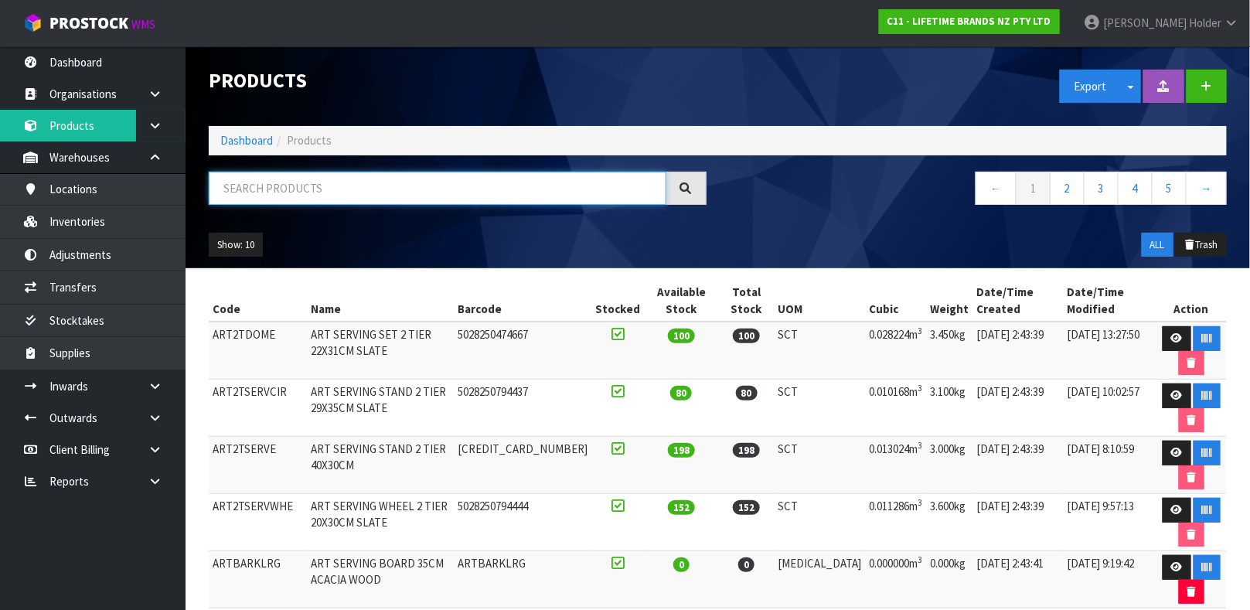
click at [327, 182] on input "text" at bounding box center [438, 188] width 458 height 33
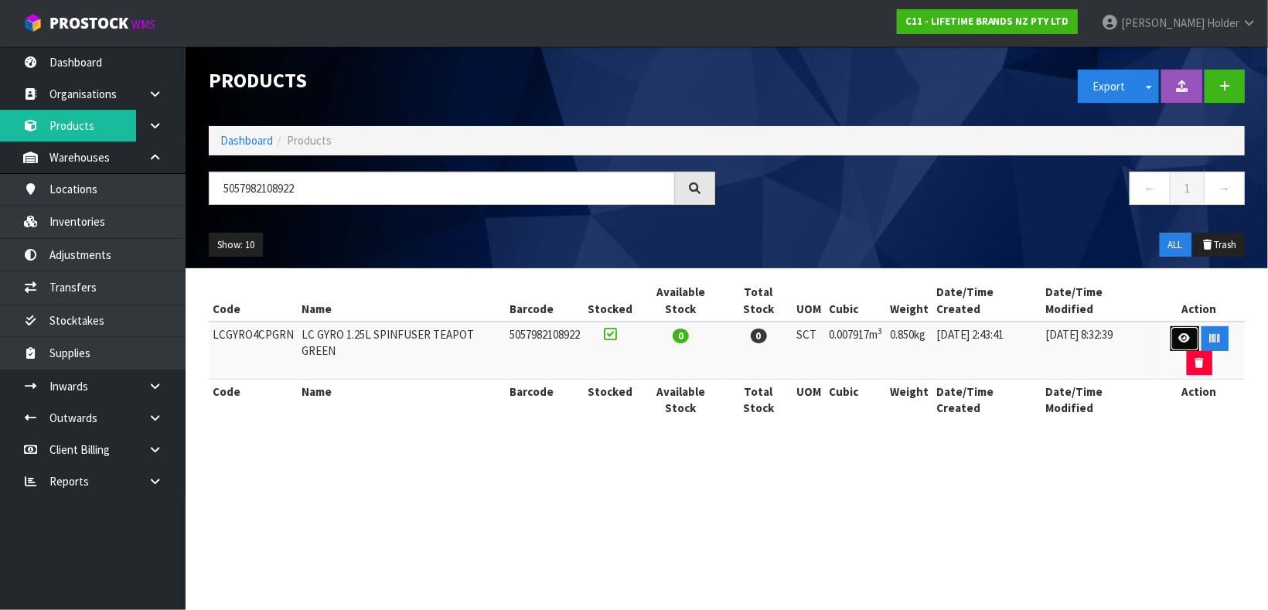
click at [1170, 326] on link at bounding box center [1184, 338] width 29 height 25
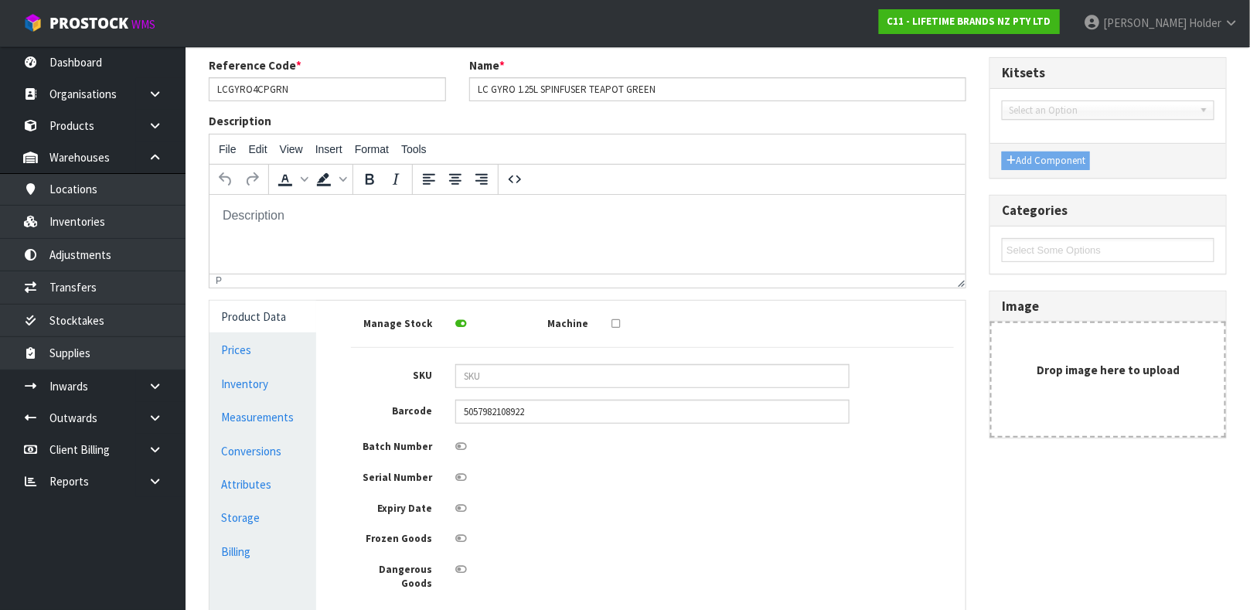
scroll to position [116, 0]
click at [281, 406] on link "Measurements" at bounding box center [262, 416] width 107 height 32
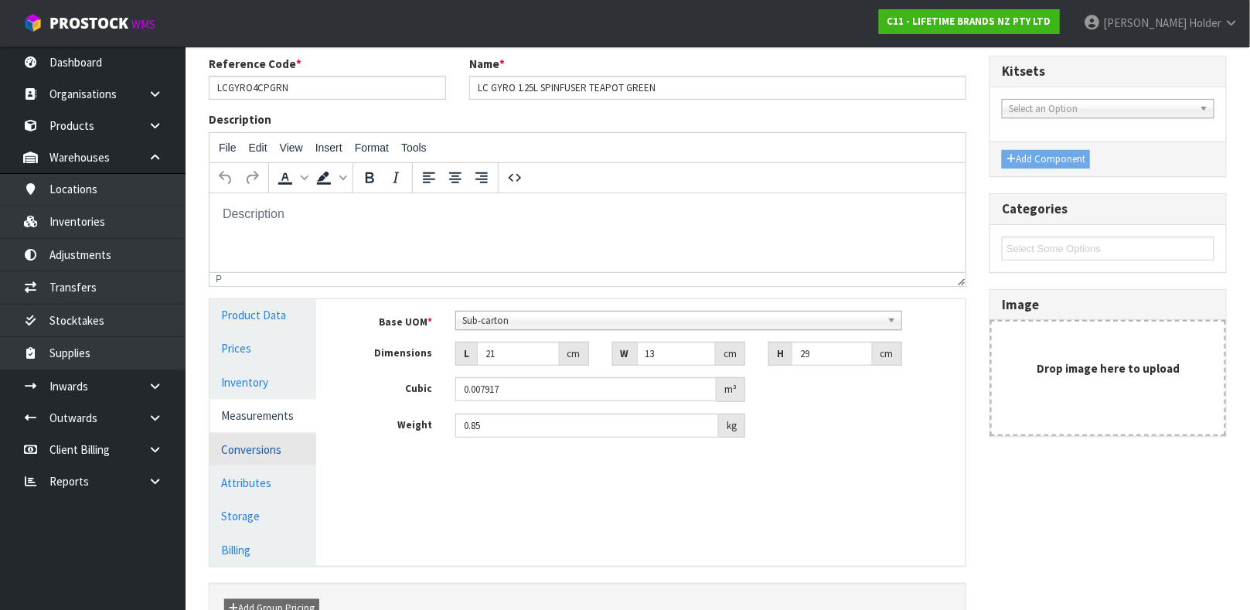
click at [264, 449] on link "Conversions" at bounding box center [262, 450] width 107 height 32
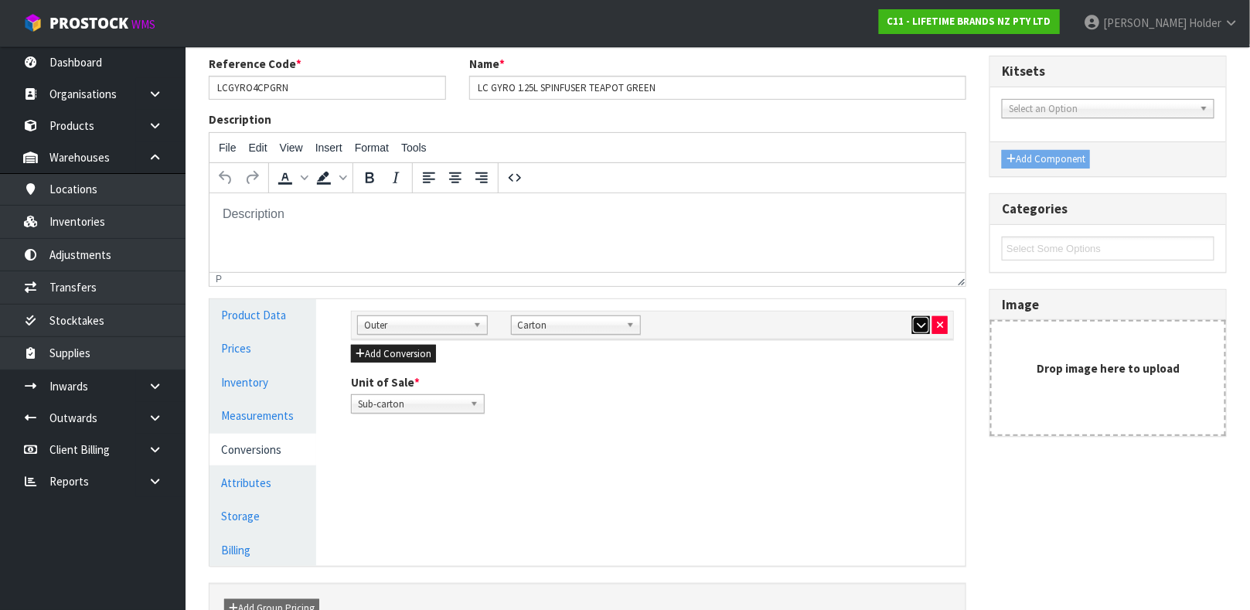
click at [920, 322] on icon "button" at bounding box center [921, 325] width 9 height 10
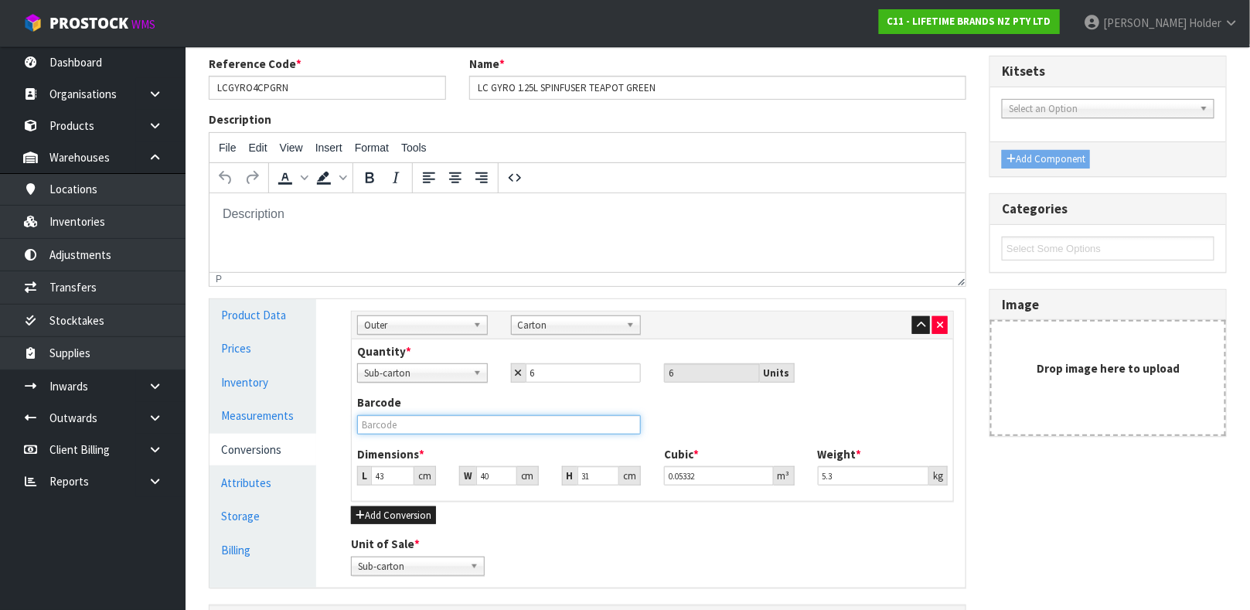
click at [398, 427] on input "text" at bounding box center [499, 424] width 284 height 19
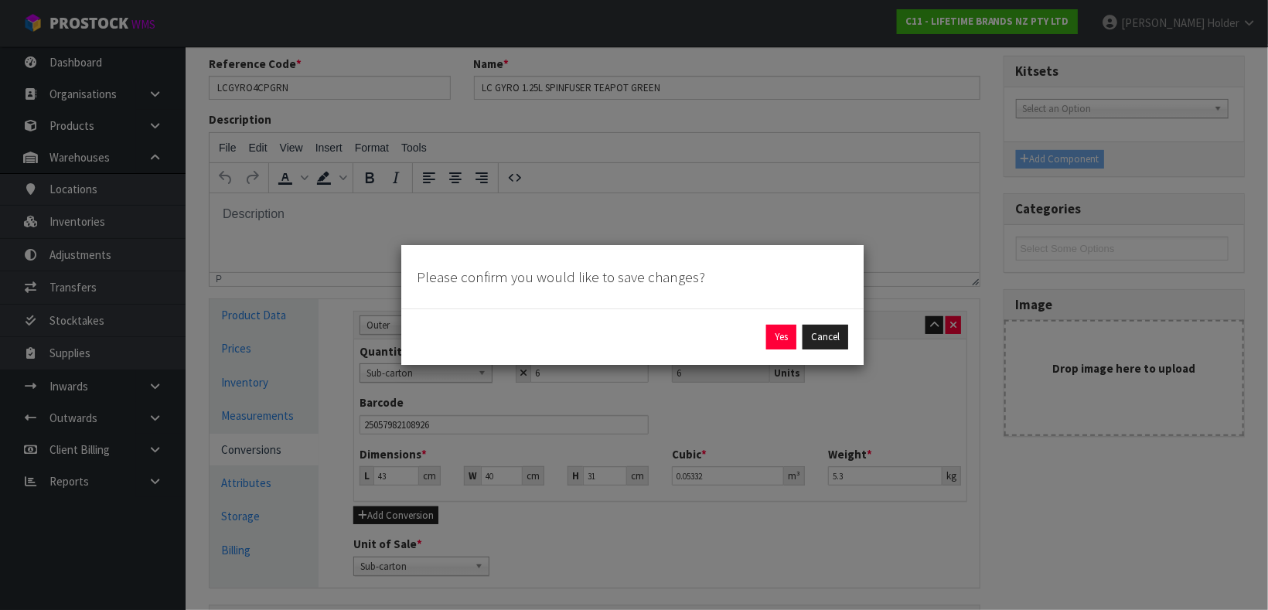
click at [782, 352] on div "Yes Cancel" at bounding box center [632, 336] width 462 height 56
click at [781, 349] on div "Yes Cancel" at bounding box center [632, 336] width 462 height 56
click at [780, 345] on button "Yes" at bounding box center [781, 337] width 30 height 25
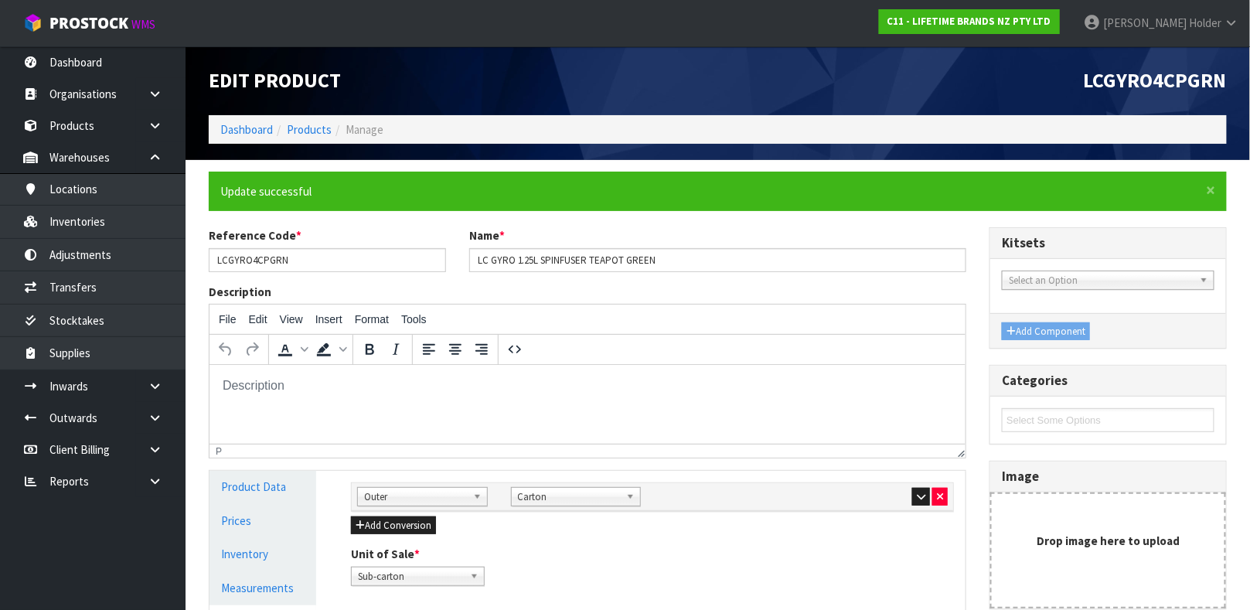
scroll to position [267, 0]
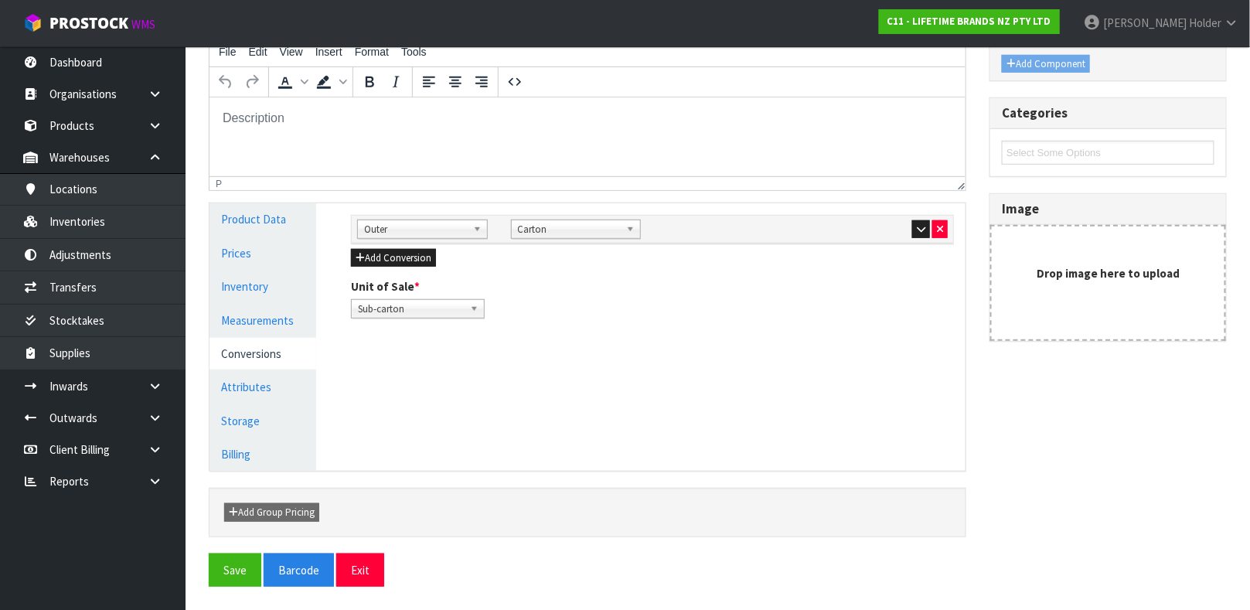
click at [220, 553] on div at bounding box center [587, 553] width 781 height 1
click at [226, 566] on button "Save" at bounding box center [235, 569] width 53 height 33
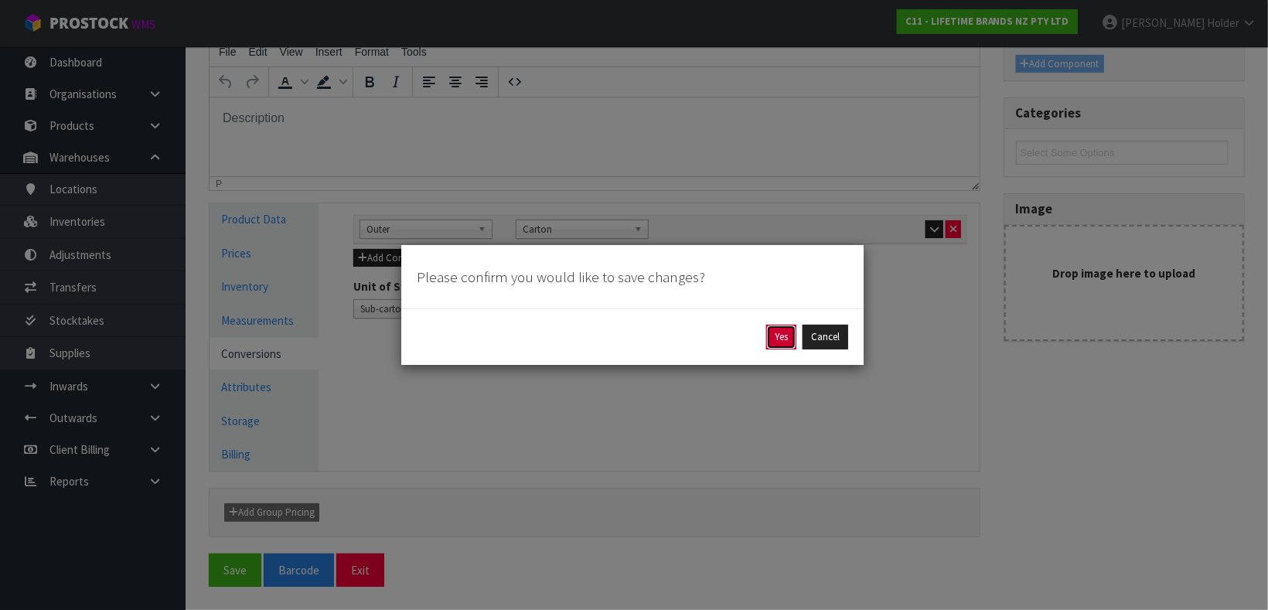
click at [789, 335] on button "Yes" at bounding box center [781, 337] width 30 height 25
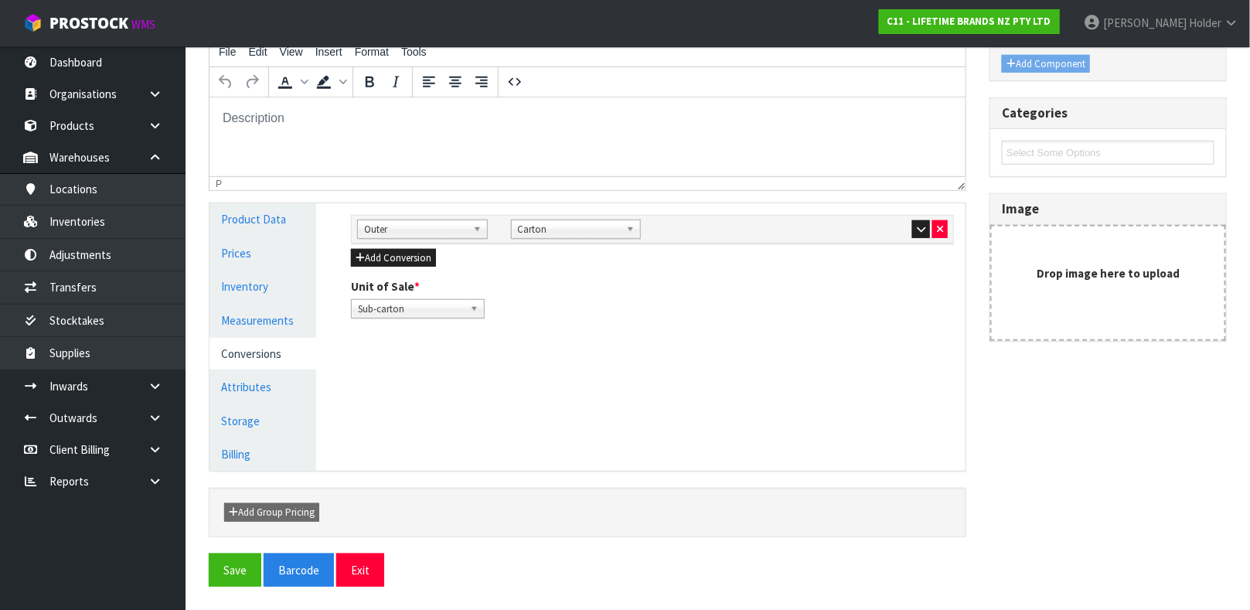
scroll to position [0, 0]
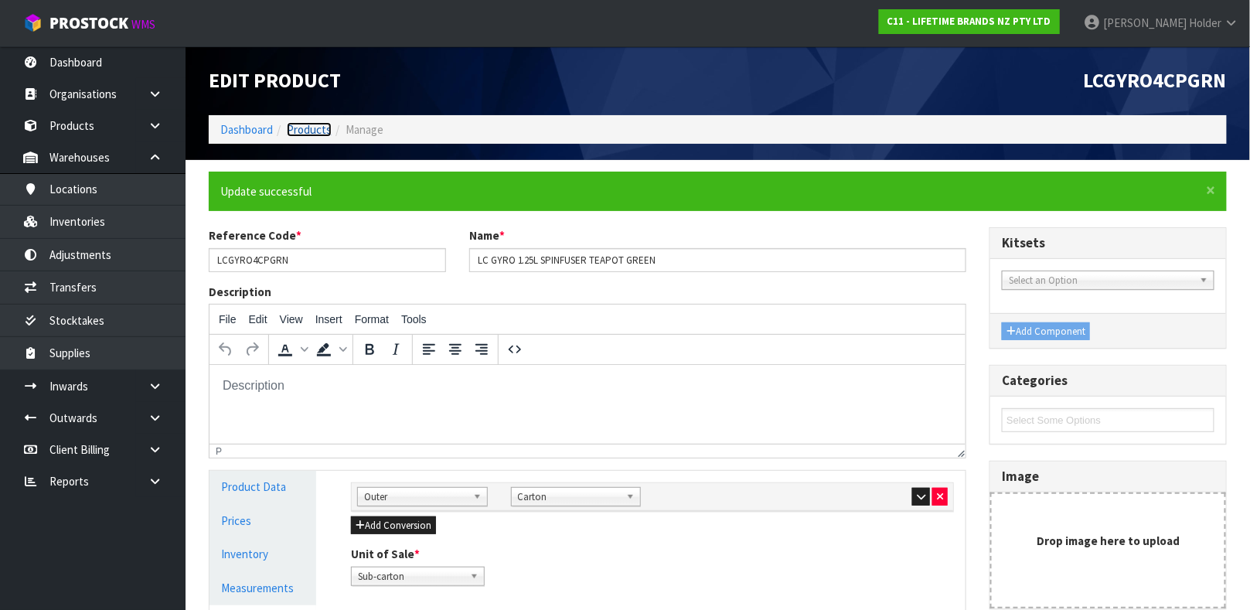
click at [307, 124] on link "Products" at bounding box center [309, 129] width 45 height 15
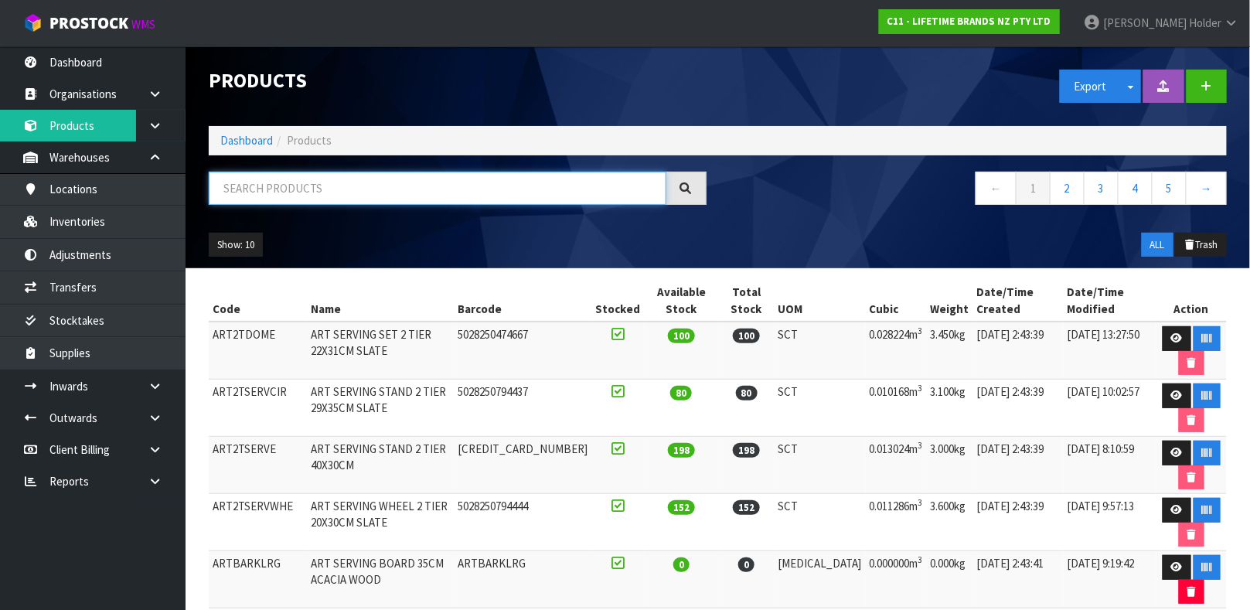
click at [363, 191] on input "text" at bounding box center [438, 188] width 458 height 33
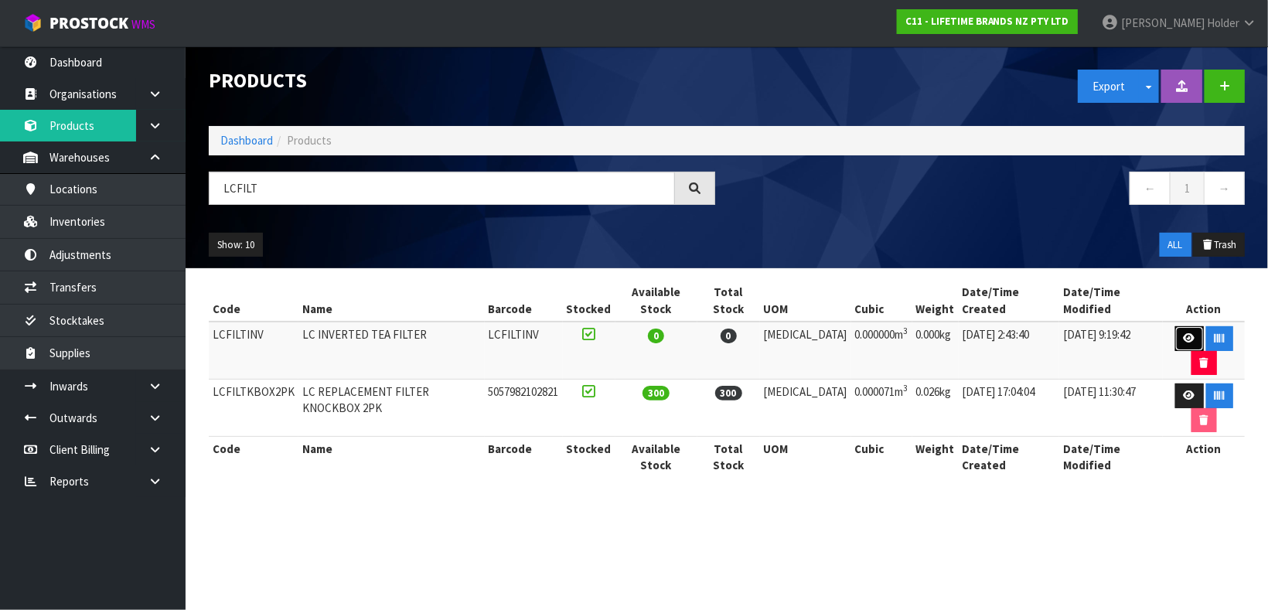
click at [1175, 326] on link at bounding box center [1189, 338] width 29 height 25
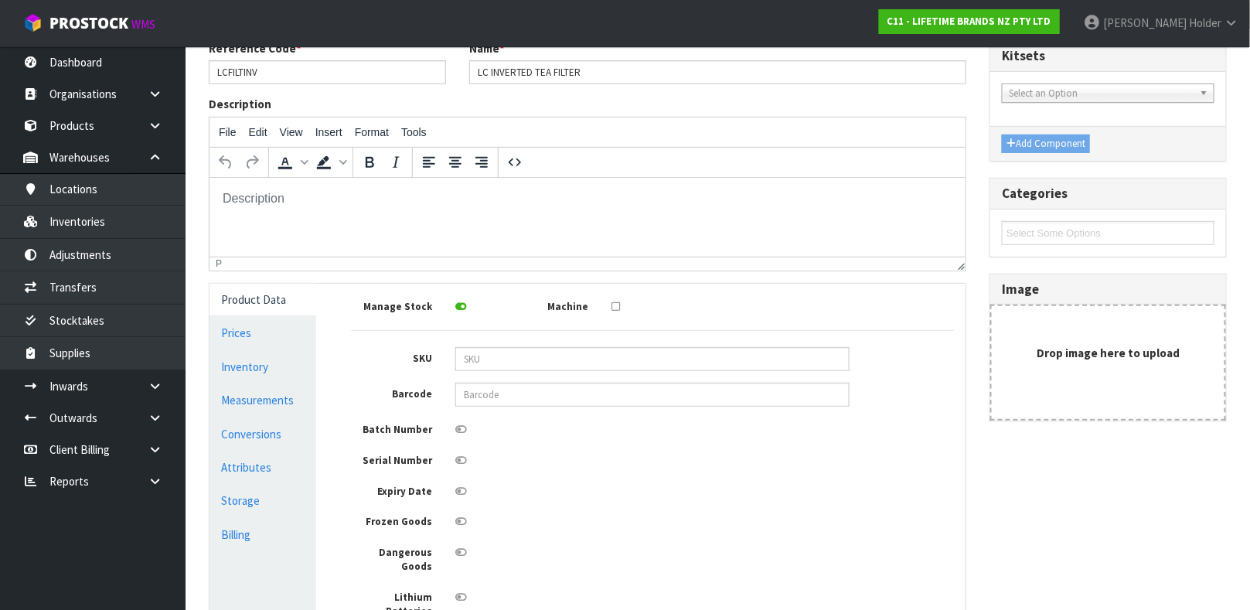
scroll to position [277, 0]
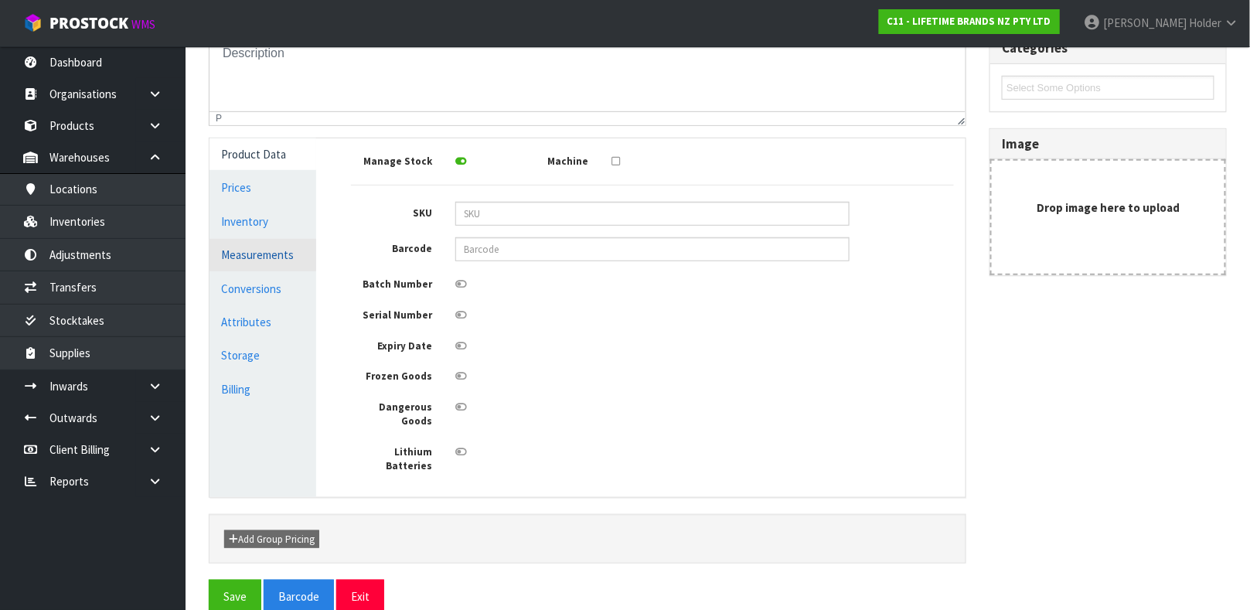
click at [244, 257] on link "Measurements" at bounding box center [262, 255] width 107 height 32
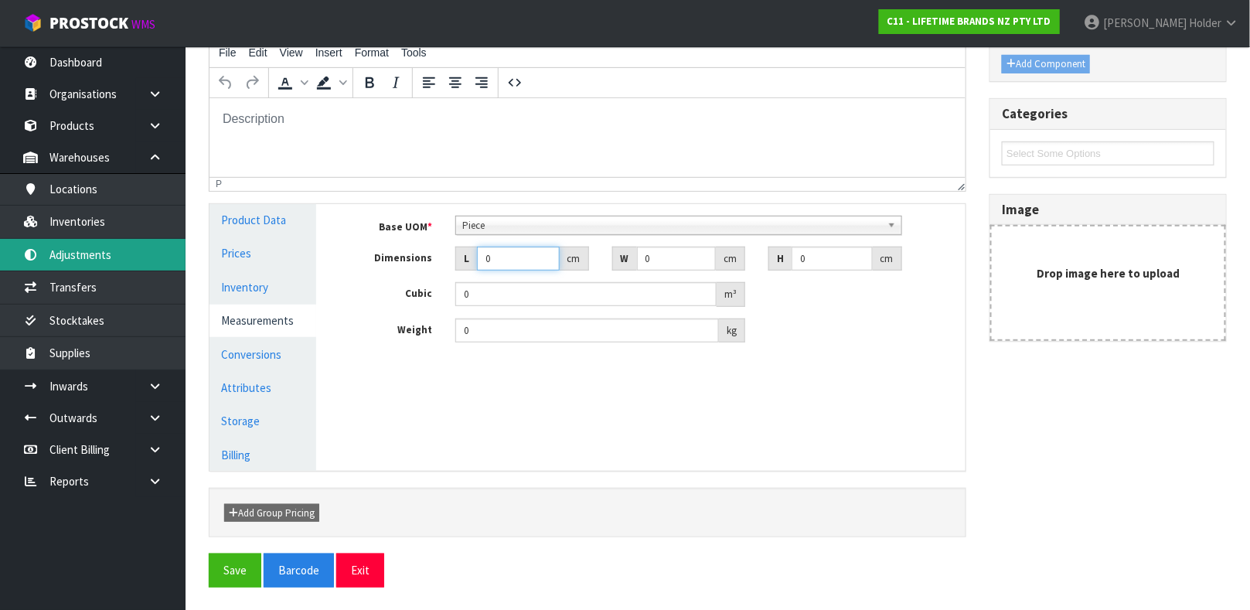
drag, startPoint x: 508, startPoint y: 251, endPoint x: 131, endPoint y: 260, distance: 376.5
click at [152, 264] on body "Toggle navigation ProStock WMS C11 - LIFETIME BRANDS NZ PTY LTD [PERSON_NAME] L…" at bounding box center [625, 94] width 1250 height 610
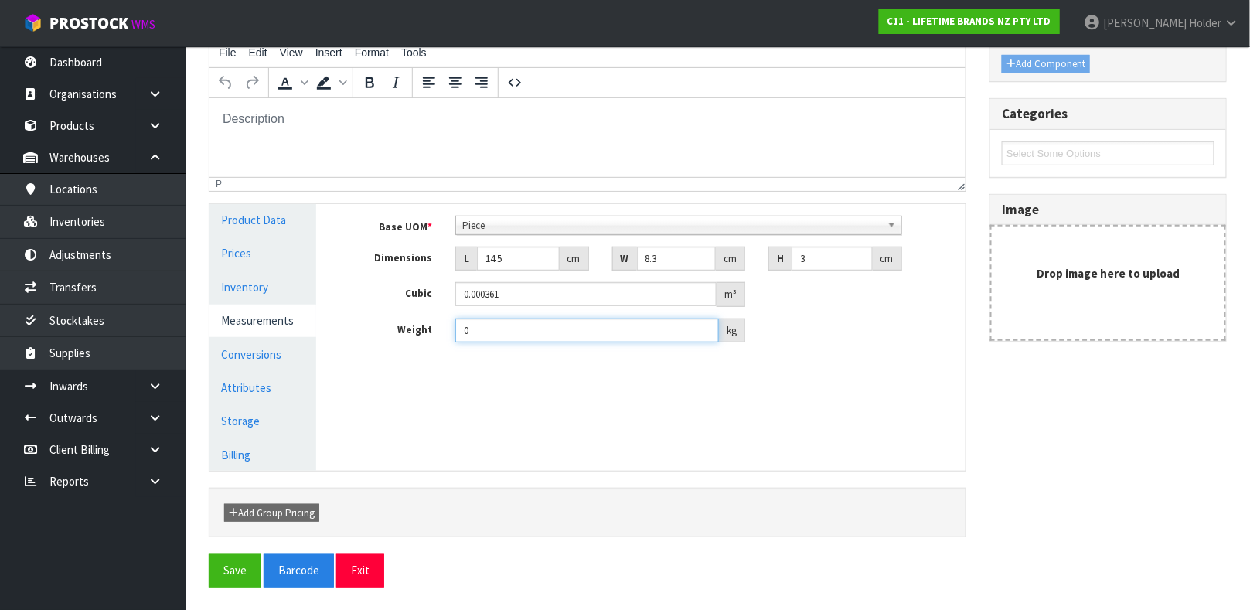
drag, startPoint x: 476, startPoint y: 327, endPoint x: 188, endPoint y: 291, distance: 290.5
click at [188, 291] on section "Reference Code * LCFILTINV Name * LC INVERTED TEA FILTER Description File Edit …" at bounding box center [718, 280] width 1064 height 662
click at [258, 348] on link "Conversions" at bounding box center [262, 355] width 107 height 32
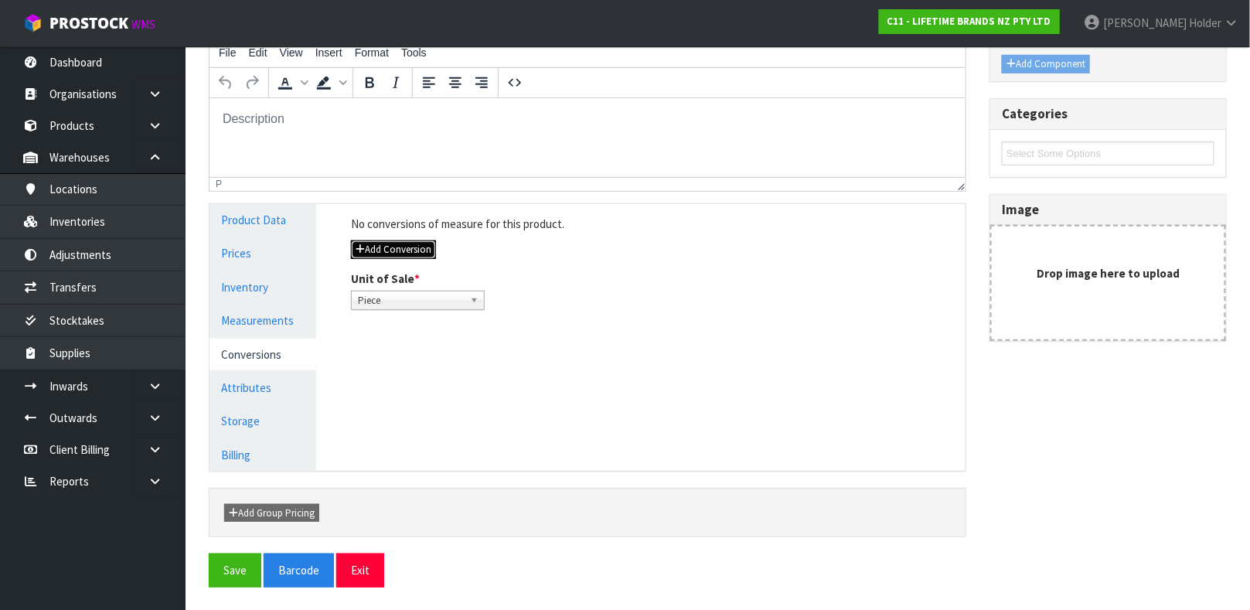
click at [376, 246] on button "Add Conversion" at bounding box center [393, 249] width 85 height 19
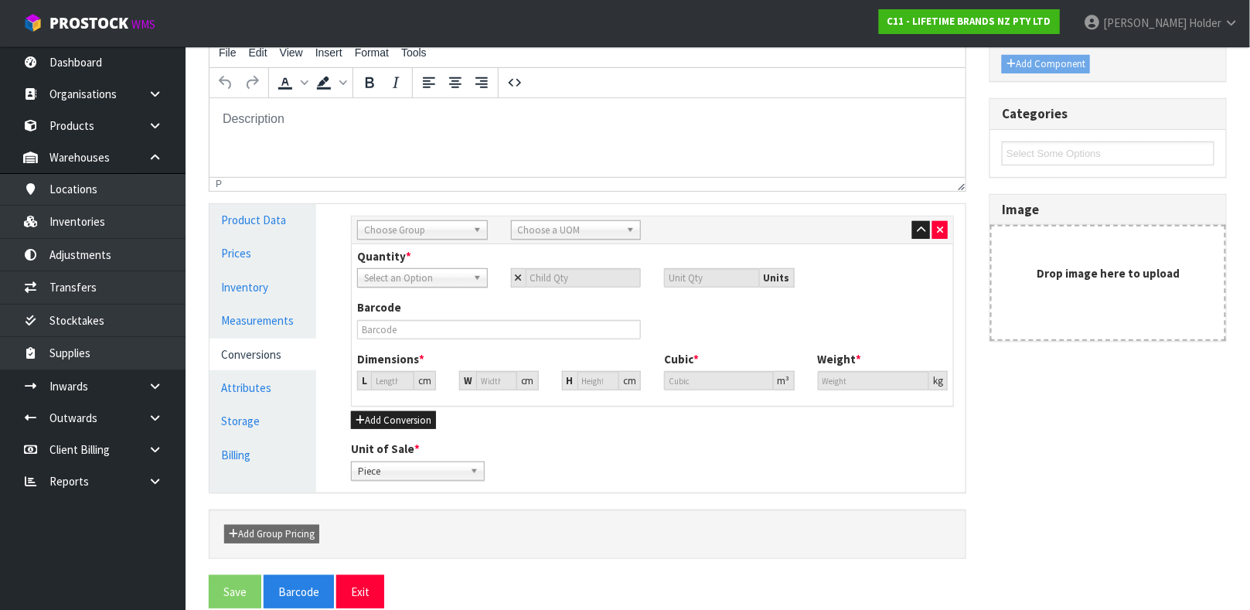
click at [374, 231] on span "Choose Group" at bounding box center [415, 230] width 103 height 19
click at [405, 298] on li "Inner" at bounding box center [422, 293] width 123 height 19
click at [574, 216] on div "Sub Inner Inner Outer Pallet Inner Sub Inner Inner Outer Pallet Bag Bar Basket …" at bounding box center [652, 230] width 601 height 28
click at [574, 223] on span "Choose a UOM" at bounding box center [569, 230] width 103 height 19
click at [574, 266] on li "Sub -carton" at bounding box center [576, 273] width 123 height 19
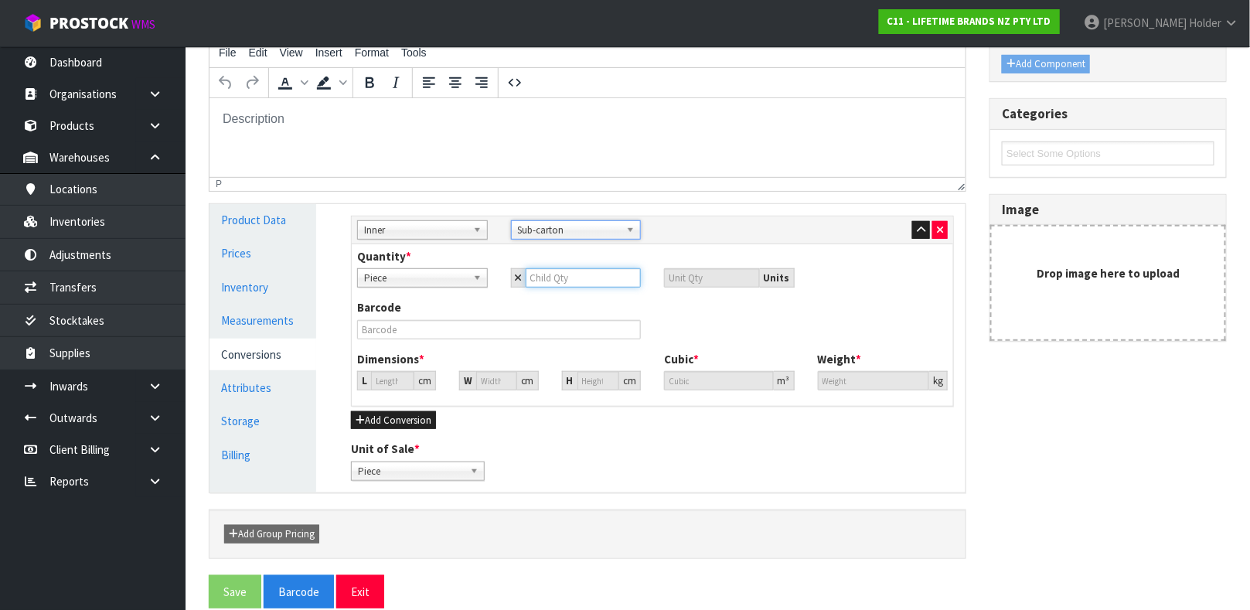
click at [588, 279] on input "number" at bounding box center [584, 277] width 116 height 19
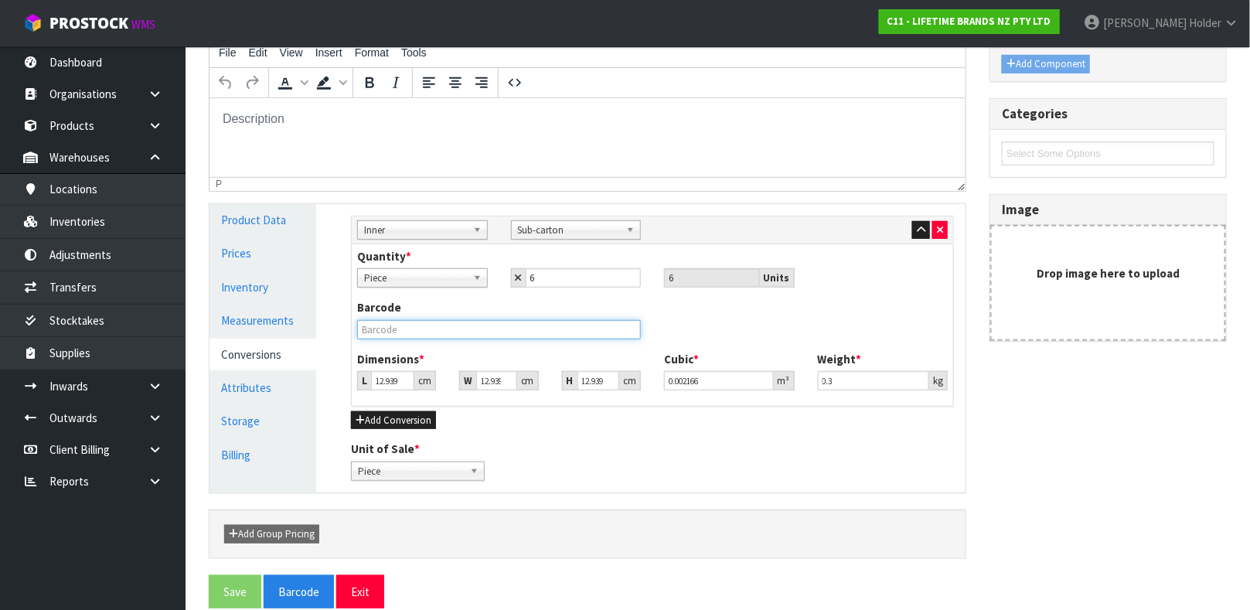
click at [586, 329] on input "text" at bounding box center [499, 329] width 284 height 19
click at [209, 575] on button "Save" at bounding box center [235, 591] width 53 height 33
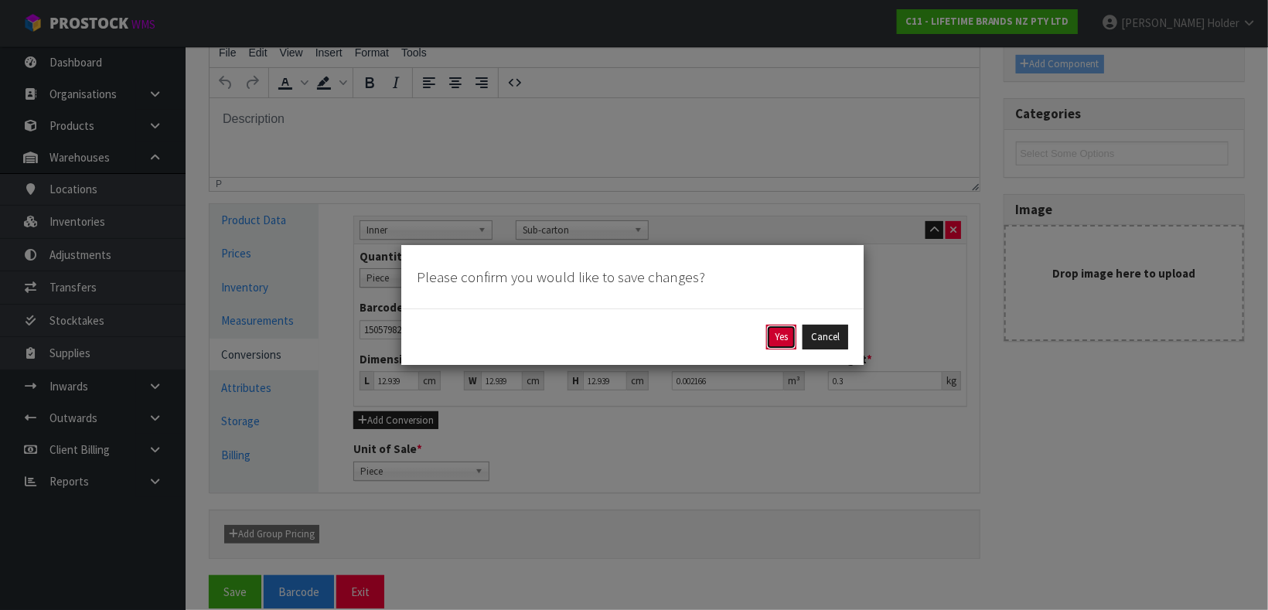
click at [768, 336] on button "Yes" at bounding box center [781, 337] width 30 height 25
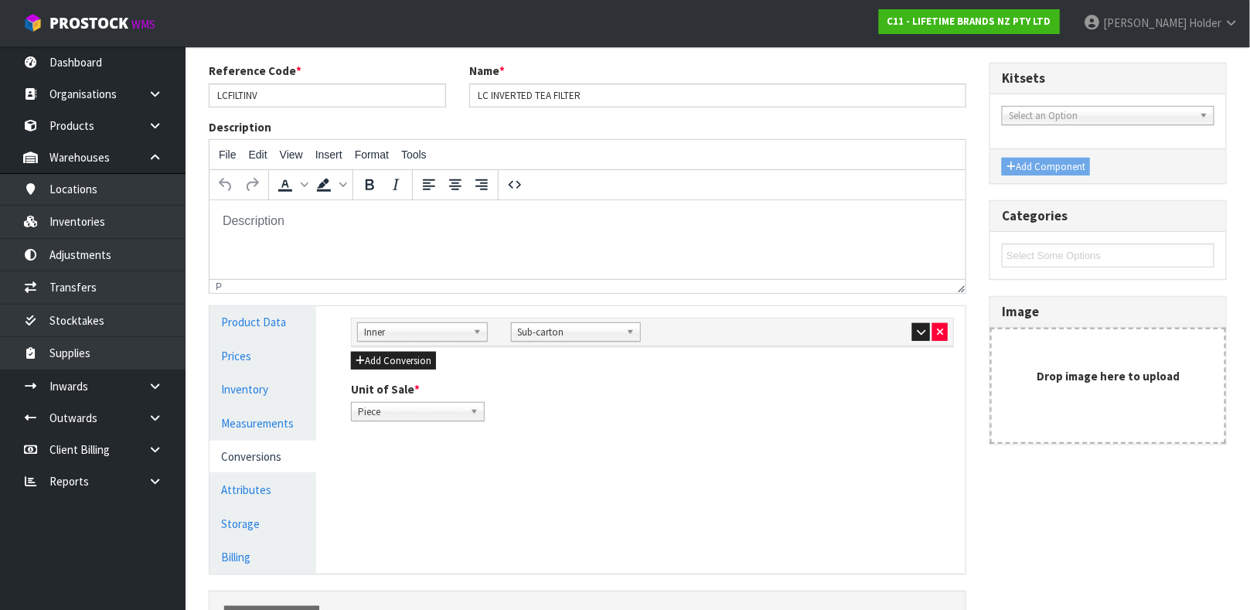
scroll to position [267, 0]
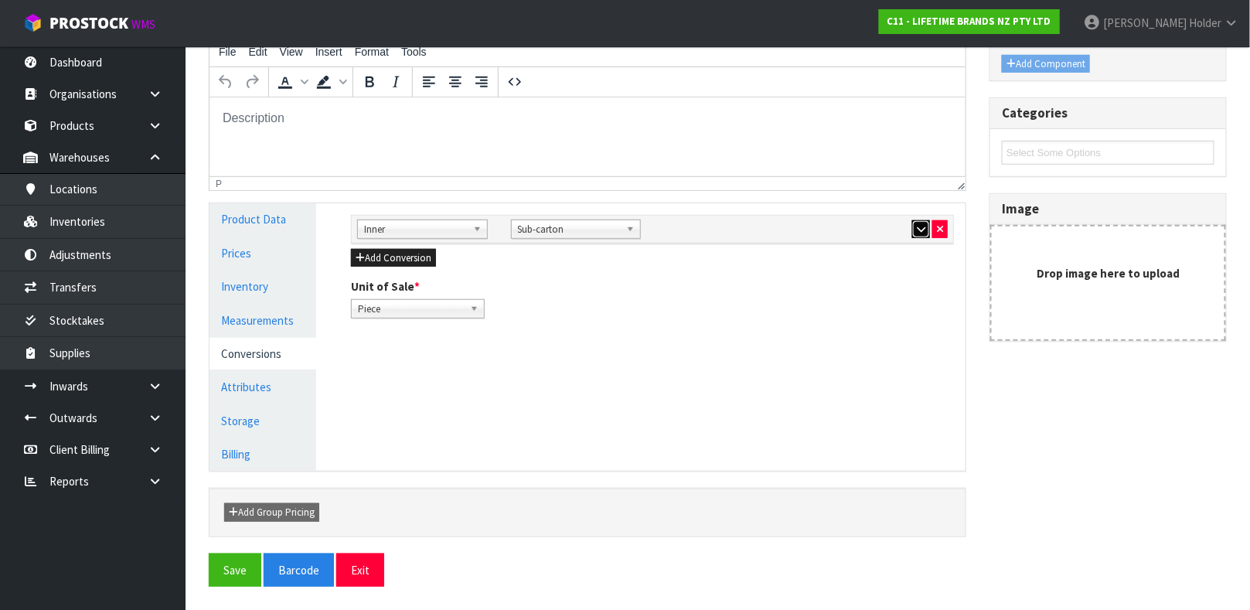
click at [919, 224] on icon "button" at bounding box center [921, 229] width 9 height 10
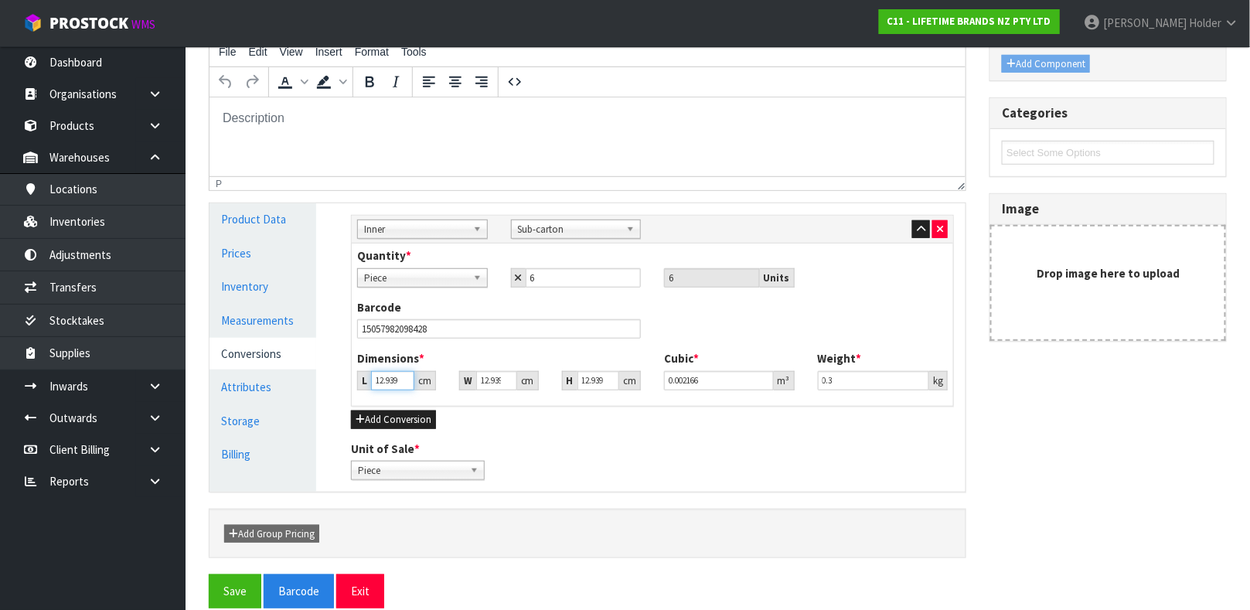
click at [396, 373] on input "12.939" at bounding box center [392, 380] width 43 height 19
drag, startPoint x: 848, startPoint y: 380, endPoint x: 572, endPoint y: 357, distance: 276.8
click at [572, 357] on div "Dimensions * L 25 cm W 10 cm H 12 cm Cubic * 0.003 m³ Weight * 0.3 kg" at bounding box center [652, 375] width 614 height 51
click at [912, 226] on button "button" at bounding box center [921, 229] width 18 height 19
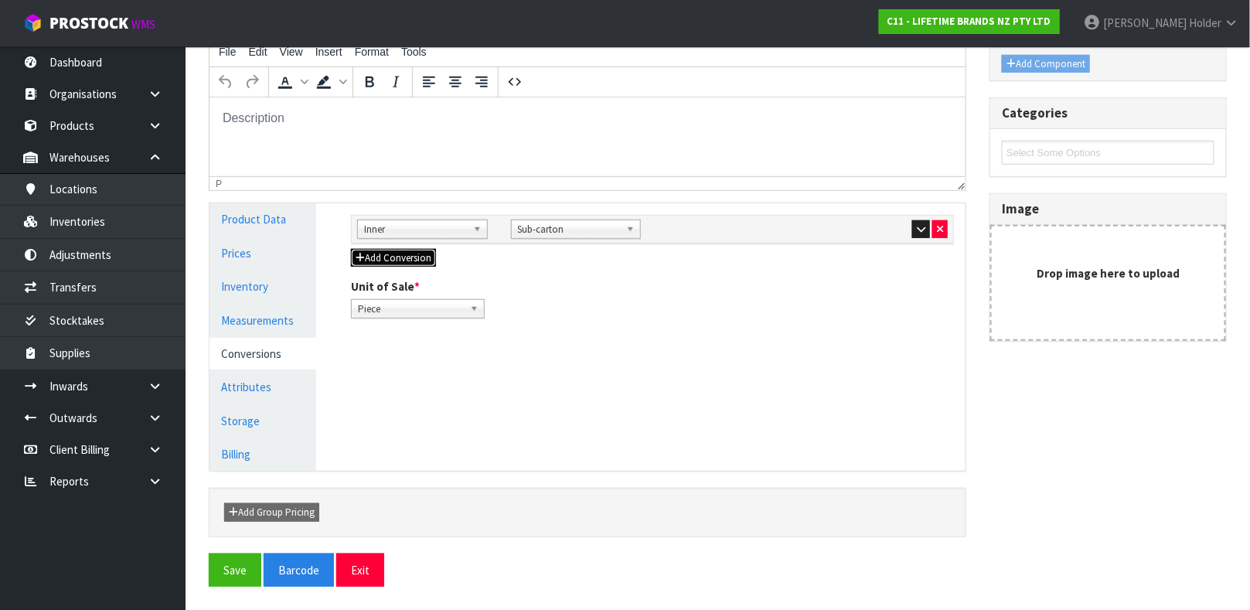
click at [410, 250] on button "Add Conversion" at bounding box center [393, 258] width 85 height 19
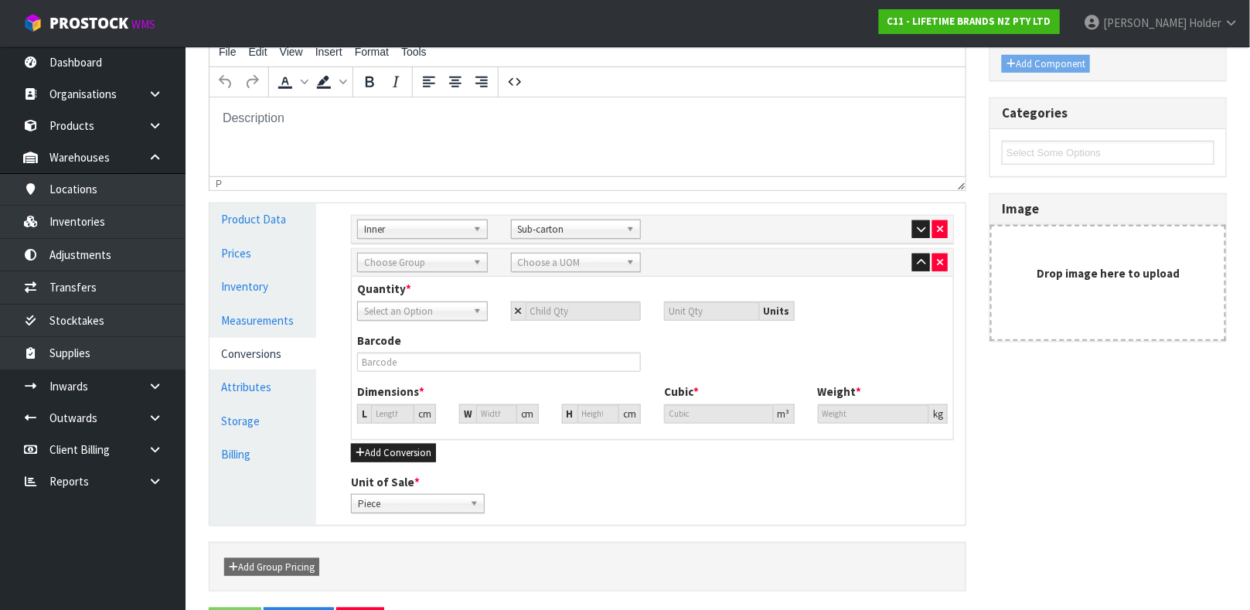
click at [416, 261] on span "Choose Group" at bounding box center [415, 263] width 103 height 19
click at [412, 301] on li "Ou ter" at bounding box center [422, 306] width 123 height 19
click at [560, 249] on div "Sub Inner Inner Outer Pallet Outer Ou ter Bag Bar Basket Bin Bottle Box Bundle …" at bounding box center [652, 263] width 601 height 28
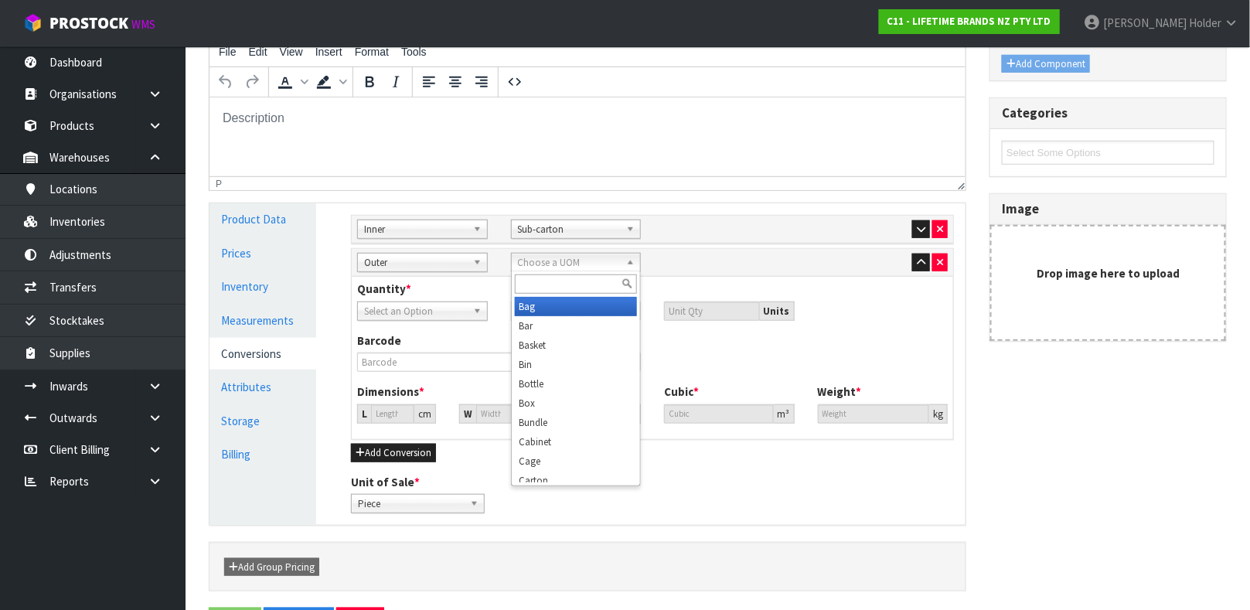
click at [560, 259] on span "Choose a UOM" at bounding box center [569, 263] width 103 height 19
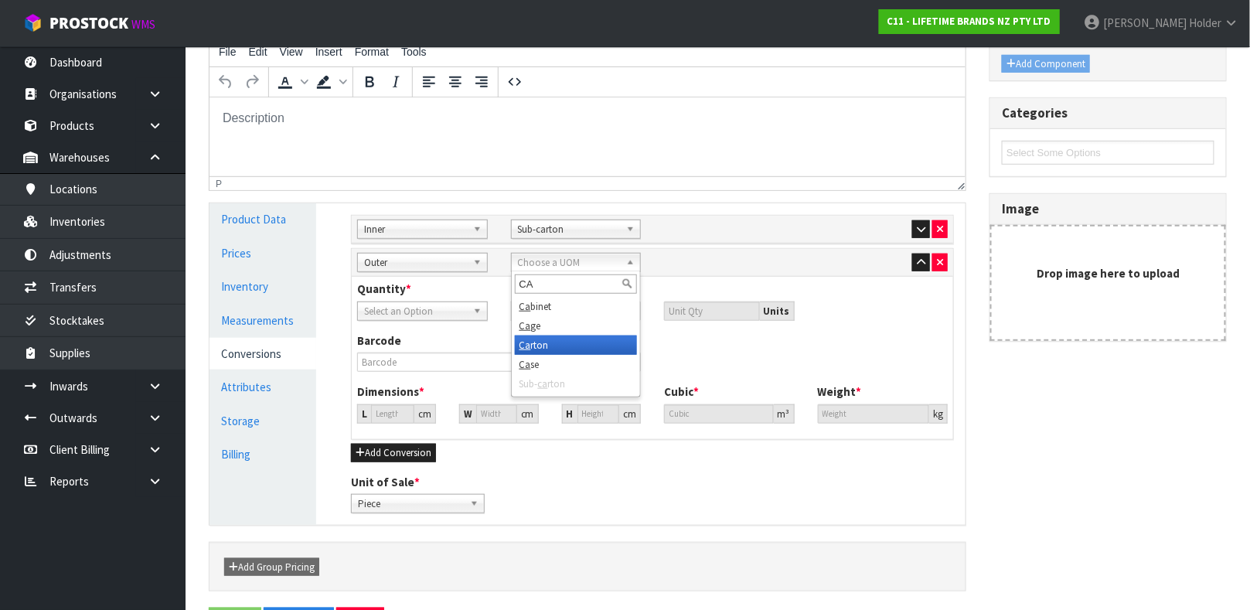
click at [546, 338] on li "Ca rton" at bounding box center [576, 344] width 123 height 19
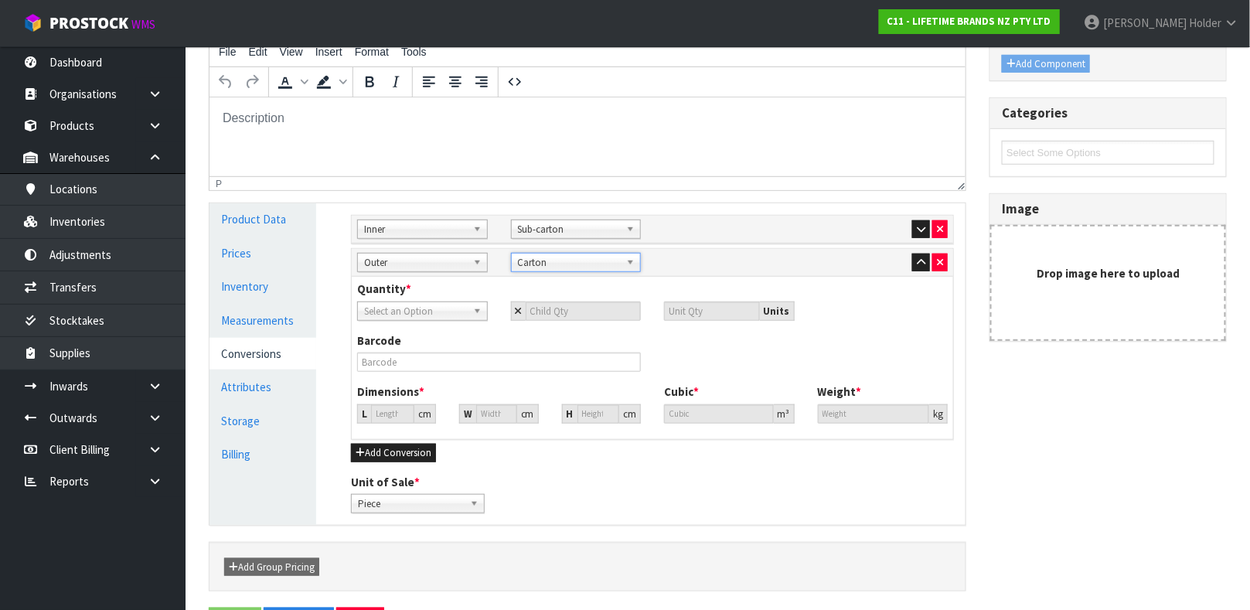
click at [437, 302] on span "Select an Option" at bounding box center [415, 311] width 103 height 19
click at [441, 313] on span "Select an Option" at bounding box center [415, 311] width 103 height 19
click at [414, 304] on span "Select an Option" at bounding box center [415, 311] width 103 height 19
click at [414, 370] on li "Sub-carton" at bounding box center [422, 374] width 123 height 19
click at [432, 312] on span "Sub-carton" at bounding box center [415, 311] width 103 height 19
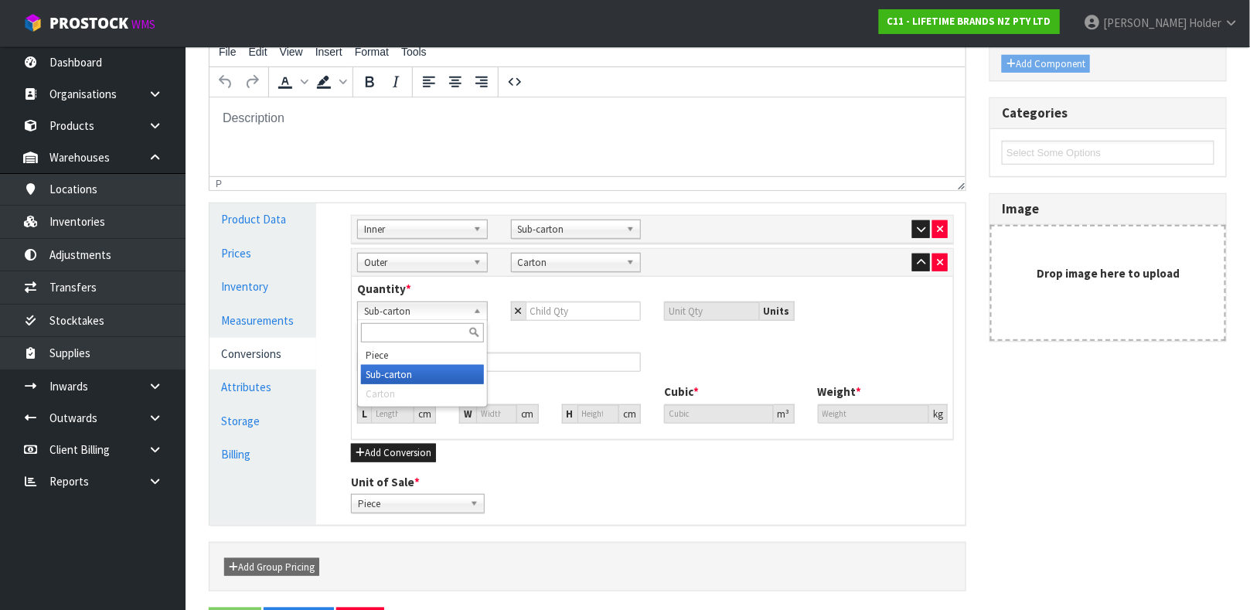
click at [411, 373] on li "Sub-carton" at bounding box center [422, 374] width 123 height 19
click at [414, 311] on span "Sub-carton" at bounding box center [415, 311] width 103 height 19
click at [414, 371] on li "Sub-carton" at bounding box center [422, 374] width 123 height 19
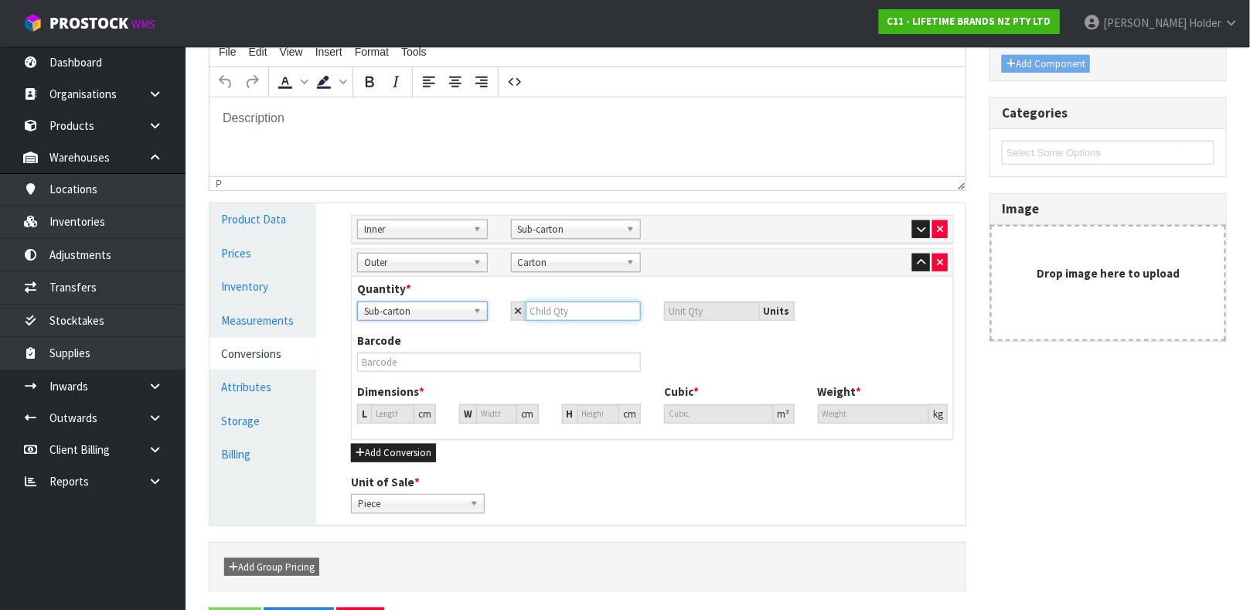
click at [549, 315] on input "number" at bounding box center [584, 310] width 116 height 19
click at [424, 315] on span "Sub-carton" at bounding box center [415, 311] width 103 height 19
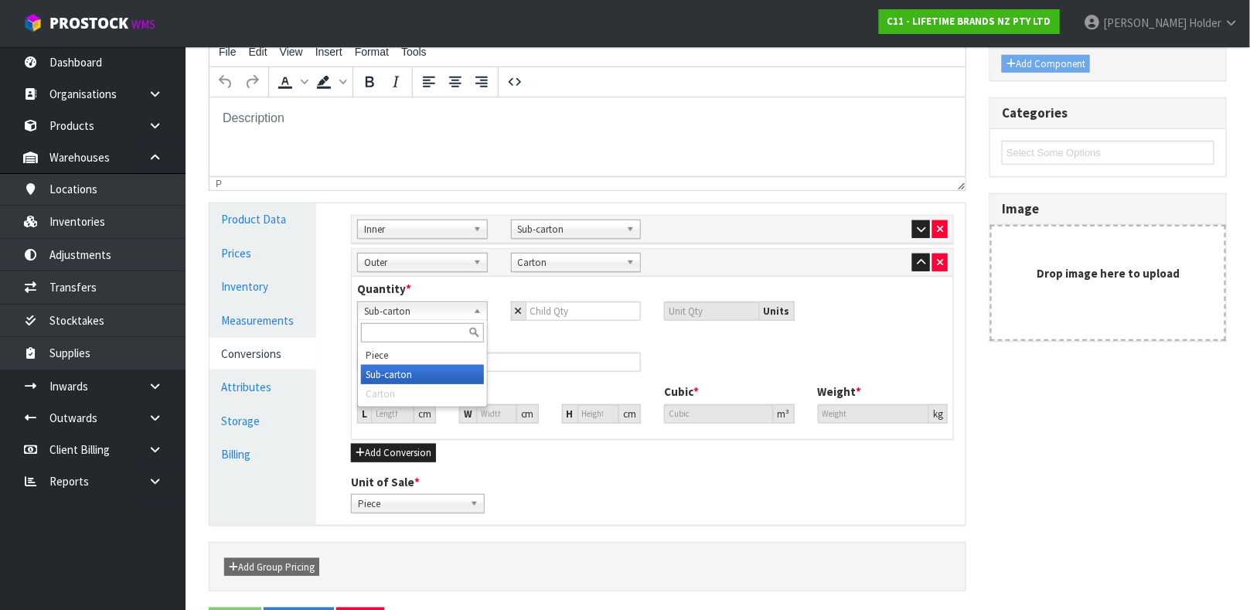
click at [424, 315] on span "Sub-carton" at bounding box center [415, 311] width 103 height 19
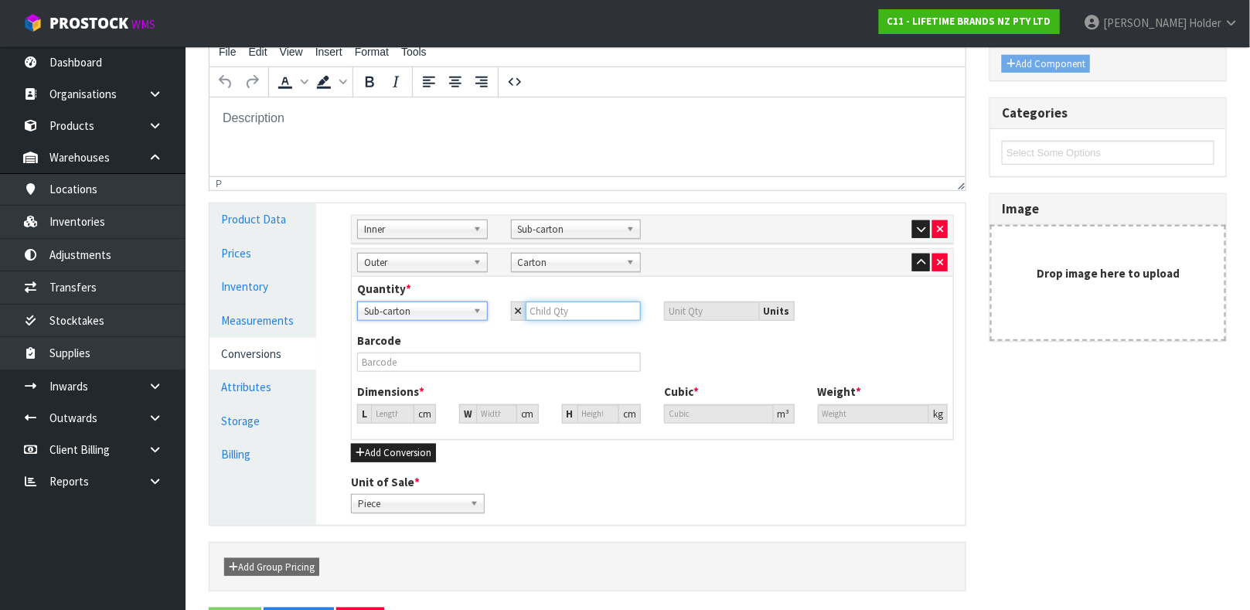
click at [571, 312] on input "number" at bounding box center [584, 310] width 116 height 19
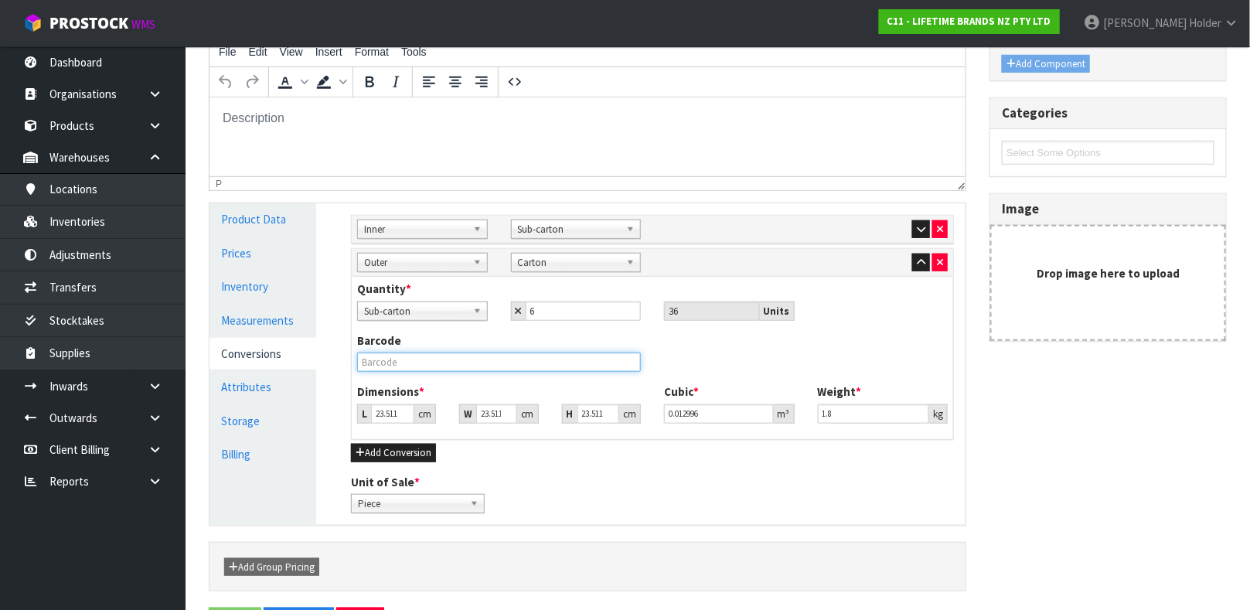
click at [485, 366] on input "text" at bounding box center [499, 361] width 284 height 19
click at [397, 412] on input "23.512" at bounding box center [392, 413] width 43 height 19
click at [400, 367] on input "text" at bounding box center [499, 361] width 284 height 19
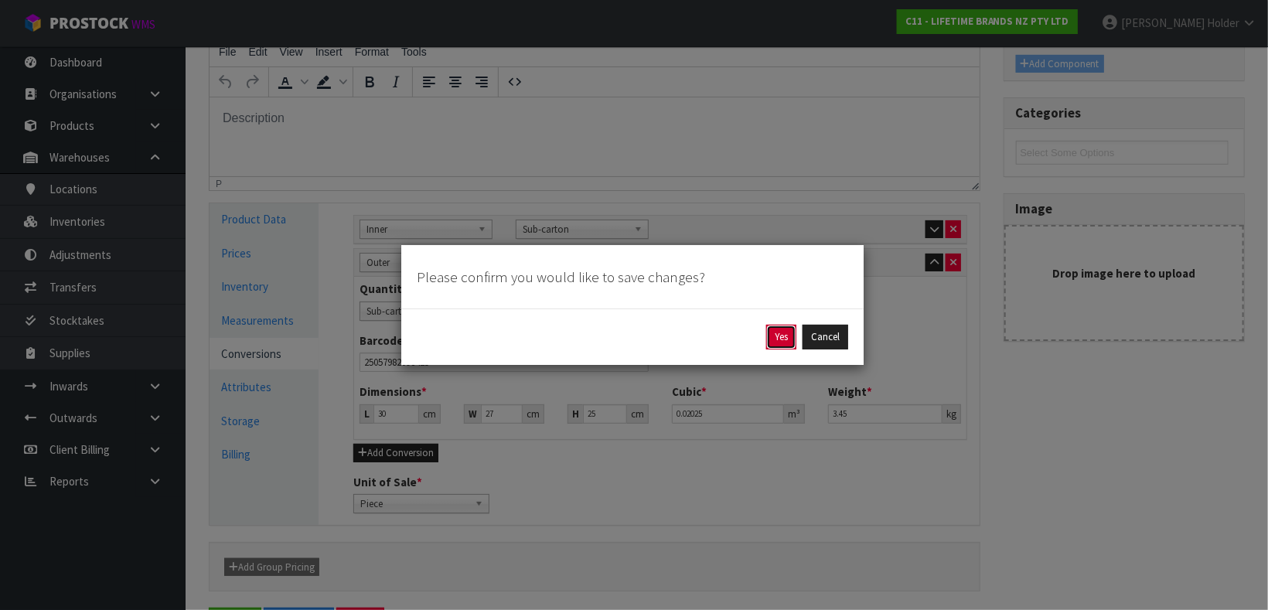
click at [791, 339] on button "Yes" at bounding box center [781, 337] width 30 height 25
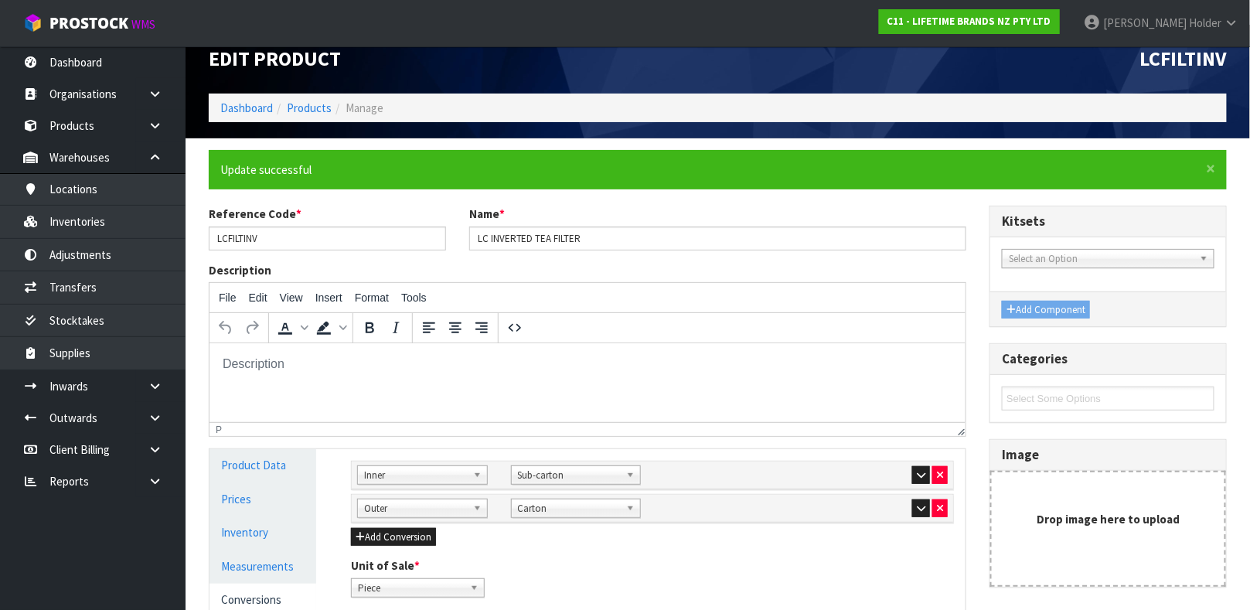
scroll to position [0, 0]
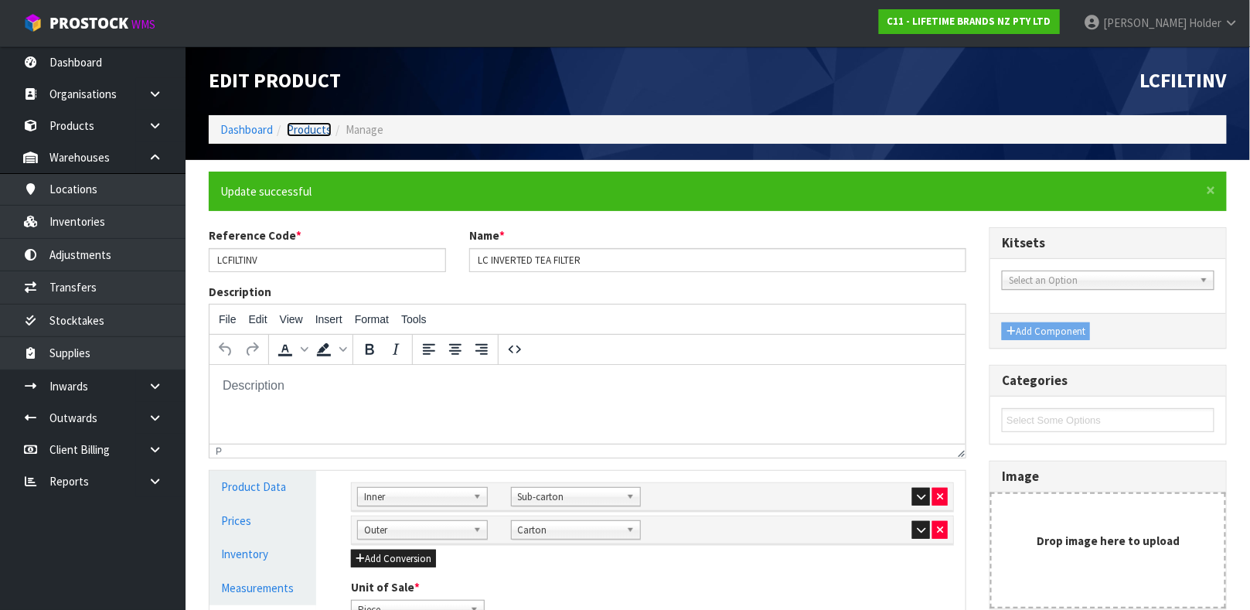
click at [304, 128] on link "Products" at bounding box center [309, 129] width 45 height 15
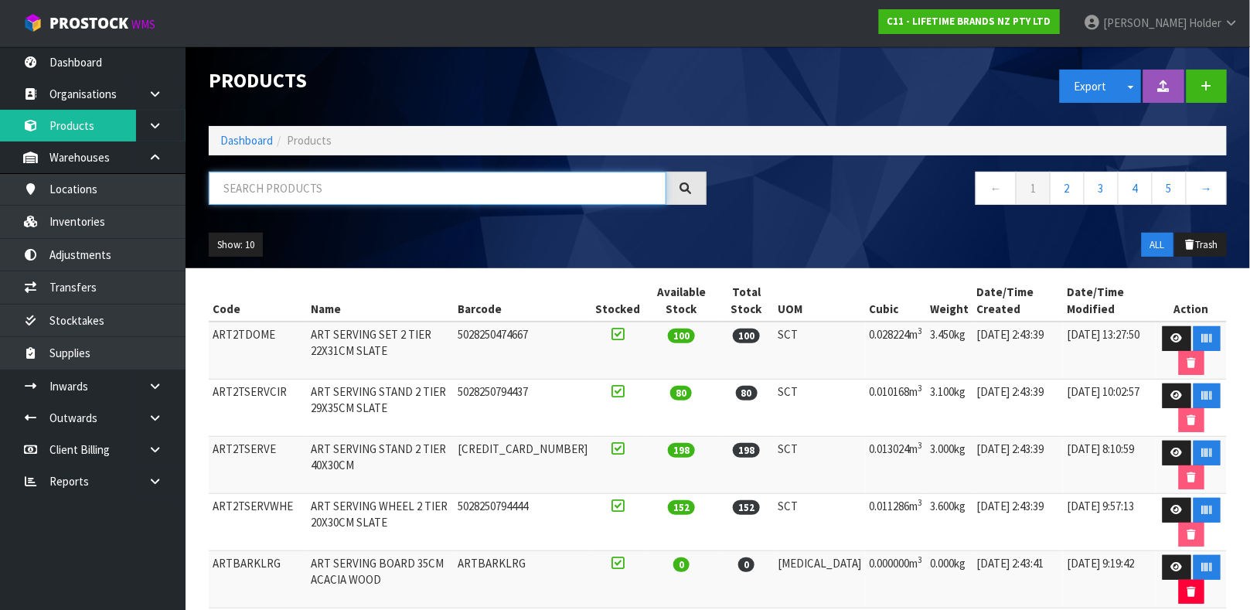
click at [346, 180] on input "text" at bounding box center [438, 188] width 458 height 33
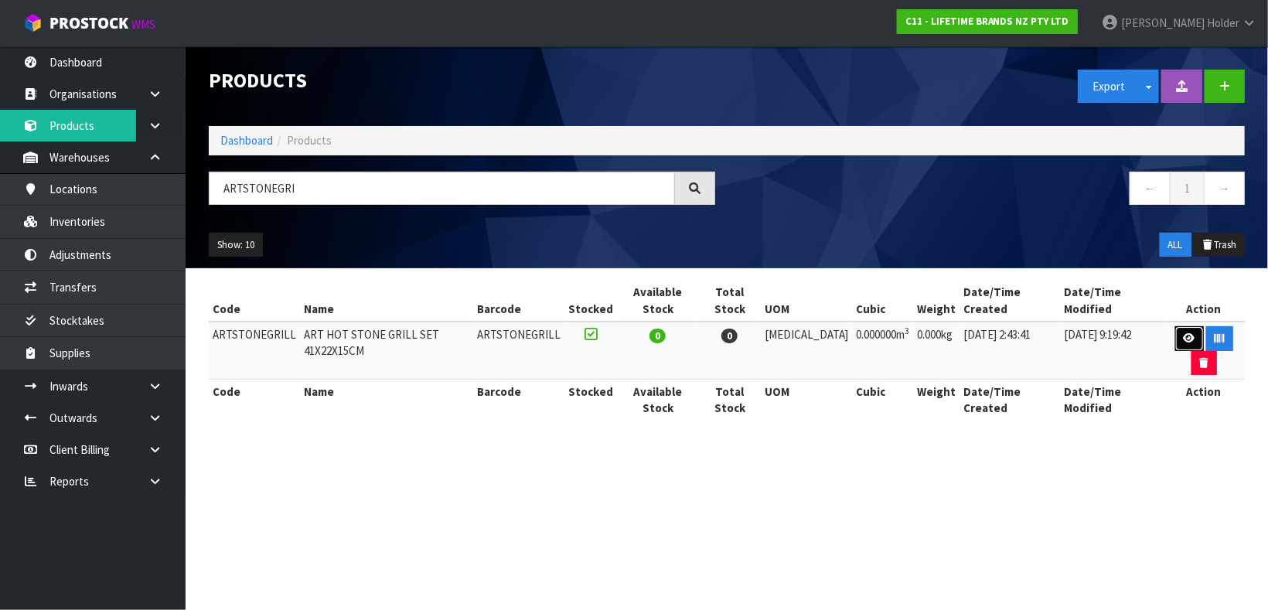
click at [1183, 333] on icon at bounding box center [1189, 338] width 12 height 10
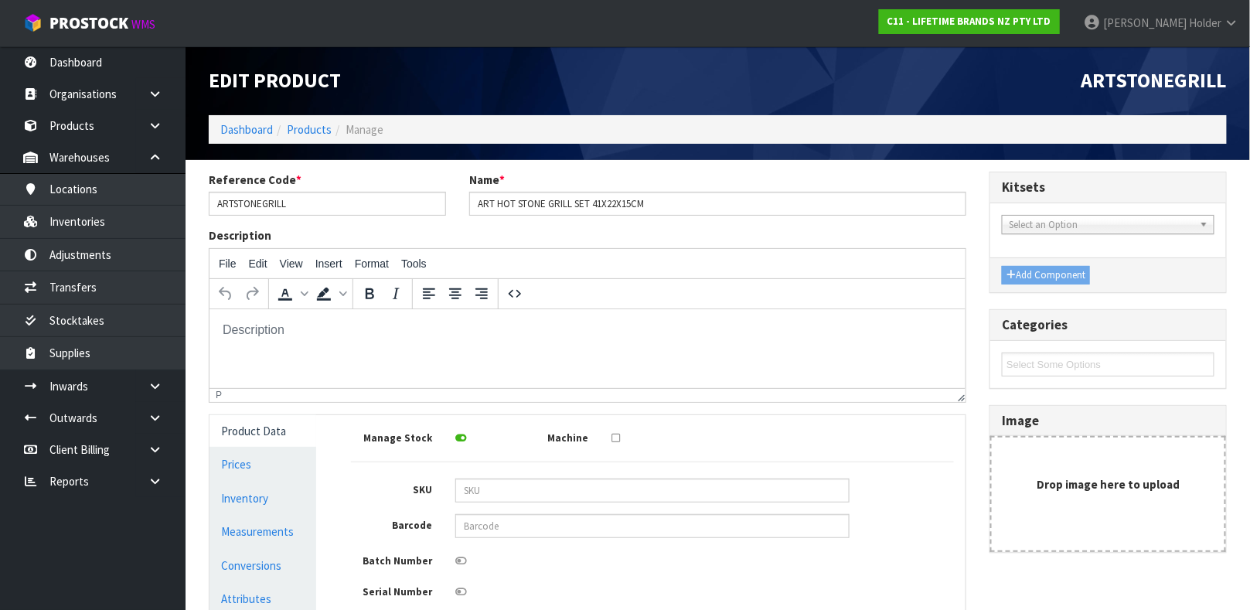
scroll to position [232, 0]
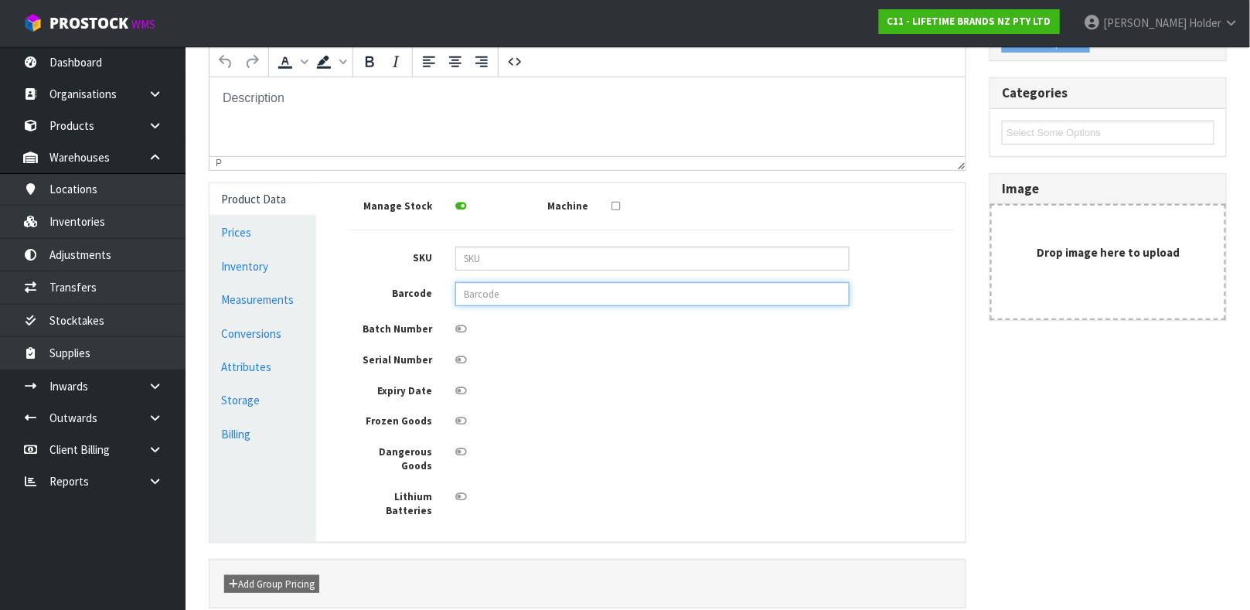
click at [530, 301] on input "text" at bounding box center [652, 294] width 394 height 24
paste input "5028250590008"
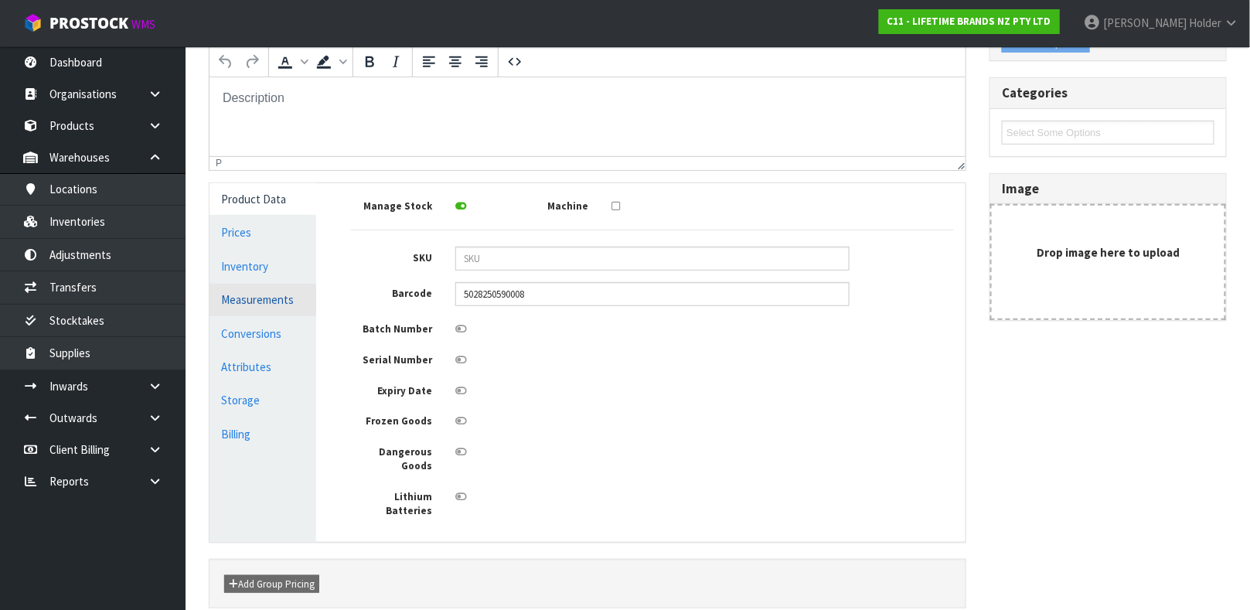
click at [240, 312] on link "Measurements" at bounding box center [262, 300] width 107 height 32
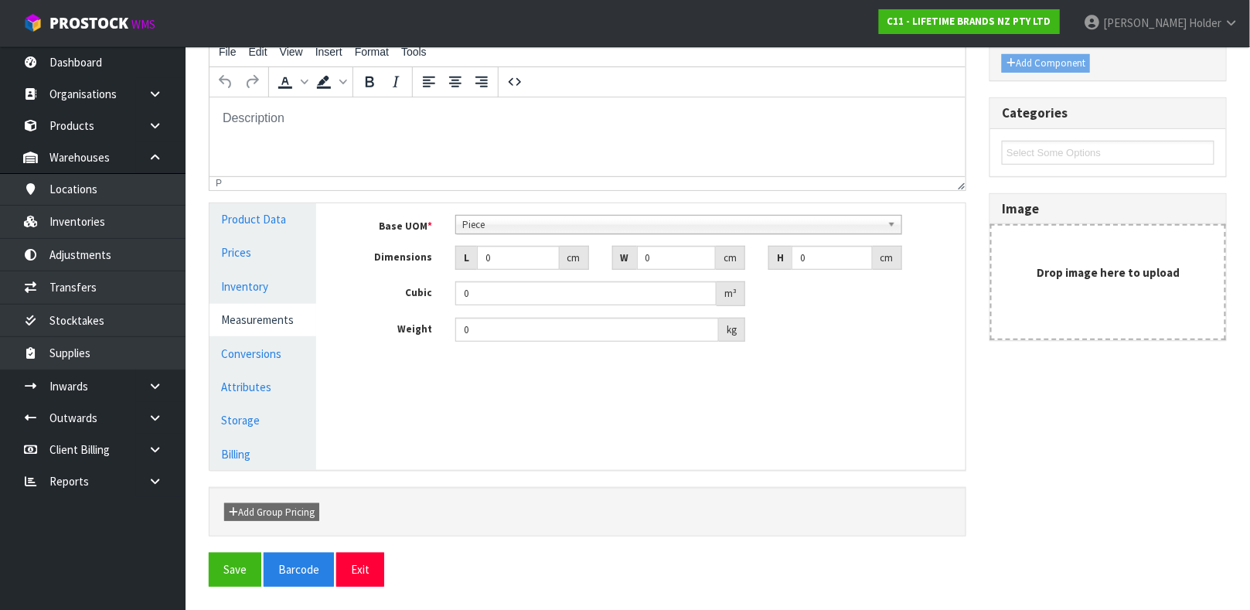
scroll to position [211, 0]
click at [509, 255] on input "0" at bounding box center [518, 259] width 83 height 24
click at [529, 297] on input "0.01548" at bounding box center [585, 294] width 261 height 24
click at [499, 338] on input "0" at bounding box center [587, 330] width 264 height 24
click at [233, 581] on button "Save" at bounding box center [235, 569] width 53 height 33
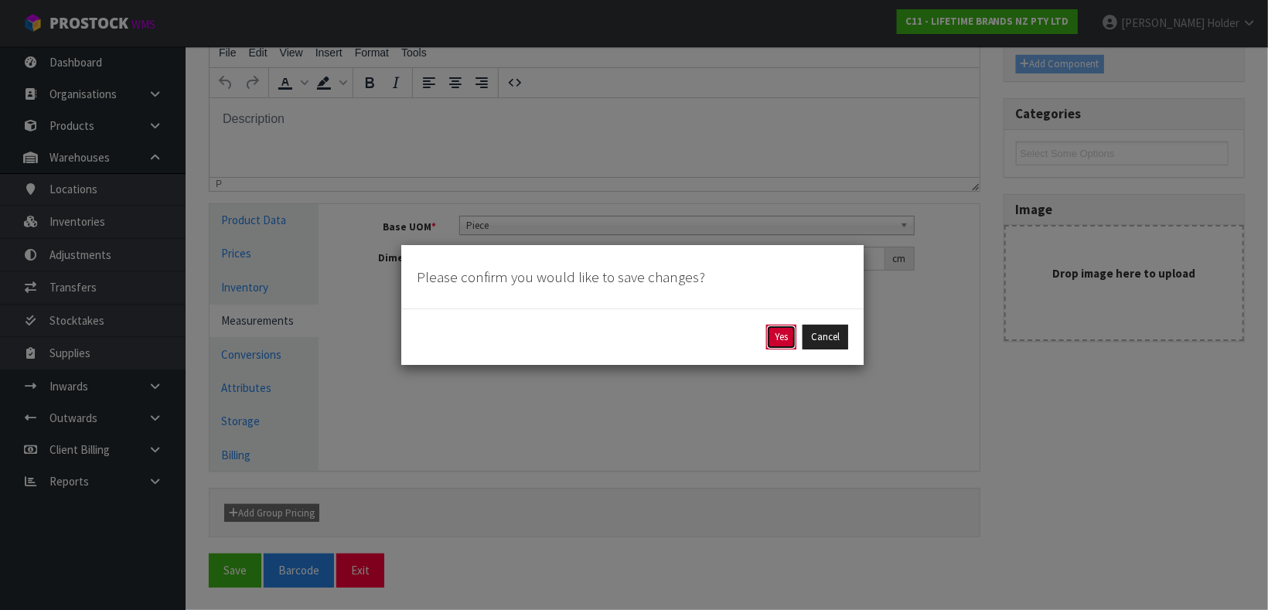
click at [774, 344] on button "Yes" at bounding box center [781, 337] width 30 height 25
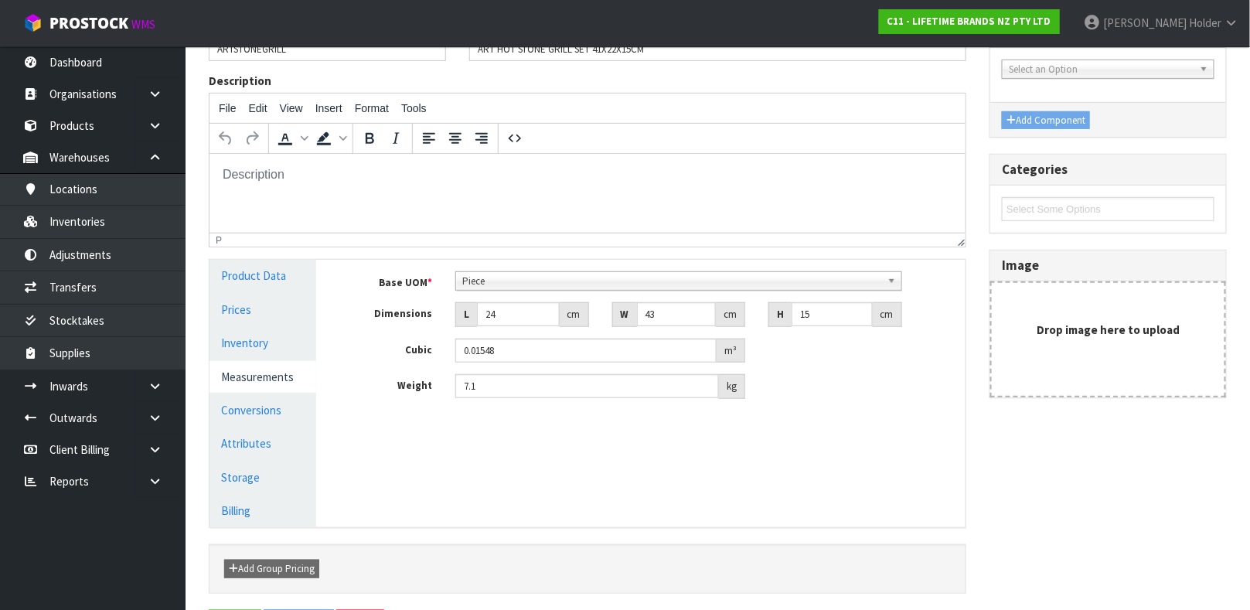
scroll to position [0, 0]
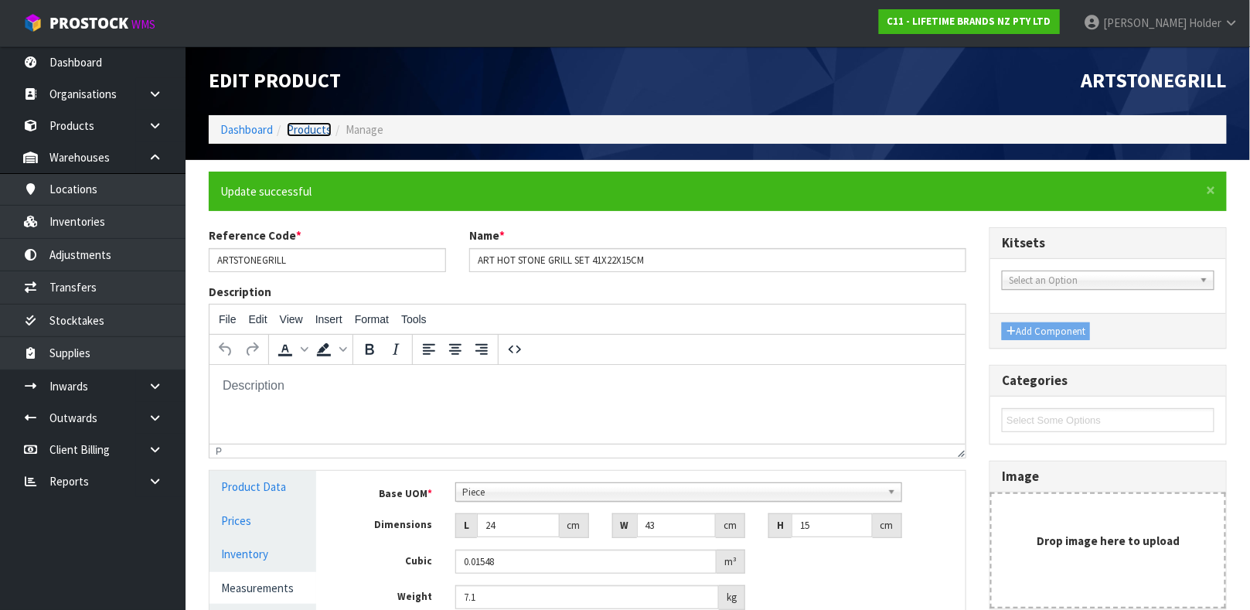
click at [323, 131] on link "Products" at bounding box center [309, 129] width 45 height 15
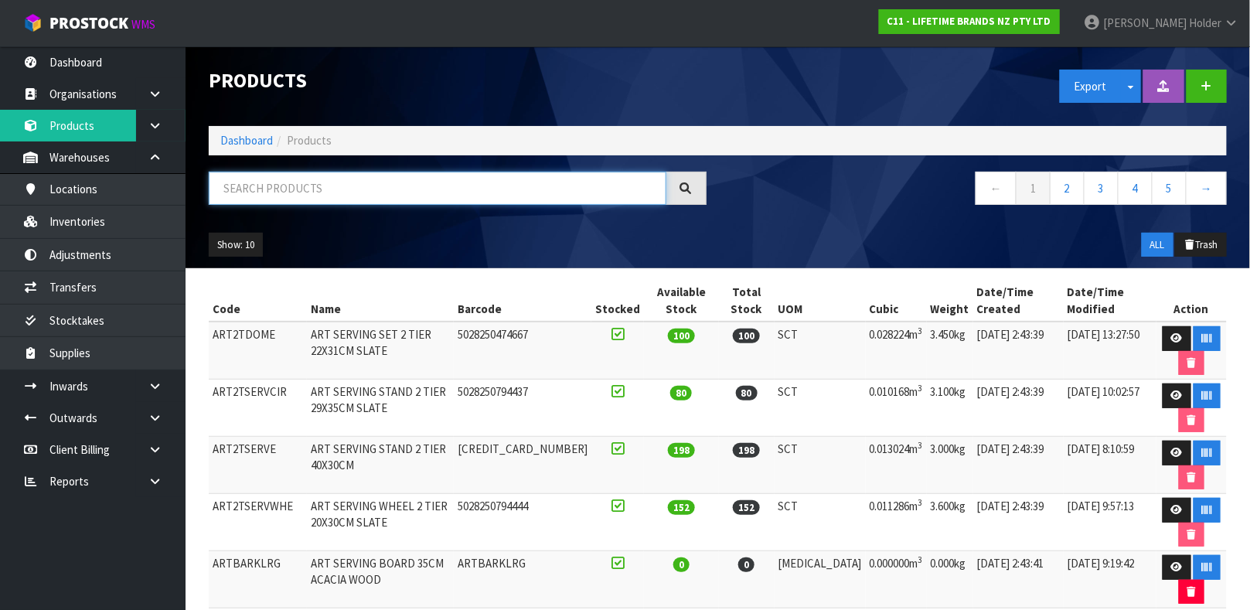
click at [347, 194] on input "text" at bounding box center [438, 188] width 458 height 33
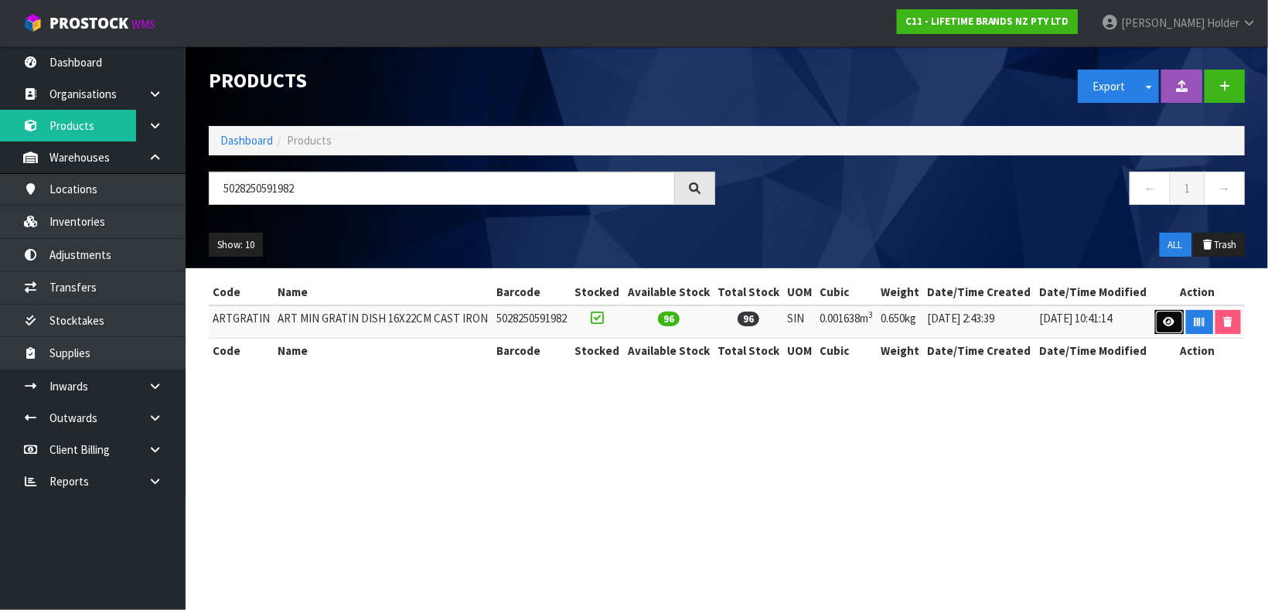
click at [1161, 312] on link at bounding box center [1169, 322] width 29 height 25
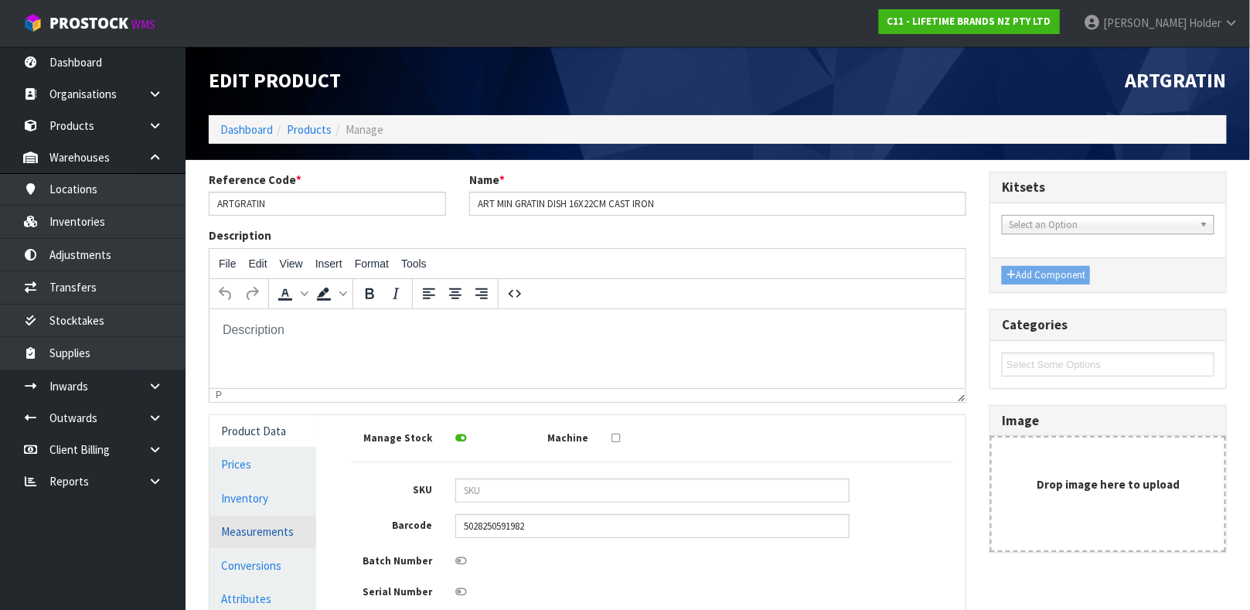
click at [275, 530] on link "Measurements" at bounding box center [262, 532] width 107 height 32
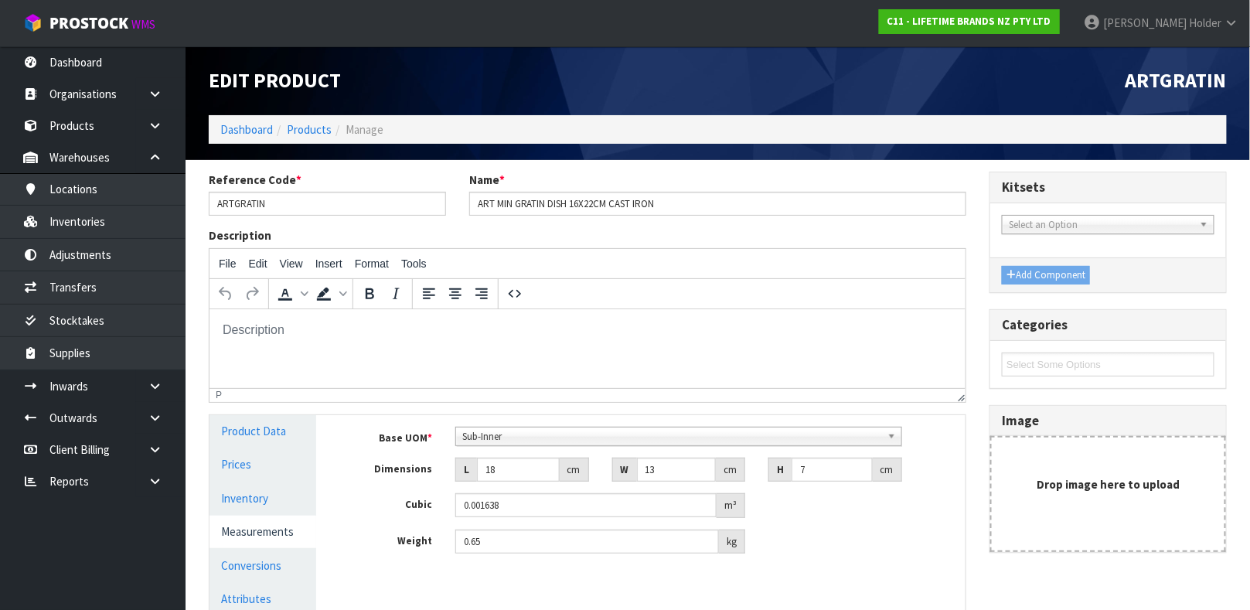
click at [526, 435] on span "Sub-Inner" at bounding box center [671, 436] width 419 height 19
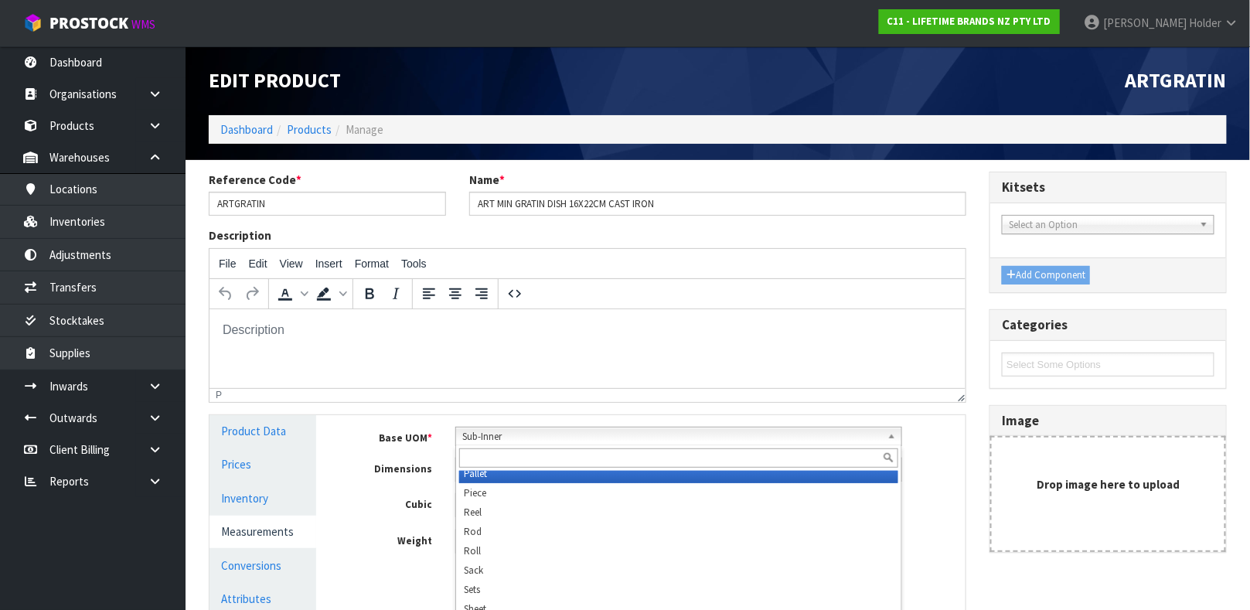
scroll to position [444, 0]
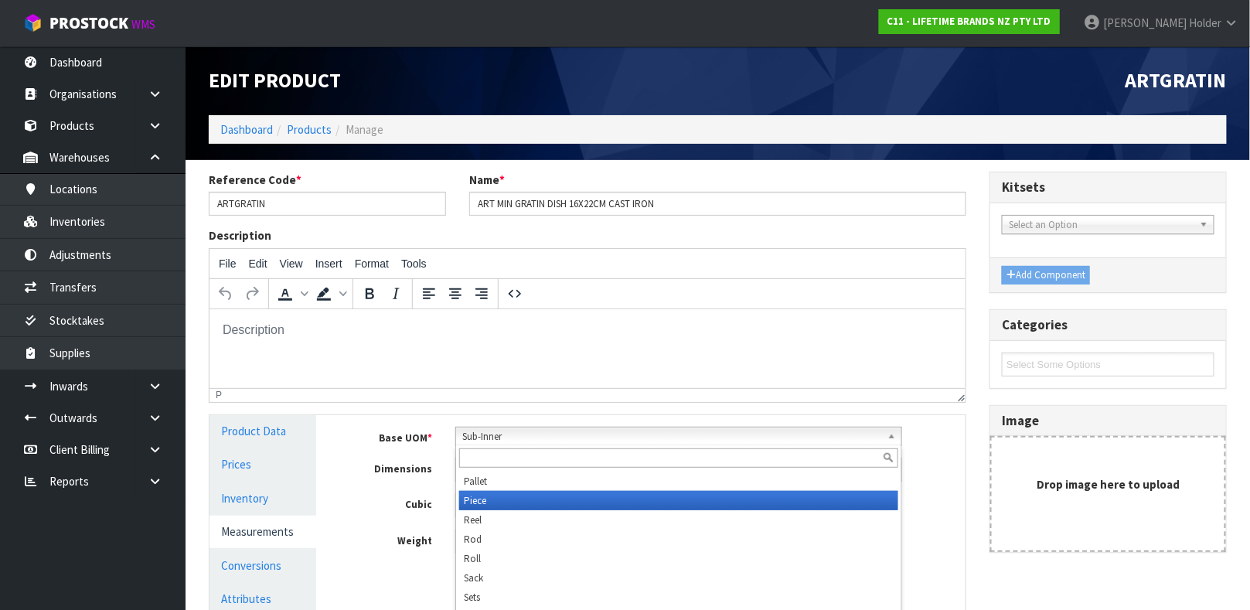
click at [493, 498] on li "Piece" at bounding box center [678, 500] width 439 height 19
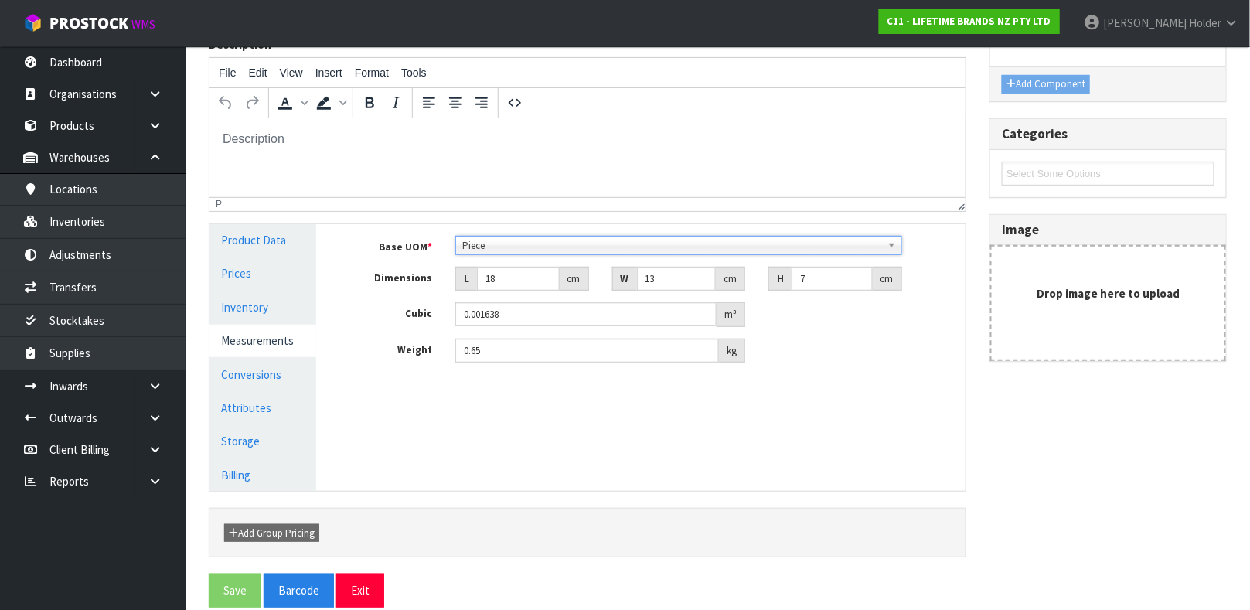
scroll to position [211, 0]
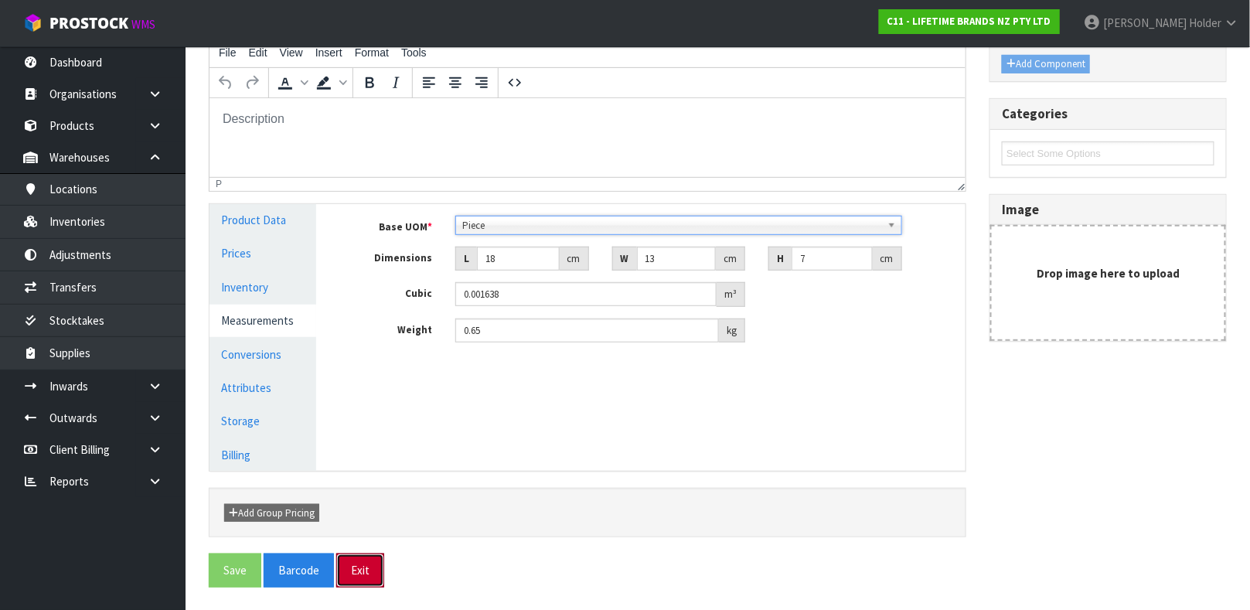
click at [349, 580] on button "Exit" at bounding box center [360, 569] width 48 height 33
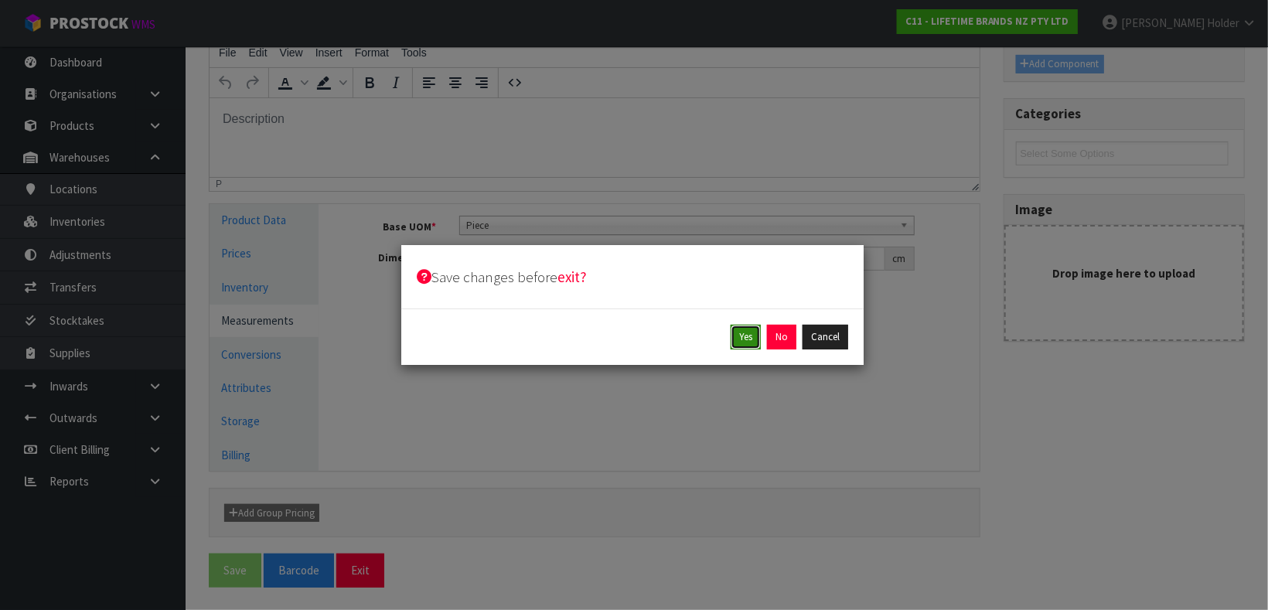
click at [741, 331] on button "Yes" at bounding box center [745, 337] width 30 height 25
click at [778, 339] on button "Yes" at bounding box center [781, 337] width 30 height 25
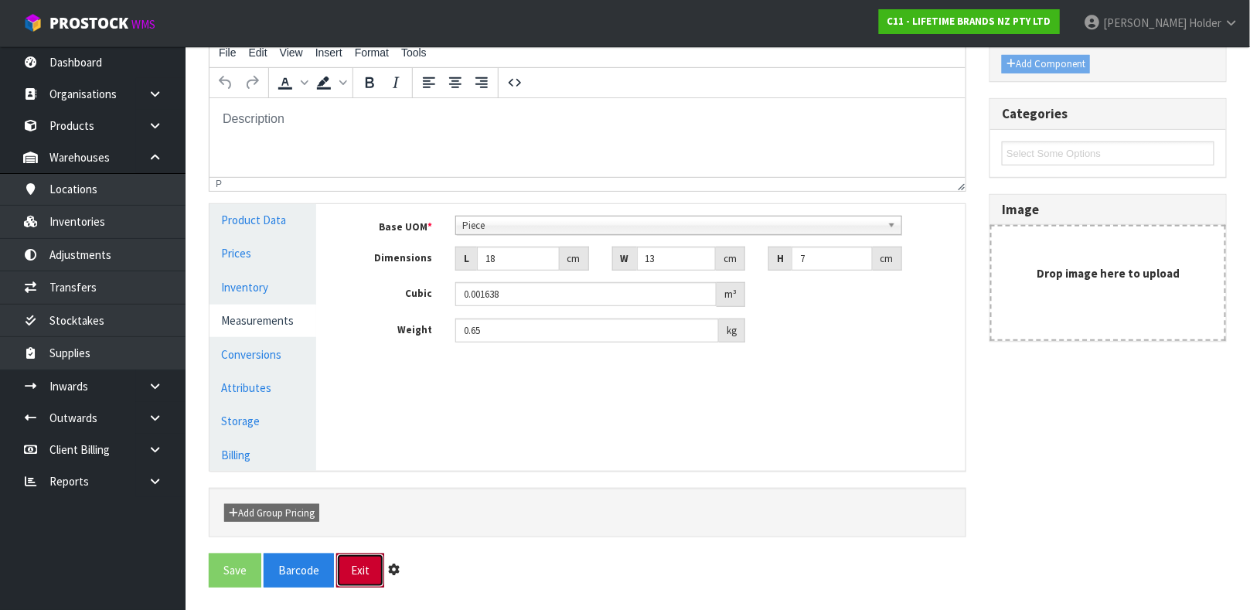
scroll to position [0, 0]
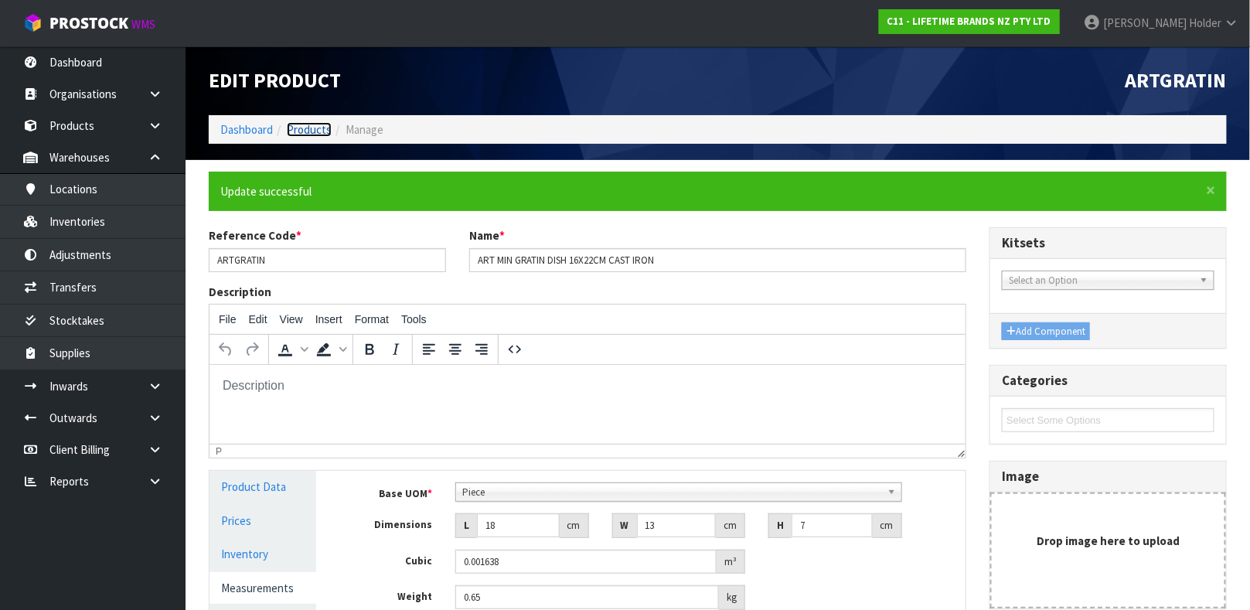
click at [307, 134] on link "Products" at bounding box center [309, 129] width 45 height 15
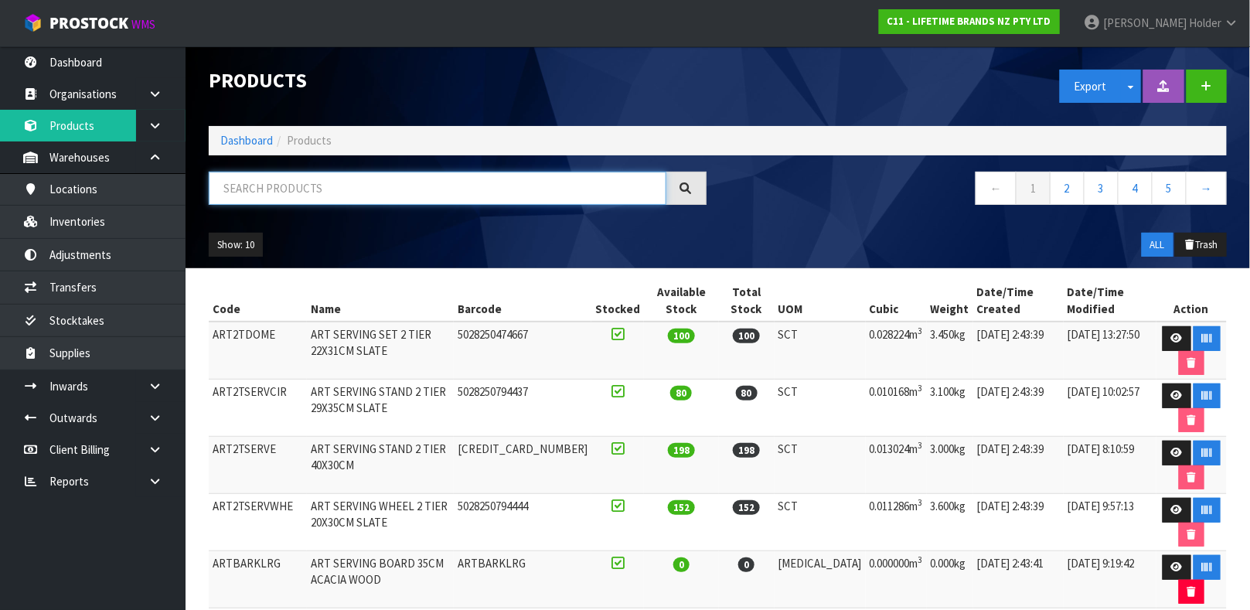
click at [336, 192] on input "text" at bounding box center [438, 188] width 458 height 33
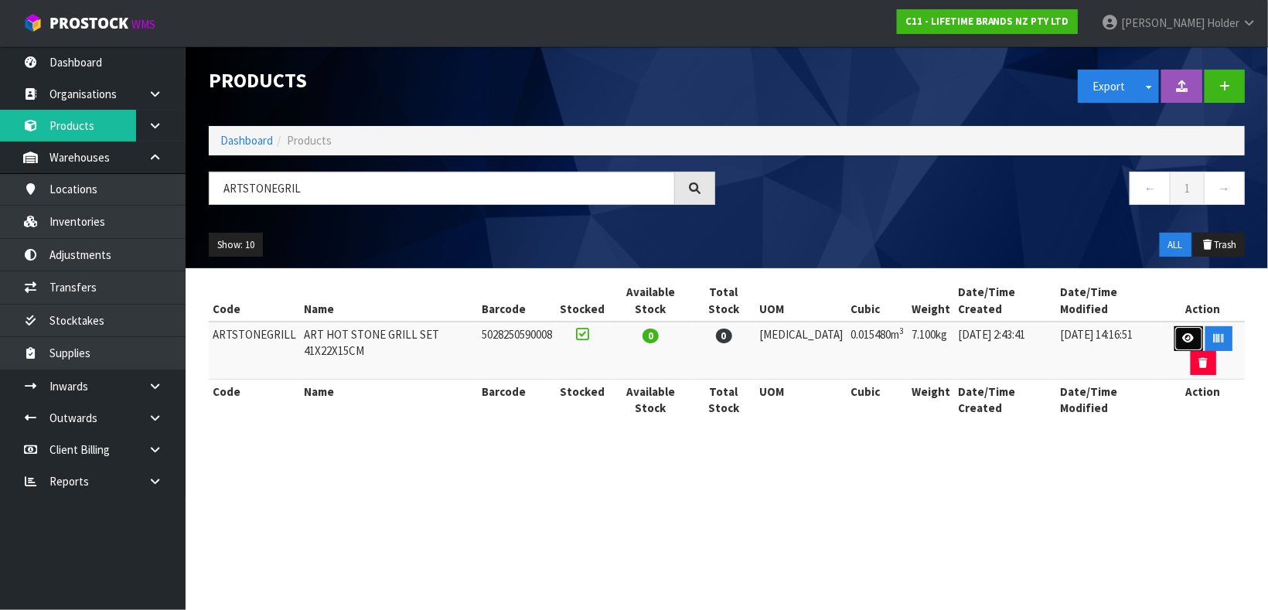
click at [1174, 326] on link at bounding box center [1188, 338] width 29 height 25
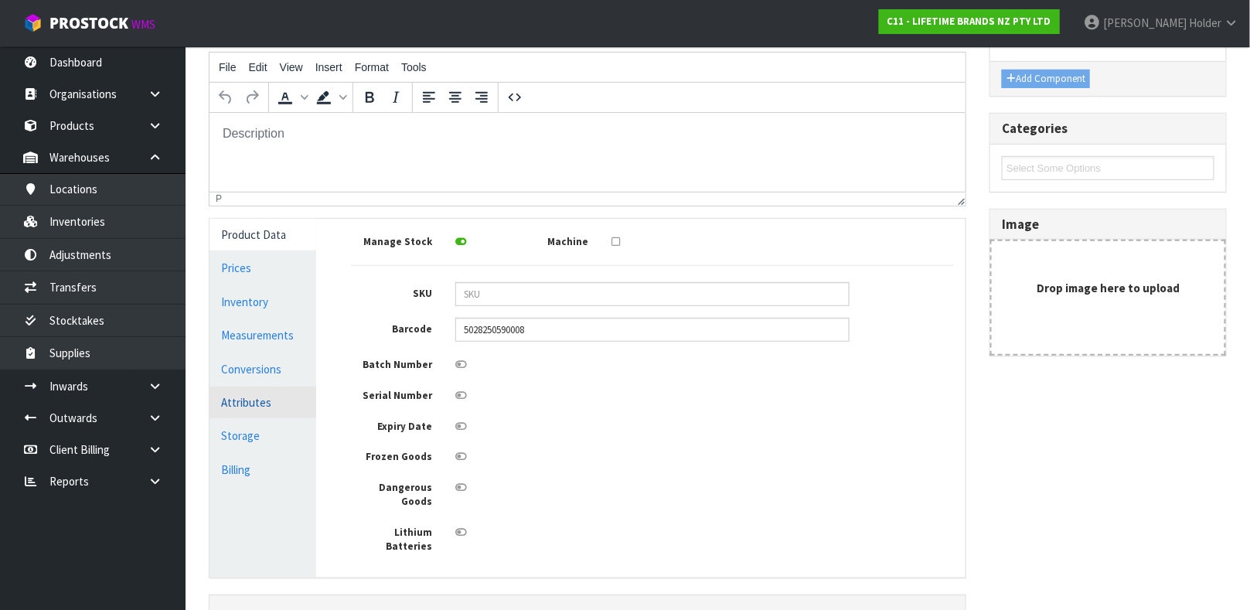
scroll to position [232, 0]
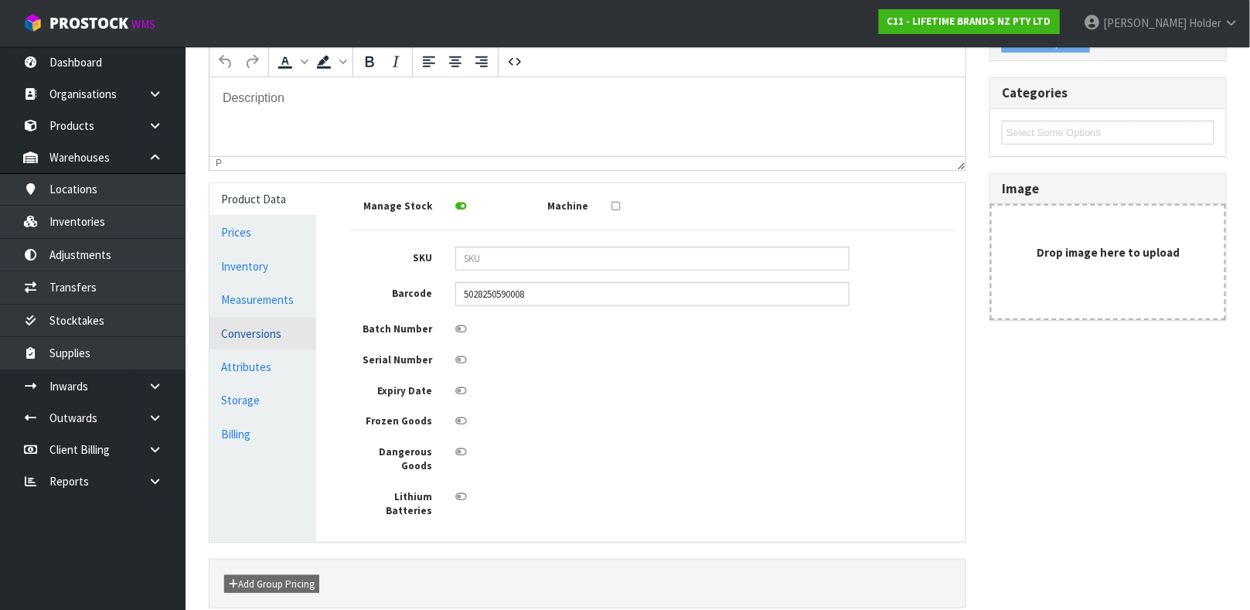
click at [263, 338] on link "Conversions" at bounding box center [262, 334] width 107 height 32
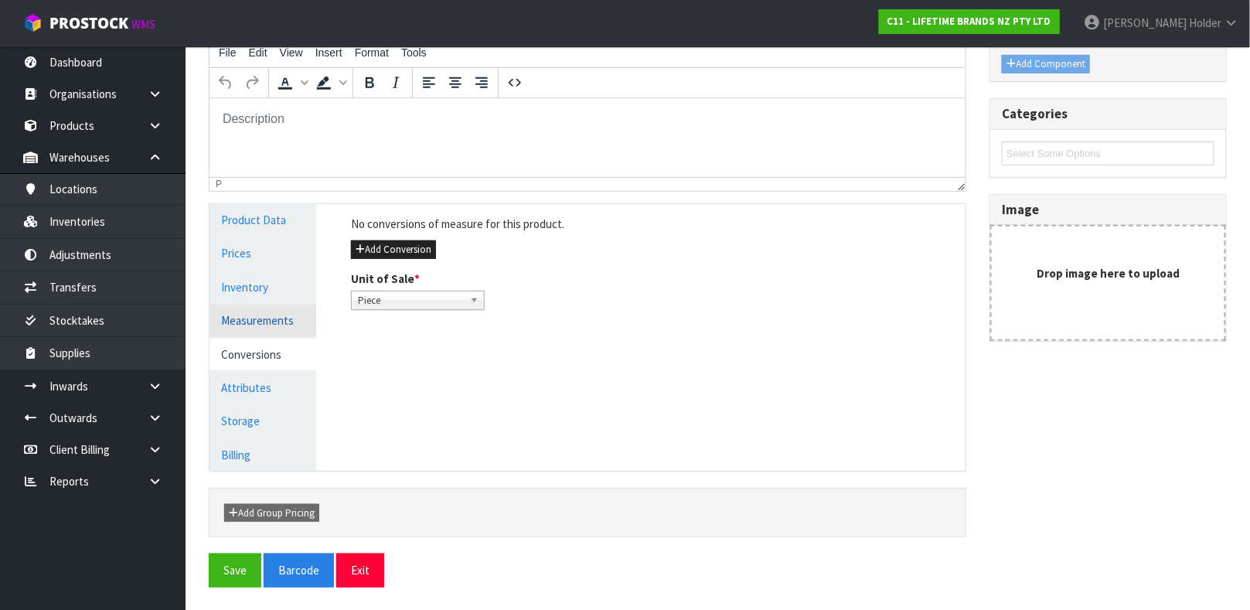
click at [266, 330] on link "Measurements" at bounding box center [262, 321] width 107 height 32
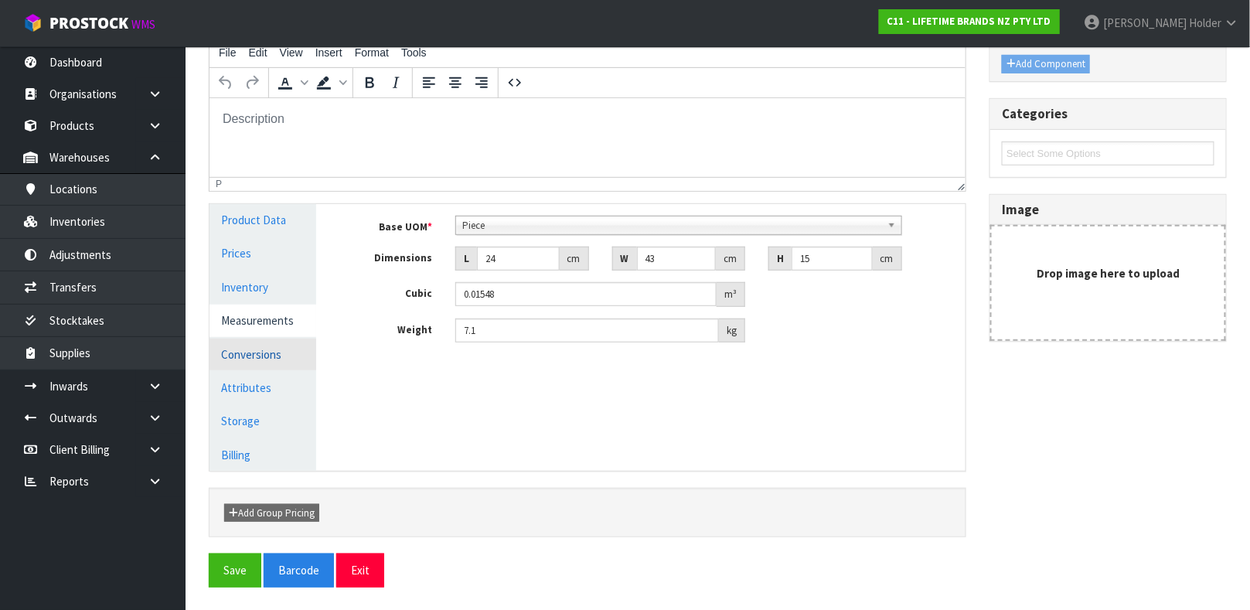
click at [240, 352] on link "Conversions" at bounding box center [262, 355] width 107 height 32
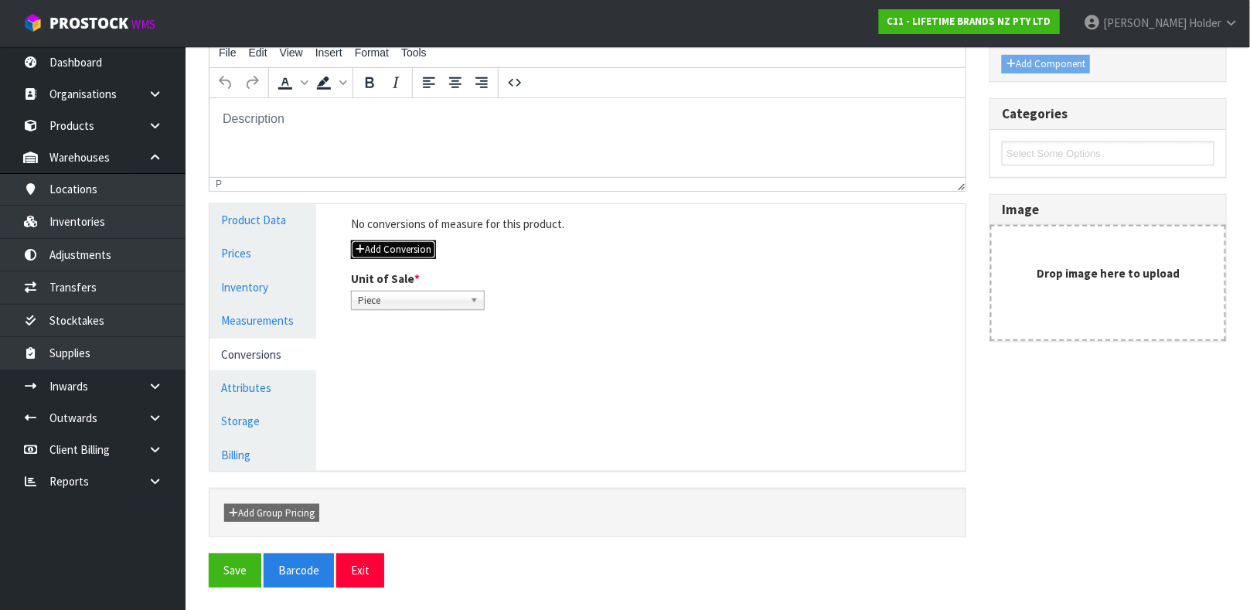
click at [409, 253] on button "Add Conversion" at bounding box center [393, 249] width 85 height 19
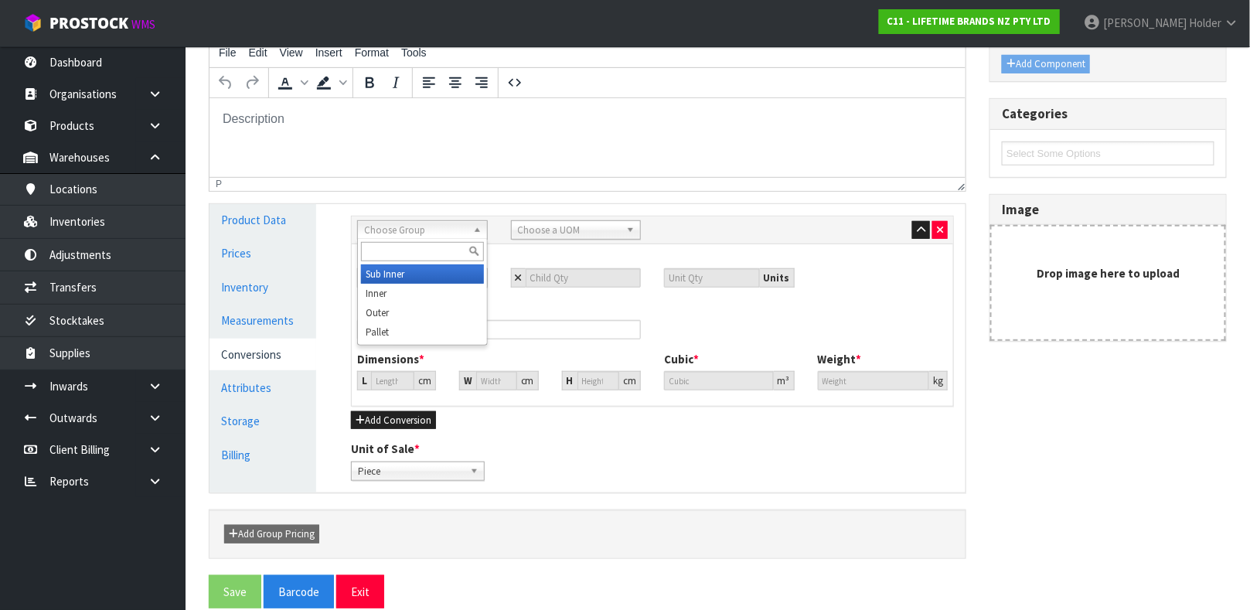
click at [416, 237] on div "Choose Group Sub Inner Inner Outer Pallet" at bounding box center [422, 229] width 131 height 19
click at [406, 319] on li "Outer" at bounding box center [422, 312] width 123 height 19
click at [556, 233] on span "Choose a UOM" at bounding box center [569, 230] width 103 height 19
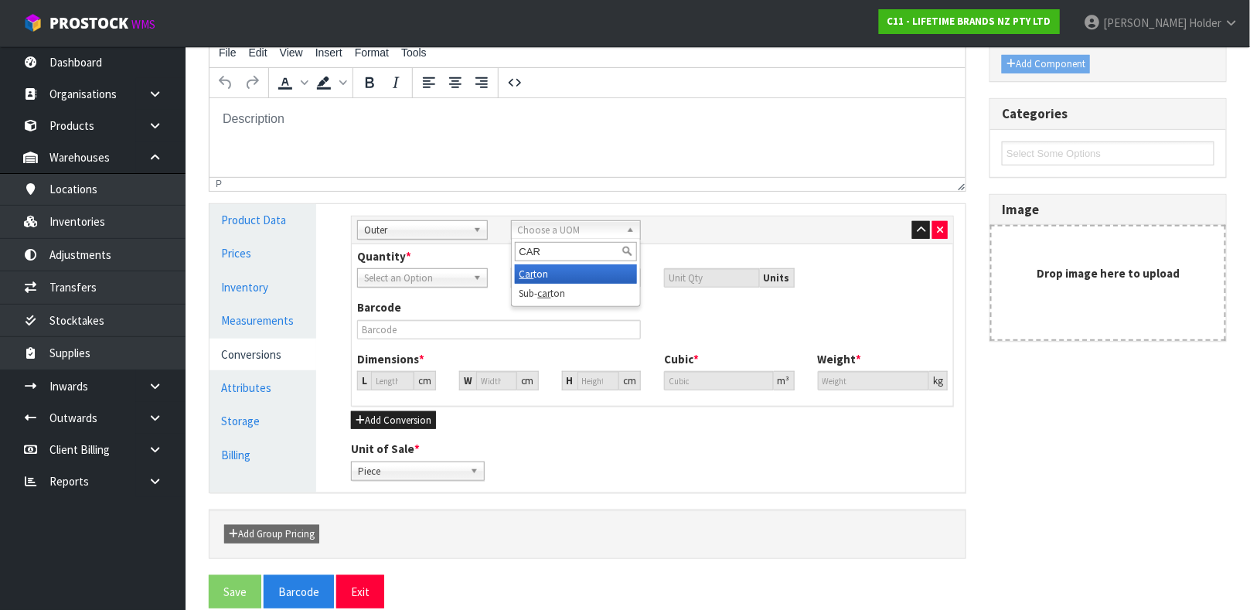
click at [551, 274] on li "Car ton" at bounding box center [576, 273] width 123 height 19
click at [555, 279] on input "number" at bounding box center [584, 277] width 116 height 19
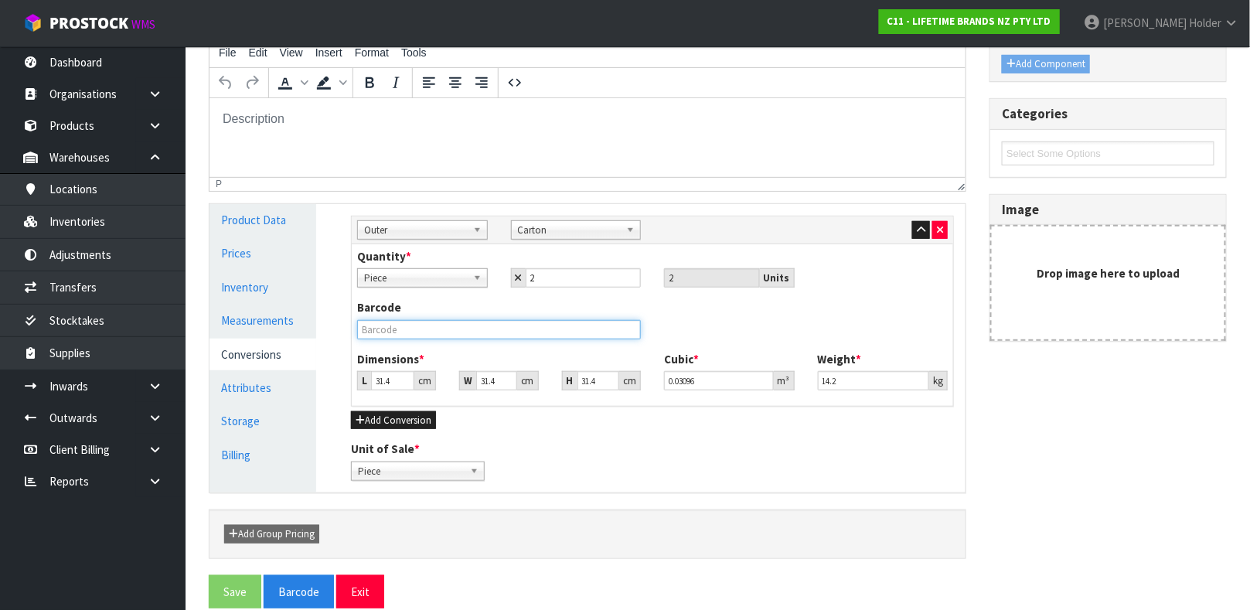
click at [481, 324] on input "text" at bounding box center [499, 329] width 284 height 19
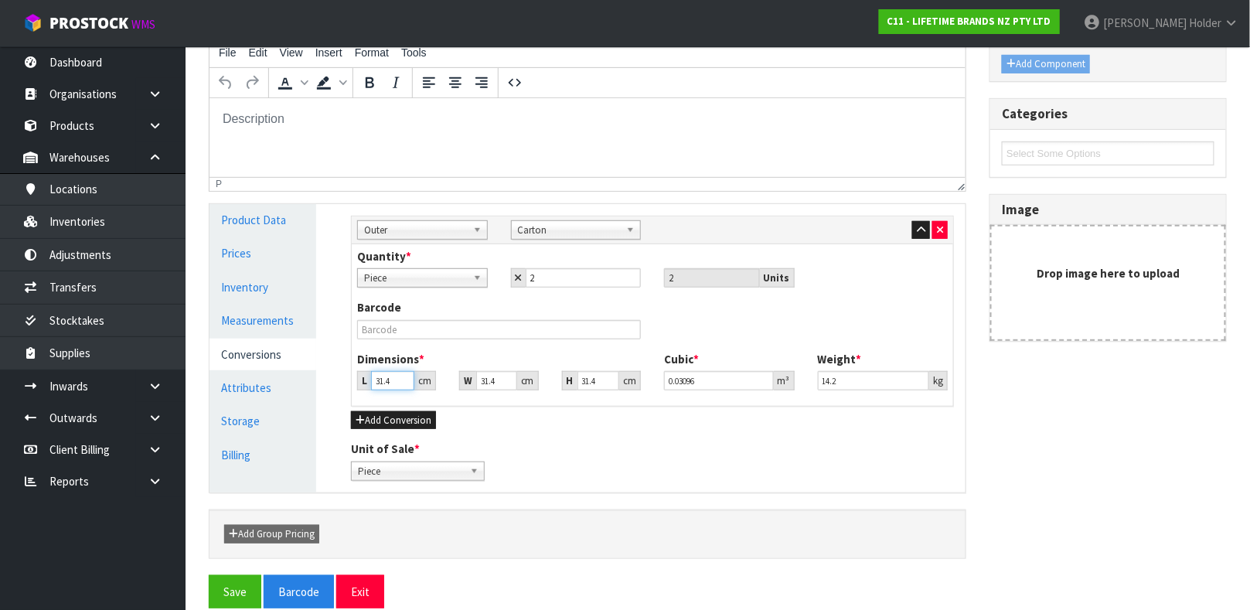
click at [393, 382] on input "31.4" at bounding box center [392, 380] width 43 height 19
click at [859, 378] on input "14.2" at bounding box center [874, 380] width 112 height 19
click at [410, 336] on input "text" at bounding box center [499, 329] width 284 height 19
click at [209, 575] on button "Save" at bounding box center [235, 591] width 53 height 33
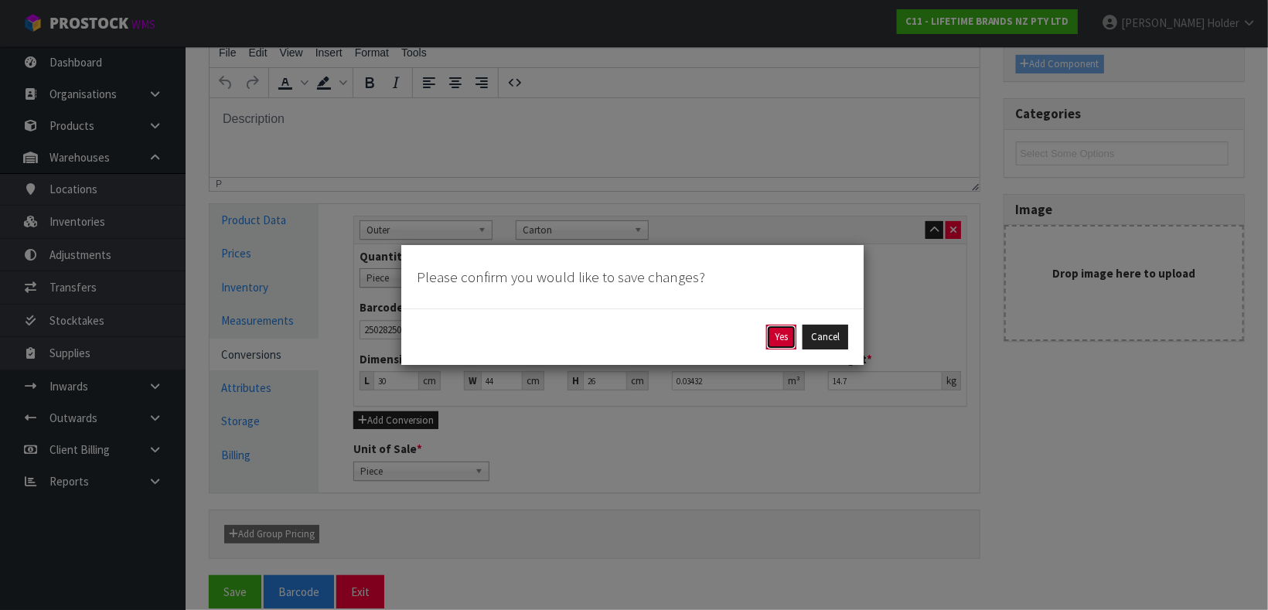
click at [789, 340] on button "Yes" at bounding box center [781, 337] width 30 height 25
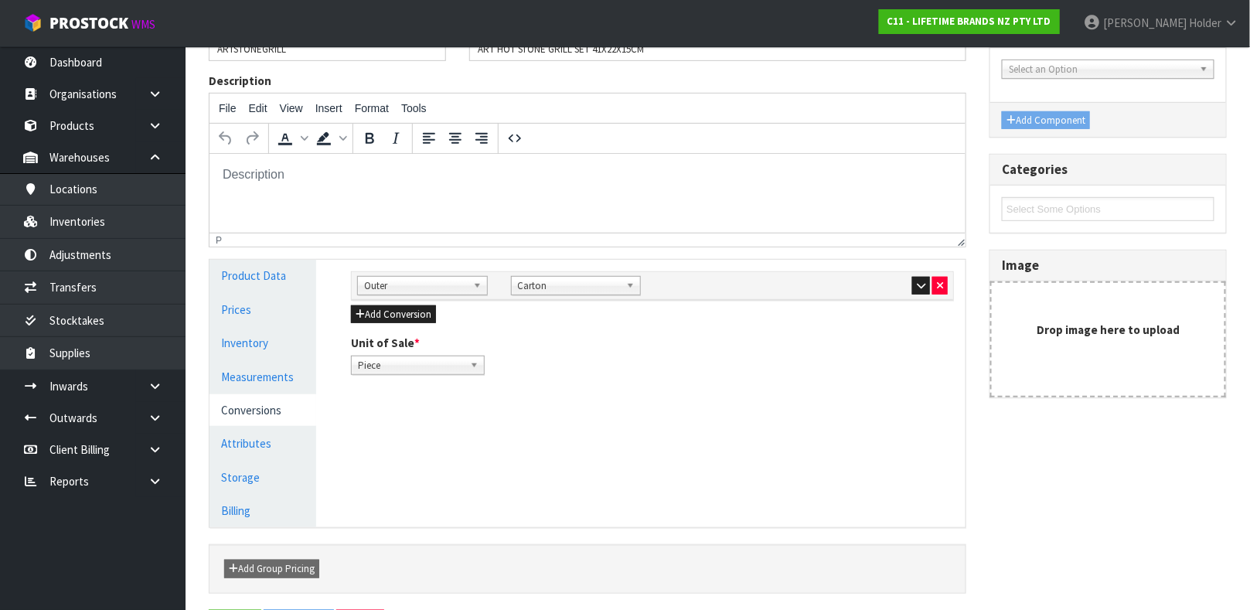
scroll to position [232, 0]
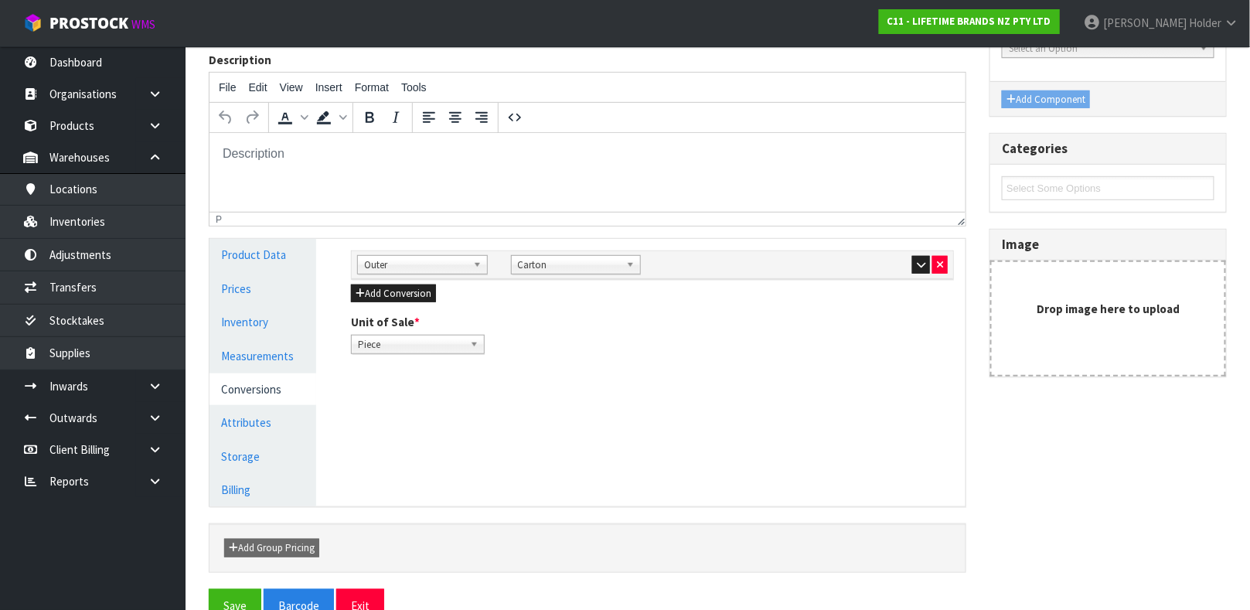
click at [910, 266] on div at bounding box center [883, 264] width 131 height 19
click at [917, 266] on icon "button" at bounding box center [921, 265] width 9 height 10
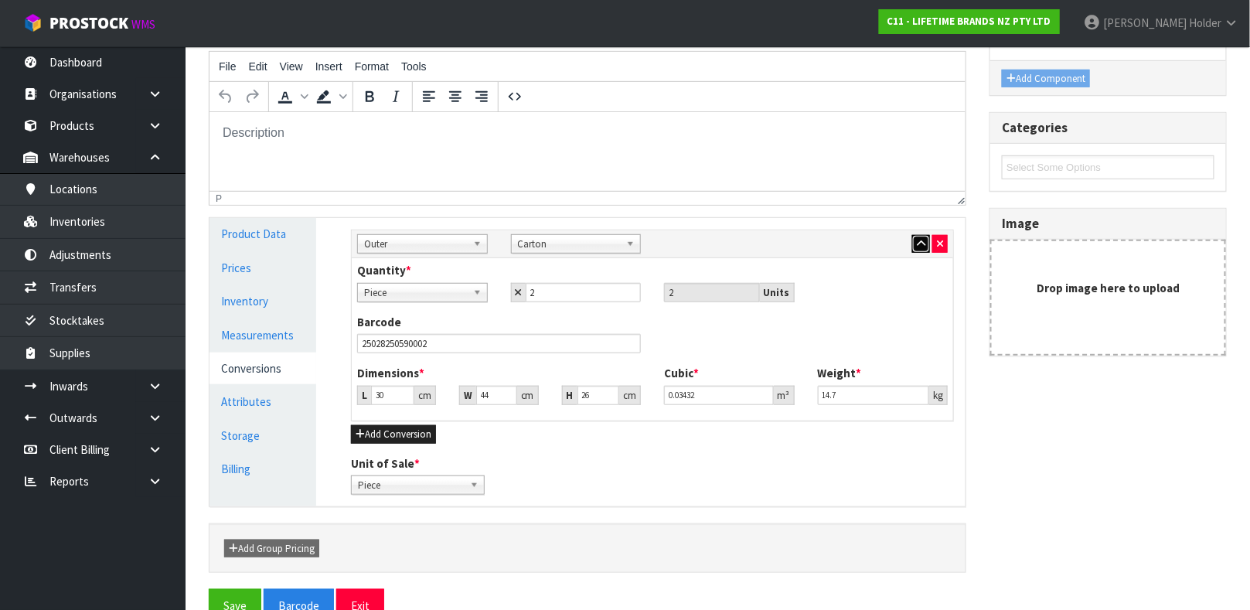
scroll to position [289, 0]
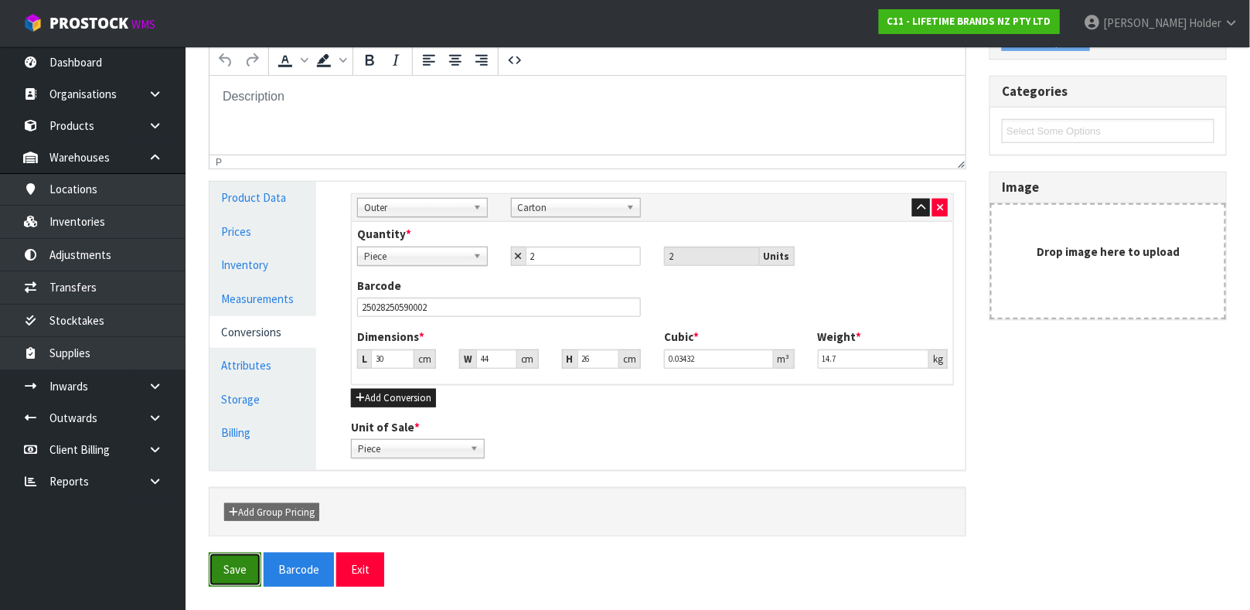
click at [221, 563] on button "Save" at bounding box center [235, 569] width 53 height 33
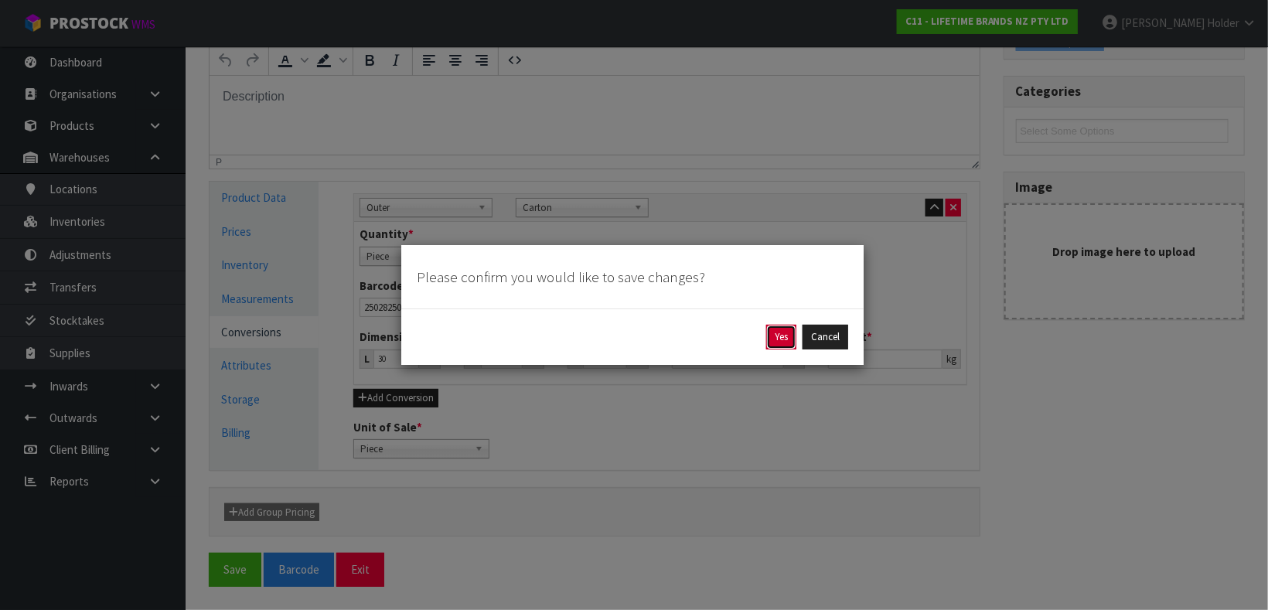
click at [776, 330] on button "Yes" at bounding box center [781, 337] width 30 height 25
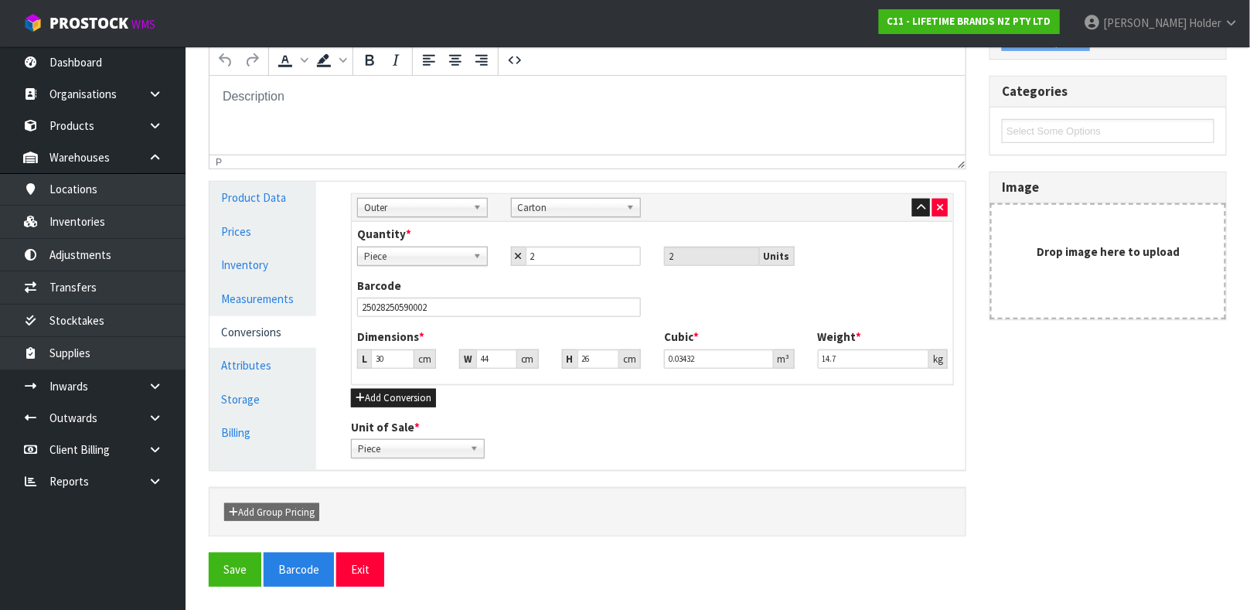
scroll to position [0, 0]
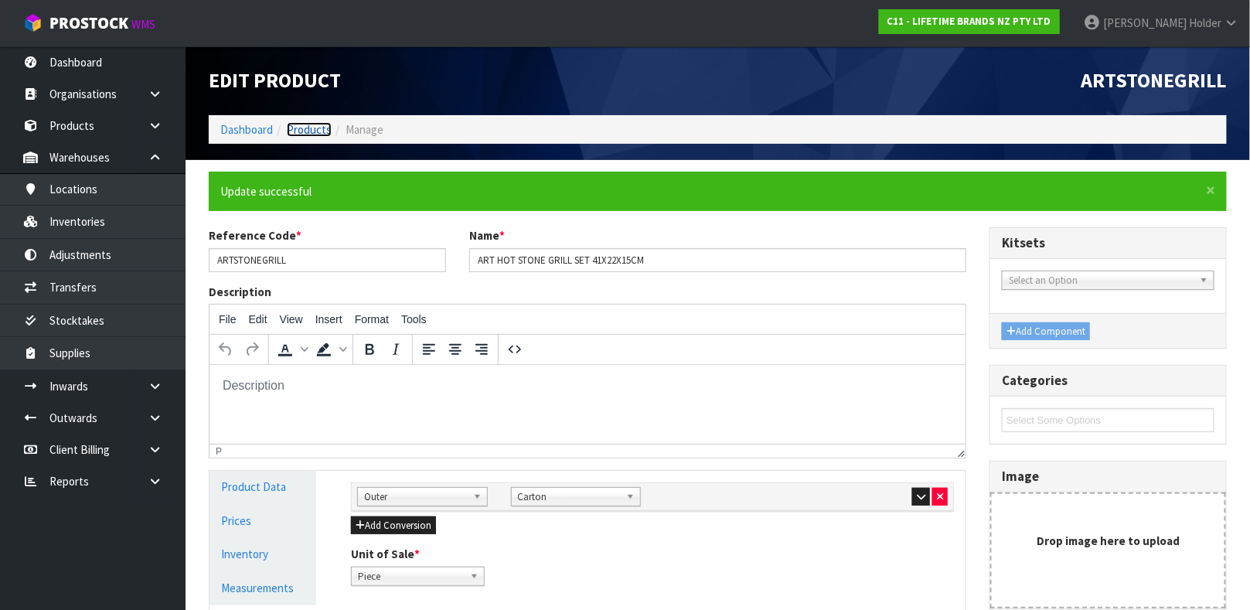
click at [305, 131] on link "Products" at bounding box center [309, 129] width 45 height 15
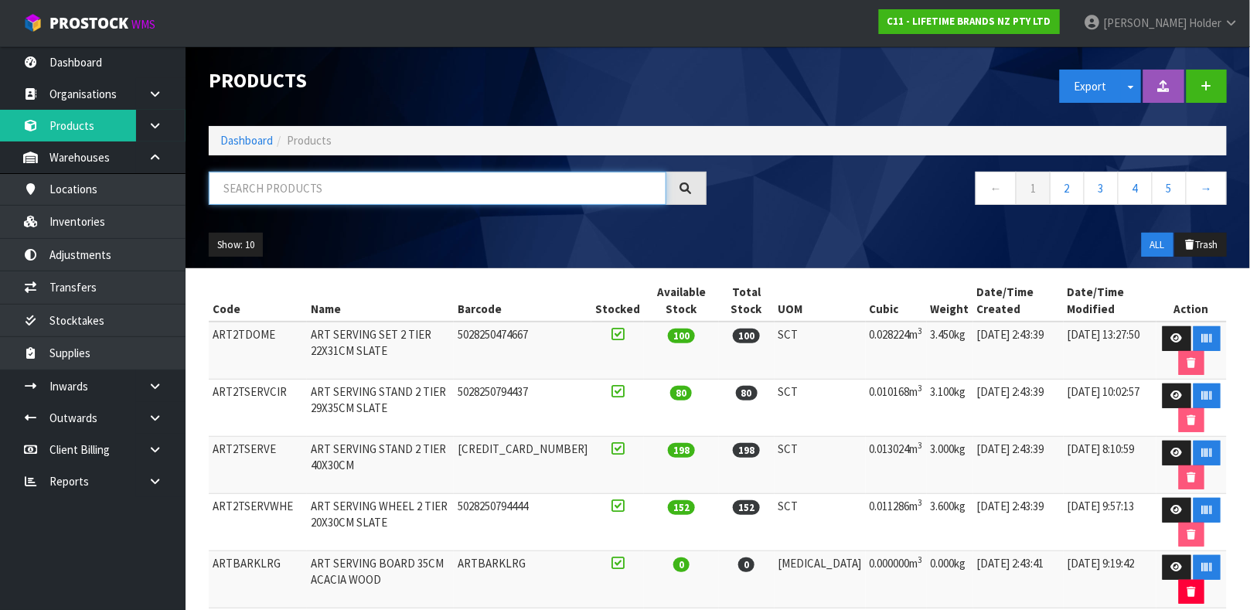
click at [346, 180] on input "text" at bounding box center [438, 188] width 458 height 33
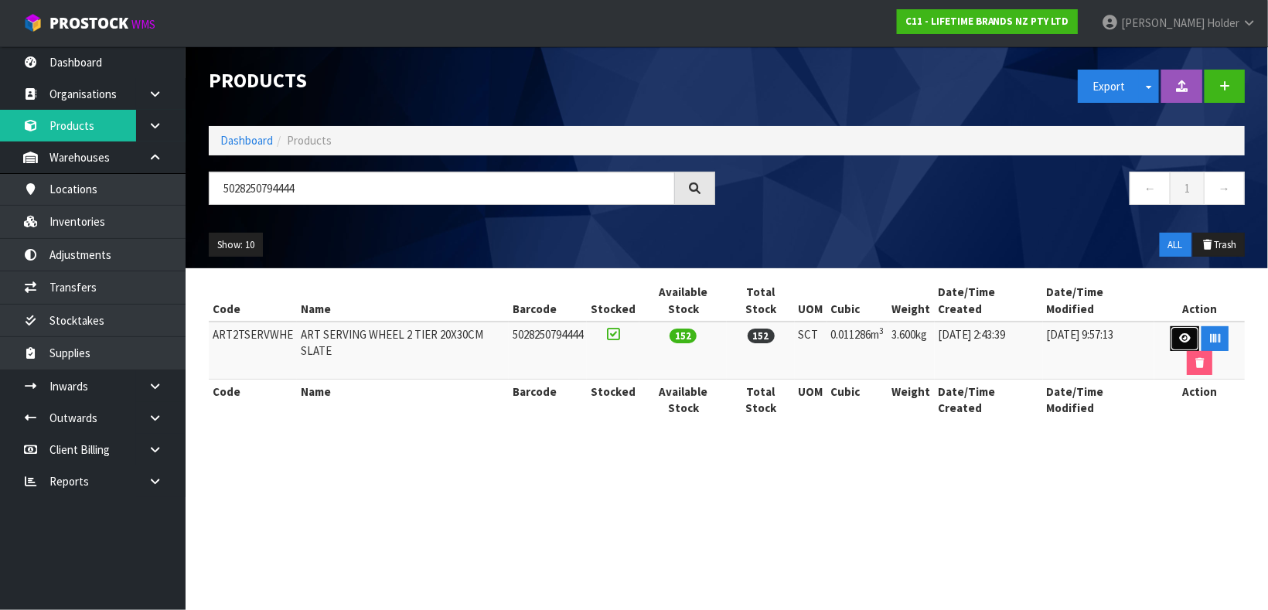
click at [1170, 329] on link at bounding box center [1184, 338] width 29 height 25
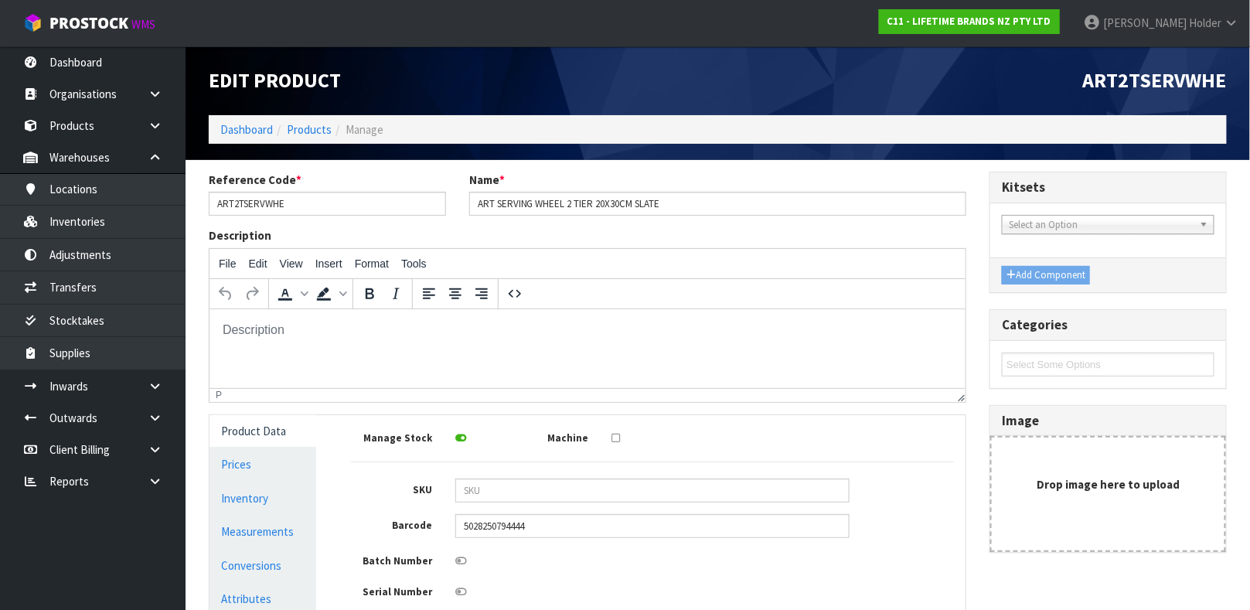
scroll to position [116, 0]
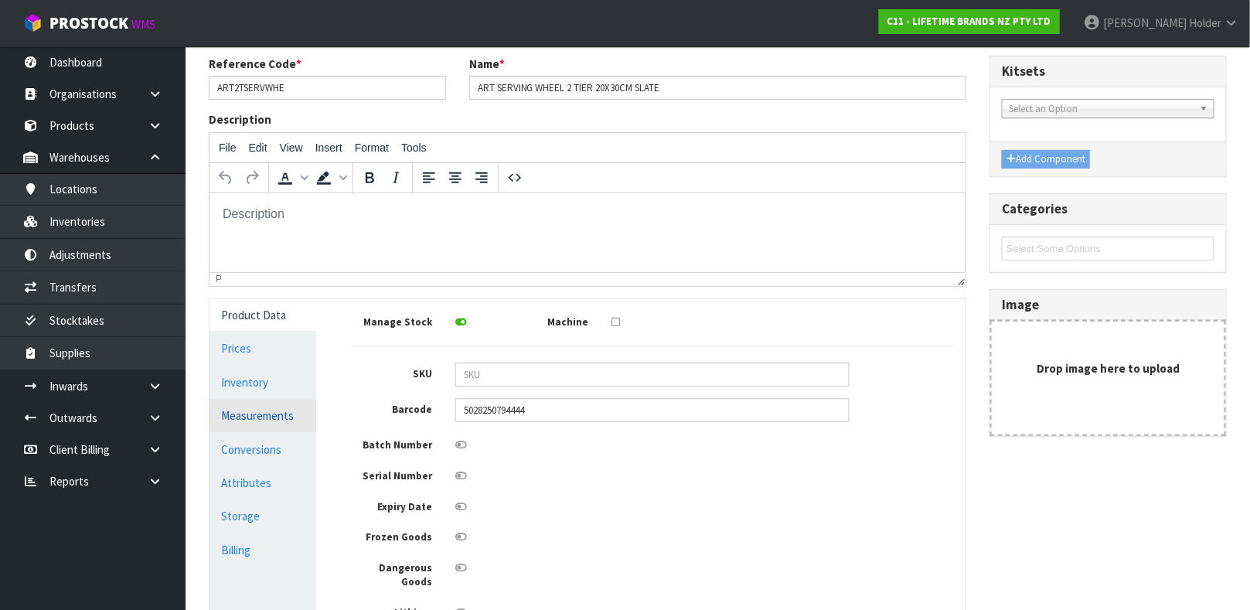
click at [277, 419] on link "Measurements" at bounding box center [262, 416] width 107 height 32
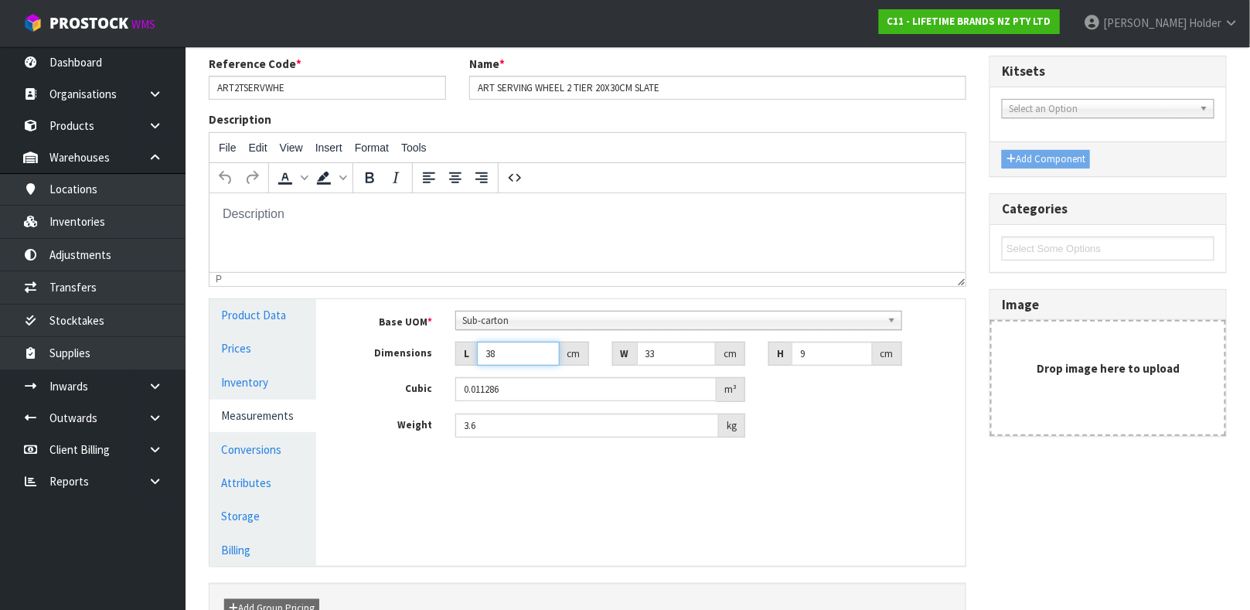
click at [491, 363] on input "38" at bounding box center [518, 354] width 83 height 24
click at [529, 316] on span "Sub-carton" at bounding box center [671, 320] width 419 height 19
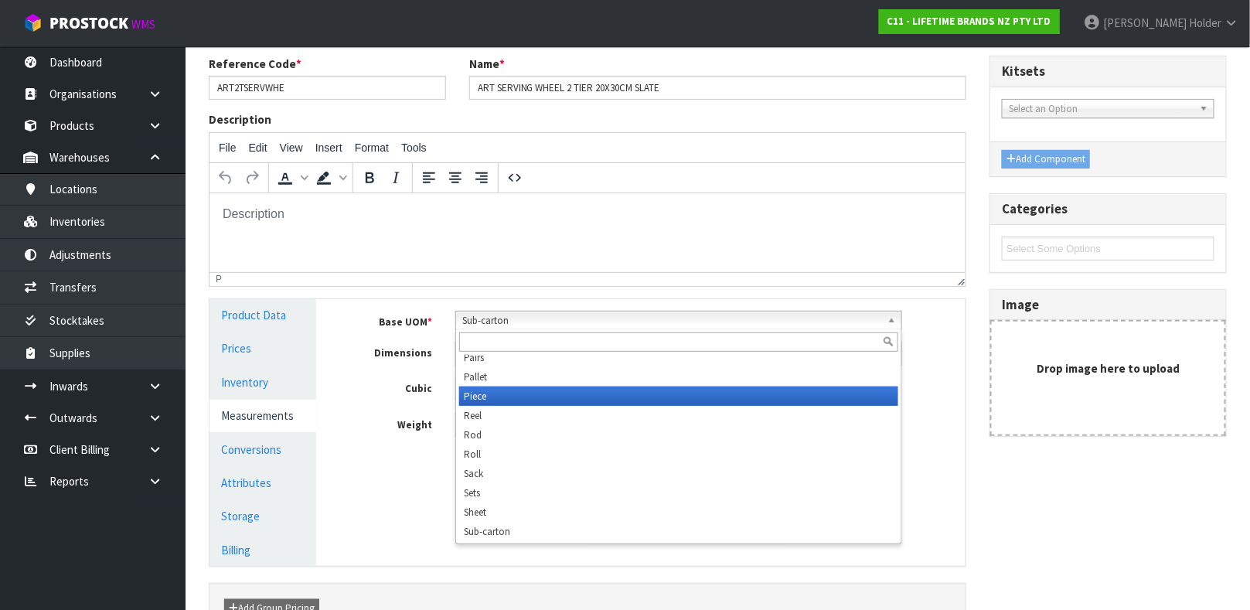
scroll to position [424, 0]
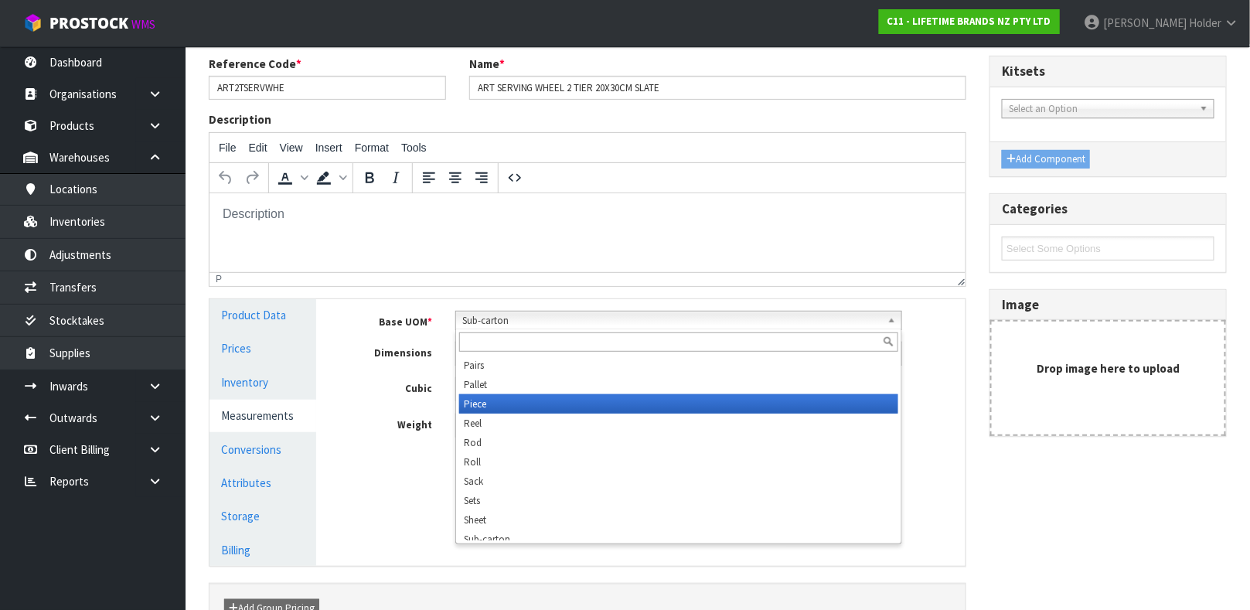
click at [509, 401] on li "Piece" at bounding box center [678, 403] width 439 height 19
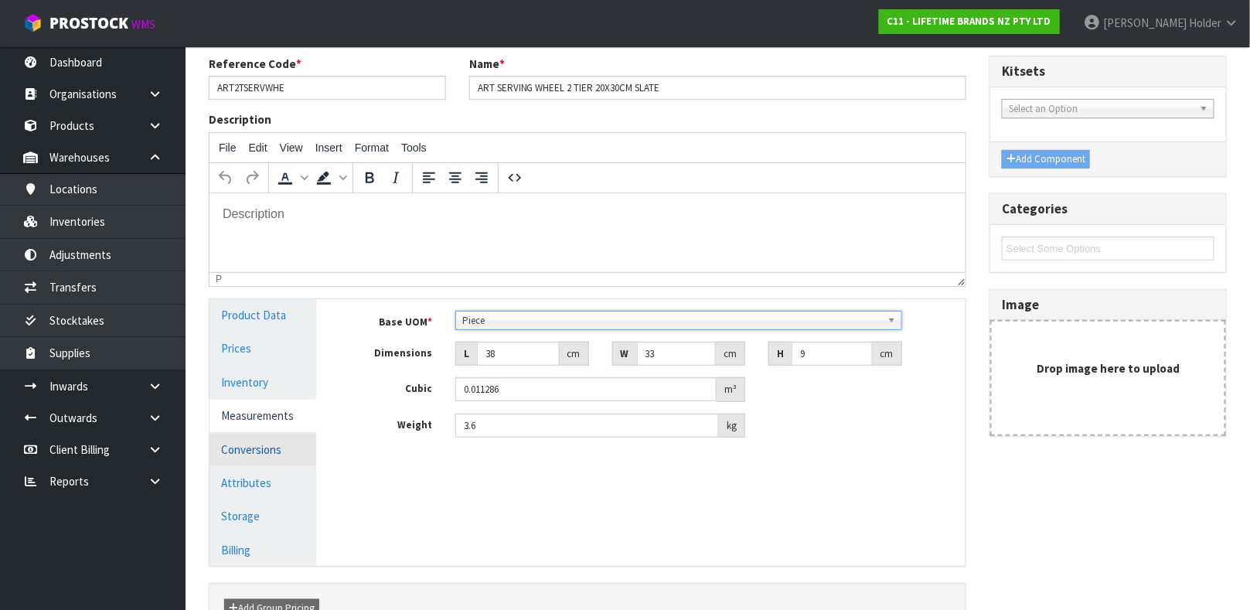
click at [267, 454] on link "Conversions" at bounding box center [262, 450] width 107 height 32
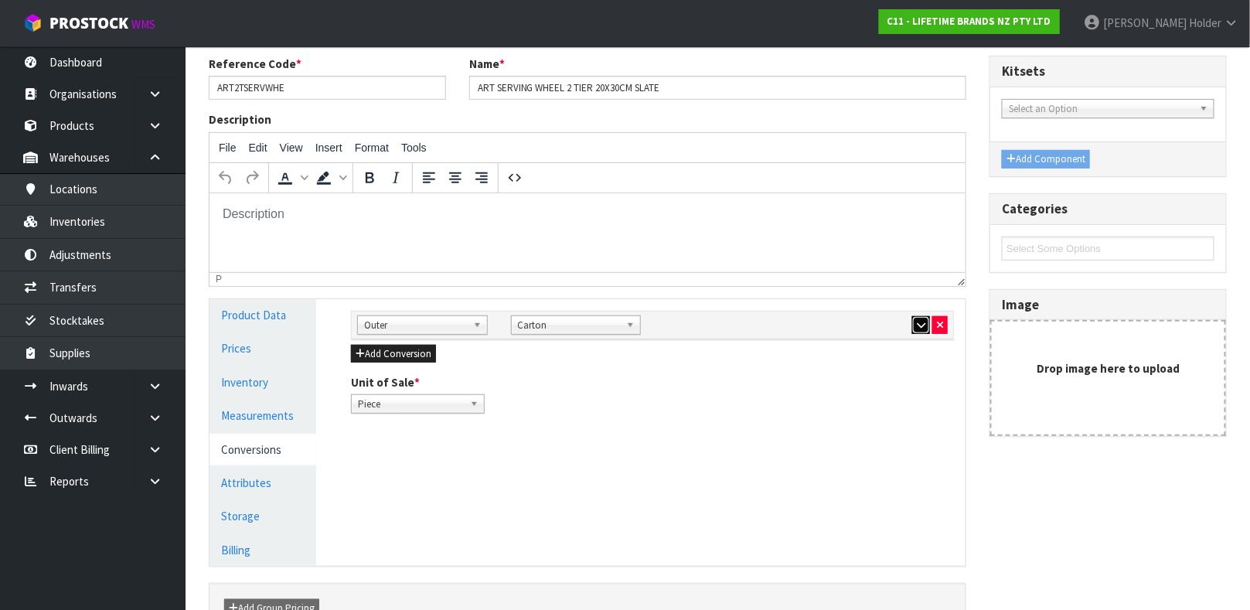
click at [926, 324] on button "button" at bounding box center [921, 325] width 18 height 19
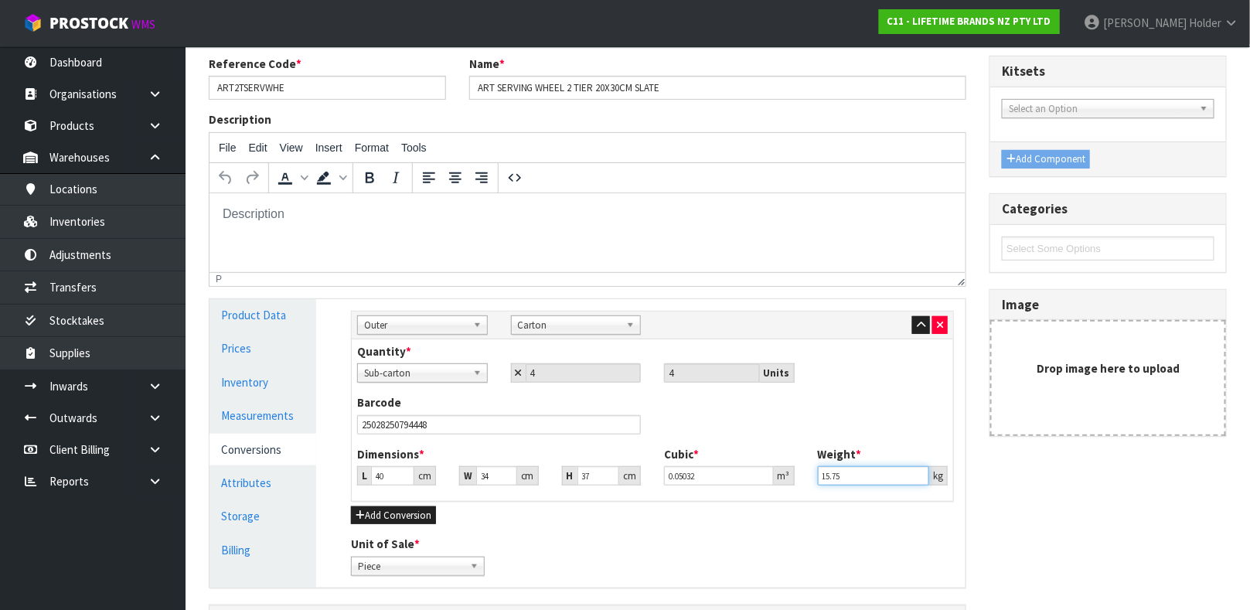
click at [865, 475] on input "15.75" at bounding box center [874, 475] width 112 height 19
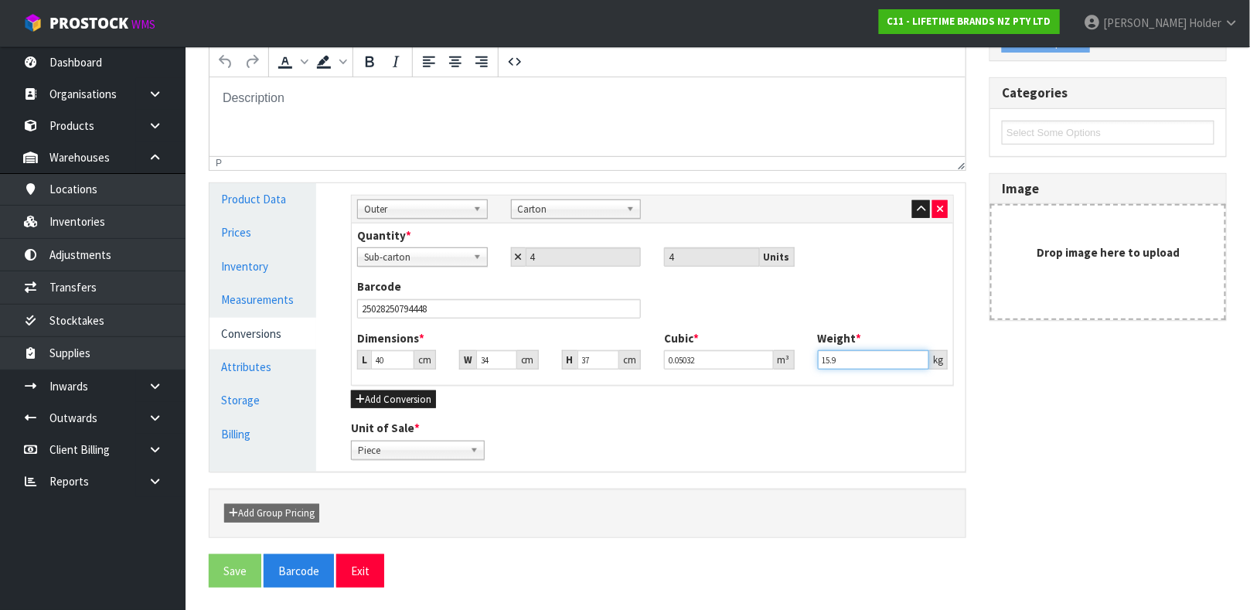
scroll to position [233, 0]
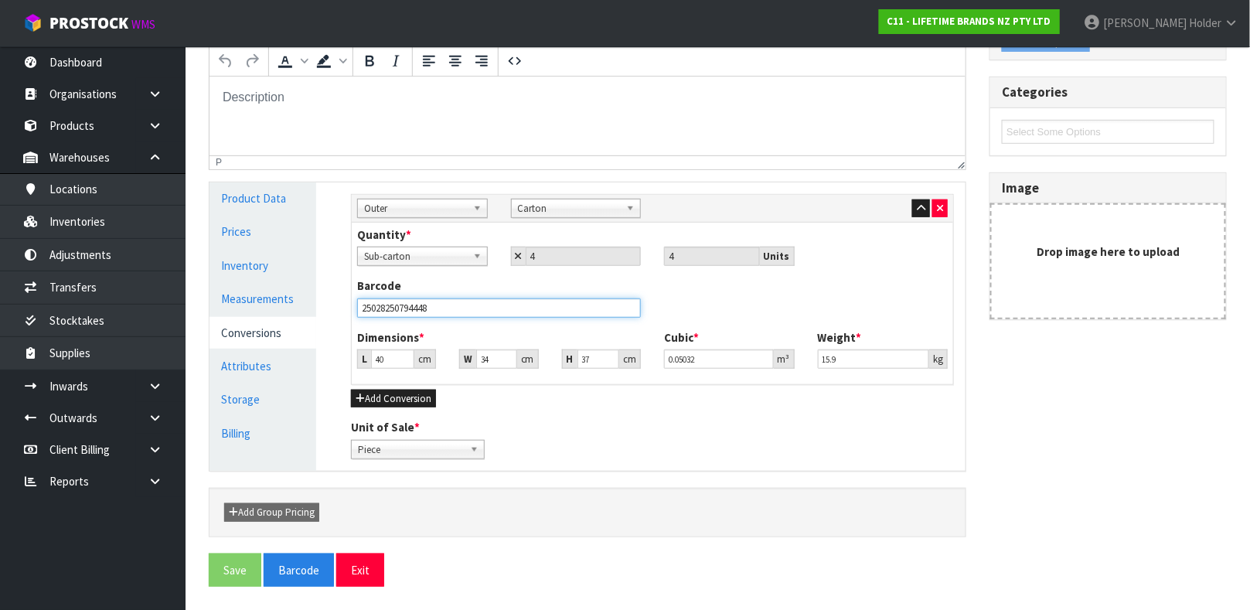
click at [424, 308] on input "25028250794448" at bounding box center [499, 307] width 284 height 19
click at [888, 366] on input "15.9" at bounding box center [874, 358] width 112 height 19
click at [818, 429] on div "Unit of Sale * Piece Carton Piece" at bounding box center [652, 438] width 626 height 39
click at [458, 255] on span "Sub-carton" at bounding box center [415, 256] width 103 height 19
click at [447, 301] on li "Sub-carton" at bounding box center [422, 300] width 123 height 19
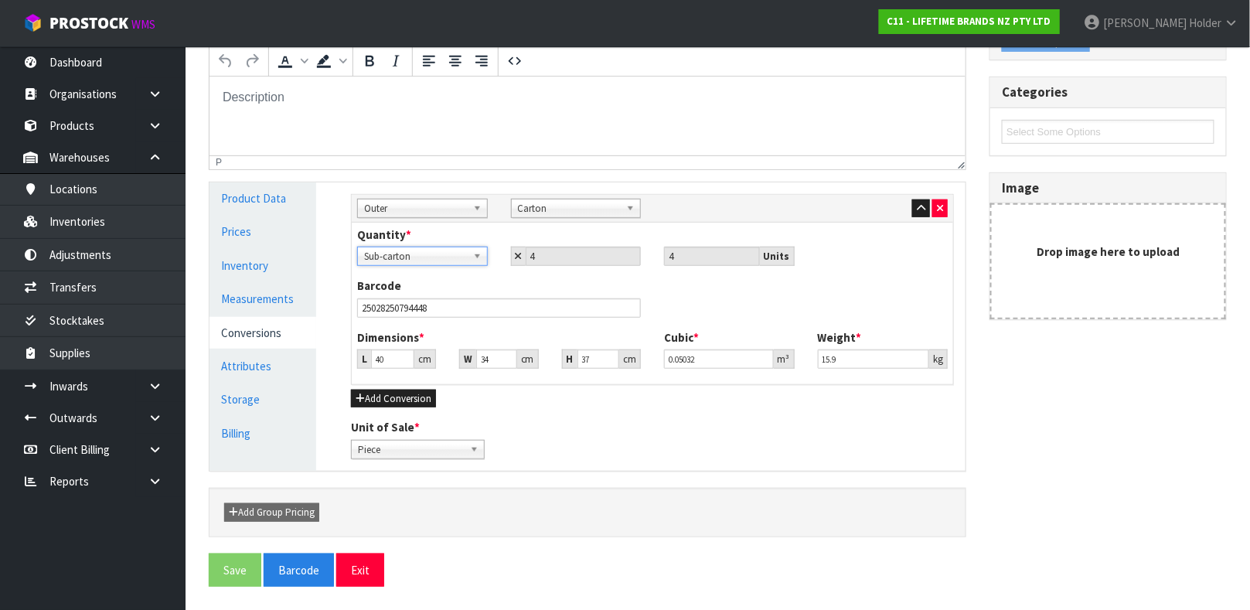
click at [439, 254] on span "Sub-carton" at bounding box center [415, 256] width 103 height 19
click at [526, 209] on span "Carton" at bounding box center [569, 208] width 103 height 19
click at [543, 209] on span "Carton" at bounding box center [569, 208] width 103 height 19
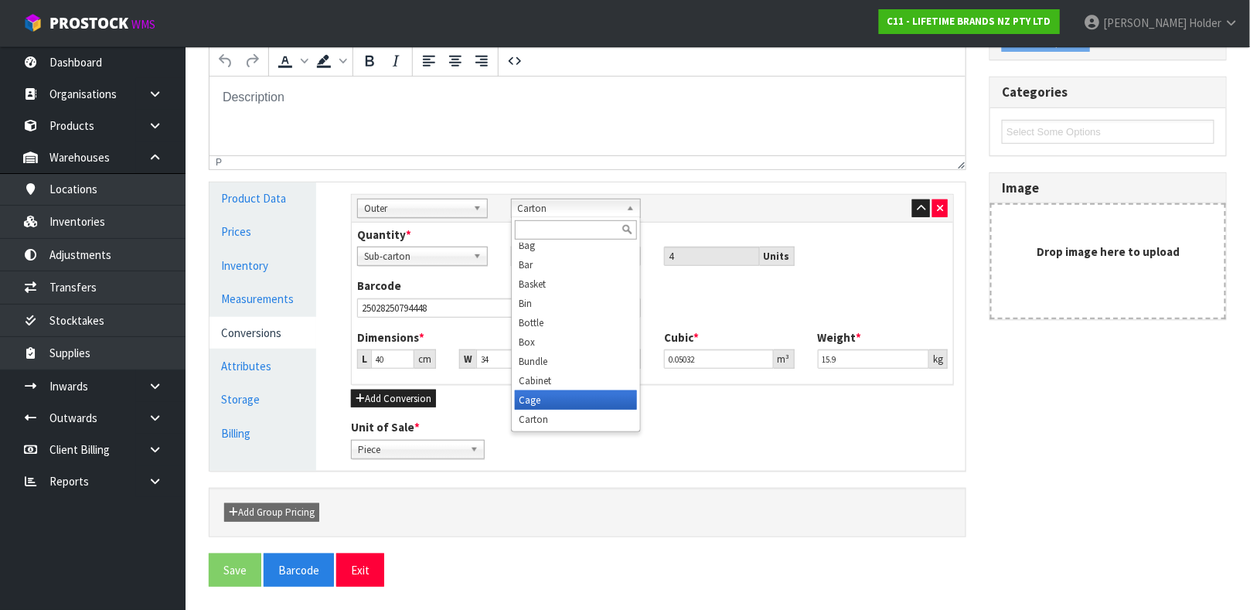
click at [544, 406] on li "Cage" at bounding box center [576, 399] width 123 height 19
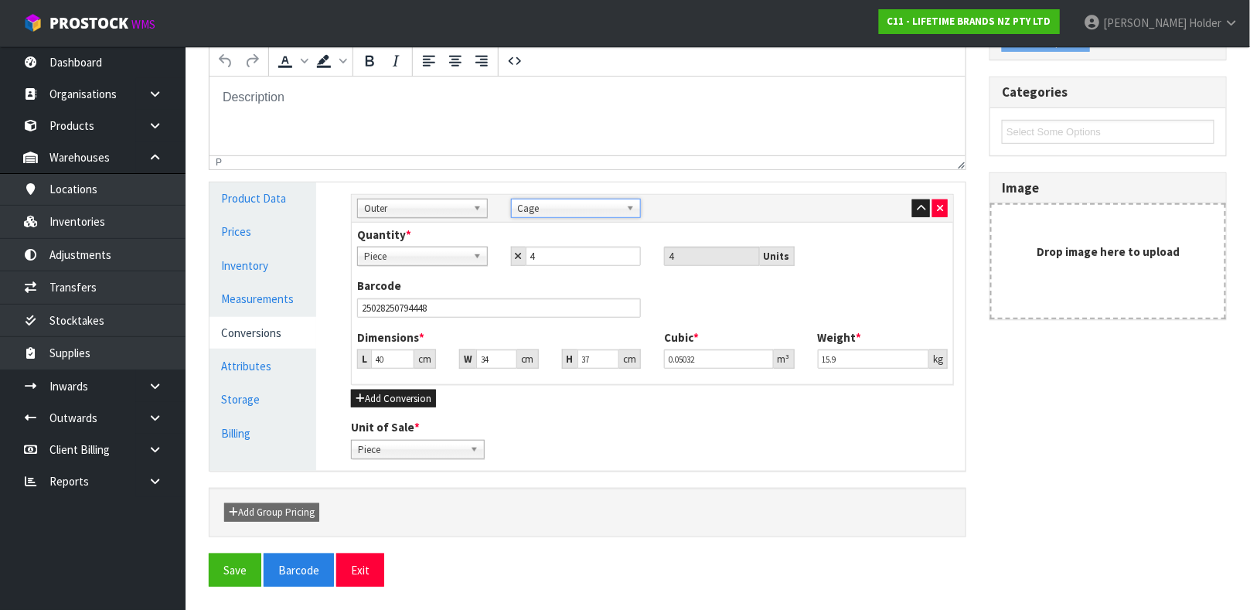
click at [545, 210] on span "Cage" at bounding box center [569, 208] width 103 height 19
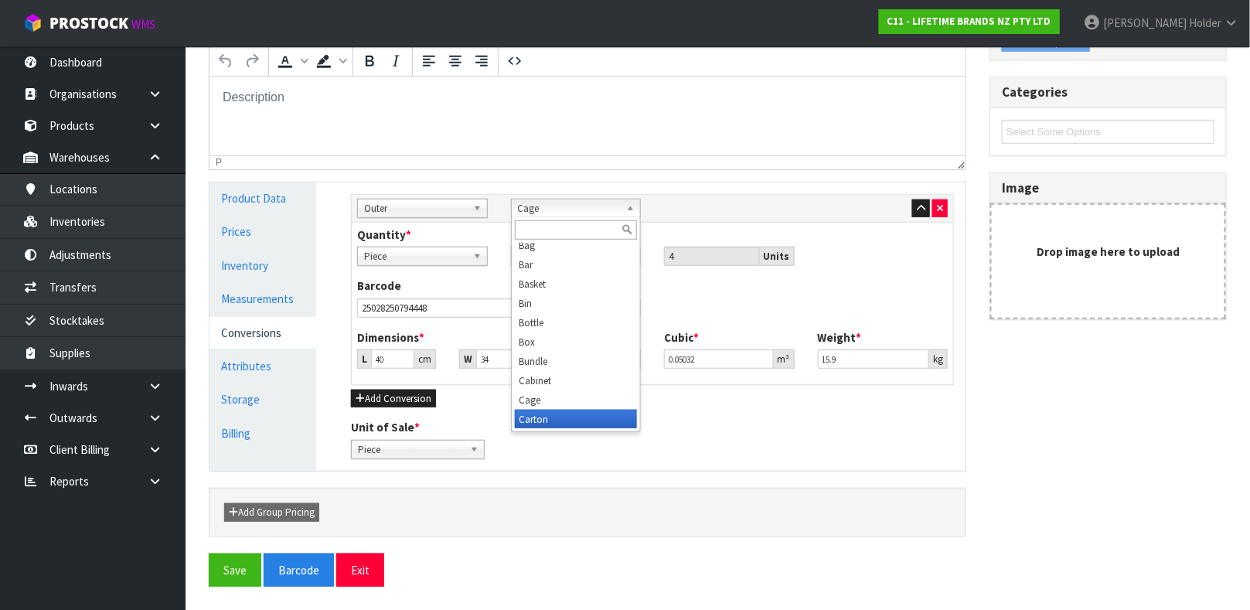
click at [543, 417] on li "Carton" at bounding box center [576, 419] width 123 height 19
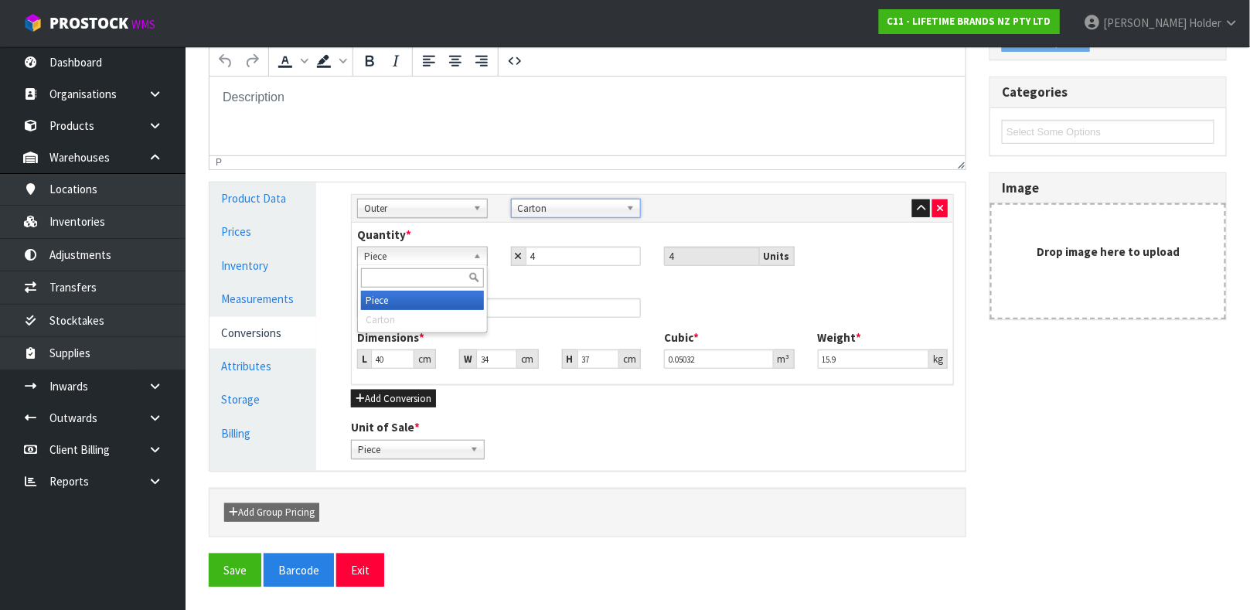
click at [420, 260] on span "Piece" at bounding box center [415, 256] width 103 height 19
click at [228, 568] on button "Save" at bounding box center [235, 569] width 53 height 33
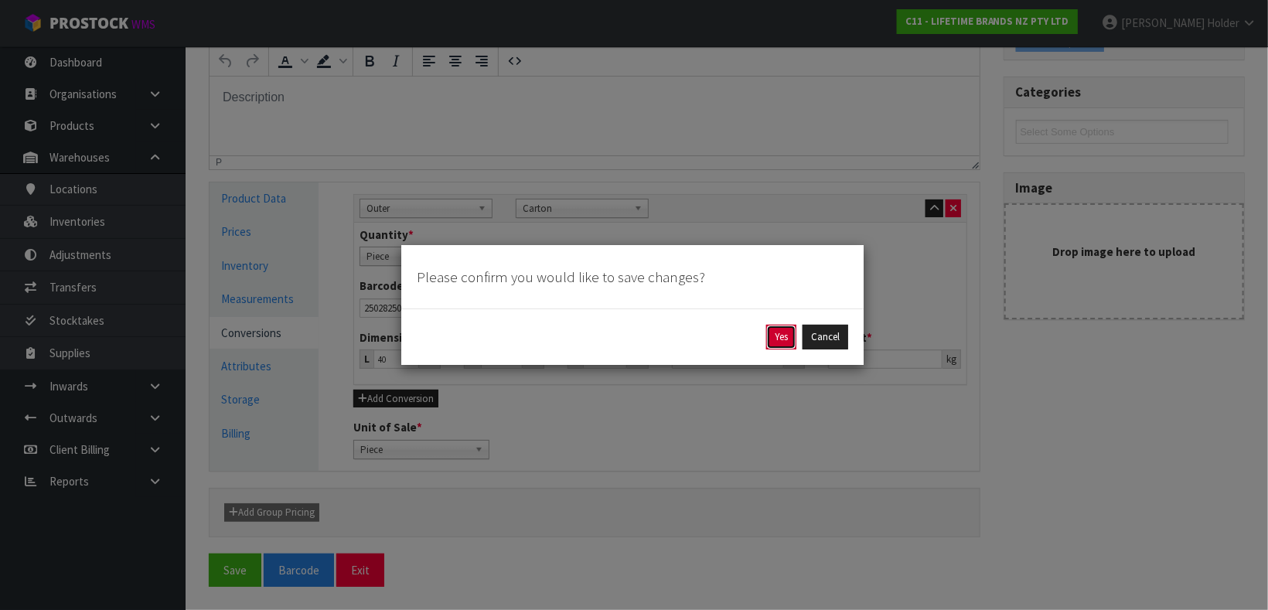
click at [778, 331] on button "Yes" at bounding box center [781, 337] width 30 height 25
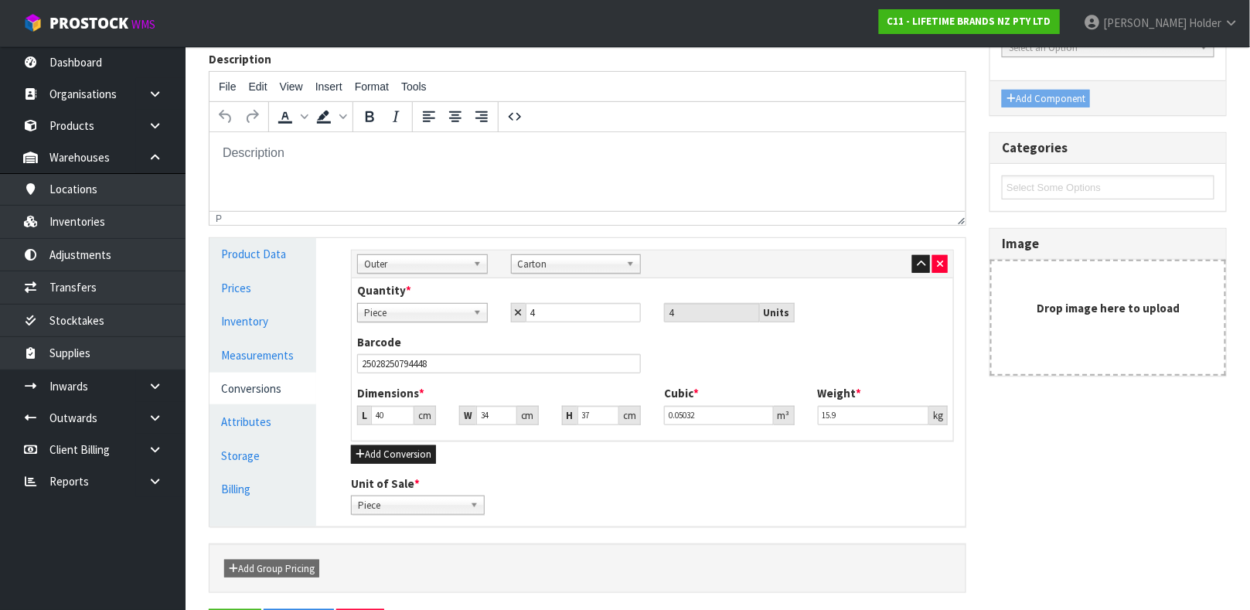
scroll to position [0, 0]
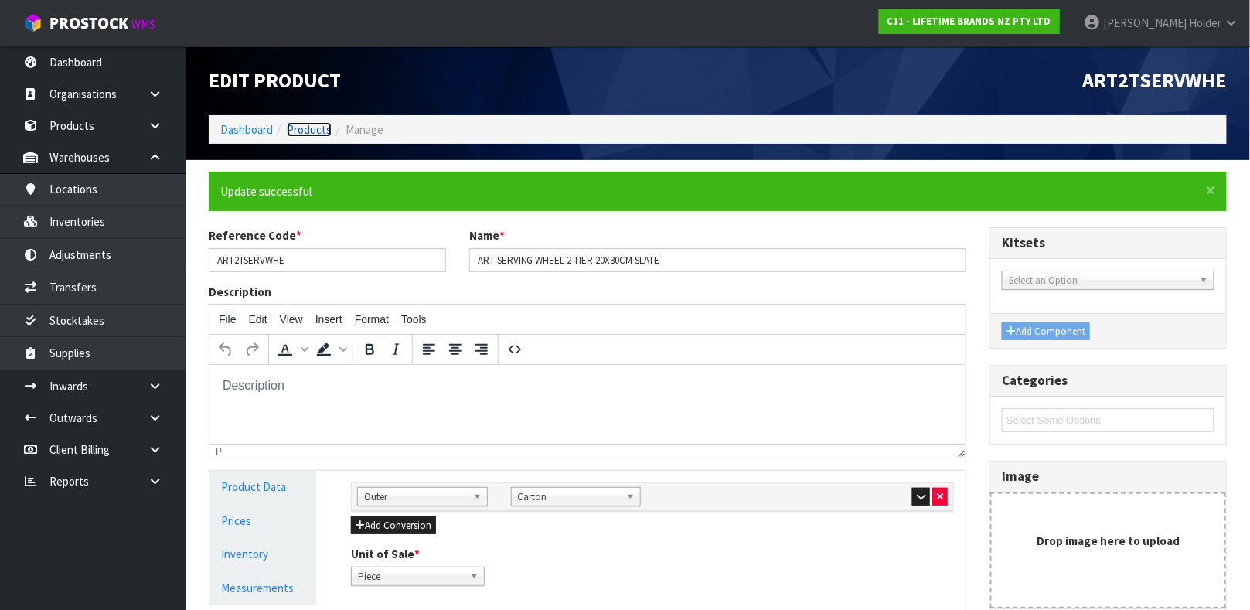
click at [325, 128] on link "Products" at bounding box center [309, 129] width 45 height 15
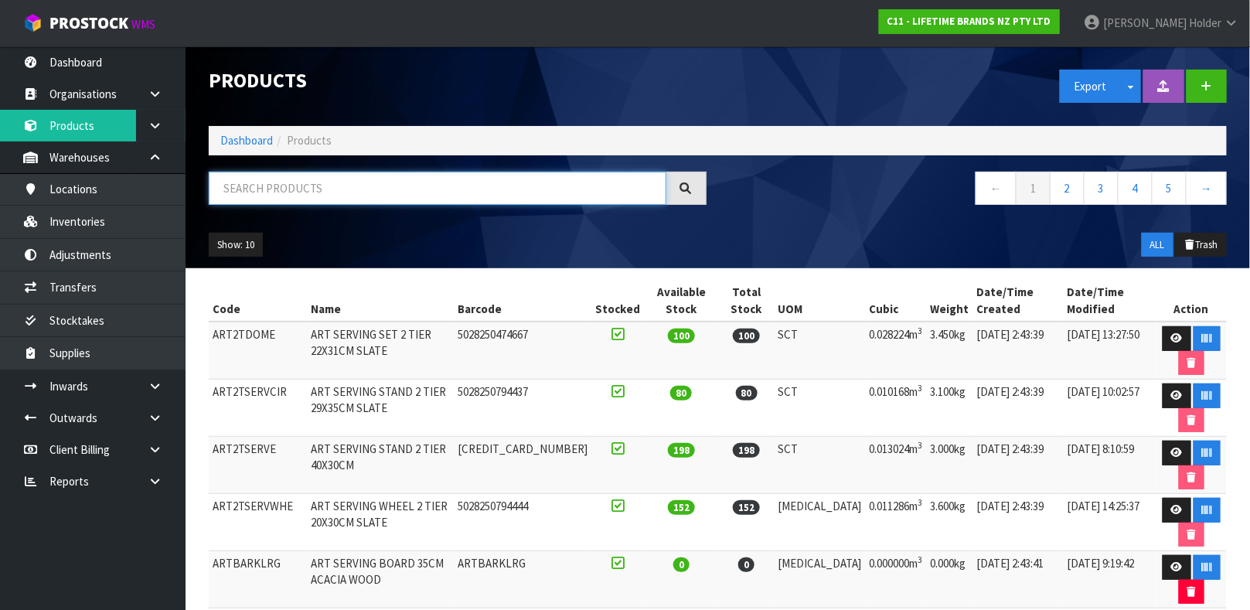
click at [355, 190] on input "text" at bounding box center [438, 188] width 458 height 33
click at [331, 172] on input "text" at bounding box center [438, 188] width 458 height 33
click at [332, 179] on input "text" at bounding box center [438, 188] width 458 height 33
